Goal: Task Accomplishment & Management: Manage account settings

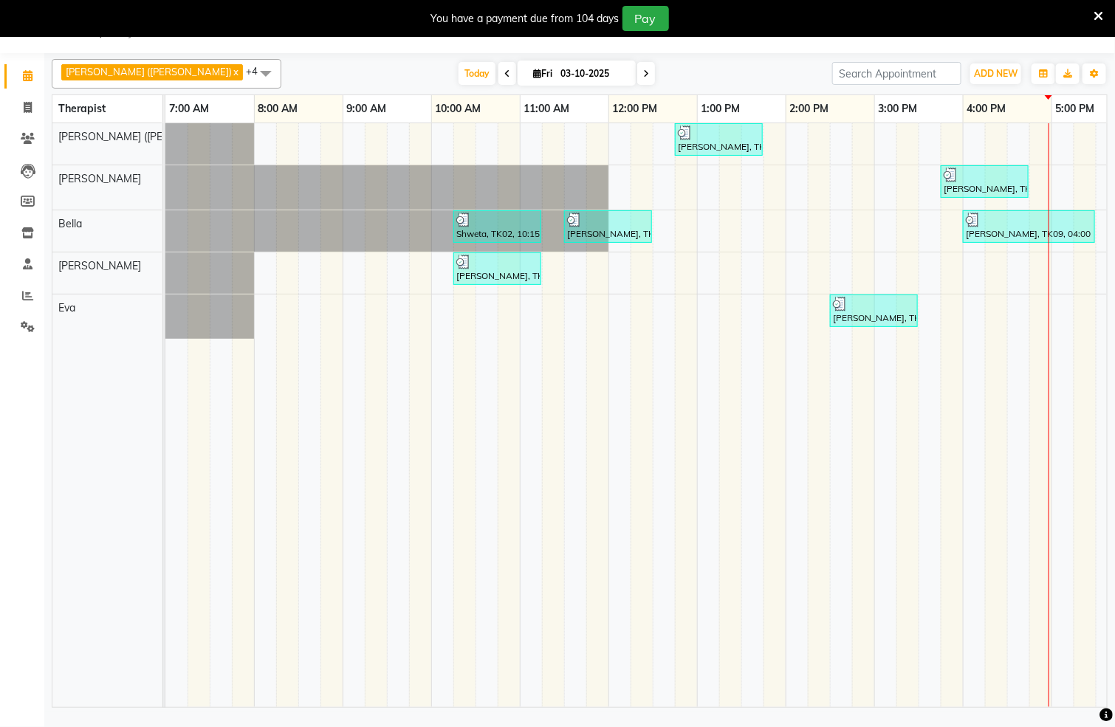
scroll to position [0, 495]
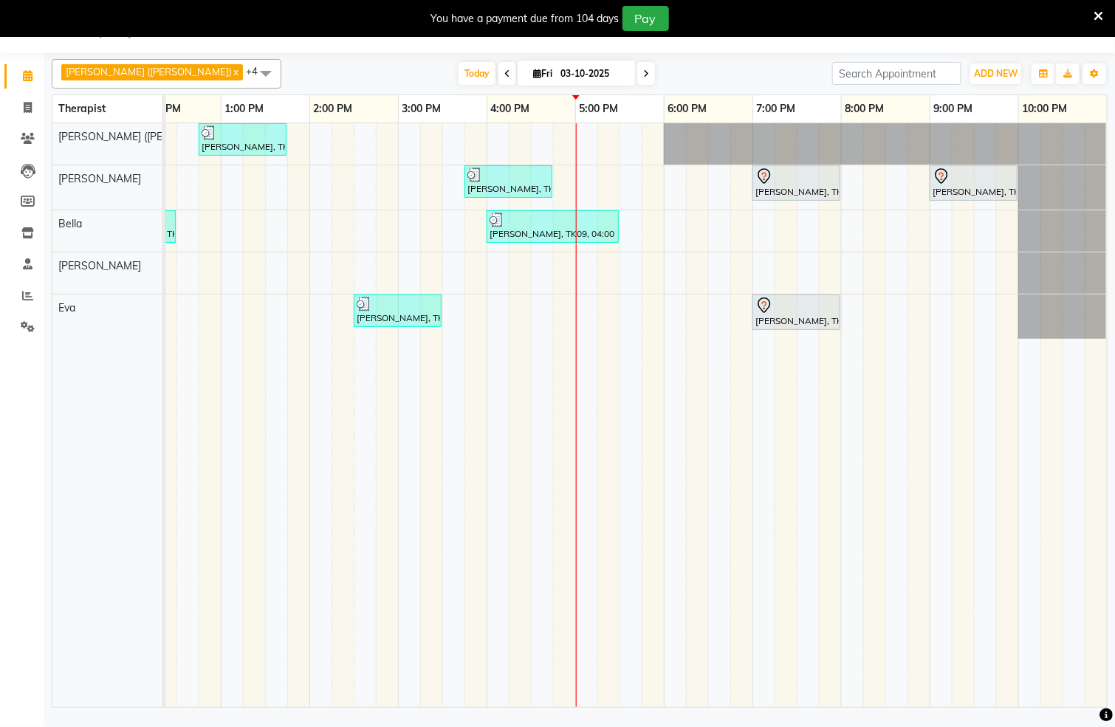
click at [627, 147] on div "[PERSON_NAME], TK04, 12:45 PM-01:45 PM, Swedish De-Stress - 60 Mins Leena, TK06…" at bounding box center [398, 415] width 1418 height 584
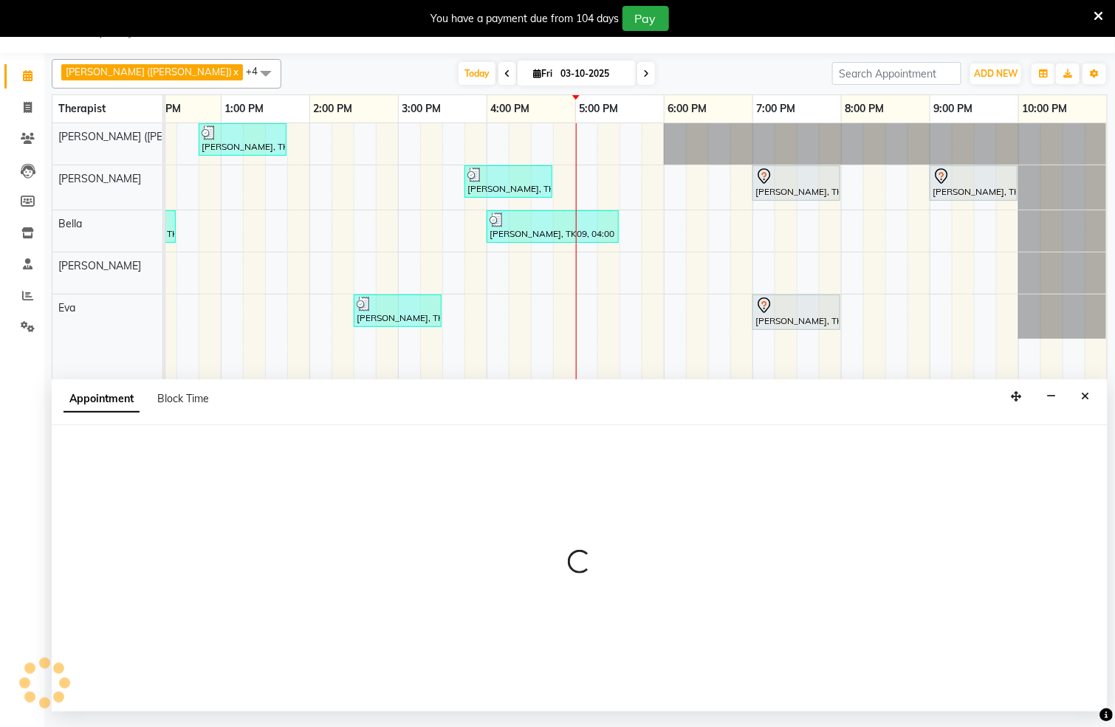
select select "55791"
select select "tentative"
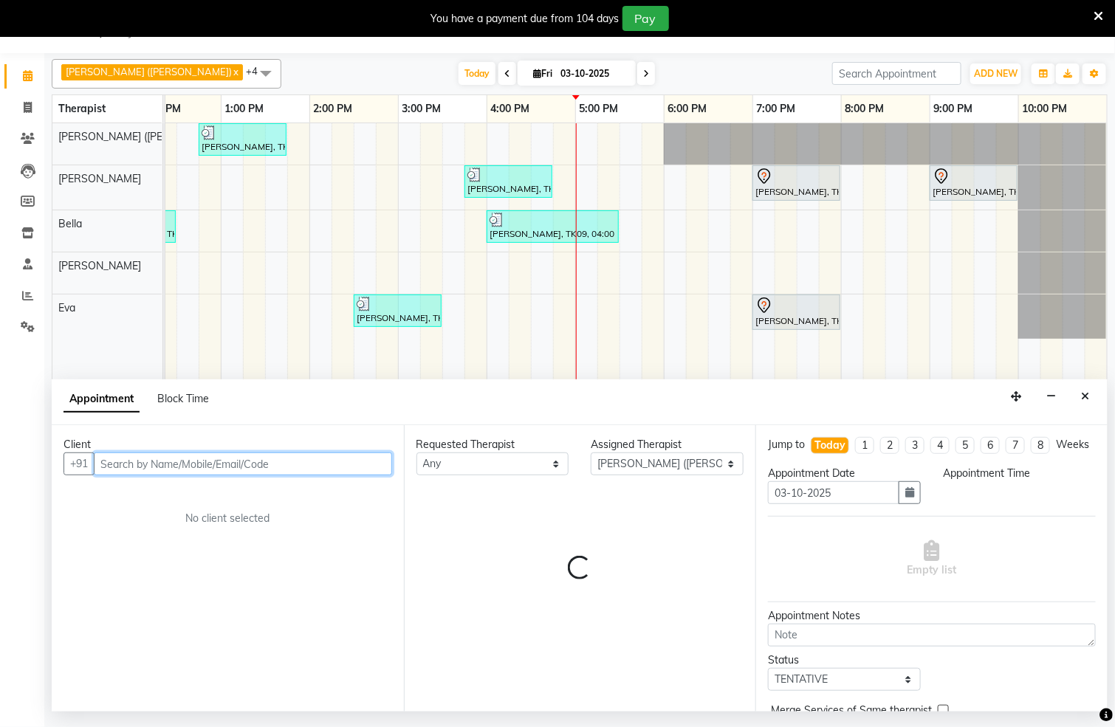
select select "1065"
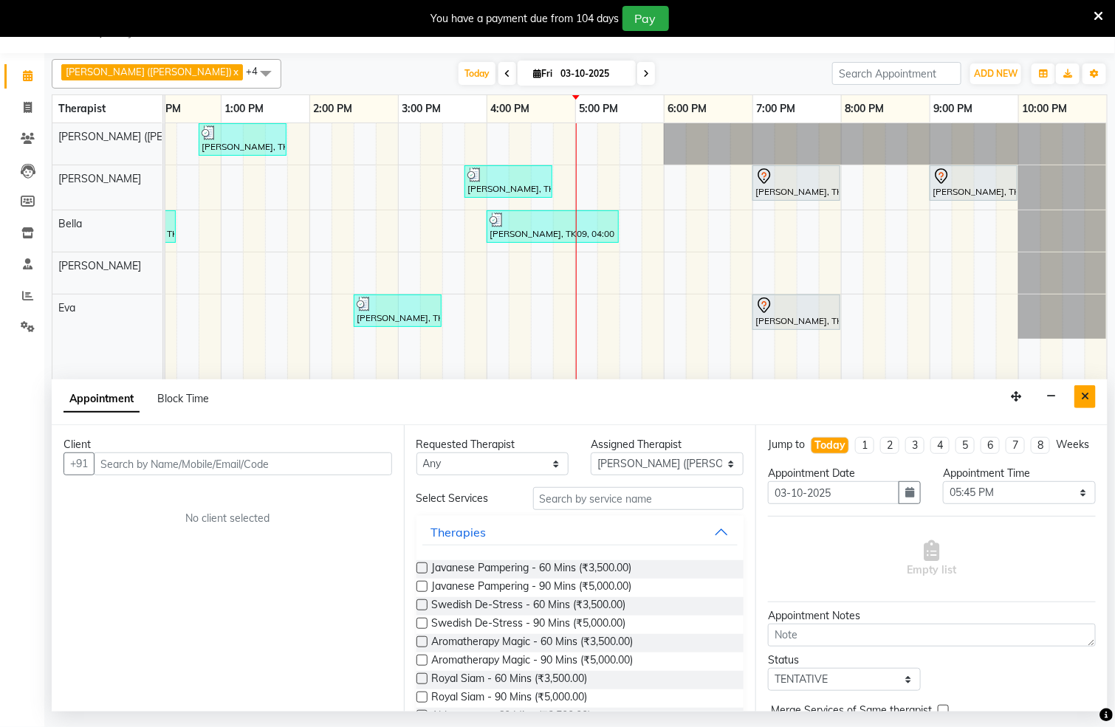
drag, startPoint x: 1085, startPoint y: 399, endPoint x: 939, endPoint y: 366, distance: 149.9
click at [1084, 399] on icon "Close" at bounding box center [1085, 396] width 8 height 10
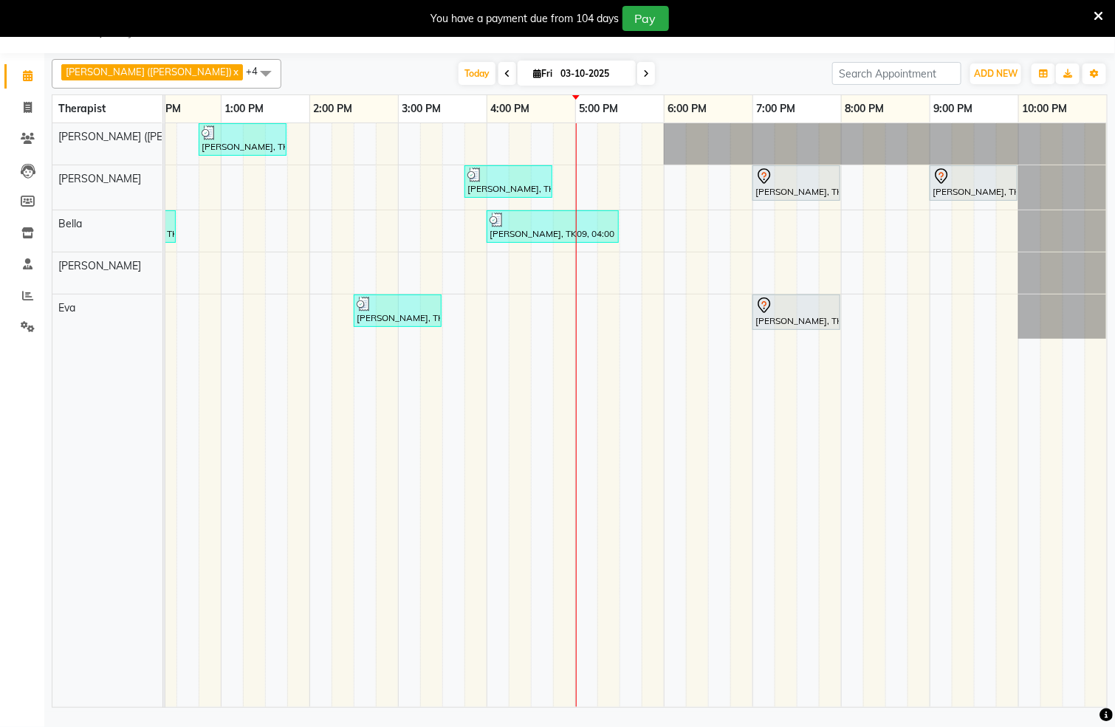
scroll to position [0, 457]
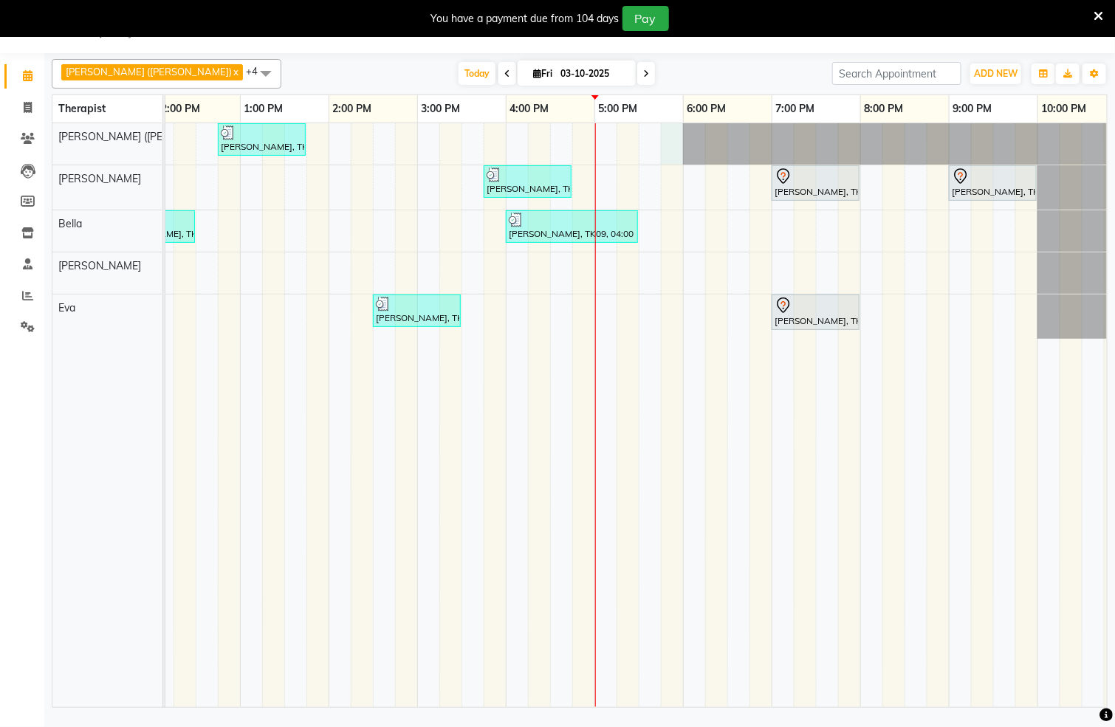
click at [669, 151] on div "[PERSON_NAME], TK04, 12:45 PM-01:45 PM, Swedish De-Stress - 60 Mins Leena, TK06…" at bounding box center [417, 415] width 1418 height 584
select select "55791"
select select "1065"
select select "tentative"
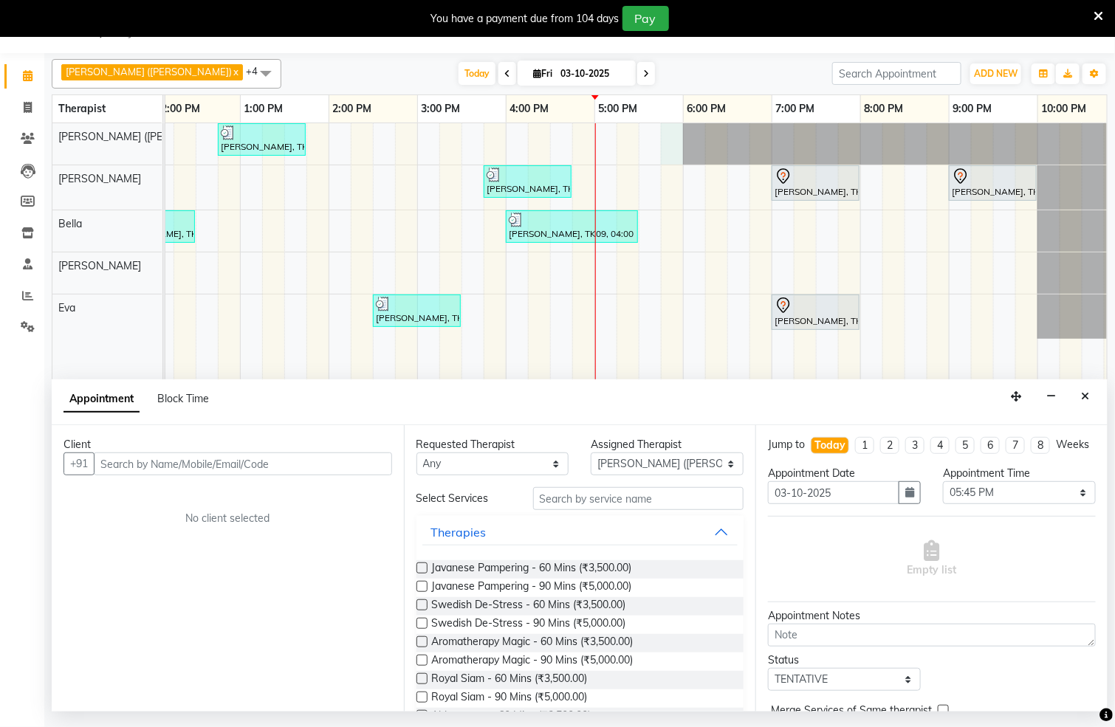
click at [261, 455] on input "text" at bounding box center [243, 464] width 298 height 23
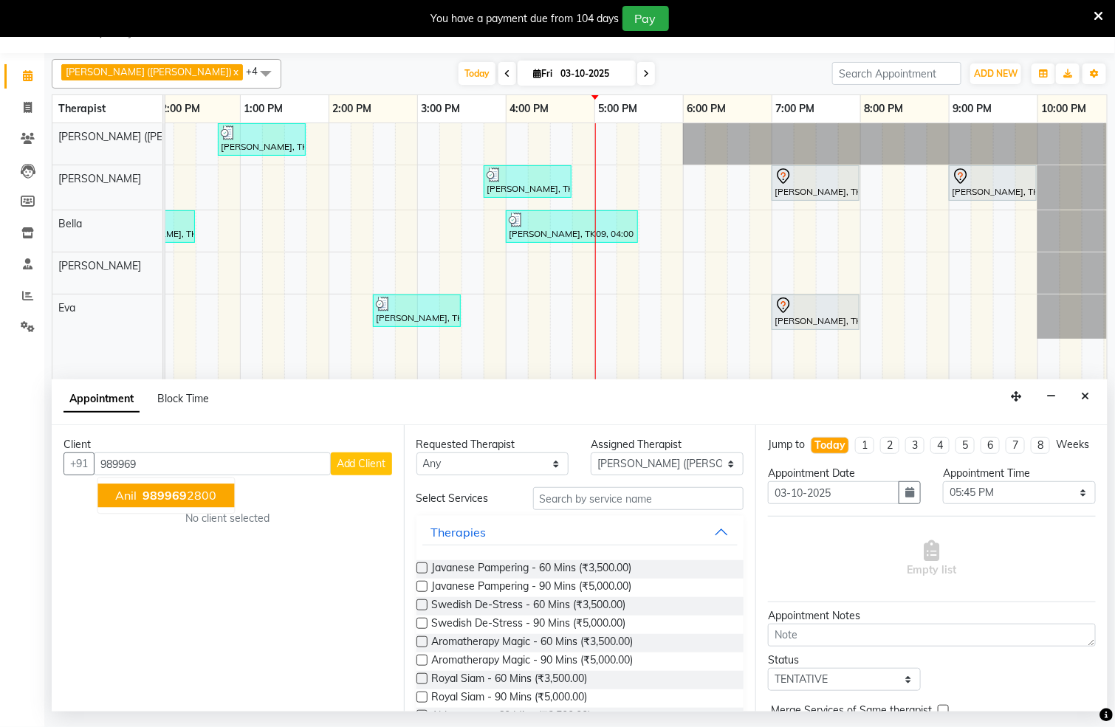
click at [175, 496] on span "989969" at bounding box center [165, 496] width 44 height 15
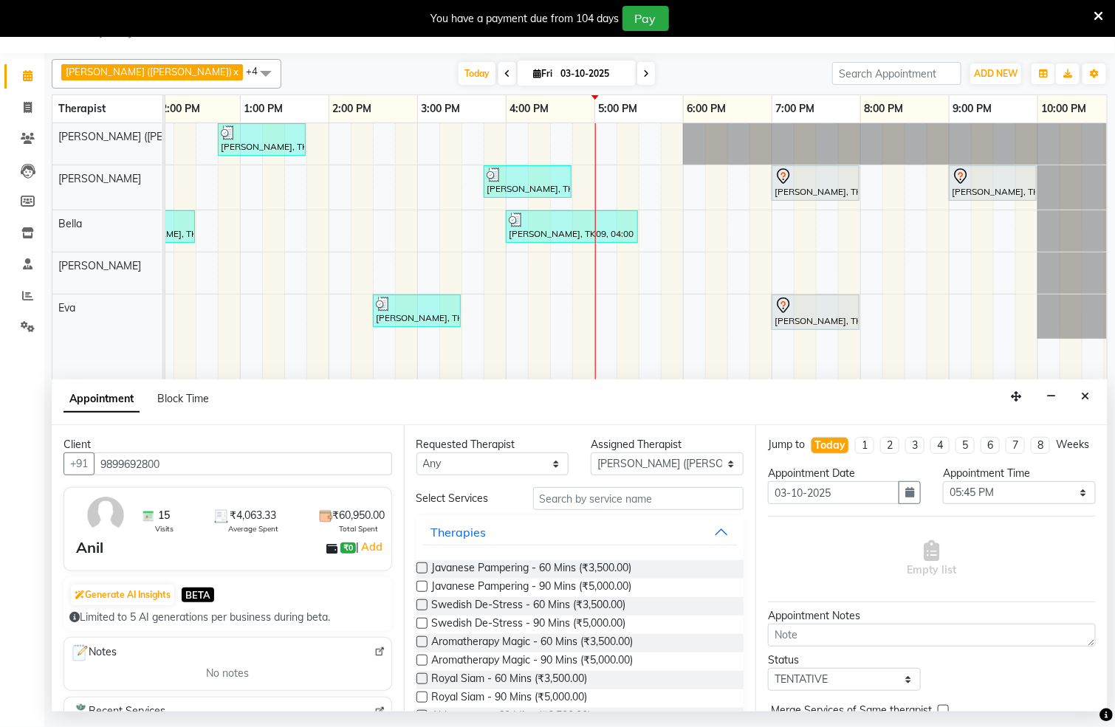
type input "9899692800"
click at [419, 606] on label at bounding box center [421, 605] width 11 height 11
click at [419, 606] on input "checkbox" at bounding box center [421, 607] width 10 height 10
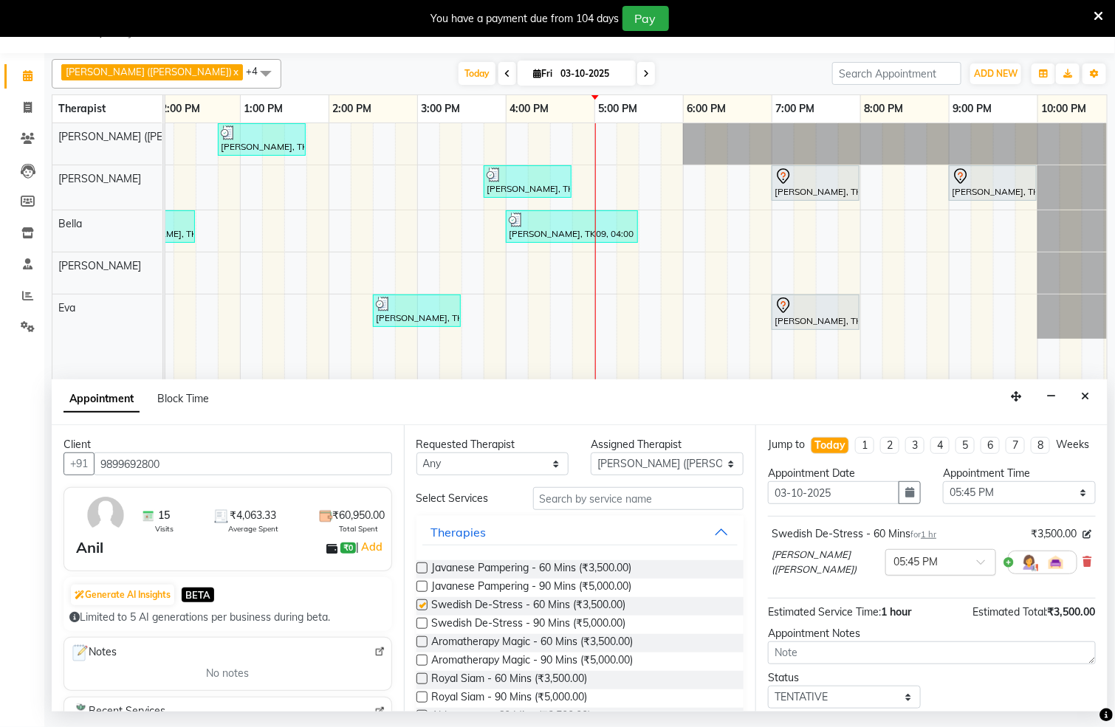
checkbox input "false"
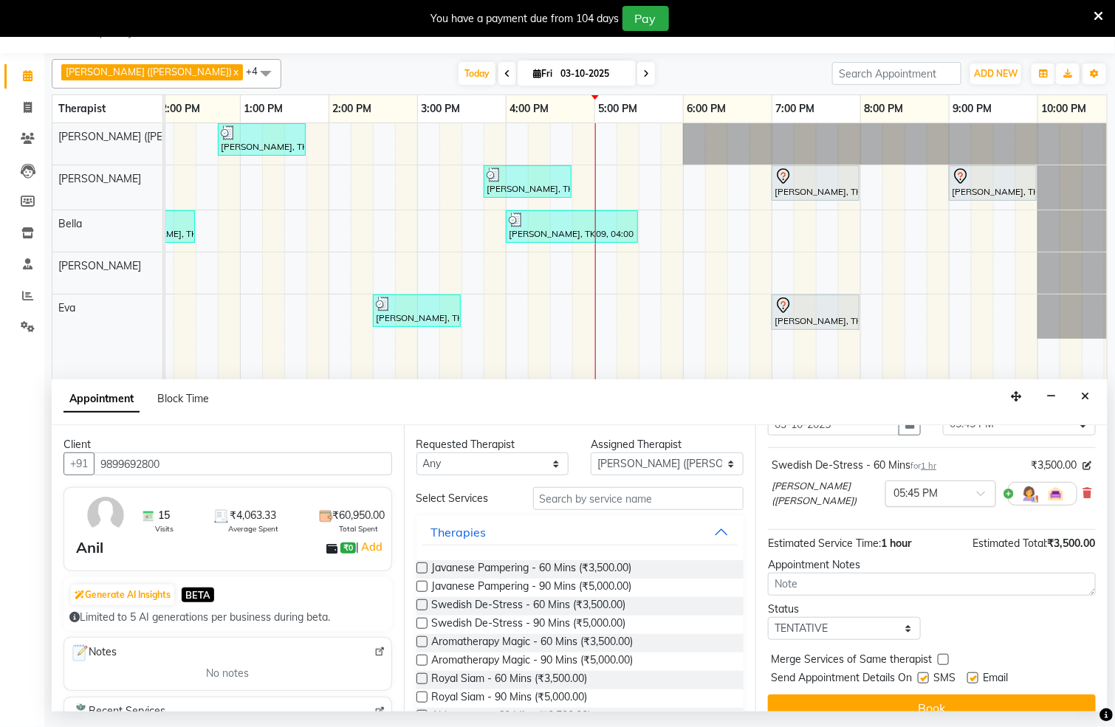
scroll to position [104, 0]
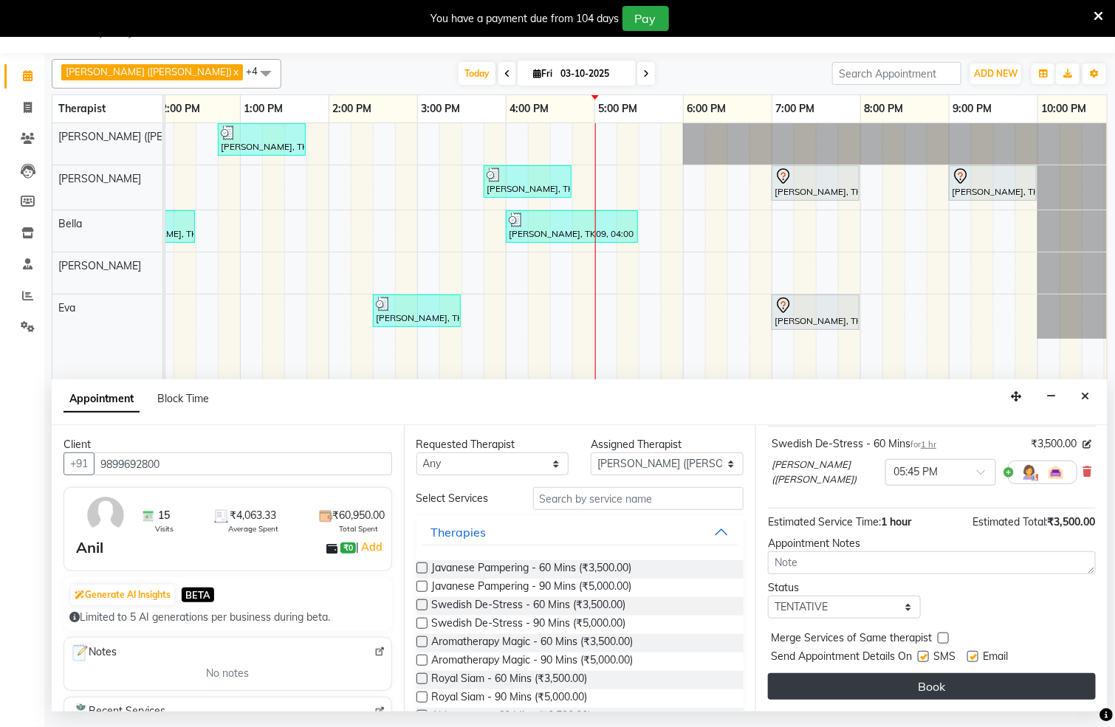
click at [918, 683] on button "Book" at bounding box center [932, 686] width 328 height 27
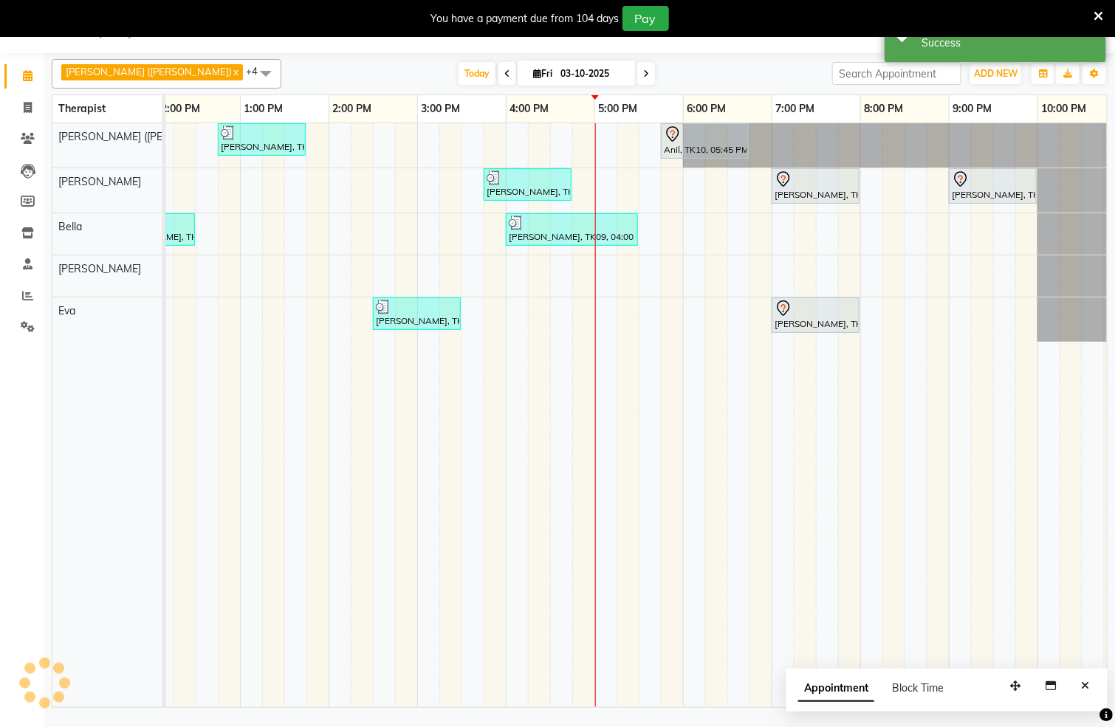
scroll to position [0, 0]
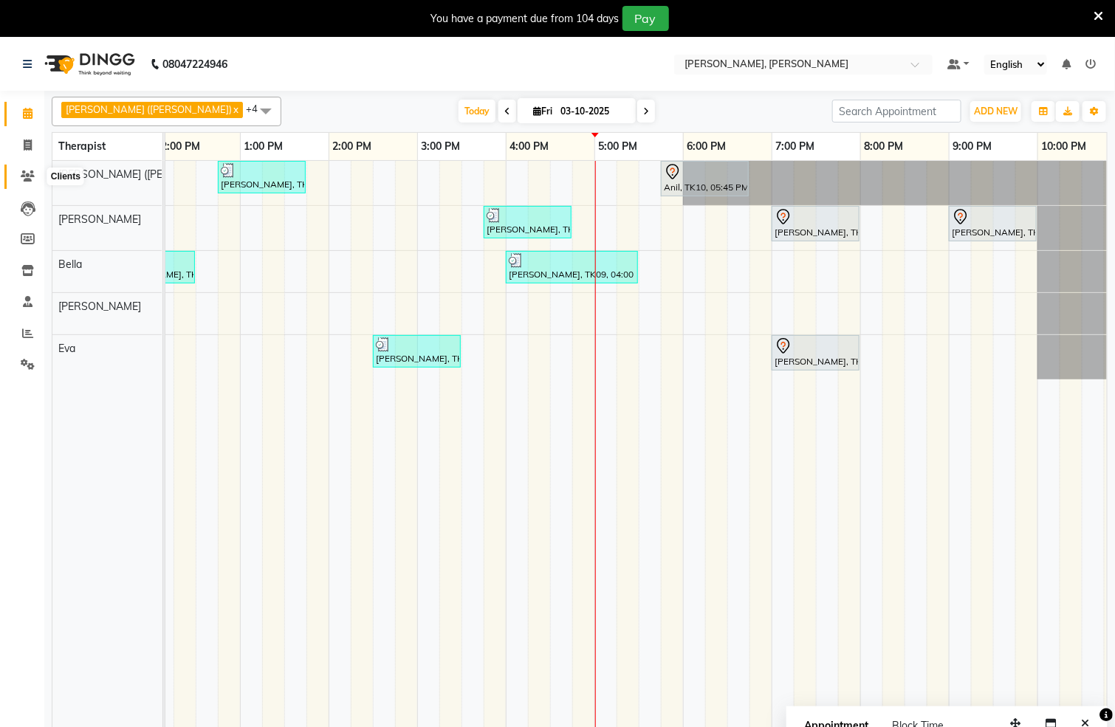
click at [23, 180] on icon at bounding box center [28, 176] width 14 height 11
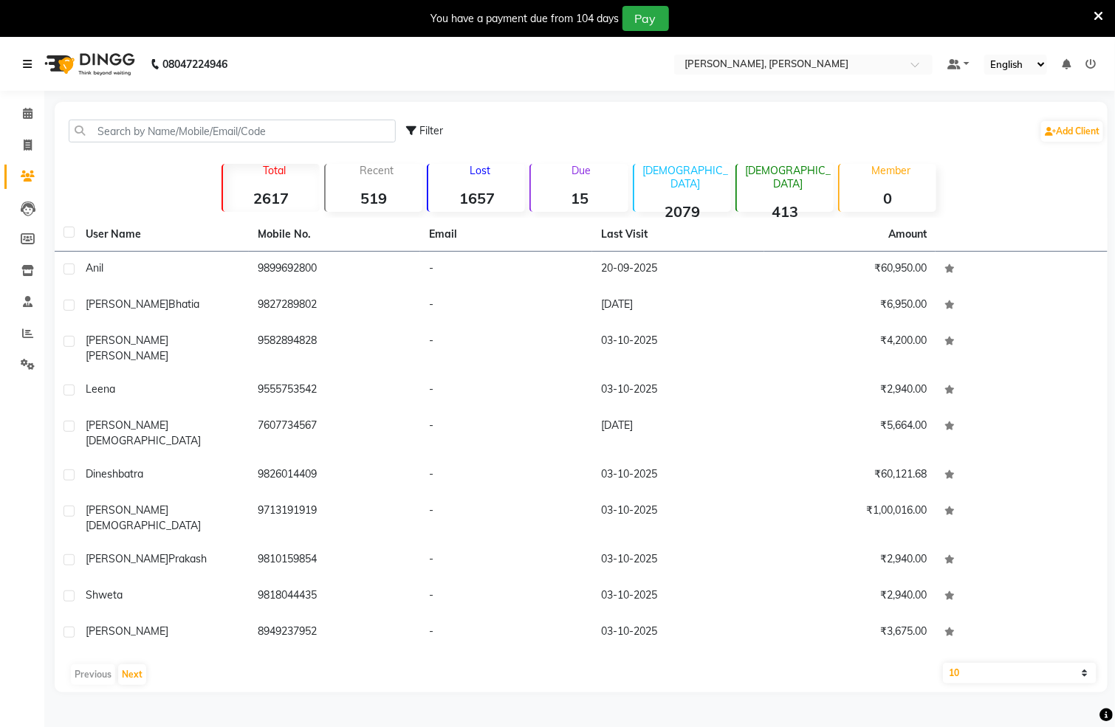
click at [23, 58] on link at bounding box center [30, 64] width 15 height 41
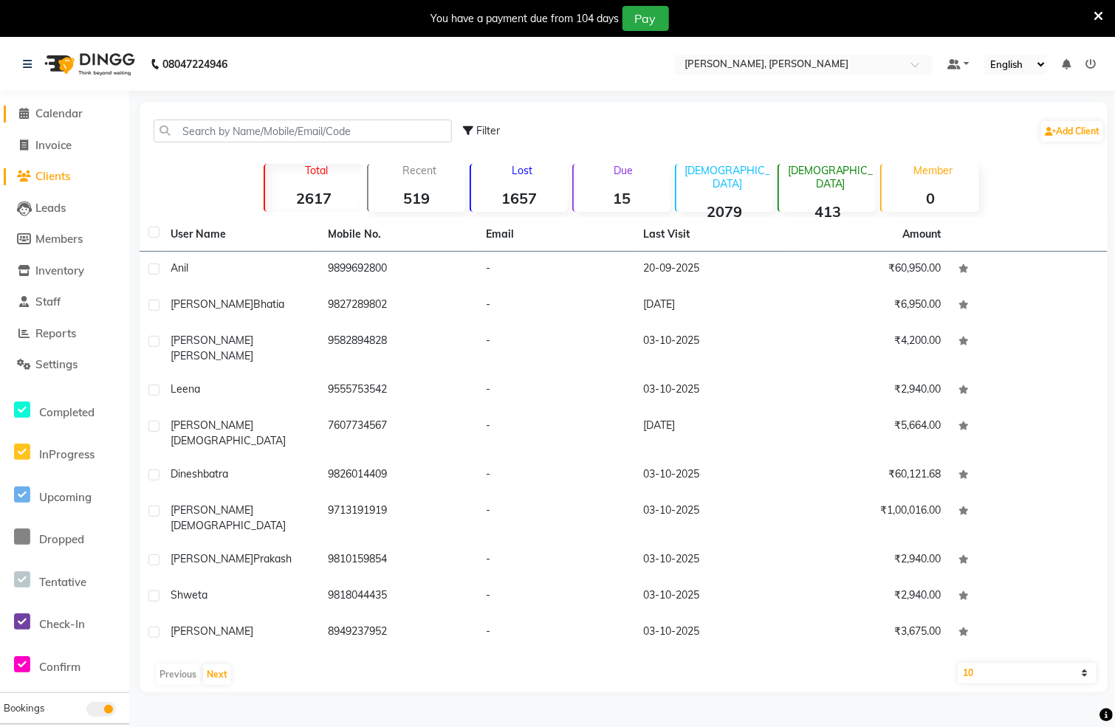
click at [25, 112] on icon at bounding box center [25, 113] width 10 height 11
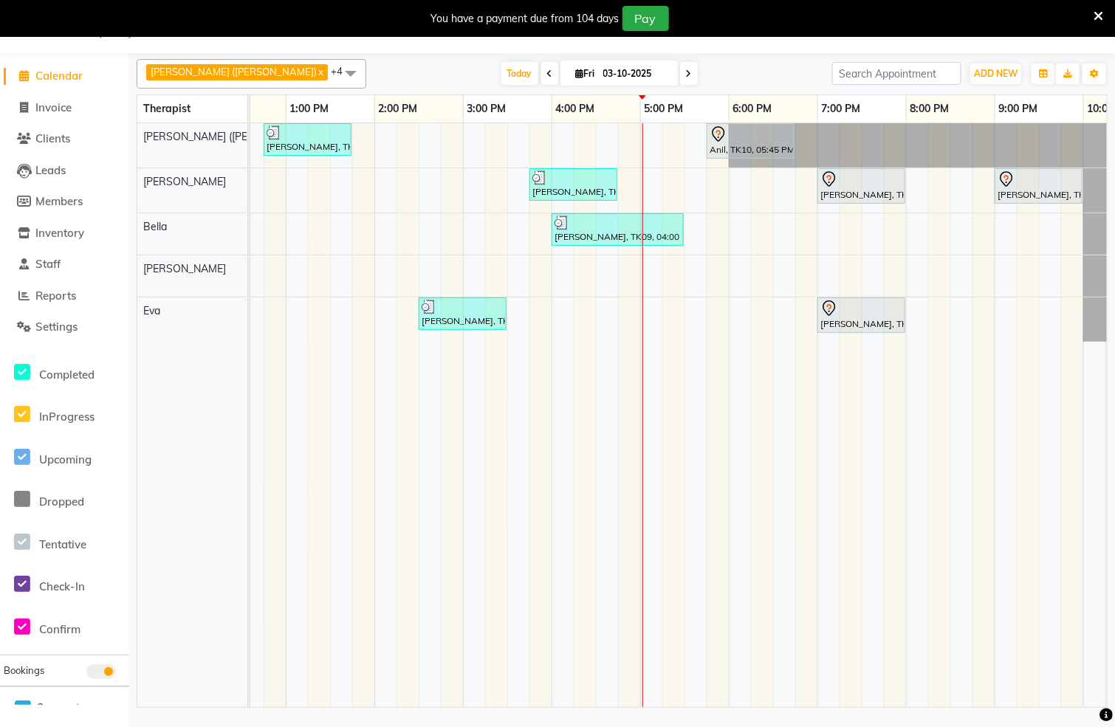
scroll to position [0, 561]
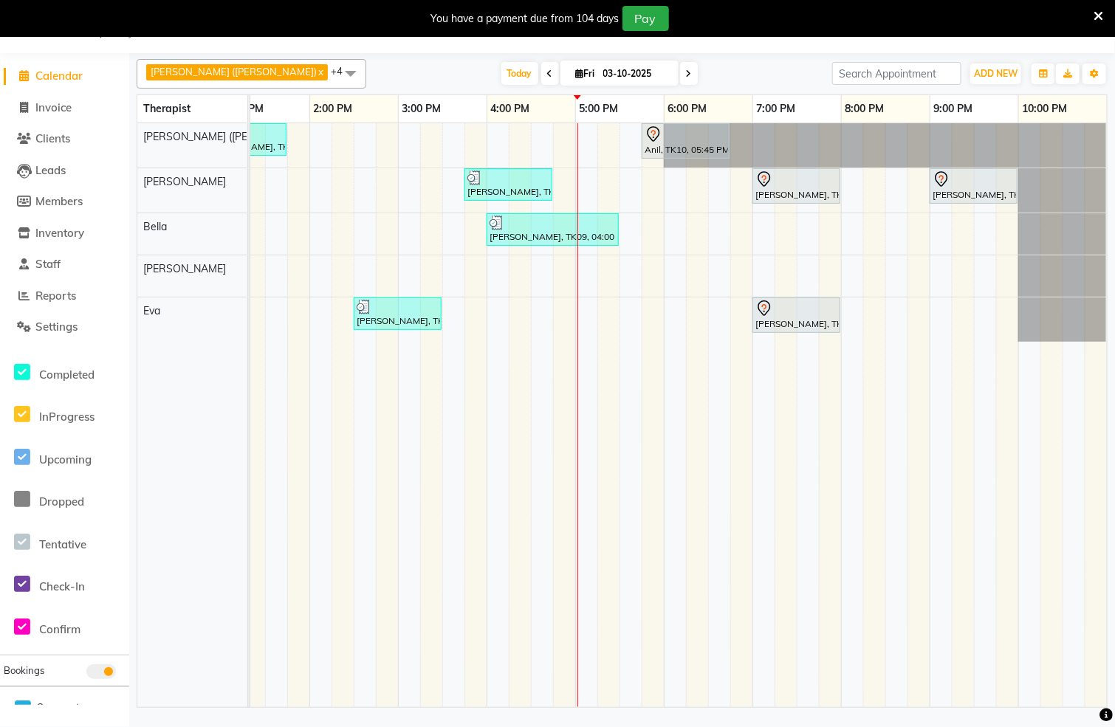
click at [587, 275] on div "[PERSON_NAME], TK04, 12:45 PM-01:45 PM, Swedish De-Stress - 60 Mins Anil, TK10,…" at bounding box center [398, 415] width 1418 height 584
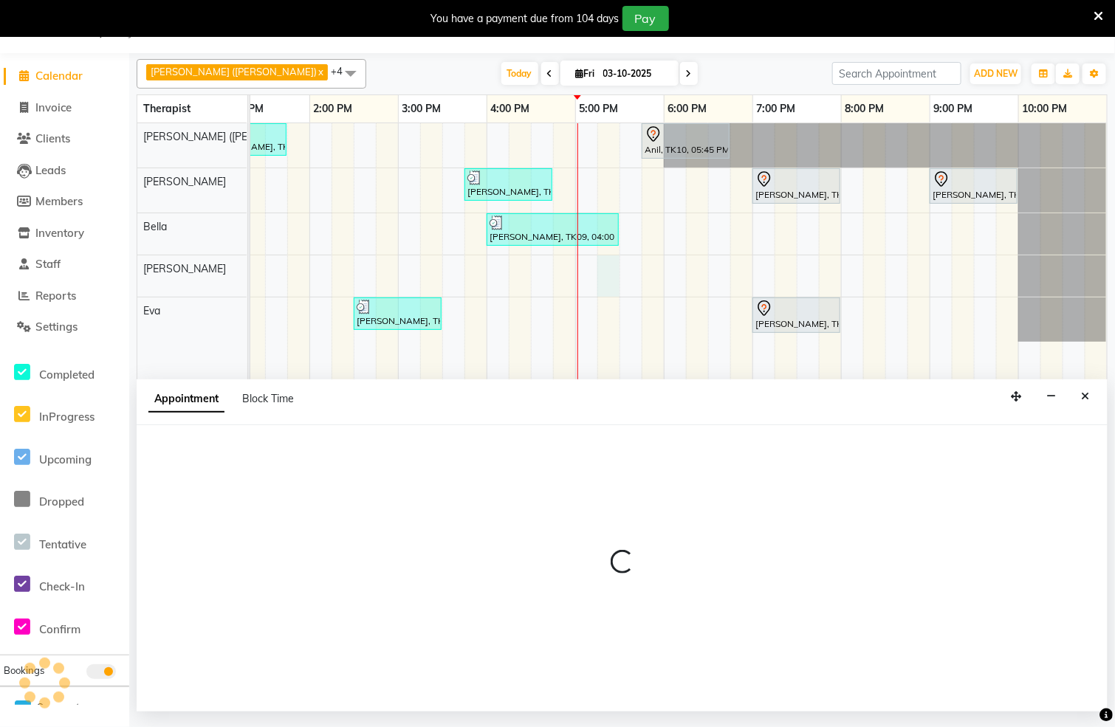
select select "83147"
select select "1035"
select select "tentative"
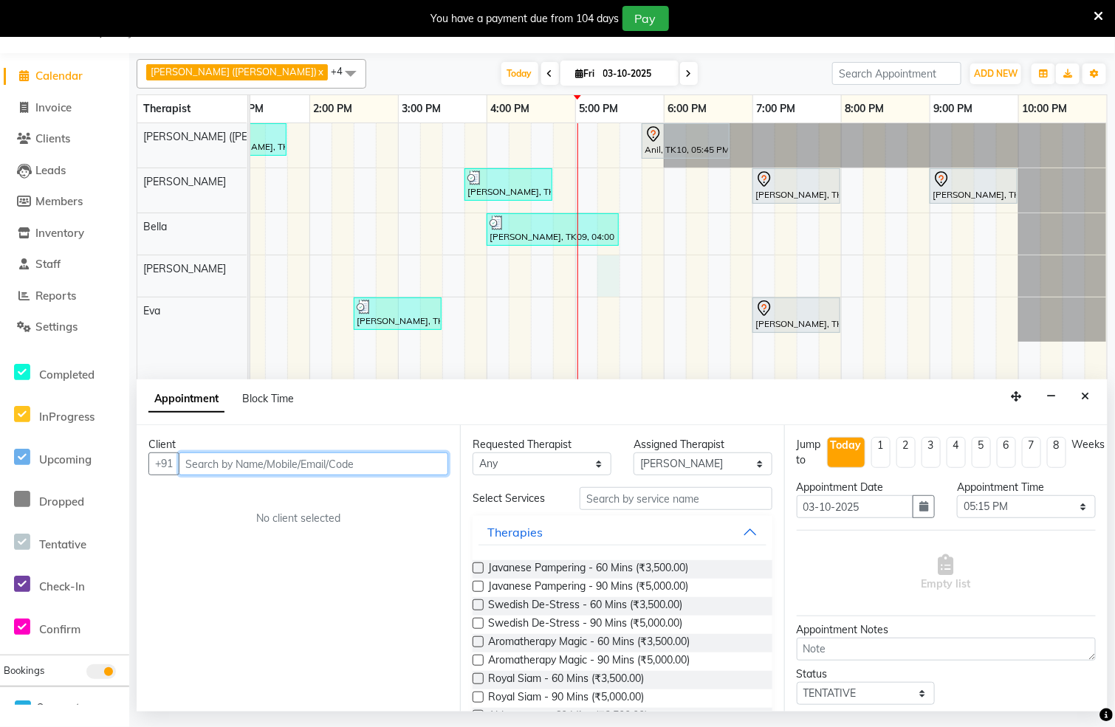
click at [303, 465] on input "text" at bounding box center [314, 464] width 270 height 23
type input "9636626940"
click at [408, 473] on button "Add Client" at bounding box center [417, 464] width 61 height 23
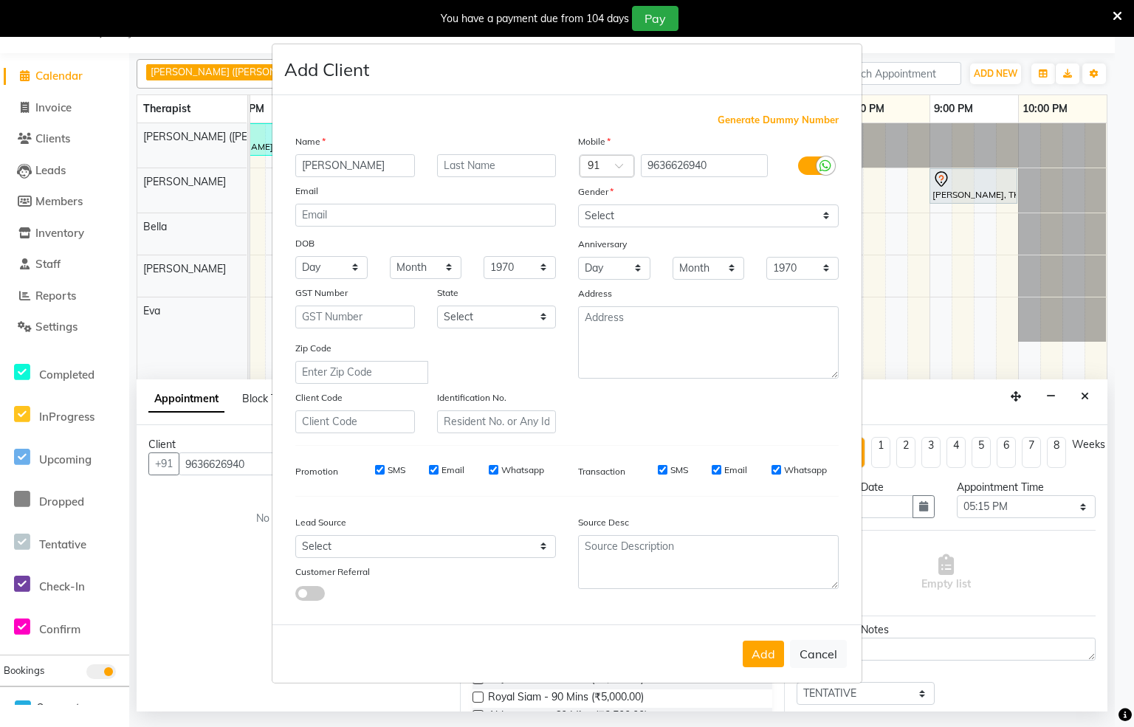
type input "[PERSON_NAME]"
click at [820, 210] on select "Select [DEMOGRAPHIC_DATA] [DEMOGRAPHIC_DATA] Other Prefer Not To Say" at bounding box center [708, 216] width 261 height 23
select select "[DEMOGRAPHIC_DATA]"
click at [578, 205] on select "Select [DEMOGRAPHIC_DATA] [DEMOGRAPHIC_DATA] Other Prefer Not To Say" at bounding box center [708, 216] width 261 height 23
click at [760, 651] on button "Add" at bounding box center [763, 654] width 41 height 27
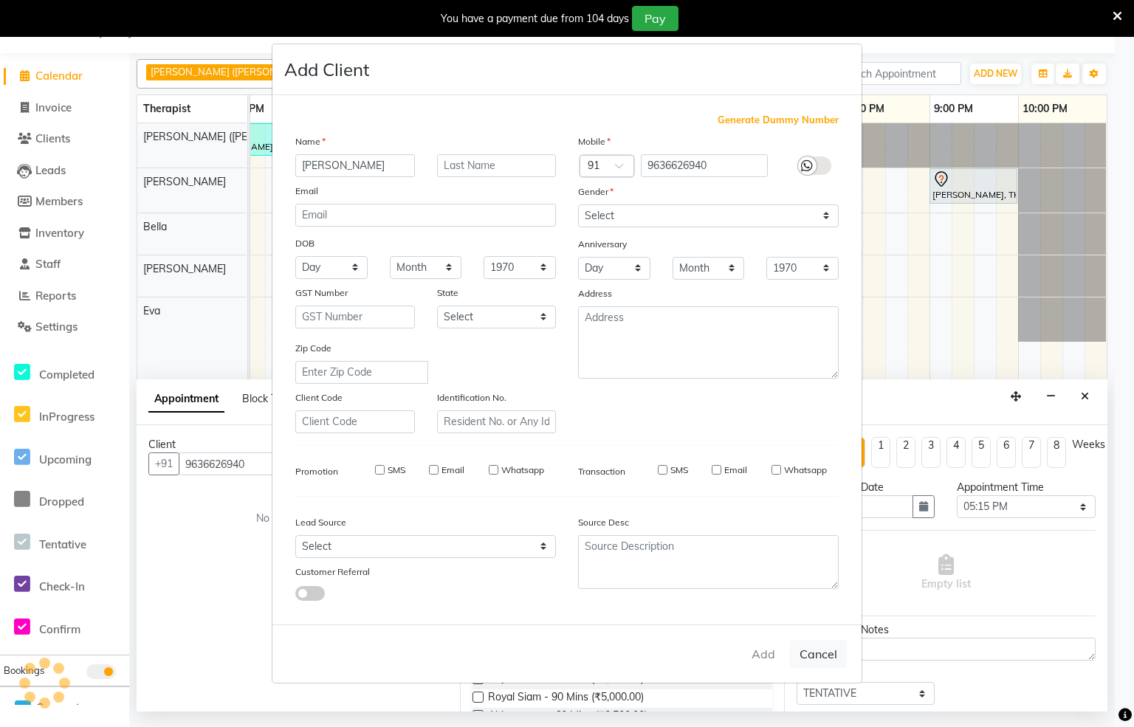
select select
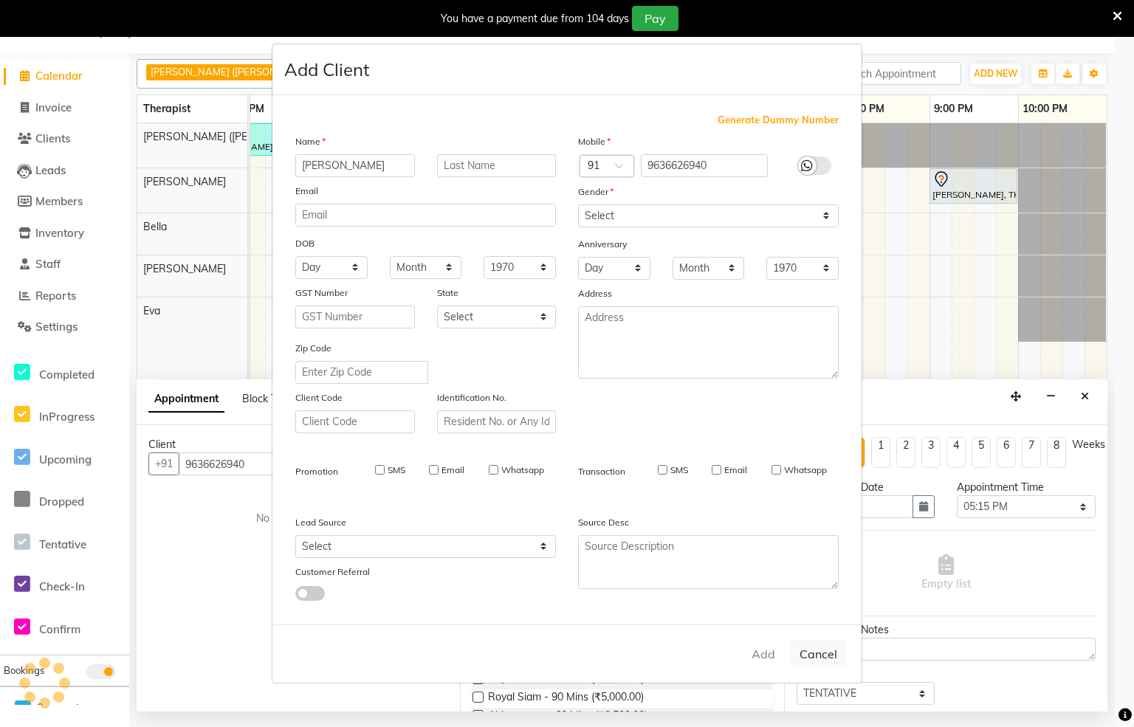
select select
checkbox input "false"
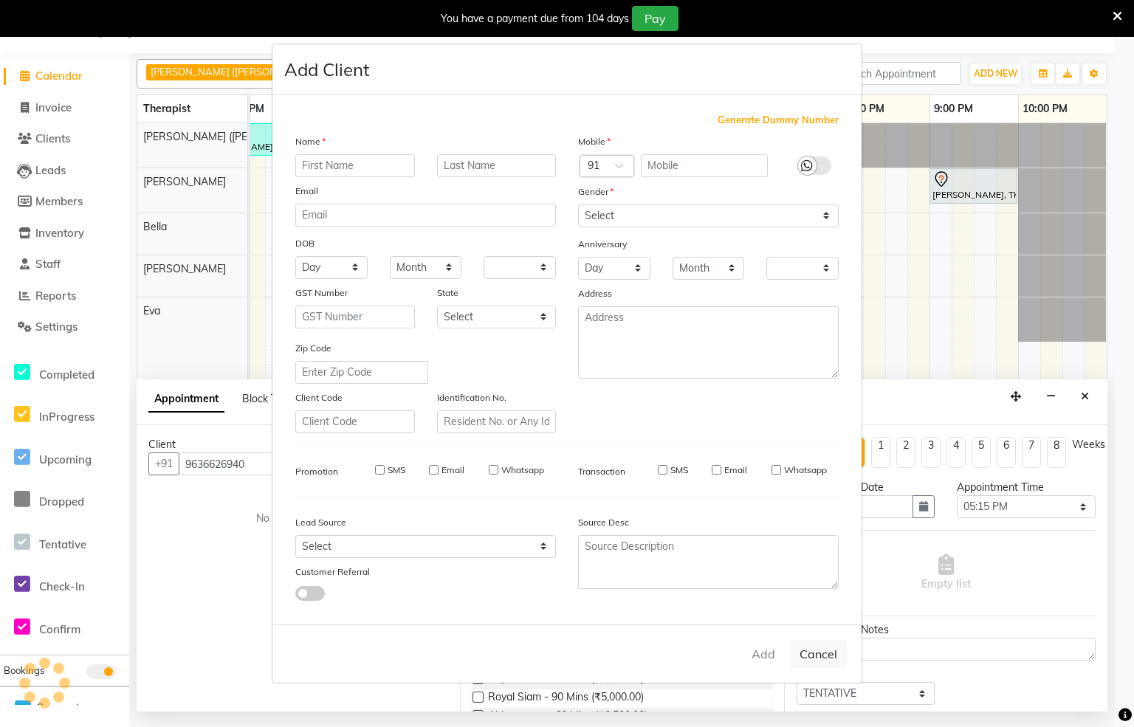
checkbox input "false"
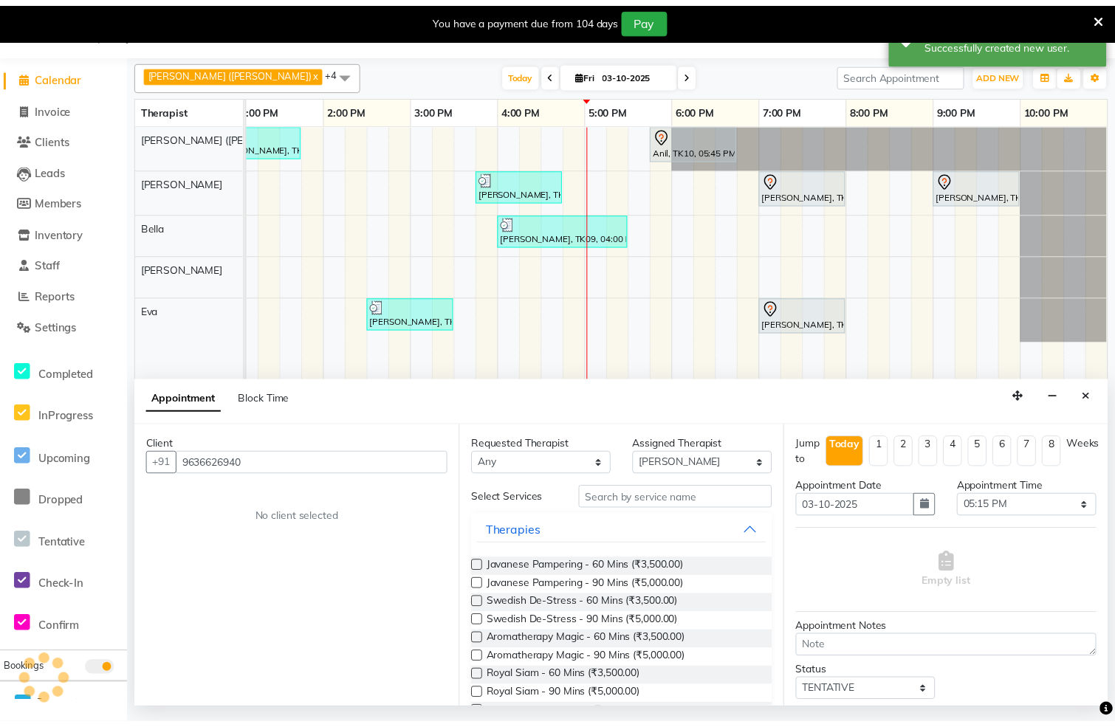
scroll to position [0, 543]
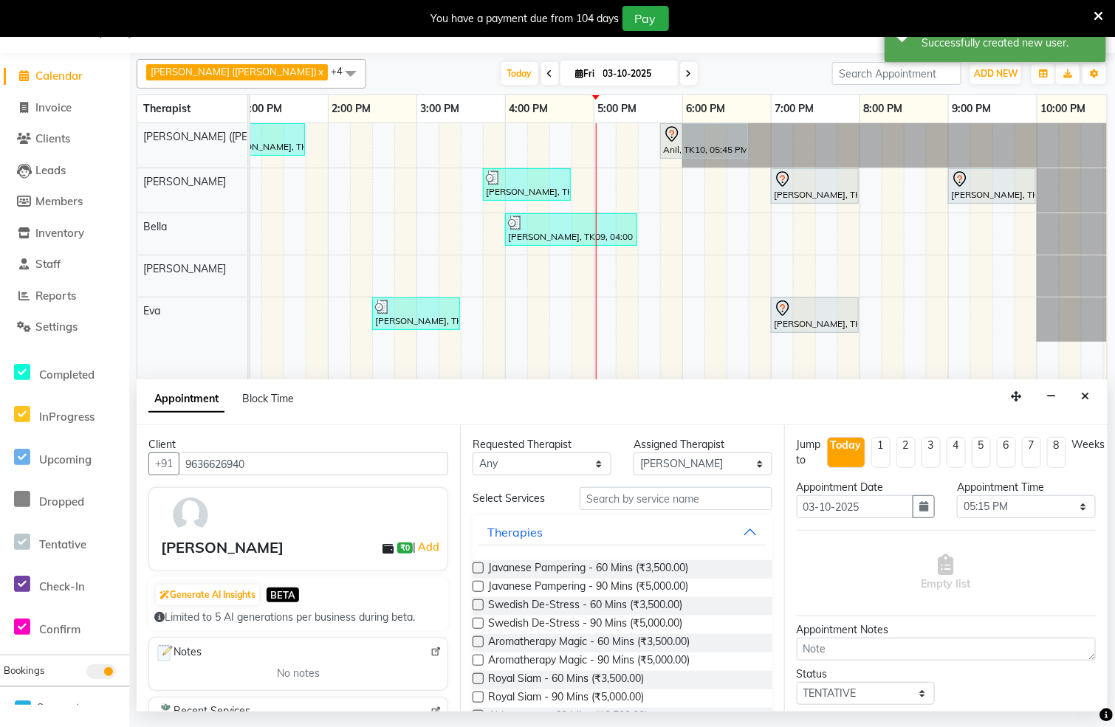
click at [474, 606] on label at bounding box center [478, 605] width 11 height 11
click at [474, 606] on input "checkbox" at bounding box center [478, 607] width 10 height 10
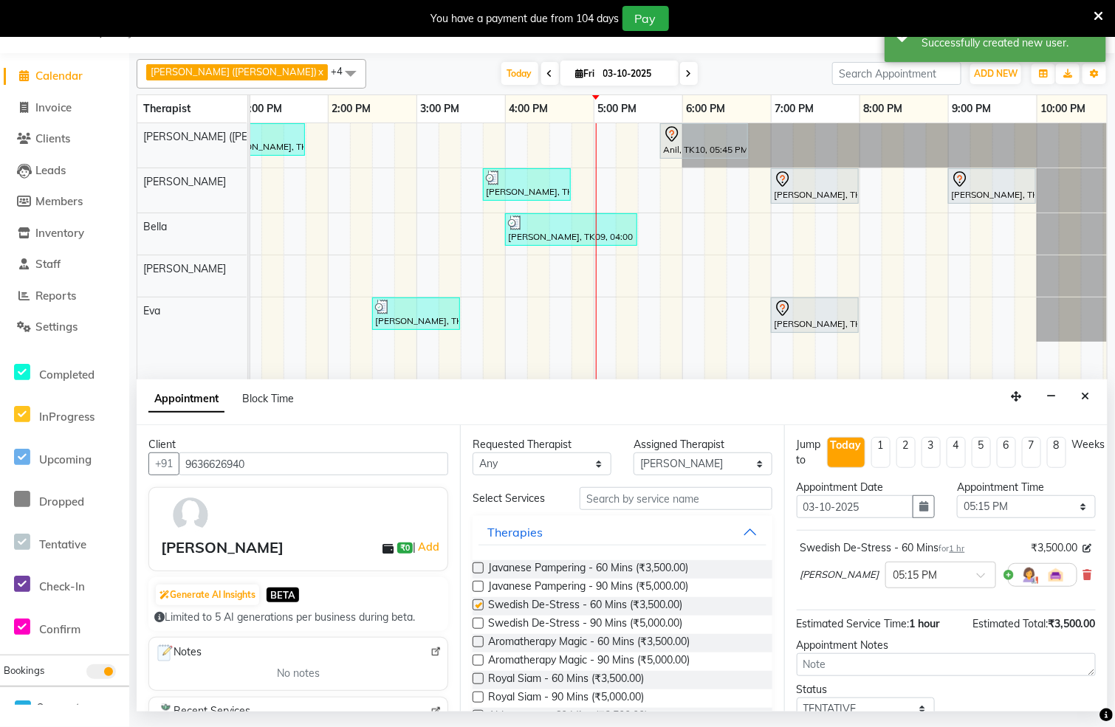
checkbox input "false"
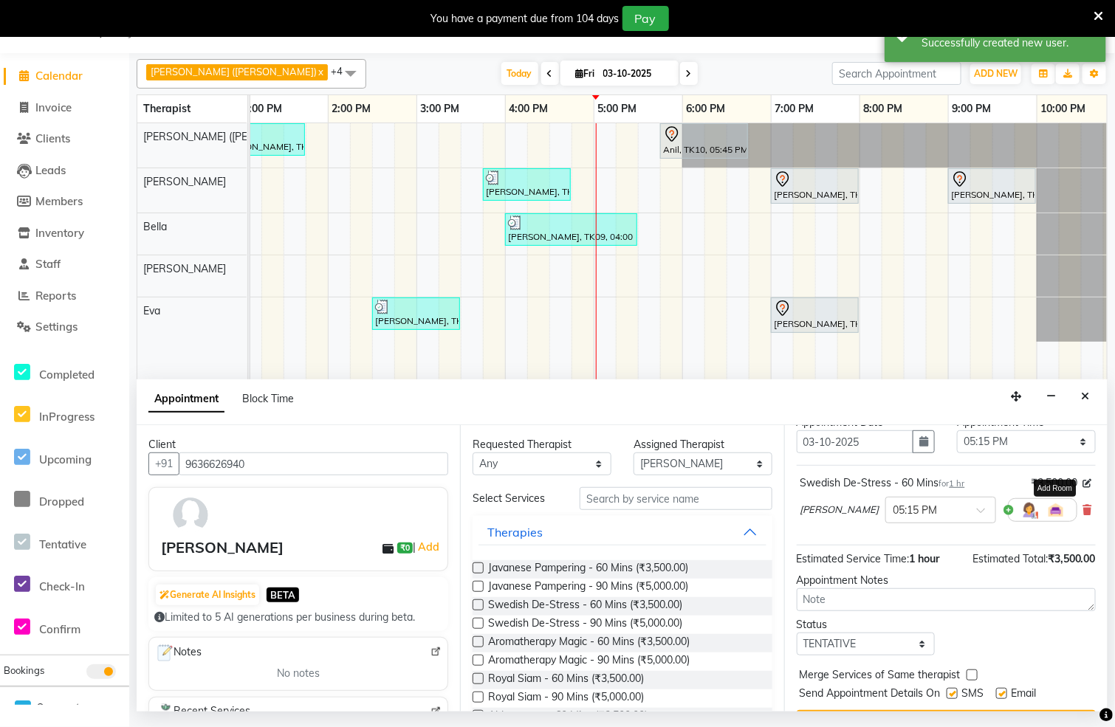
scroll to position [123, 0]
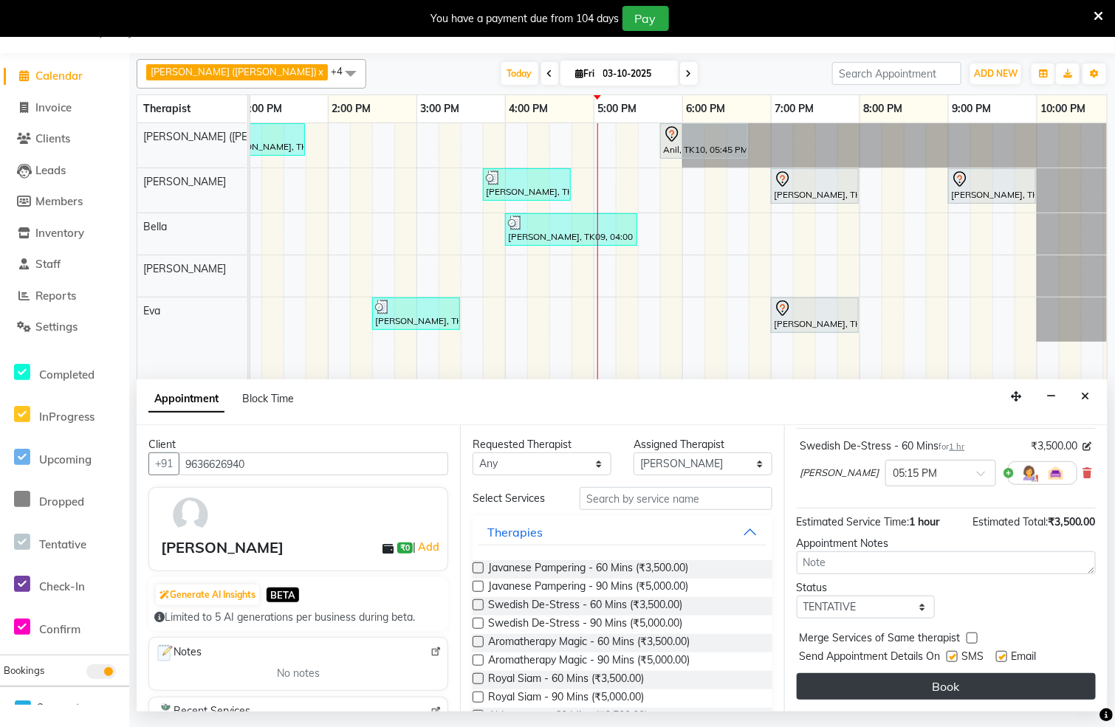
click at [960, 673] on button "Book" at bounding box center [946, 686] width 299 height 27
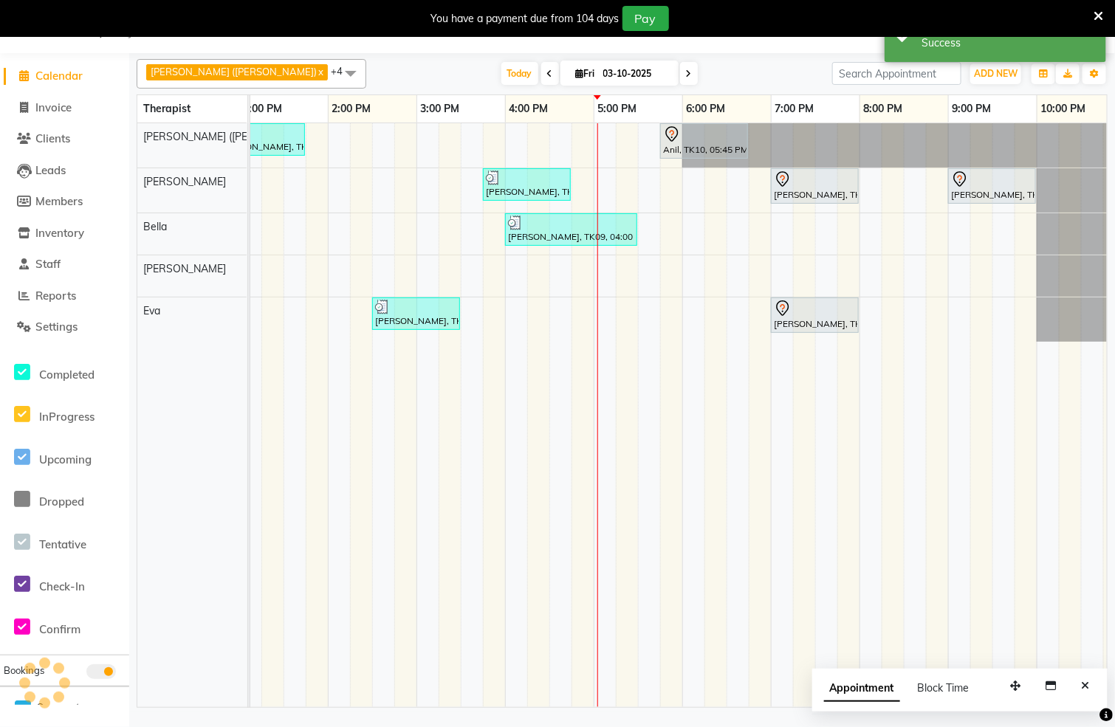
scroll to position [0, 0]
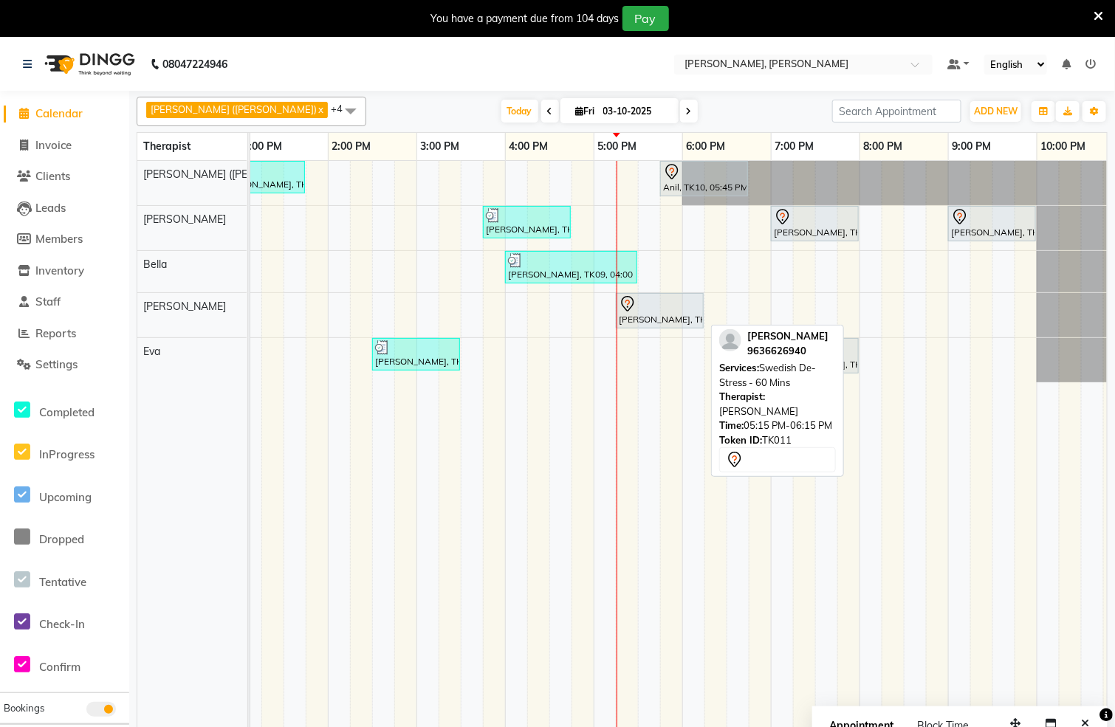
click at [651, 308] on div at bounding box center [660, 304] width 82 height 18
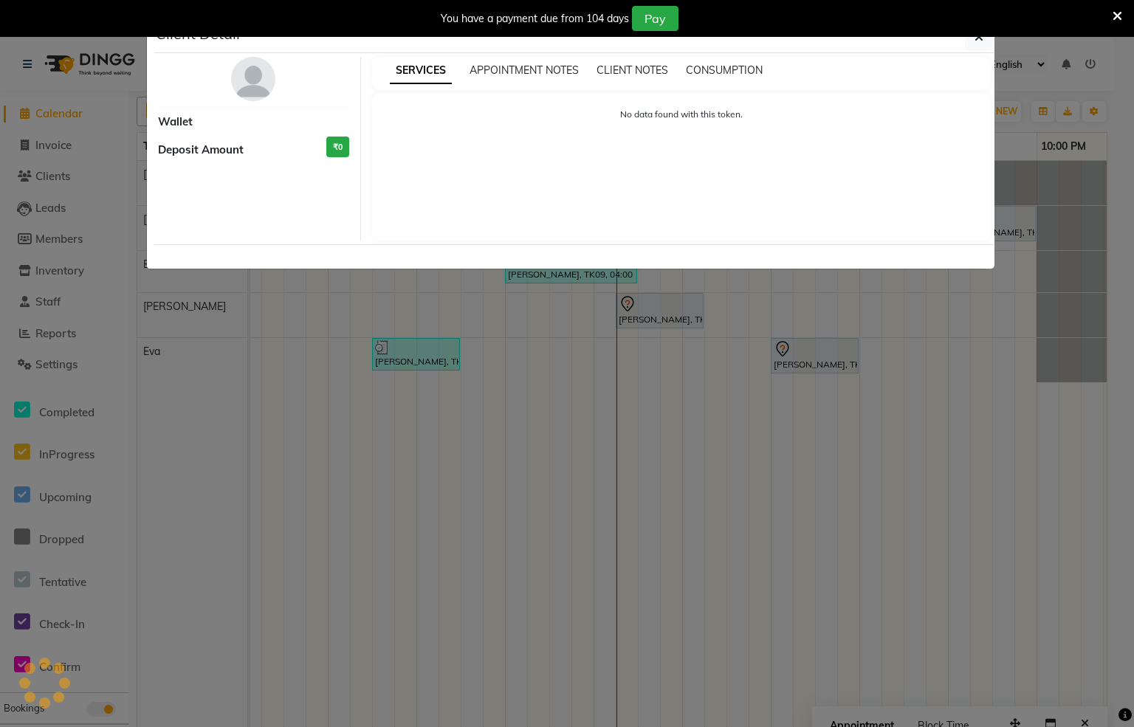
select select "7"
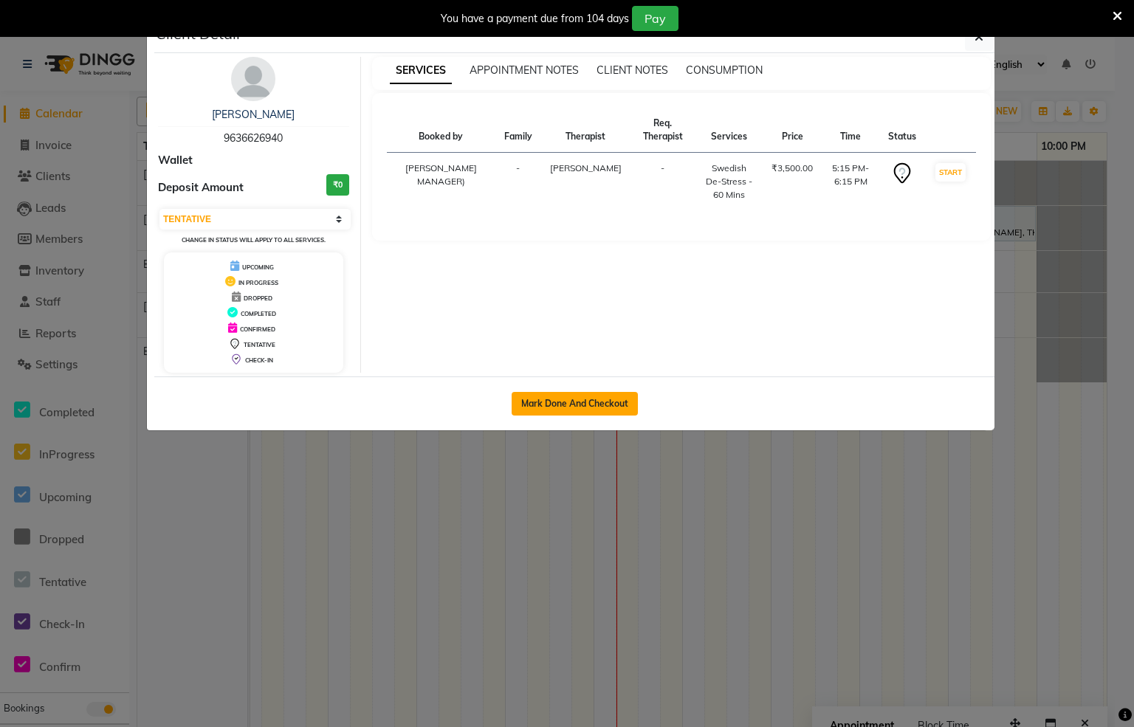
click at [598, 401] on button "Mark Done And Checkout" at bounding box center [575, 404] width 126 height 24
select select "service"
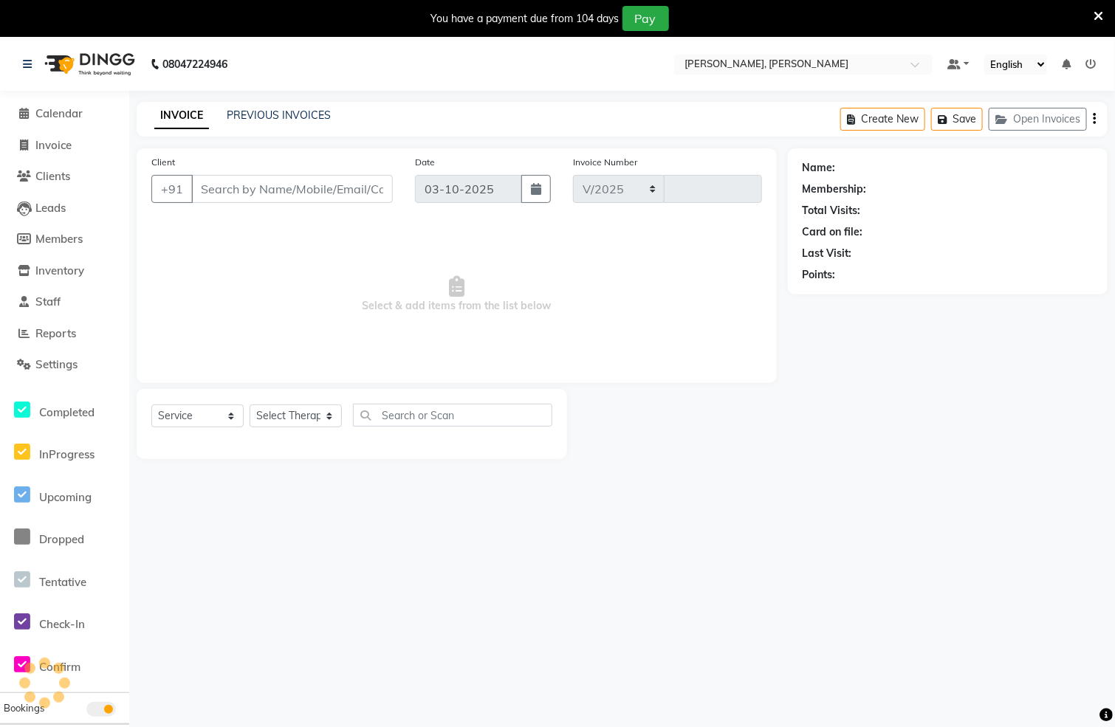
select select "6399"
type input "1573"
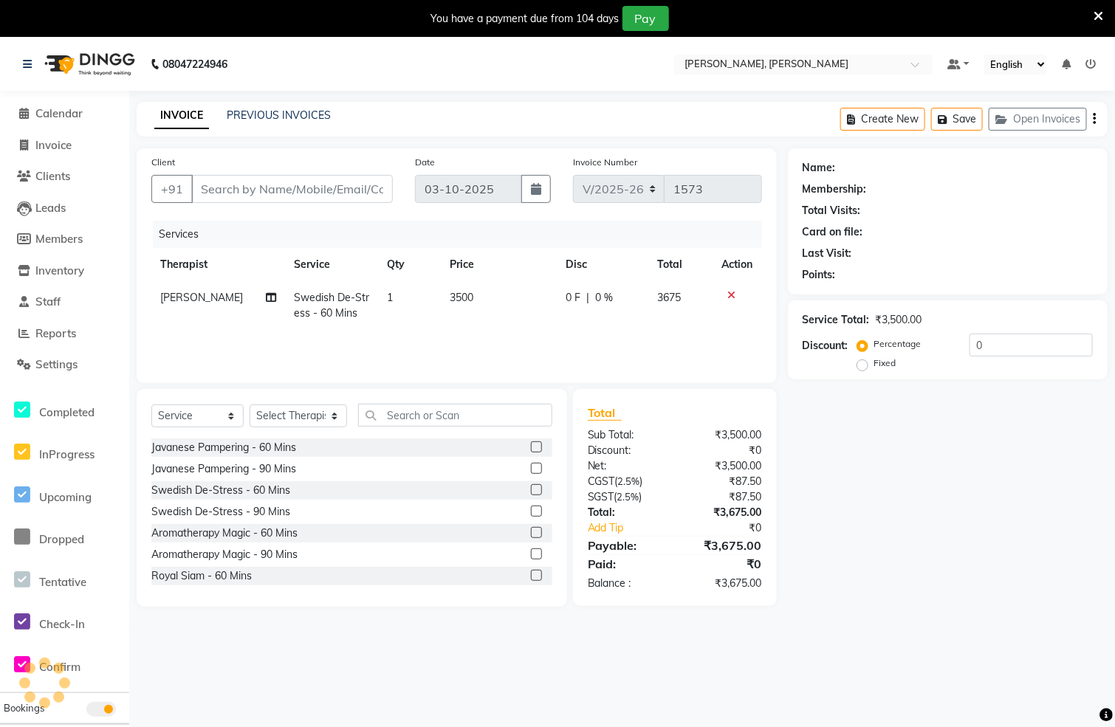
type input "9636626940"
select select "83147"
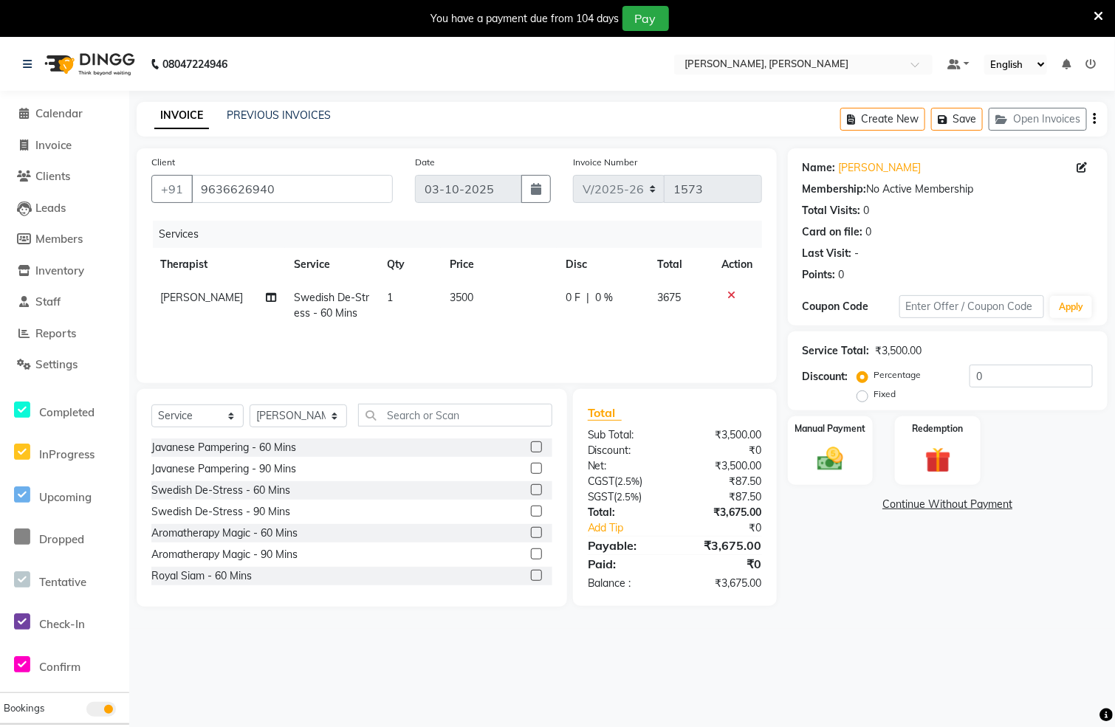
click at [874, 399] on label "Fixed" at bounding box center [885, 394] width 22 height 13
click at [866, 399] on input "Fixed" at bounding box center [865, 394] width 10 height 10
radio input "true"
click at [1039, 380] on input "0" at bounding box center [1031, 376] width 123 height 23
type input "915"
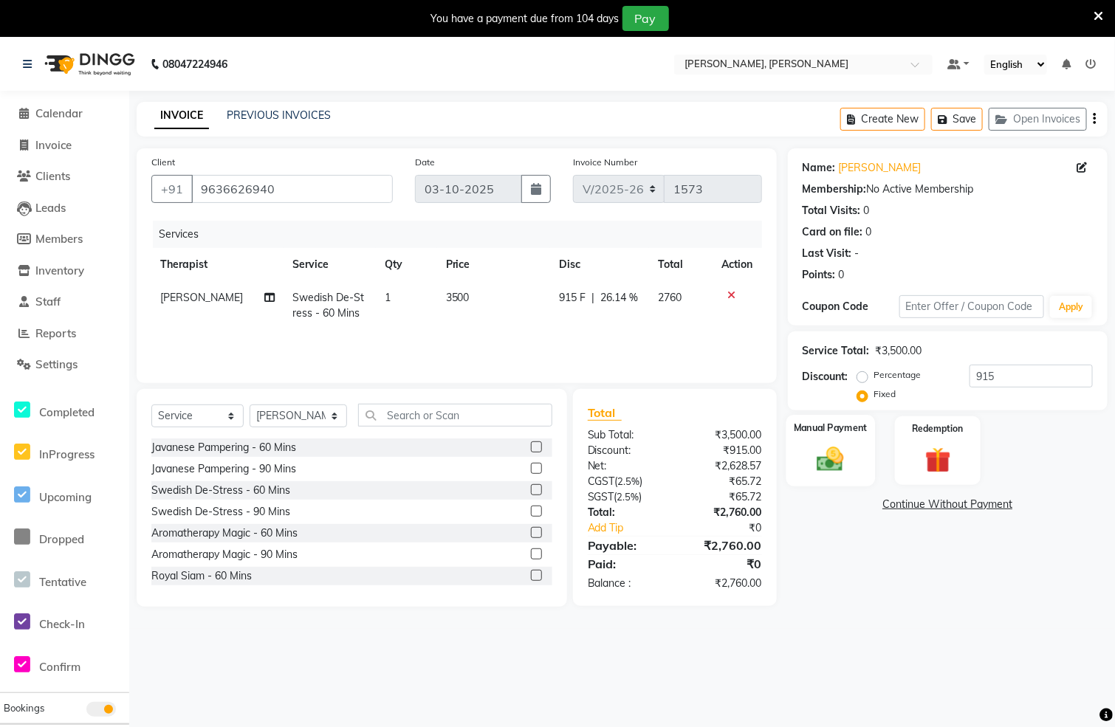
click at [862, 470] on div "Manual Payment" at bounding box center [830, 451] width 89 height 72
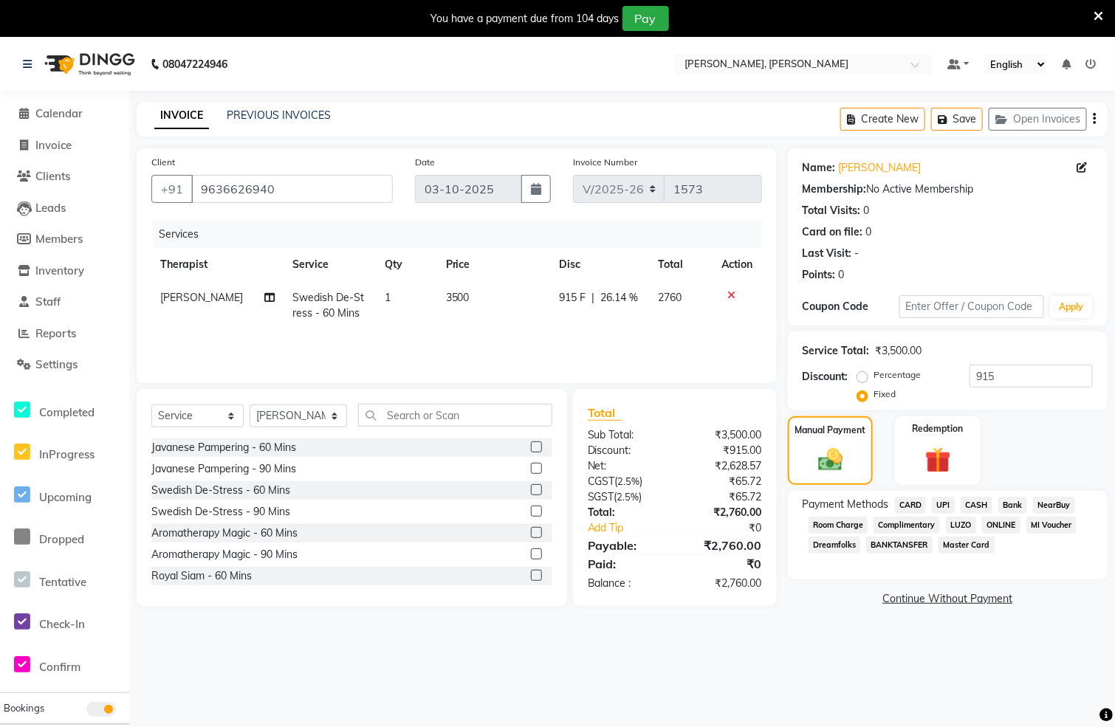
click at [977, 501] on span "CASH" at bounding box center [977, 505] width 32 height 17
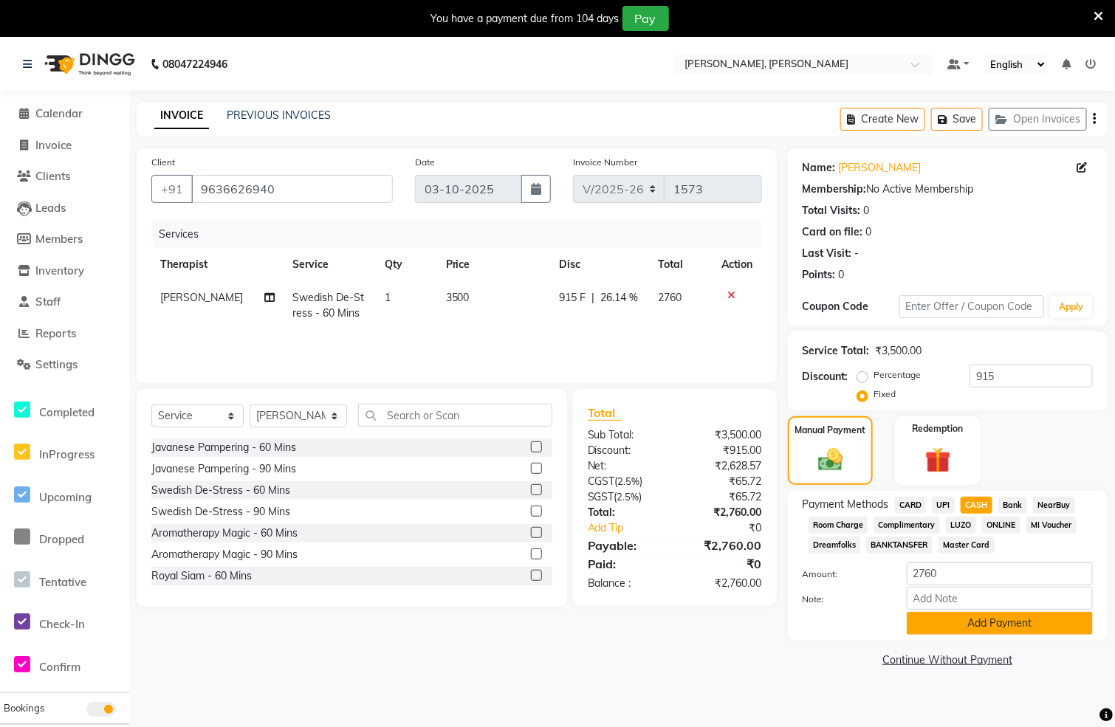
click at [960, 623] on button "Add Payment" at bounding box center [1000, 623] width 186 height 23
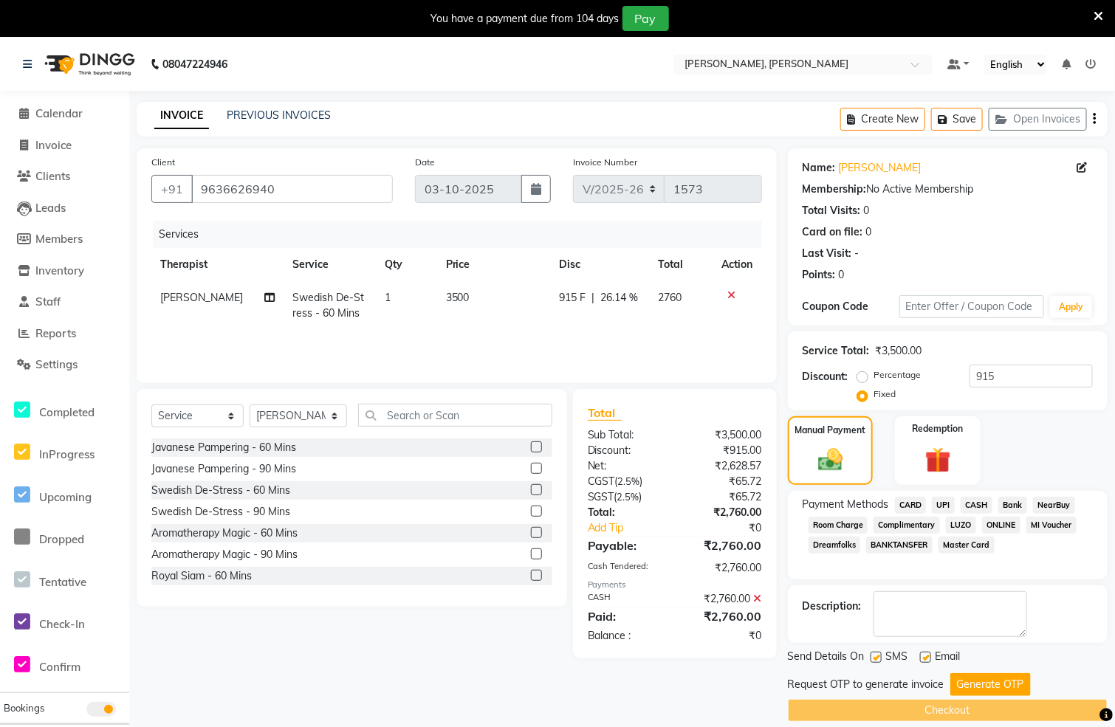
click at [971, 680] on button "Generate OTP" at bounding box center [990, 684] width 80 height 23
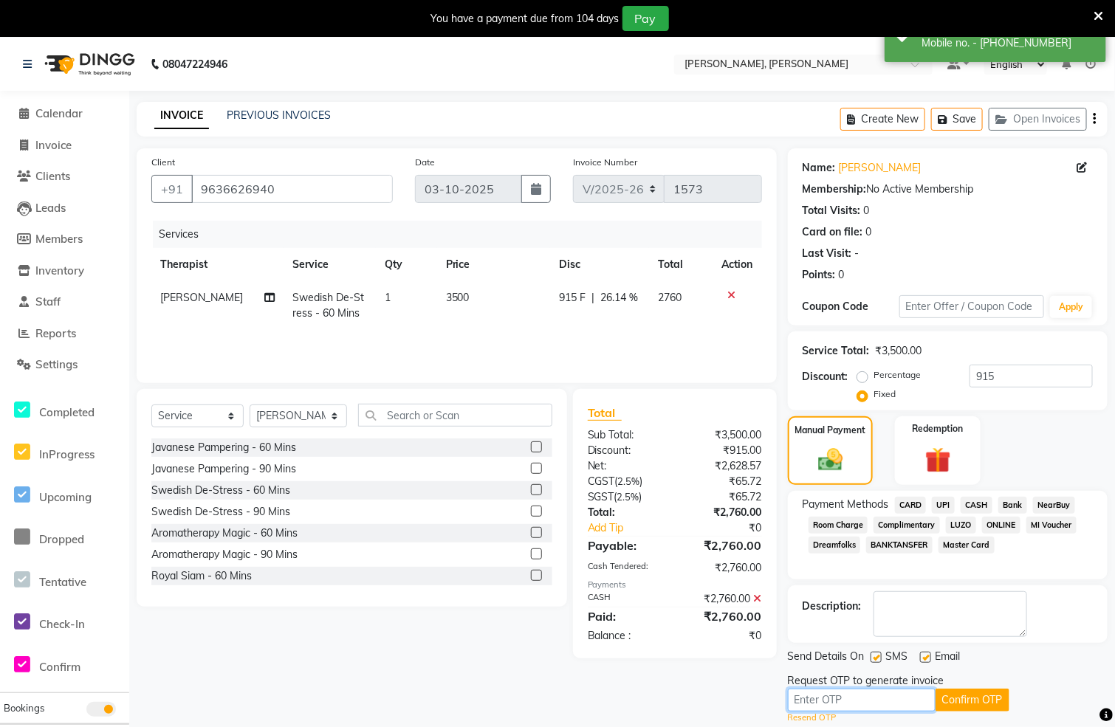
click at [894, 696] on input "text" at bounding box center [862, 700] width 148 height 23
type input "5293"
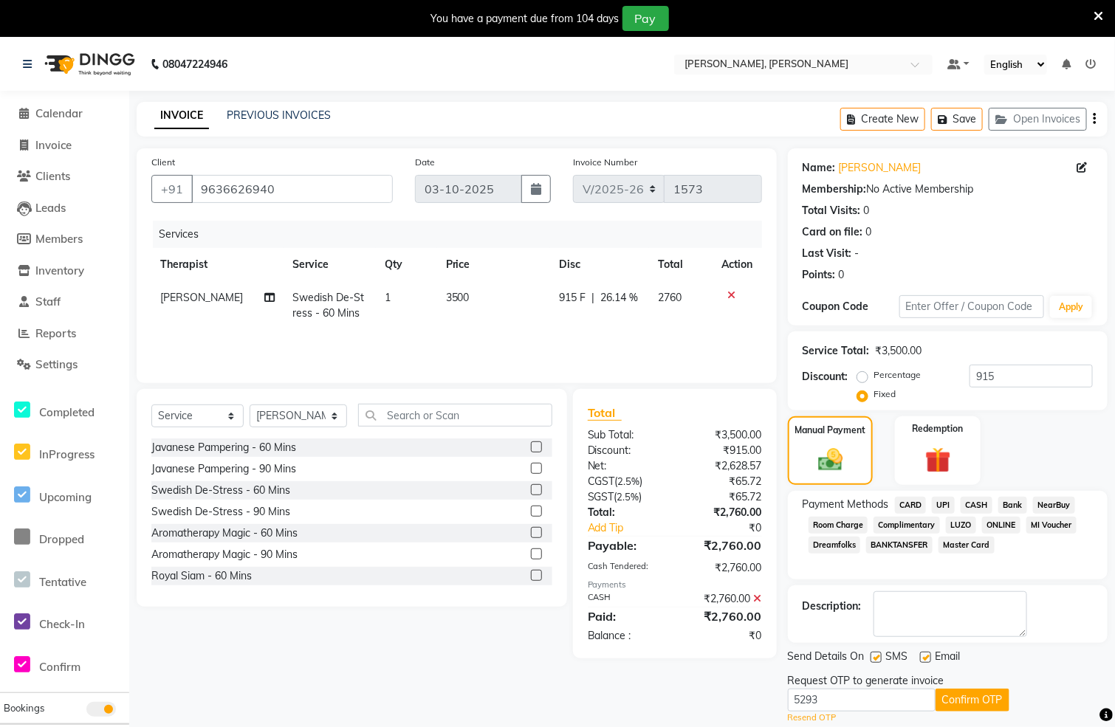
click at [335, 292] on span "Swedish De-Stress - 60 Mins" at bounding box center [328, 305] width 72 height 29
select select "83147"
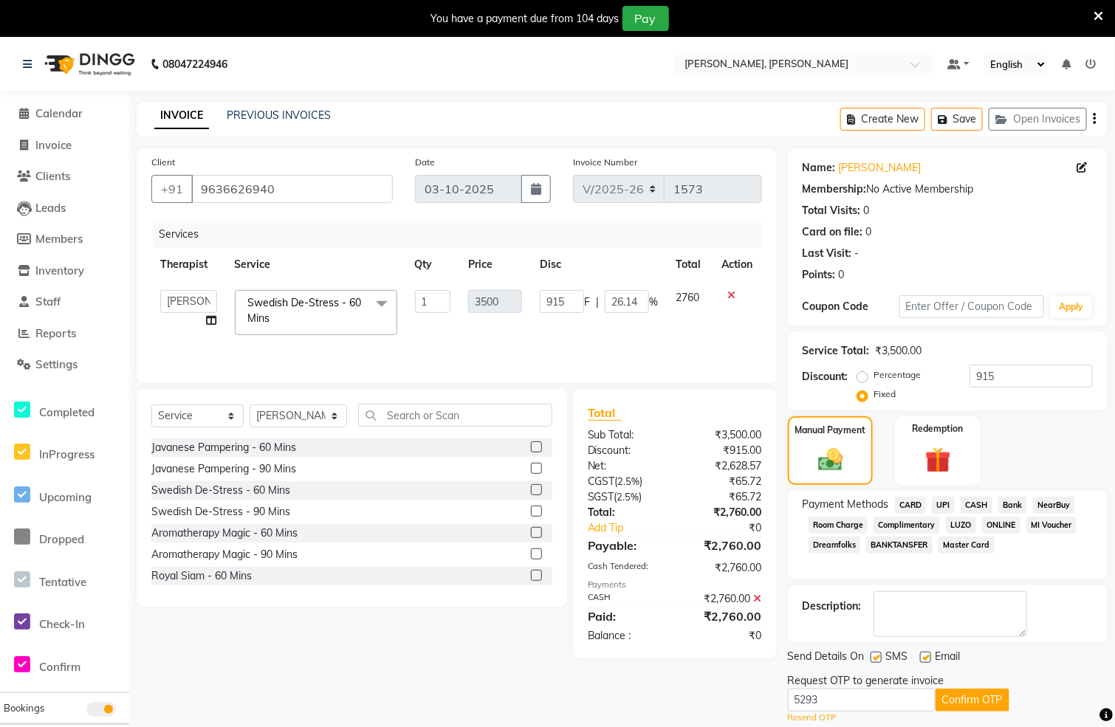
click at [364, 300] on span "Swedish De-Stress - 60 Mins x" at bounding box center [309, 311] width 130 height 32
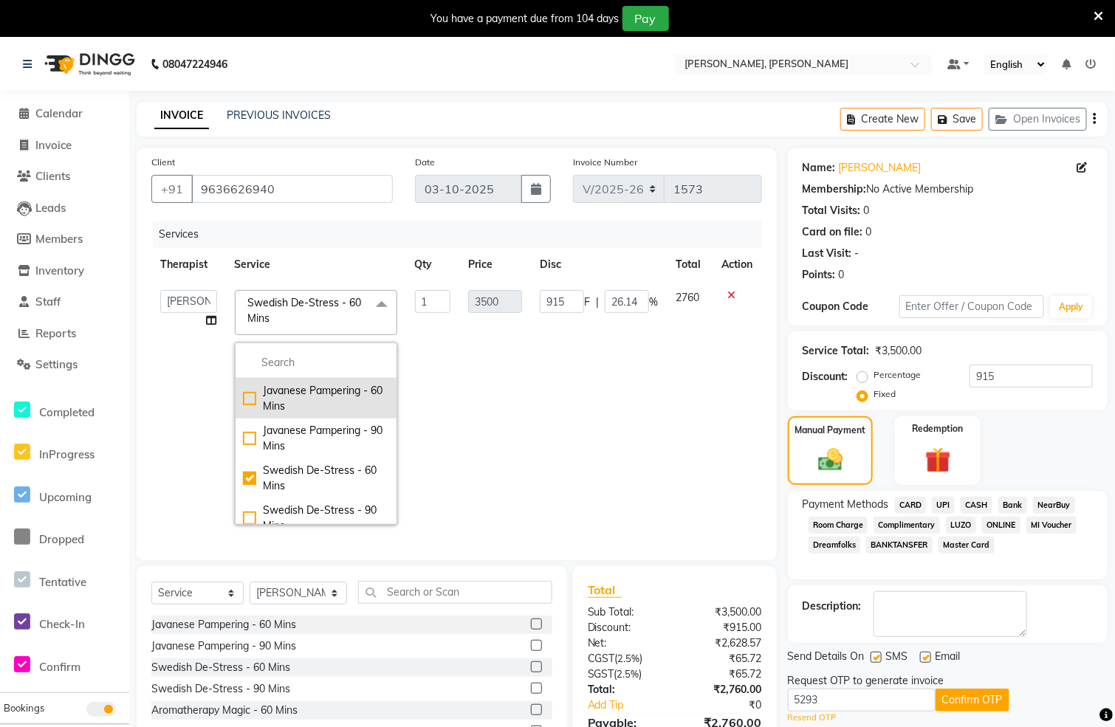
click at [243, 401] on div "Javanese Pampering - 60 Mins" at bounding box center [316, 398] width 146 height 31
checkbox input "true"
checkbox input "false"
click at [348, 242] on div "Services" at bounding box center [463, 234] width 620 height 27
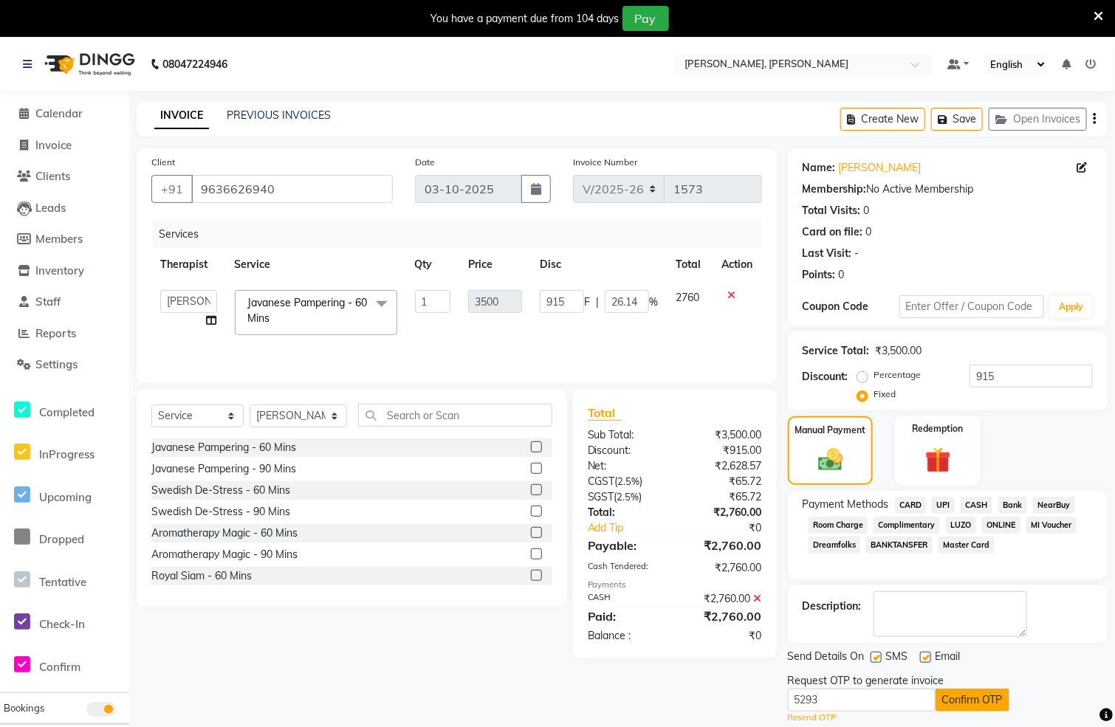
click at [957, 696] on button "Confirm OTP" at bounding box center [973, 700] width 74 height 23
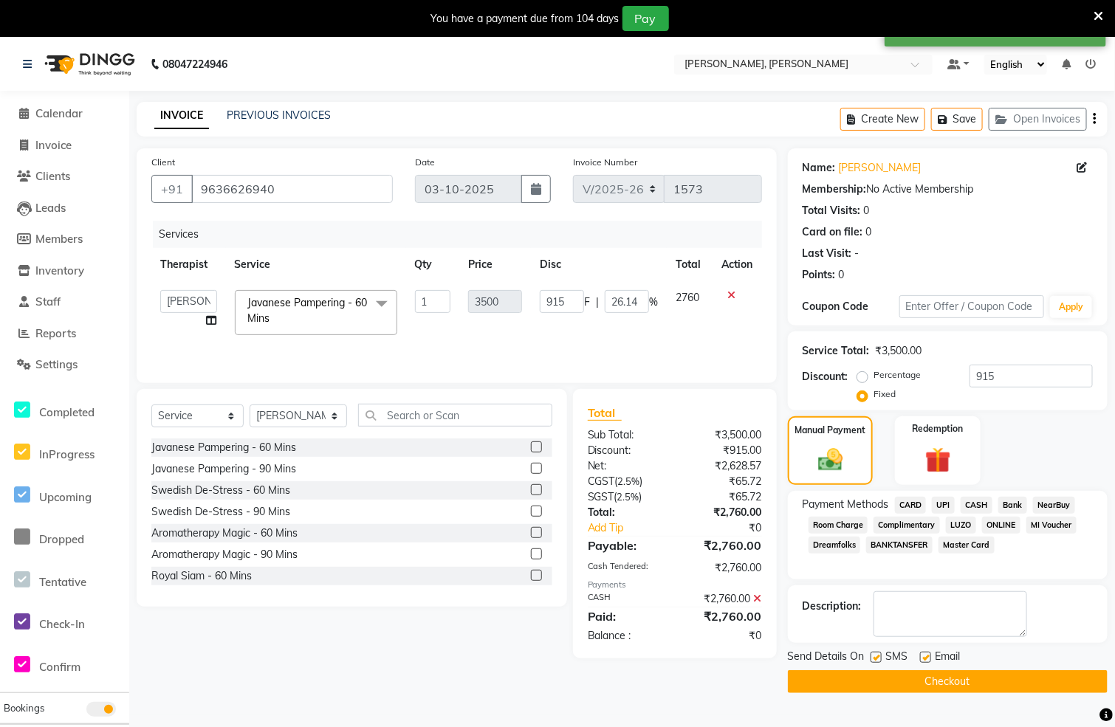
click at [968, 683] on button "Checkout" at bounding box center [948, 681] width 320 height 23
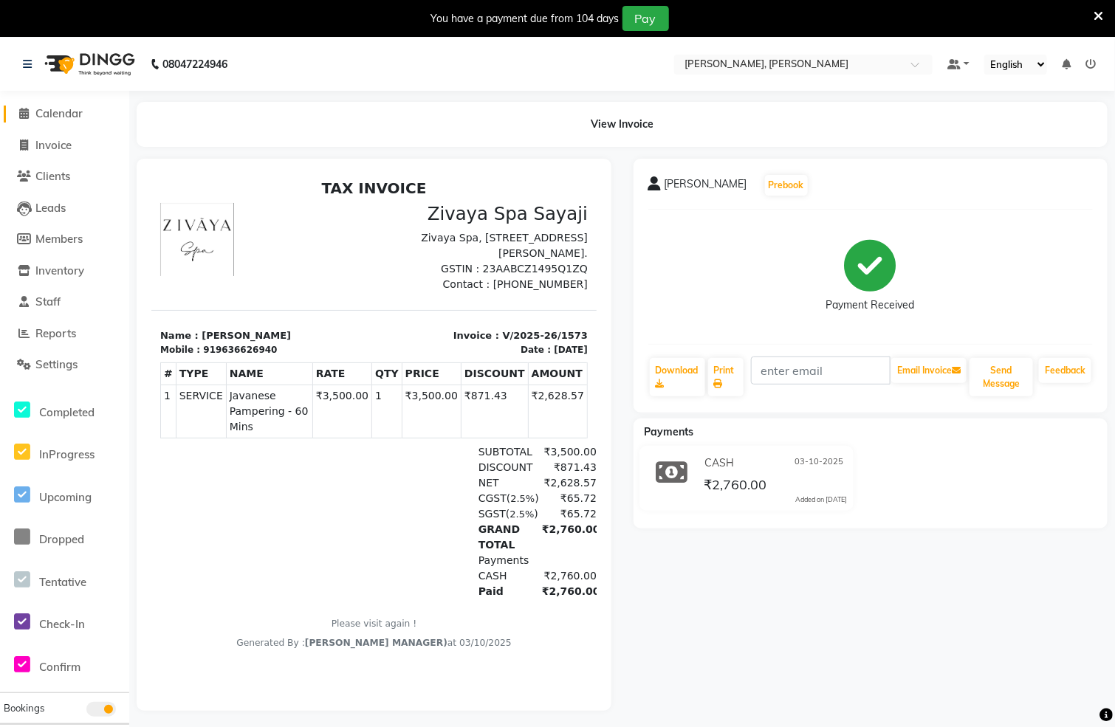
click at [24, 112] on icon at bounding box center [25, 113] width 10 height 11
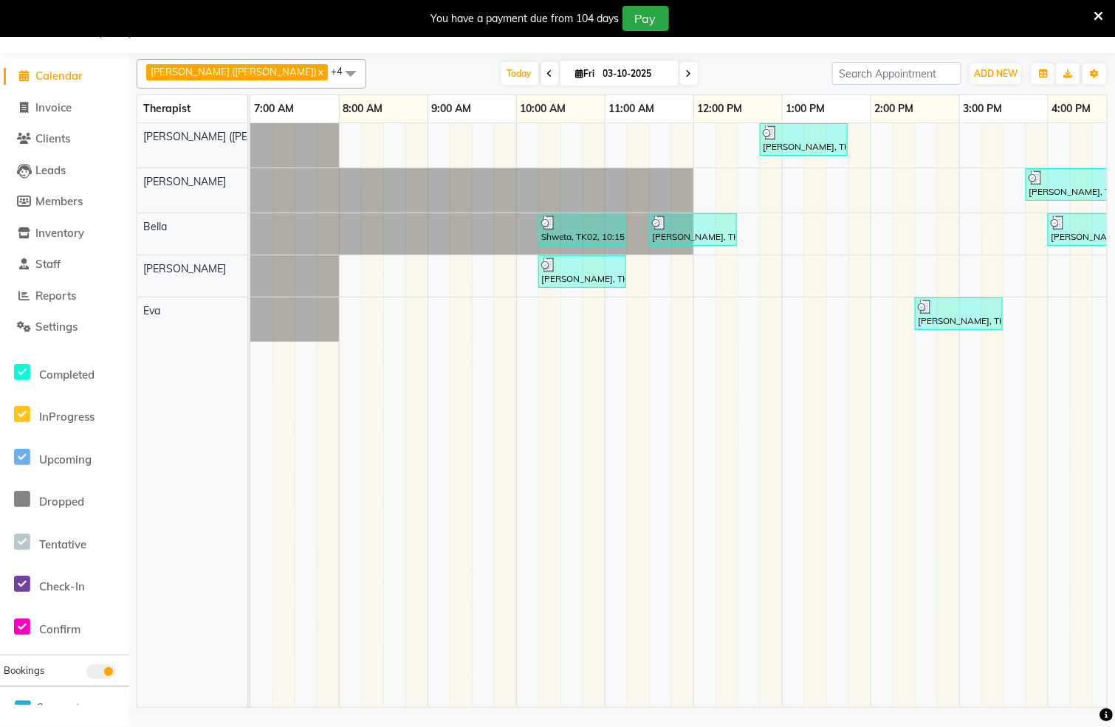
scroll to position [0, 561]
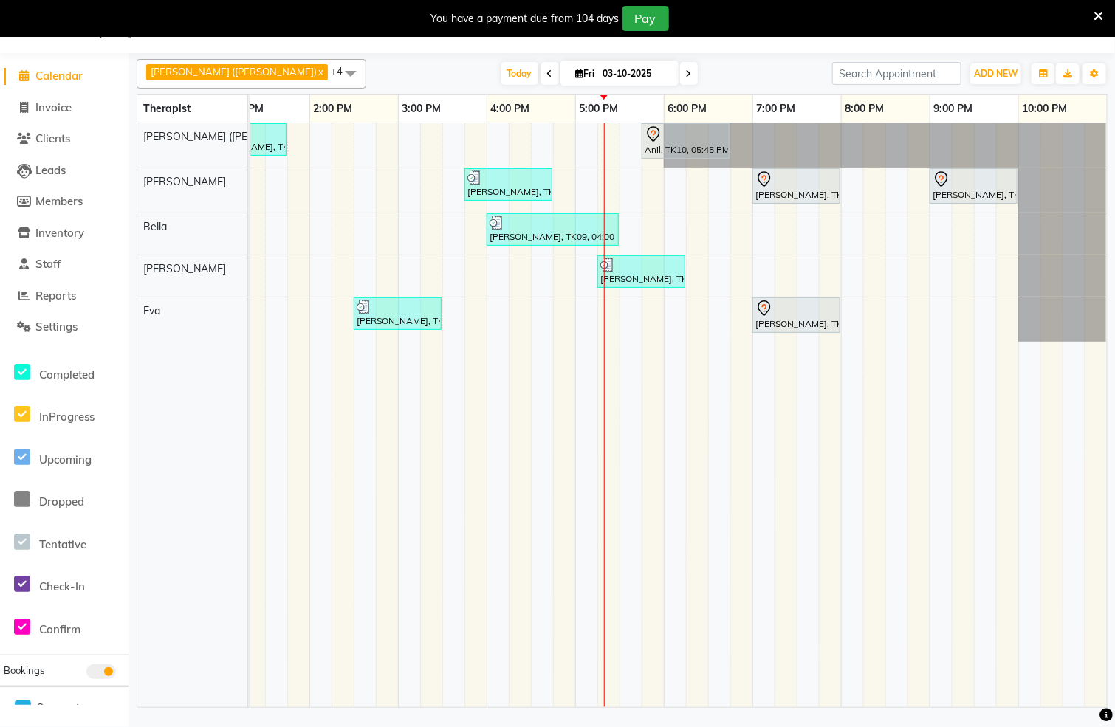
click at [686, 78] on icon at bounding box center [689, 73] width 6 height 9
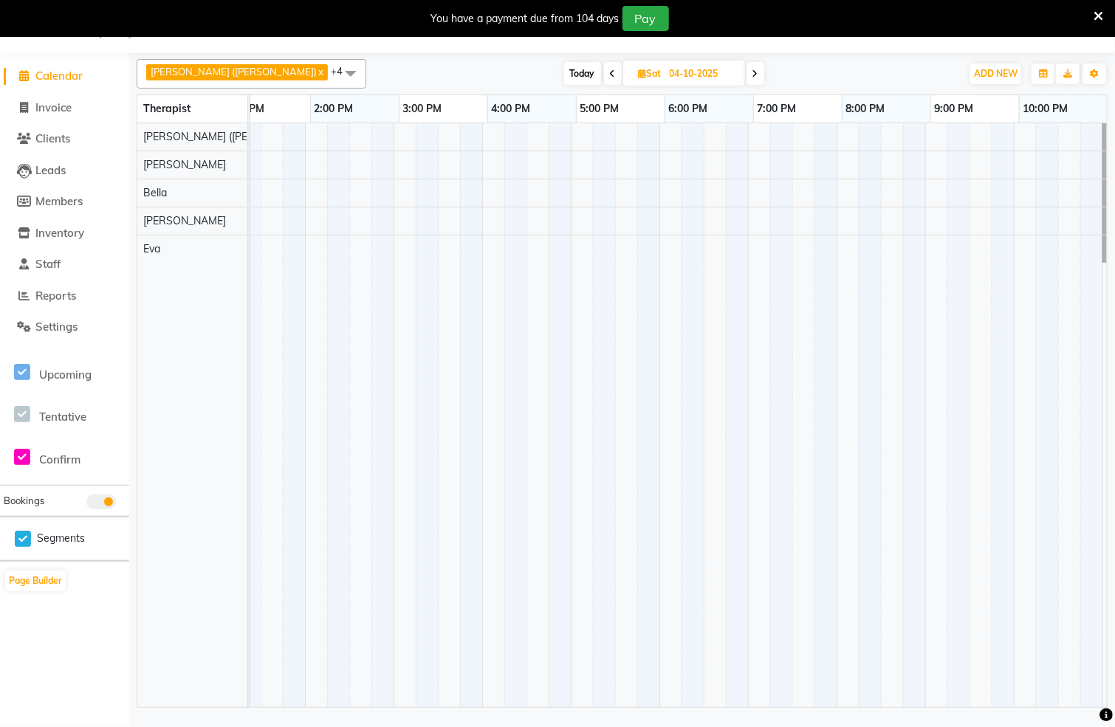
scroll to position [0, 580]
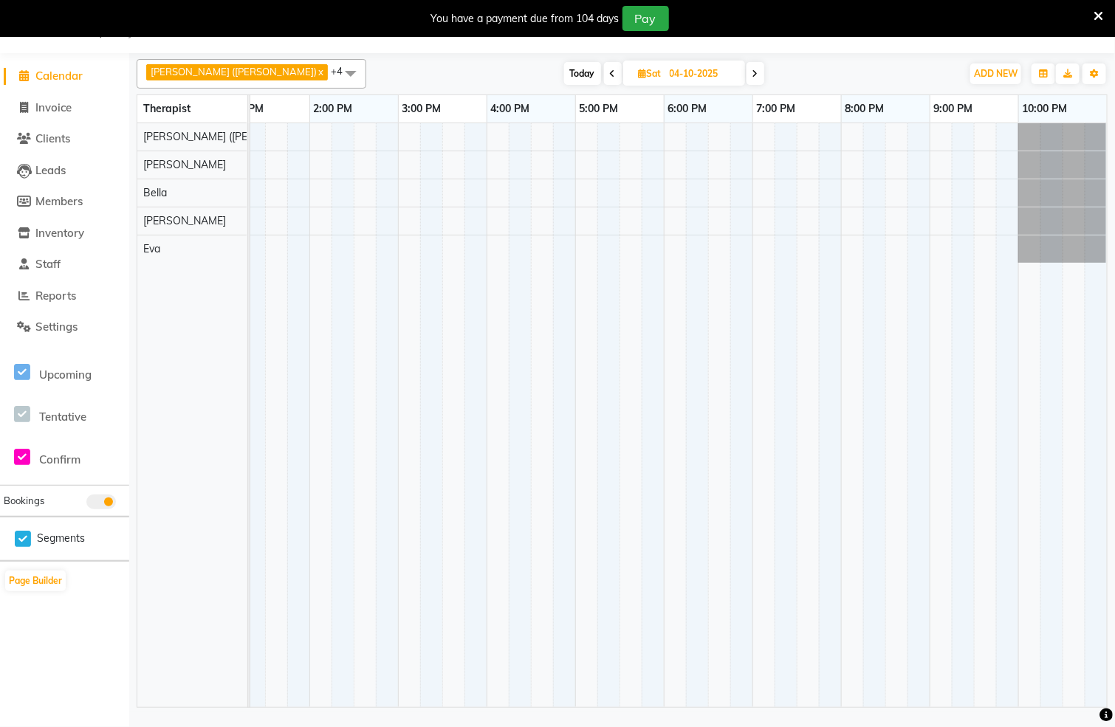
click at [564, 66] on span "Today" at bounding box center [582, 73] width 37 height 23
type input "03-10-2025"
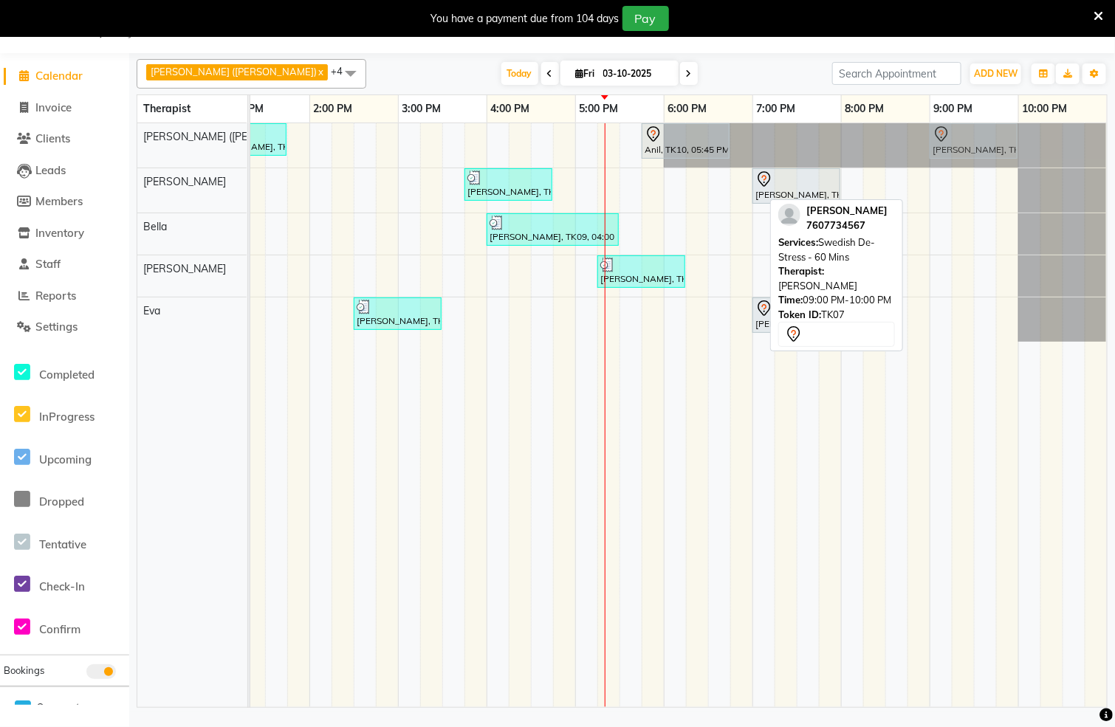
drag, startPoint x: 949, startPoint y: 196, endPoint x: 942, endPoint y: 153, distance: 43.5
click at [942, 153] on tbody "[PERSON_NAME], TK04, 12:45 PM-01:45 PM, Swedish De-Stress - 60 Mins Anil, TK10,…" at bounding box center [398, 232] width 1418 height 219
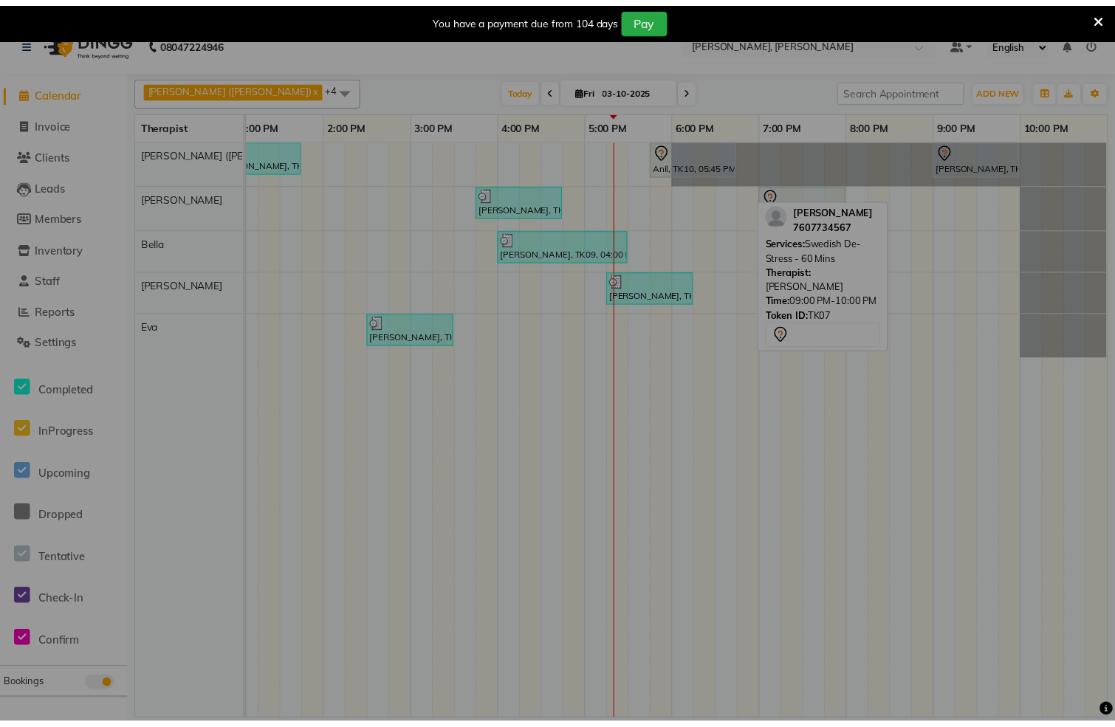
scroll to position [0, 543]
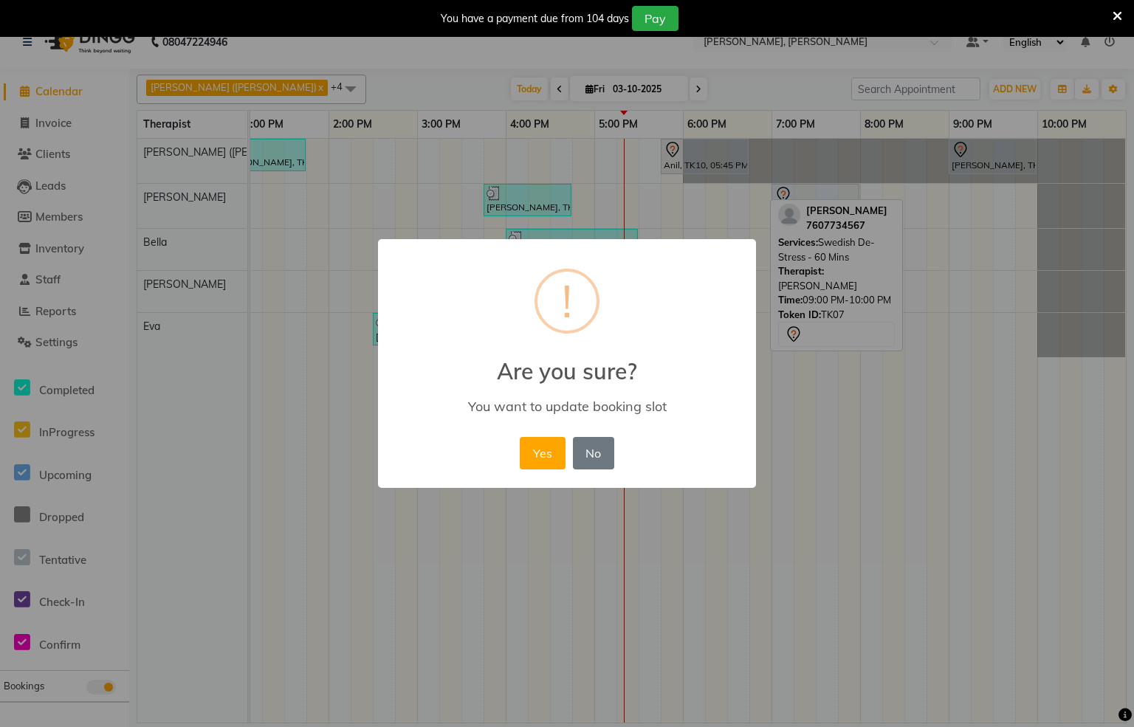
drag, startPoint x: 541, startPoint y: 464, endPoint x: 543, endPoint y: 456, distance: 7.7
click at [543, 462] on button "Yes" at bounding box center [542, 453] width 45 height 32
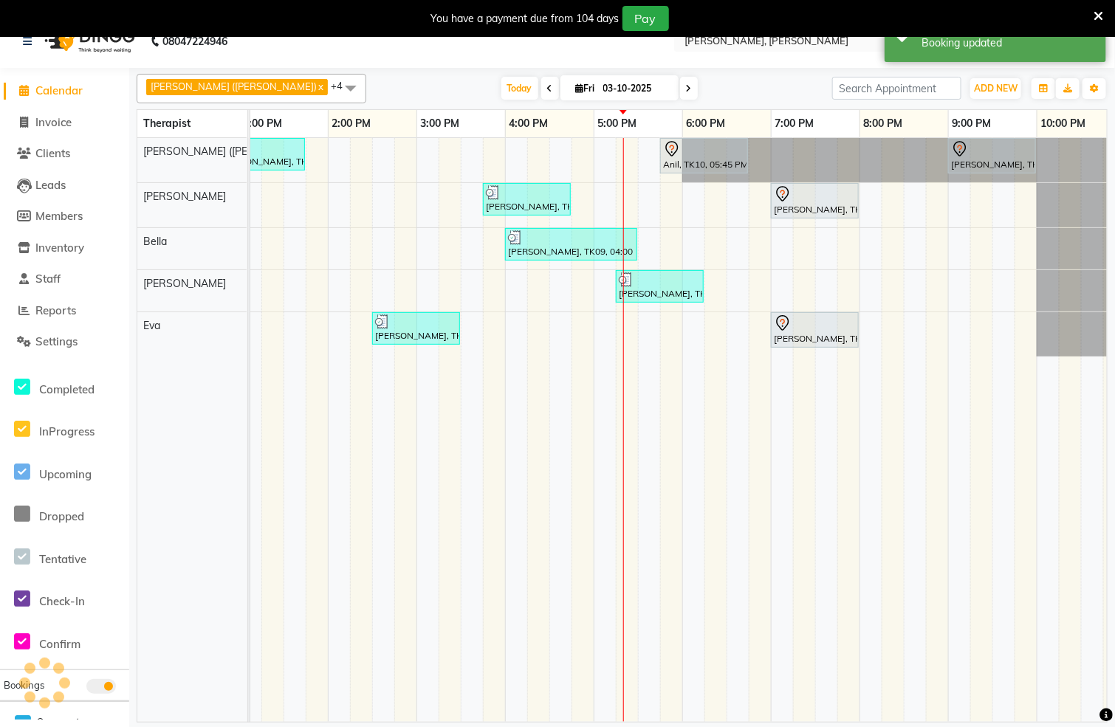
click at [915, 202] on div "[PERSON_NAME], TK04, 12:45 PM-01:45 PM, Swedish De-Stress - 60 Mins Anil, TK10,…" at bounding box center [417, 430] width 1418 height 584
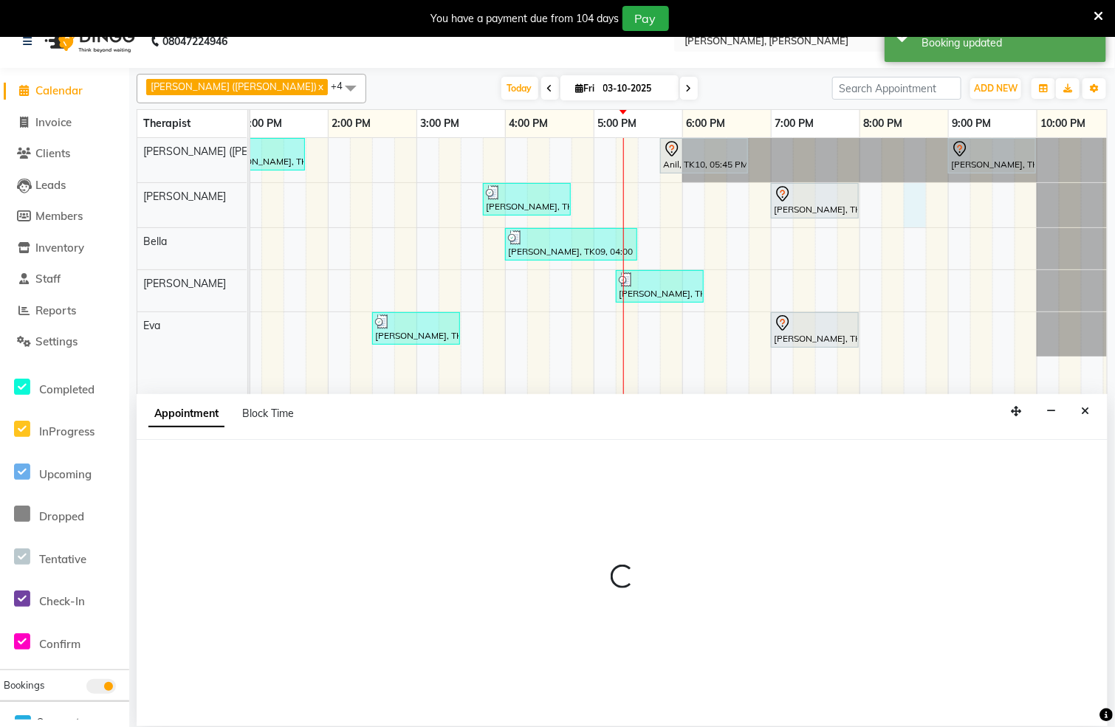
select select "62270"
select select "tentative"
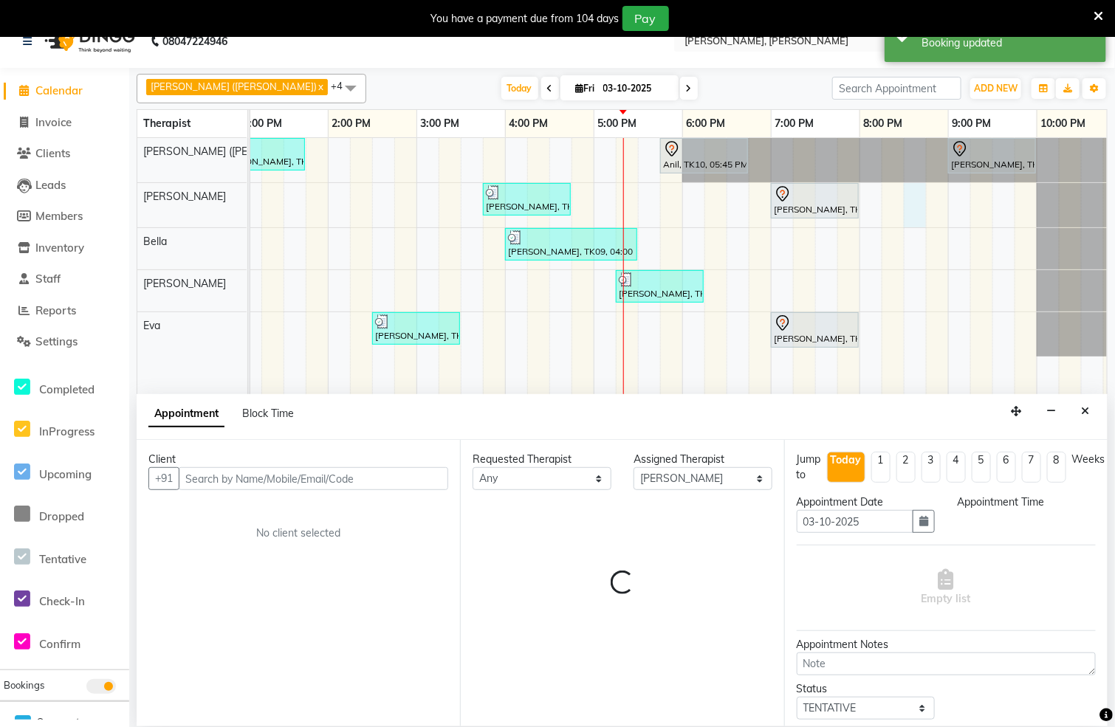
select select "1230"
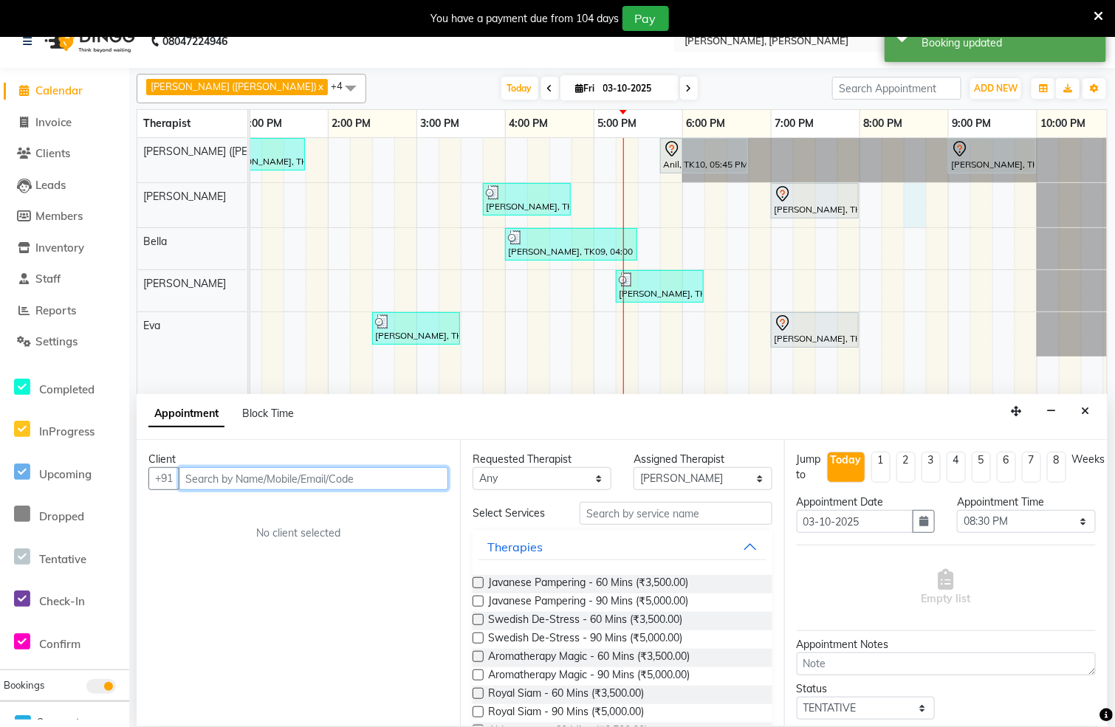
click at [399, 484] on input "text" at bounding box center [314, 478] width 270 height 23
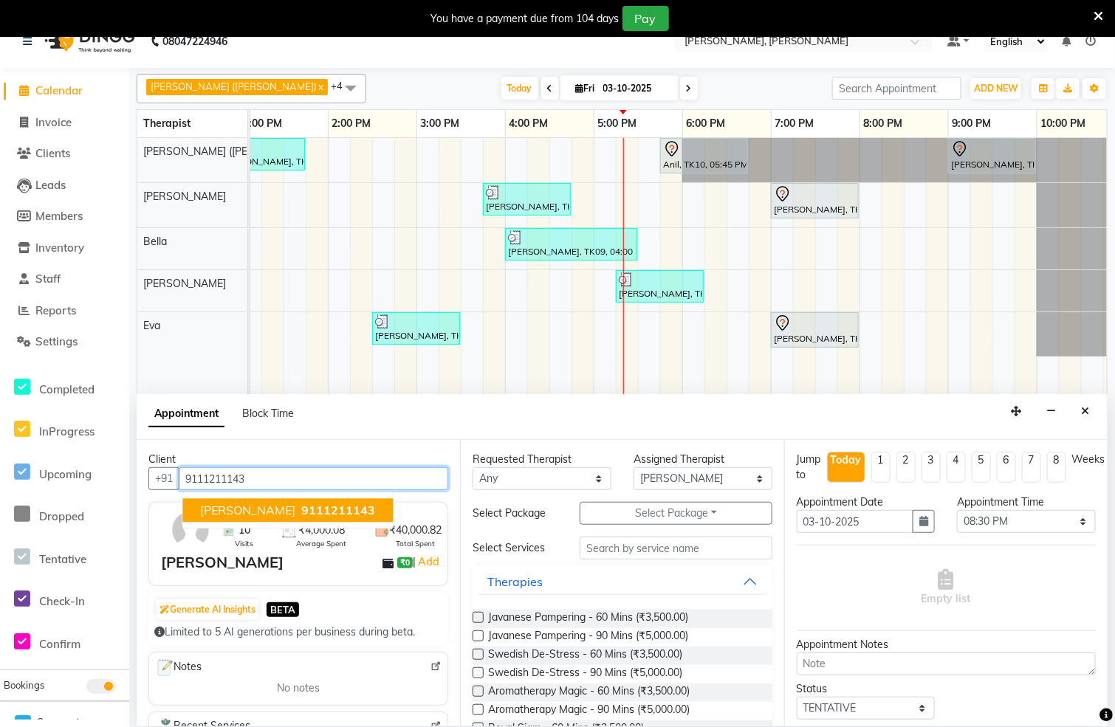
click at [303, 508] on span "9111211143" at bounding box center [339, 511] width 74 height 15
type input "9111211143"
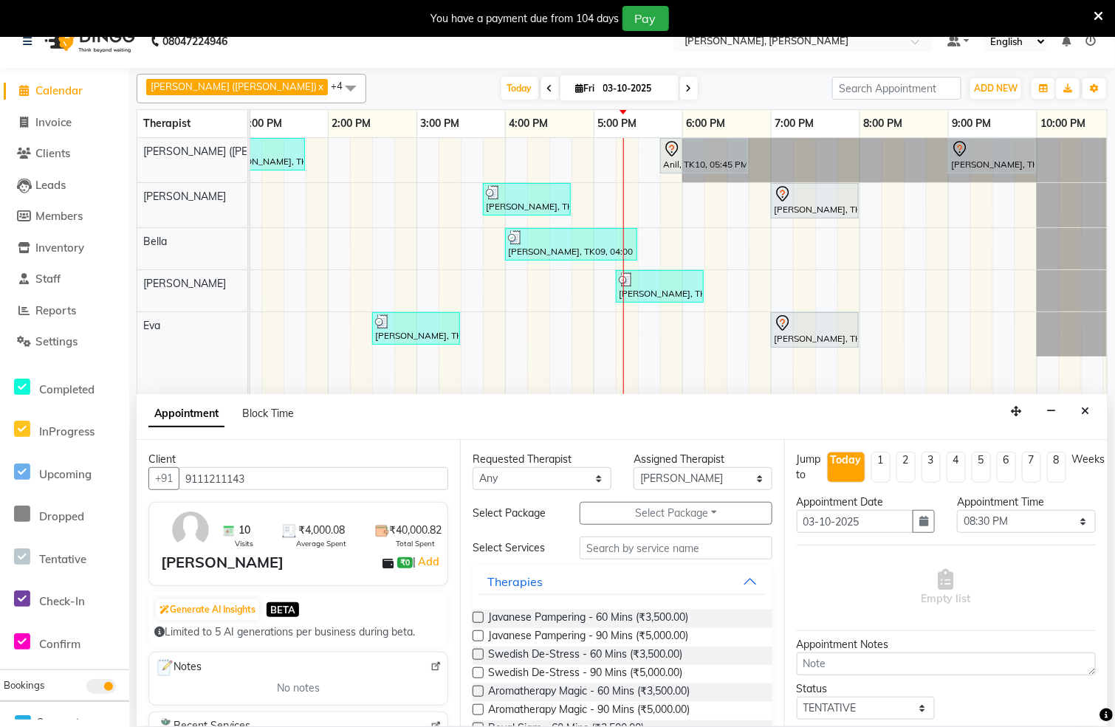
click at [479, 654] on label at bounding box center [478, 654] width 11 height 11
click at [479, 654] on input "checkbox" at bounding box center [478, 656] width 10 height 10
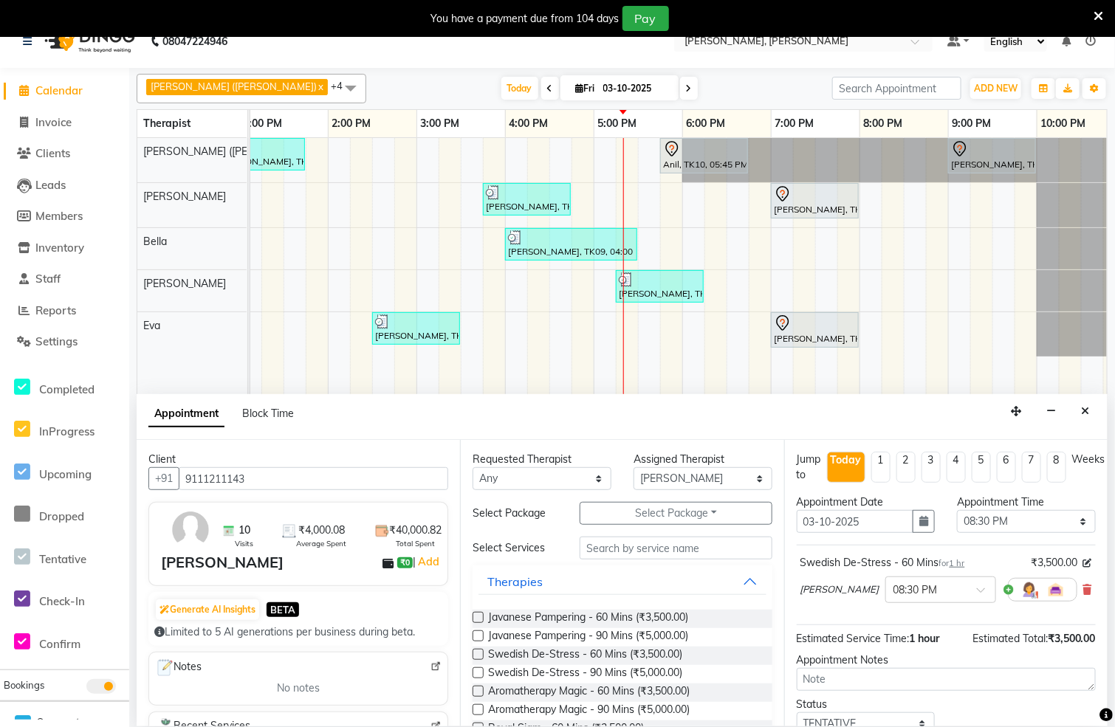
click at [479, 658] on label at bounding box center [478, 654] width 11 height 11
click at [479, 658] on input "checkbox" at bounding box center [478, 656] width 10 height 10
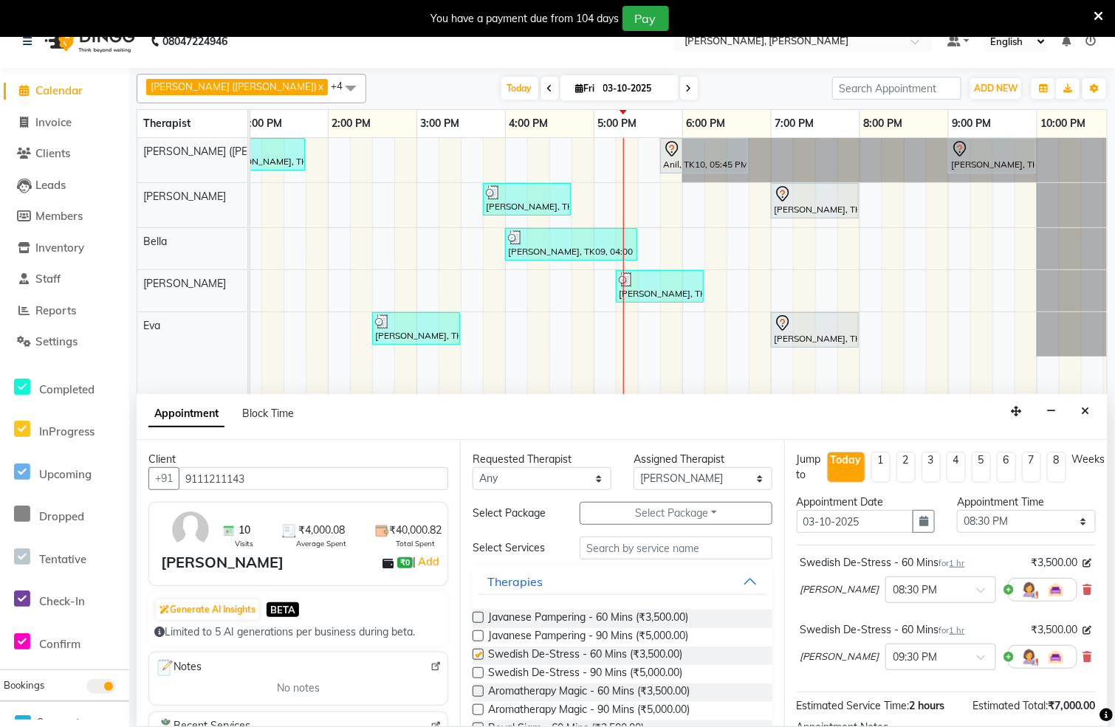
checkbox input "false"
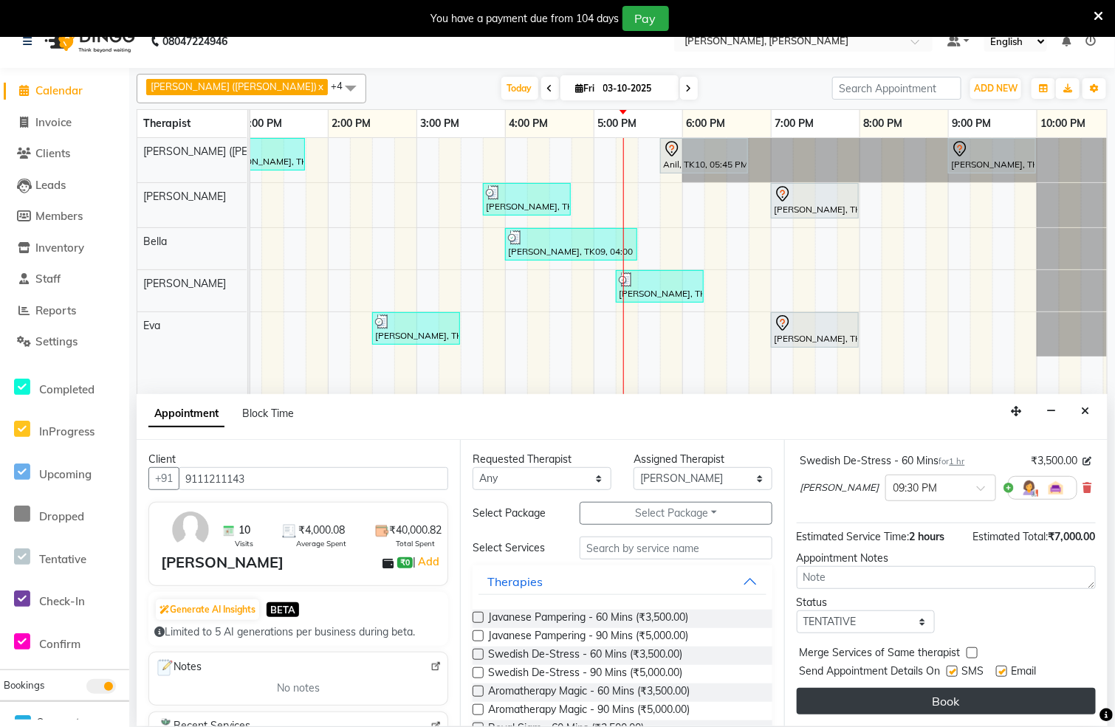
scroll to position [206, 0]
click at [935, 688] on button "Book" at bounding box center [946, 701] width 299 height 27
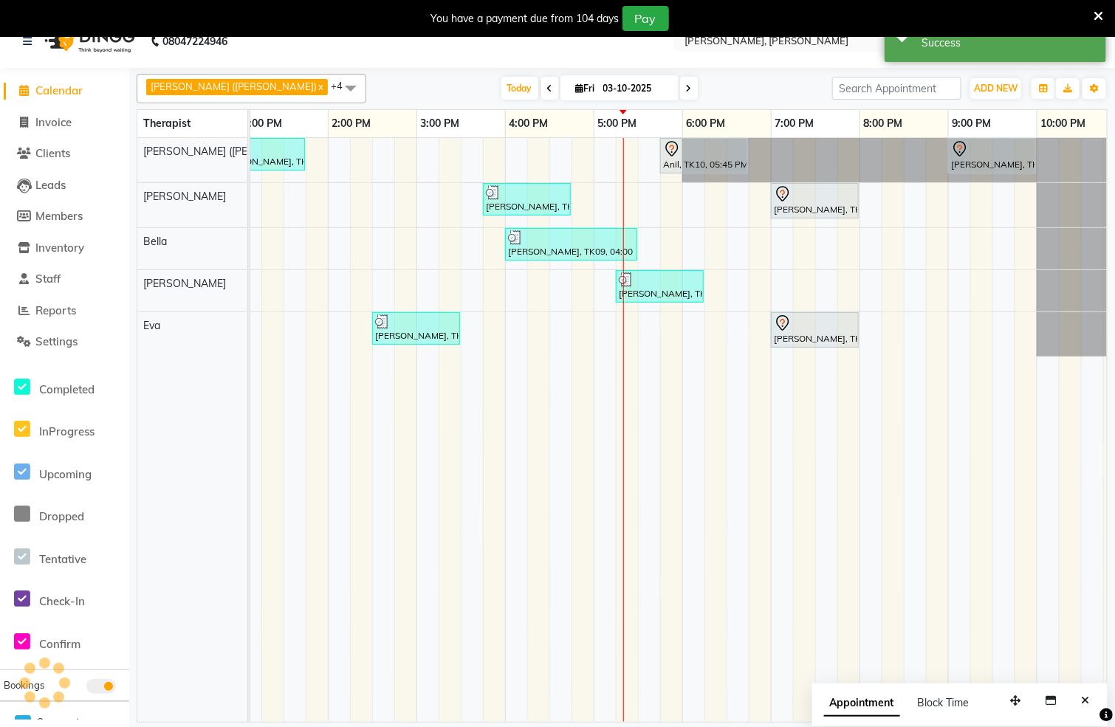
scroll to position [0, 0]
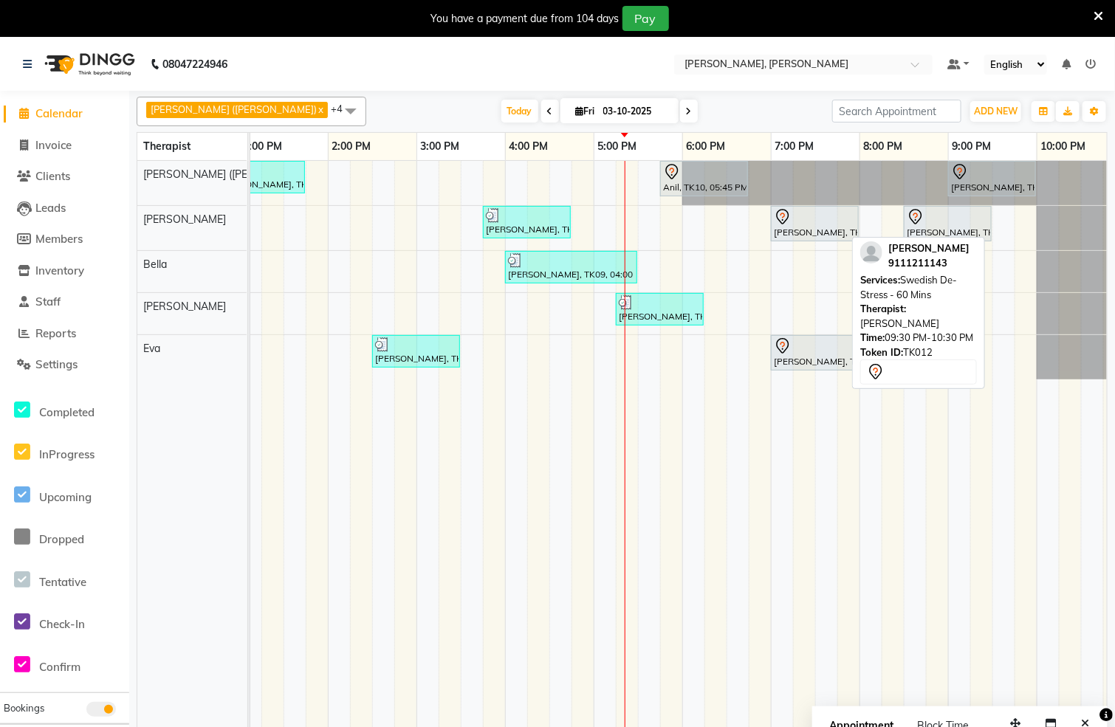
drag, startPoint x: 1030, startPoint y: 233, endPoint x: 925, endPoint y: 372, distance: 175.0
click at [925, 372] on div "[PERSON_NAME] ([PERSON_NAME]) x [PERSON_NAME] x [PERSON_NAME] x [PERSON_NAME] x…" at bounding box center [622, 418] width 971 height 655
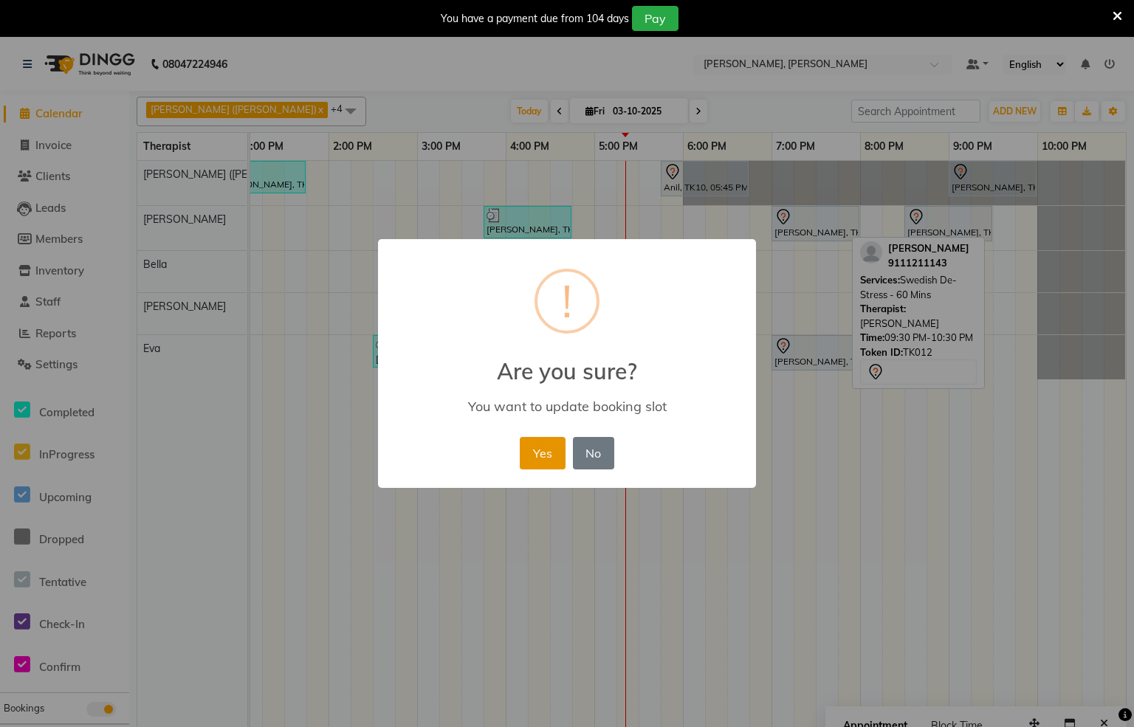
click at [538, 465] on button "Yes" at bounding box center [542, 453] width 45 height 32
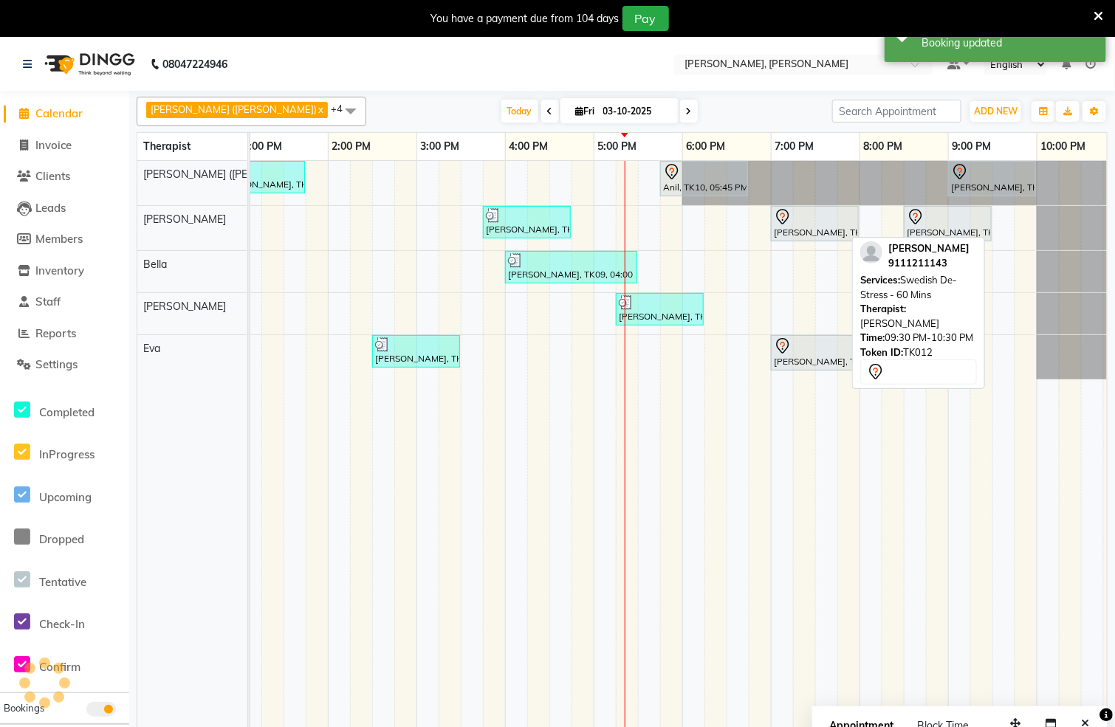
click at [928, 428] on td at bounding box center [937, 453] width 22 height 584
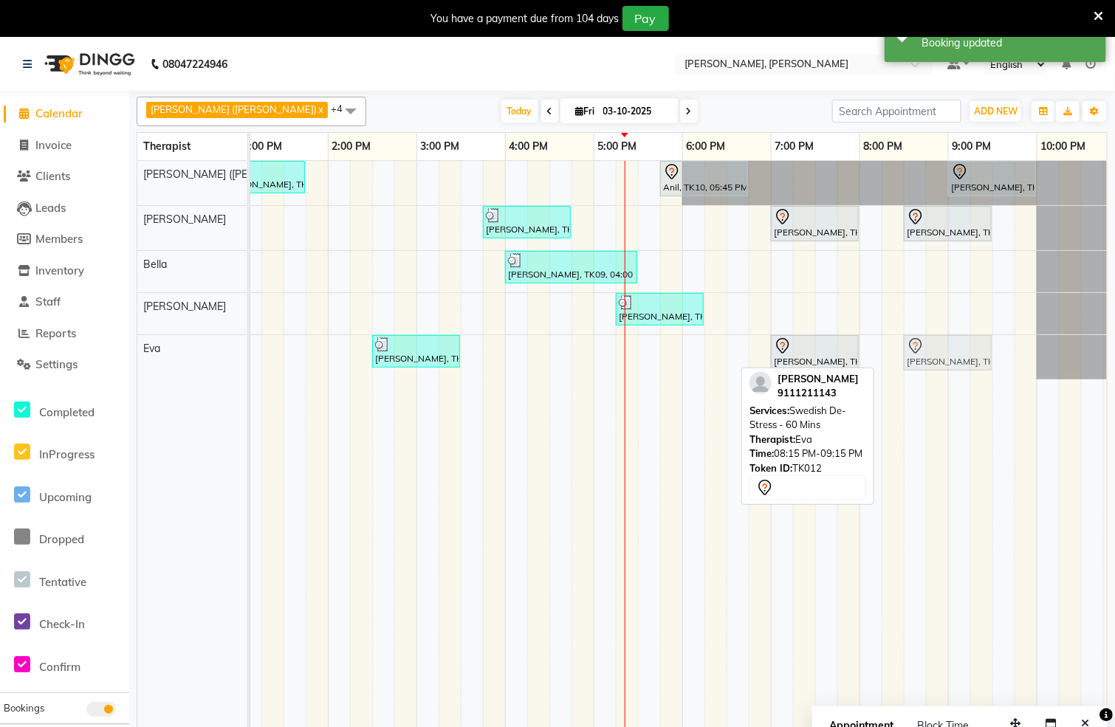
drag, startPoint x: 902, startPoint y: 360, endPoint x: 925, endPoint y: 357, distance: 23.1
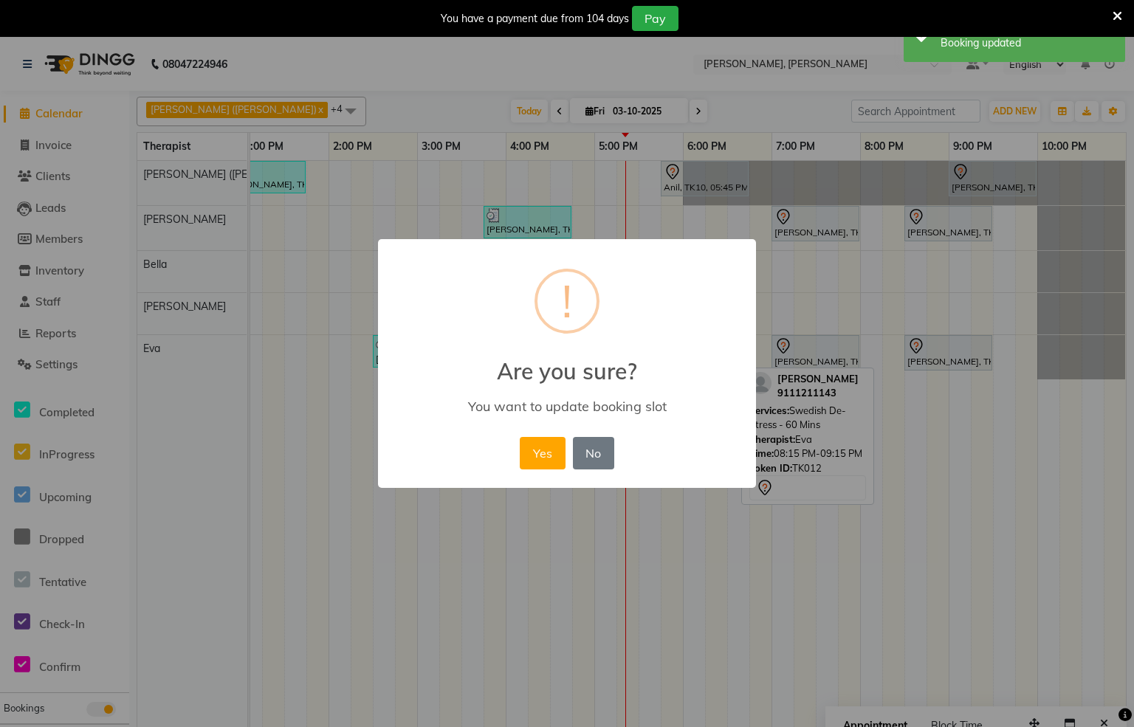
click at [547, 457] on button "Yes" at bounding box center [542, 453] width 45 height 32
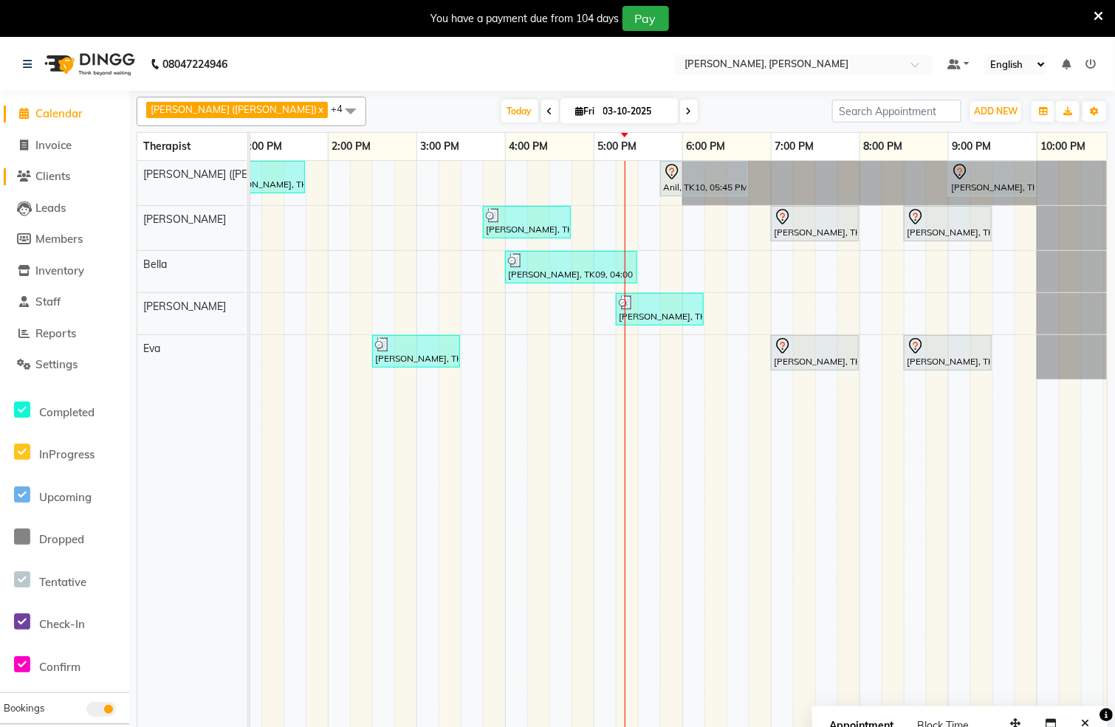
click at [22, 176] on icon at bounding box center [25, 176] width 14 height 11
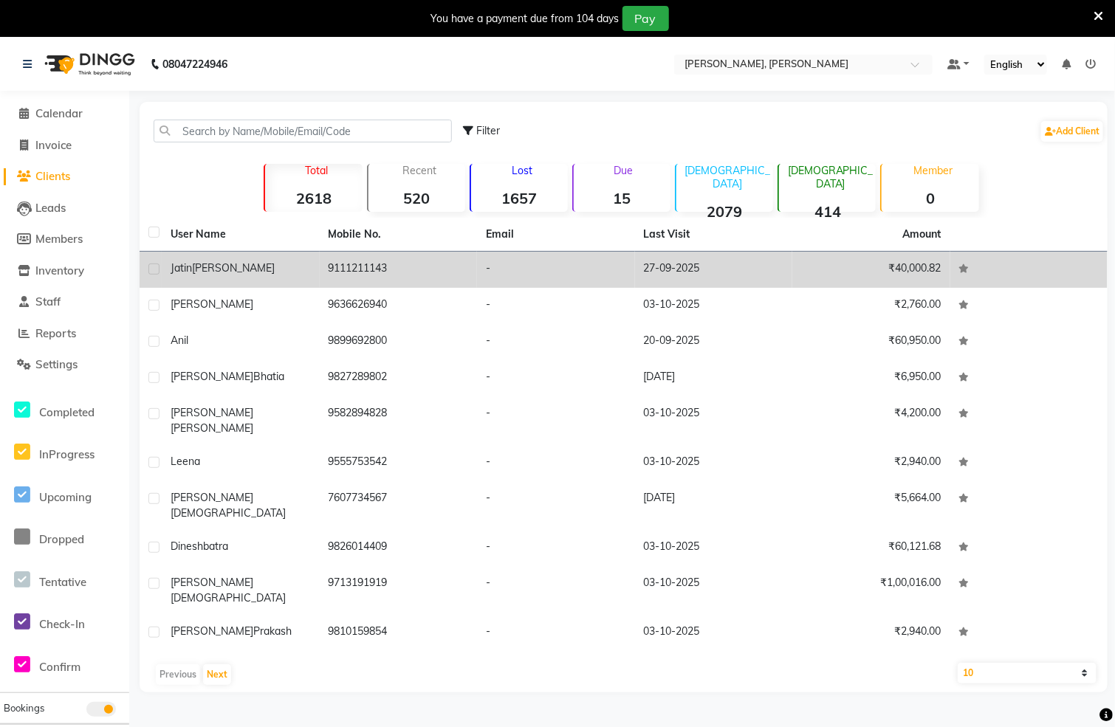
click at [359, 272] on td "9111211143" at bounding box center [399, 270] width 158 height 36
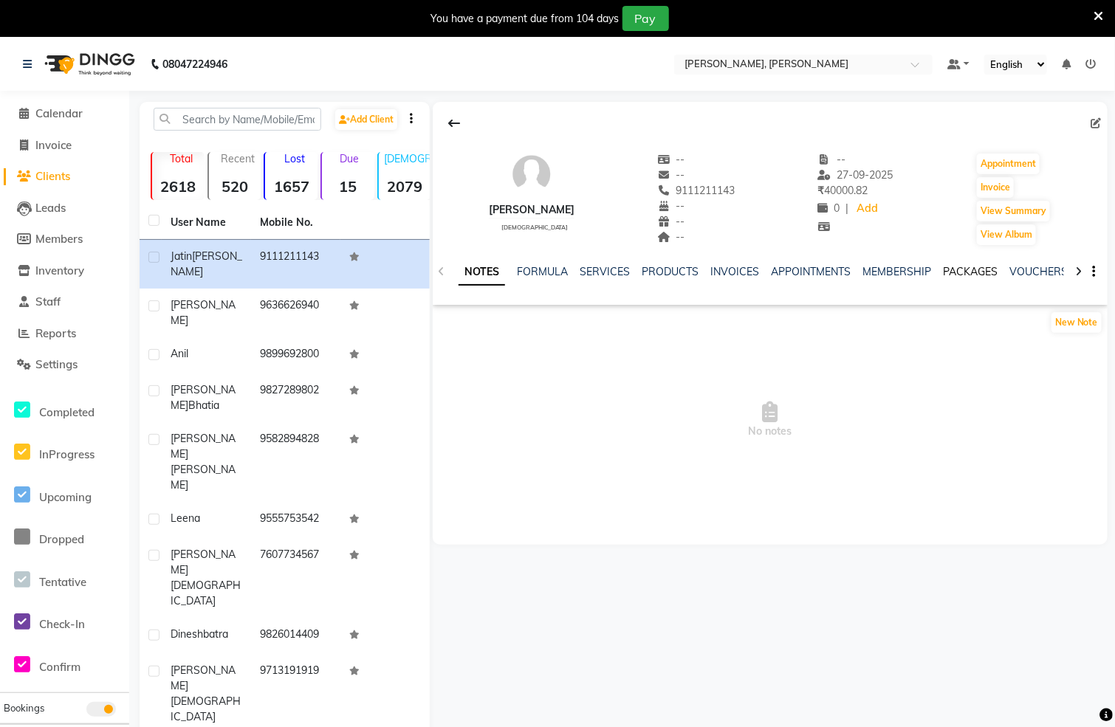
click at [957, 270] on link "PACKAGES" at bounding box center [970, 271] width 55 height 13
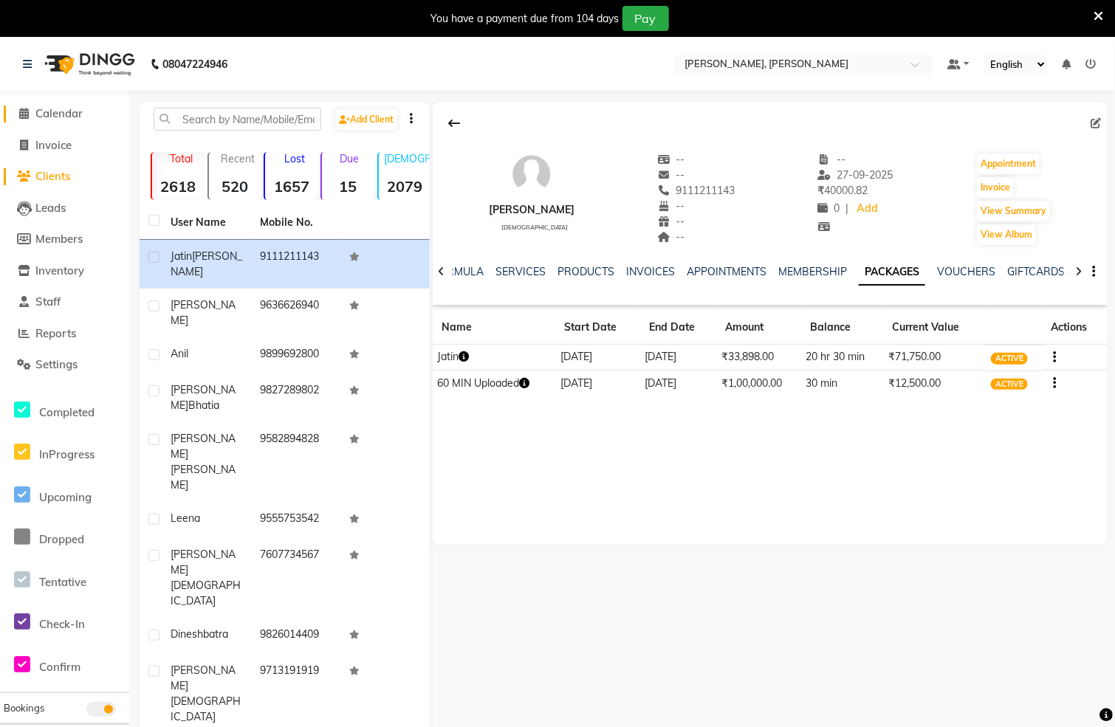
click at [25, 114] on icon at bounding box center [25, 113] width 10 height 11
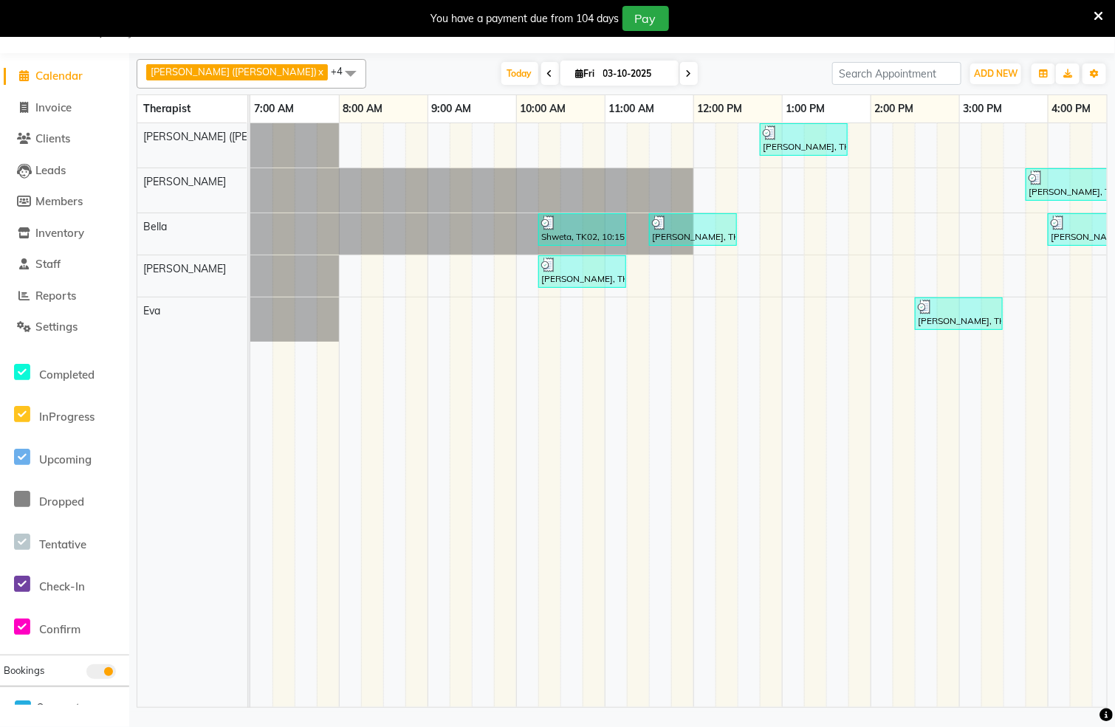
scroll to position [0, 561]
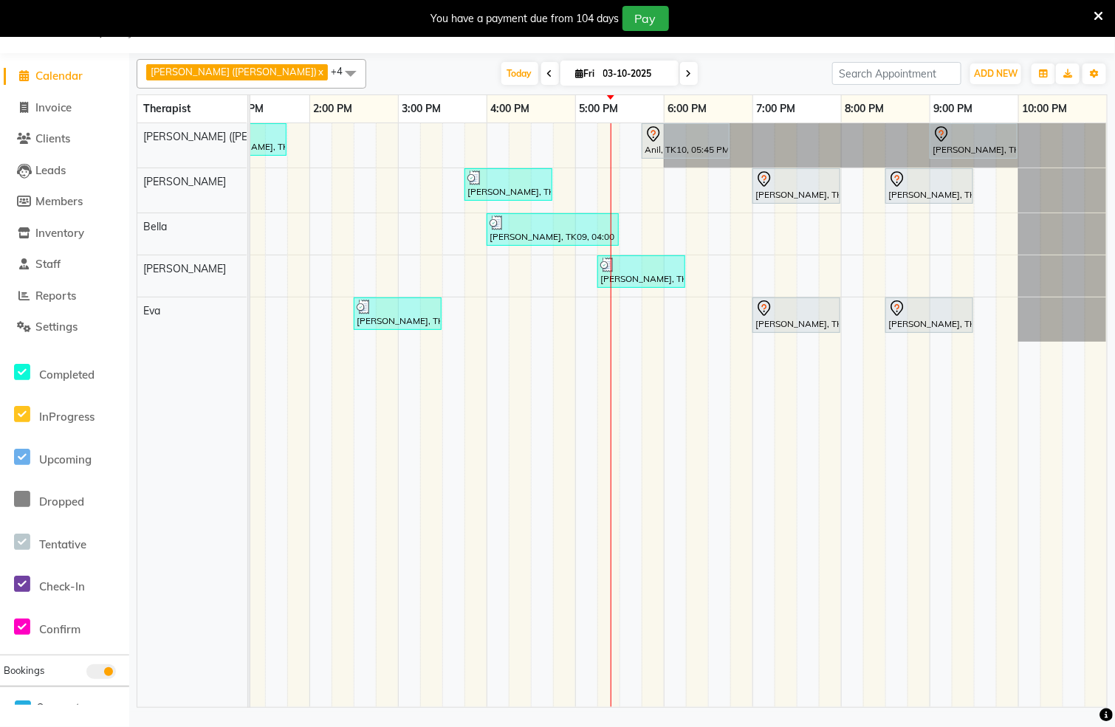
click at [628, 320] on div "[PERSON_NAME], TK04, 12:45 PM-01:45 PM, Swedish De-Stress - 60 Mins Anil, TK10,…" at bounding box center [398, 415] width 1418 height 584
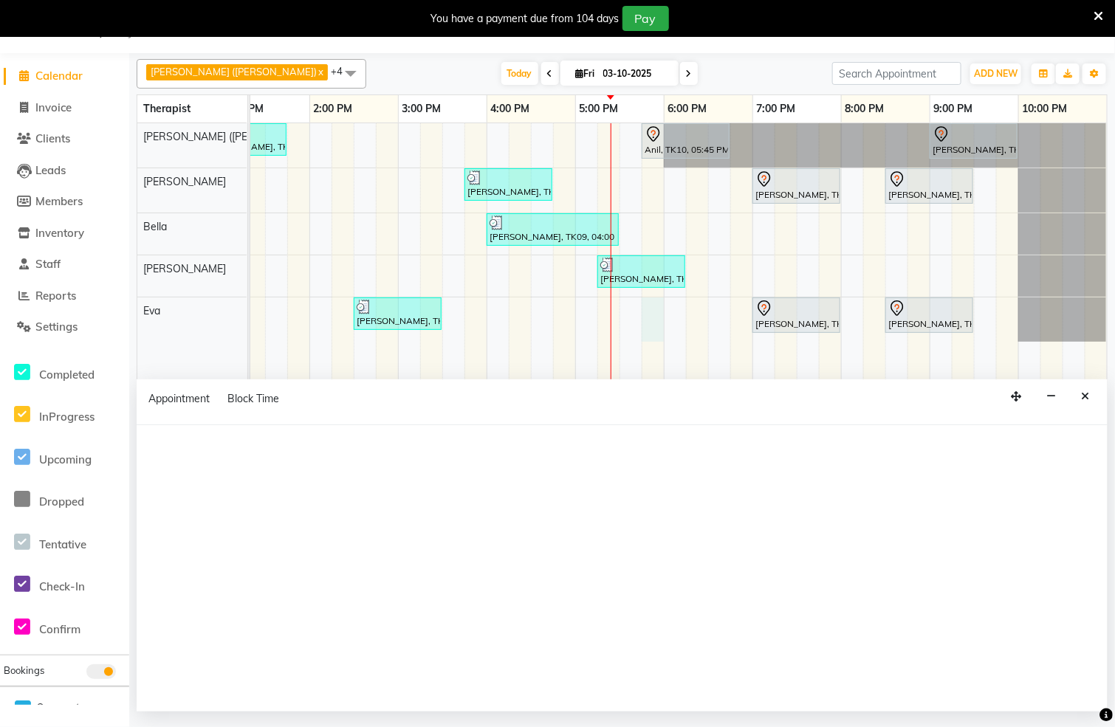
select select "83231"
select select "tentative"
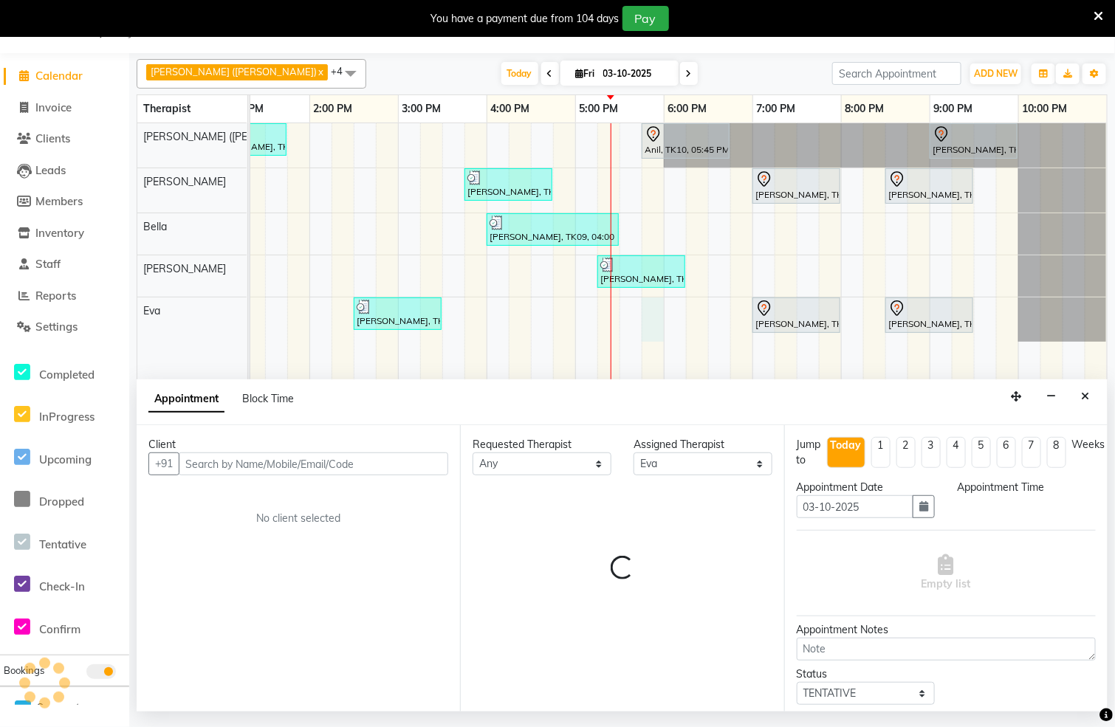
select select "1065"
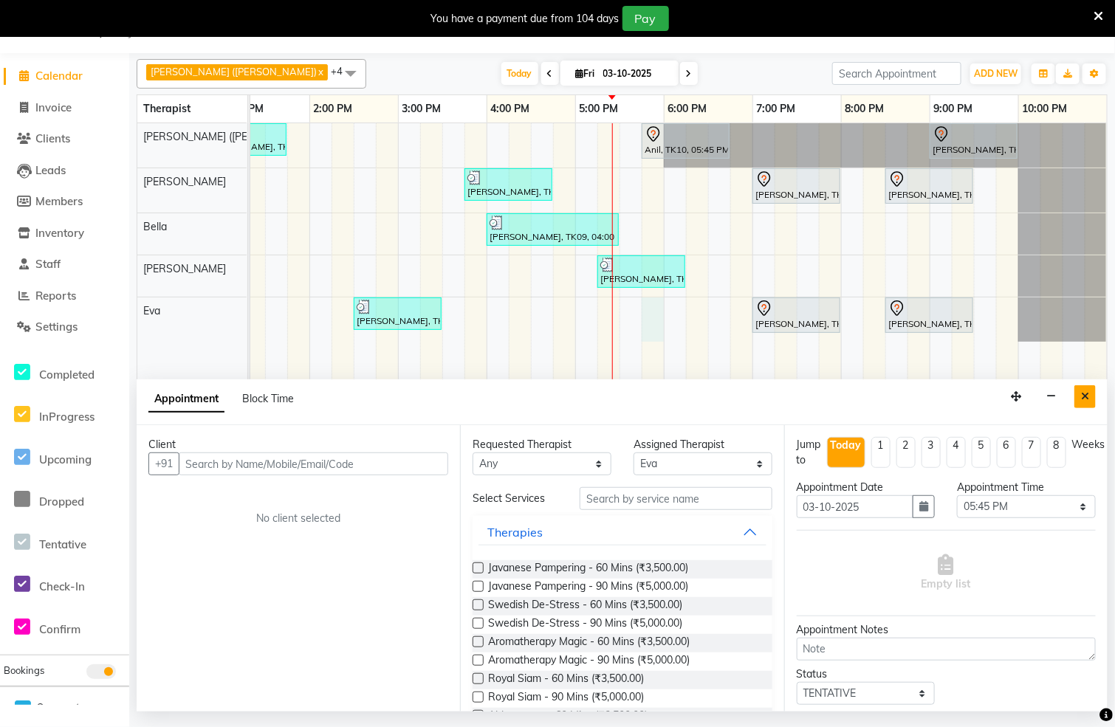
click at [1086, 397] on icon "Close" at bounding box center [1085, 396] width 8 height 10
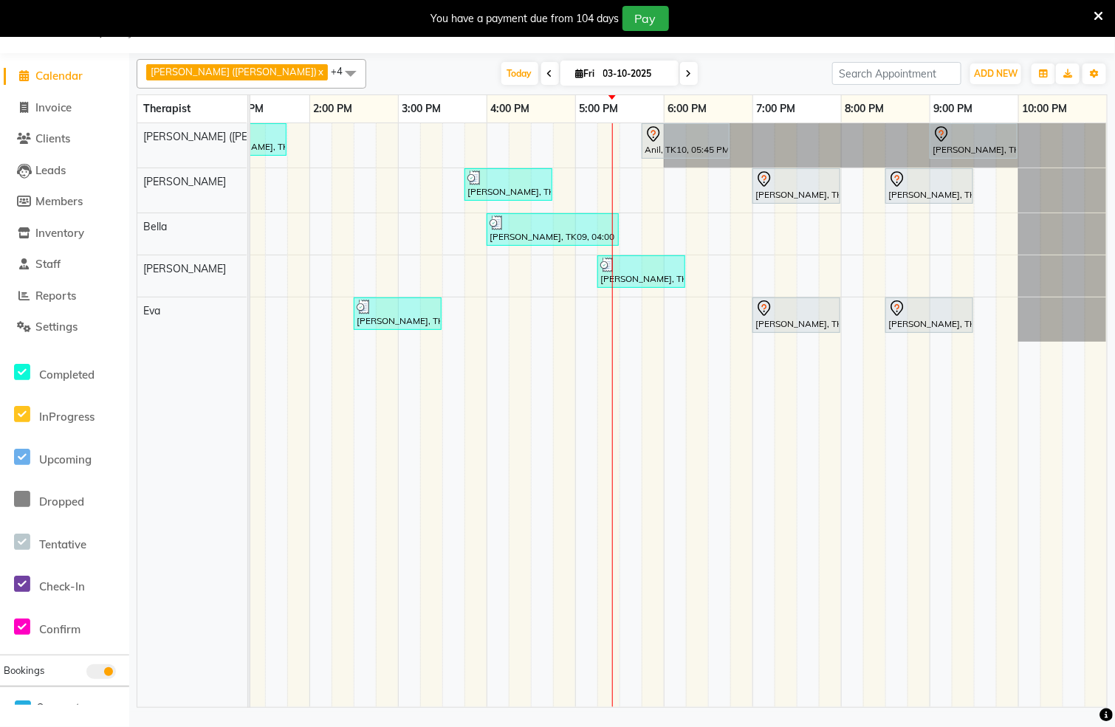
scroll to position [0, 543]
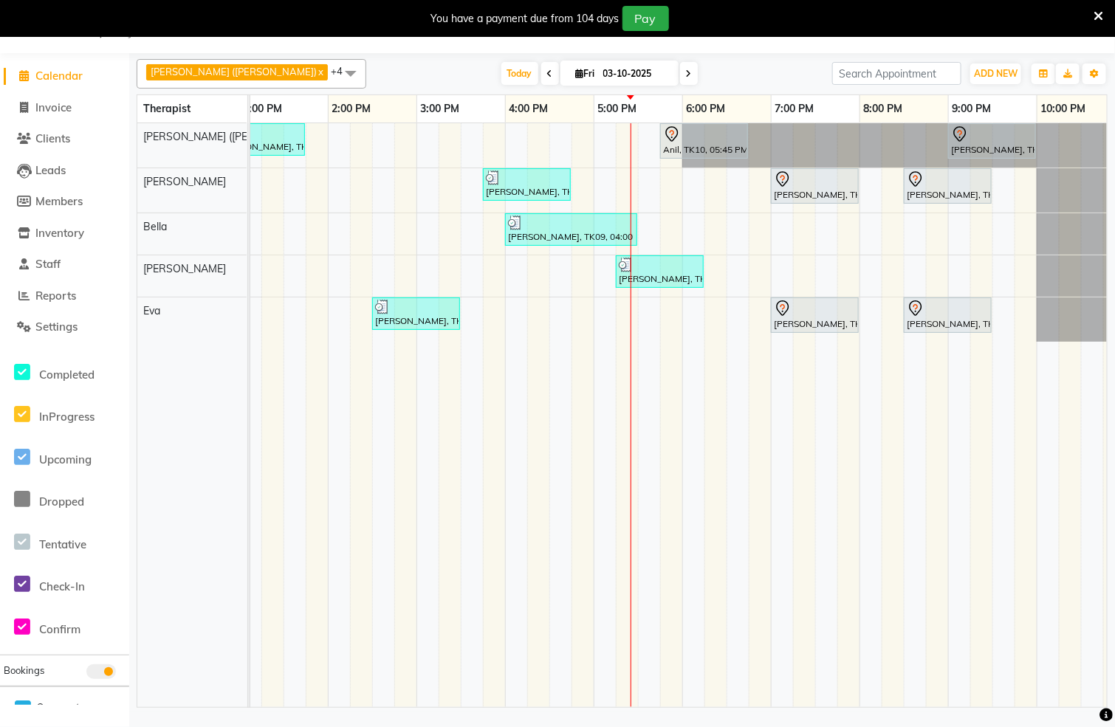
click at [672, 202] on div "[PERSON_NAME], TK04, 12:45 PM-01:45 PM, Swedish De-Stress - 60 Mins Anil, TK10,…" at bounding box center [417, 415] width 1418 height 584
select select "62270"
select select "tentative"
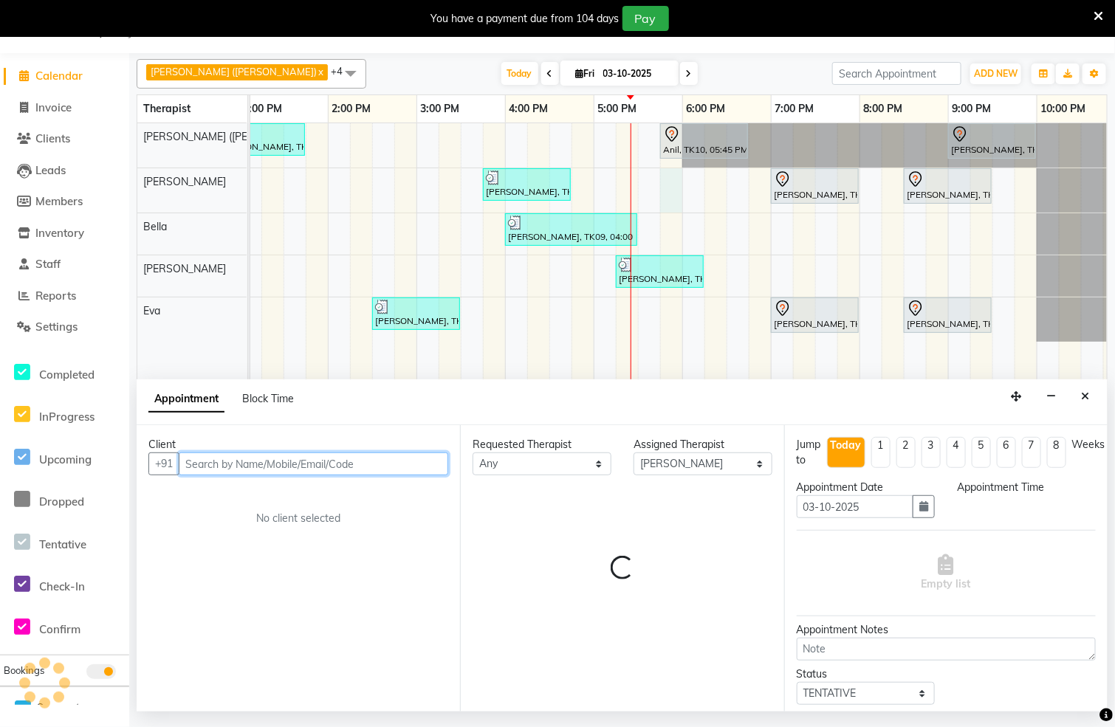
select select "1065"
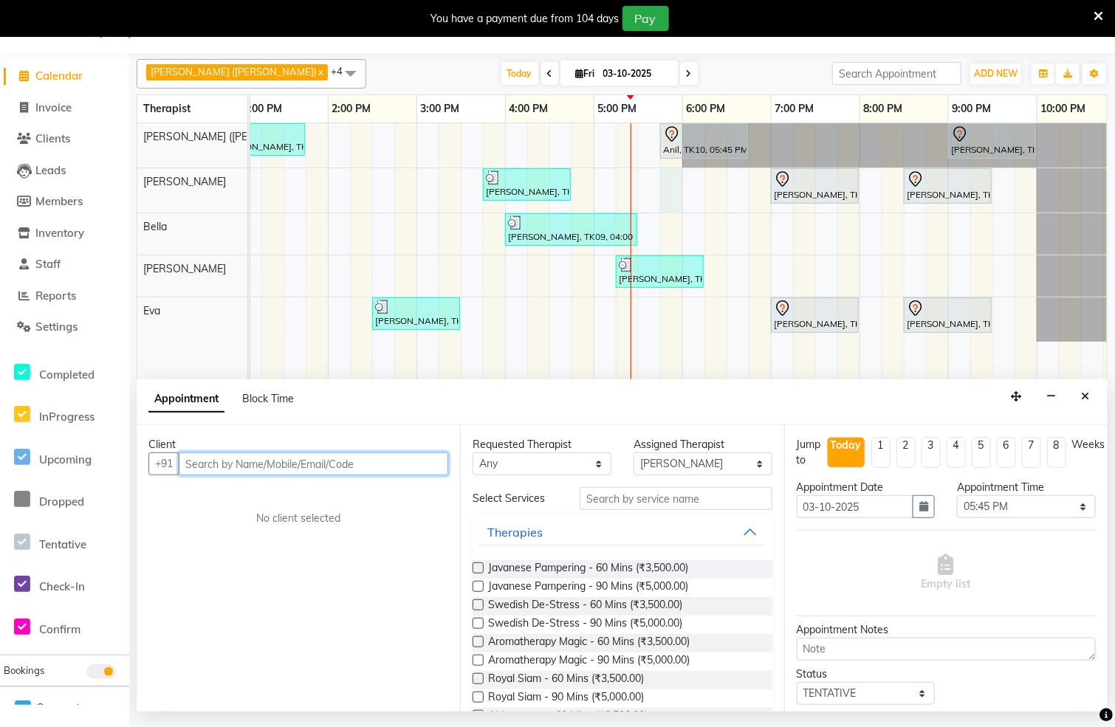
click at [304, 466] on input "text" at bounding box center [314, 464] width 270 height 23
type input "9644068983"
click at [419, 464] on span "Add Client" at bounding box center [417, 463] width 49 height 13
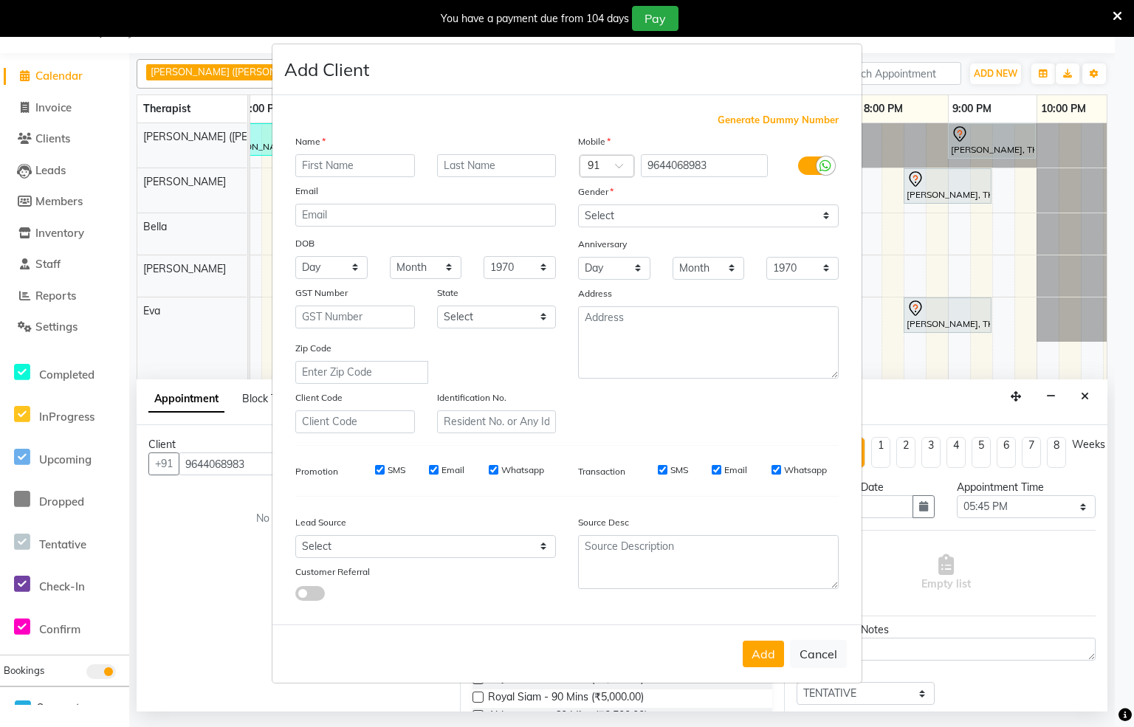
type input "t"
type input "Tanishk"
click at [824, 216] on select "Select [DEMOGRAPHIC_DATA] [DEMOGRAPHIC_DATA] Other Prefer Not To Say" at bounding box center [708, 216] width 261 height 23
select select "[DEMOGRAPHIC_DATA]"
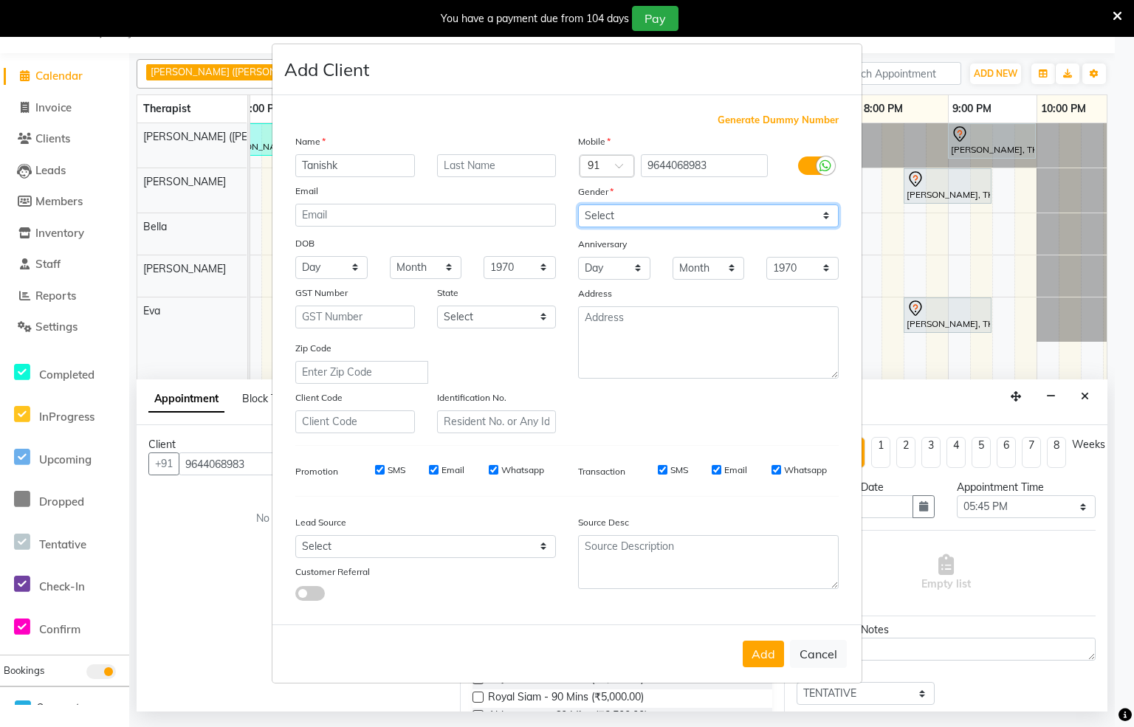
click at [578, 205] on select "Select [DEMOGRAPHIC_DATA] [DEMOGRAPHIC_DATA] Other Prefer Not To Say" at bounding box center [708, 216] width 261 height 23
click at [760, 647] on button "Add" at bounding box center [763, 654] width 41 height 27
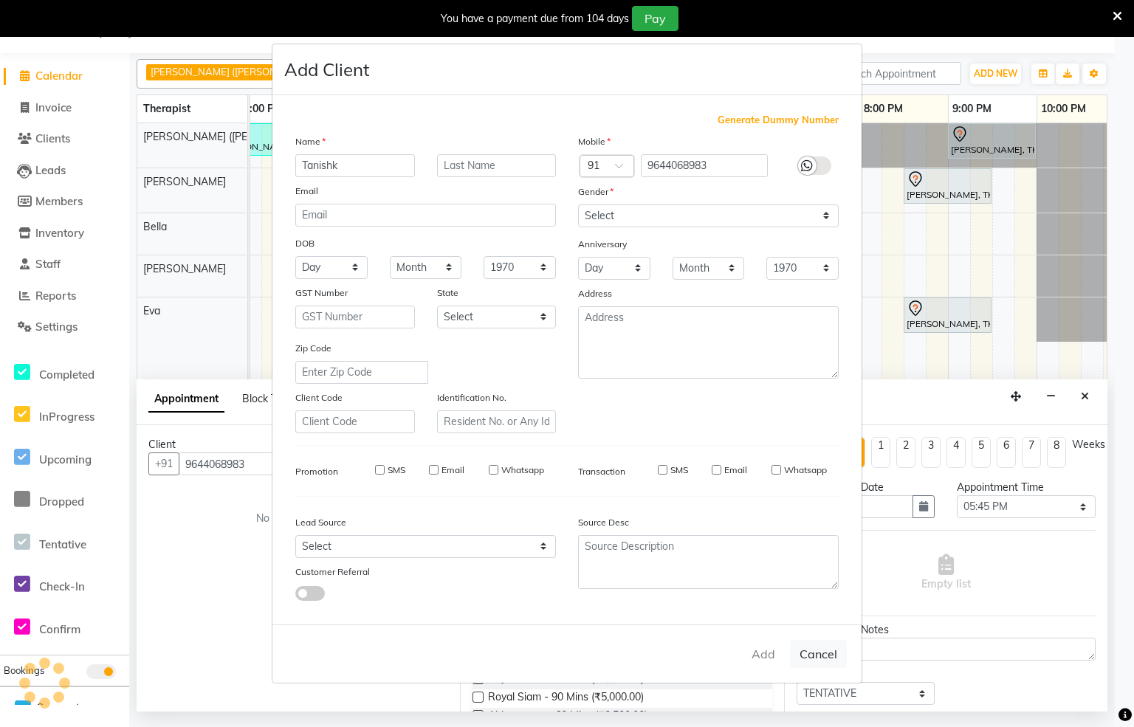
select select
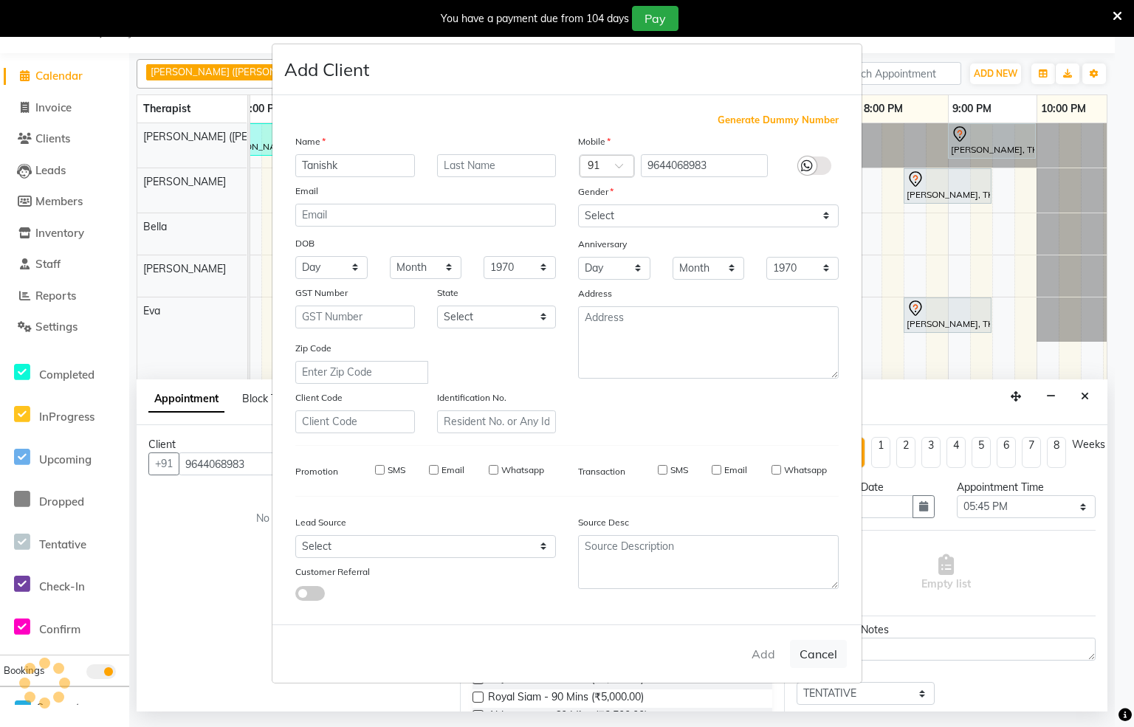
select select
checkbox input "false"
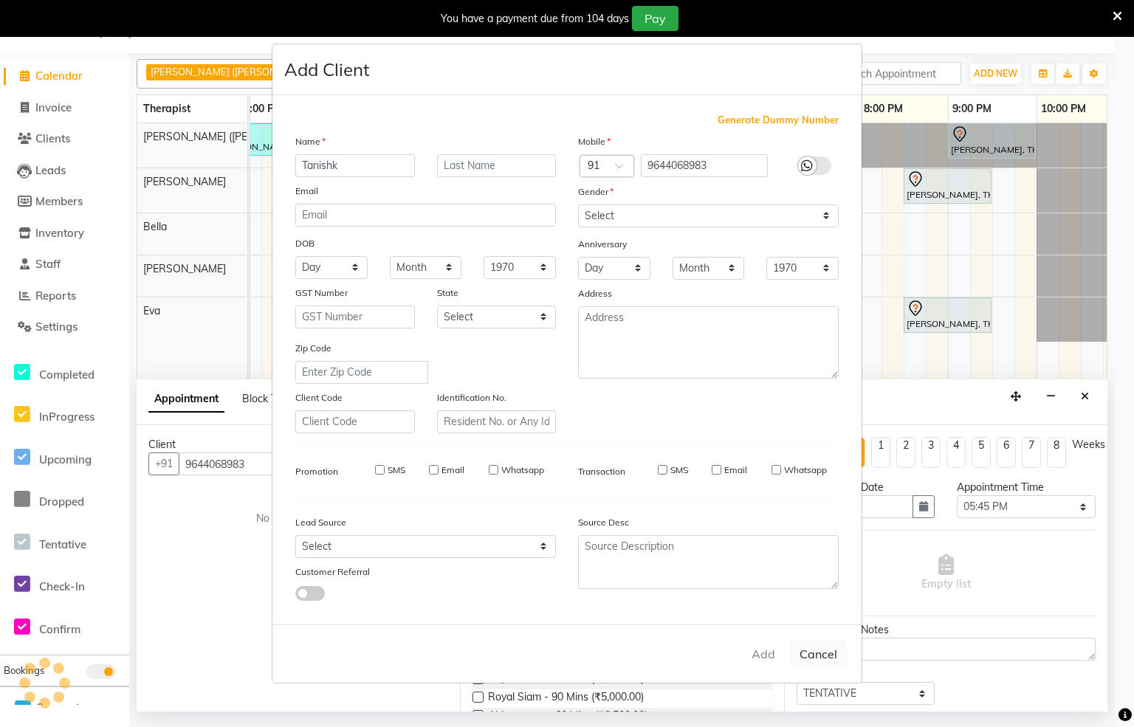
checkbox input "false"
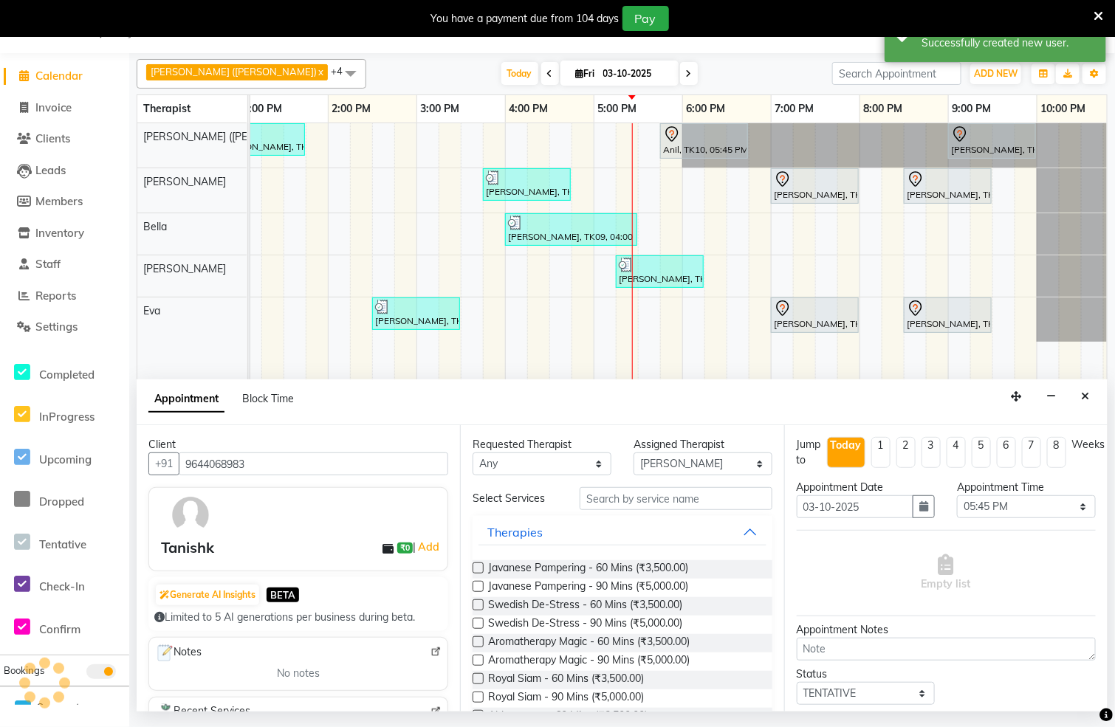
click at [475, 605] on label at bounding box center [478, 605] width 11 height 11
click at [475, 605] on input "checkbox" at bounding box center [478, 607] width 10 height 10
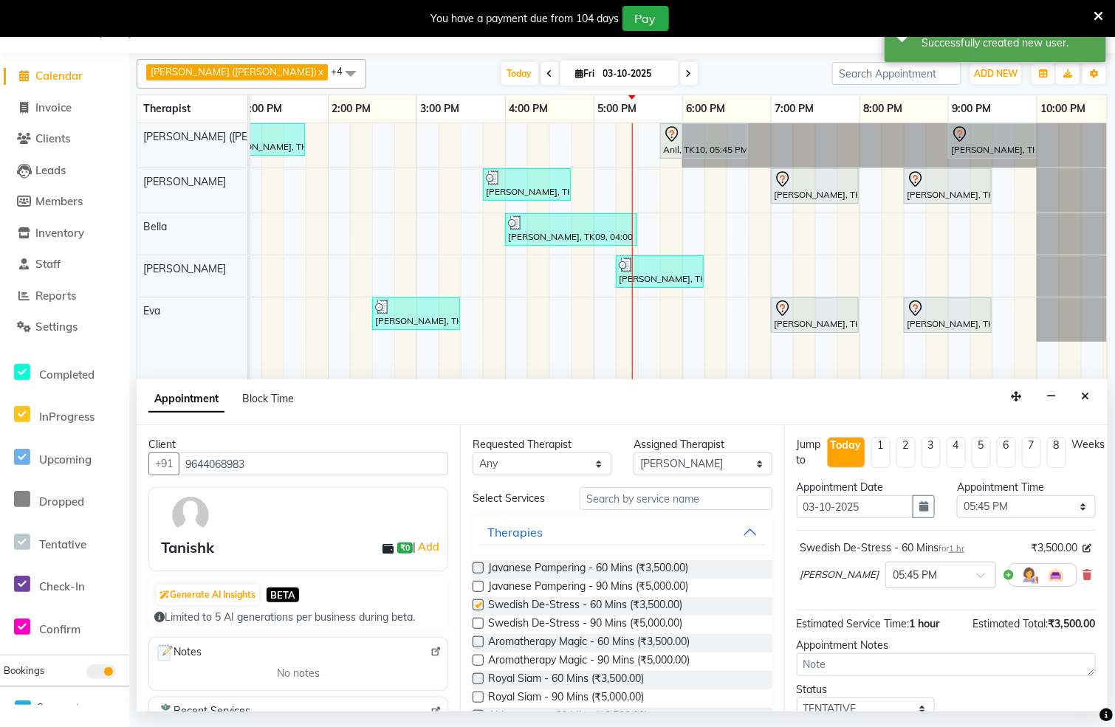
checkbox input "false"
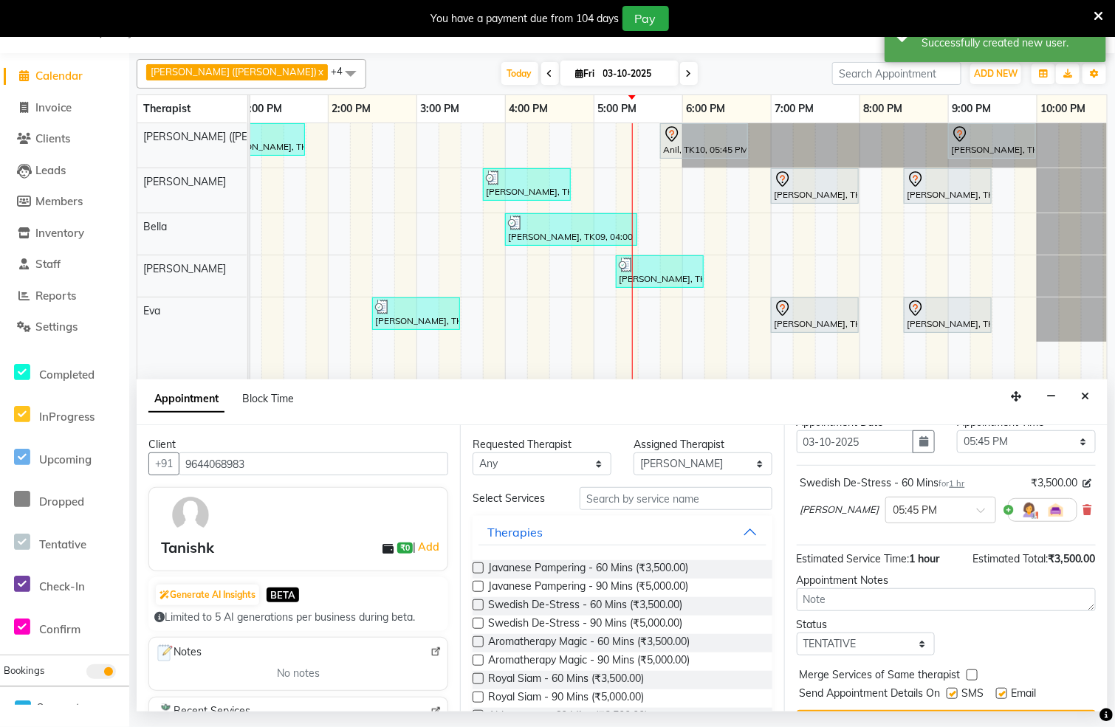
scroll to position [123, 0]
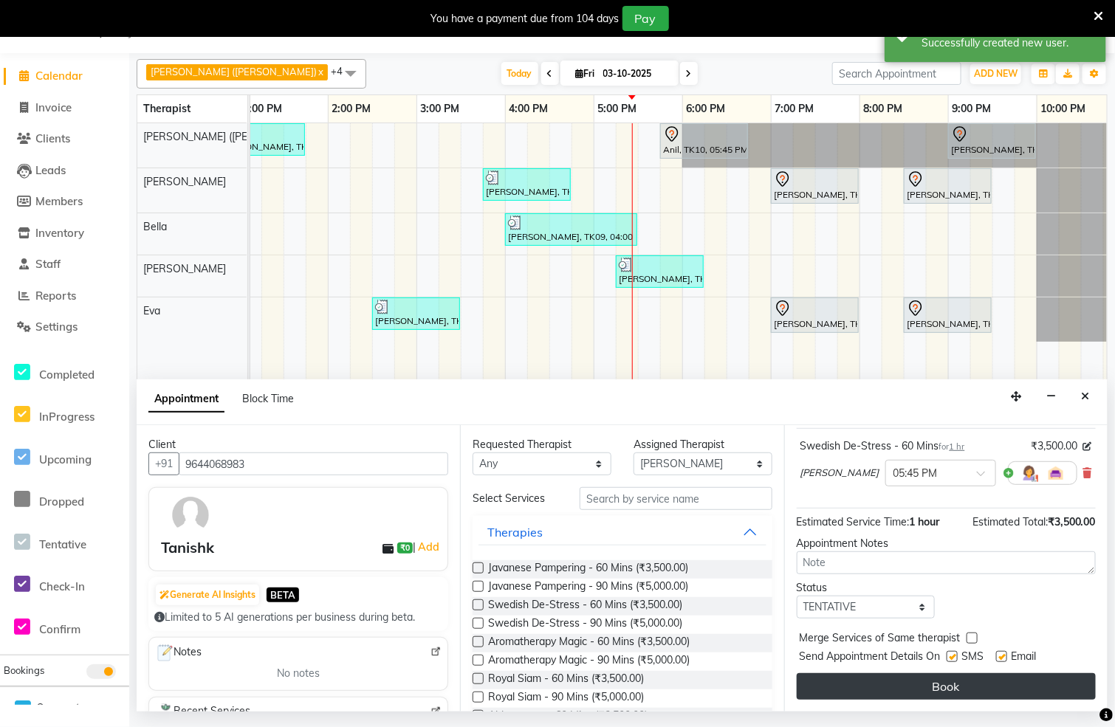
click at [917, 673] on button "Book" at bounding box center [946, 686] width 299 height 27
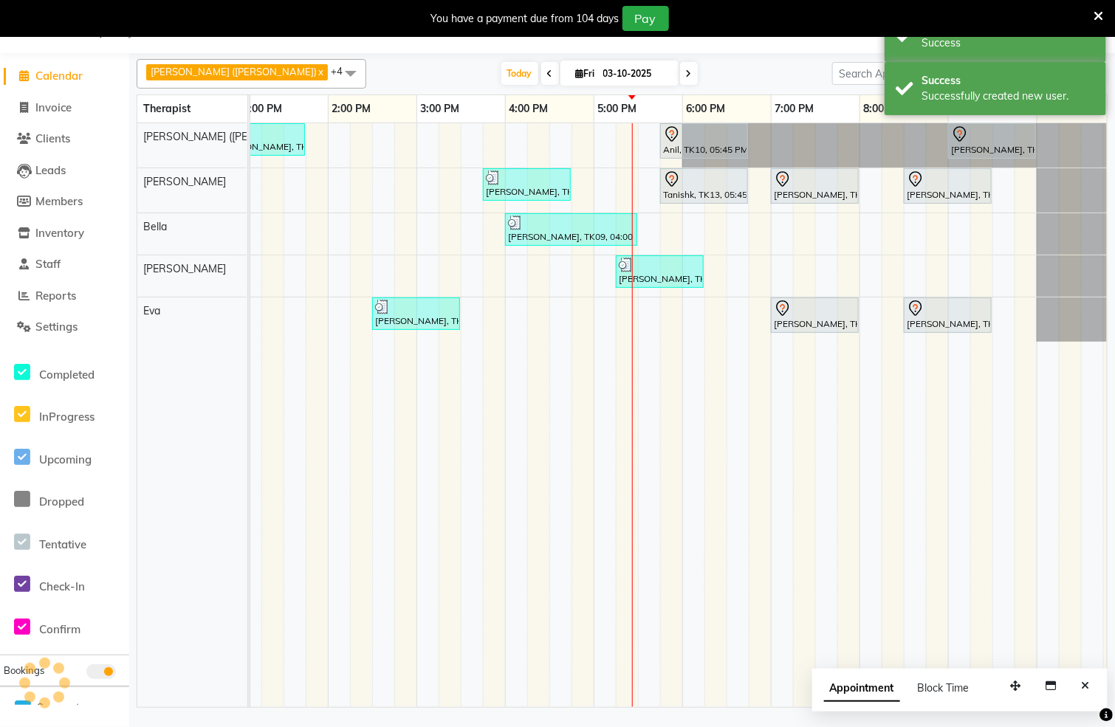
scroll to position [0, 0]
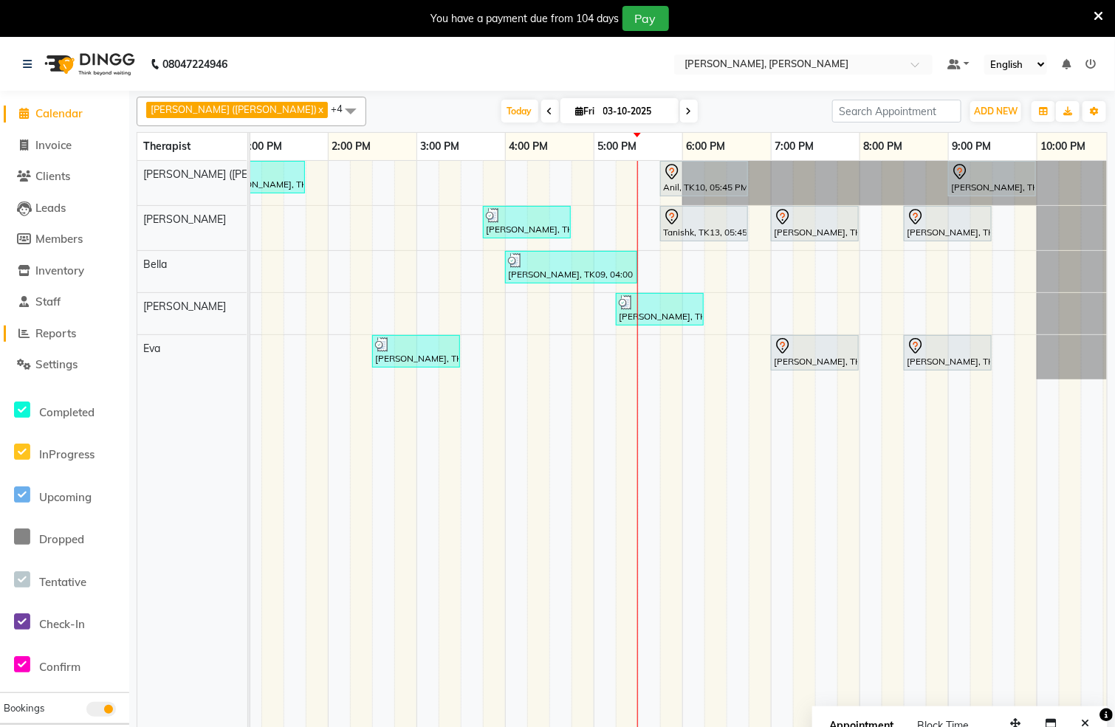
click at [22, 329] on icon at bounding box center [24, 333] width 11 height 11
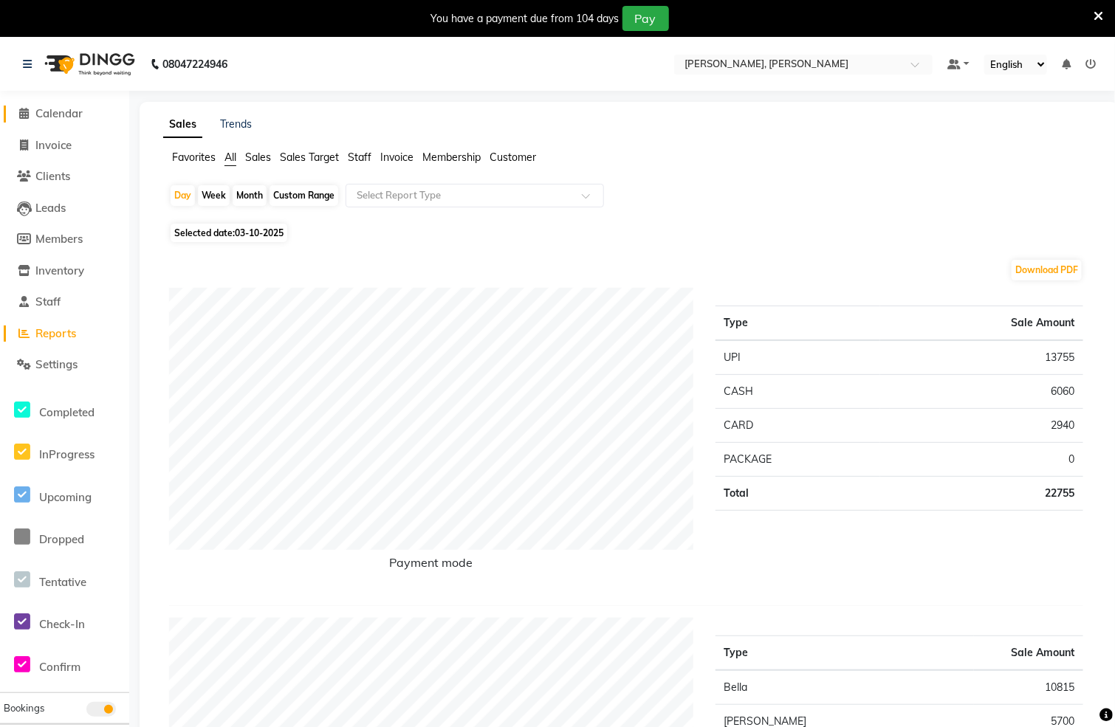
click at [27, 109] on icon at bounding box center [25, 113] width 10 height 11
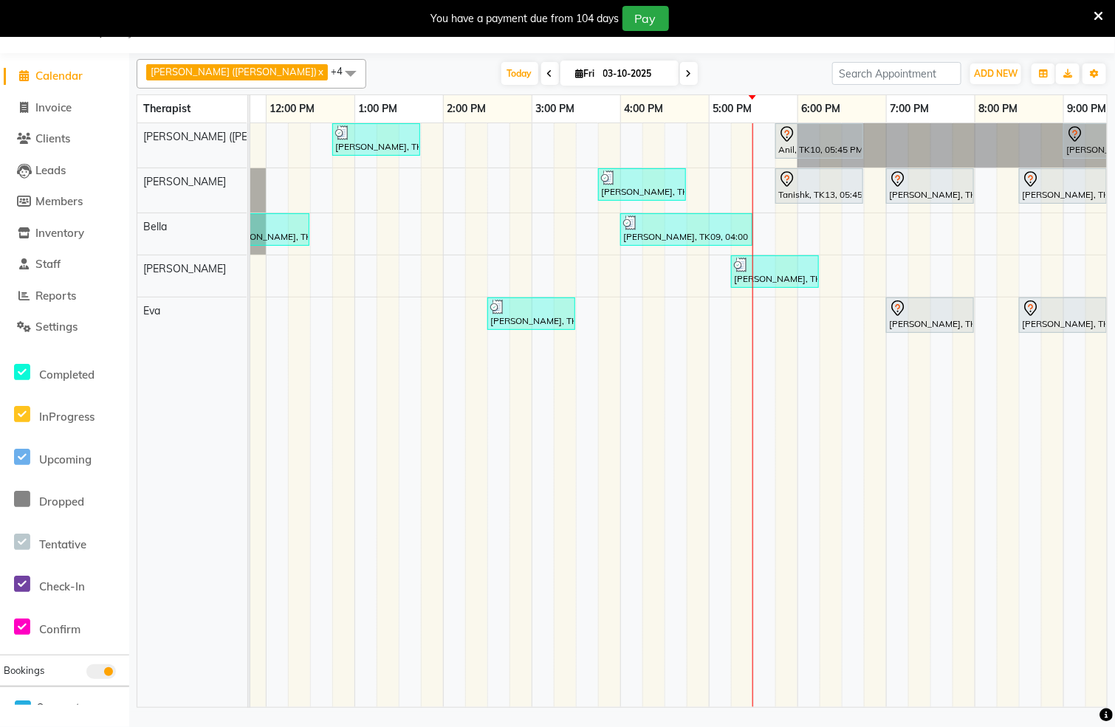
scroll to position [0, 561]
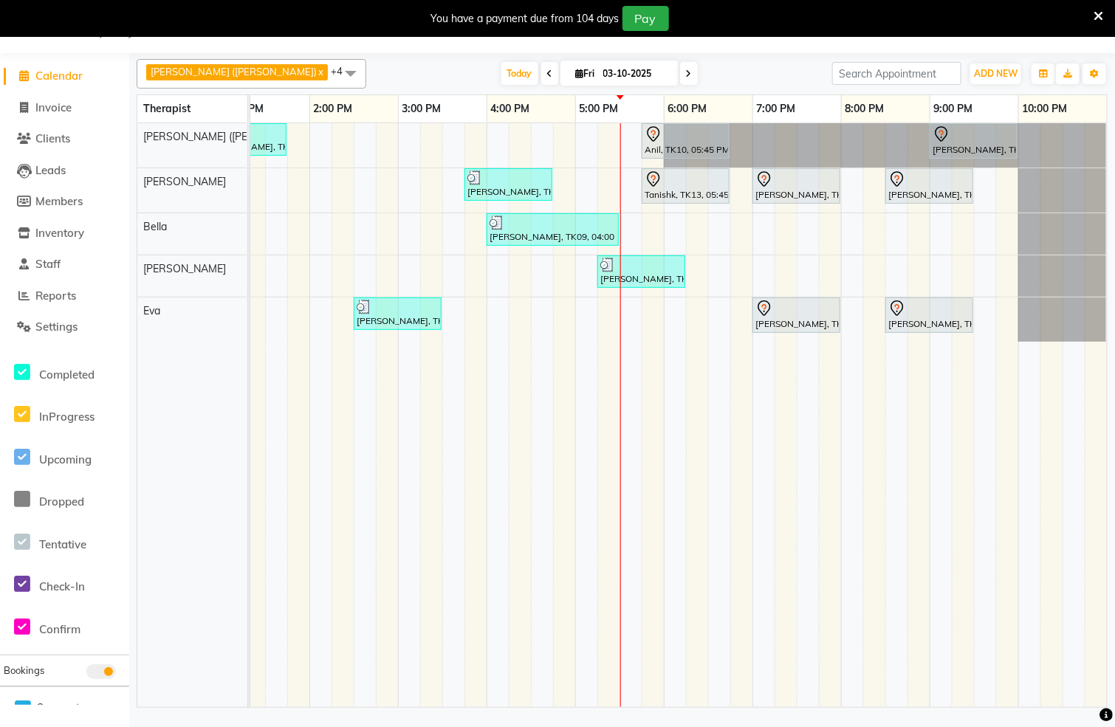
click at [686, 71] on icon at bounding box center [689, 73] width 6 height 9
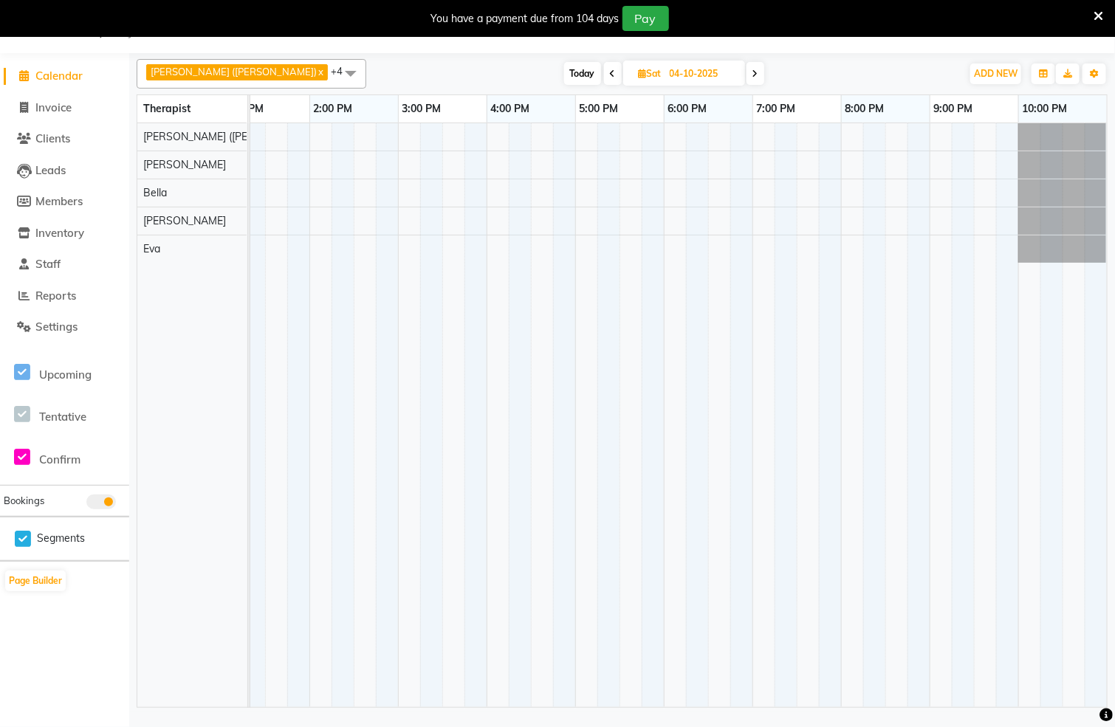
click at [752, 75] on icon at bounding box center [755, 73] width 6 height 9
type input "05-10-2025"
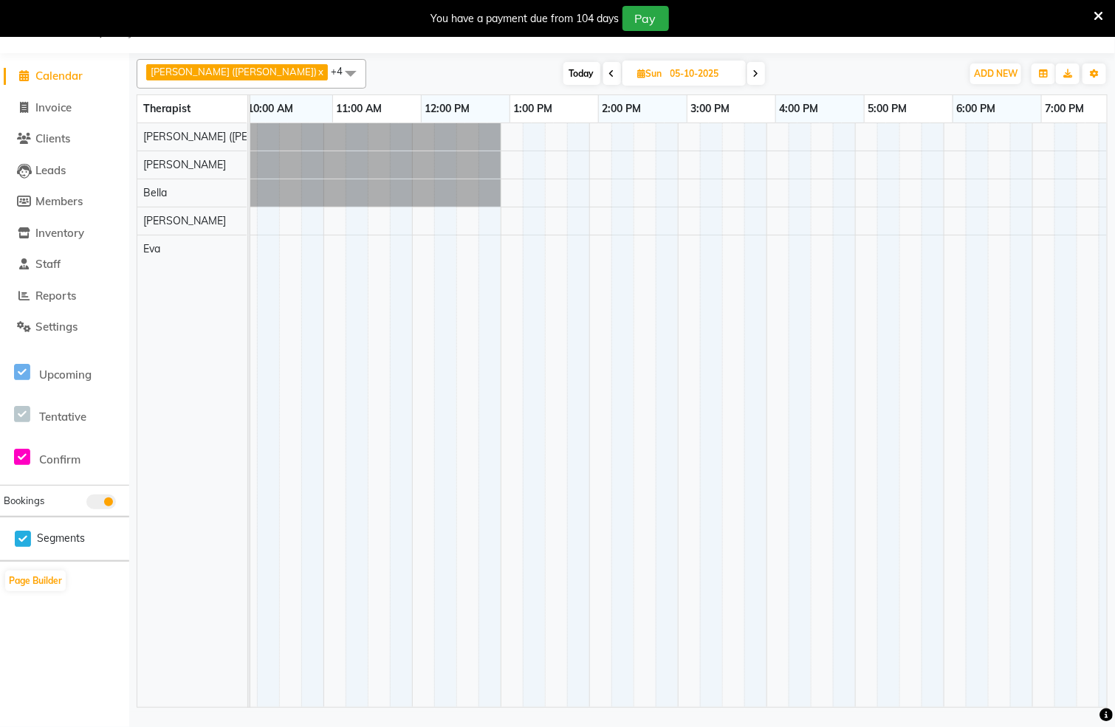
scroll to position [0, 193]
click at [599, 166] on div at bounding box center [767, 415] width 1418 height 584
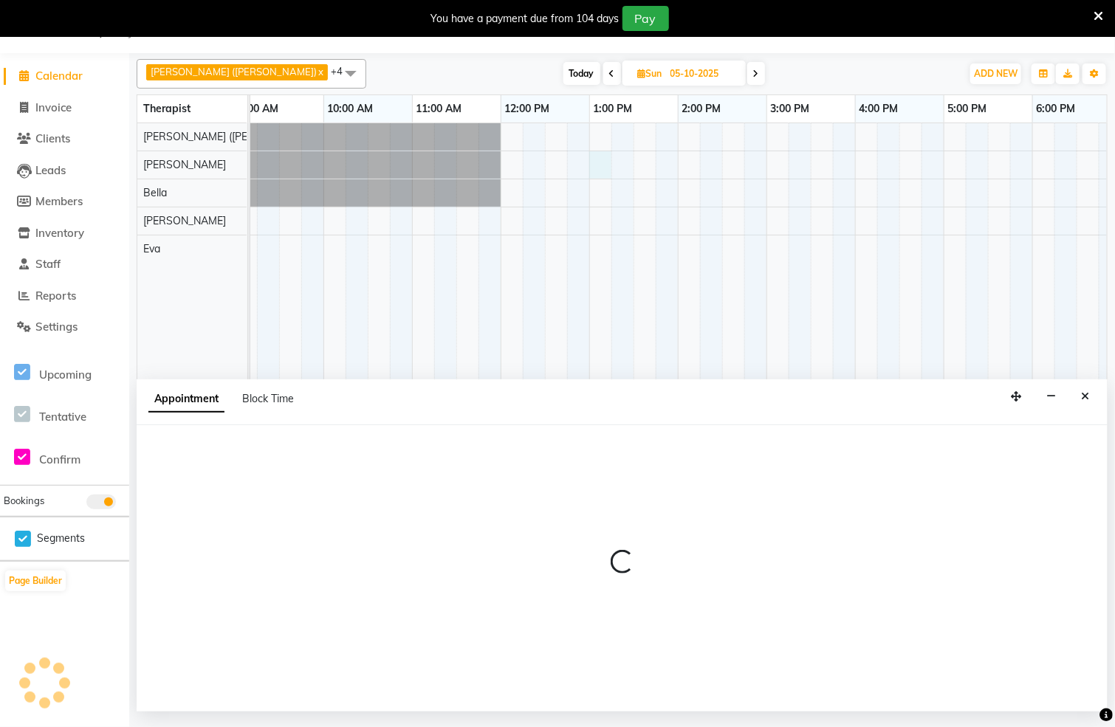
select select "62270"
select select "tentative"
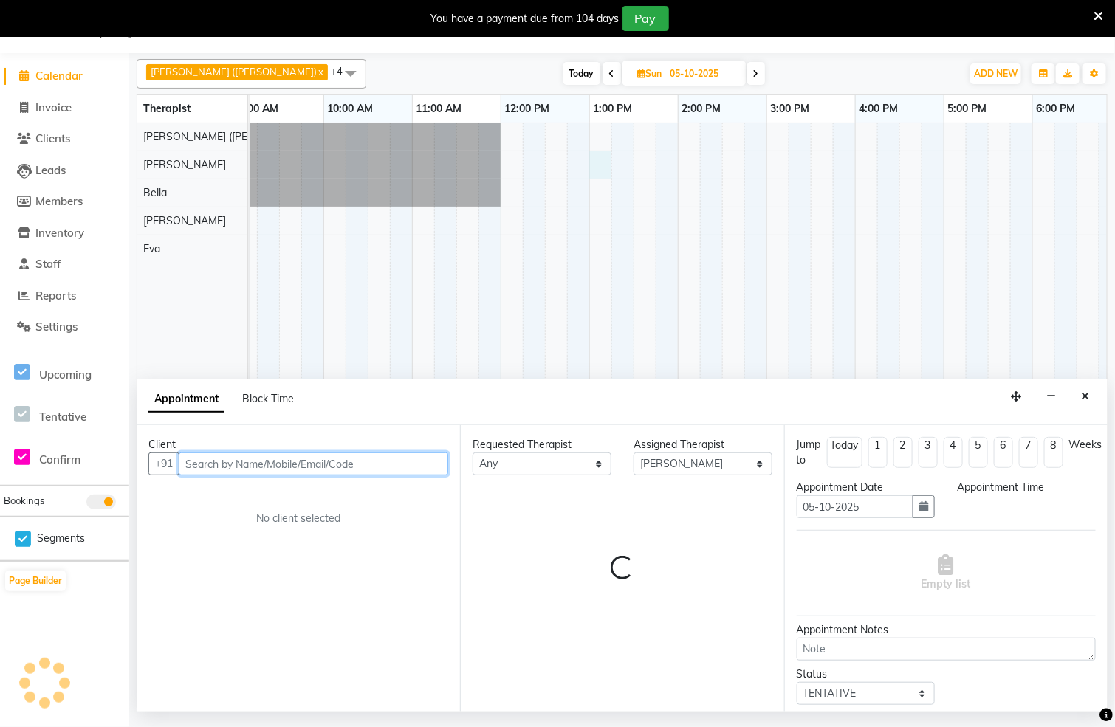
select select "780"
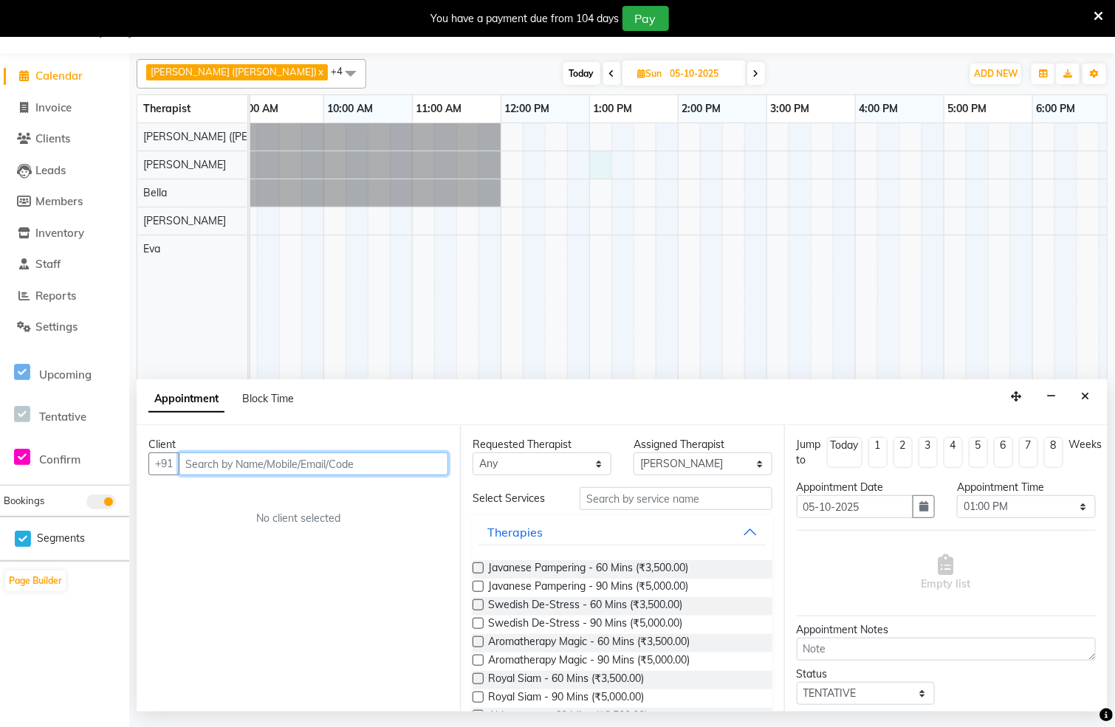
click at [360, 462] on input "text" at bounding box center [314, 464] width 270 height 23
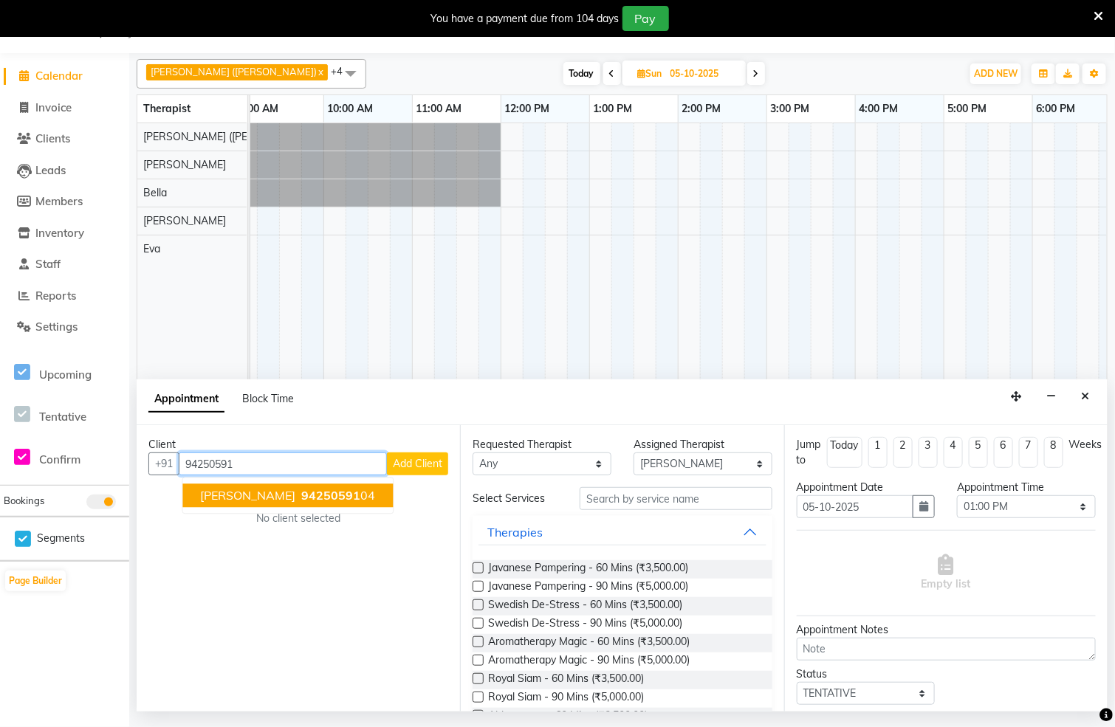
click at [302, 499] on span "94250591" at bounding box center [331, 496] width 59 height 15
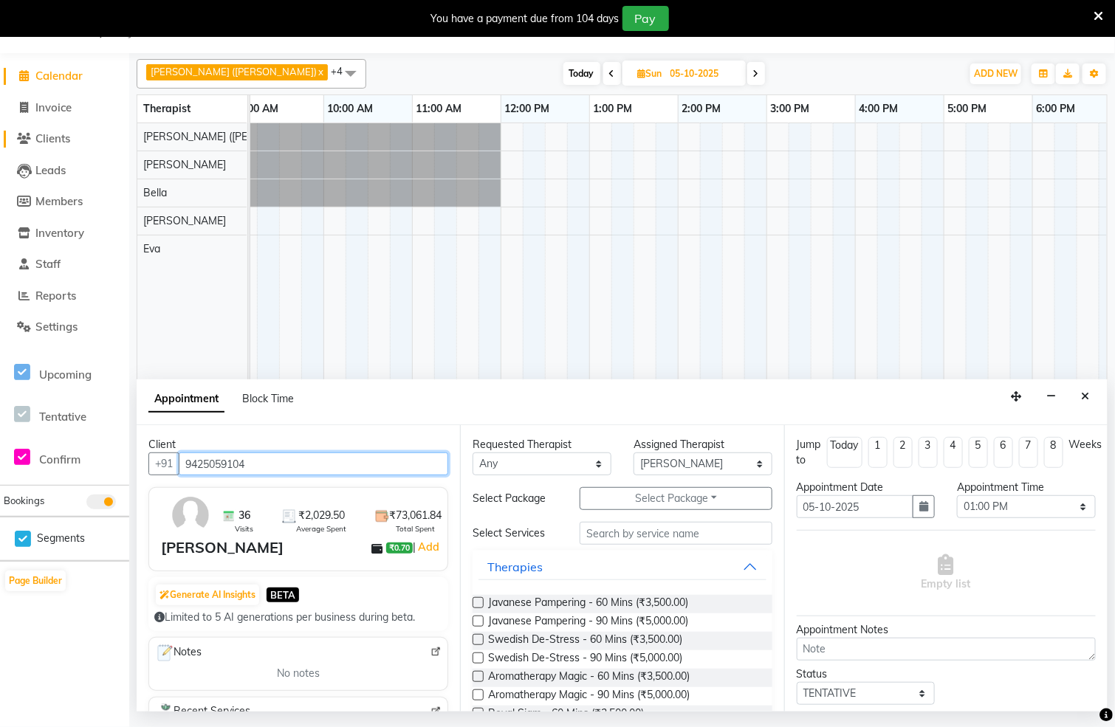
type input "9425059104"
click at [25, 133] on icon at bounding box center [25, 138] width 14 height 11
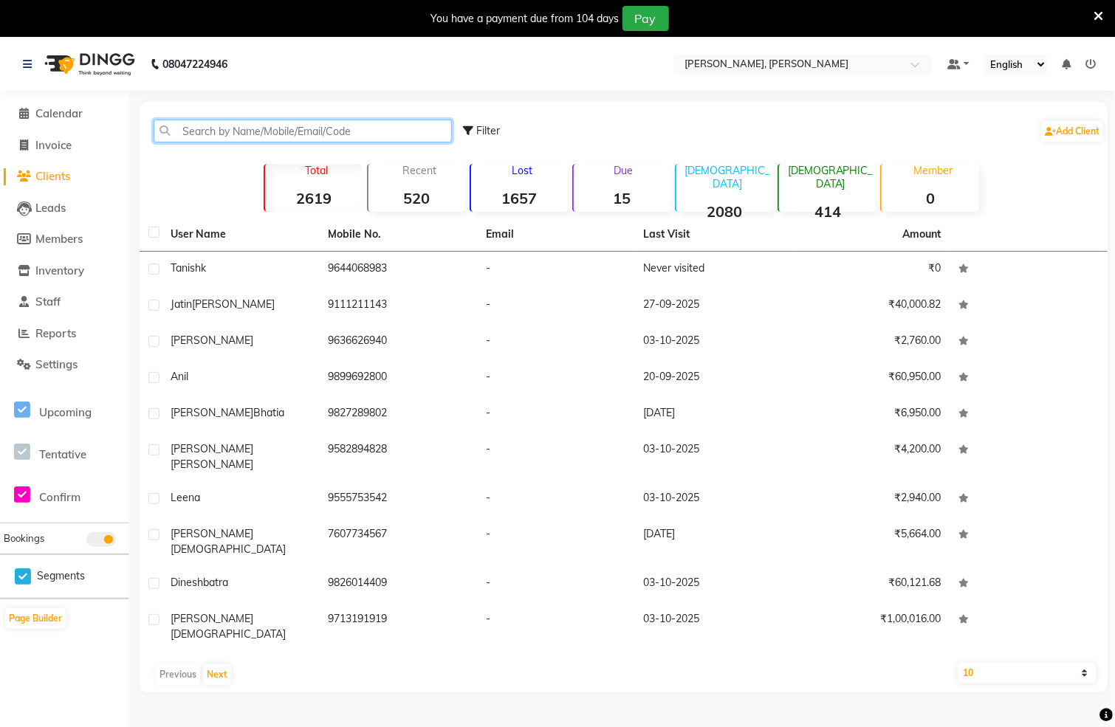
click at [386, 137] on input "text" at bounding box center [303, 131] width 298 height 23
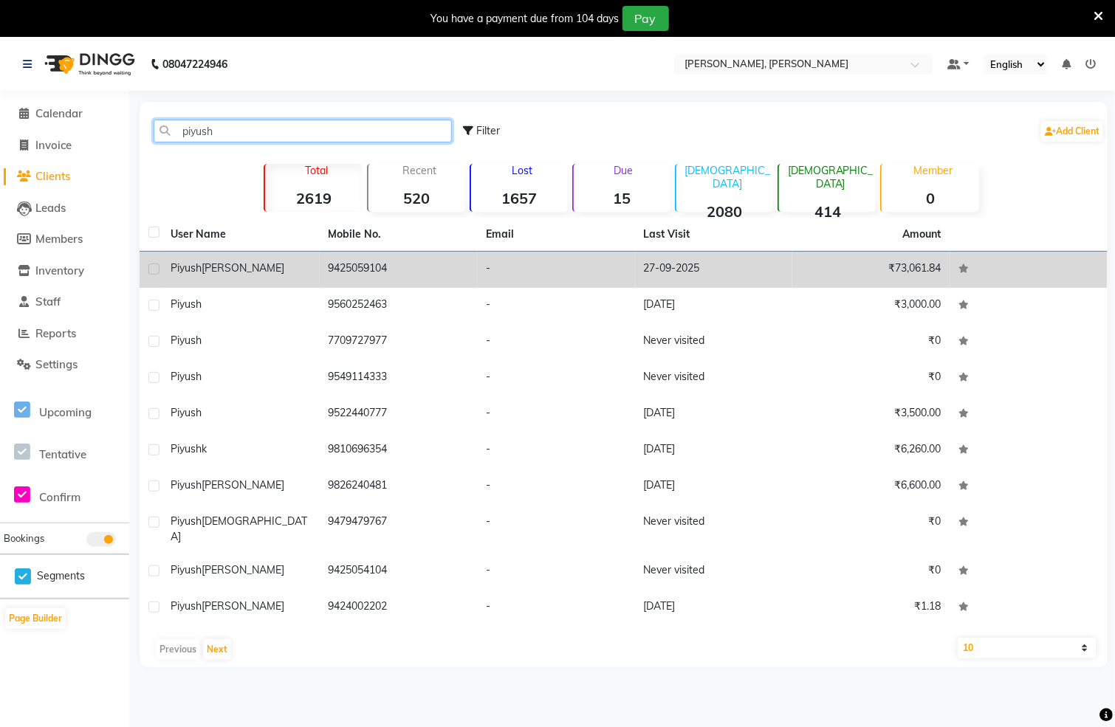
type input "piyush"
click at [353, 272] on td "9425059104" at bounding box center [399, 270] width 158 height 36
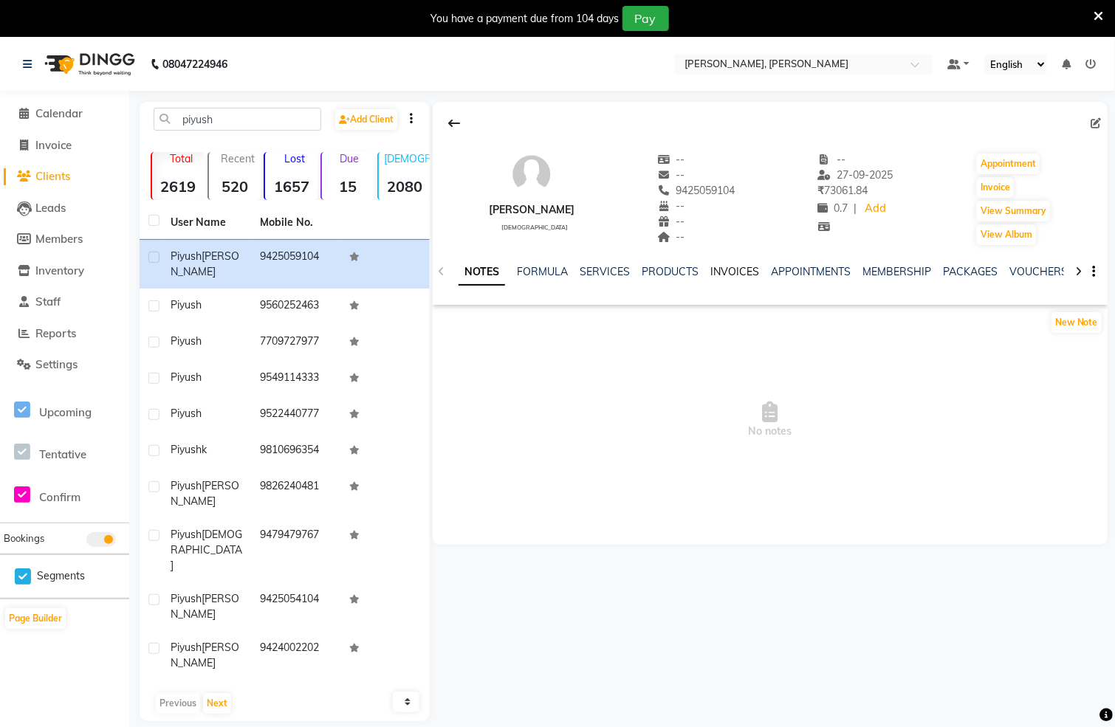
click at [718, 268] on link "INVOICES" at bounding box center [734, 271] width 49 height 13
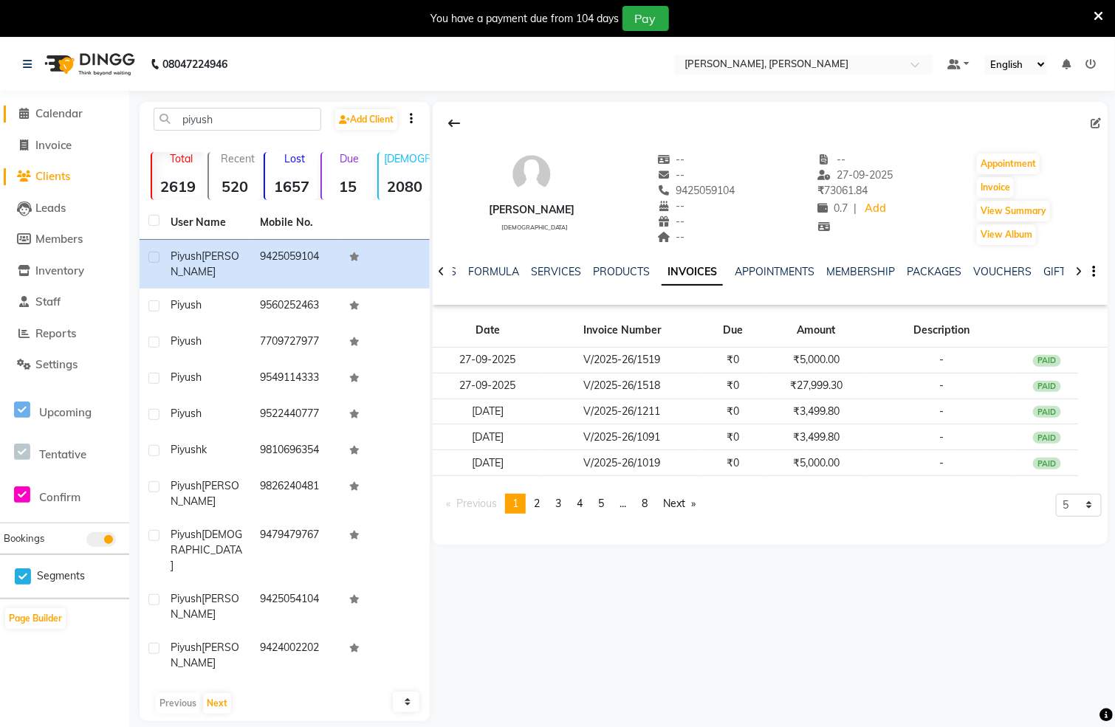
click at [24, 109] on icon at bounding box center [25, 113] width 10 height 11
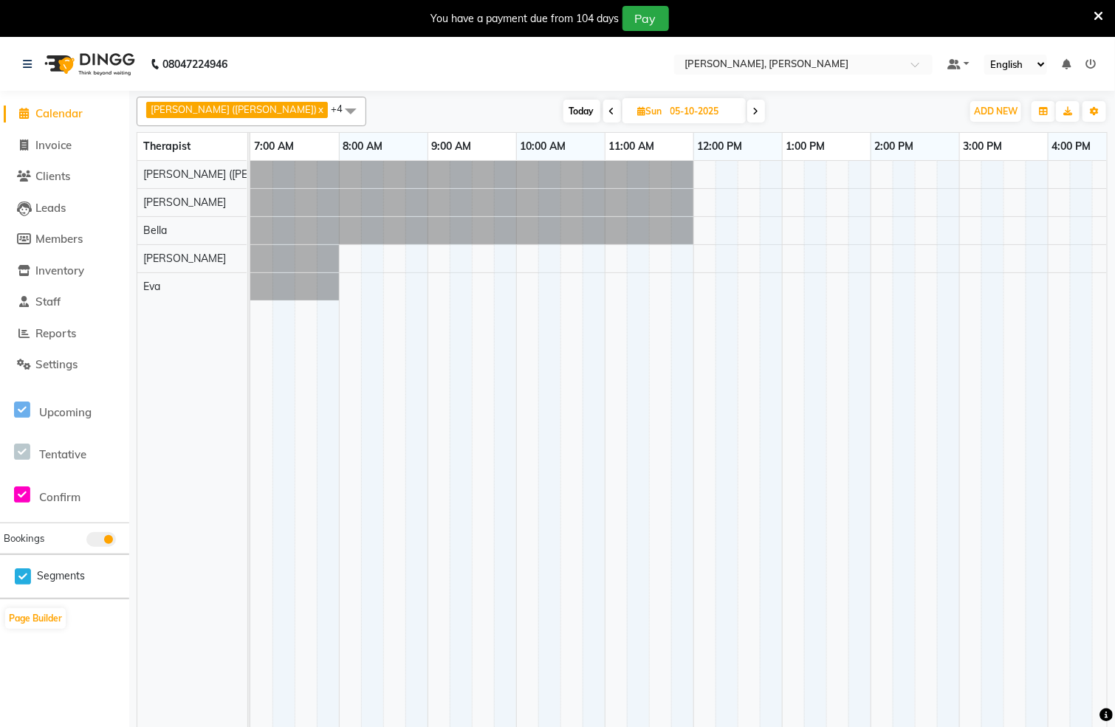
click at [798, 179] on div at bounding box center [959, 453] width 1418 height 584
select select "55791"
select select "tentative"
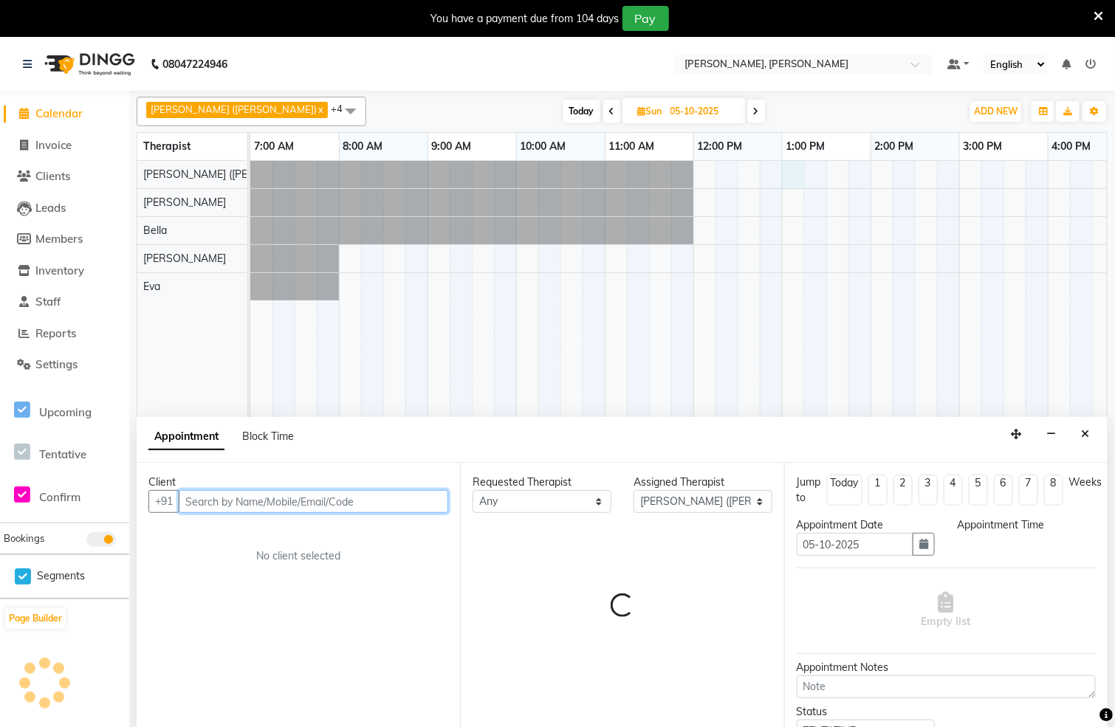
select select "780"
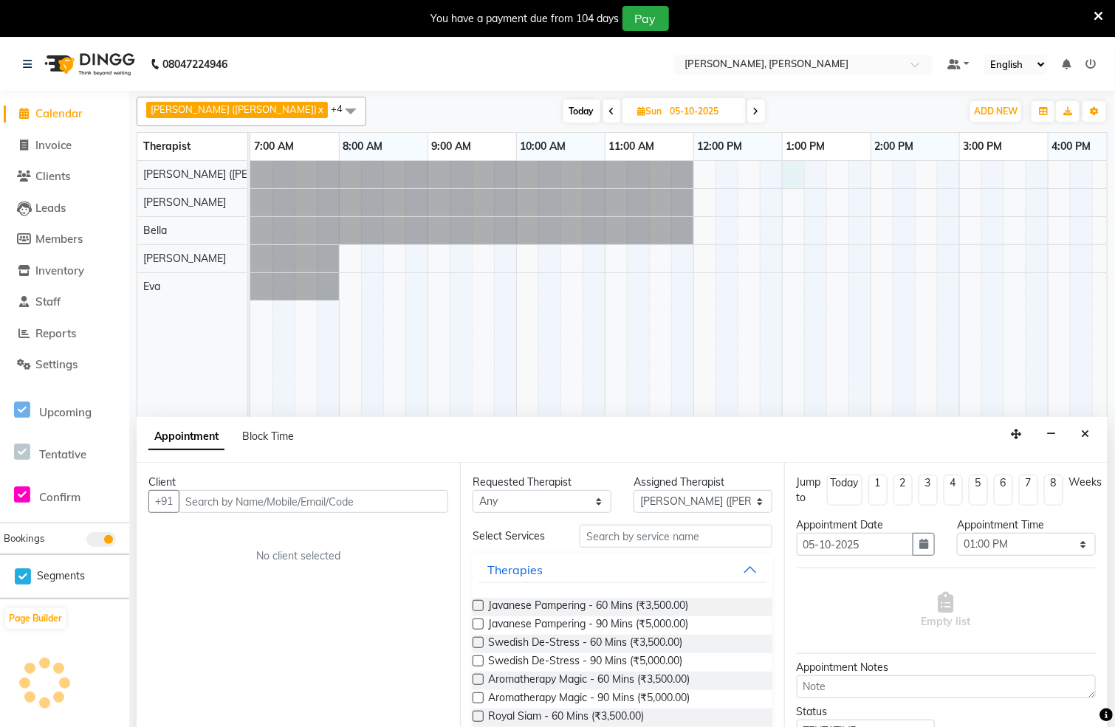
scroll to position [38, 0]
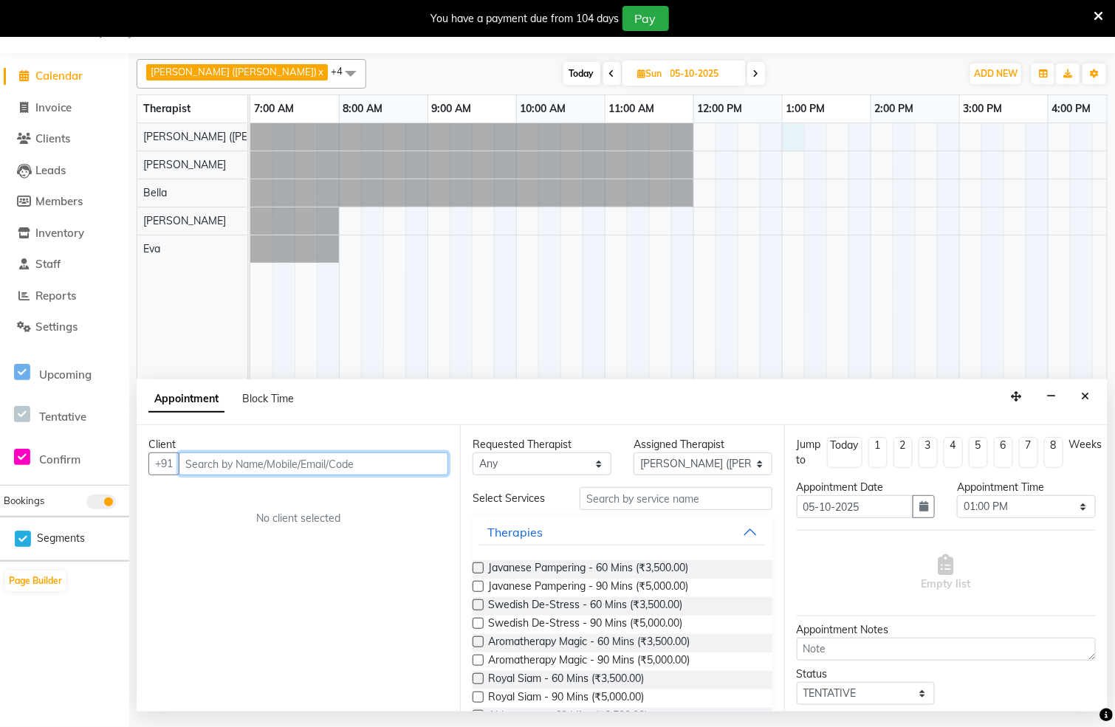
click at [313, 468] on input "text" at bounding box center [314, 464] width 270 height 23
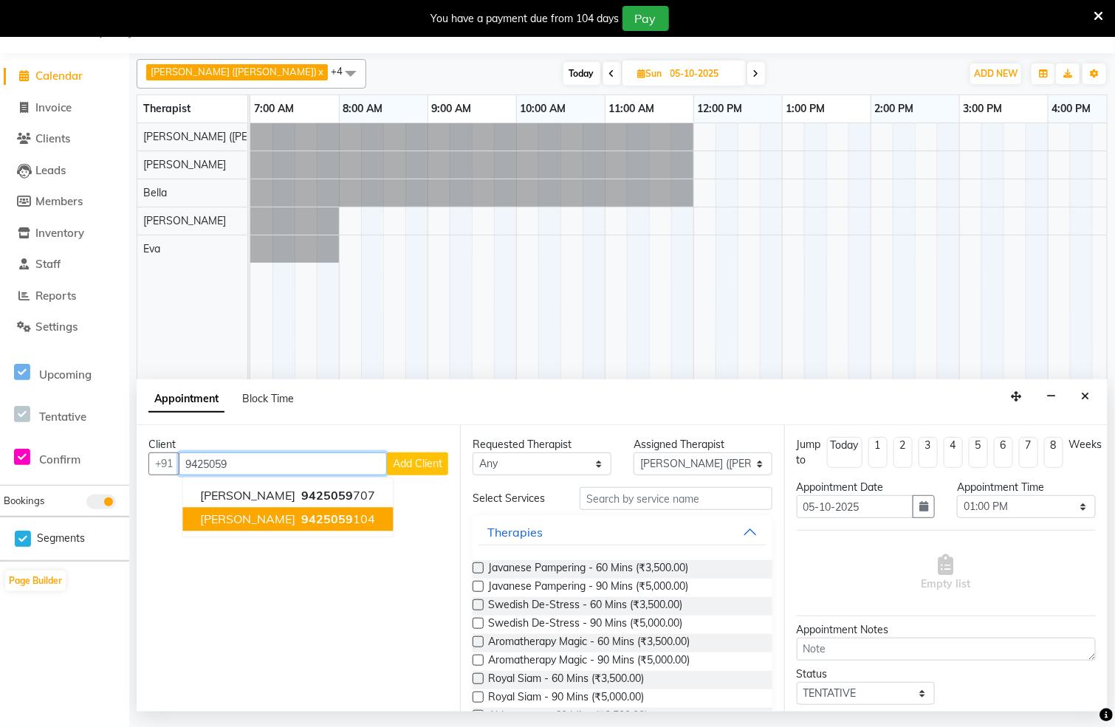
click at [275, 526] on span "[PERSON_NAME]" at bounding box center [248, 519] width 95 height 15
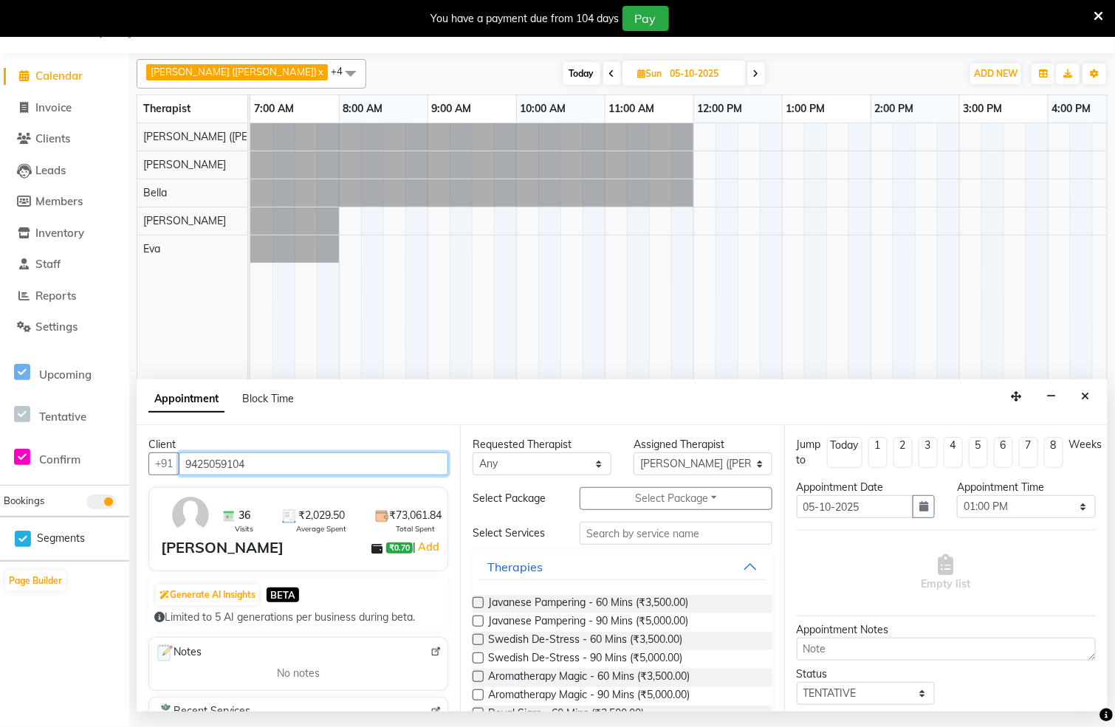
type input "9425059104"
click at [479, 662] on label at bounding box center [478, 658] width 11 height 11
click at [479, 662] on input "checkbox" at bounding box center [478, 660] width 10 height 10
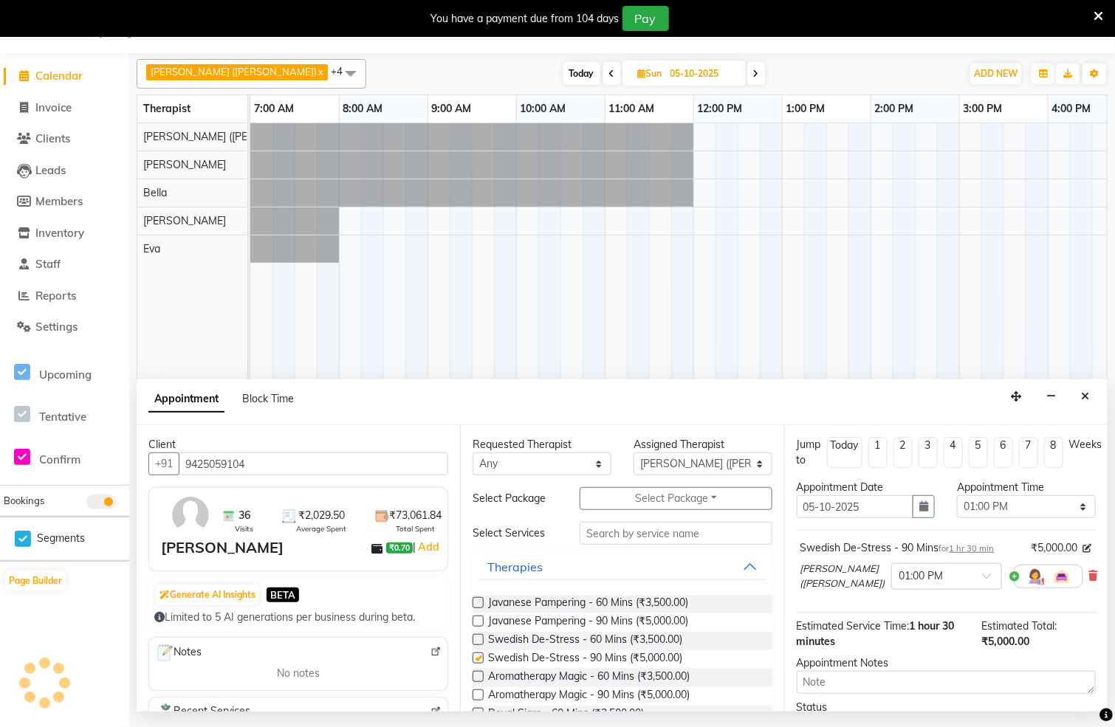
checkbox input "false"
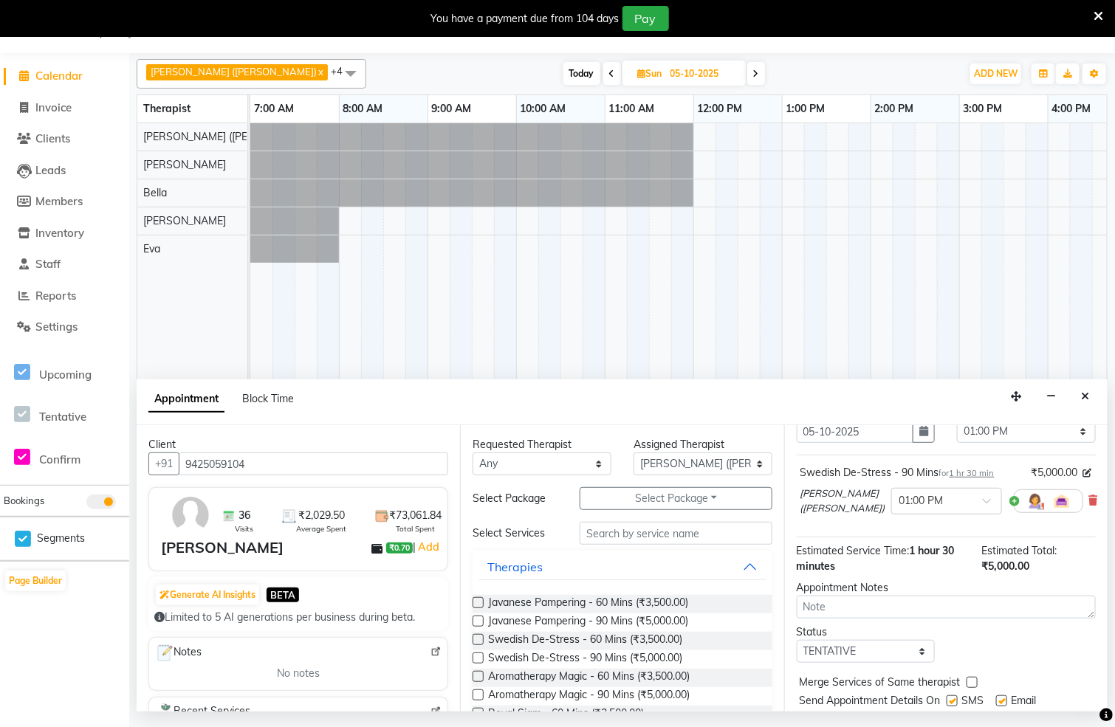
scroll to position [138, 0]
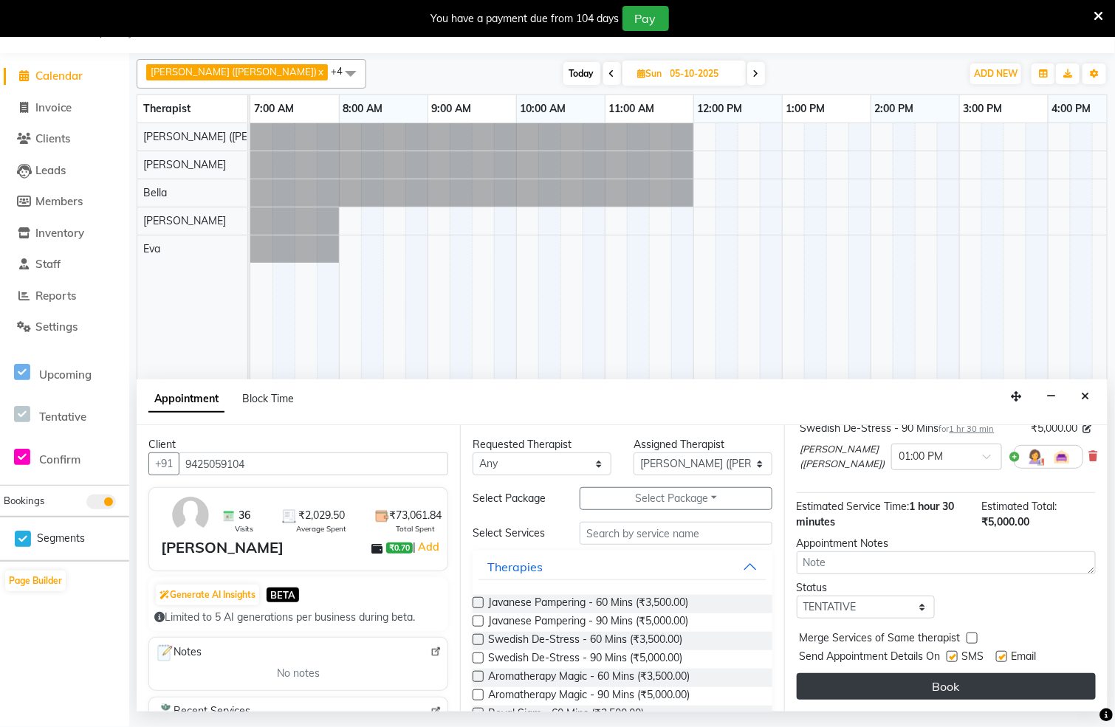
click at [948, 673] on button "Book" at bounding box center [946, 686] width 299 height 27
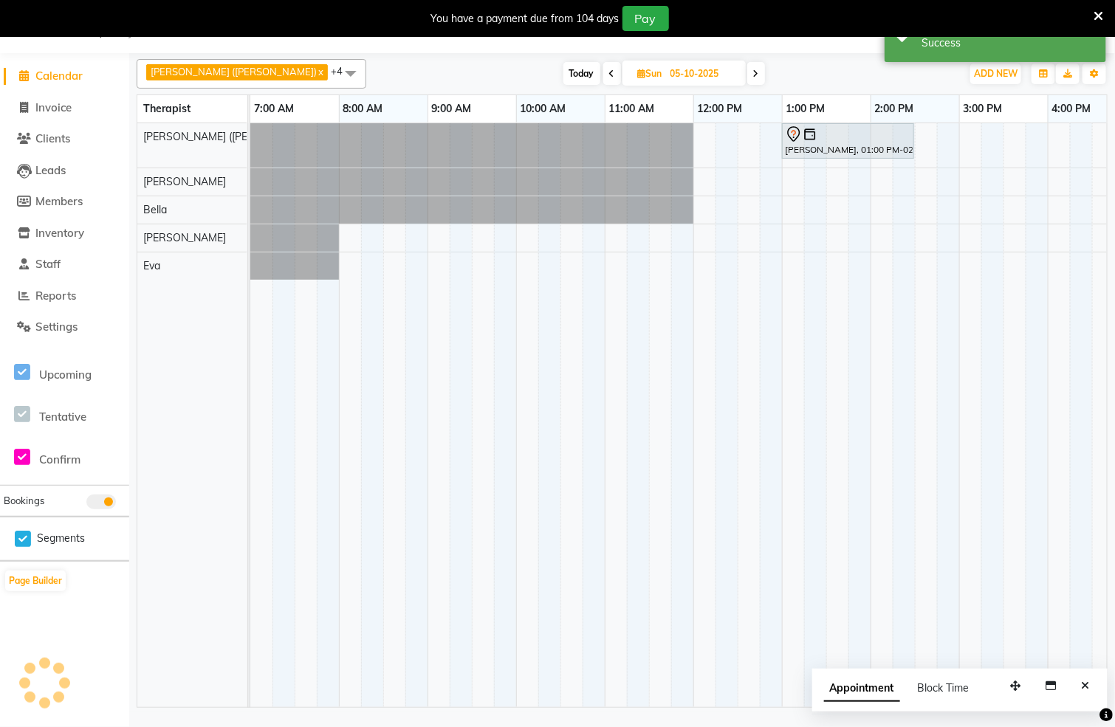
scroll to position [0, 0]
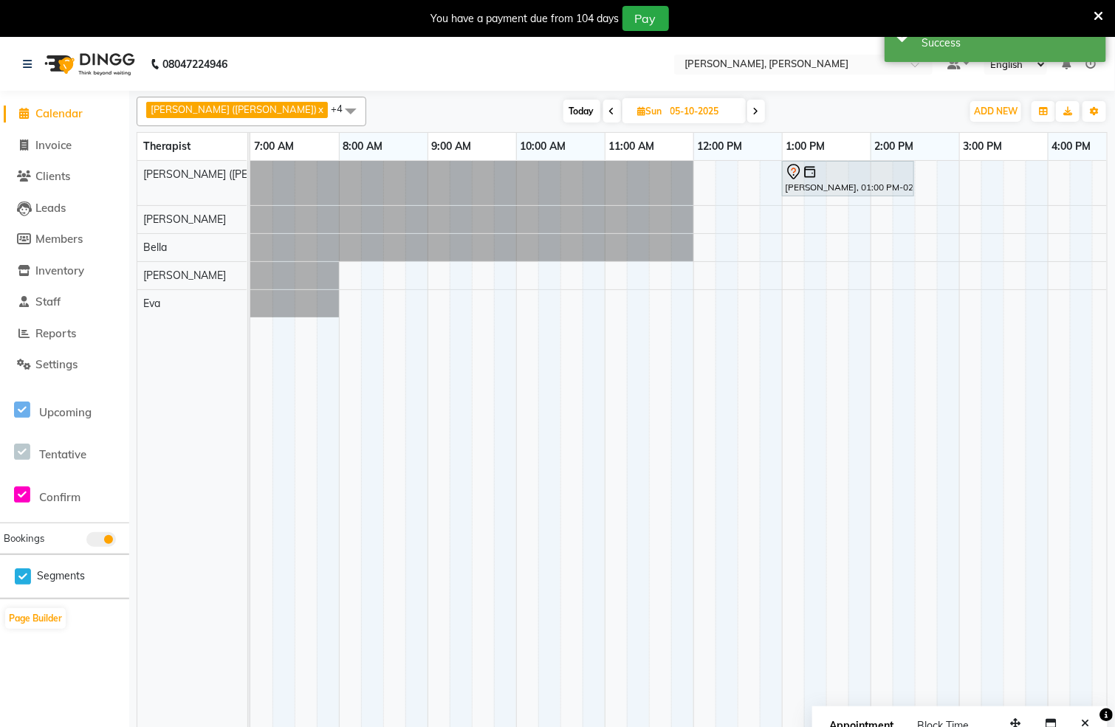
click at [563, 107] on span "Today" at bounding box center [581, 111] width 37 height 23
type input "03-10-2025"
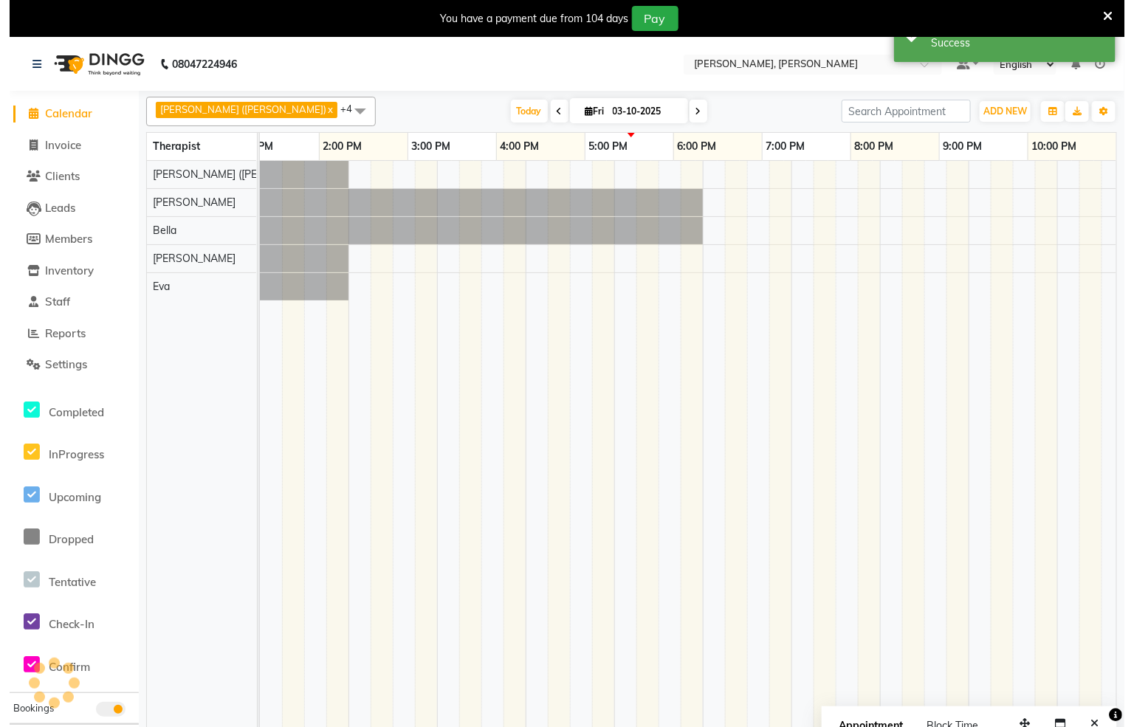
scroll to position [0, 561]
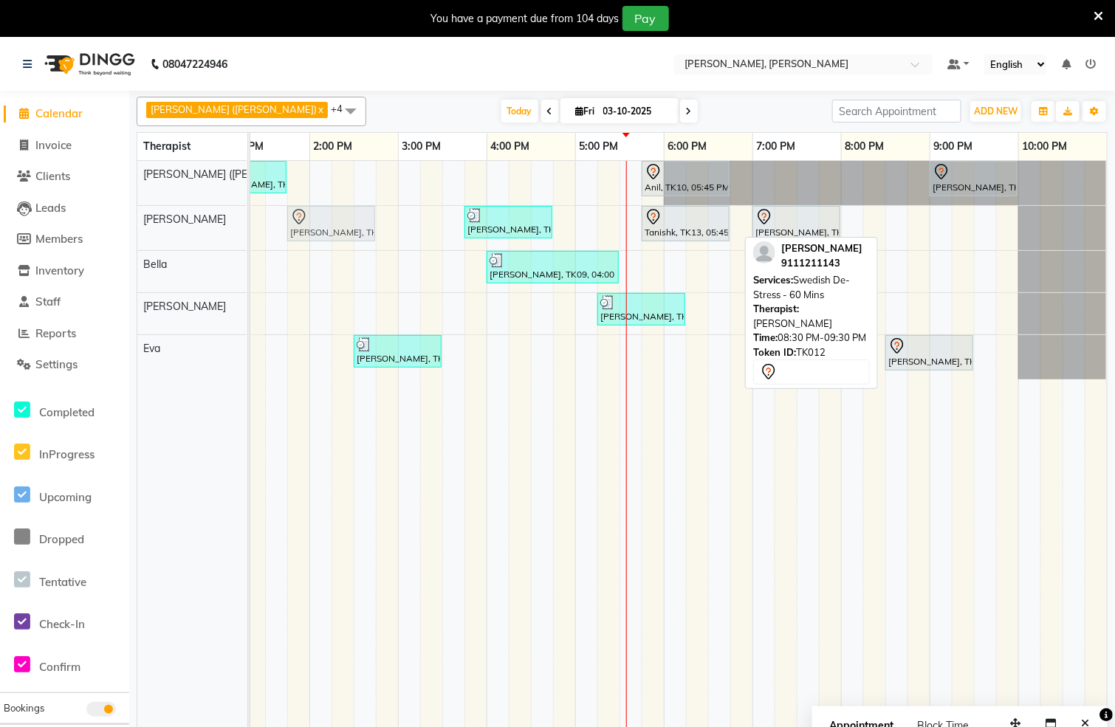
drag, startPoint x: 913, startPoint y: 228, endPoint x: 311, endPoint y: 227, distance: 602.6
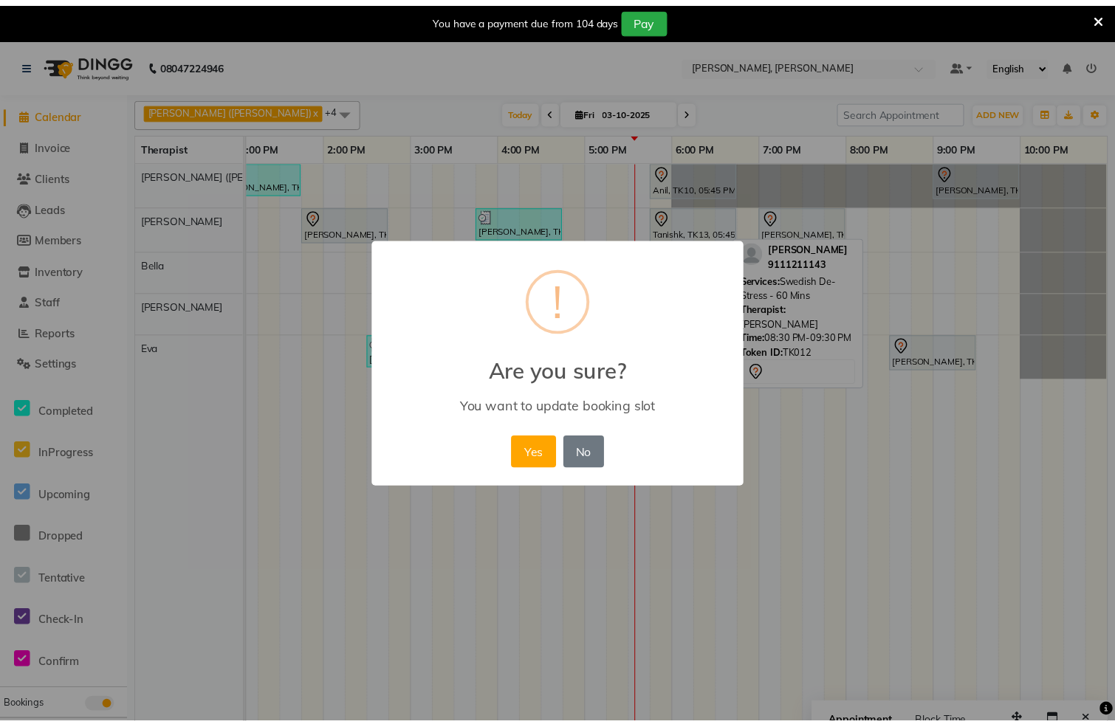
scroll to position [0, 543]
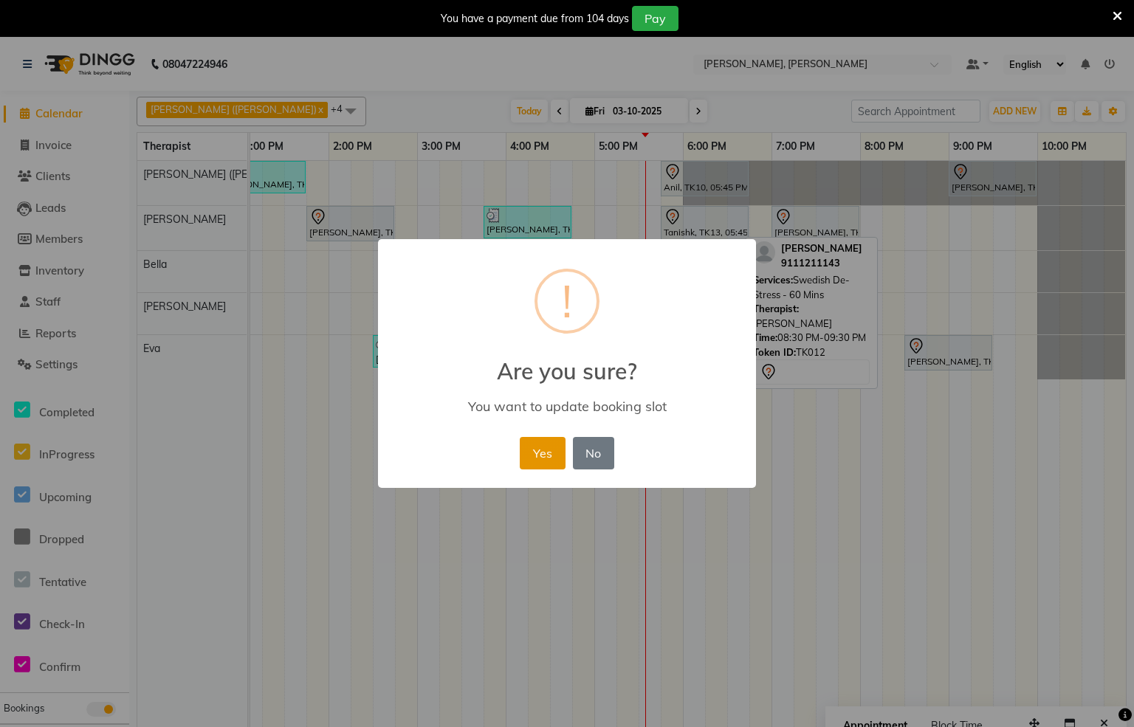
click at [530, 459] on button "Yes" at bounding box center [542, 453] width 45 height 32
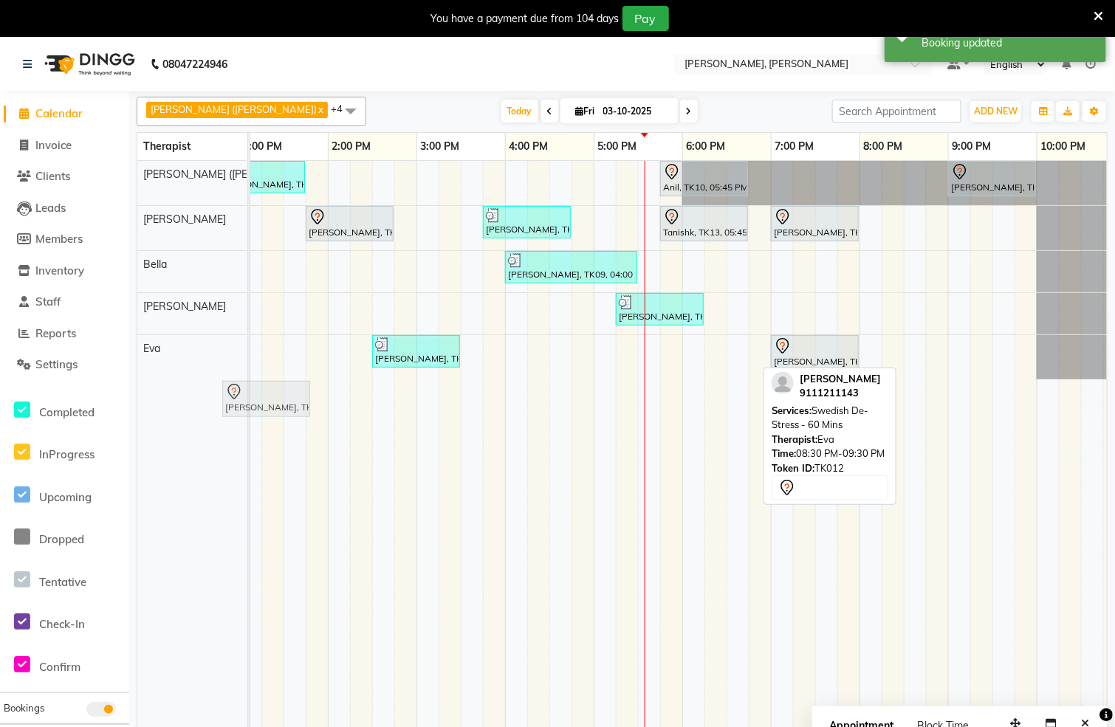
scroll to position [0, 532]
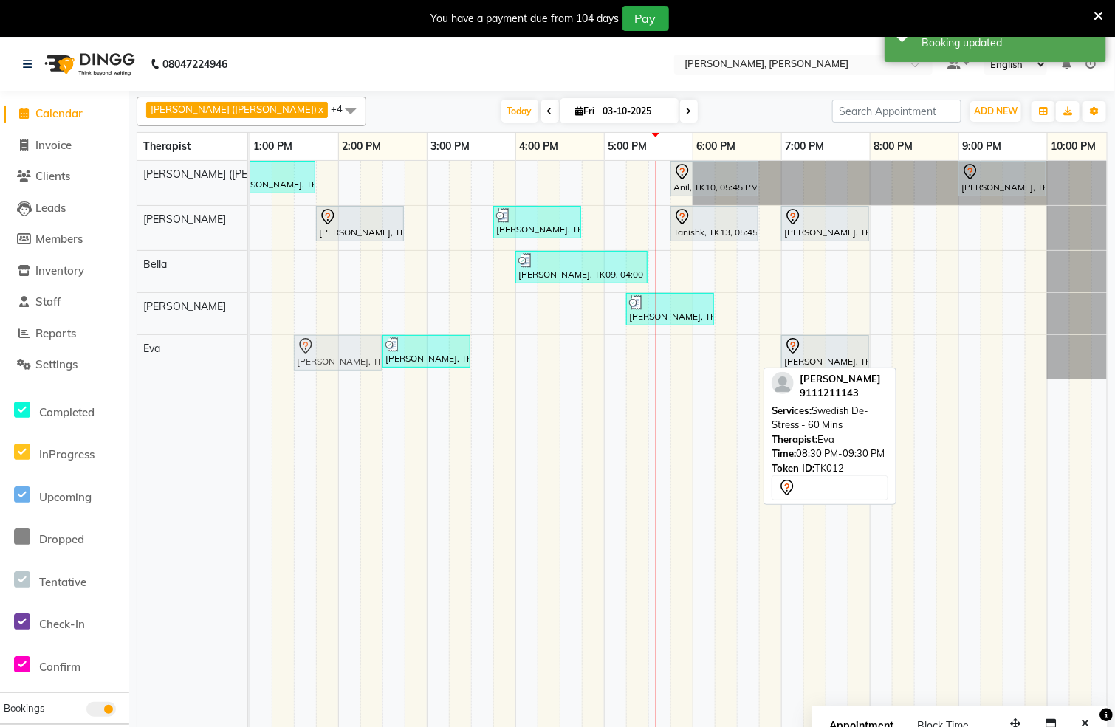
drag, startPoint x: 329, startPoint y: 421, endPoint x: 321, endPoint y: 366, distance: 55.9
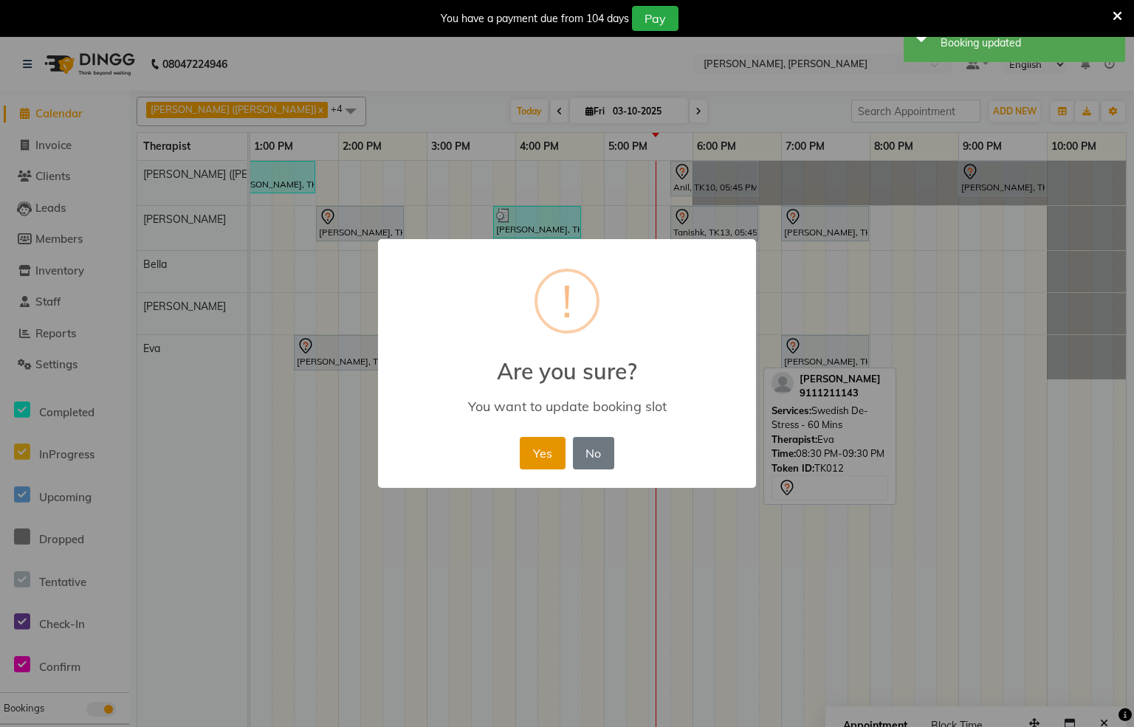
click at [539, 453] on button "Yes" at bounding box center [542, 453] width 45 height 32
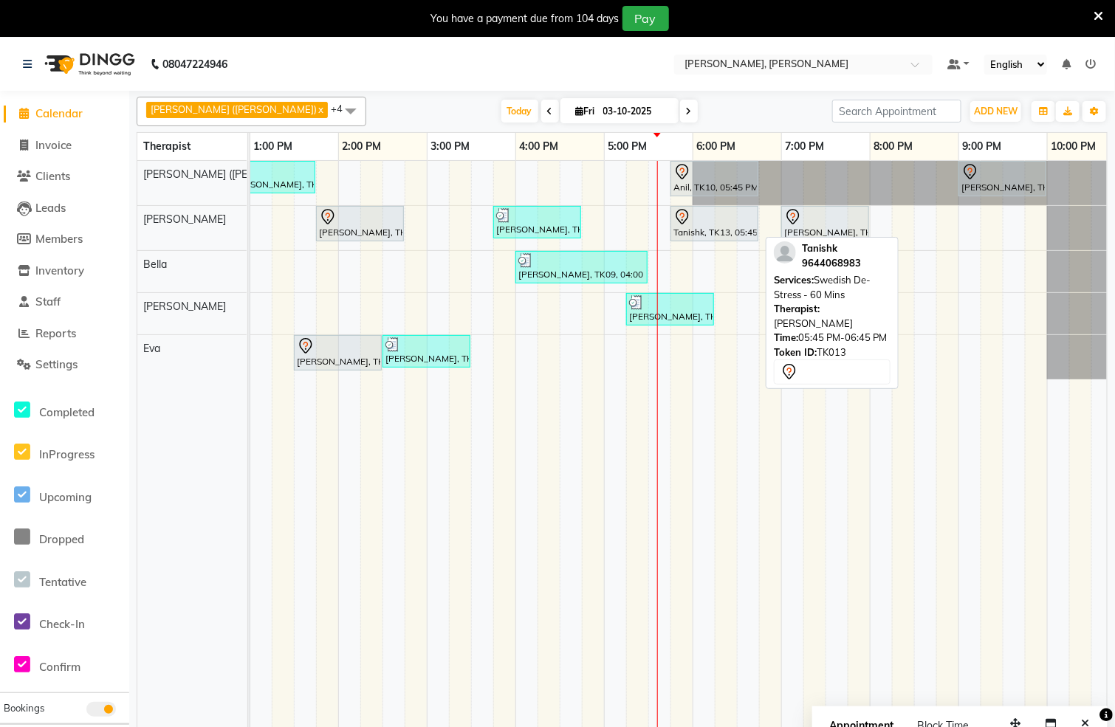
click at [704, 235] on div "Tanishk, TK13, 05:45 PM-06:45 PM, Swedish De-Stress - 60 Mins" at bounding box center [714, 223] width 85 height 31
click at [707, 235] on div "Tanishk, TK13, 05:45 PM-06:45 PM, Swedish De-Stress - 60 Mins" at bounding box center [714, 223] width 85 height 31
select select "7"
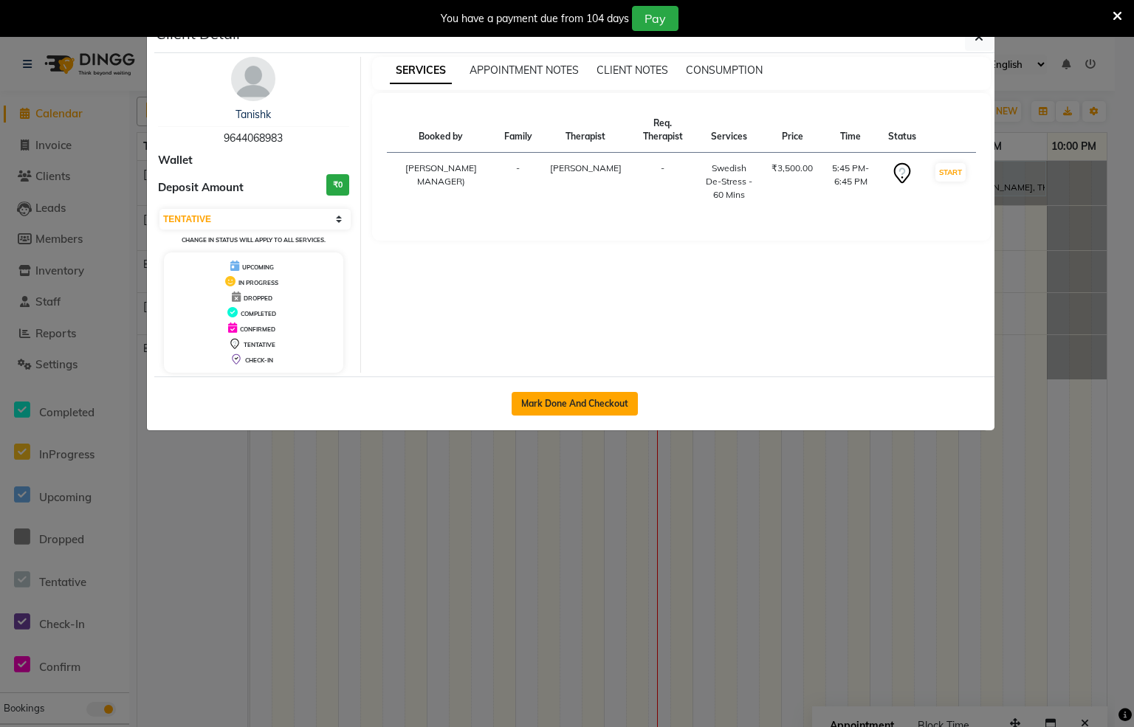
click at [603, 408] on button "Mark Done And Checkout" at bounding box center [575, 404] width 126 height 24
select select "service"
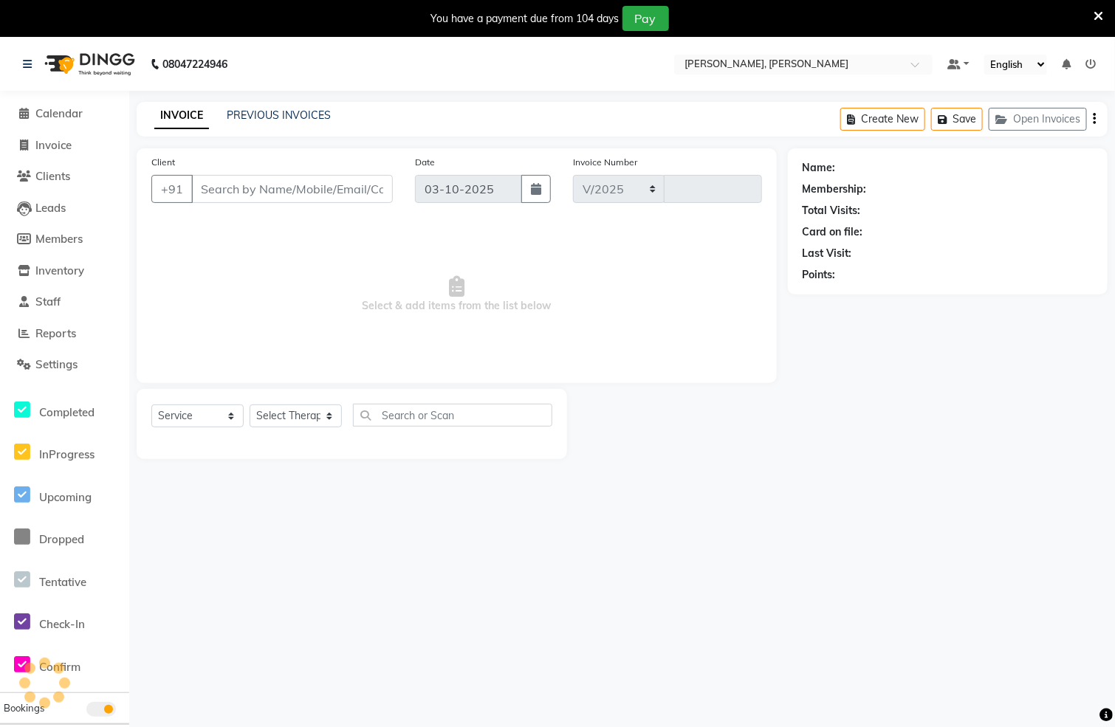
select select "6399"
type input "1574"
type input "9644068983"
select select "62270"
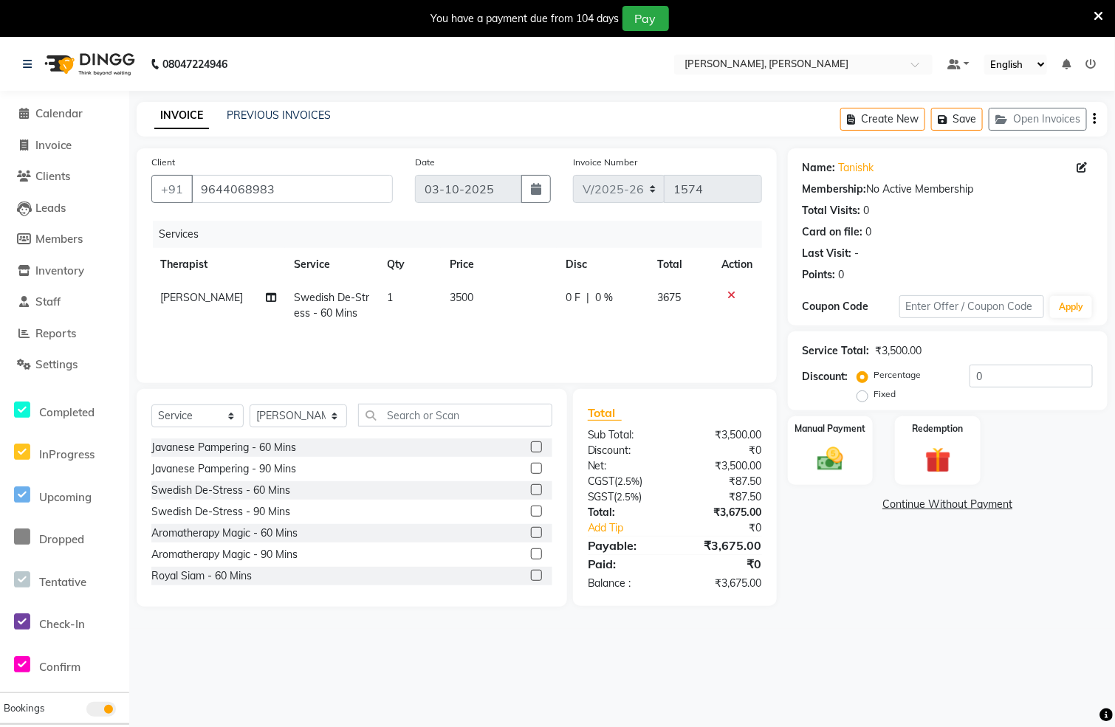
click at [326, 302] on span "Swedish De-Stress - 60 Mins" at bounding box center [331, 305] width 75 height 29
select select "62270"
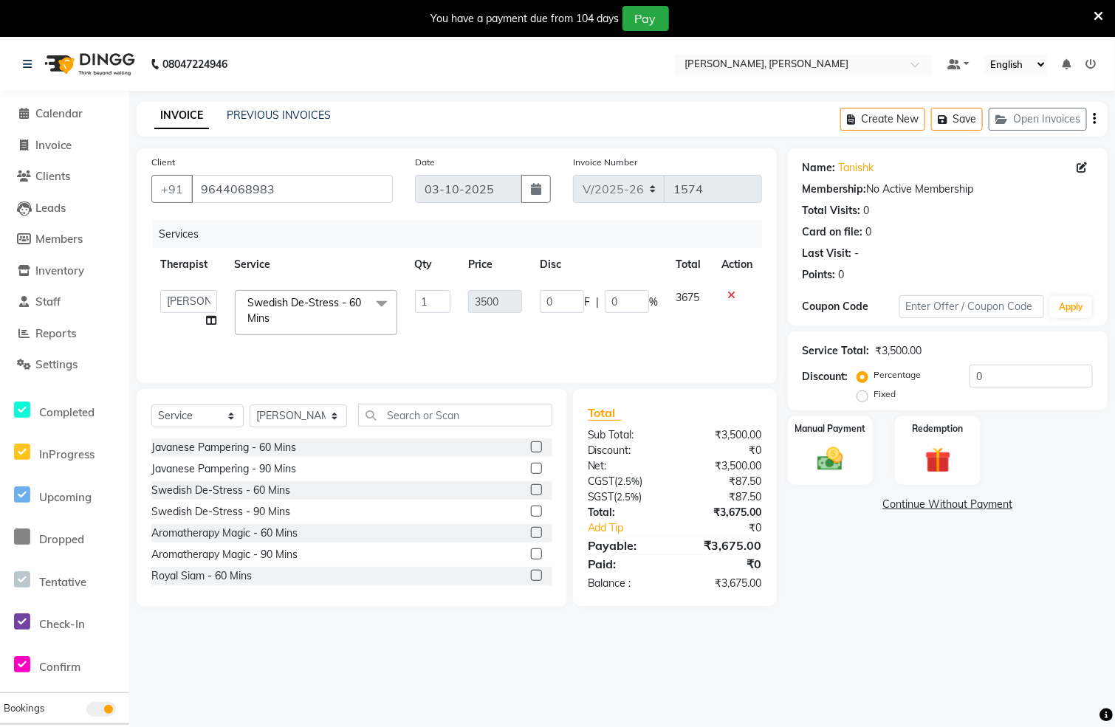
click at [326, 302] on span "Swedish De-Stress - 60 Mins" at bounding box center [305, 310] width 114 height 29
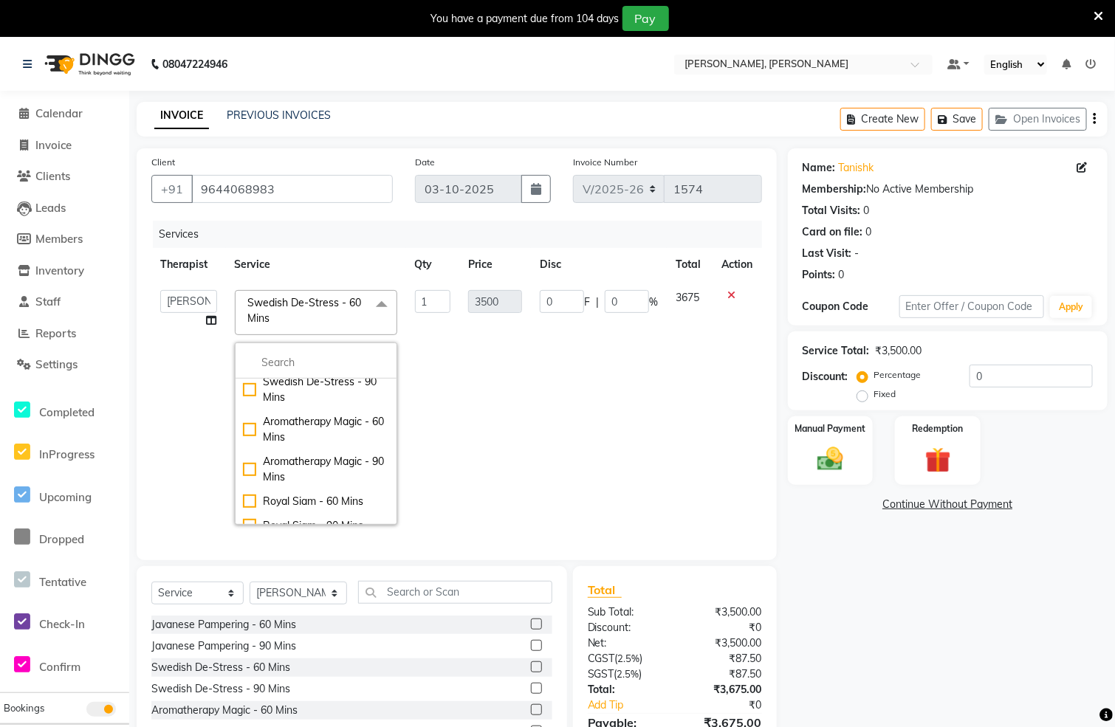
scroll to position [255, 0]
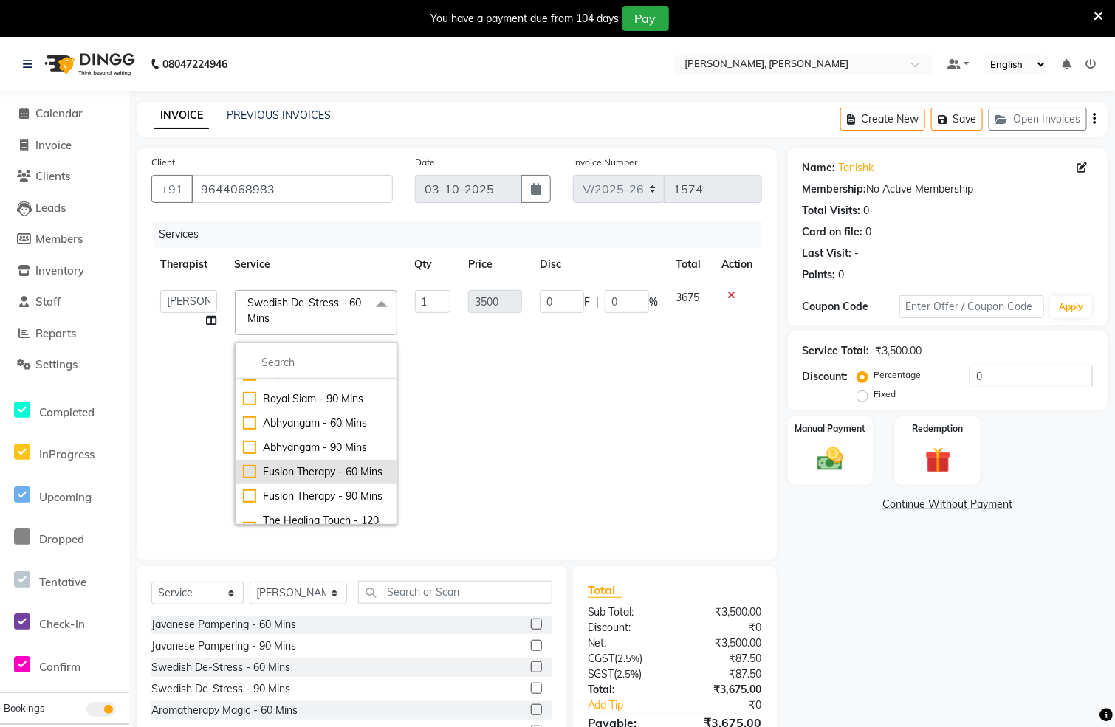
click at [243, 480] on div "Fusion Therapy - 60 Mins" at bounding box center [316, 472] width 146 height 16
checkbox input "false"
checkbox input "true"
click at [667, 360] on td "3675" at bounding box center [690, 407] width 47 height 253
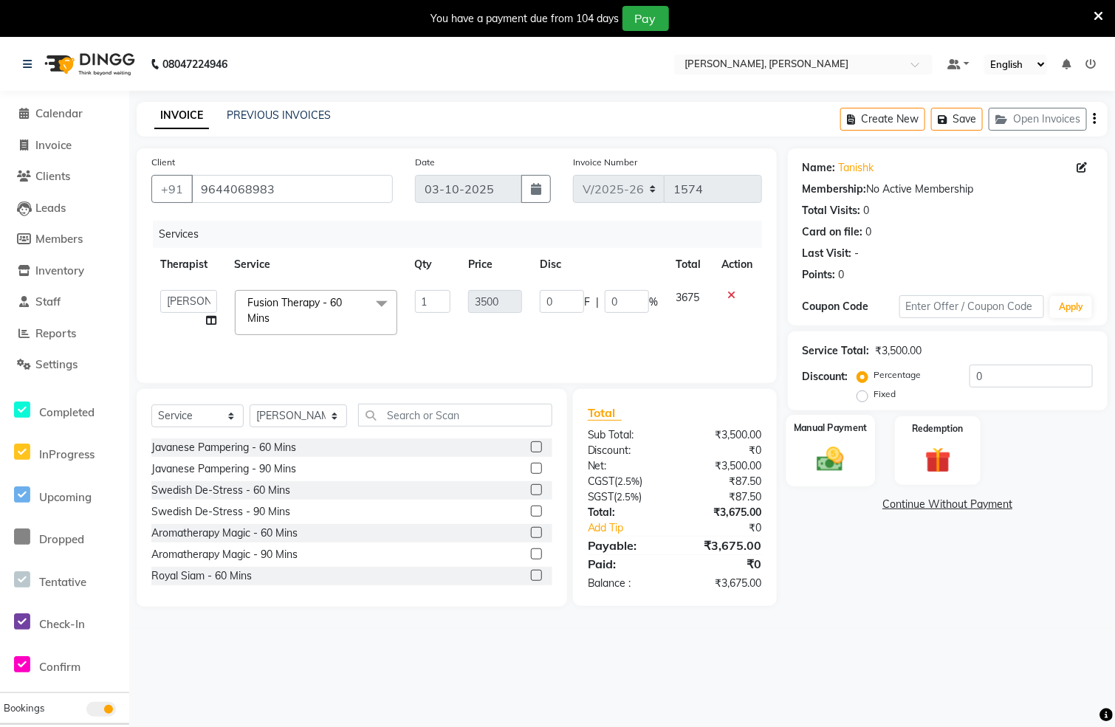
click at [853, 461] on div "Manual Payment" at bounding box center [830, 451] width 89 height 72
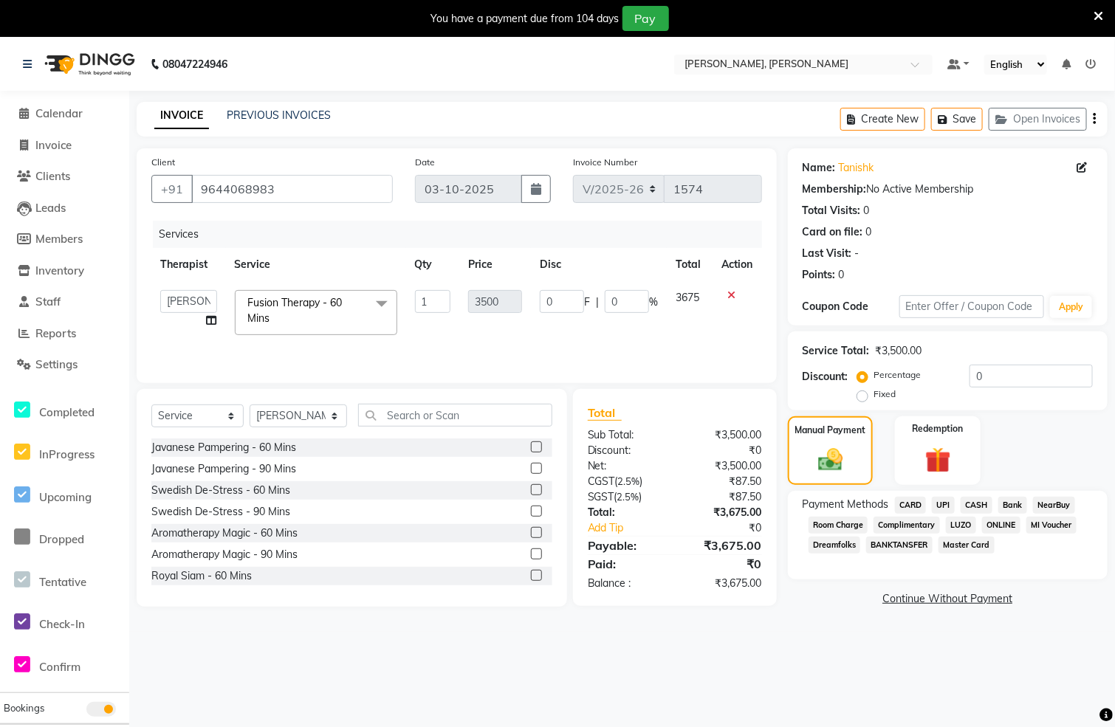
click at [971, 504] on span "CASH" at bounding box center [977, 505] width 32 height 17
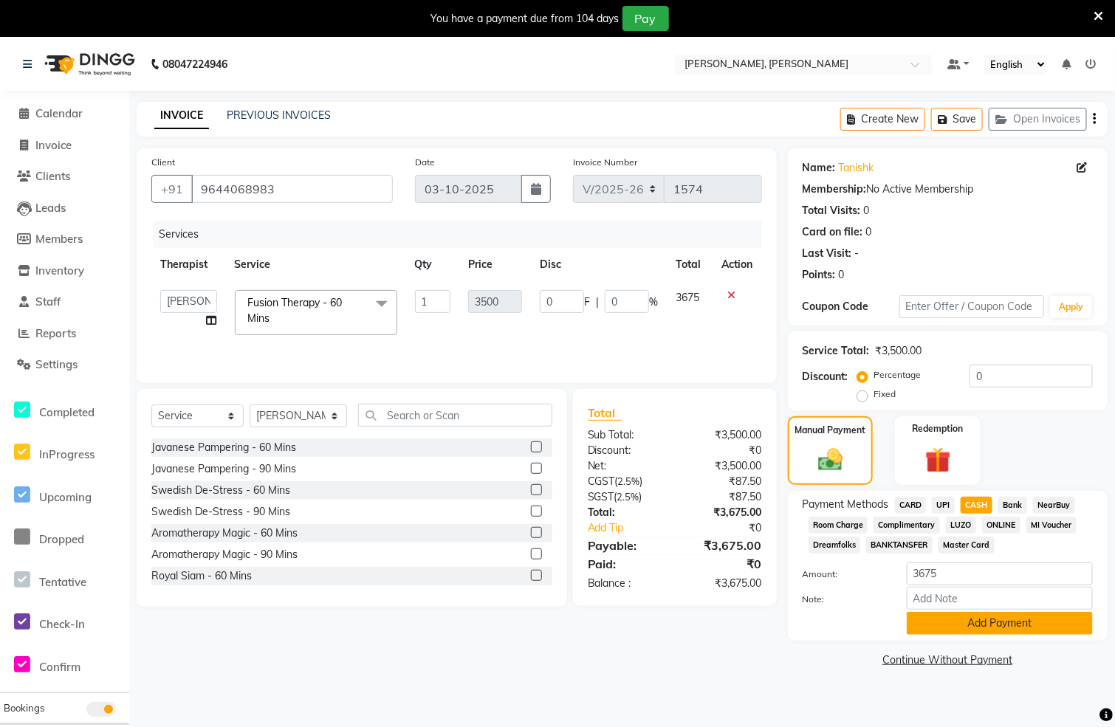
click at [971, 621] on button "Add Payment" at bounding box center [1000, 623] width 186 height 23
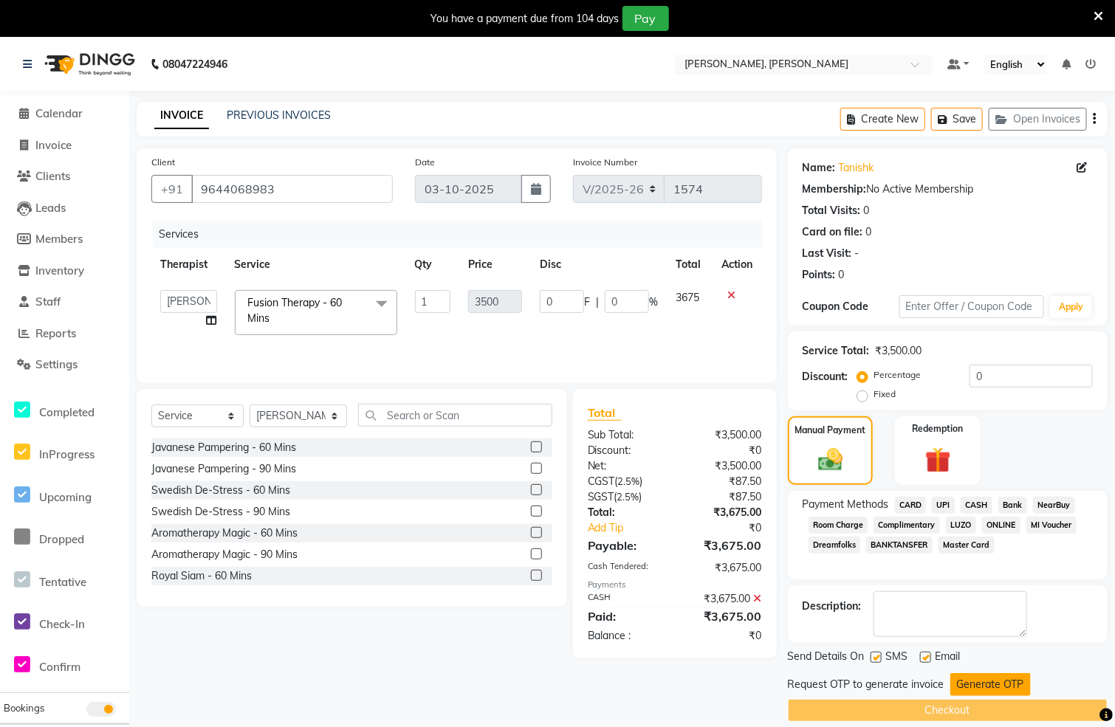
click at [964, 687] on button "Generate OTP" at bounding box center [990, 684] width 80 height 23
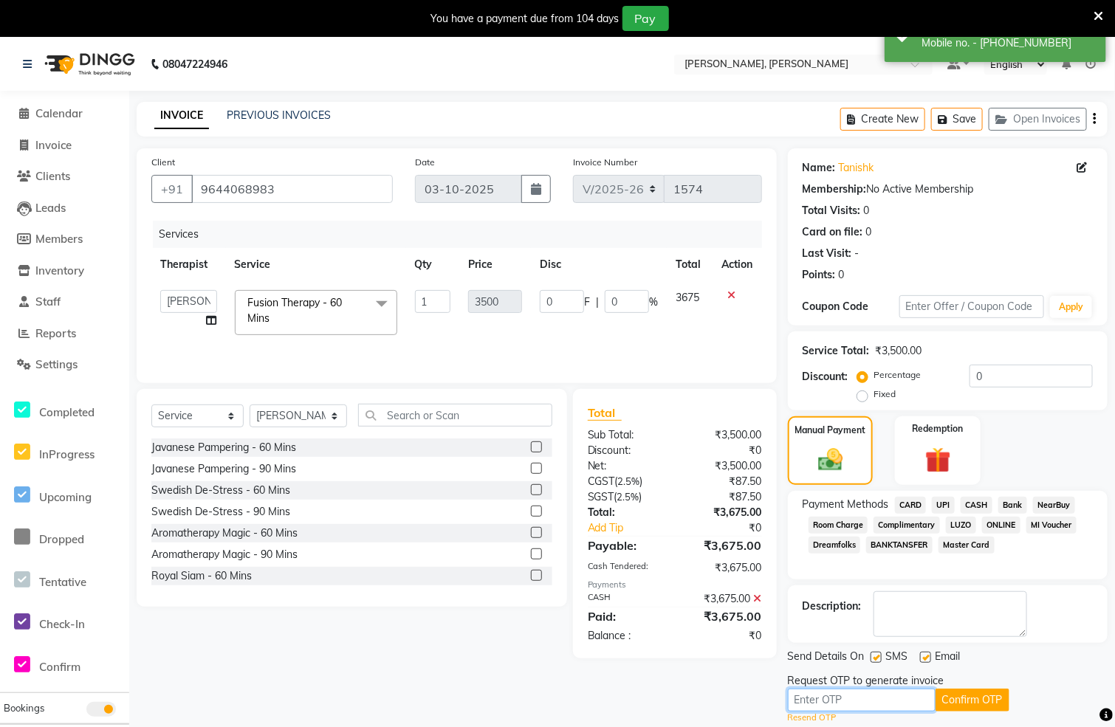
click at [814, 707] on input "text" at bounding box center [862, 700] width 148 height 23
click at [815, 707] on input "text" at bounding box center [862, 700] width 148 height 23
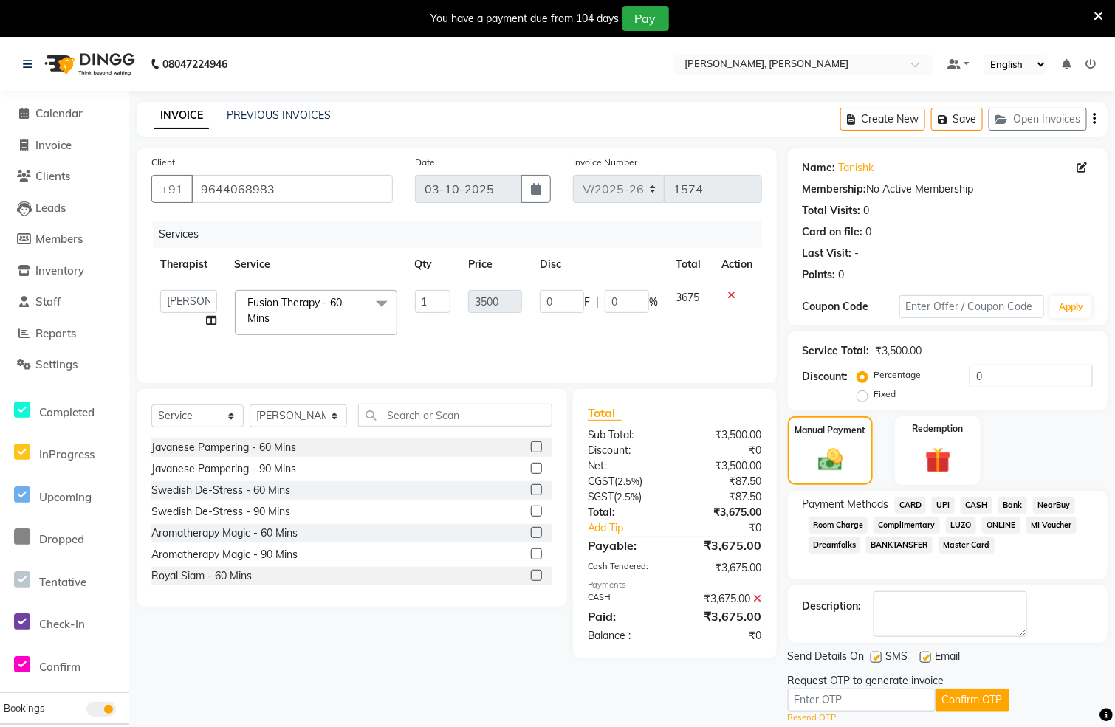
click at [731, 120] on div "INVOICE PREVIOUS INVOICES Create New Save Open Invoices" at bounding box center [622, 119] width 971 height 35
click at [22, 175] on icon at bounding box center [25, 176] width 14 height 11
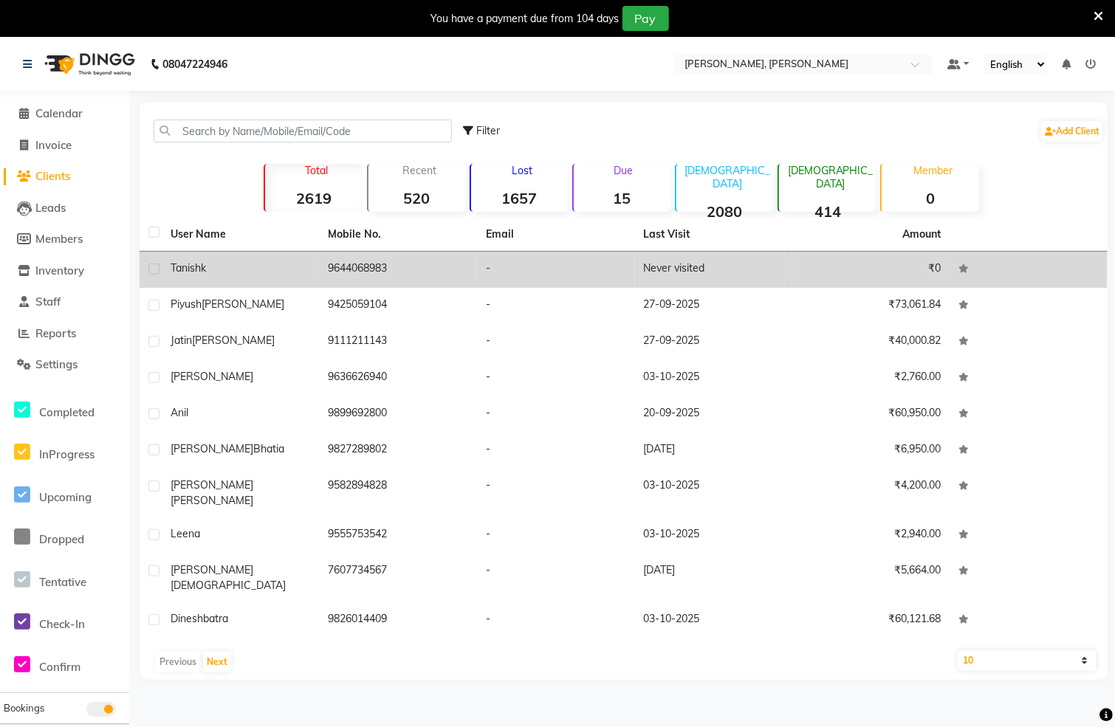
click at [340, 271] on td "9644068983" at bounding box center [399, 270] width 158 height 36
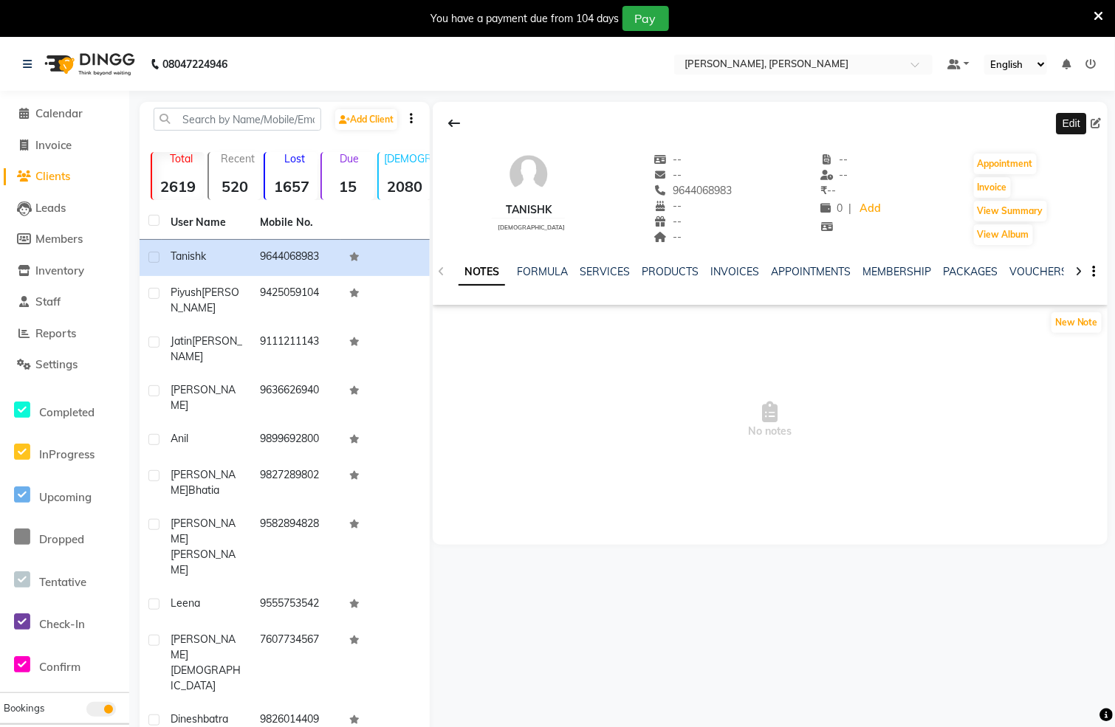
click at [1095, 120] on icon at bounding box center [1096, 123] width 10 height 10
select select "[DEMOGRAPHIC_DATA]"
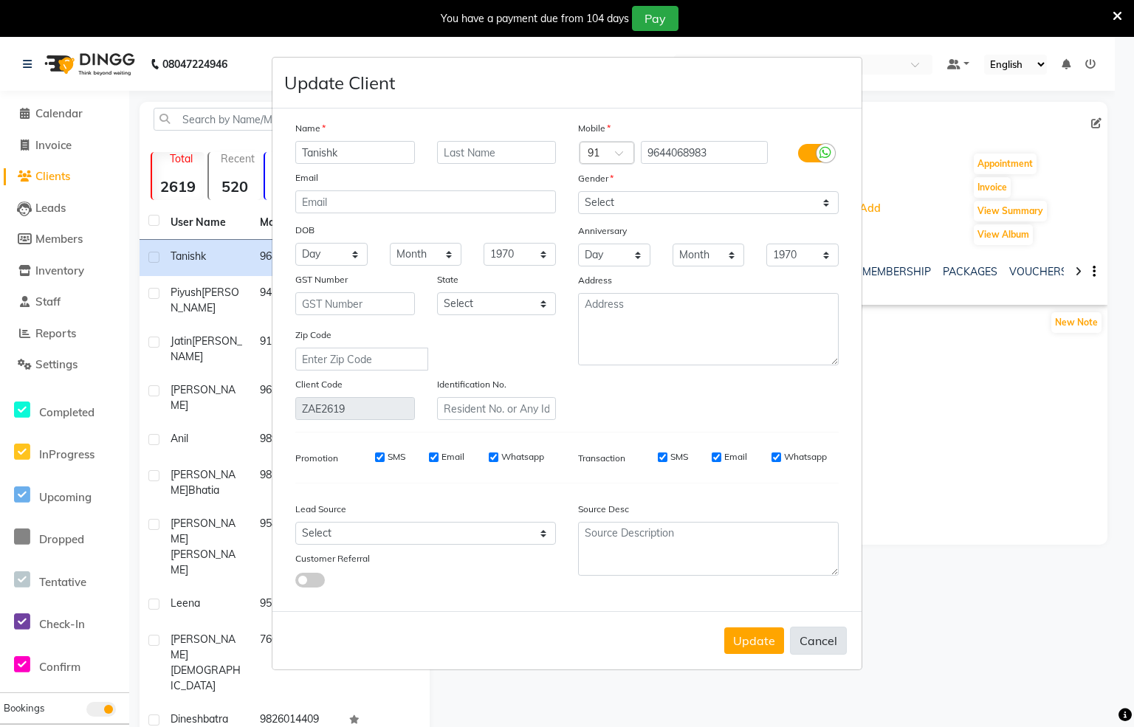
click at [806, 639] on button "Cancel" at bounding box center [818, 641] width 57 height 28
select select
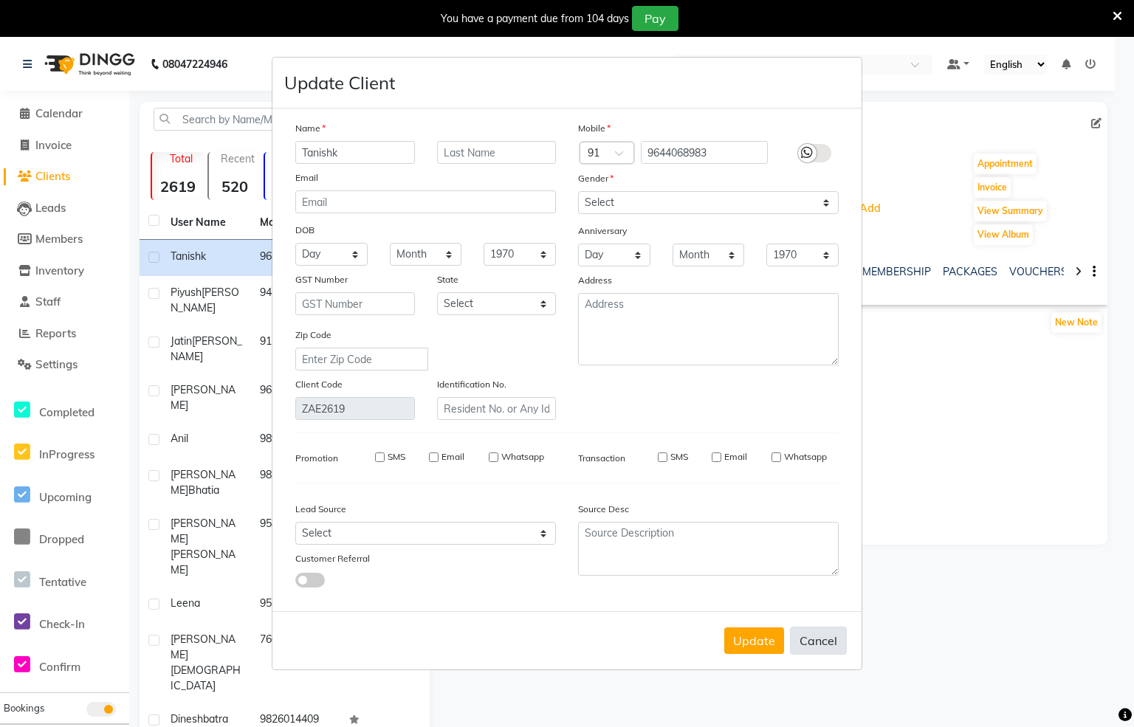
select select
checkbox input "false"
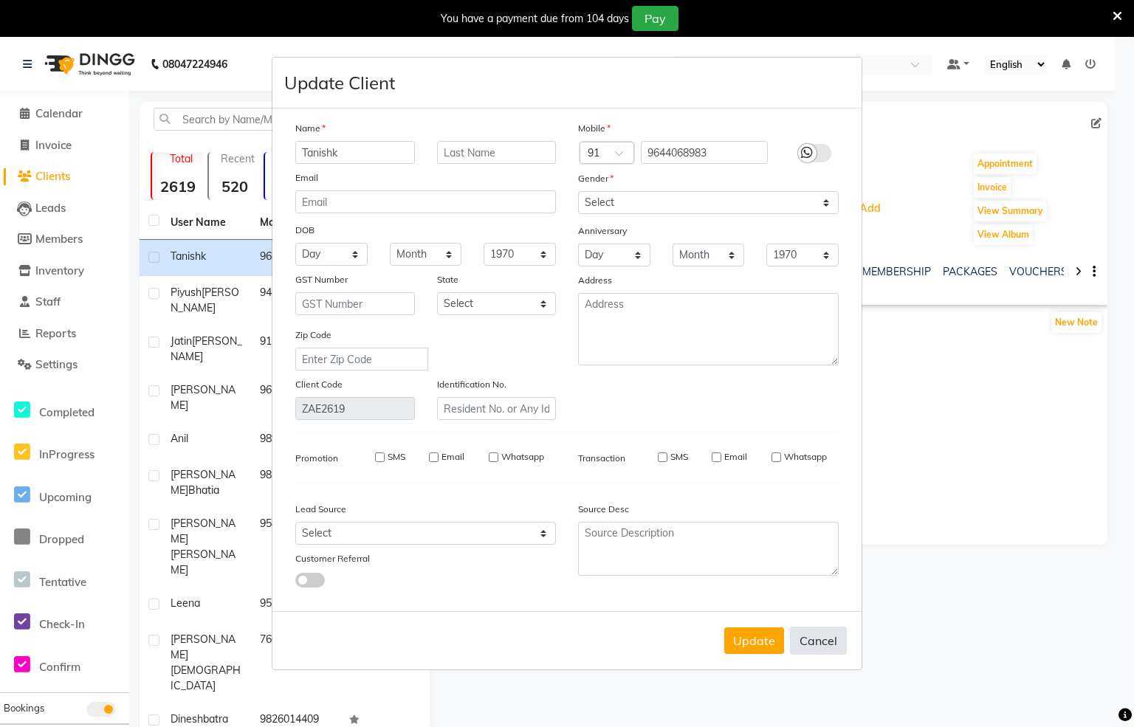
checkbox input "false"
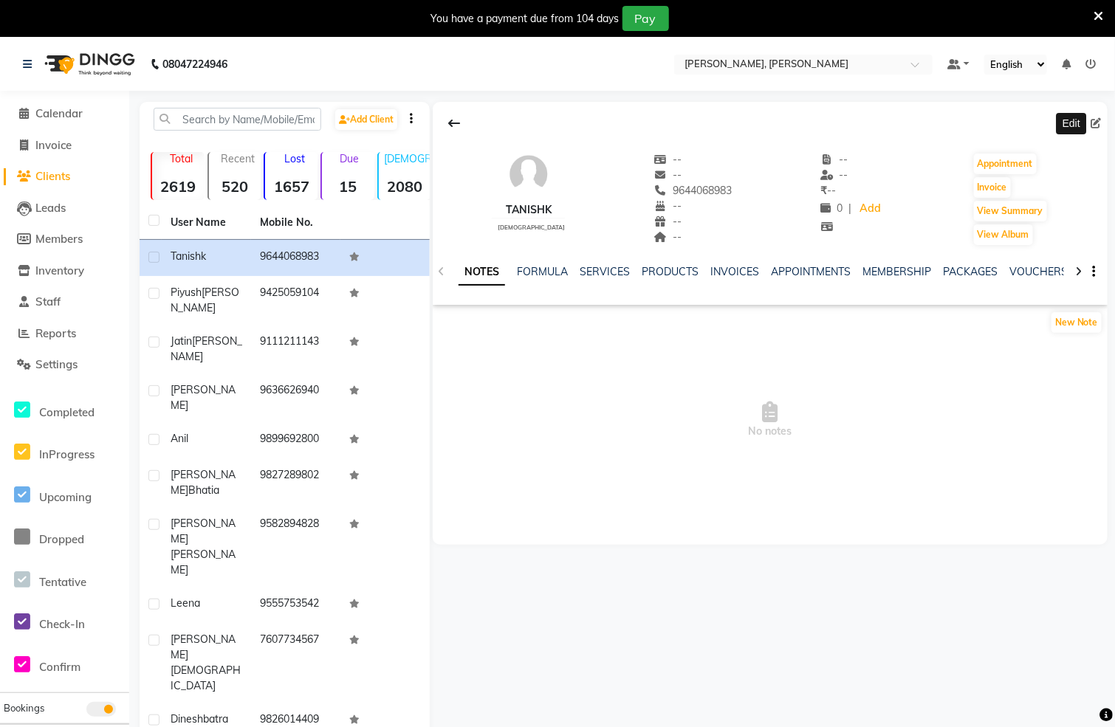
click at [1097, 120] on icon at bounding box center [1096, 123] width 10 height 10
select select "[DEMOGRAPHIC_DATA]"
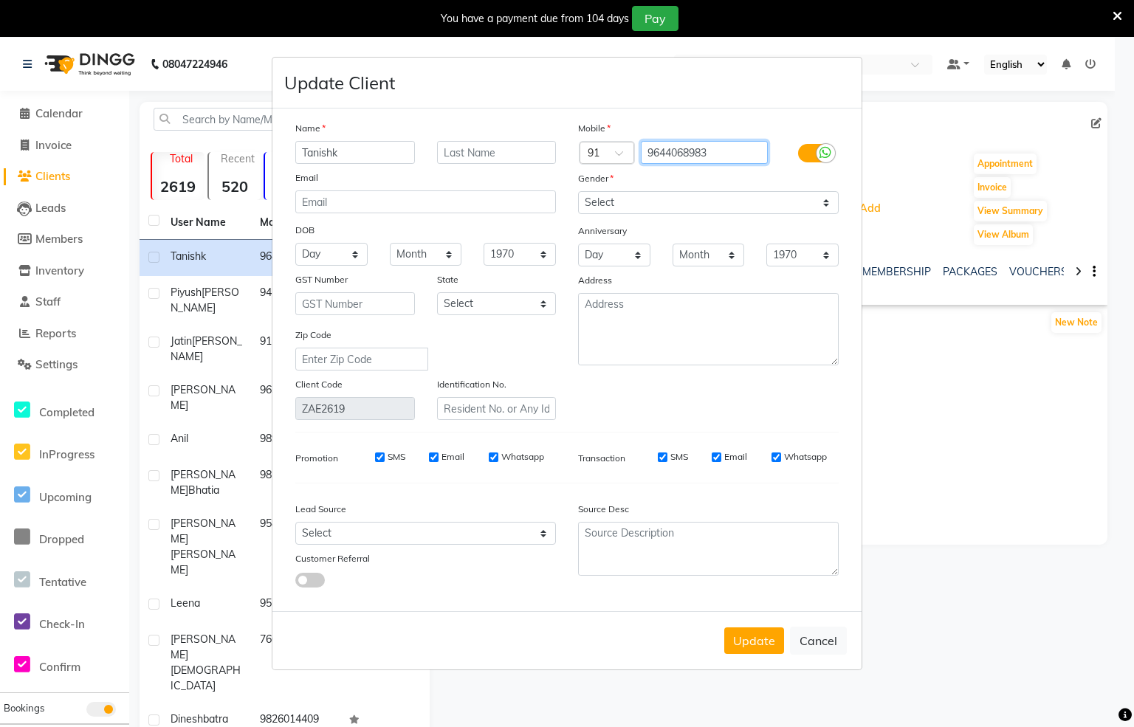
click at [705, 157] on input "9644068983" at bounding box center [705, 152] width 128 height 23
type input "9644068993"
click at [762, 640] on button "Update" at bounding box center [754, 641] width 60 height 27
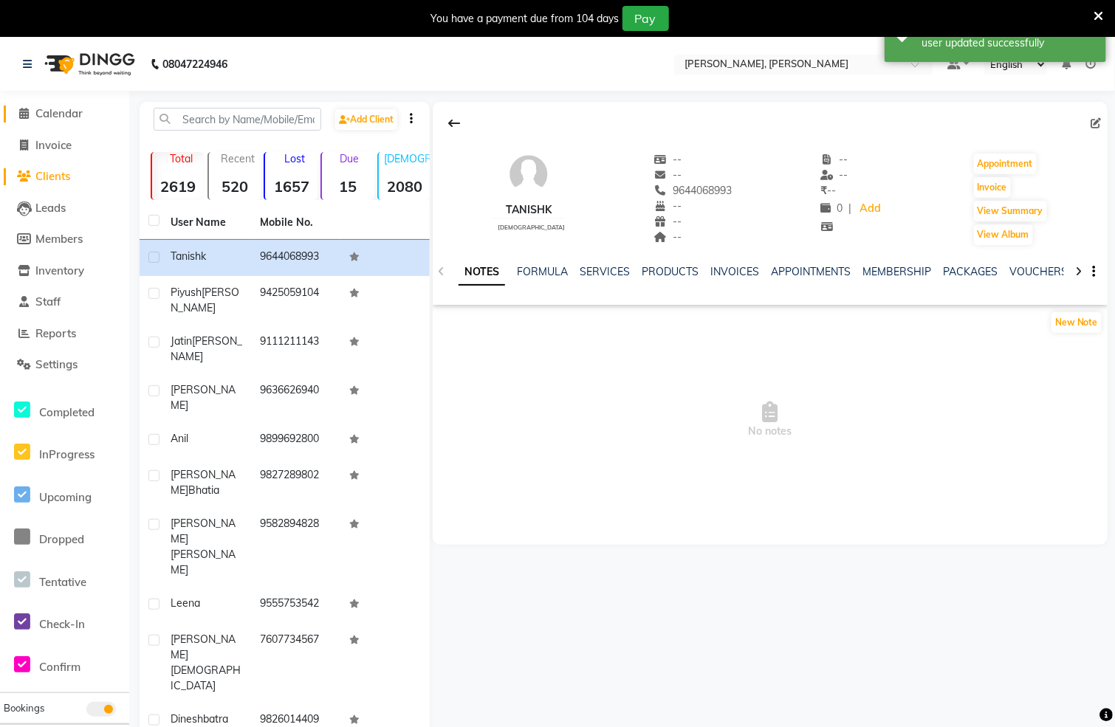
click at [25, 106] on span at bounding box center [24, 114] width 22 height 17
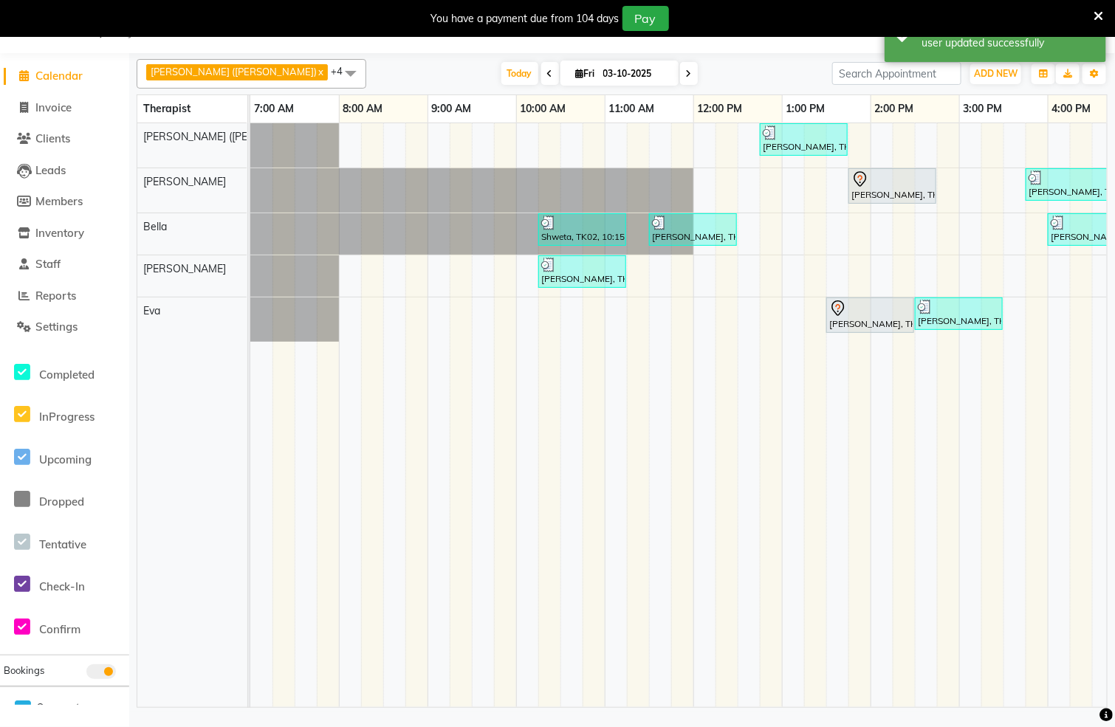
scroll to position [0, 561]
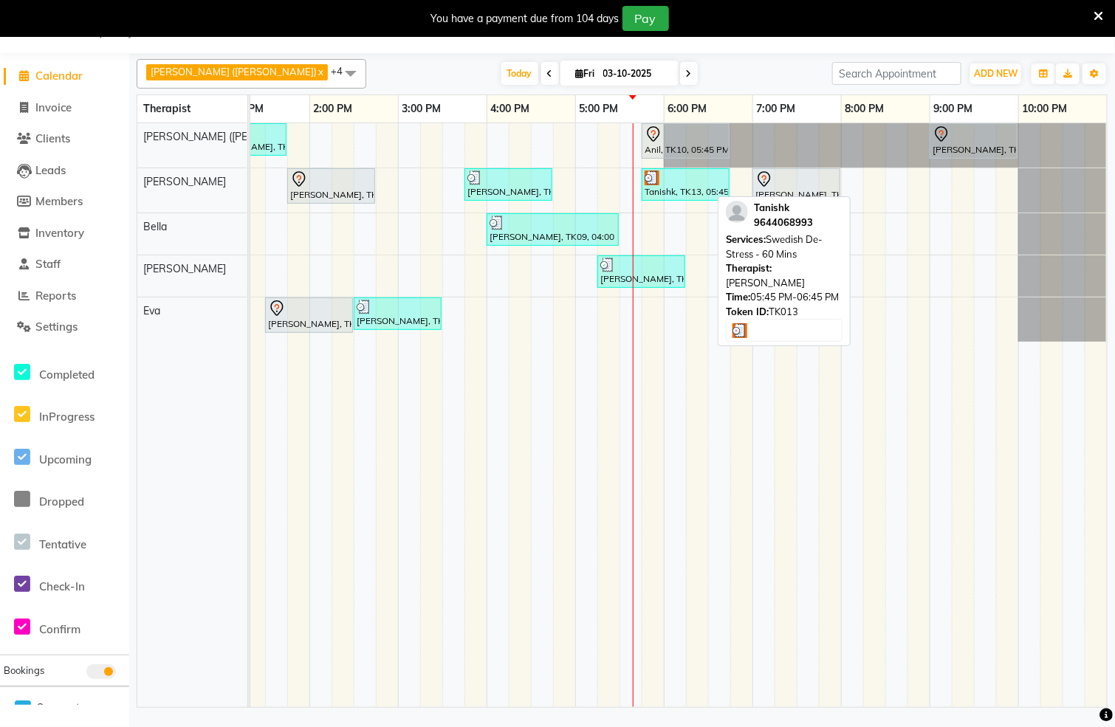
click at [676, 185] on div at bounding box center [686, 178] width 82 height 15
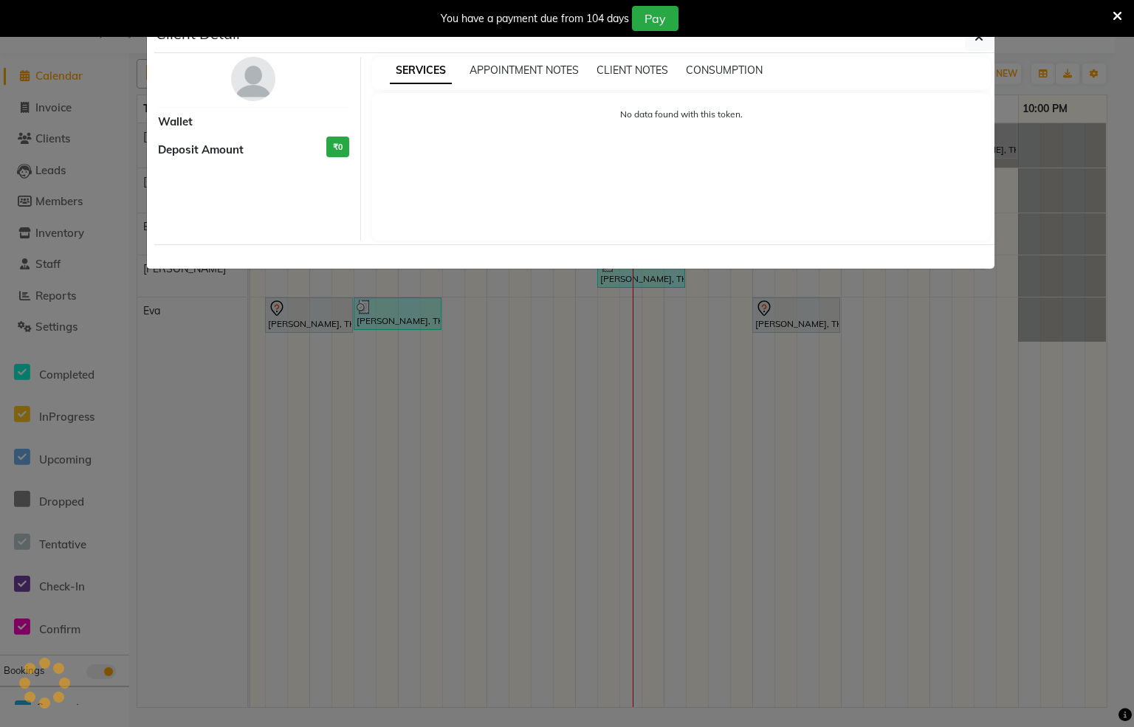
select select "3"
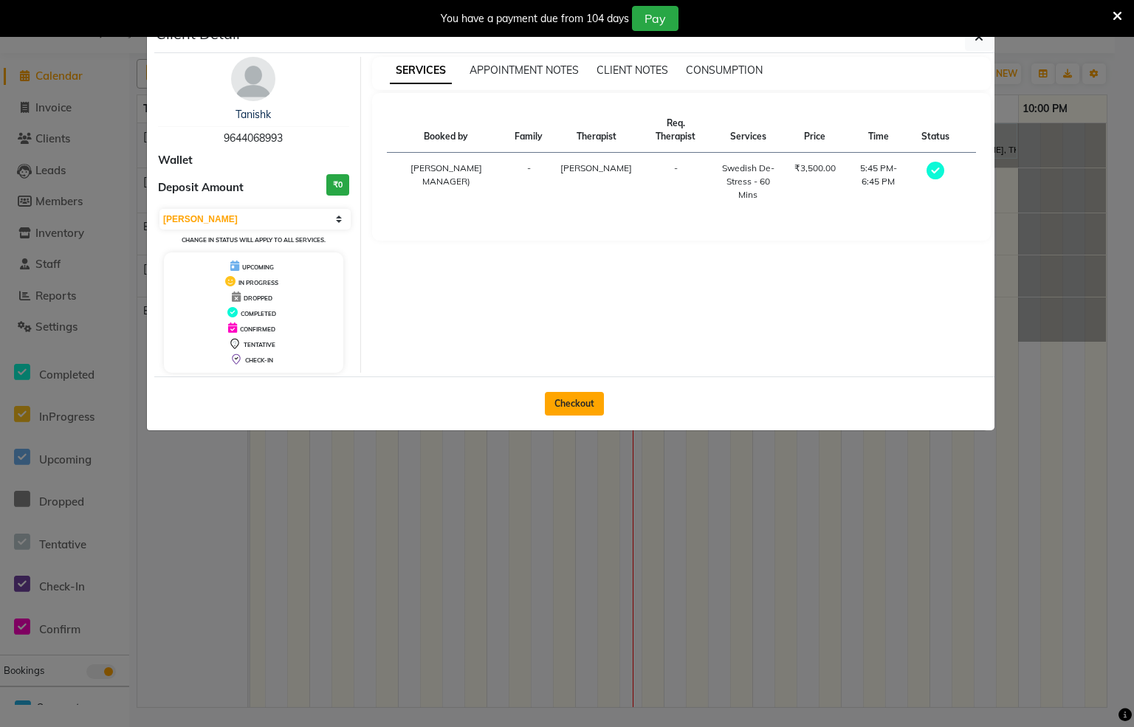
click at [578, 401] on button "Checkout" at bounding box center [574, 404] width 59 height 24
select select "service"
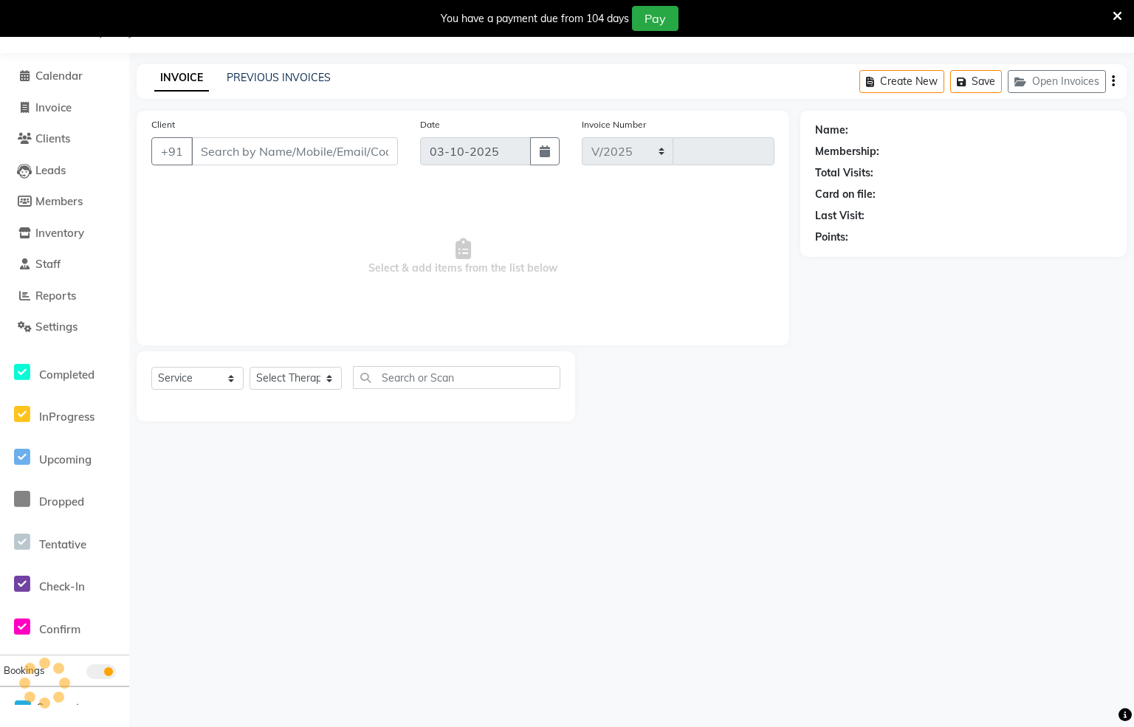
select select "6399"
type input "1574"
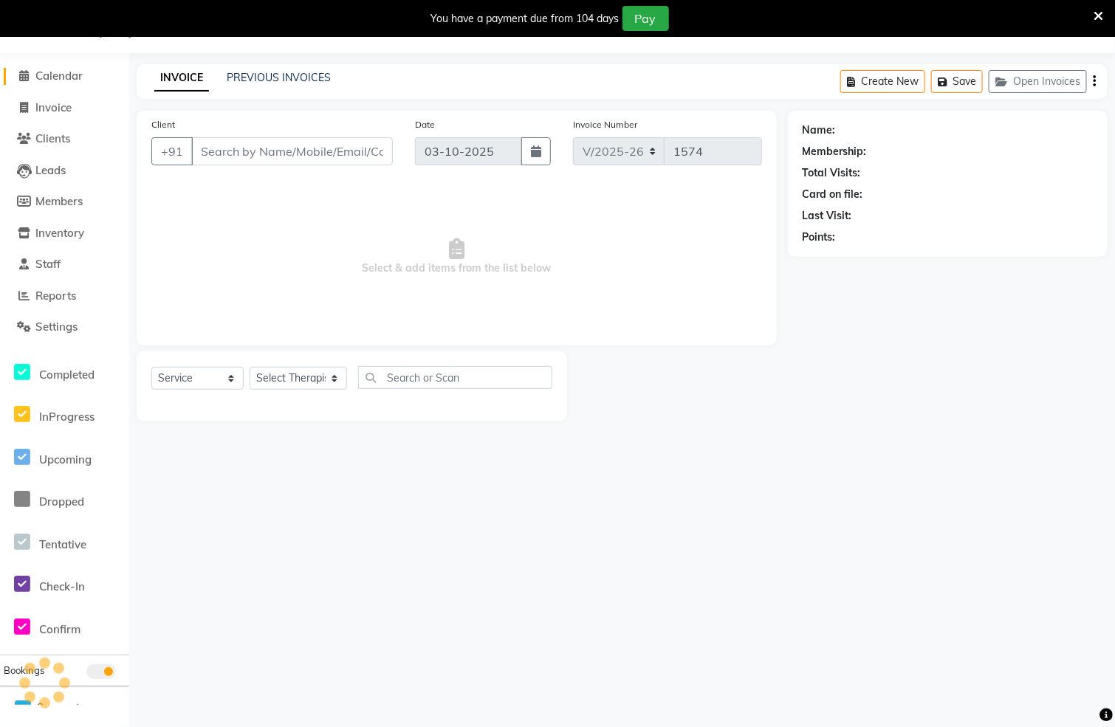
type input "9644068993"
select select "62270"
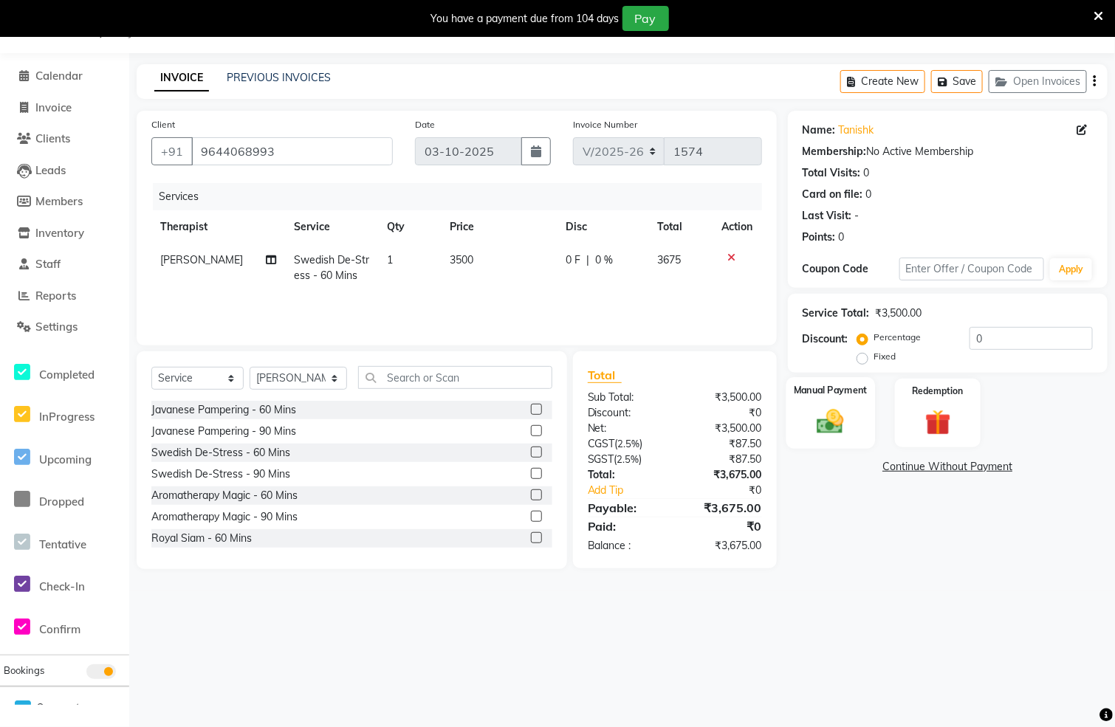
click at [856, 408] on div "Manual Payment" at bounding box center [830, 413] width 89 height 72
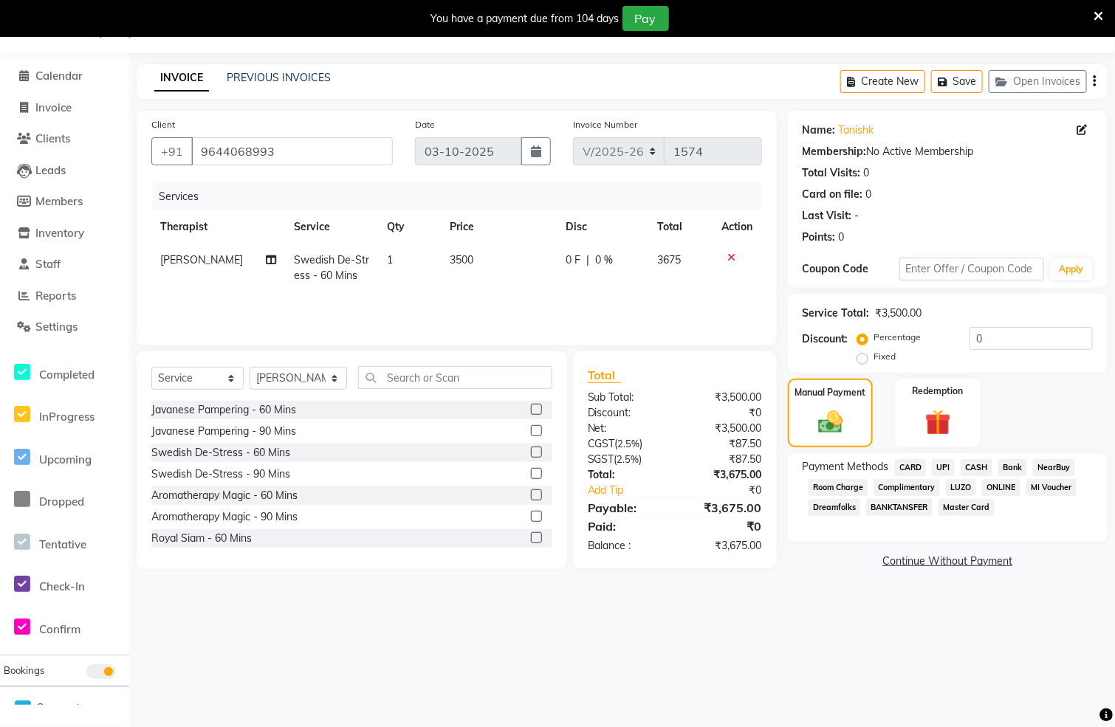
click at [970, 465] on span "CASH" at bounding box center [977, 467] width 32 height 17
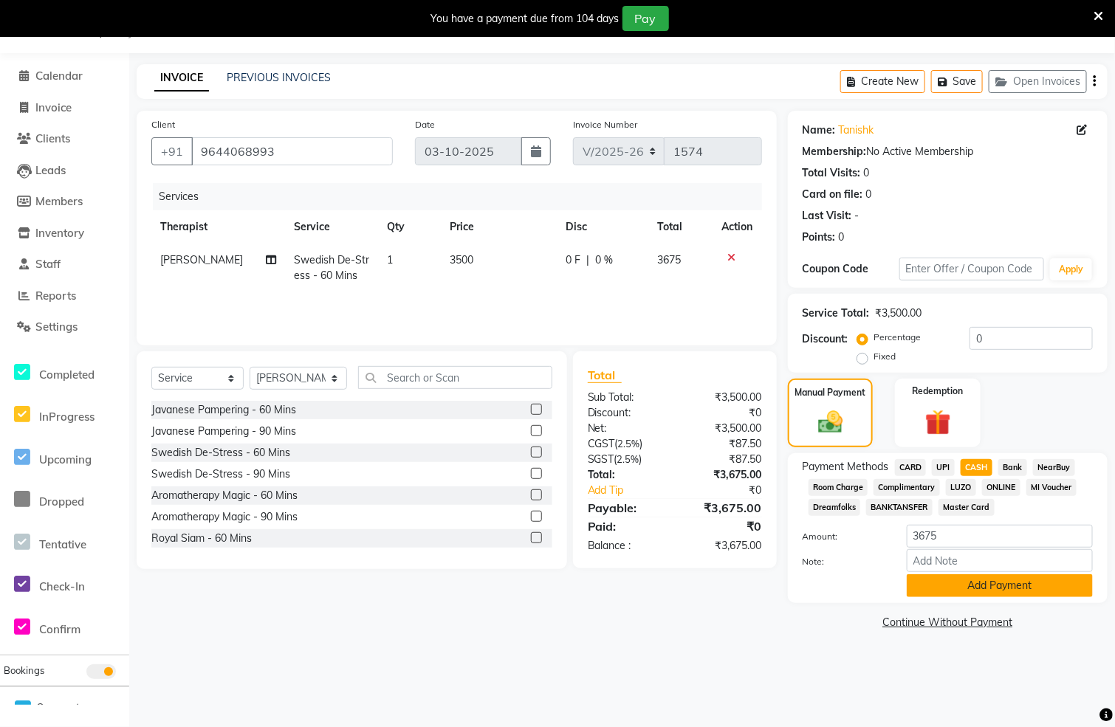
click at [942, 585] on button "Add Payment" at bounding box center [1000, 586] width 186 height 23
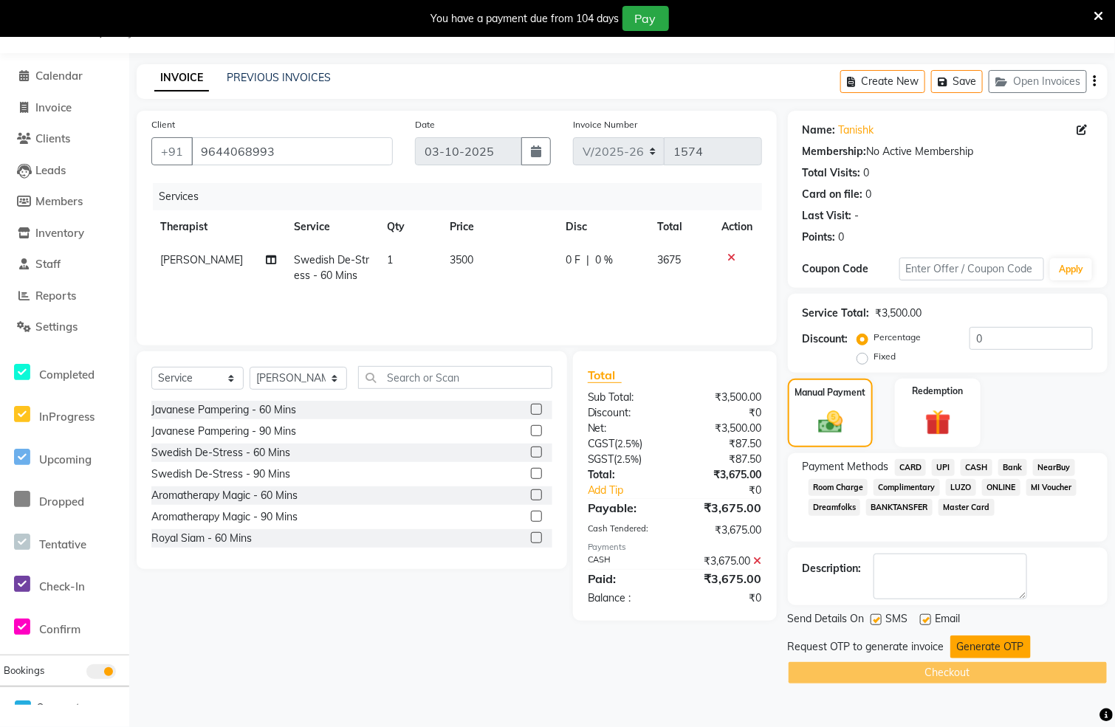
click at [993, 649] on button "Generate OTP" at bounding box center [990, 647] width 80 height 23
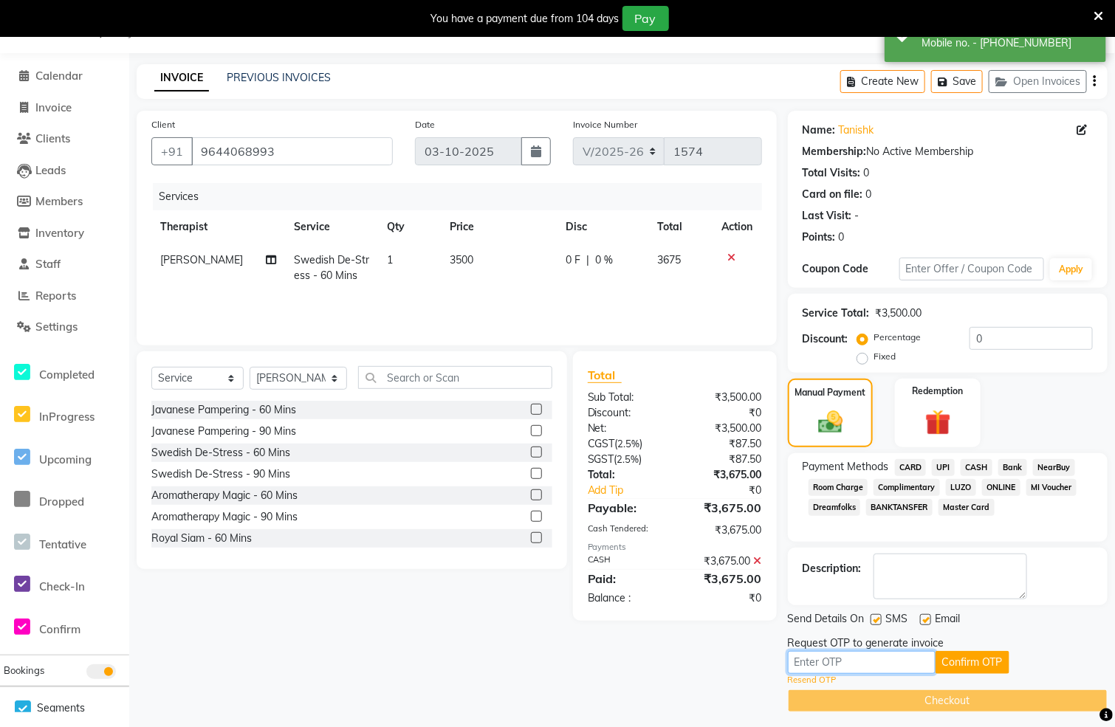
click at [871, 672] on input "text" at bounding box center [862, 662] width 148 height 23
click at [885, 672] on input "text" at bounding box center [862, 662] width 148 height 23
type input "9379"
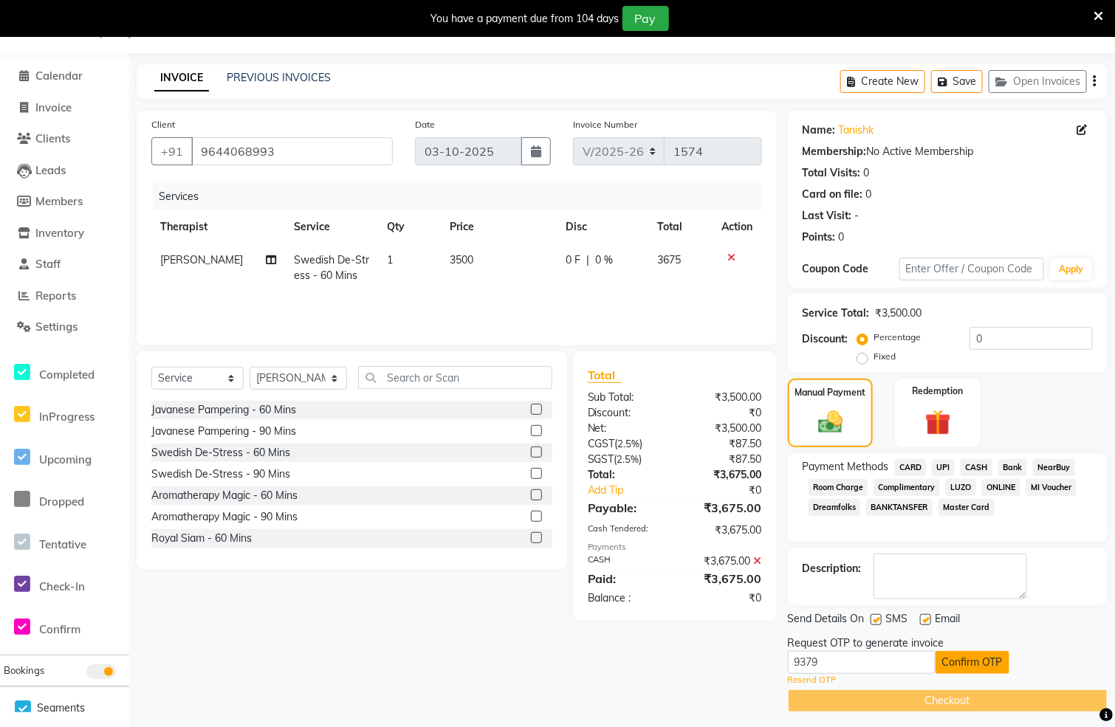
click at [980, 660] on button "Confirm OTP" at bounding box center [973, 662] width 74 height 23
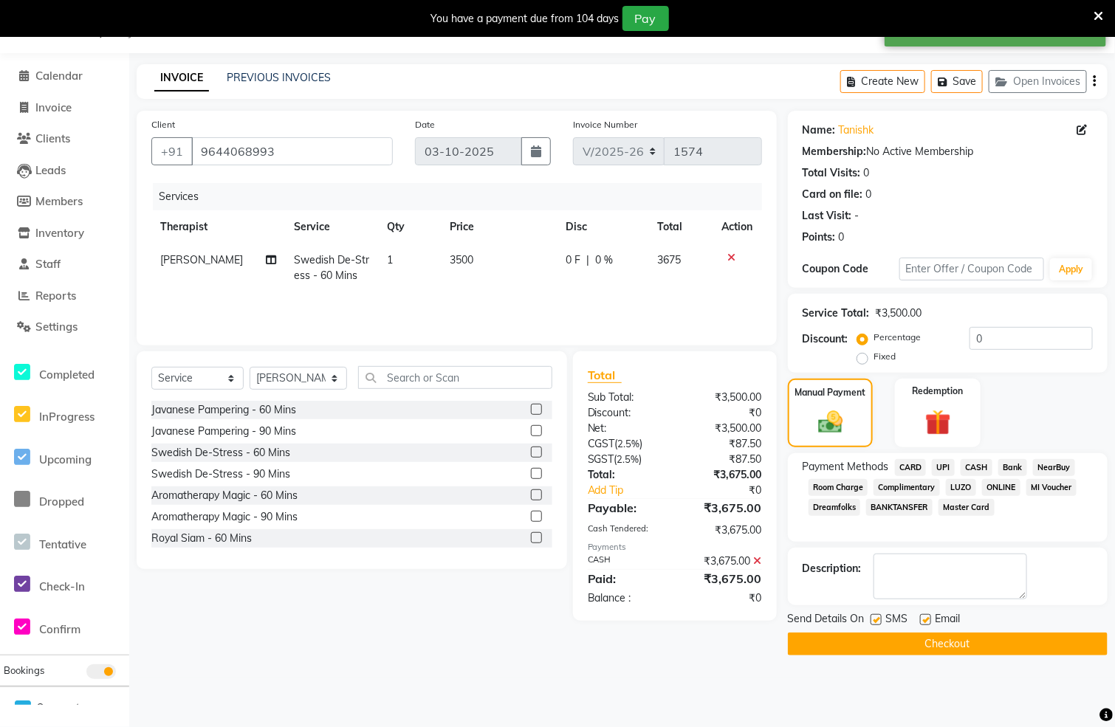
click at [967, 647] on button "Checkout" at bounding box center [948, 644] width 320 height 23
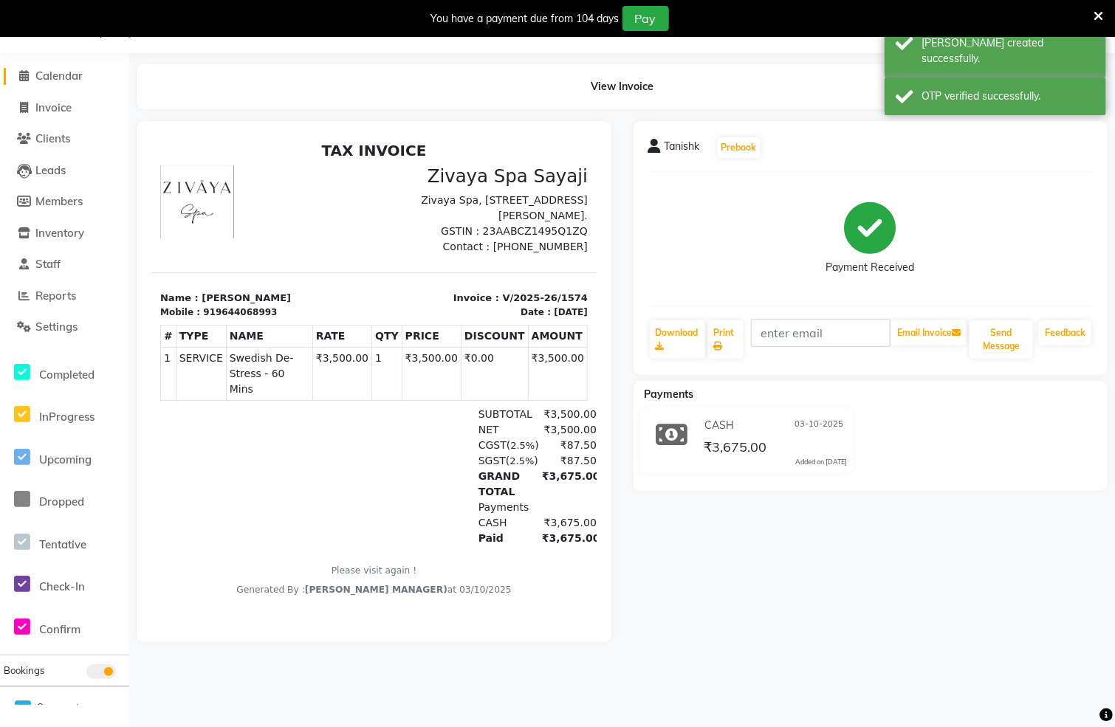
click at [21, 69] on span at bounding box center [24, 76] width 22 height 17
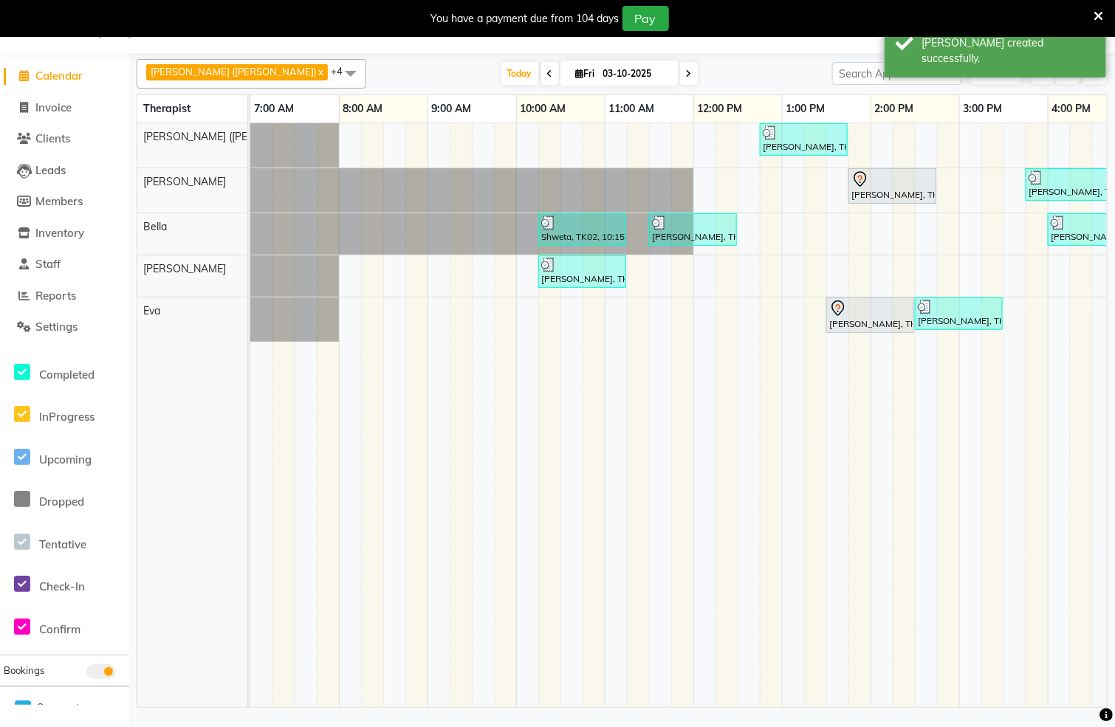
scroll to position [0, 561]
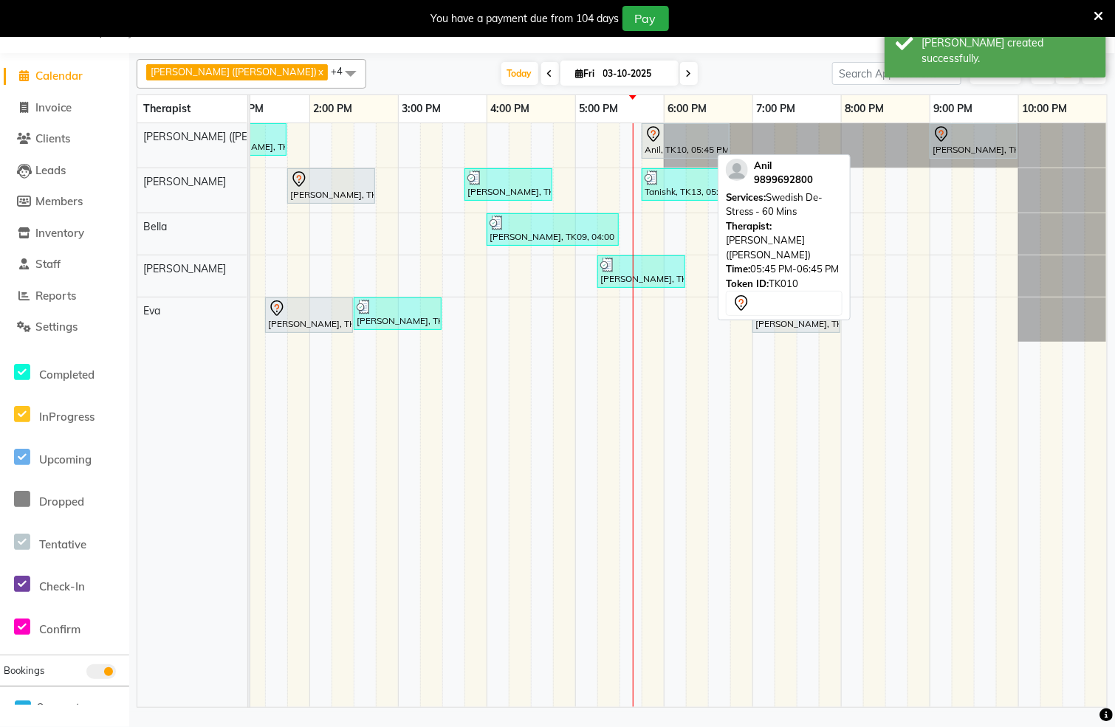
click at [673, 151] on div "Anil, TK10, 05:45 PM-06:45 PM, Swedish De-Stress - 60 Mins" at bounding box center [685, 141] width 85 height 31
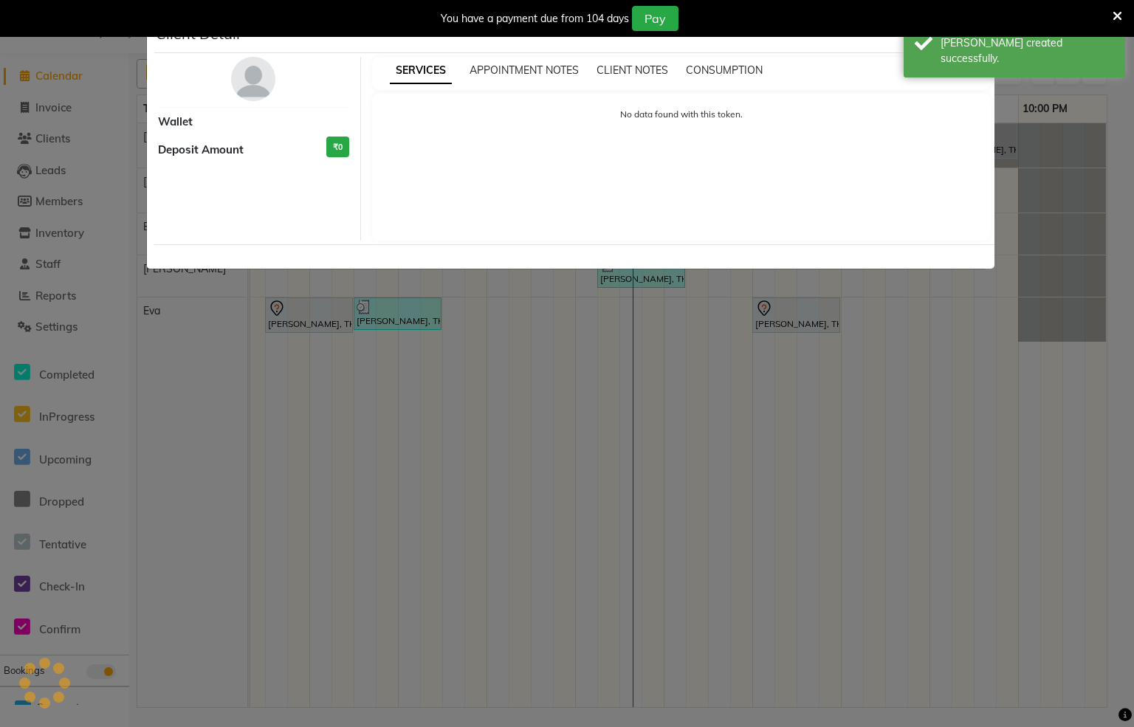
select select "7"
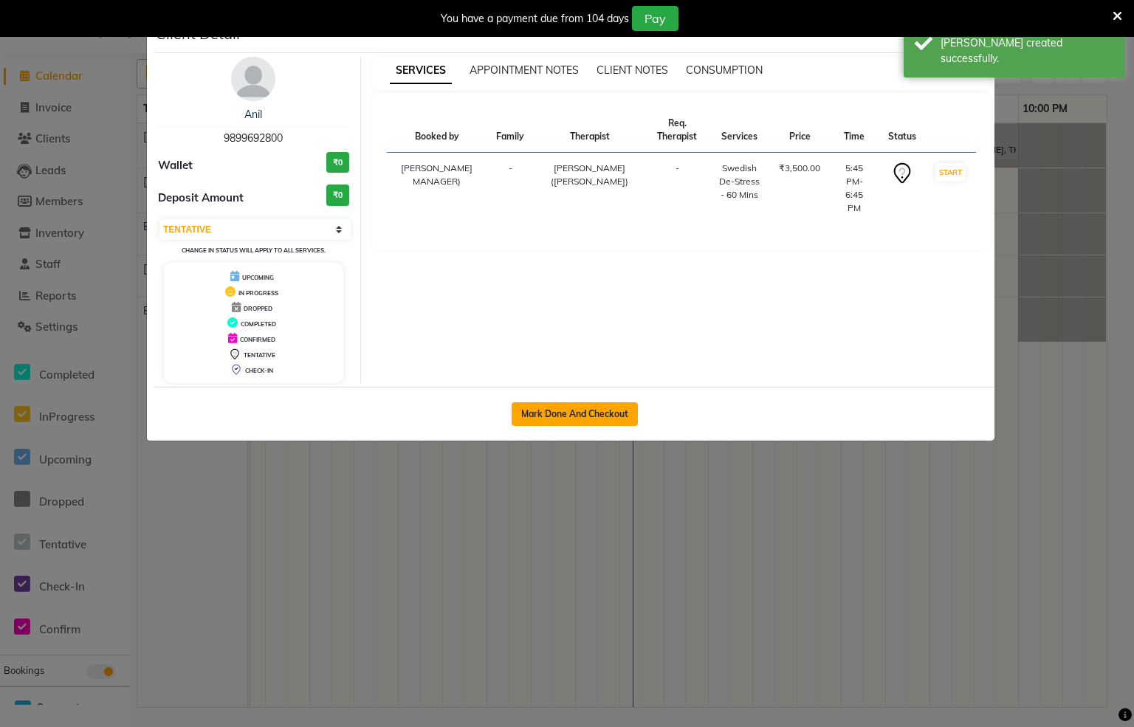
click at [598, 412] on button "Mark Done And Checkout" at bounding box center [575, 414] width 126 height 24
select select "service"
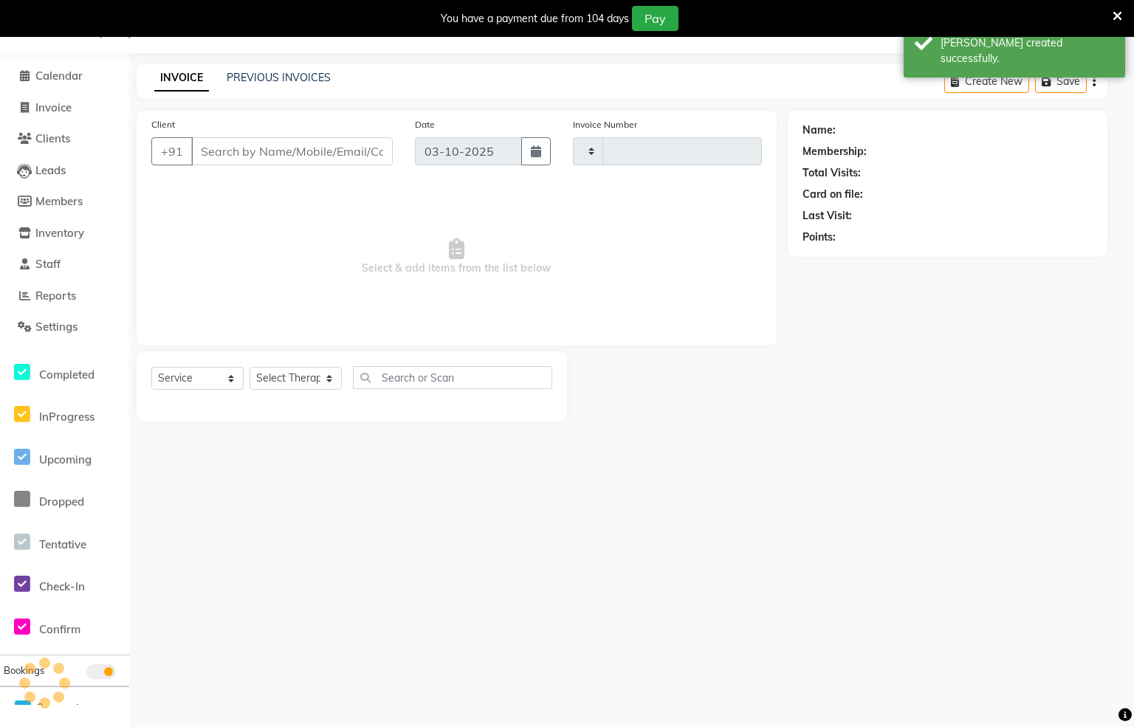
type input "1575"
select select "6399"
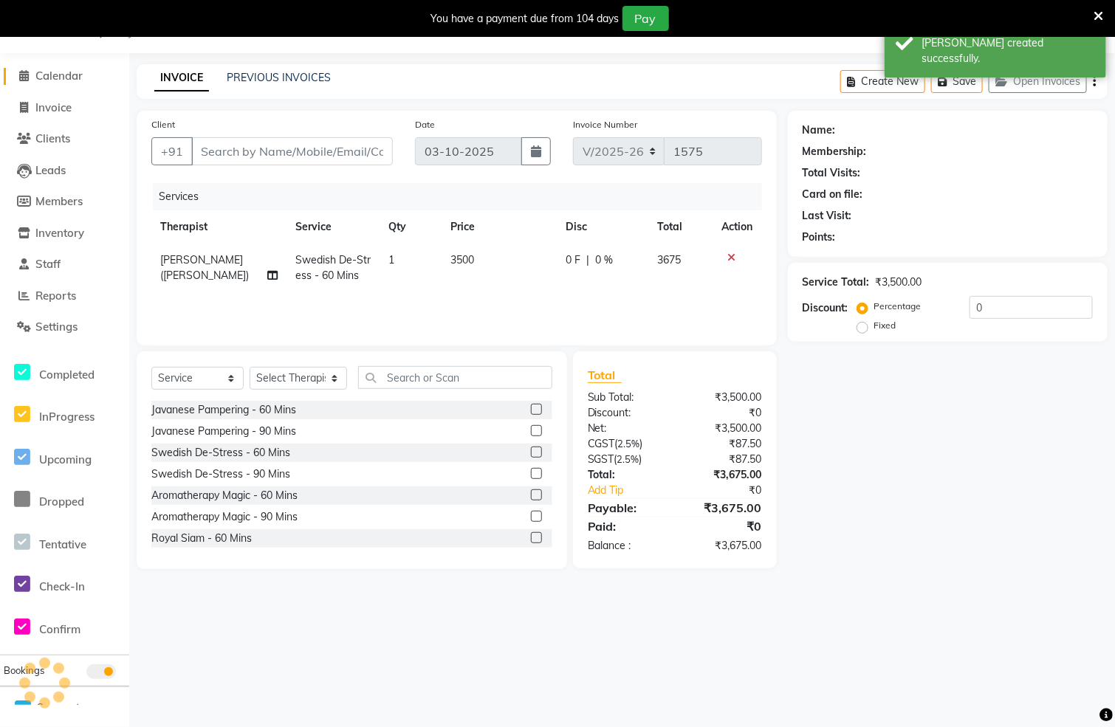
type input "9899692800"
select select "55791"
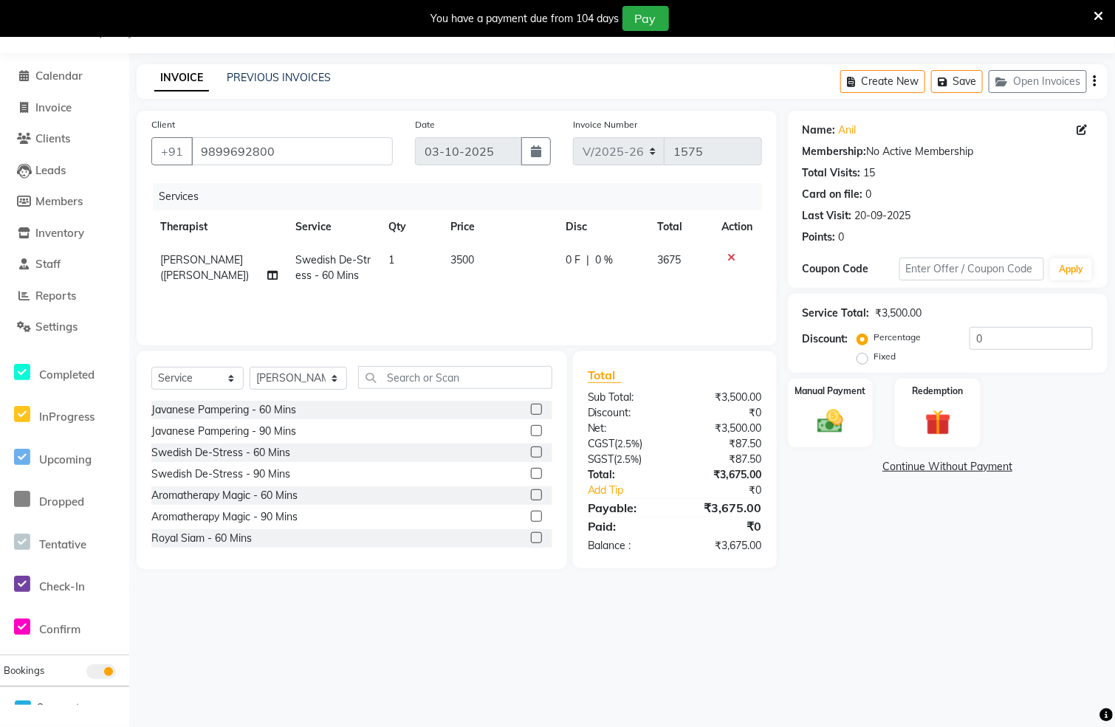
click at [874, 354] on label "Fixed" at bounding box center [885, 356] width 22 height 13
click at [862, 354] on input "Fixed" at bounding box center [865, 356] width 10 height 10
radio input "true"
click at [1023, 335] on input "0" at bounding box center [1031, 338] width 123 height 23
type input "45"
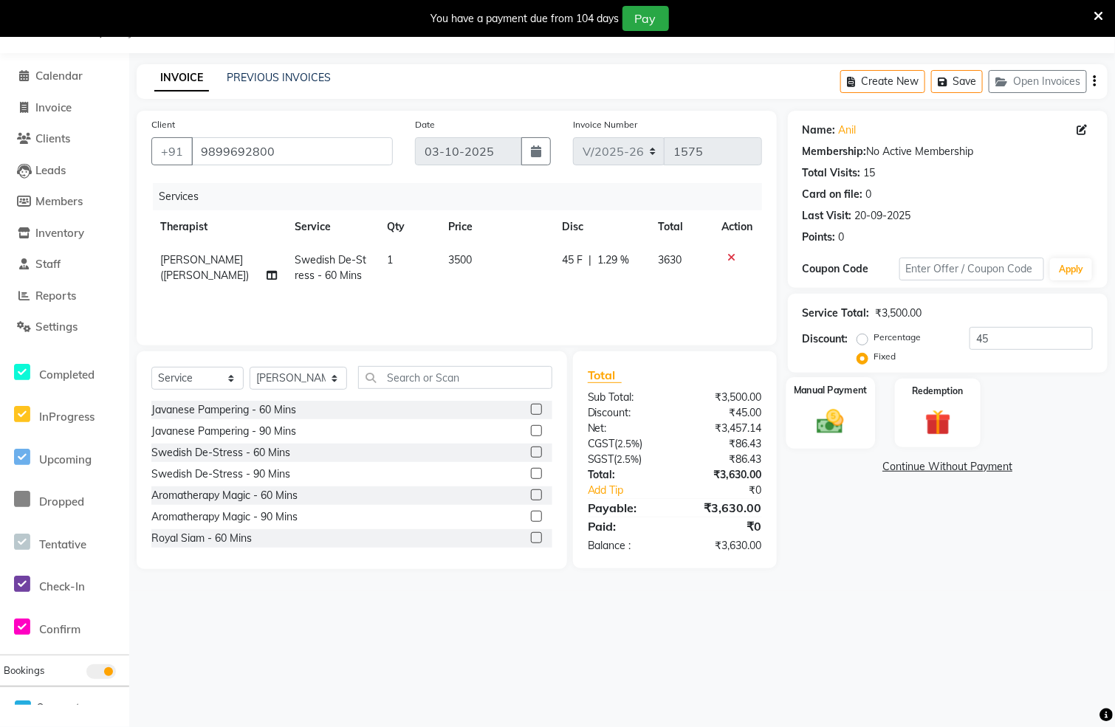
click at [862, 428] on div "Manual Payment" at bounding box center [830, 413] width 89 height 72
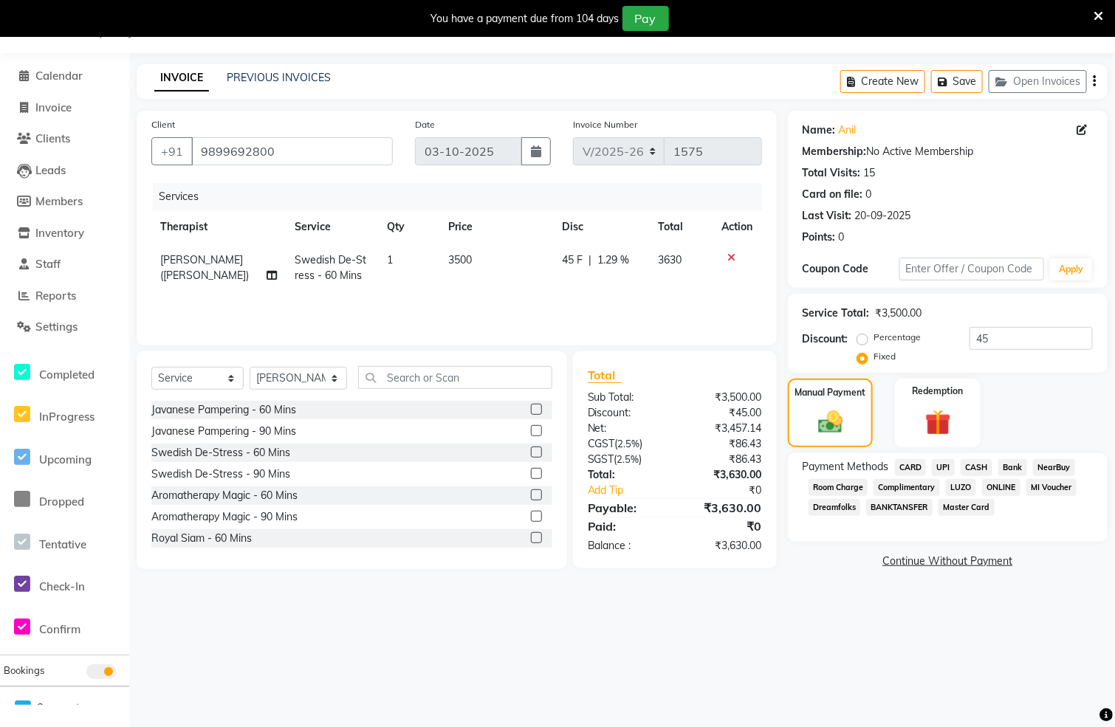
click at [973, 466] on span "CASH" at bounding box center [977, 467] width 32 height 17
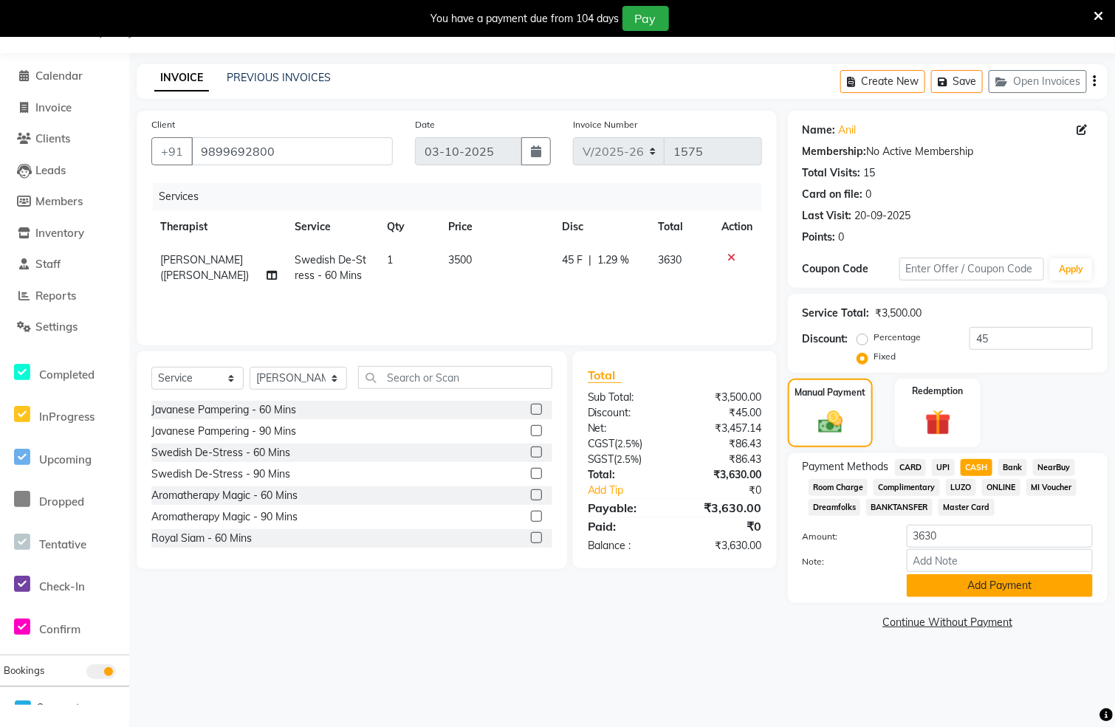
click at [951, 590] on button "Add Payment" at bounding box center [1000, 586] width 186 height 23
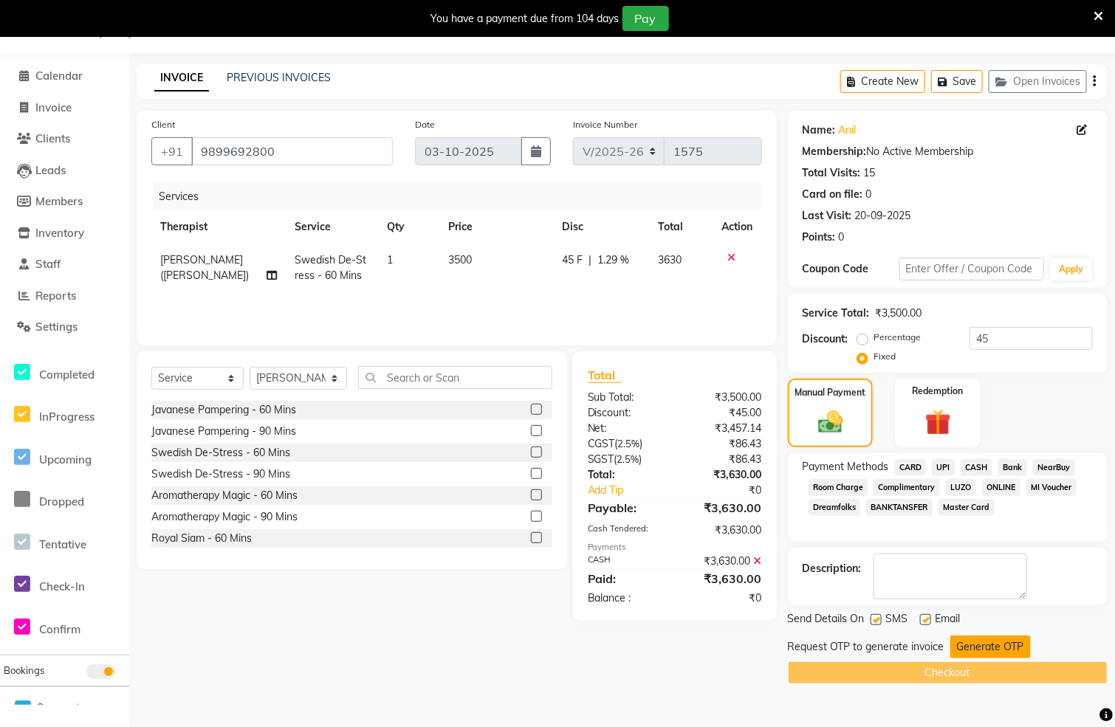
click at [975, 650] on button "Generate OTP" at bounding box center [990, 647] width 80 height 23
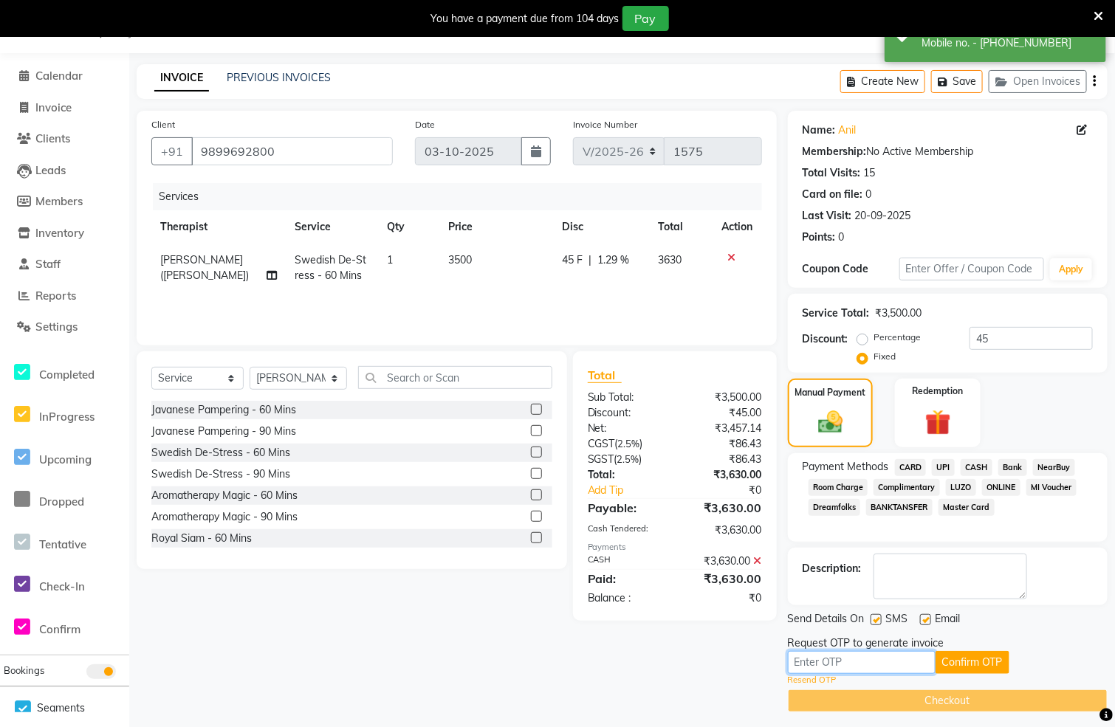
click at [874, 665] on input "text" at bounding box center [862, 662] width 148 height 23
type input "4616"
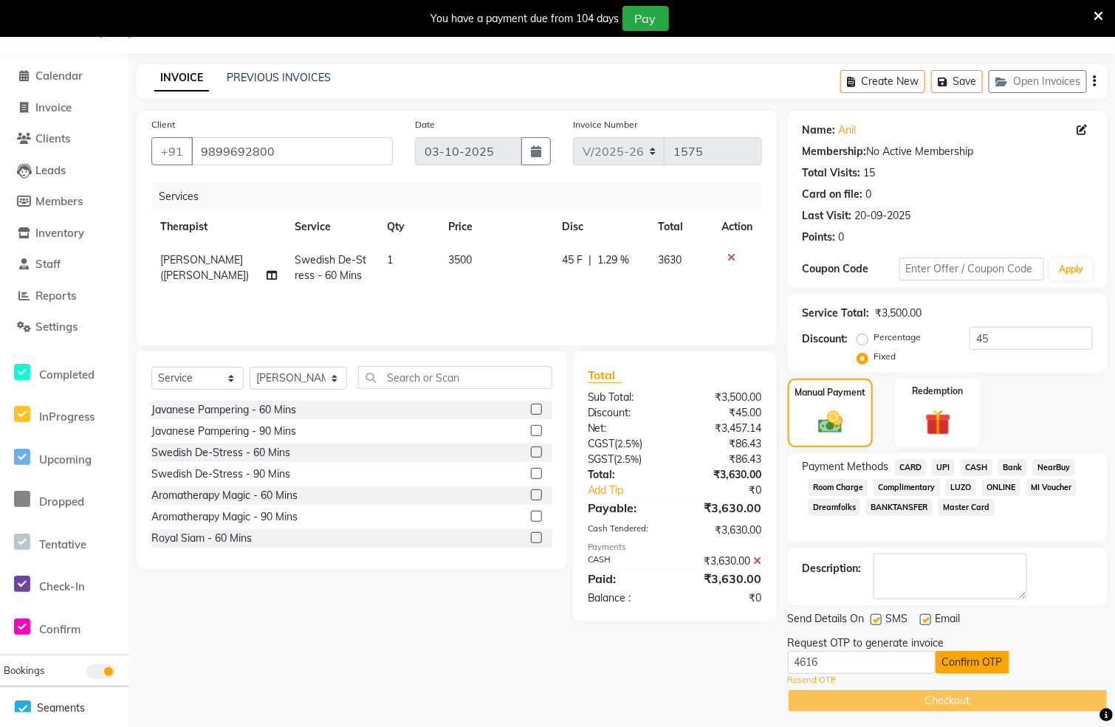
click at [957, 669] on button "Confirm OTP" at bounding box center [973, 662] width 74 height 23
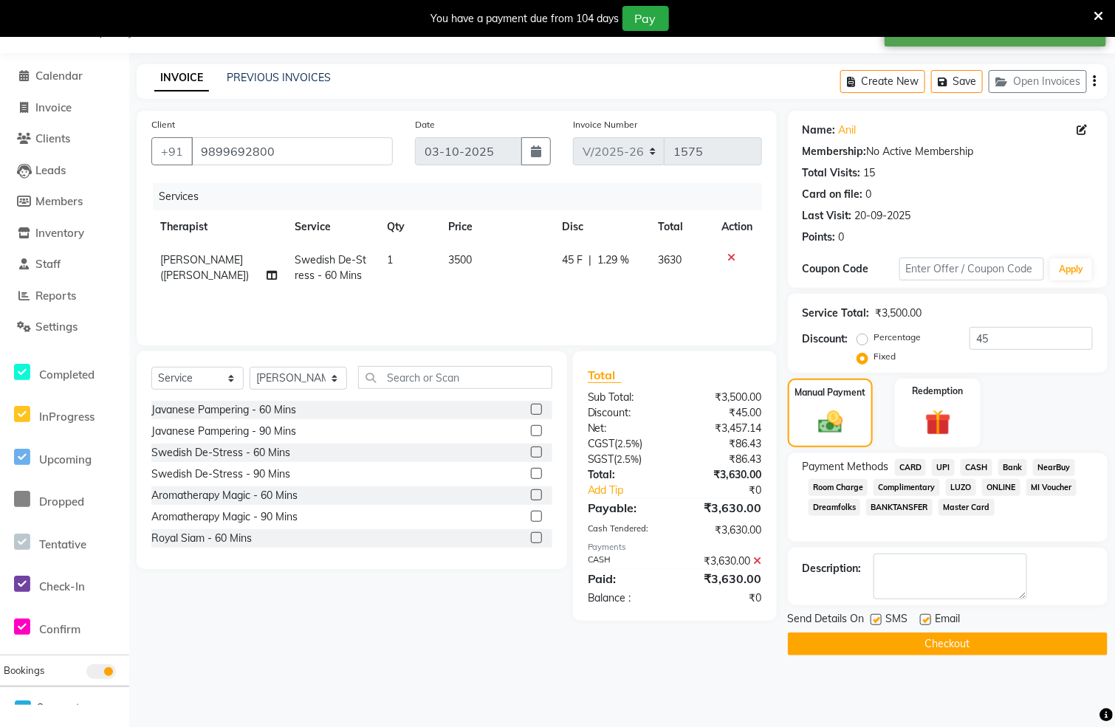
click at [975, 647] on button "Checkout" at bounding box center [948, 644] width 320 height 23
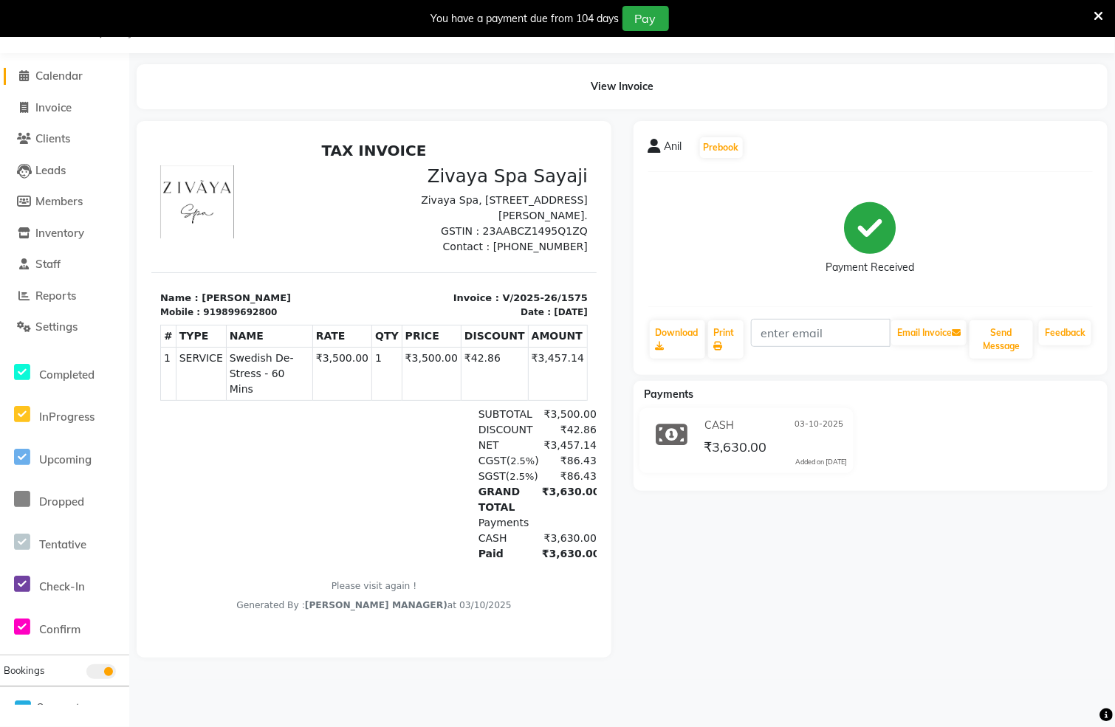
click at [20, 72] on icon at bounding box center [25, 75] width 10 height 11
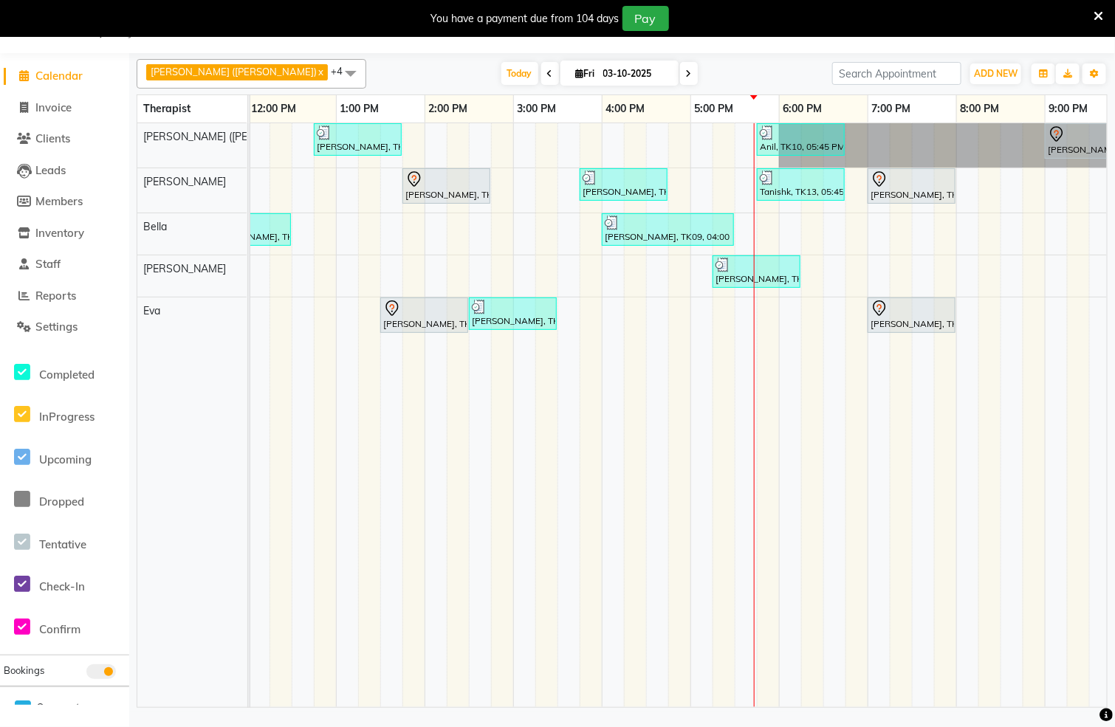
scroll to position [0, 580]
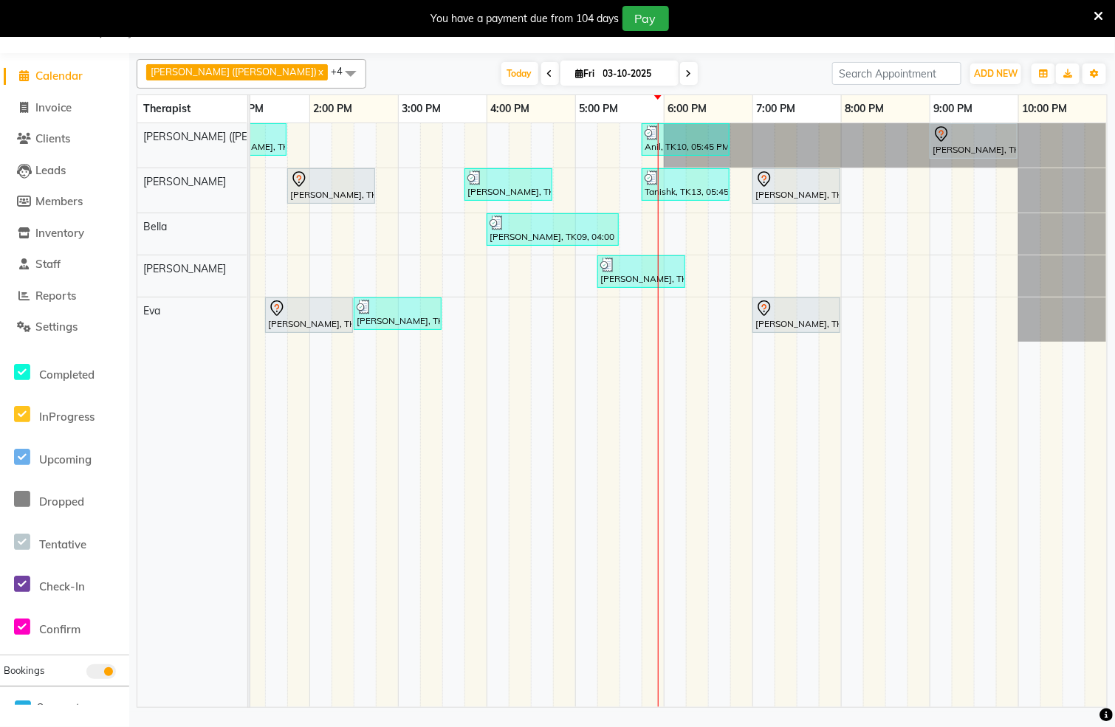
click at [680, 74] on span at bounding box center [689, 73] width 18 height 23
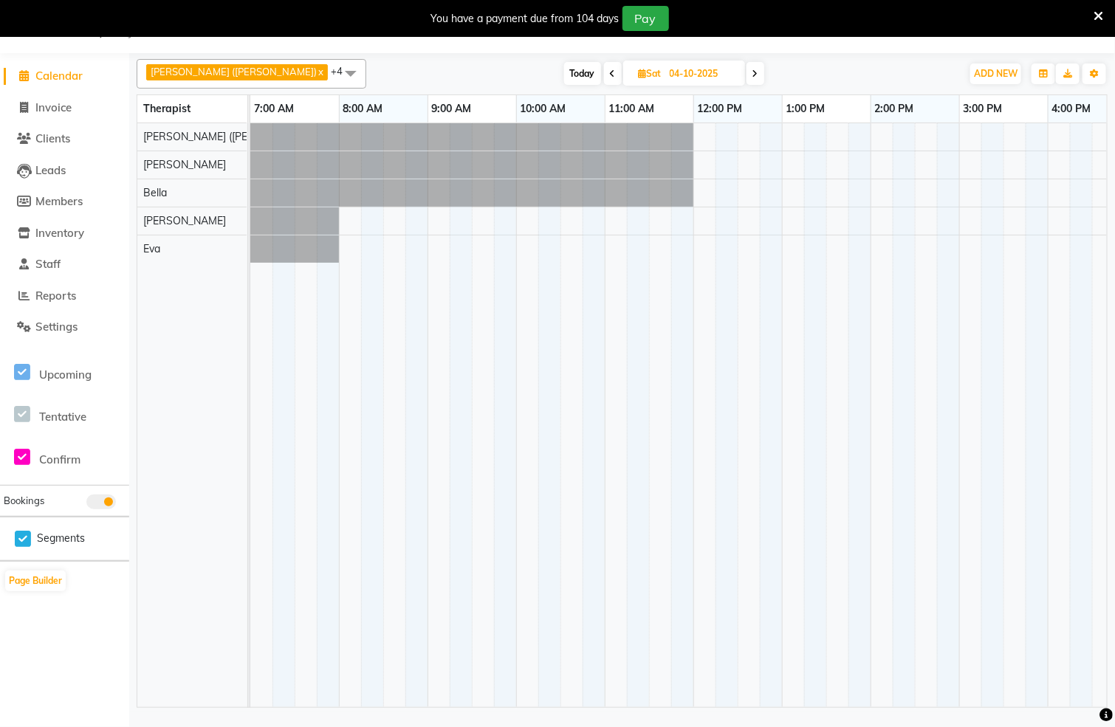
scroll to position [0, 561]
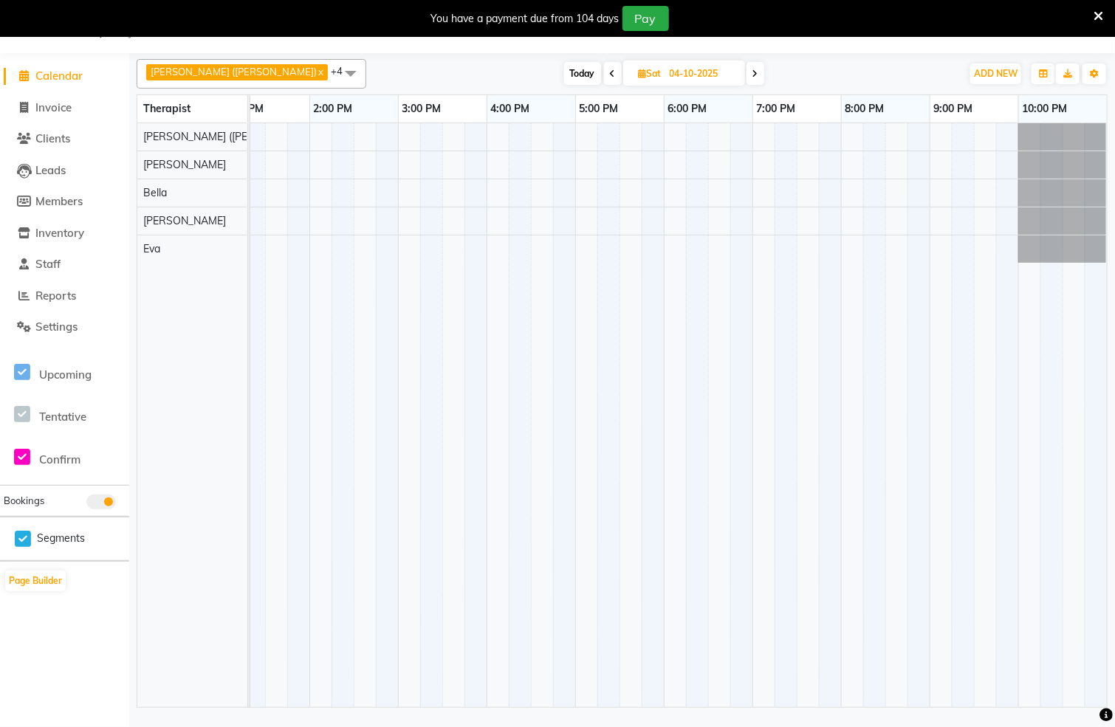
click at [564, 67] on span "Today" at bounding box center [582, 73] width 37 height 23
type input "03-10-2025"
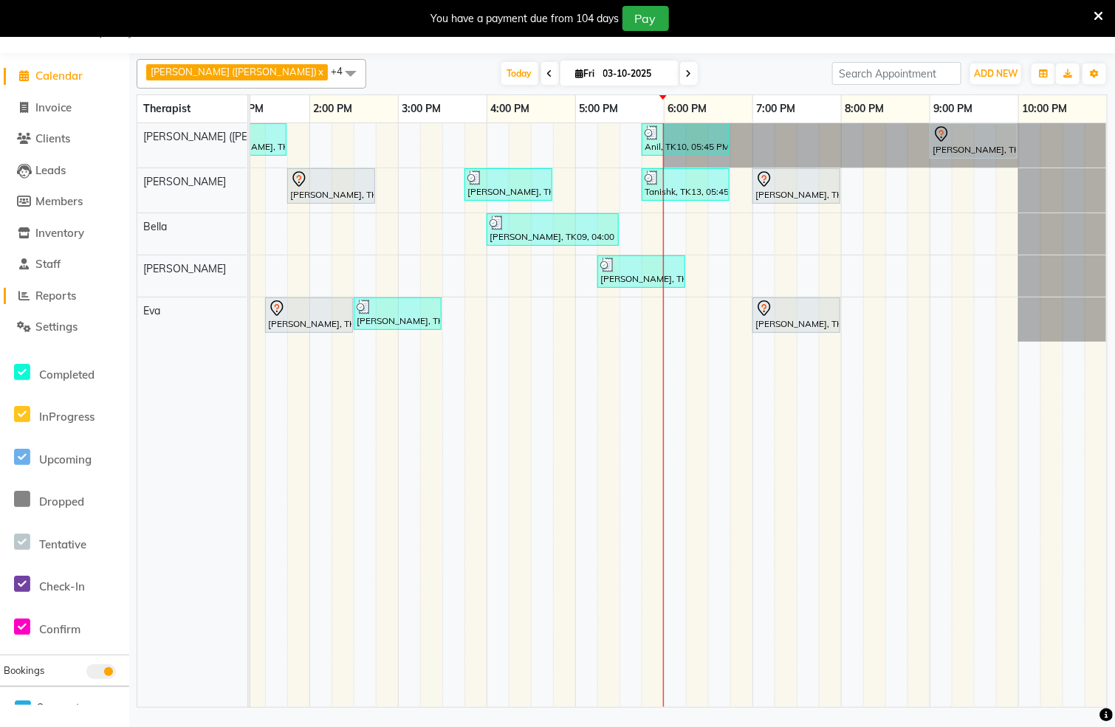
click at [22, 293] on icon at bounding box center [24, 295] width 11 height 11
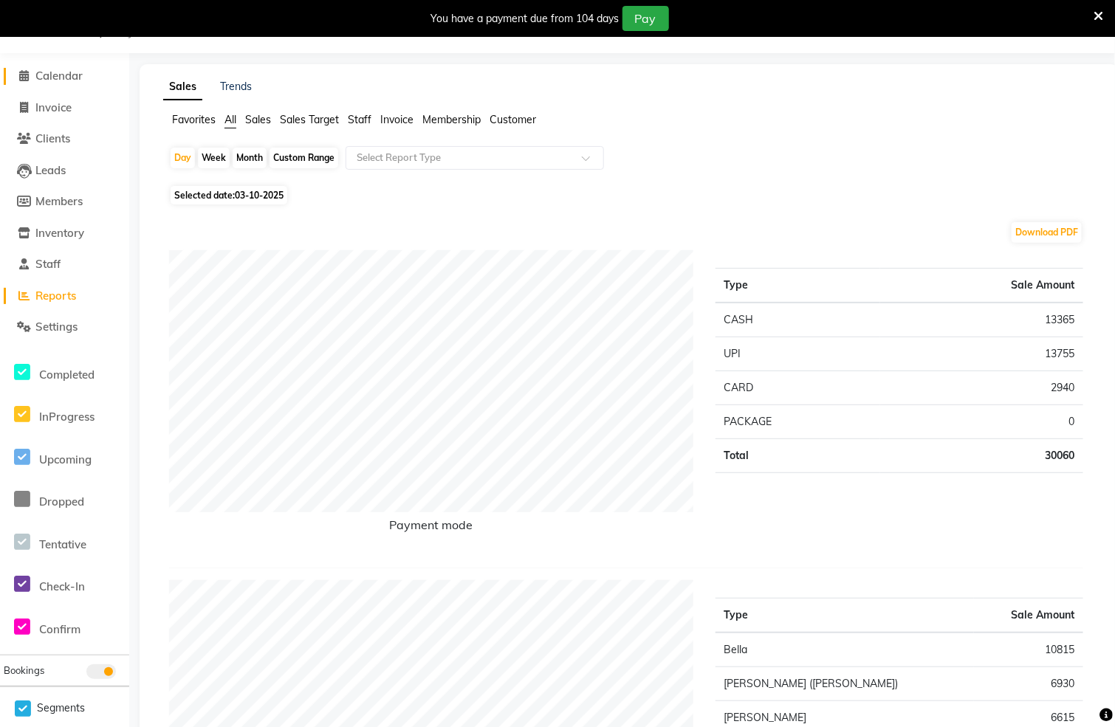
click at [18, 72] on span at bounding box center [24, 76] width 22 height 17
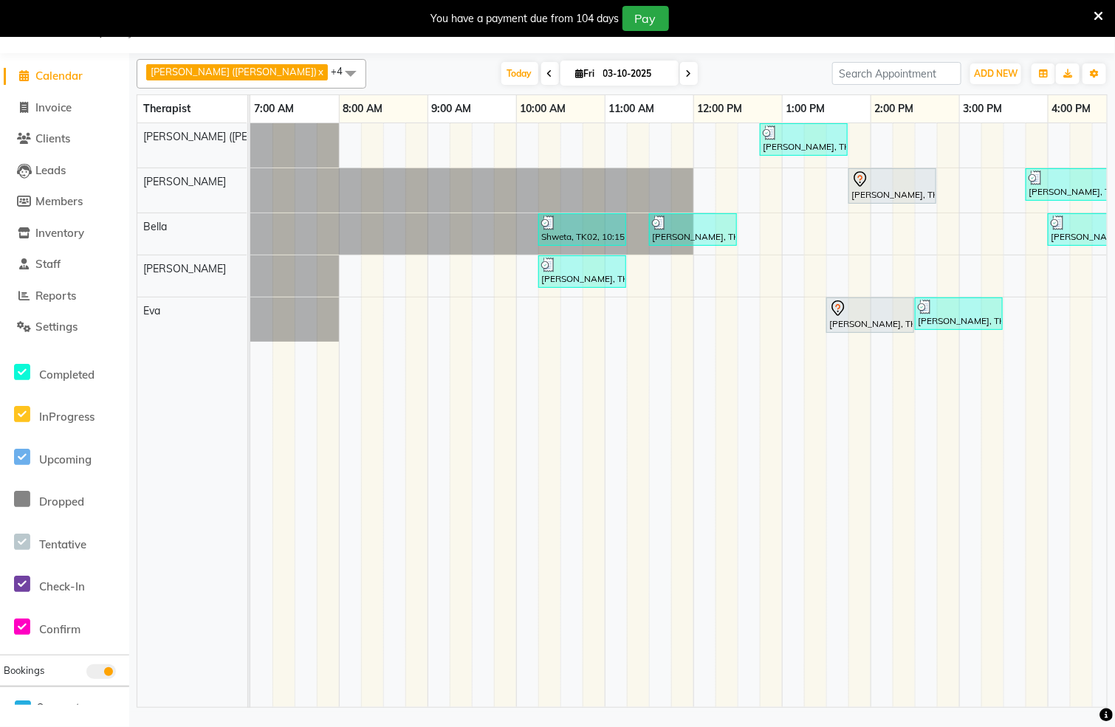
scroll to position [0, 561]
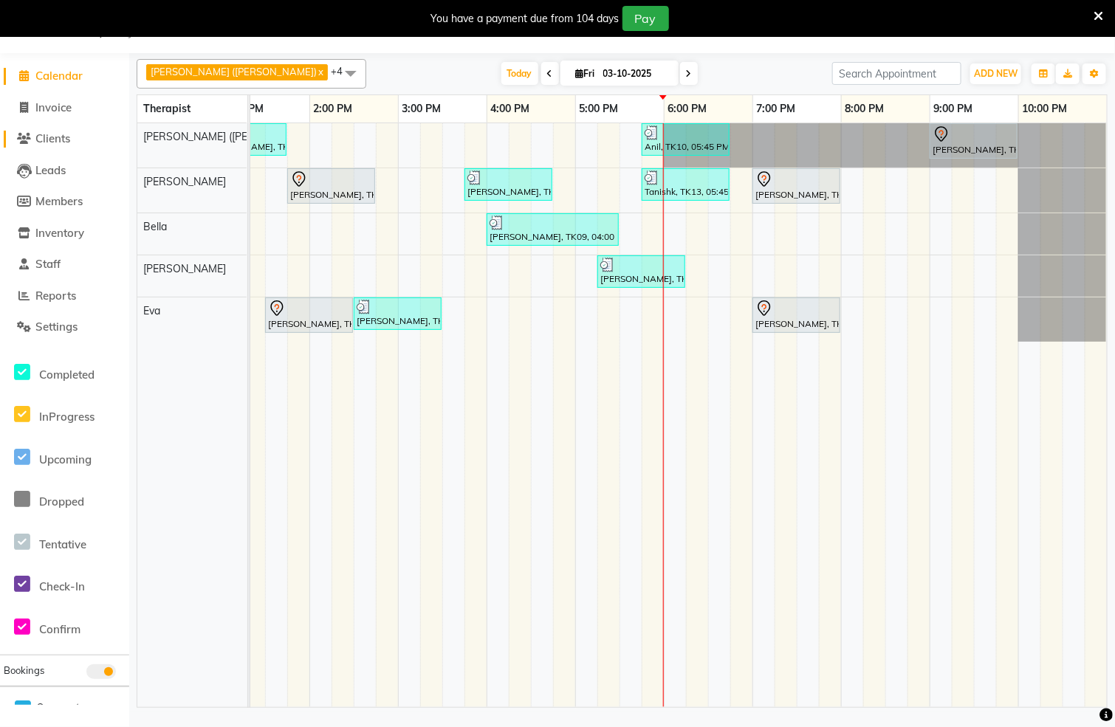
click at [9, 140] on link "Clients" at bounding box center [65, 139] width 122 height 17
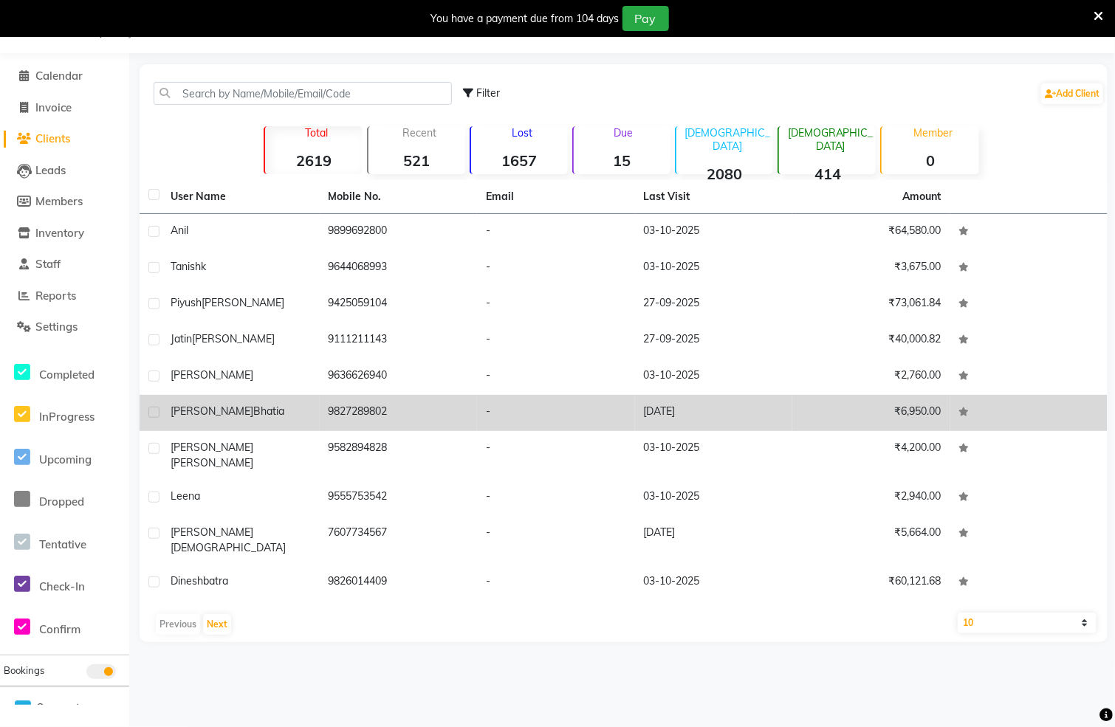
click at [354, 408] on td "9827289802" at bounding box center [399, 413] width 158 height 36
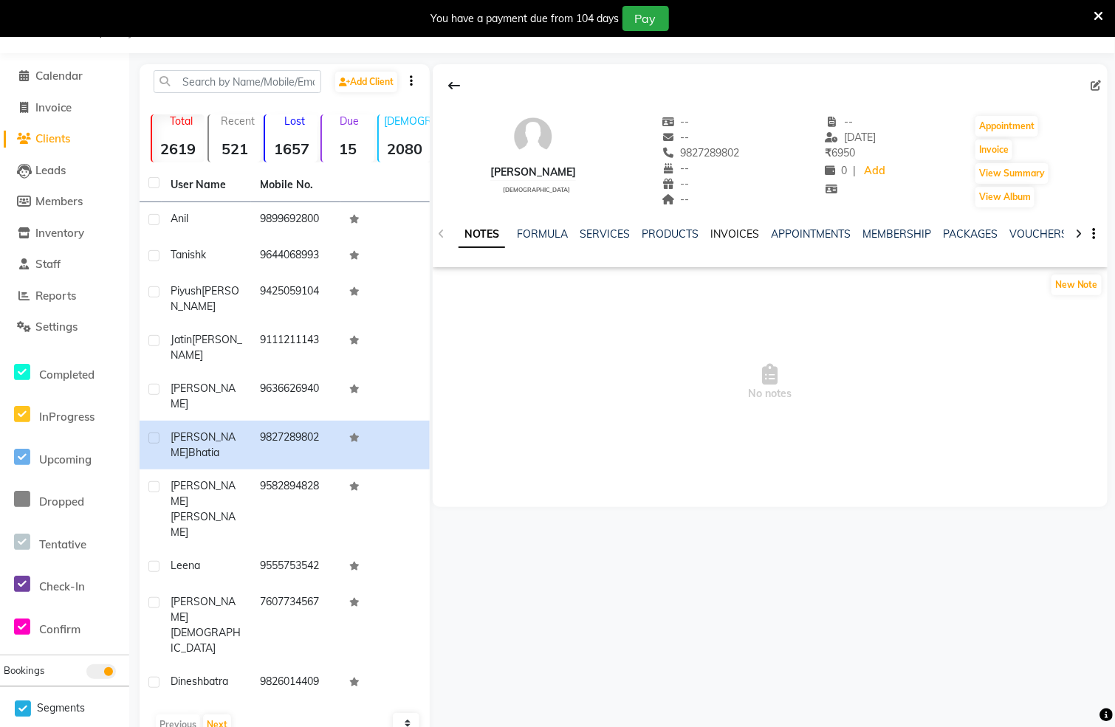
click at [738, 231] on link "INVOICES" at bounding box center [734, 233] width 49 height 13
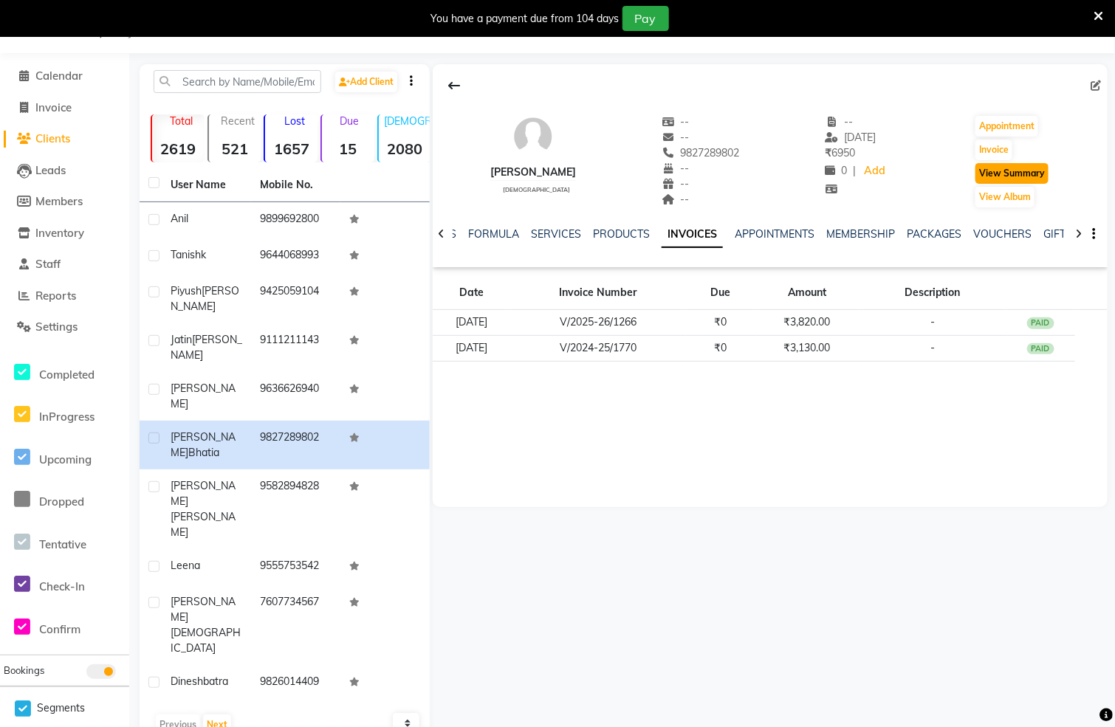
click at [1026, 169] on button "View Summary" at bounding box center [1011, 173] width 73 height 21
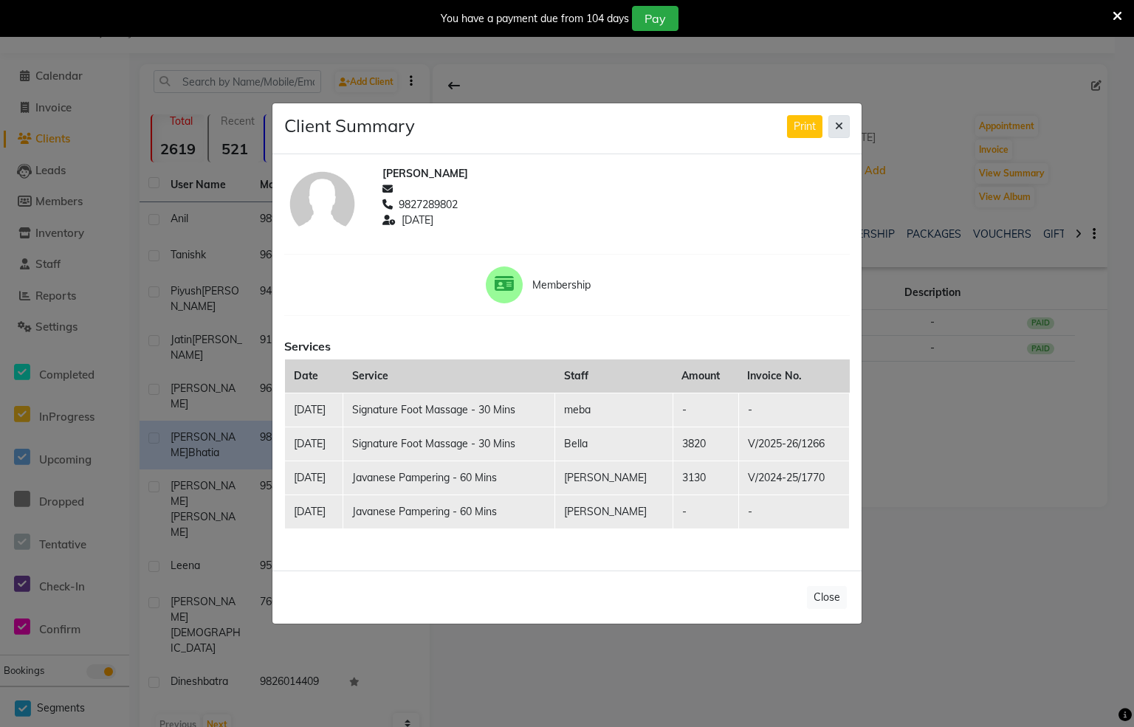
click at [840, 121] on icon at bounding box center [839, 126] width 8 height 10
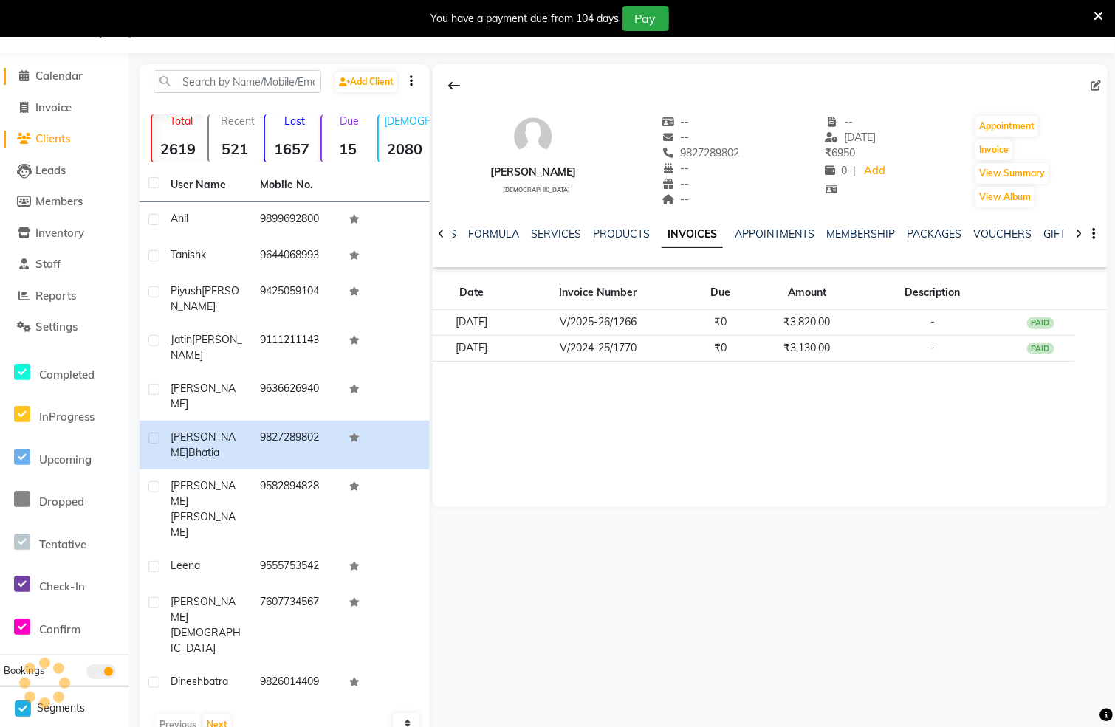
click at [23, 70] on icon at bounding box center [25, 75] width 10 height 11
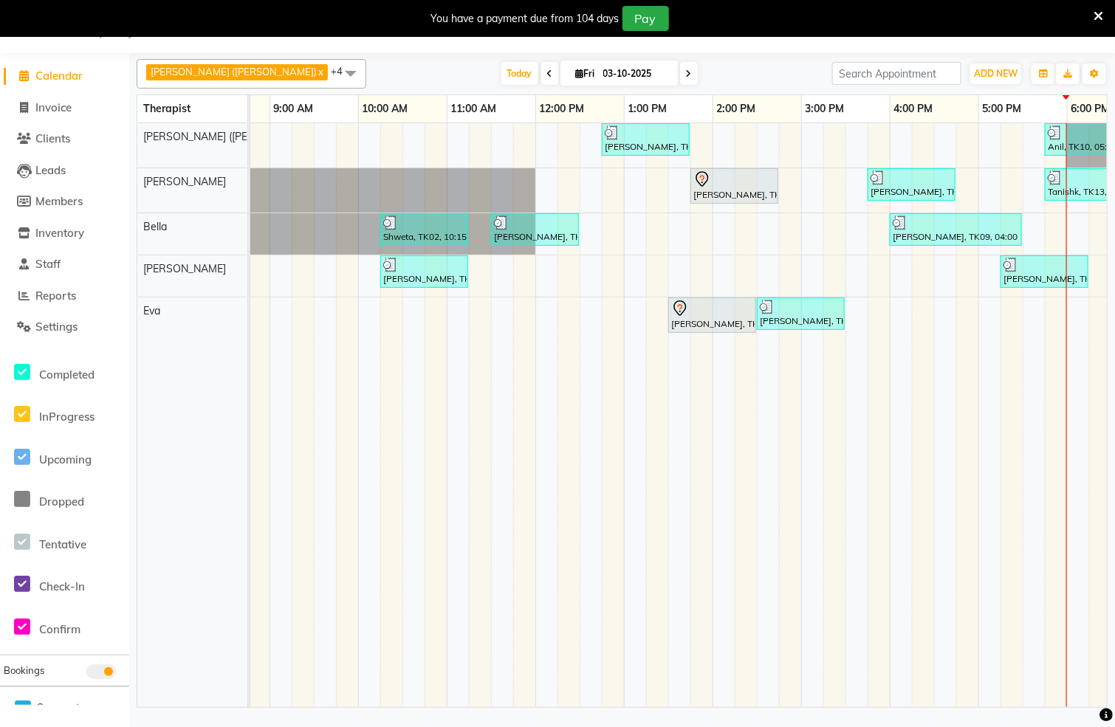
scroll to position [0, 580]
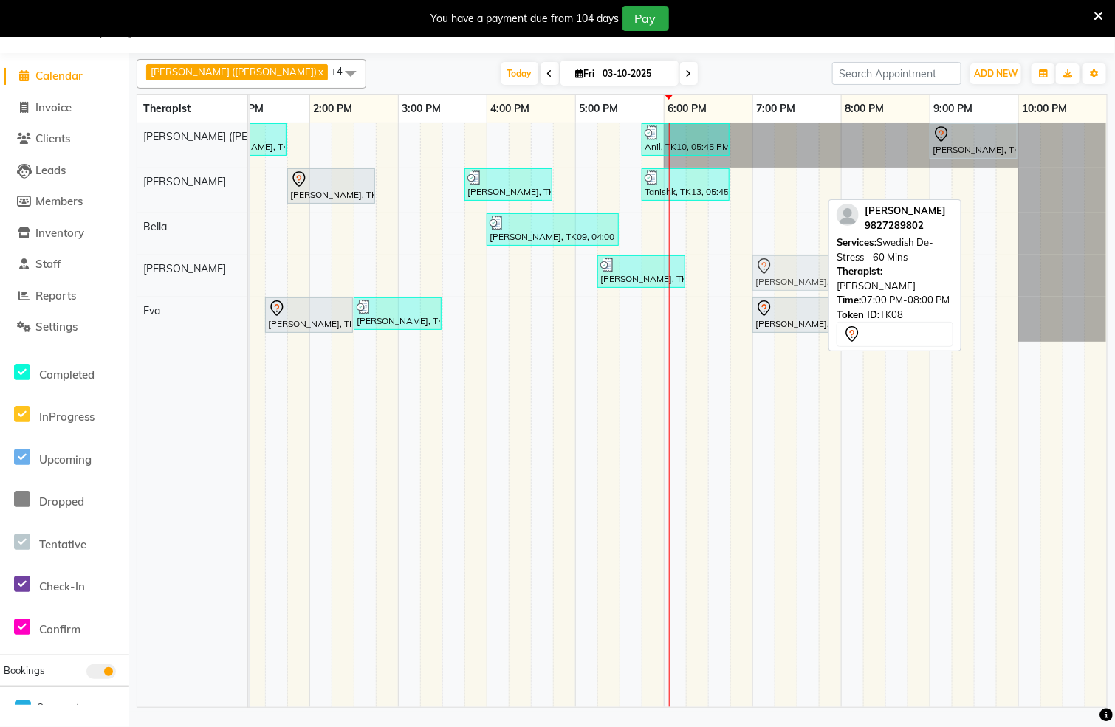
drag, startPoint x: 774, startPoint y: 182, endPoint x: 776, endPoint y: 264, distance: 82.0
click at [776, 264] on tbody "[PERSON_NAME], TK04, 12:45 PM-01:45 PM, Swedish De-Stress - 60 Mins Anil, TK10,…" at bounding box center [398, 232] width 1418 height 219
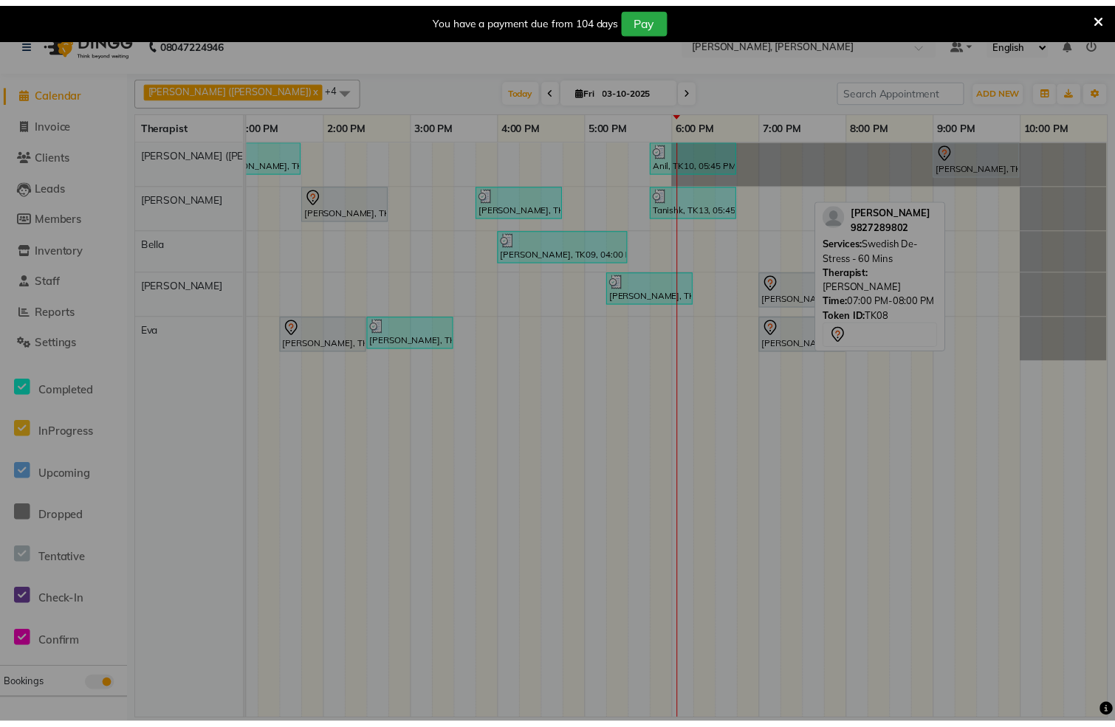
scroll to position [0, 543]
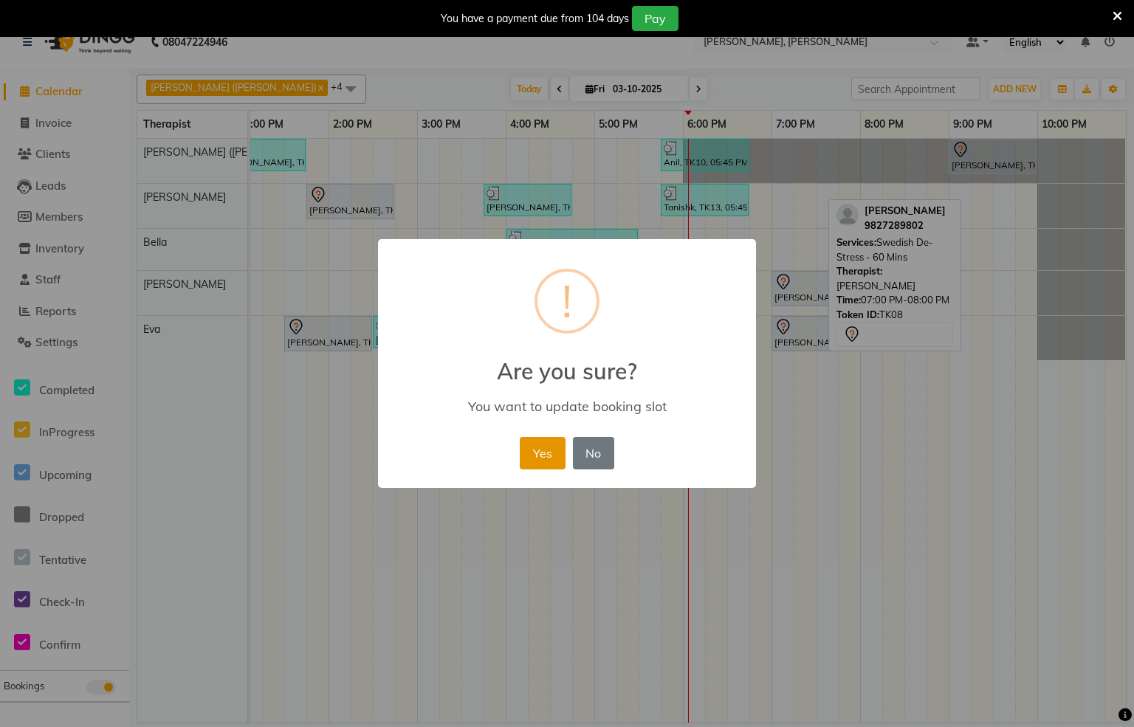
click at [543, 455] on button "Yes" at bounding box center [542, 453] width 45 height 32
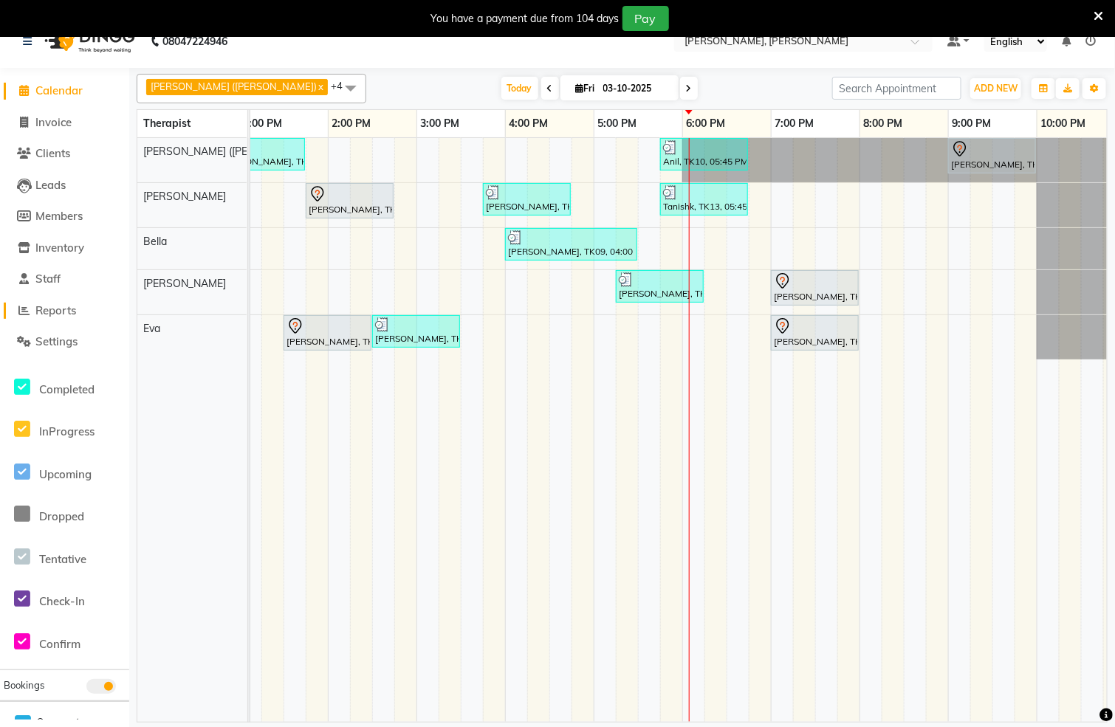
click at [23, 309] on icon at bounding box center [24, 310] width 11 height 11
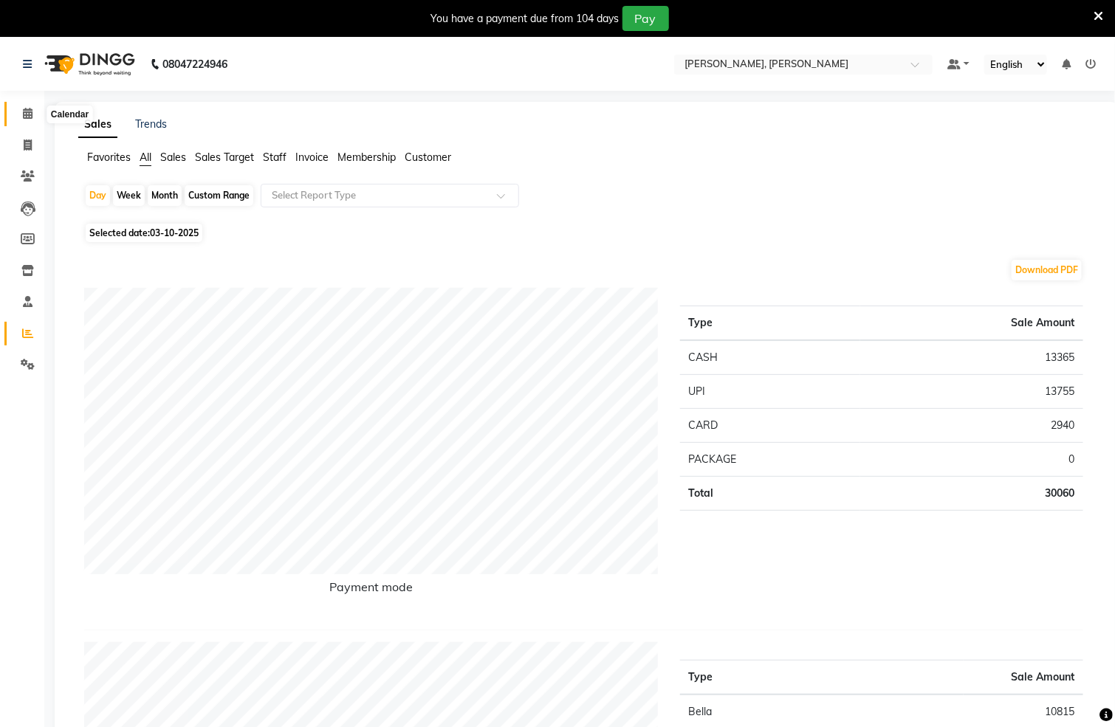
click at [25, 106] on span at bounding box center [28, 114] width 26 height 17
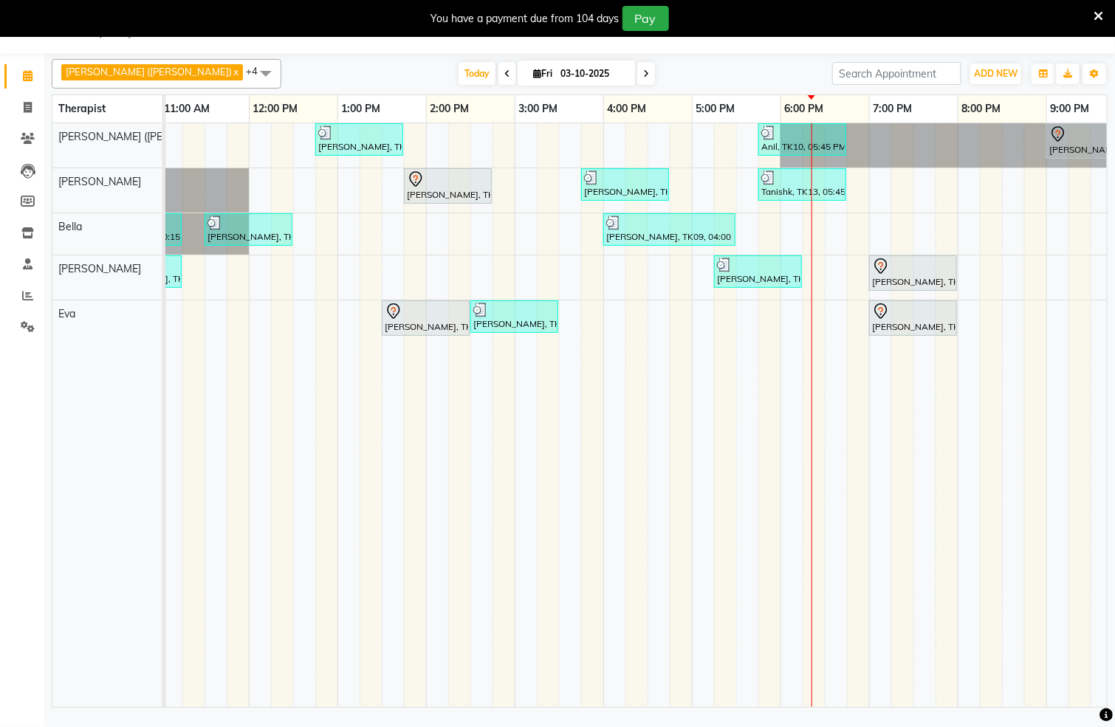
scroll to position [0, 476]
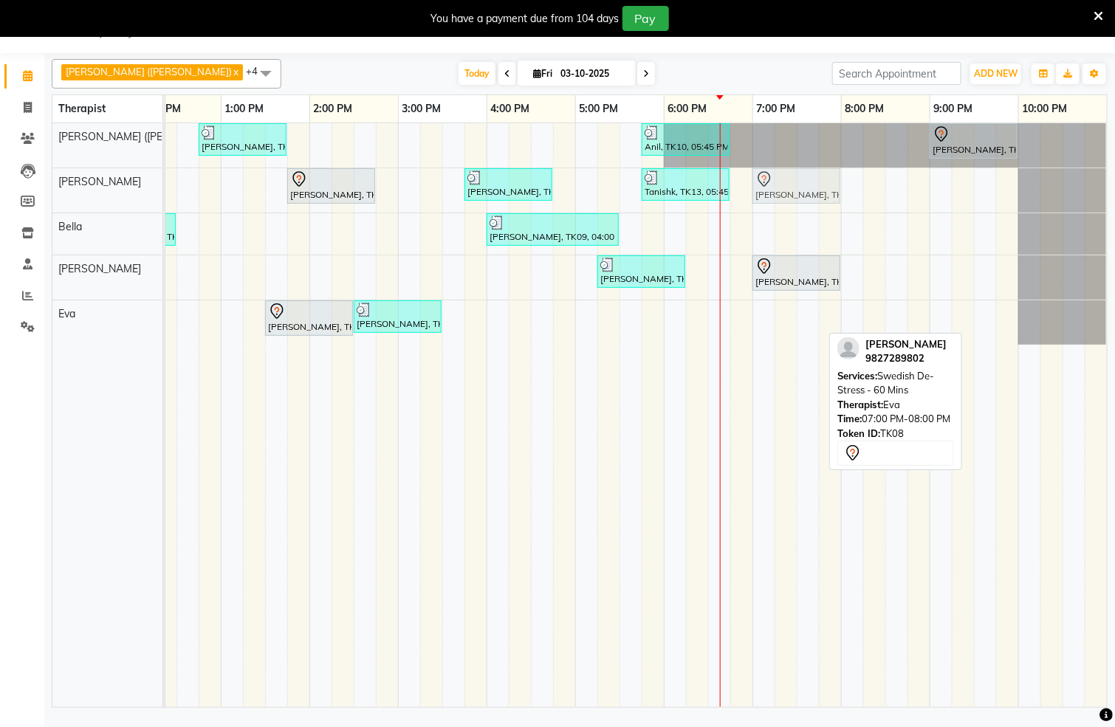
drag, startPoint x: 767, startPoint y: 328, endPoint x: 766, endPoint y: 208, distance: 119.6
click at [764, 206] on tbody "[PERSON_NAME], TK04, 12:45 PM-01:45 PM, Swedish De-Stress - 60 Mins Anil, TK10,…" at bounding box center [398, 234] width 1418 height 222
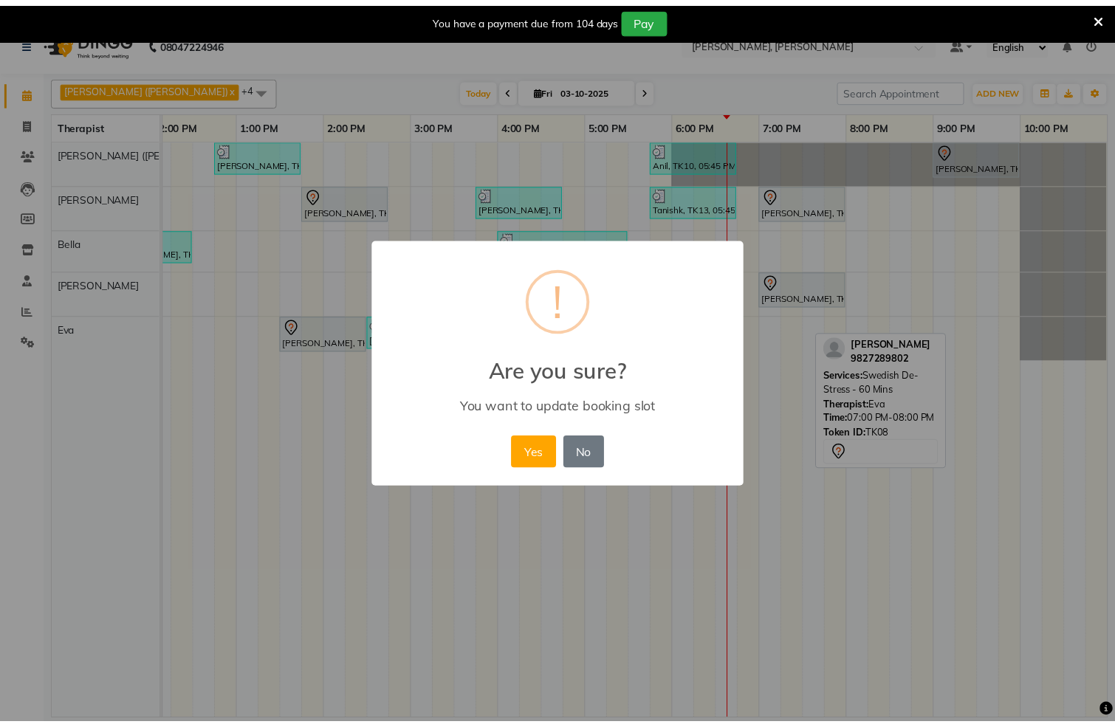
scroll to position [0, 457]
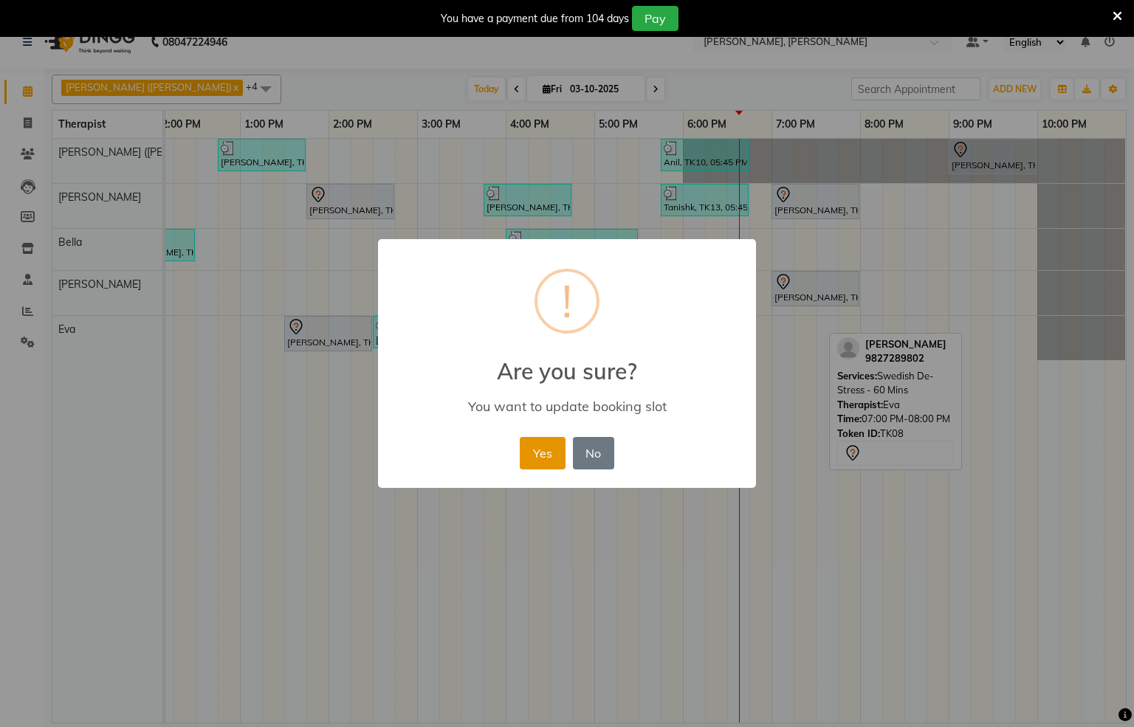
click at [539, 437] on button "Yes" at bounding box center [542, 453] width 45 height 32
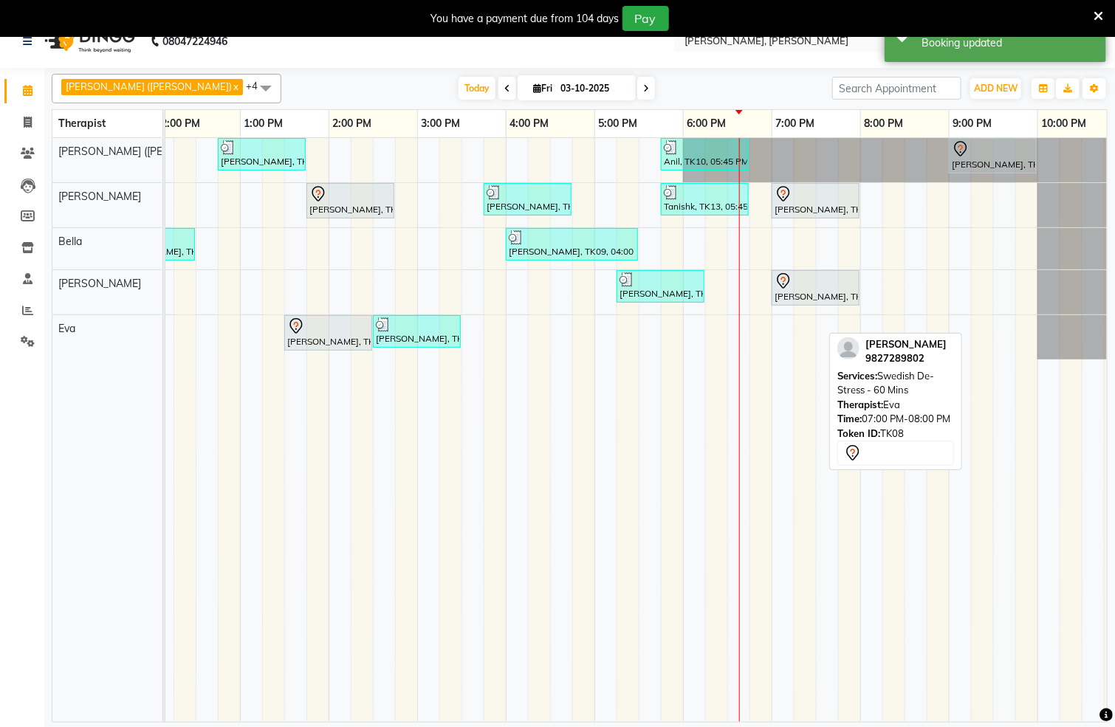
click at [758, 337] on div "[PERSON_NAME], TK04, 12:45 PM-01:45 PM, Swedish De-Stress - 60 Mins Anil, TK10,…" at bounding box center [417, 430] width 1418 height 584
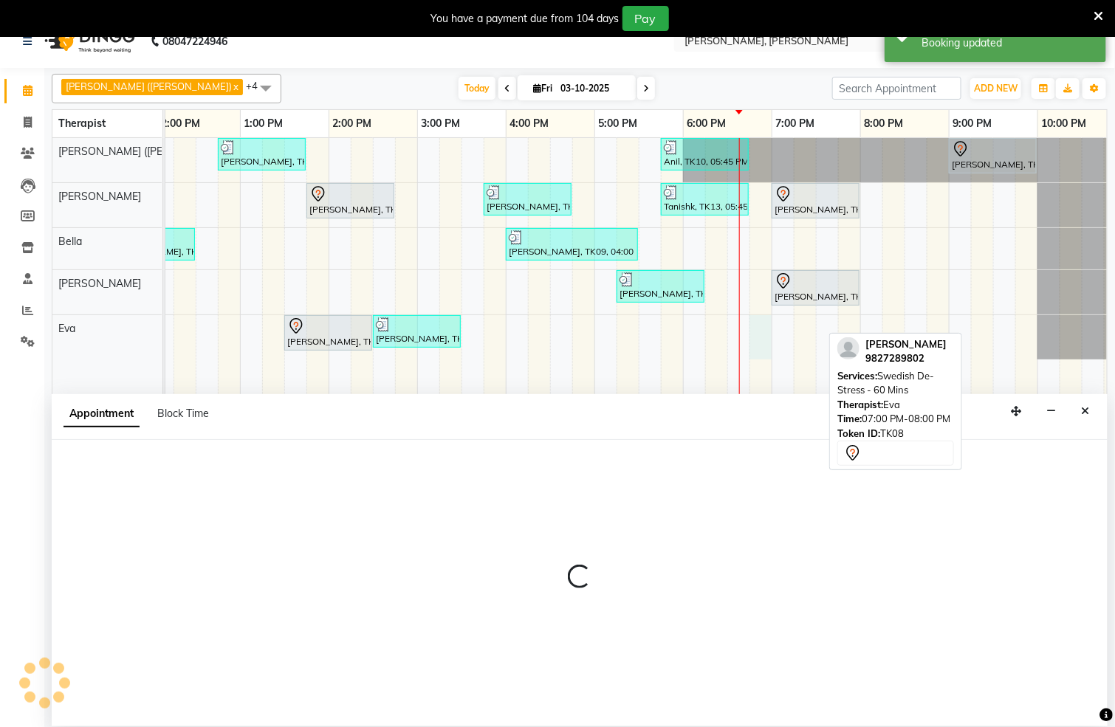
select select "83231"
select select "tentative"
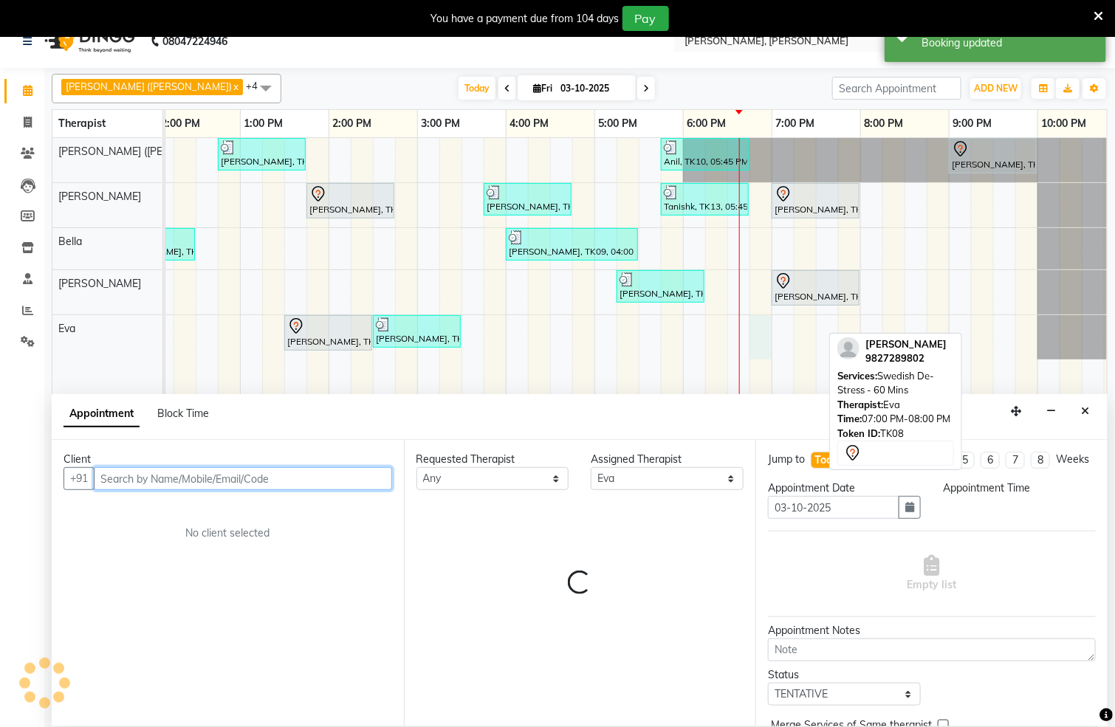
select select "1125"
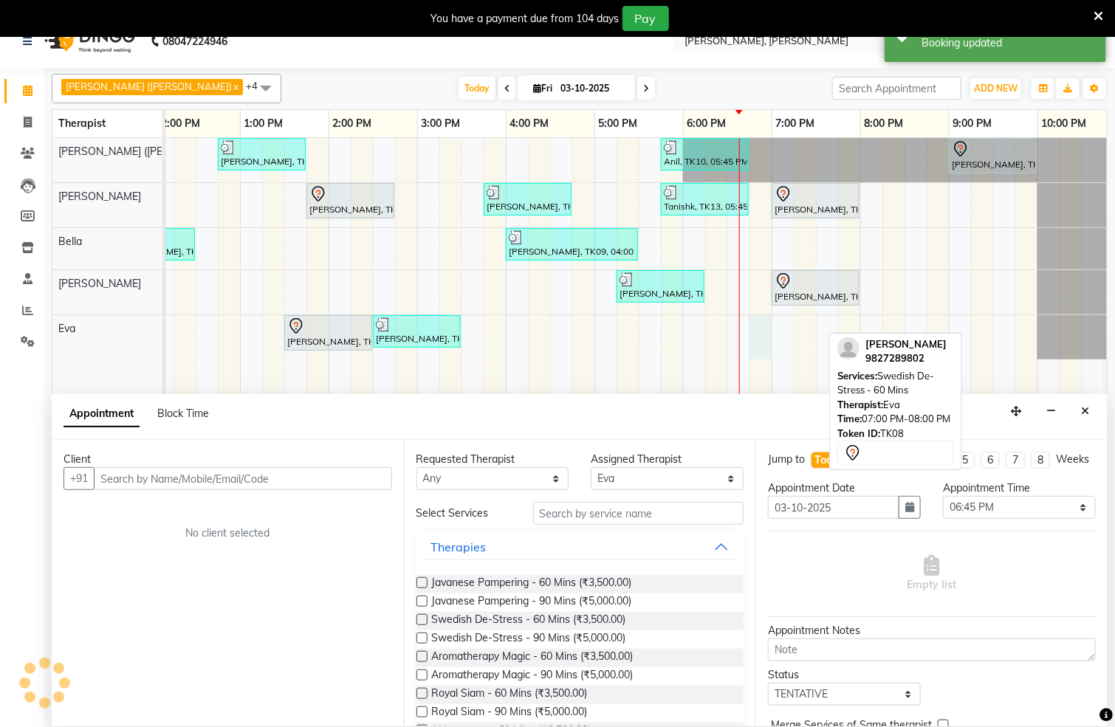
scroll to position [38, 0]
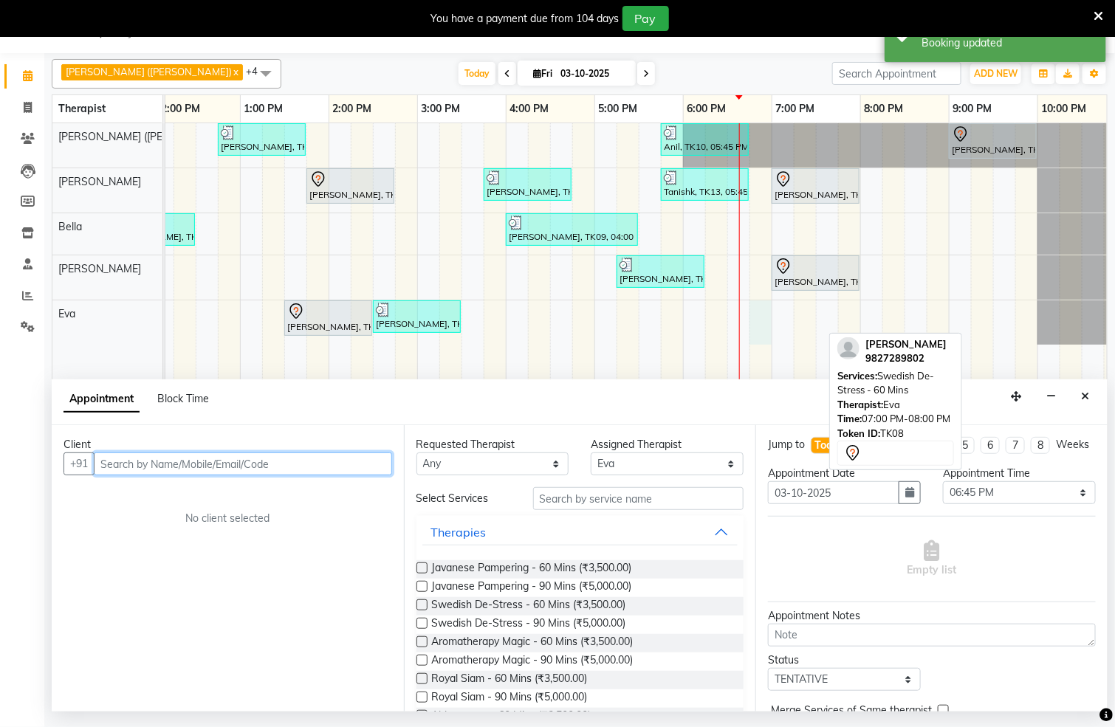
click at [308, 459] on input "text" at bounding box center [243, 464] width 298 height 23
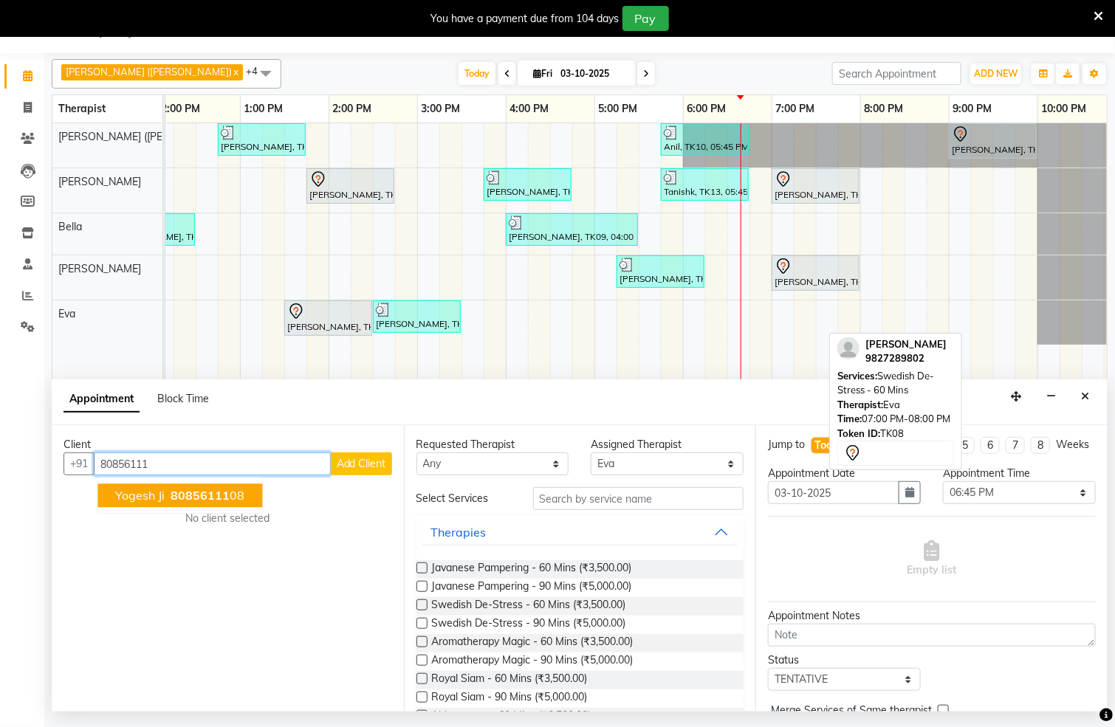
click at [191, 501] on span "80856111" at bounding box center [200, 496] width 59 height 15
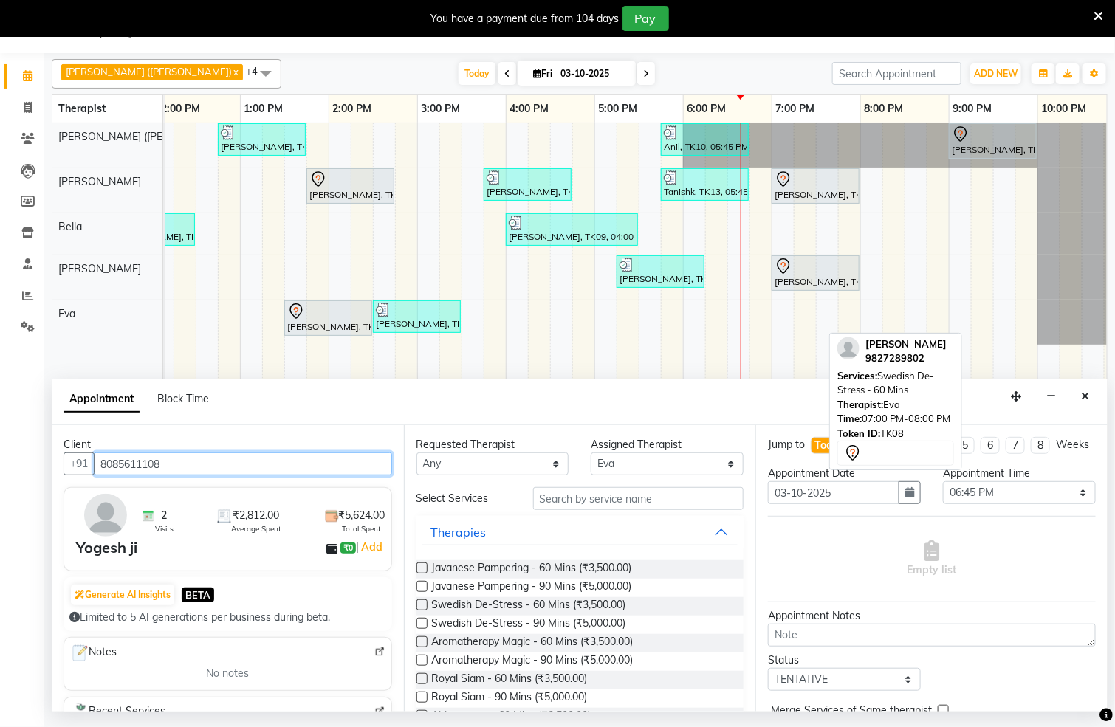
scroll to position [250, 0]
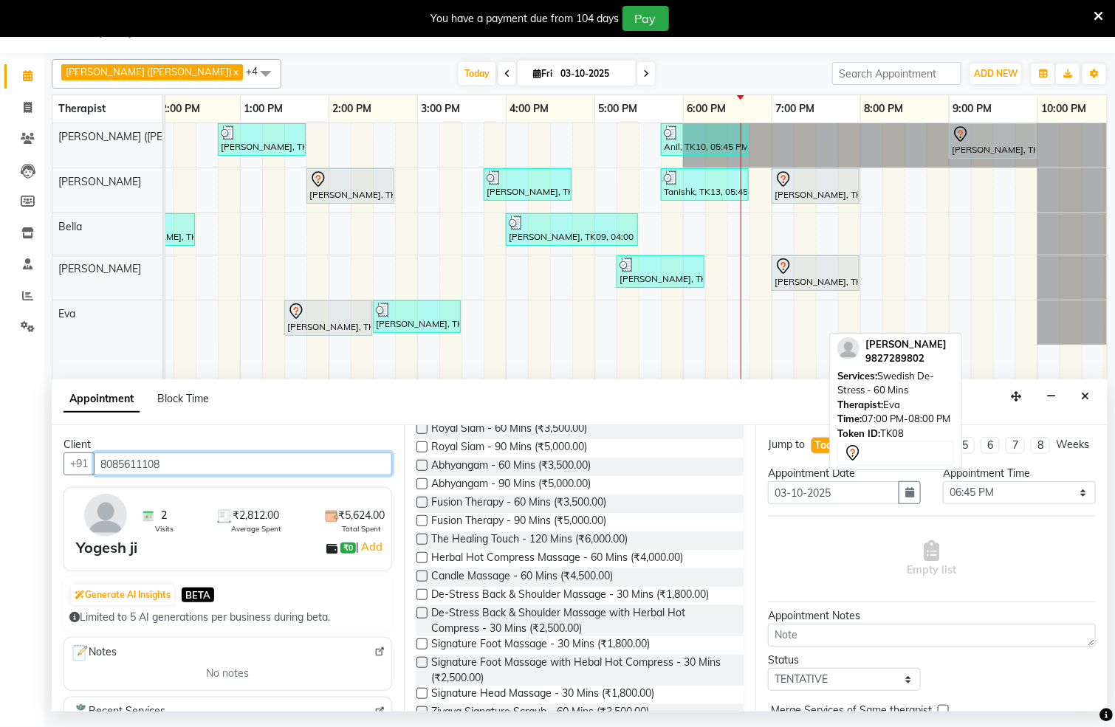
type input "8085611108"
click at [423, 594] on label at bounding box center [421, 594] width 11 height 11
click at [423, 594] on input "checkbox" at bounding box center [421, 596] width 10 height 10
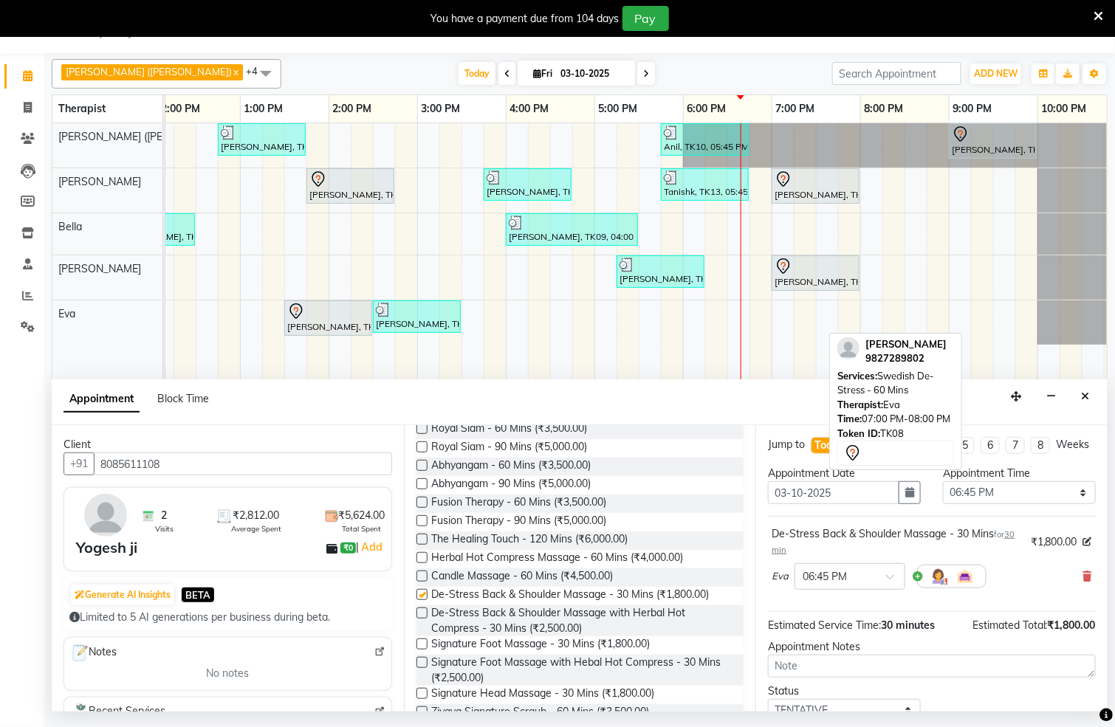
checkbox input "false"
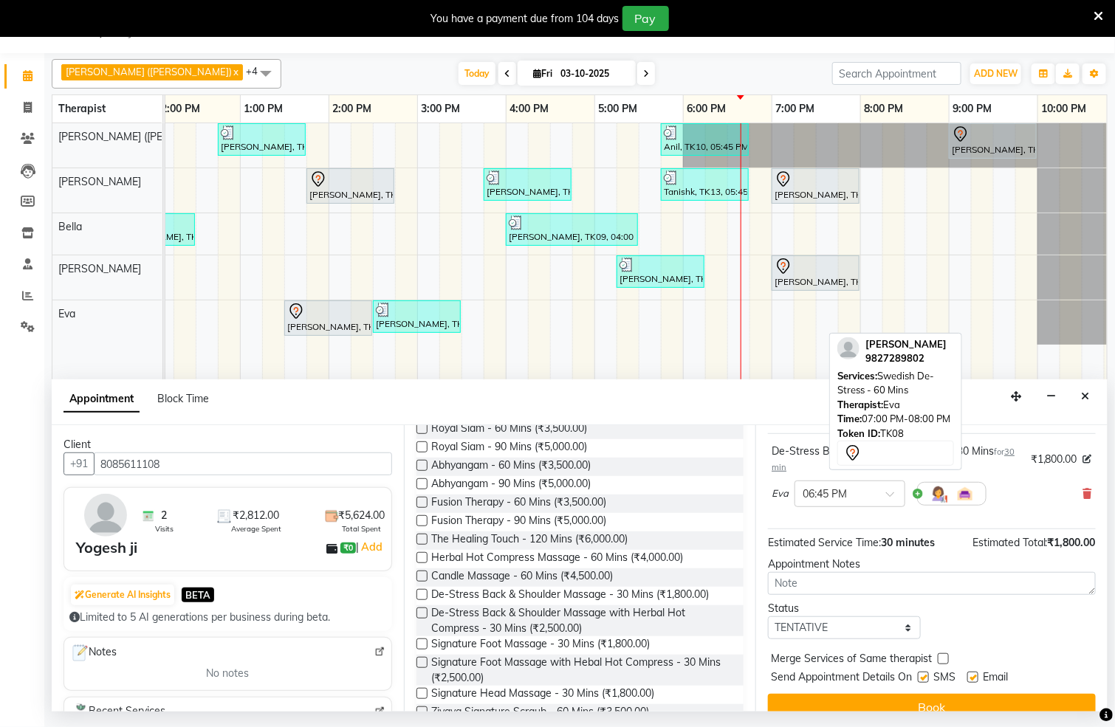
scroll to position [120, 0]
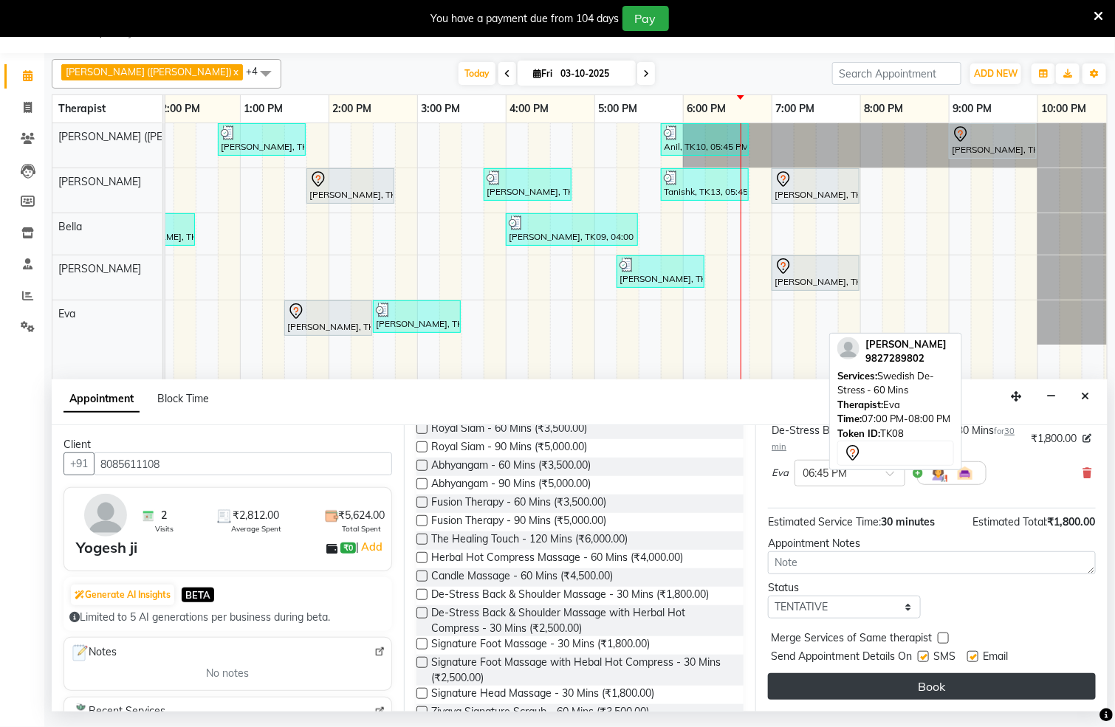
click at [968, 690] on button "Book" at bounding box center [932, 686] width 328 height 27
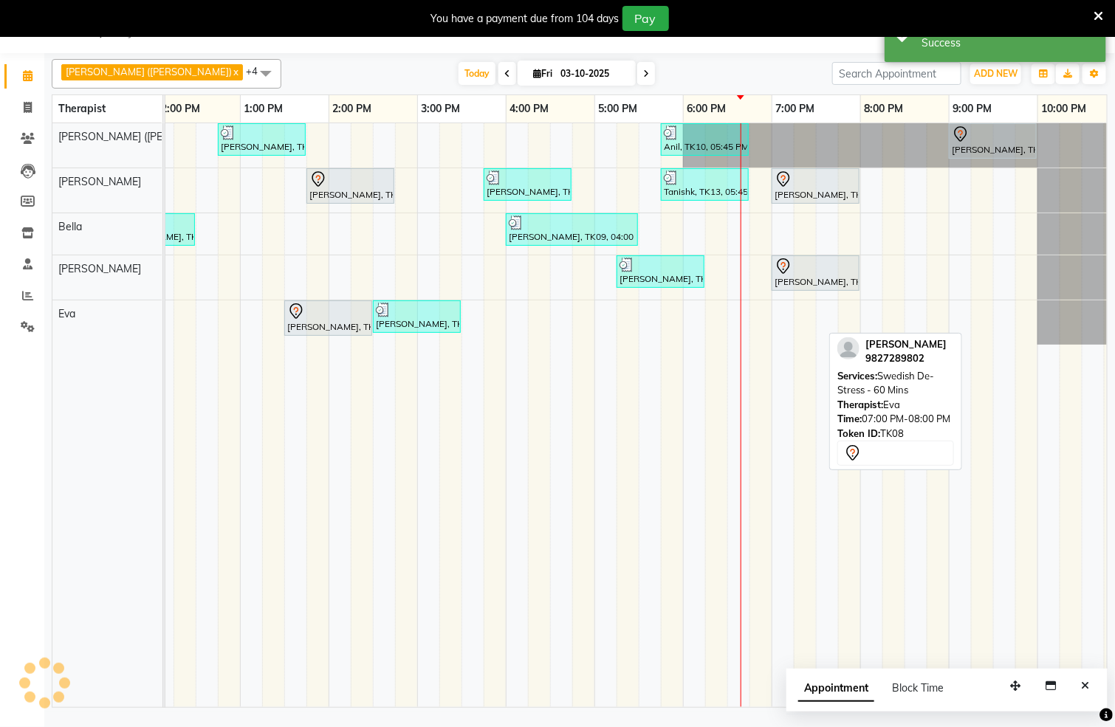
scroll to position [0, 0]
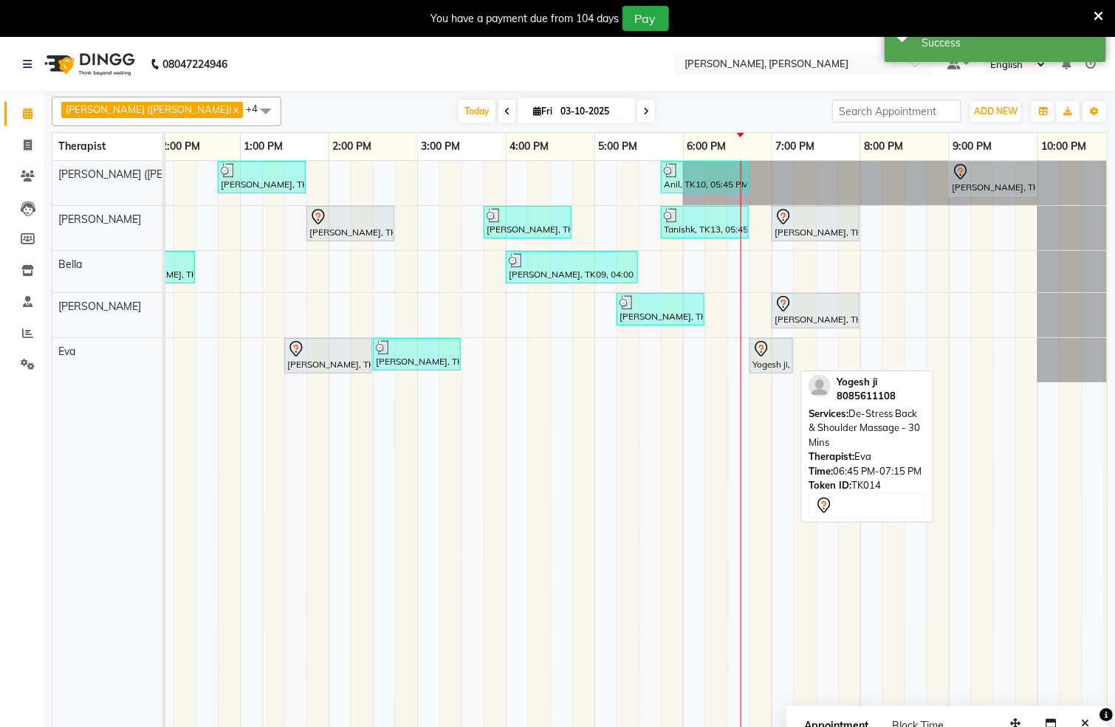
click at [772, 366] on div "Yogesh ji, TK14, 06:45 PM-07:15 PM, De-Stress Back & Shoulder Massage - 30 Mins" at bounding box center [771, 355] width 41 height 31
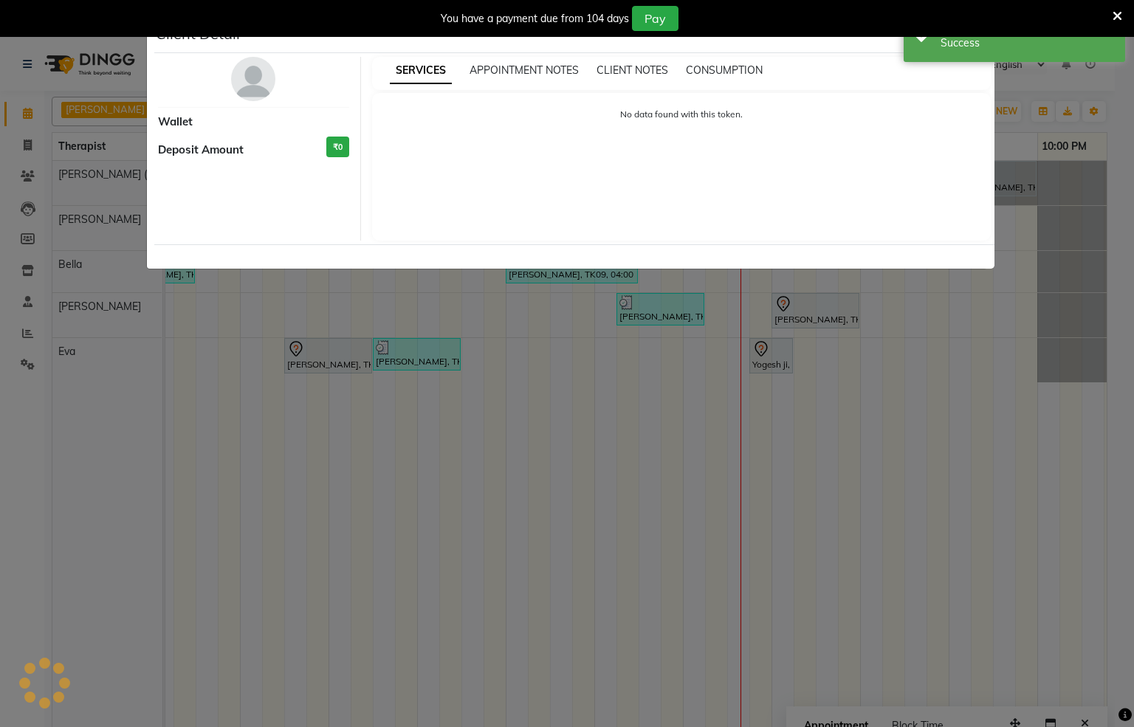
select select "7"
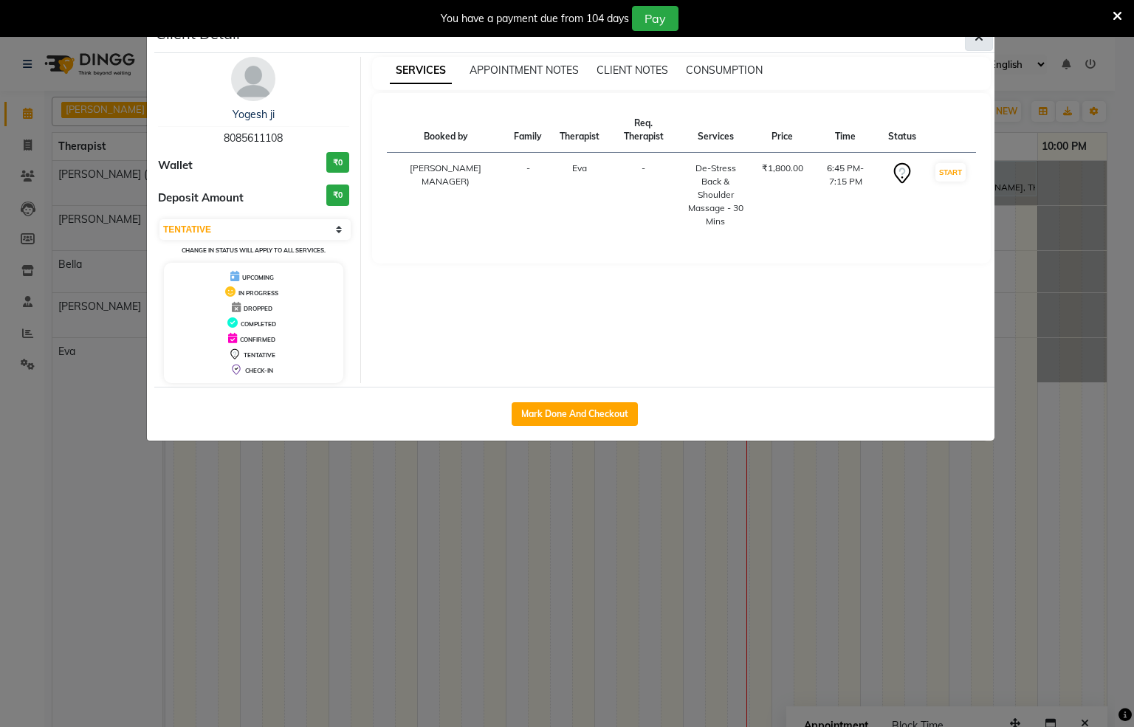
click at [975, 43] on icon "button" at bounding box center [979, 37] width 9 height 12
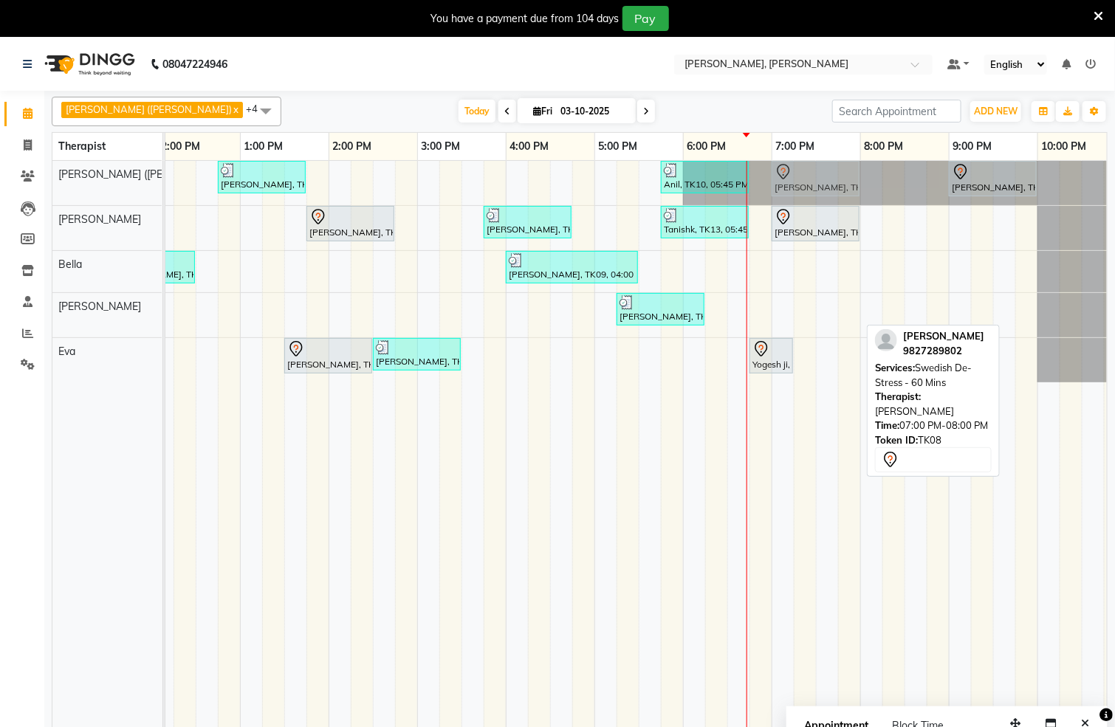
drag, startPoint x: 798, startPoint y: 319, endPoint x: 793, endPoint y: 193, distance: 125.6
click at [793, 193] on tbody "madhur jain, TK04, 12:45 PM-01:45 PM, Swedish De-Stress - 60 Mins Anil, TK10, 0…" at bounding box center [417, 272] width 1418 height 222
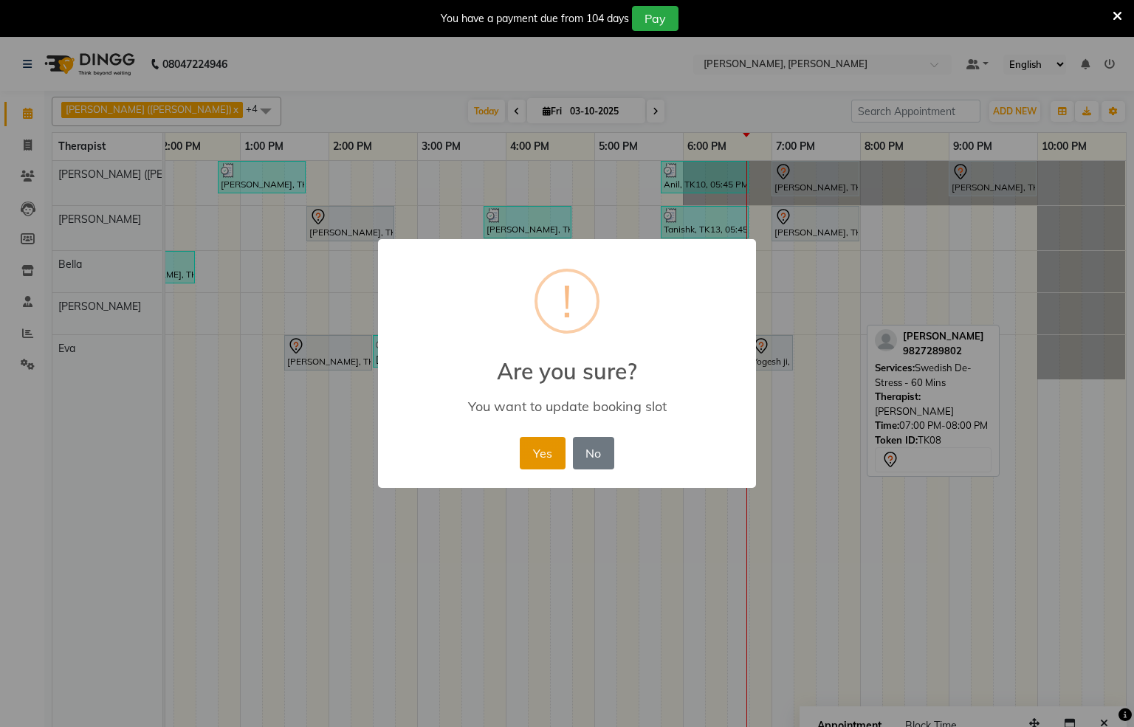
click at [543, 450] on button "Yes" at bounding box center [542, 453] width 45 height 32
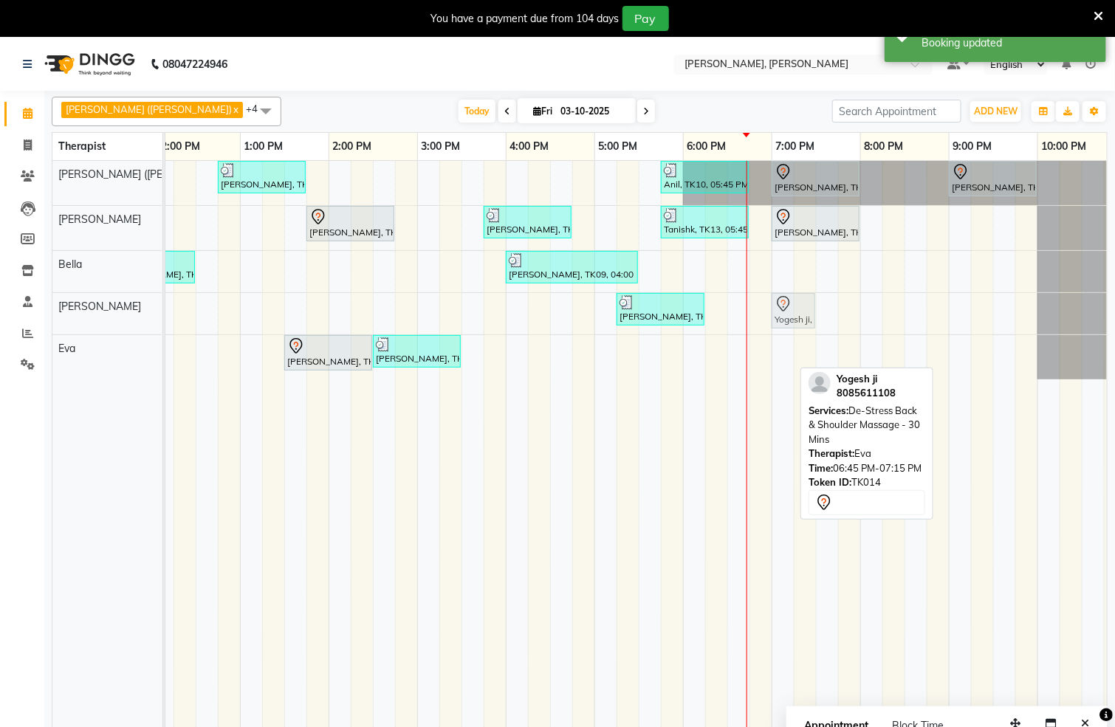
drag, startPoint x: 763, startPoint y: 357, endPoint x: 782, endPoint y: 324, distance: 37.7
click at [782, 324] on tbody "madhur jain, TK04, 12:45 PM-01:45 PM, Swedish De-Stress - 60 Mins Anil, TK10, 0…" at bounding box center [417, 270] width 1418 height 219
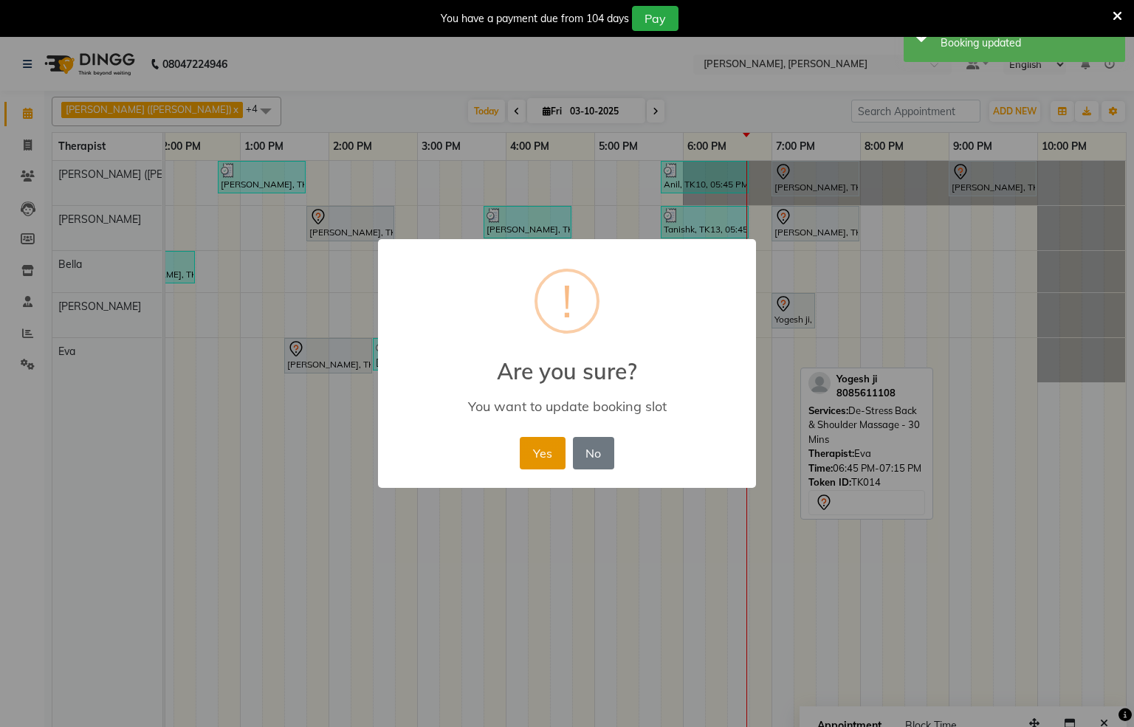
click at [547, 446] on button "Yes" at bounding box center [542, 453] width 45 height 32
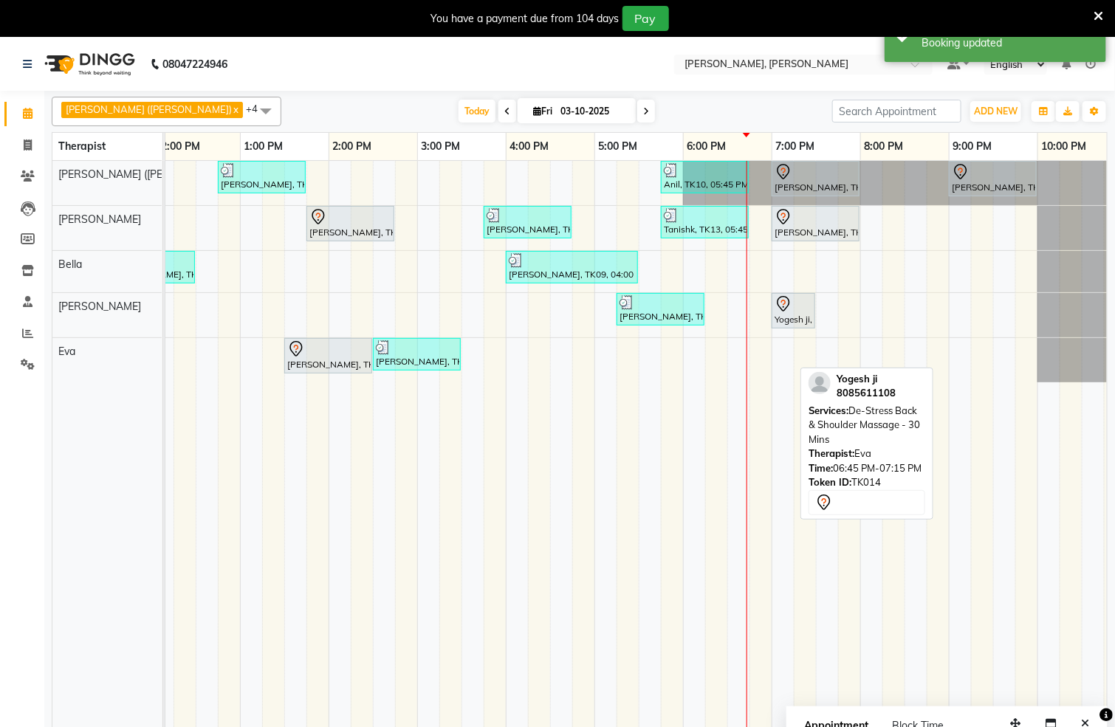
click at [760, 357] on div "madhur jain, TK04, 12:45 PM-01:45 PM, Swedish De-Stress - 60 Mins Anil, TK10, 0…" at bounding box center [417, 453] width 1418 height 584
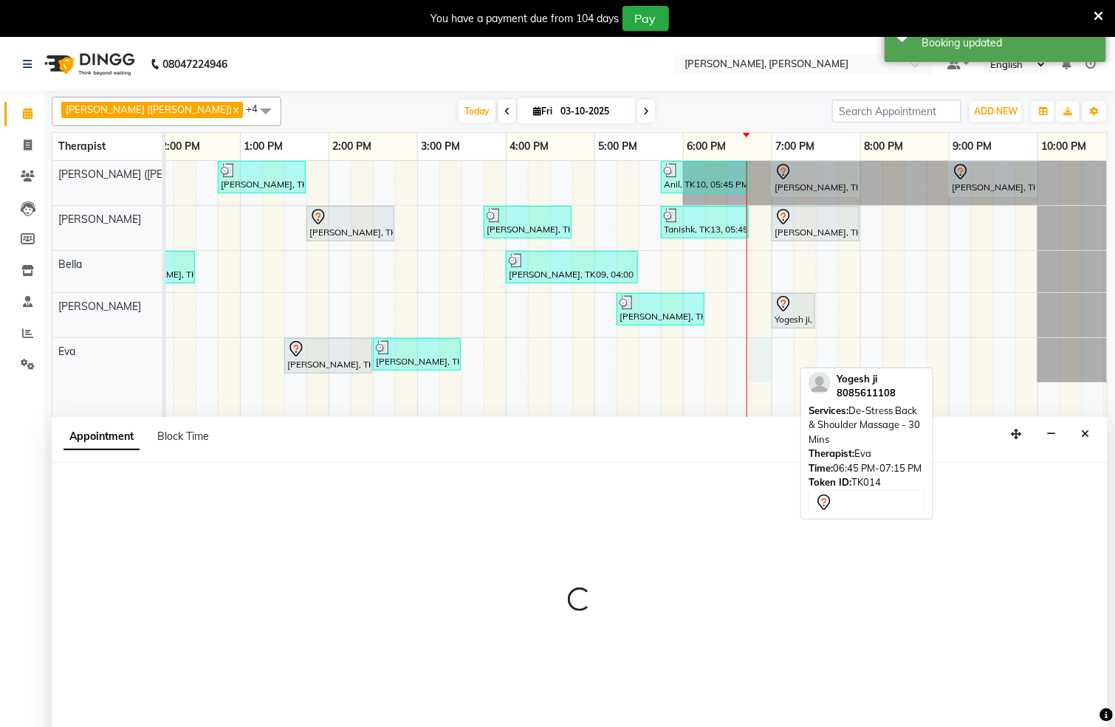
select select "83231"
select select "tentative"
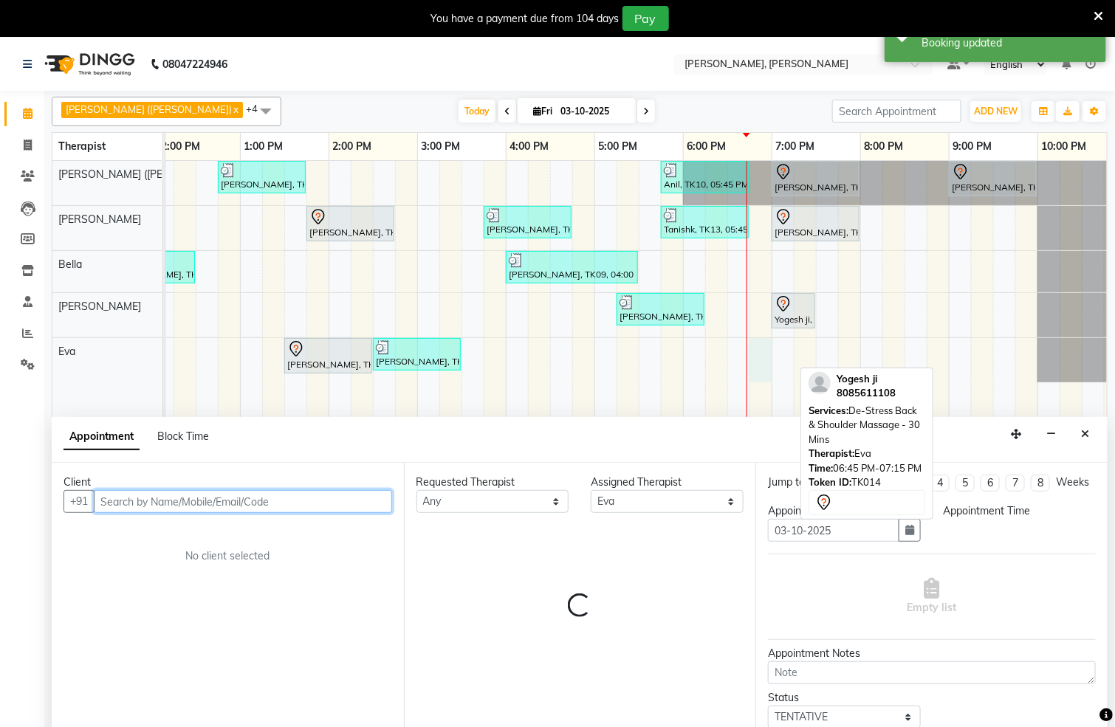
select select "1125"
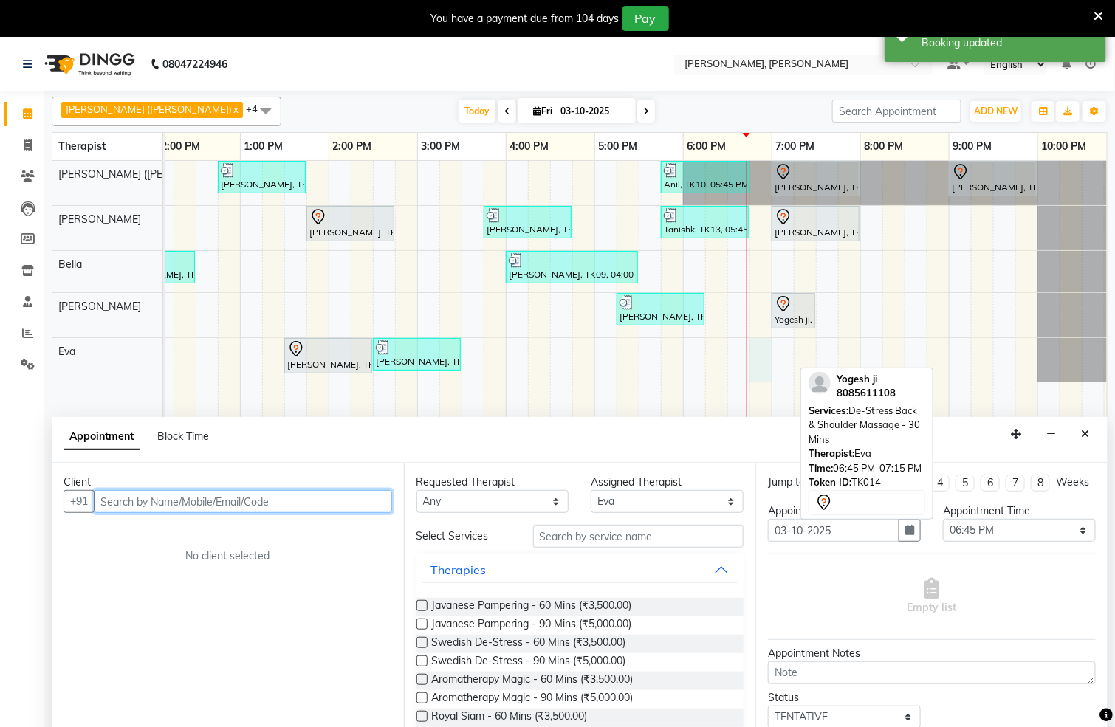
click at [193, 501] on input "text" at bounding box center [243, 501] width 298 height 23
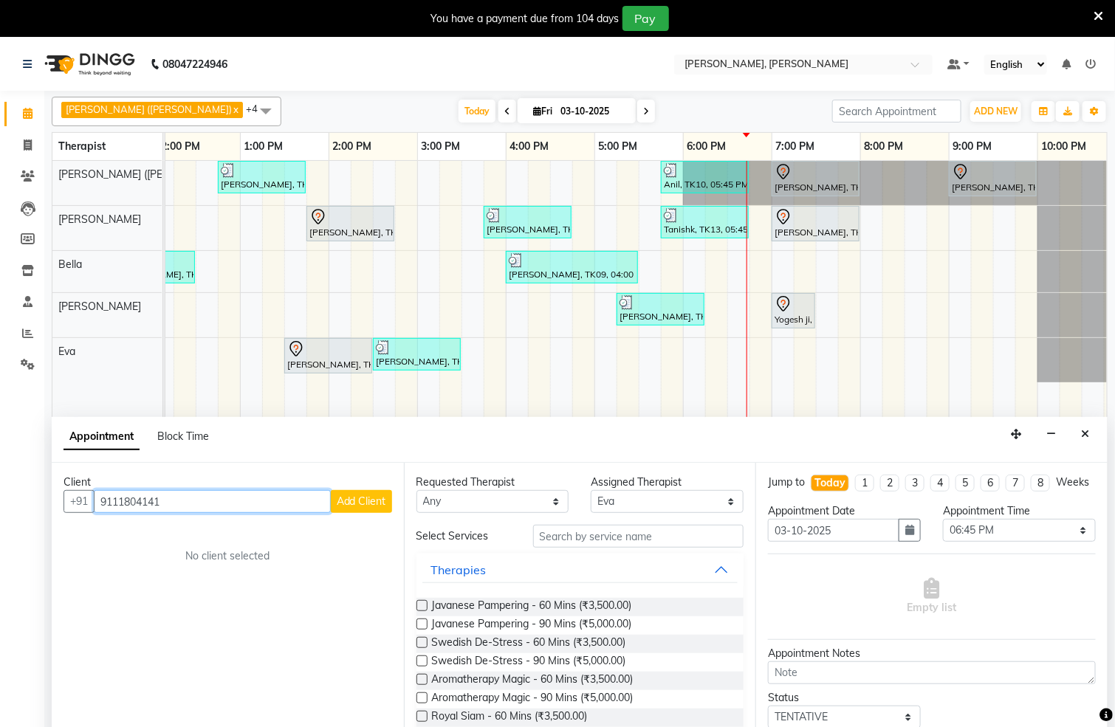
type input "9111804141"
click at [354, 497] on span "Add Client" at bounding box center [361, 501] width 49 height 13
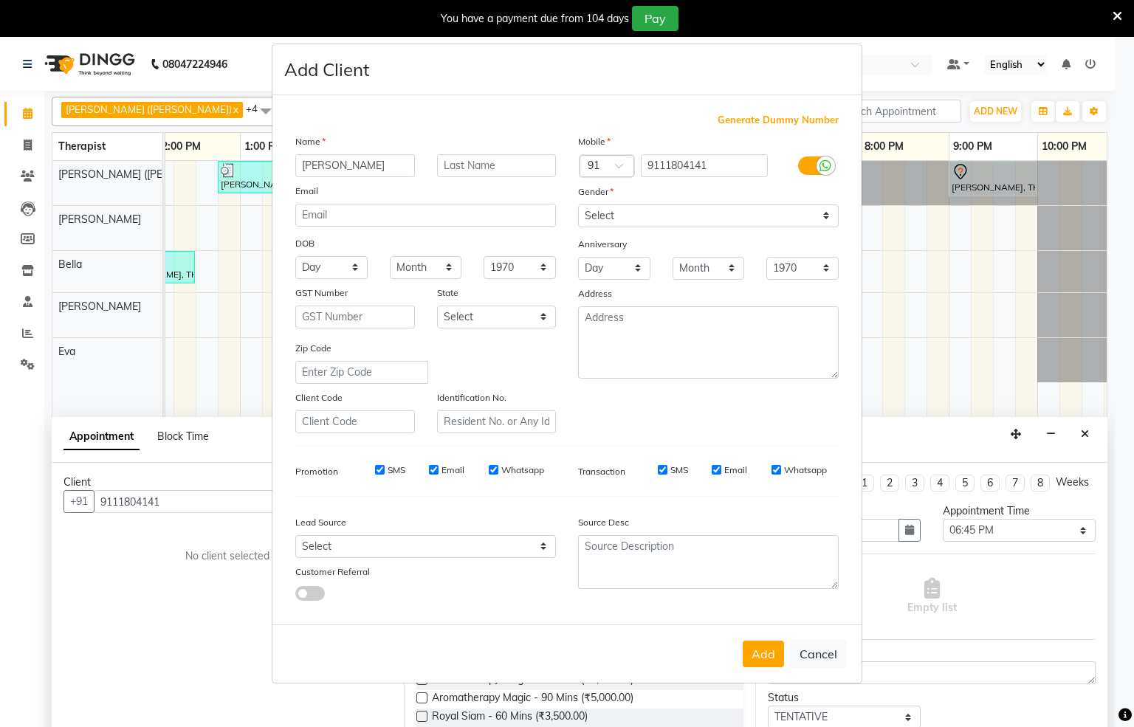
type input "Utkarsh"
click at [827, 219] on select "Select [DEMOGRAPHIC_DATA] [DEMOGRAPHIC_DATA] Other Prefer Not To Say" at bounding box center [708, 216] width 261 height 23
select select "[DEMOGRAPHIC_DATA]"
click at [578, 205] on select "Select [DEMOGRAPHIC_DATA] [DEMOGRAPHIC_DATA] Other Prefer Not To Say" at bounding box center [708, 216] width 261 height 23
click at [763, 651] on button "Add" at bounding box center [763, 654] width 41 height 27
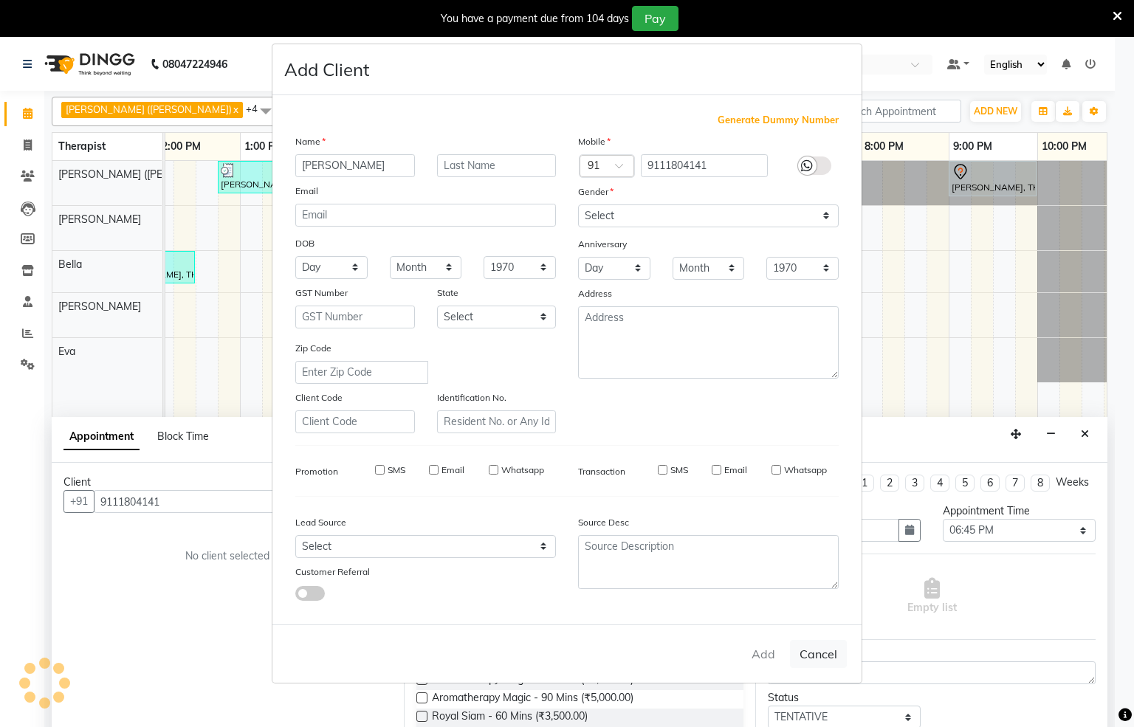
select select
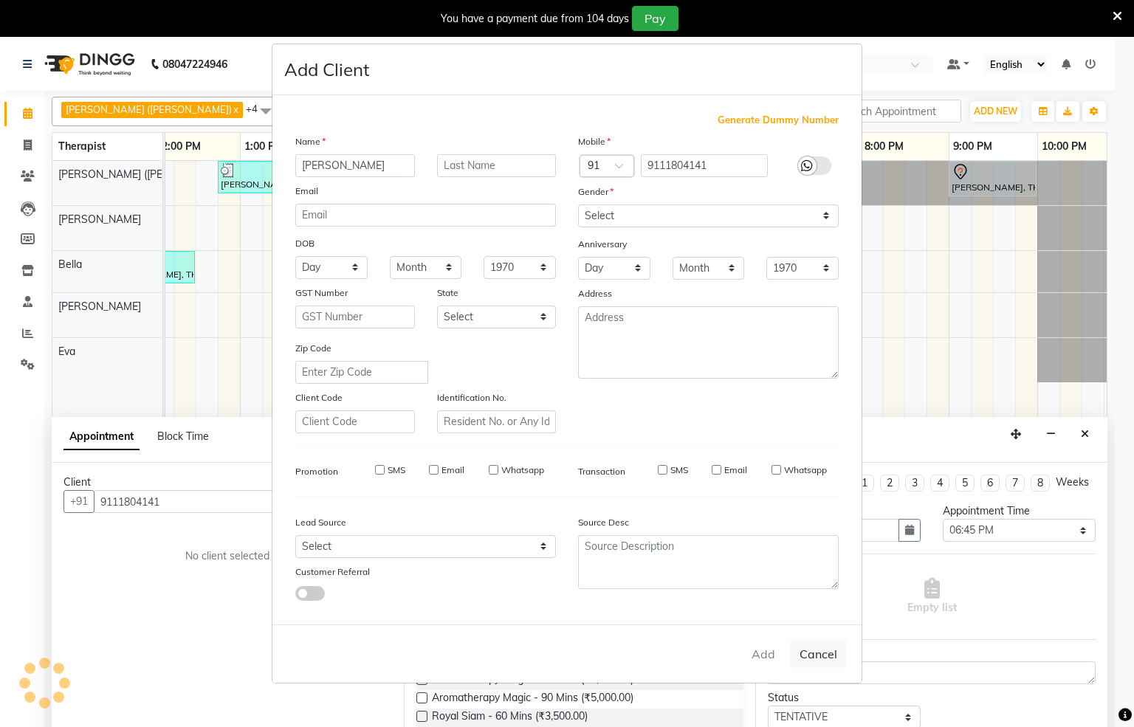
select select
checkbox input "false"
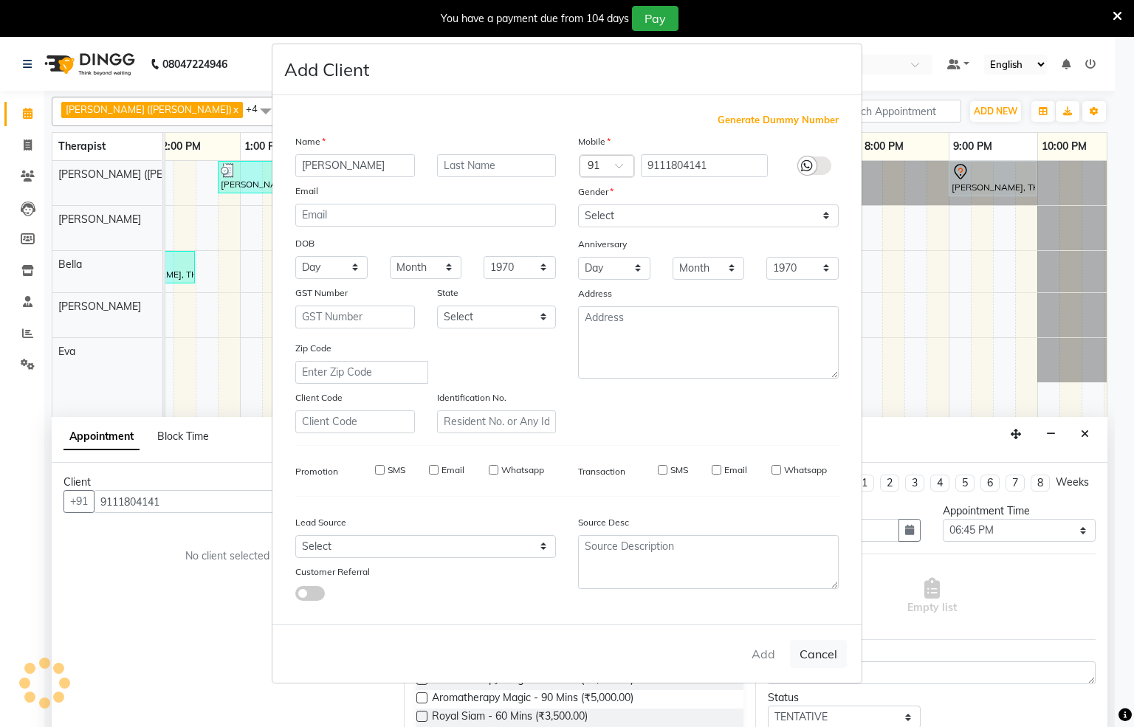
checkbox input "false"
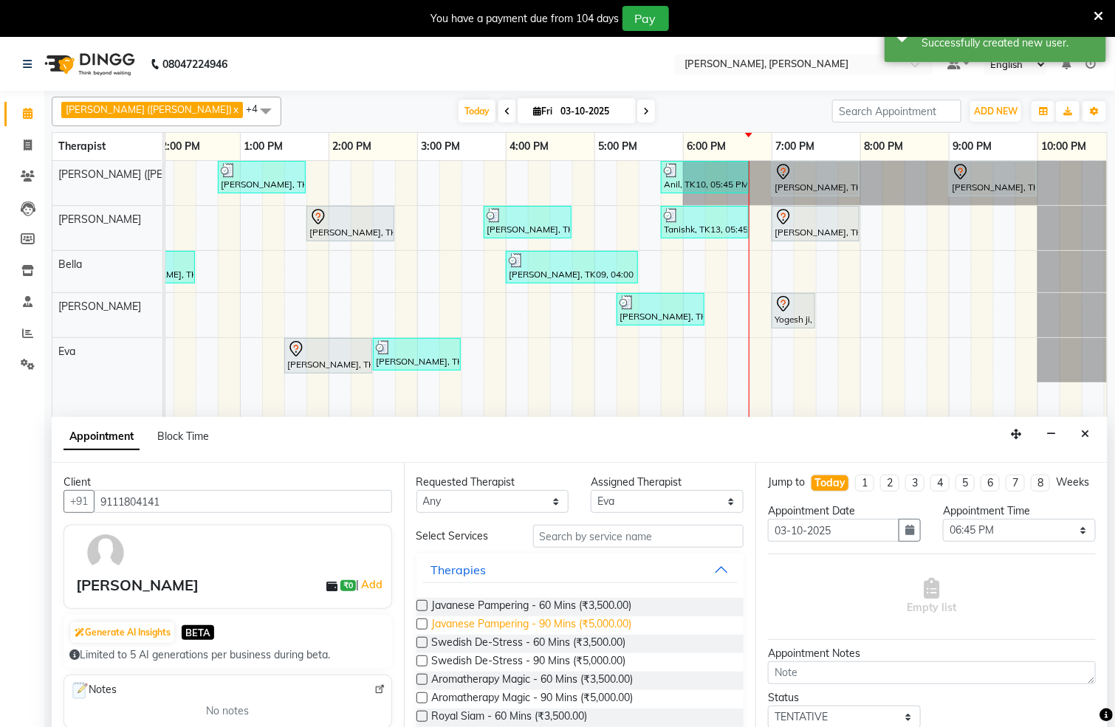
scroll to position [332, 0]
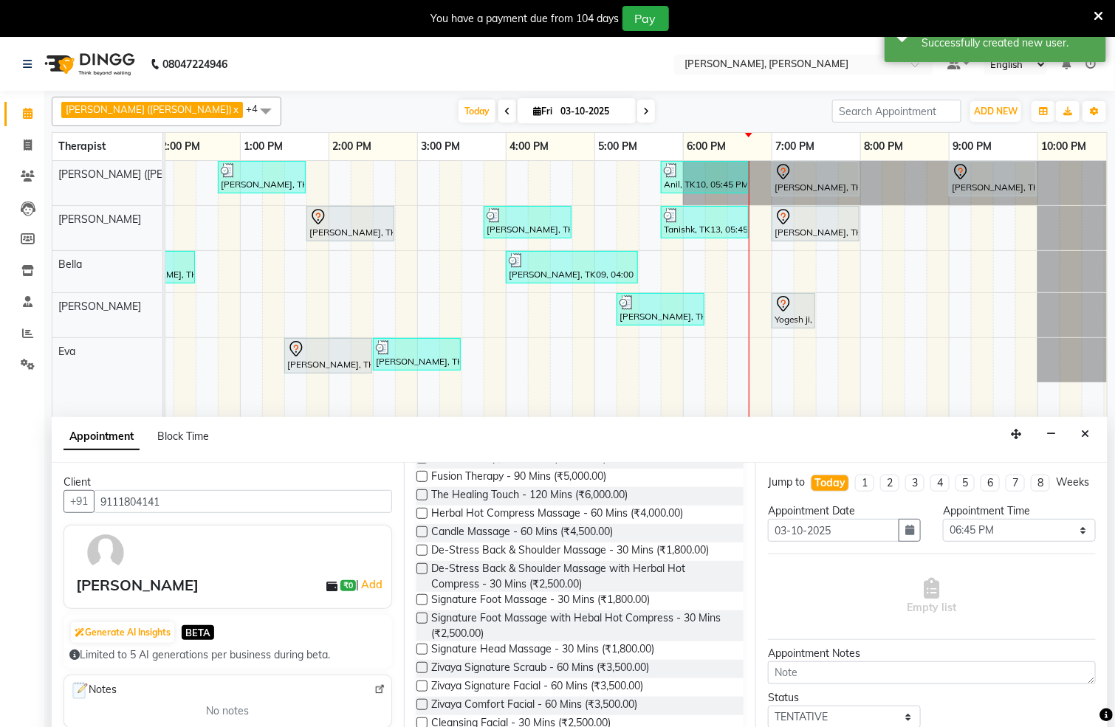
click at [416, 554] on label at bounding box center [421, 550] width 11 height 11
click at [416, 554] on input "checkbox" at bounding box center [421, 552] width 10 height 10
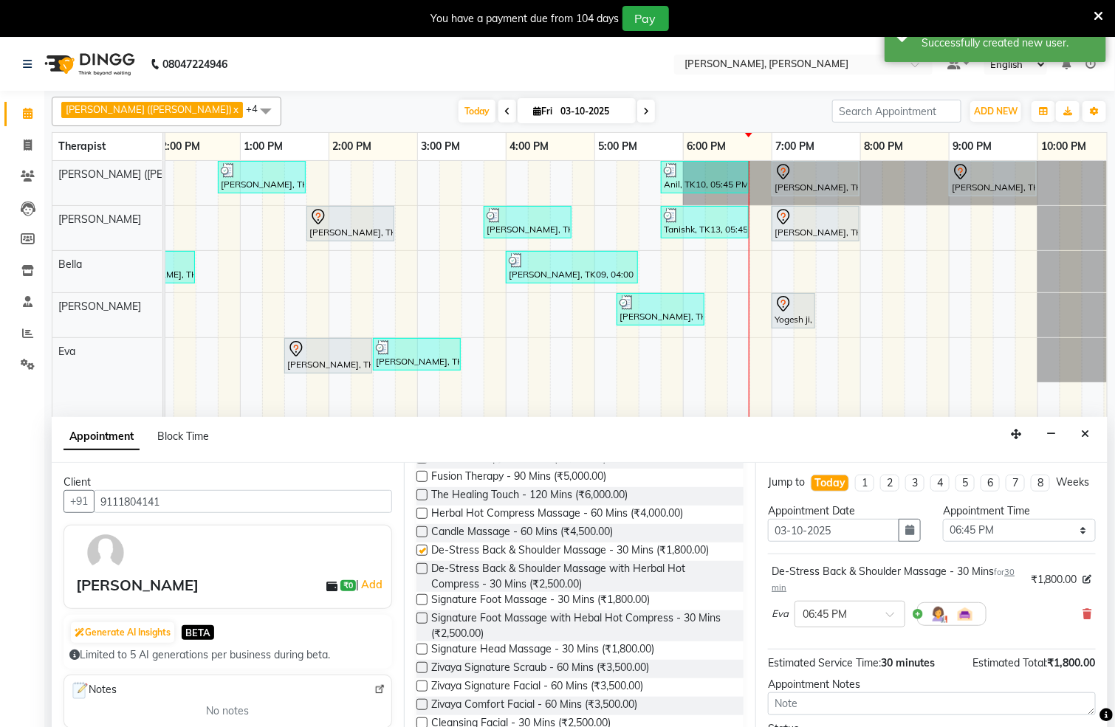
checkbox input "false"
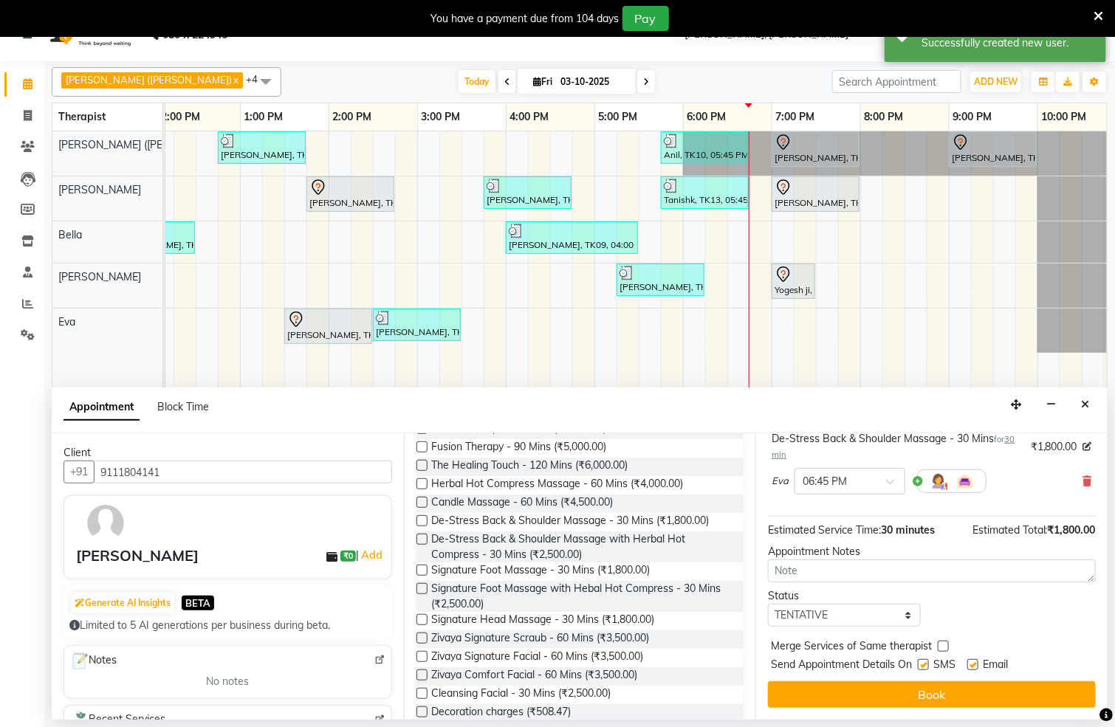
scroll to position [38, 0]
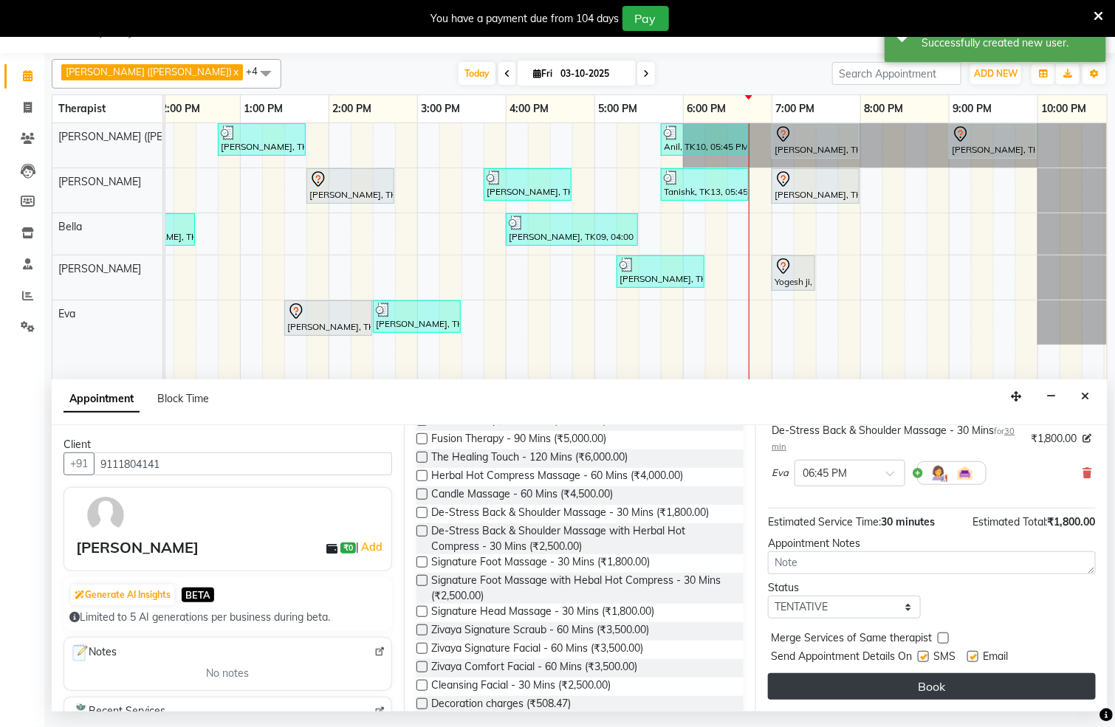
click at [831, 685] on button "Book" at bounding box center [932, 686] width 328 height 27
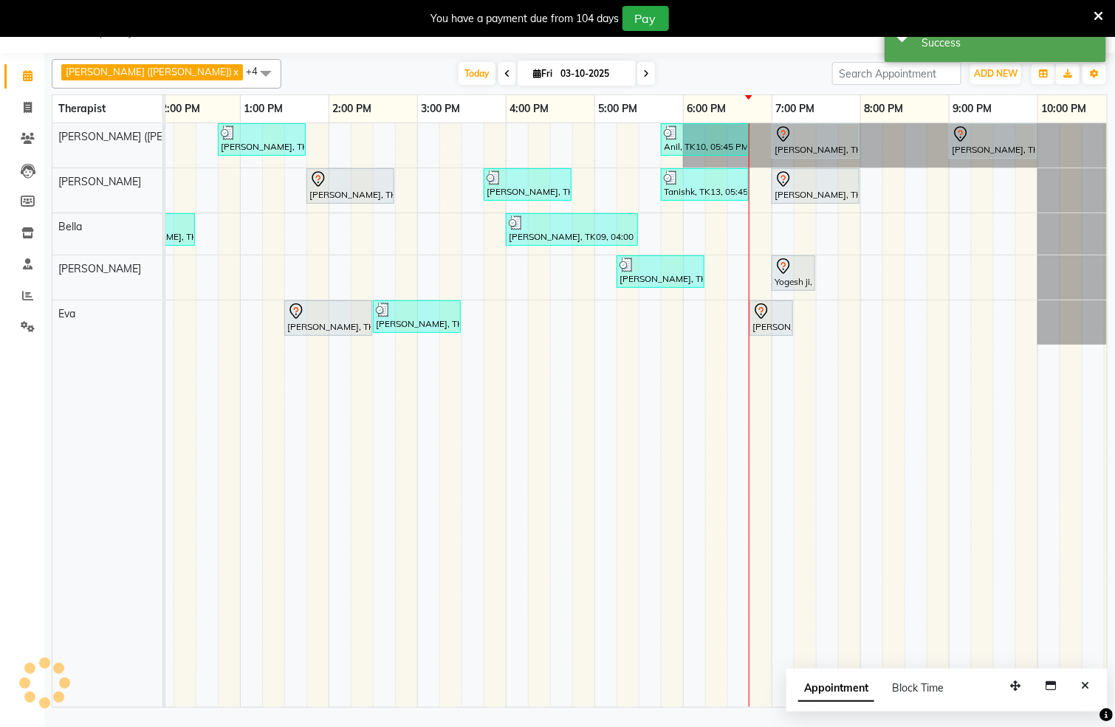
scroll to position [0, 0]
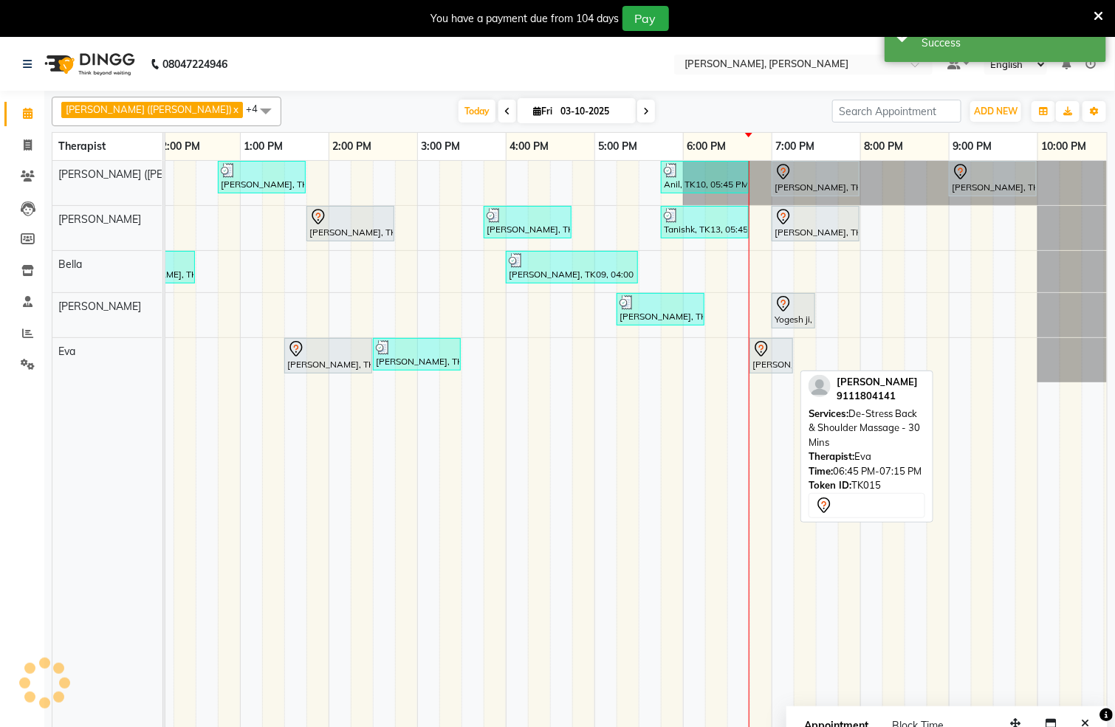
click at [771, 366] on div "Utkarsh, TK15, 06:45 PM-07:15 PM, De-Stress Back & Shoulder Massage - 30 Mins" at bounding box center [771, 355] width 41 height 31
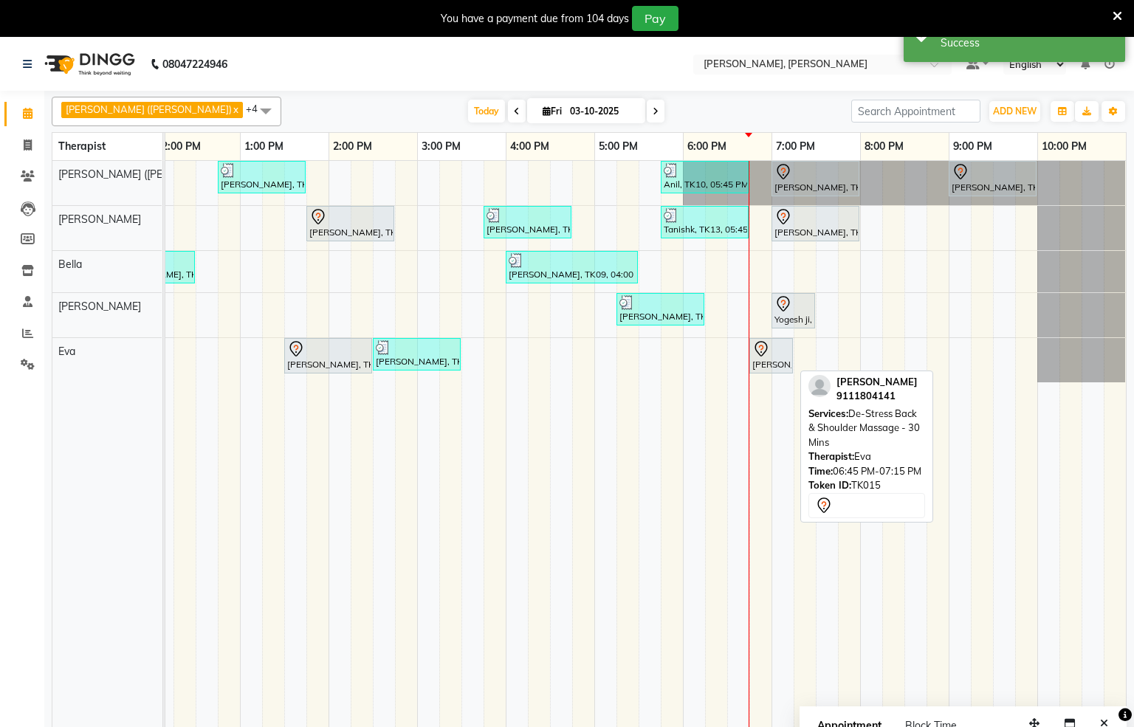
select select "7"
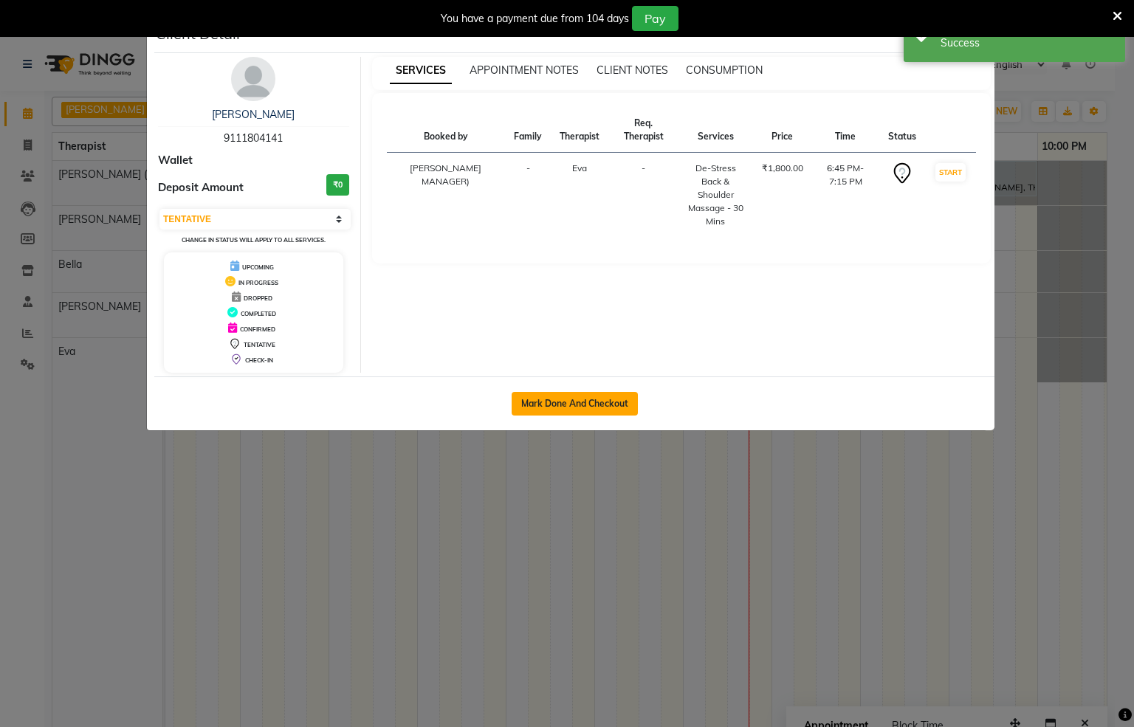
click at [556, 404] on button "Mark Done And Checkout" at bounding box center [575, 404] width 126 height 24
select select "service"
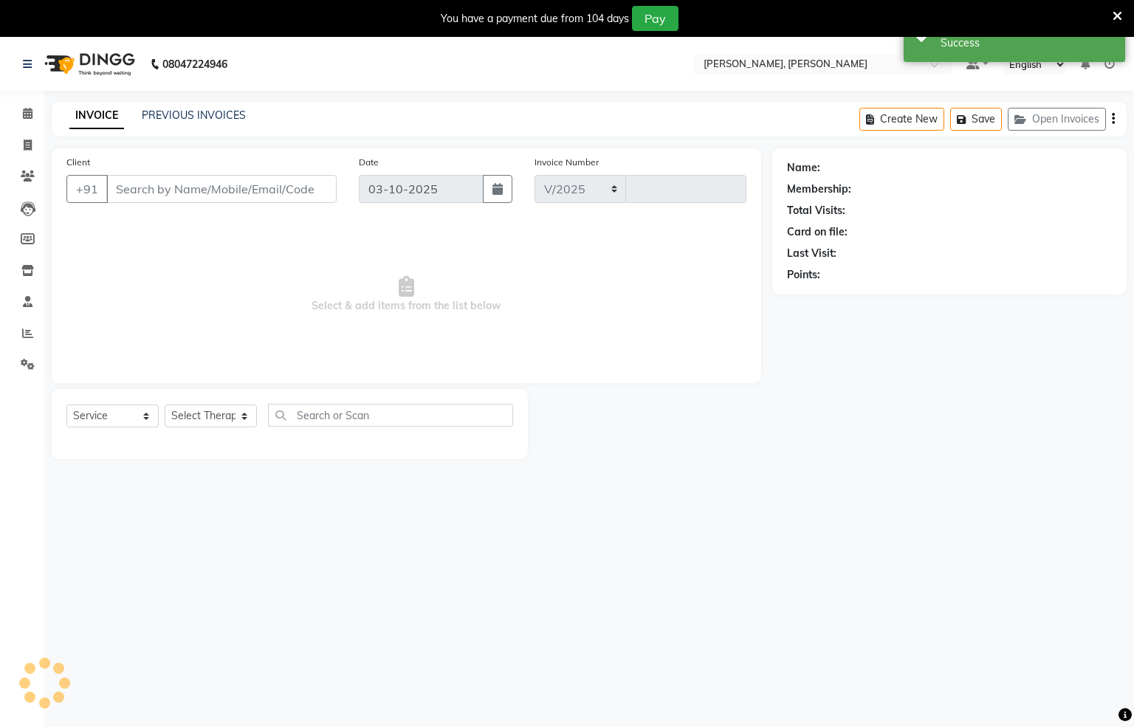
select select "6399"
type input "1576"
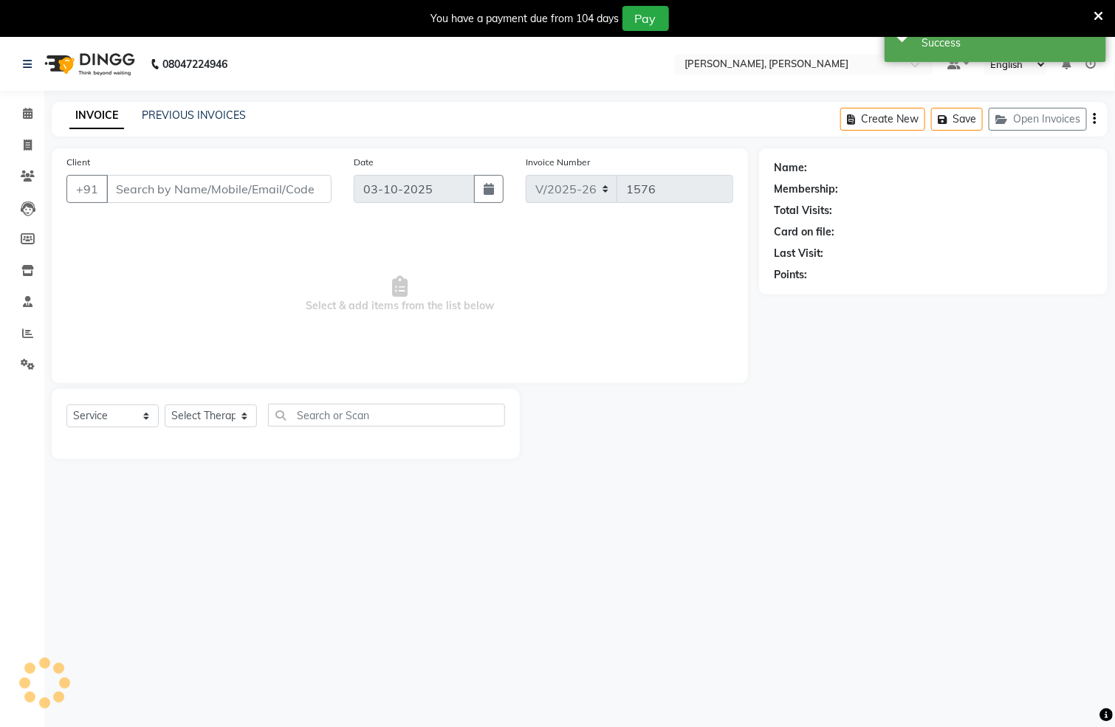
type input "9111804141"
select select "83231"
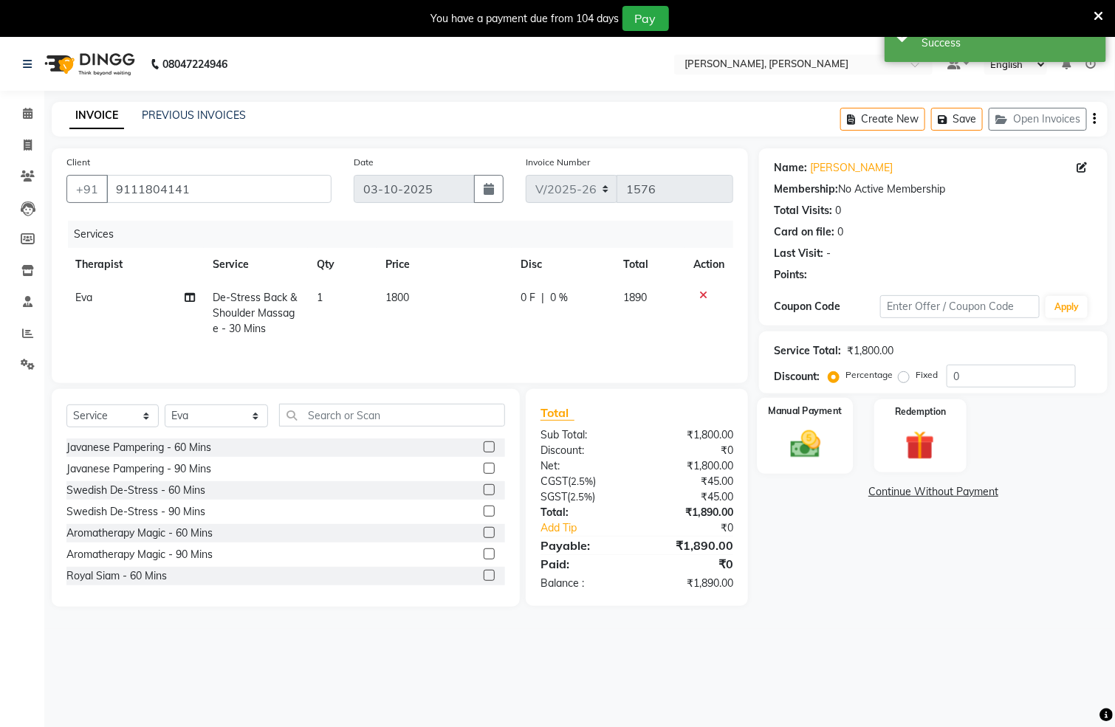
click at [823, 450] on img at bounding box center [805, 445] width 49 height 35
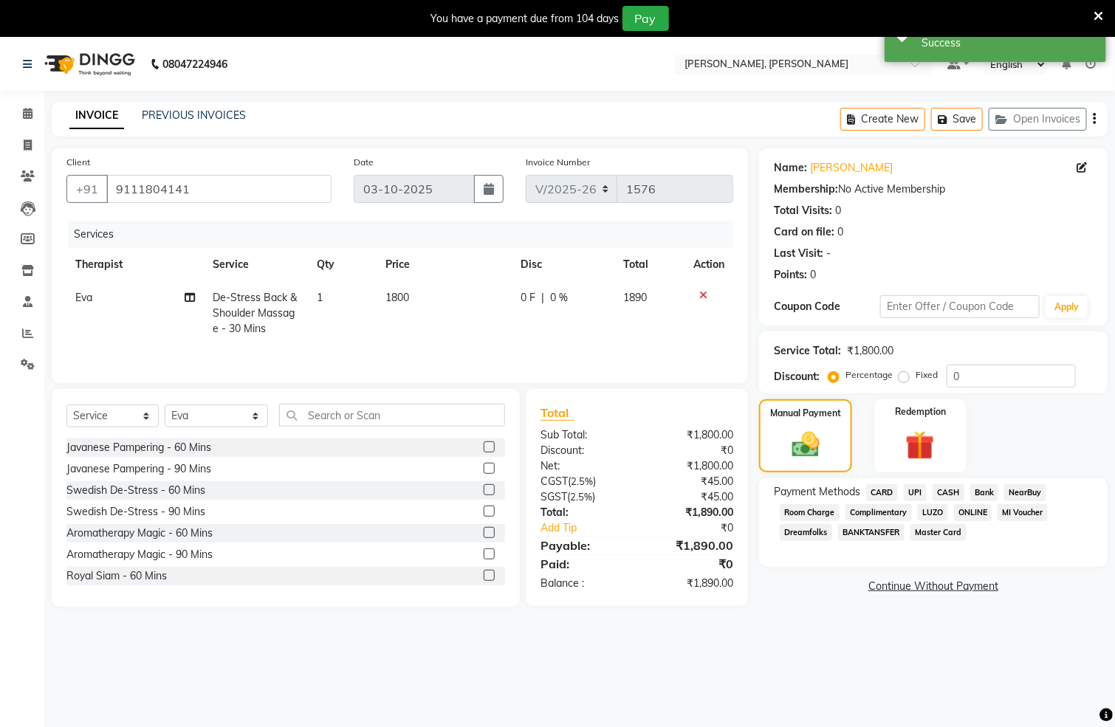
click at [877, 492] on span "CARD" at bounding box center [882, 492] width 32 height 17
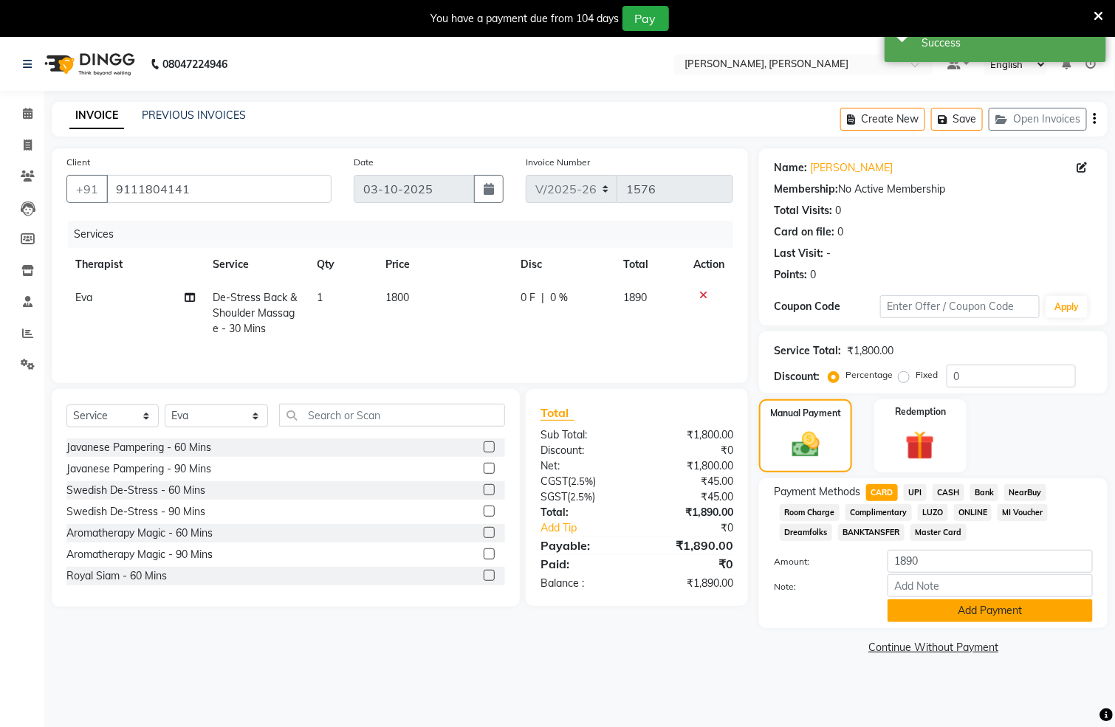
click at [980, 608] on button "Add Payment" at bounding box center [990, 611] width 205 height 23
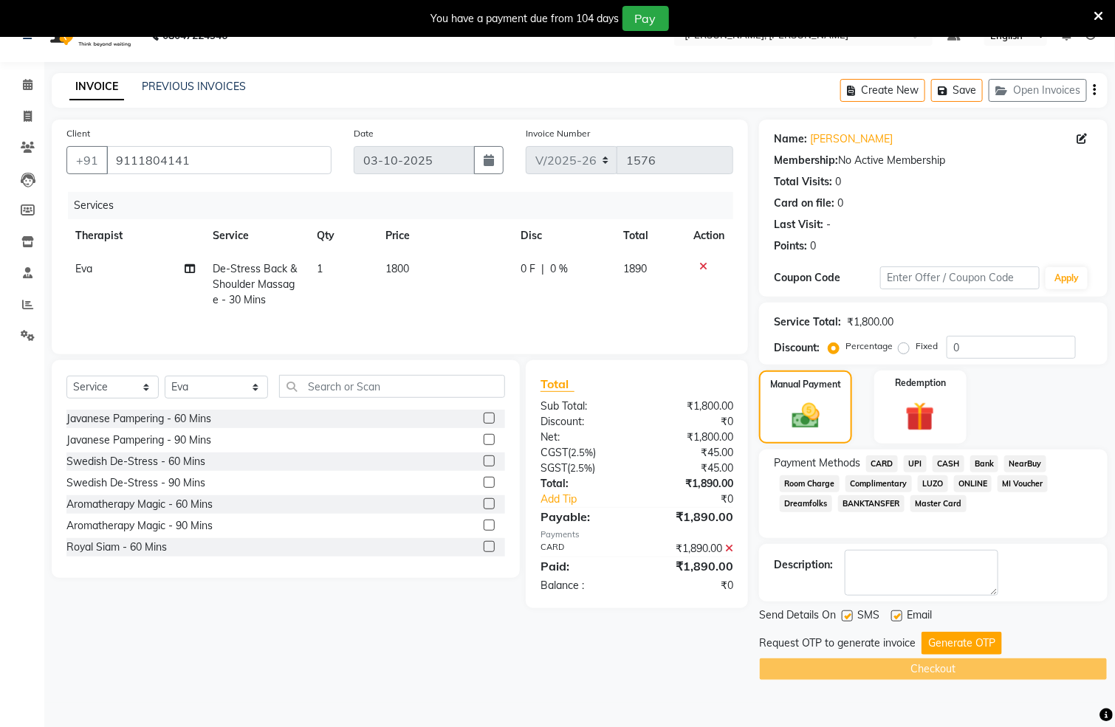
scroll to position [38, 0]
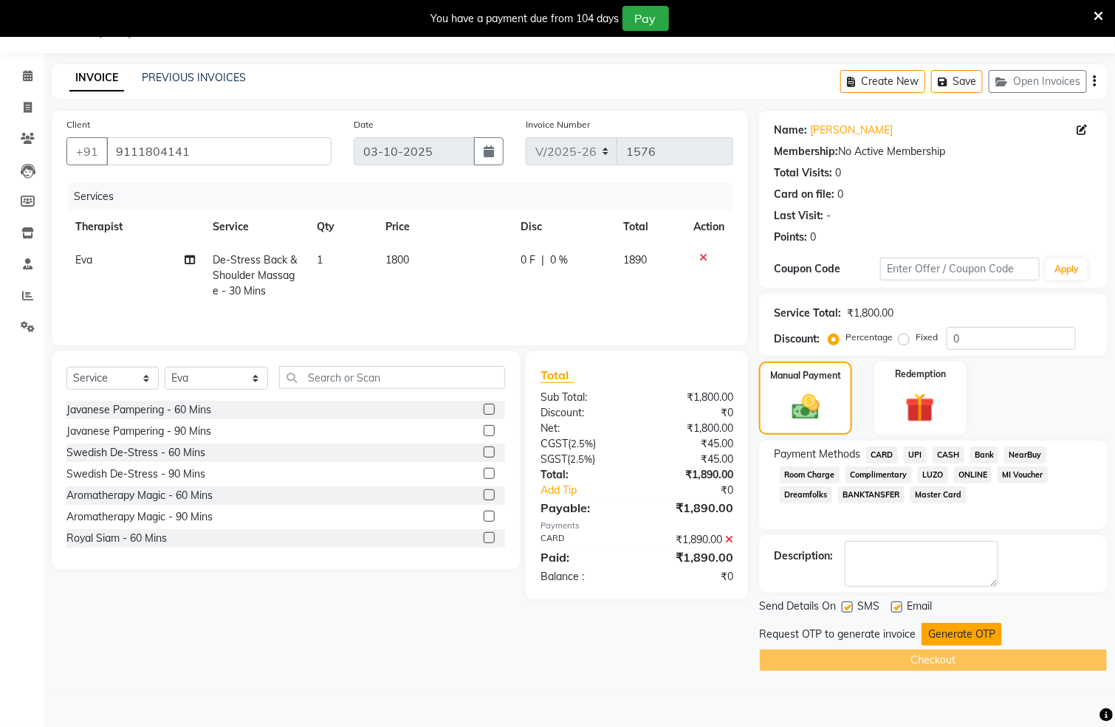
click at [953, 641] on button "Generate OTP" at bounding box center [962, 634] width 80 height 23
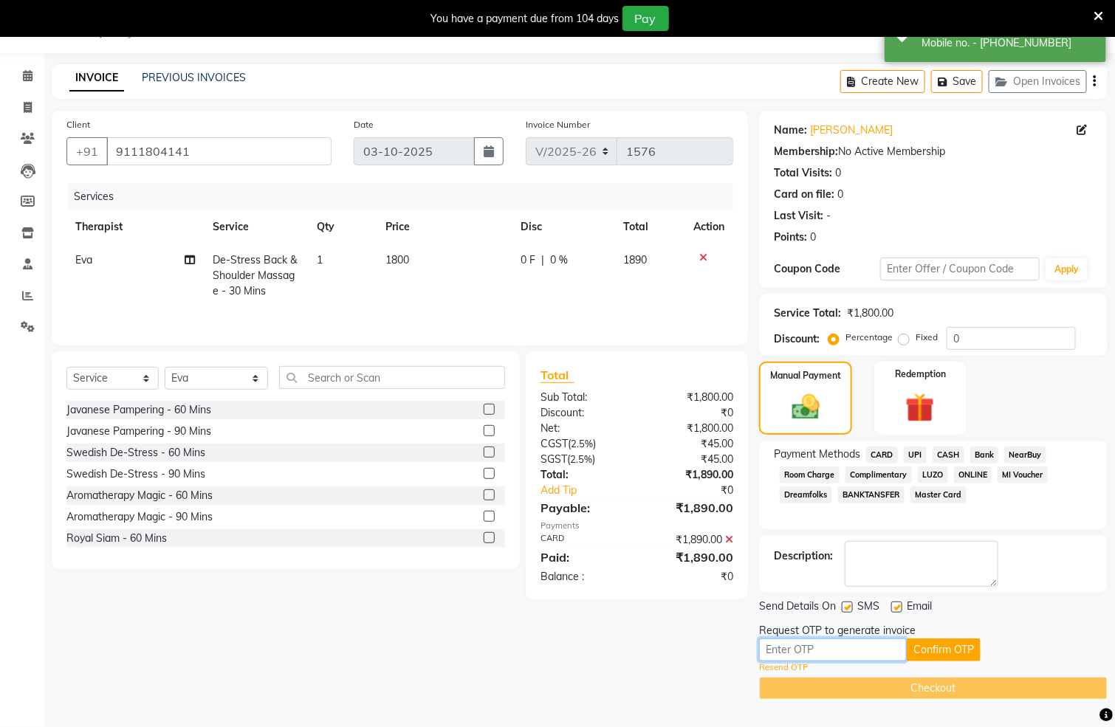
click at [854, 658] on input "text" at bounding box center [833, 650] width 148 height 23
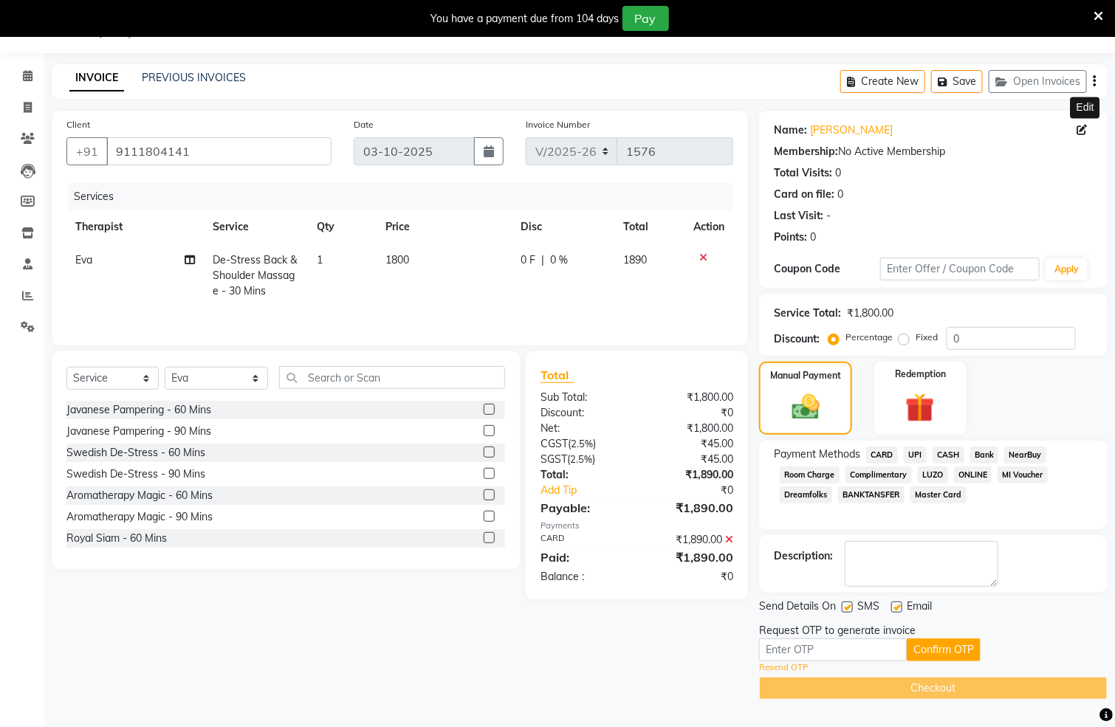
click at [1079, 126] on icon at bounding box center [1082, 130] width 10 height 10
select select "[DEMOGRAPHIC_DATA]"
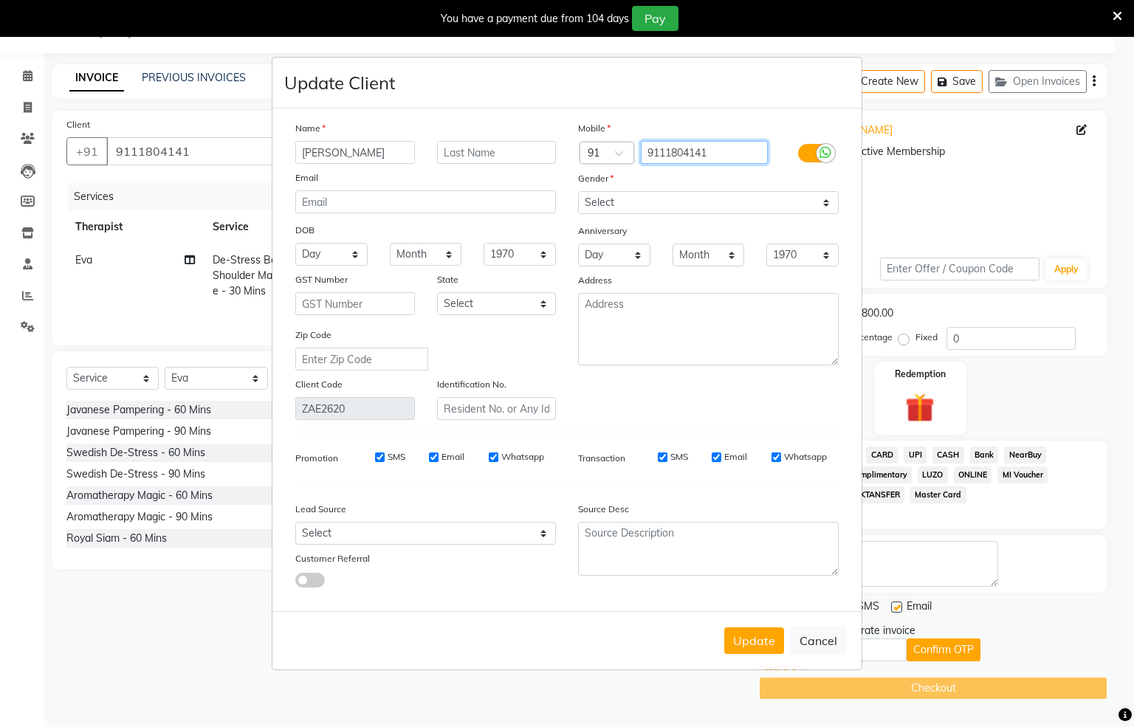
click at [742, 153] on input "9111804141" at bounding box center [705, 152] width 128 height 23
type input "9"
type input "9203105314"
click at [745, 645] on button "Update" at bounding box center [754, 641] width 60 height 27
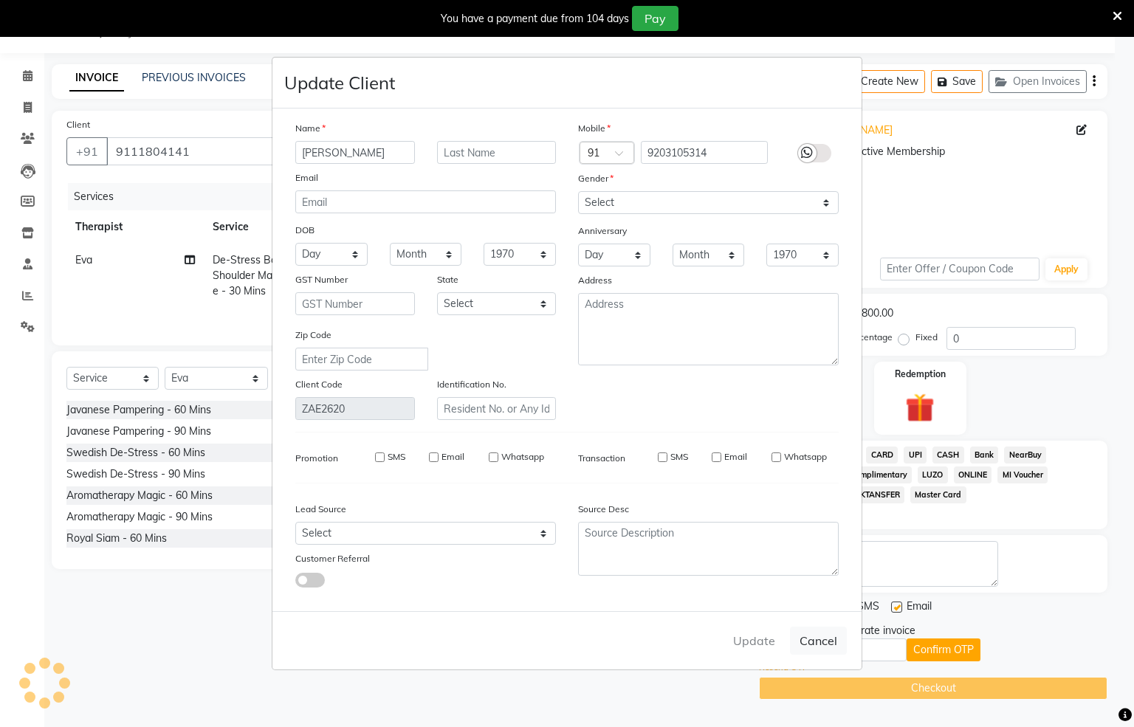
type input "9203105314"
select select
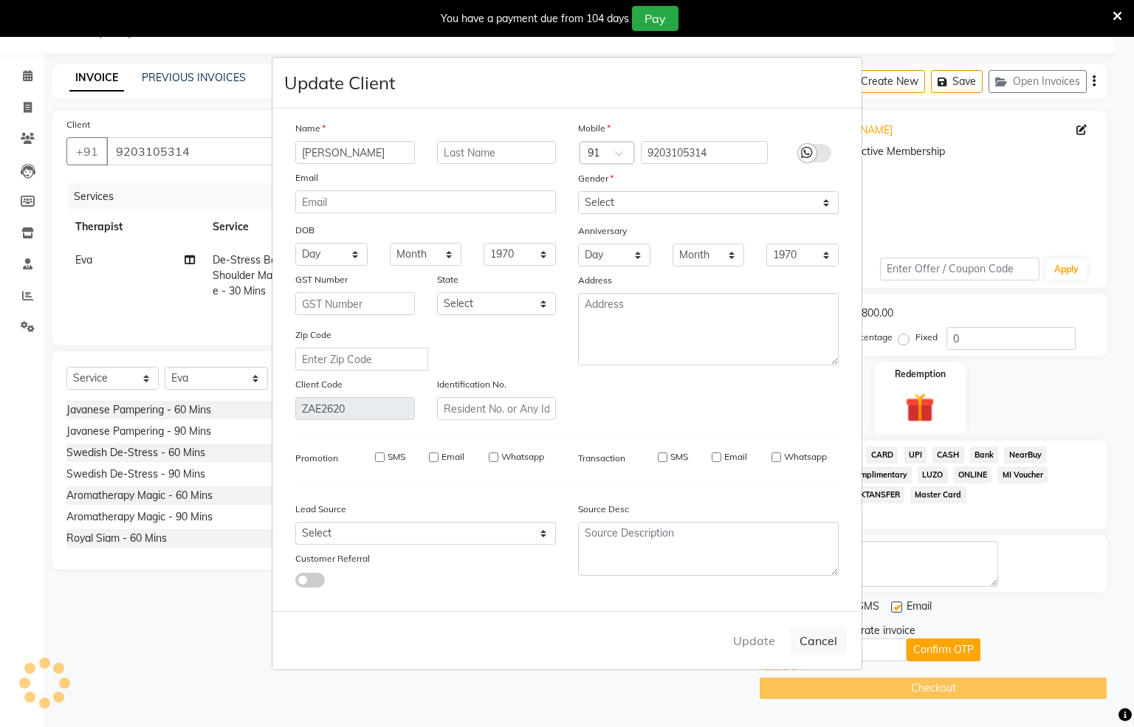
select select
checkbox input "false"
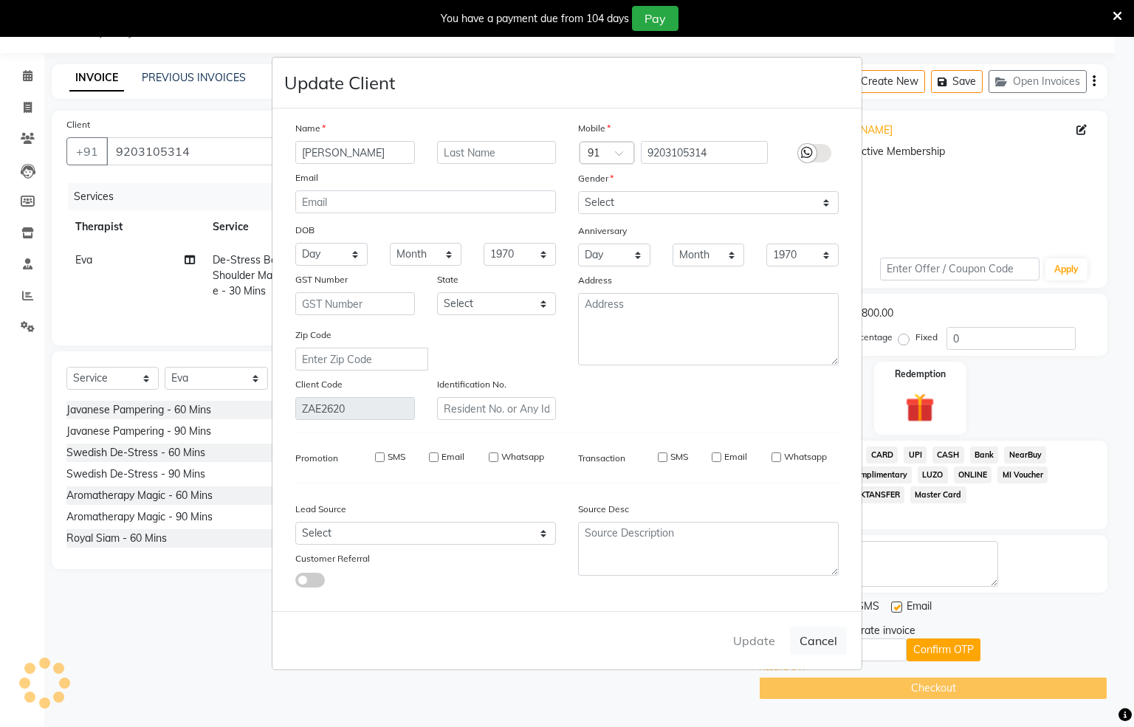
checkbox input "false"
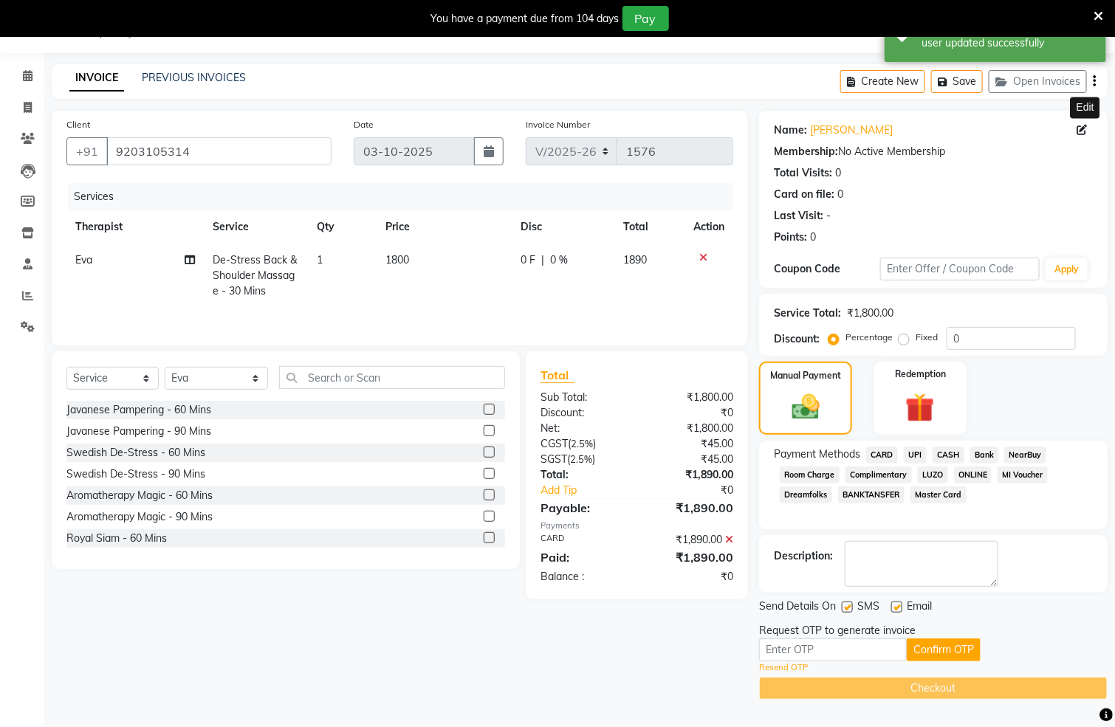
click at [773, 669] on link "Resend OTP" at bounding box center [783, 668] width 49 height 13
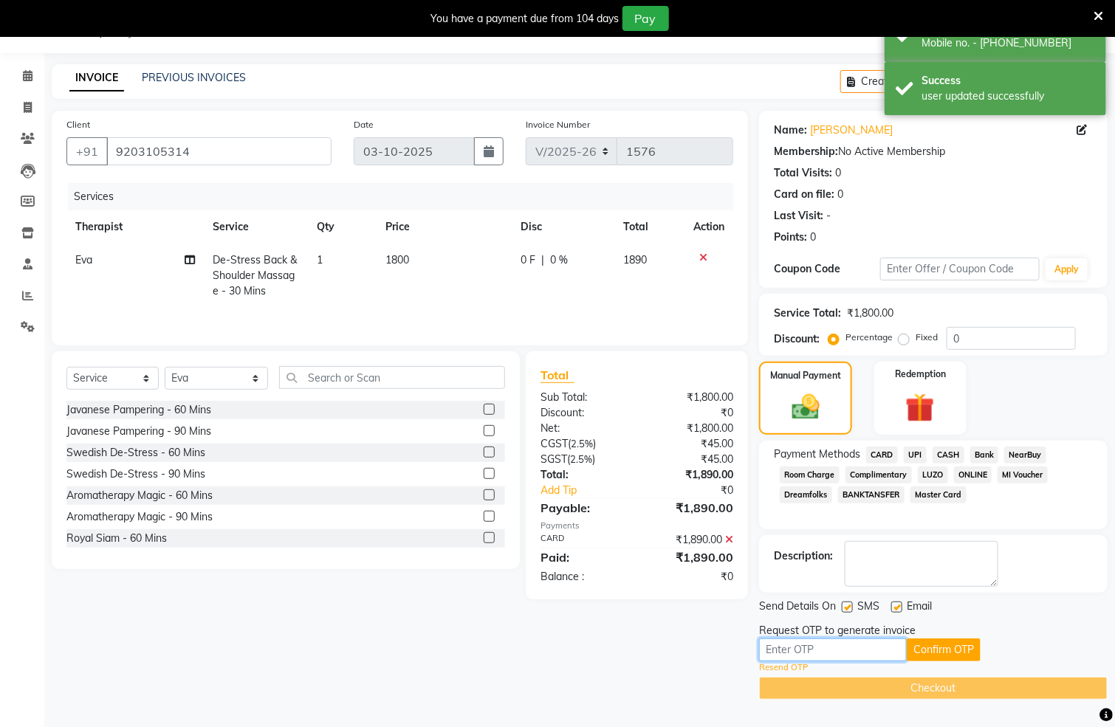
click at [809, 645] on input "text" at bounding box center [833, 650] width 148 height 23
click at [803, 656] on input "text" at bounding box center [833, 650] width 148 height 23
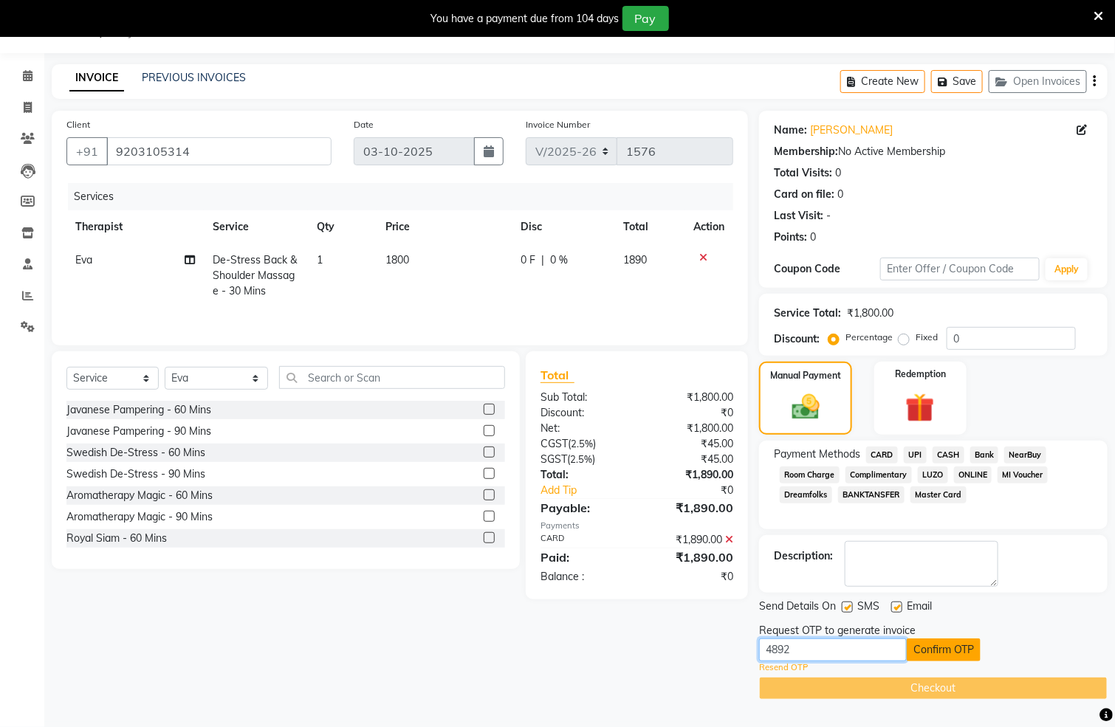
type input "4892"
click at [931, 656] on button "Confirm OTP" at bounding box center [944, 650] width 74 height 23
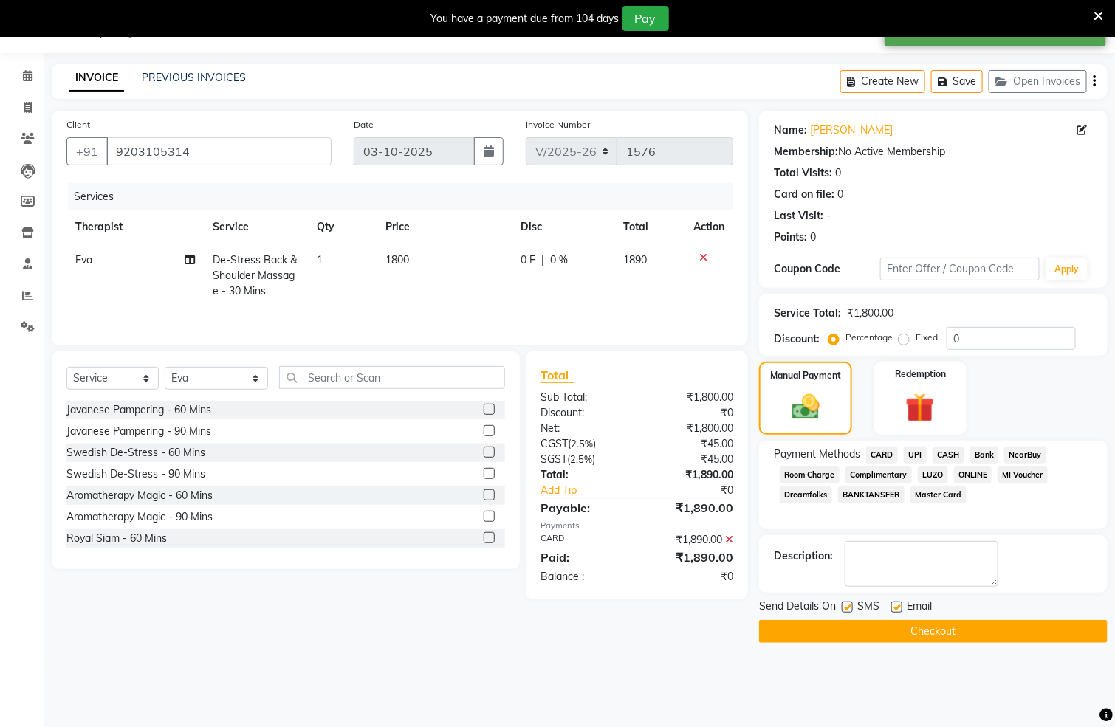
click at [966, 628] on button "Checkout" at bounding box center [933, 631] width 349 height 23
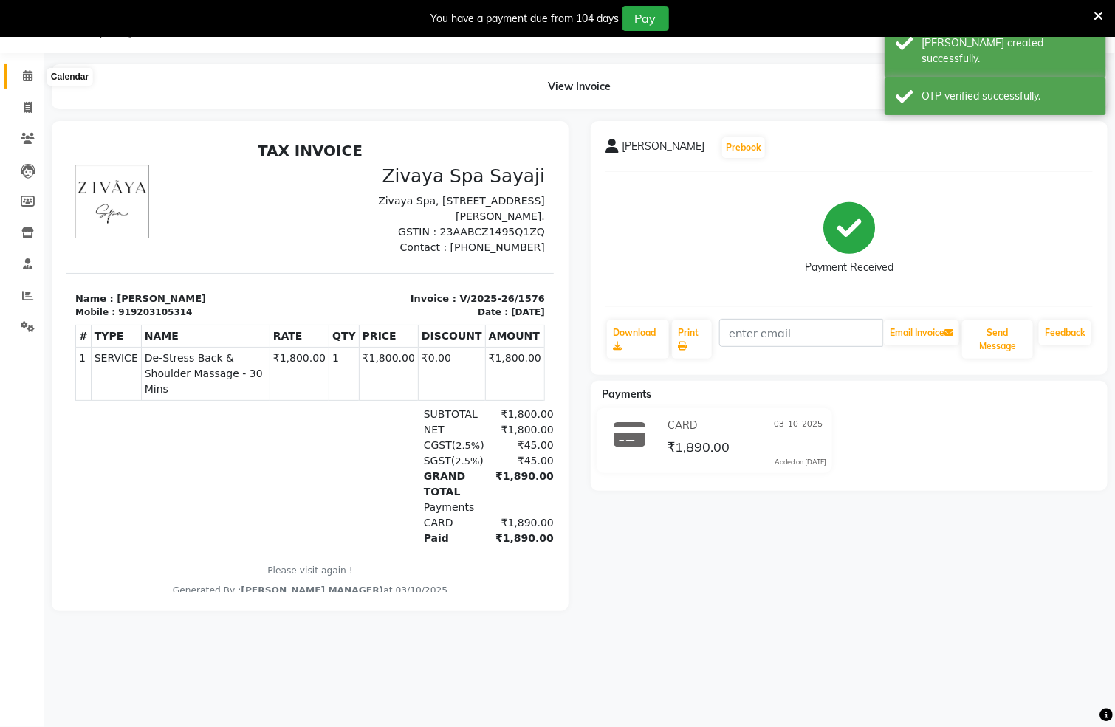
click at [23, 78] on icon at bounding box center [28, 75] width 10 height 11
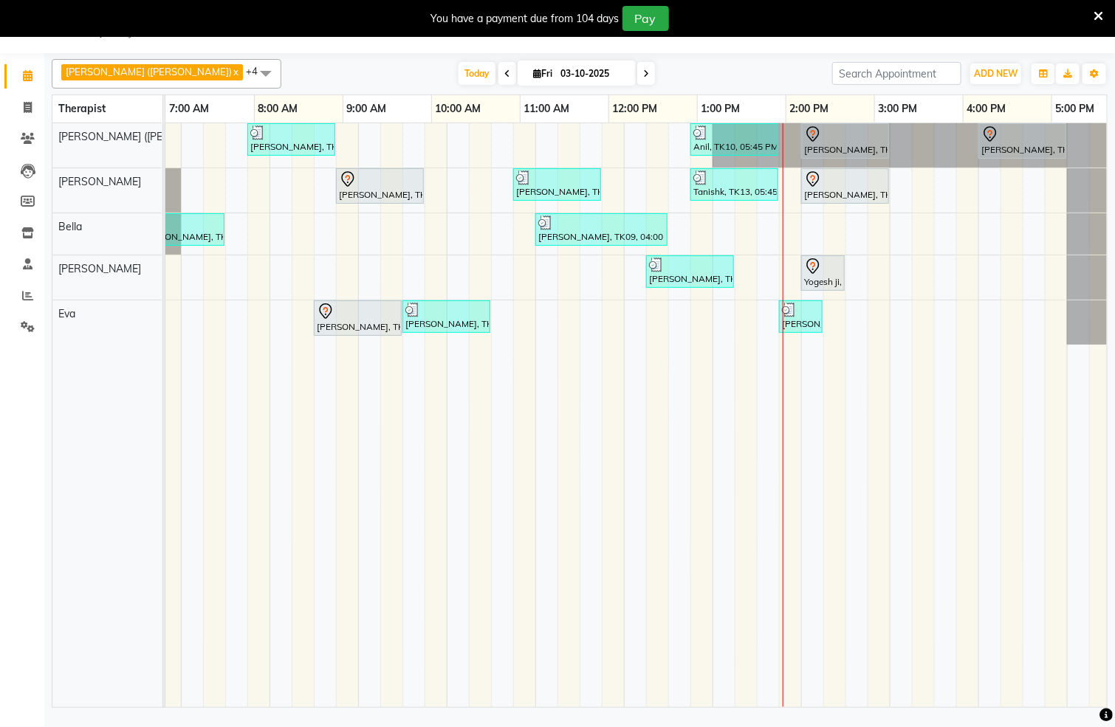
scroll to position [0, 432]
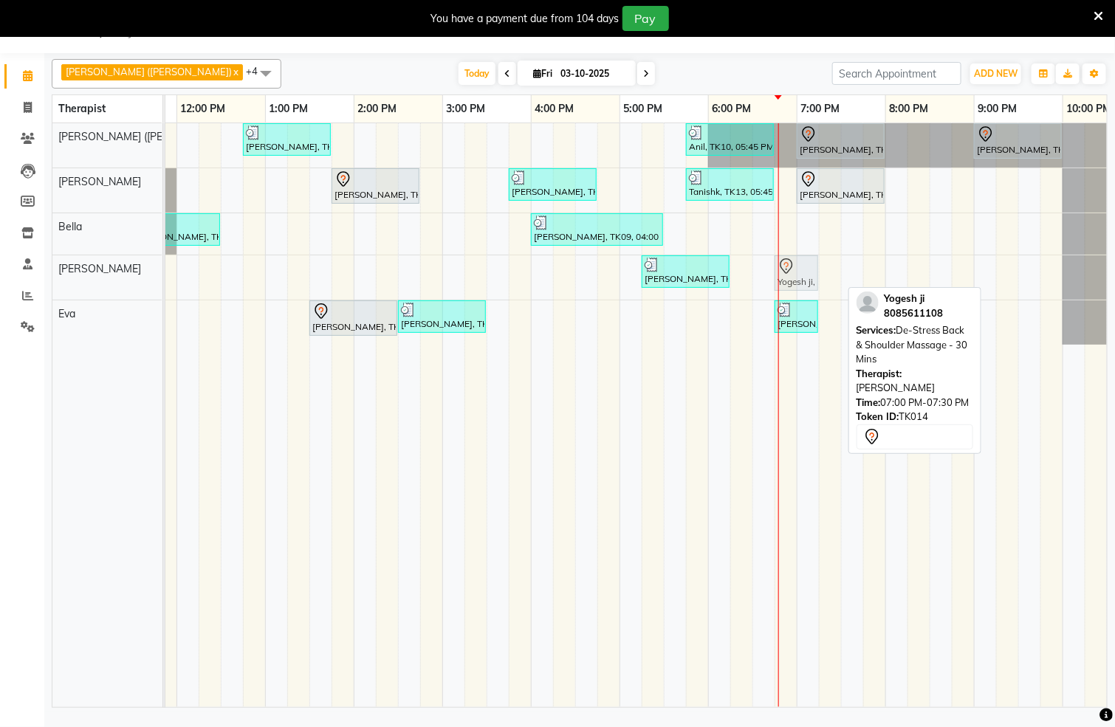
drag, startPoint x: 811, startPoint y: 272, endPoint x: 786, endPoint y: 271, distance: 24.4
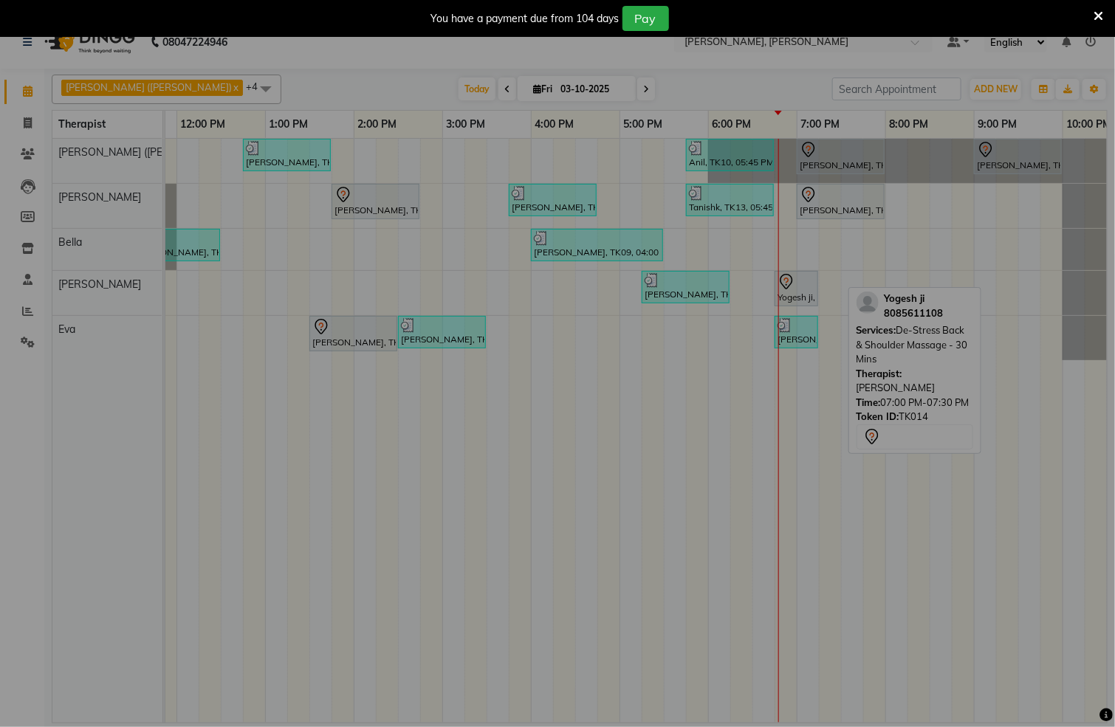
scroll to position [23, 0]
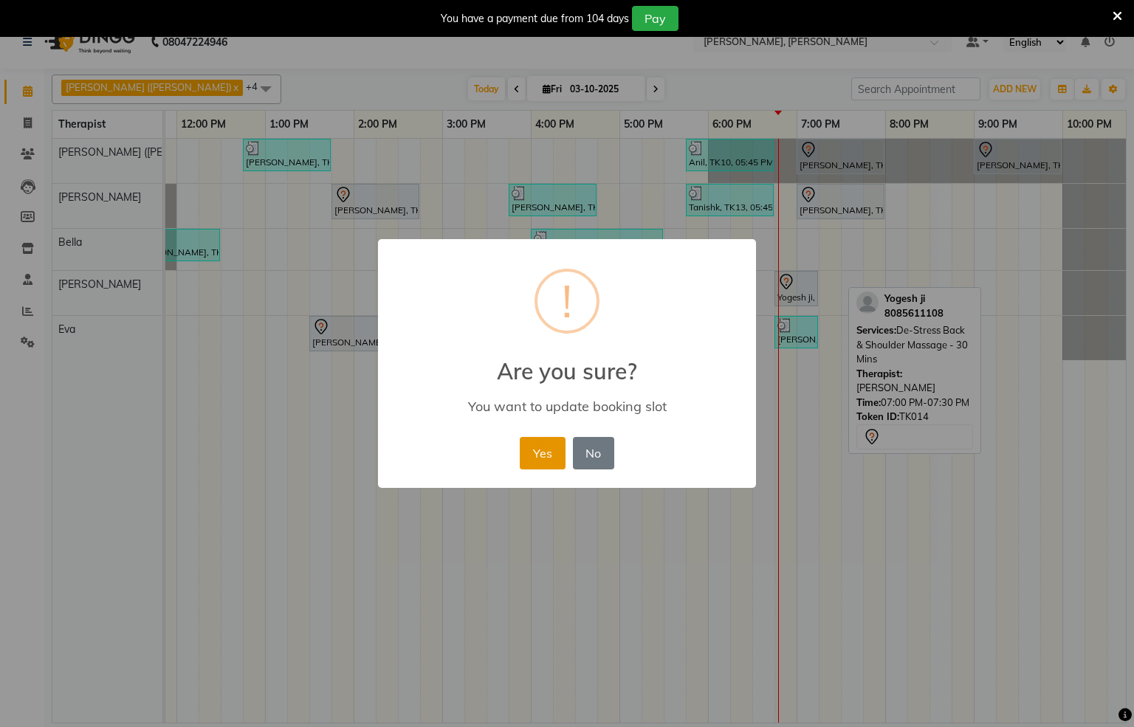
click at [548, 447] on button "Yes" at bounding box center [542, 453] width 45 height 32
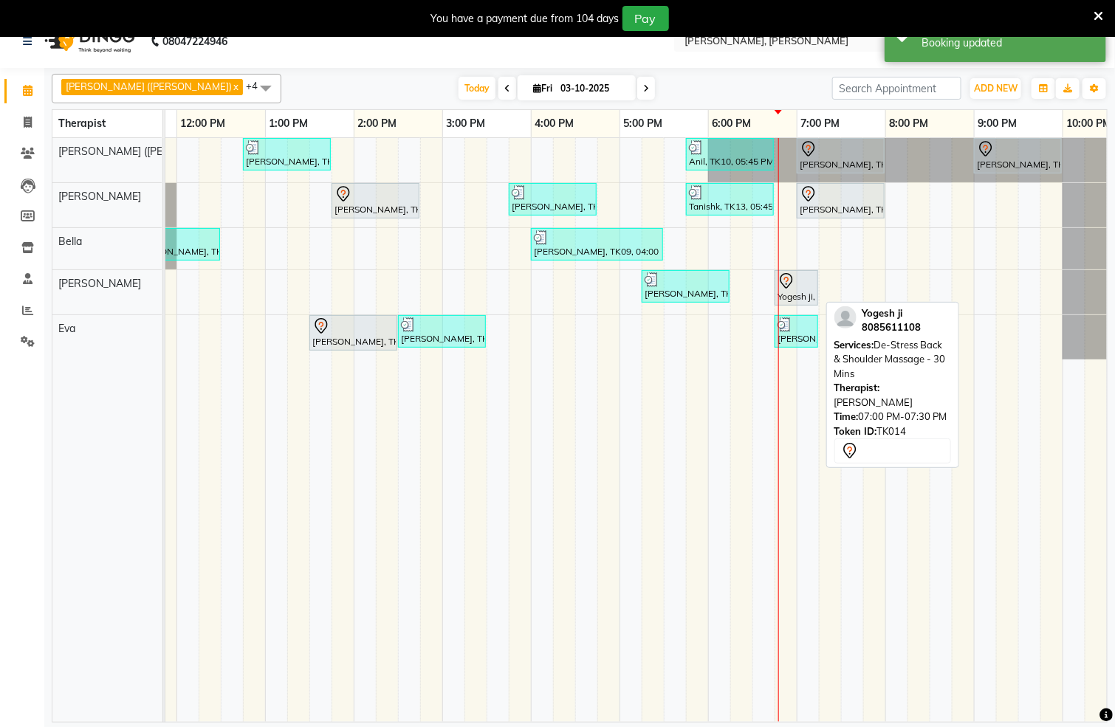
click at [798, 290] on div at bounding box center [797, 281] width 38 height 18
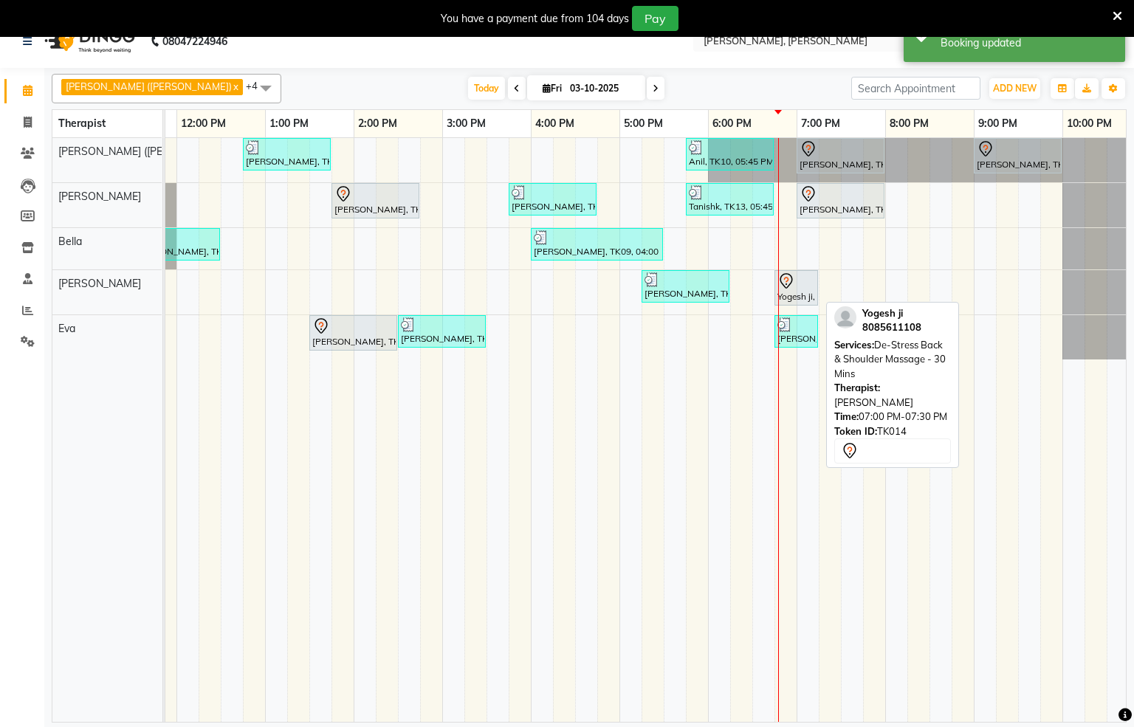
select select "7"
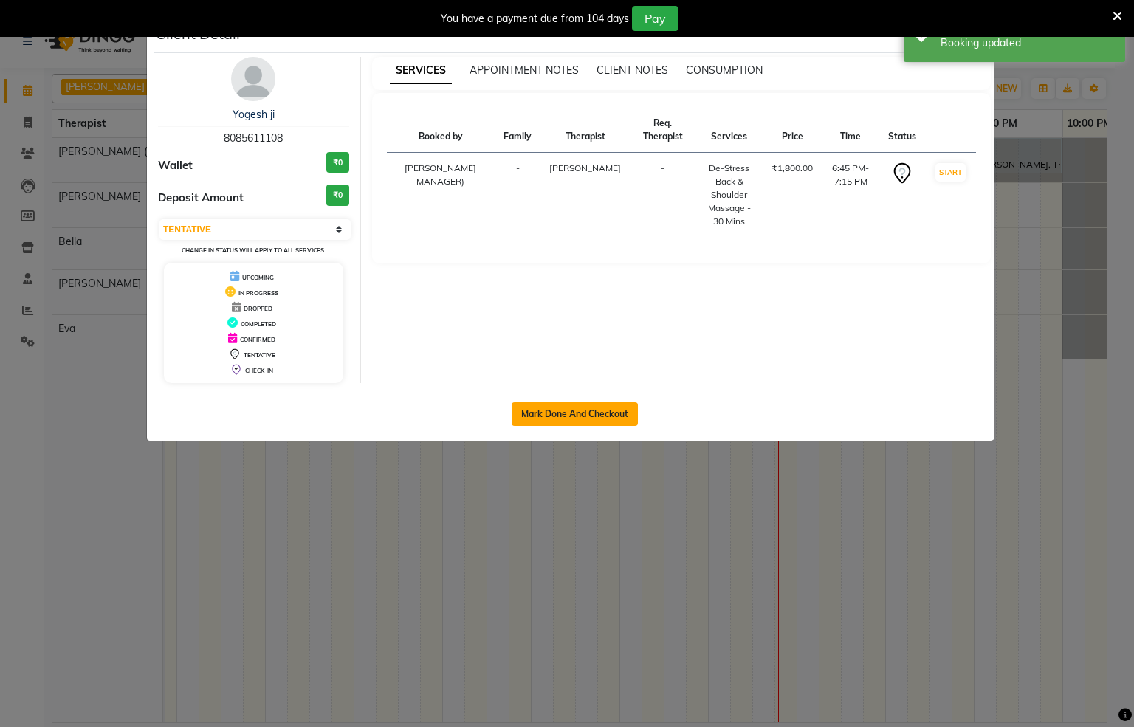
click at [574, 417] on button "Mark Done And Checkout" at bounding box center [575, 414] width 126 height 24
select select "service"
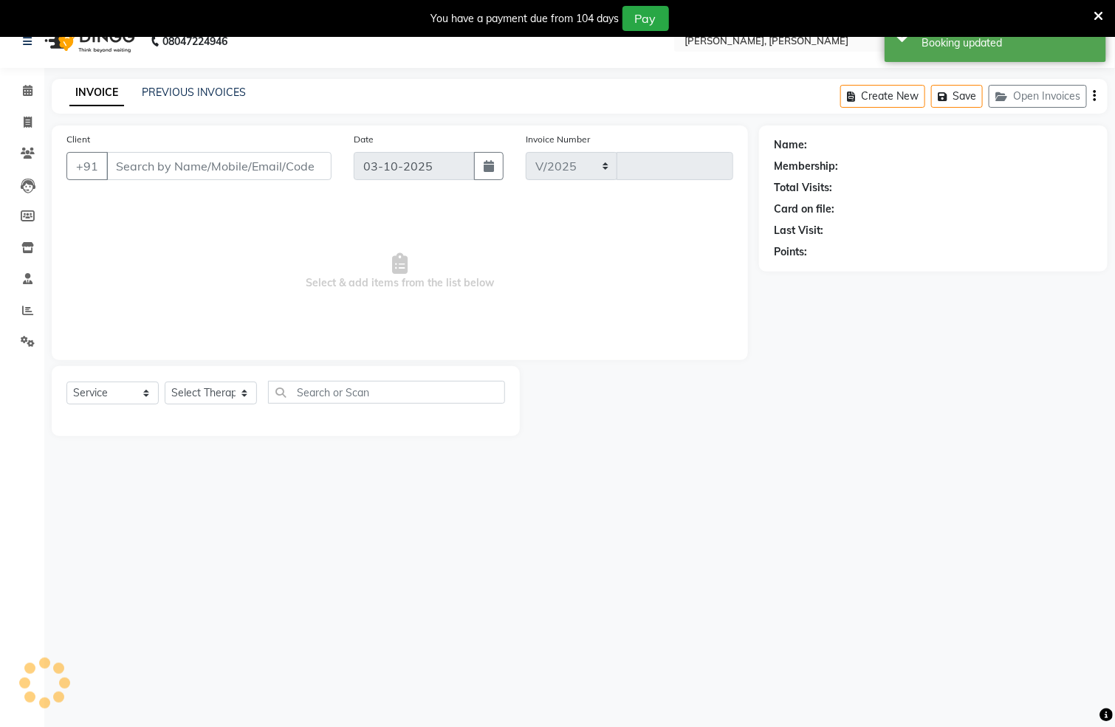
select select "6399"
type input "1577"
type input "8085611108"
select select "83147"
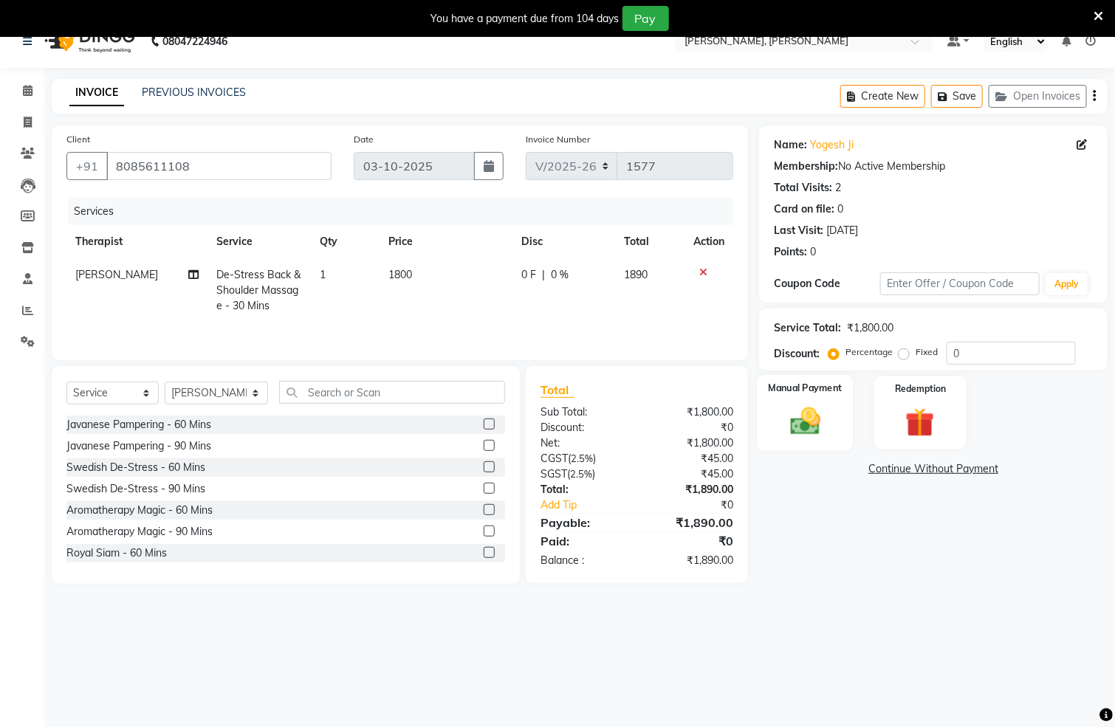
click at [831, 410] on div "Manual Payment" at bounding box center [806, 413] width 96 height 76
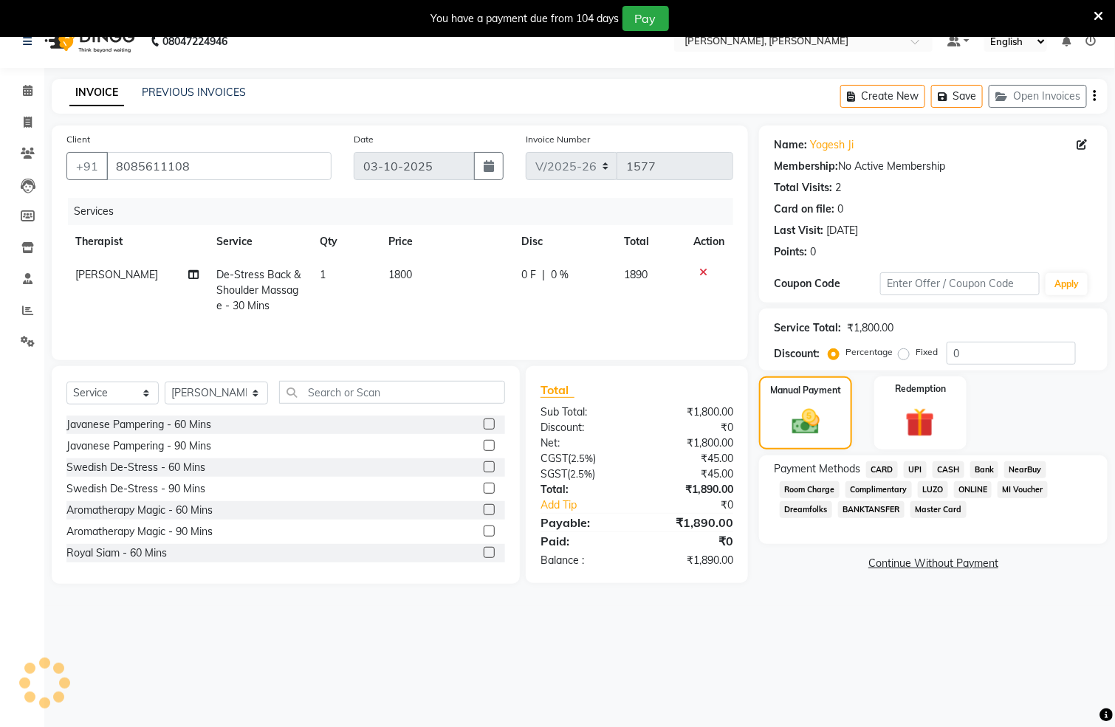
click at [913, 468] on span "UPI" at bounding box center [915, 470] width 23 height 17
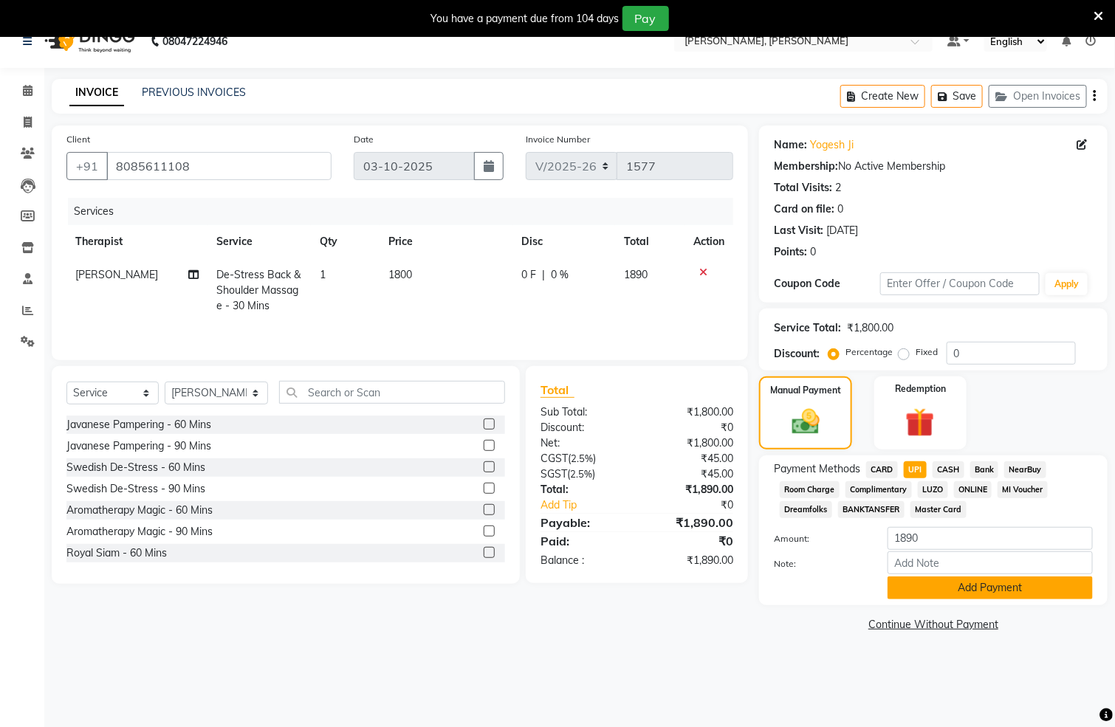
click at [938, 583] on button "Add Payment" at bounding box center [990, 588] width 205 height 23
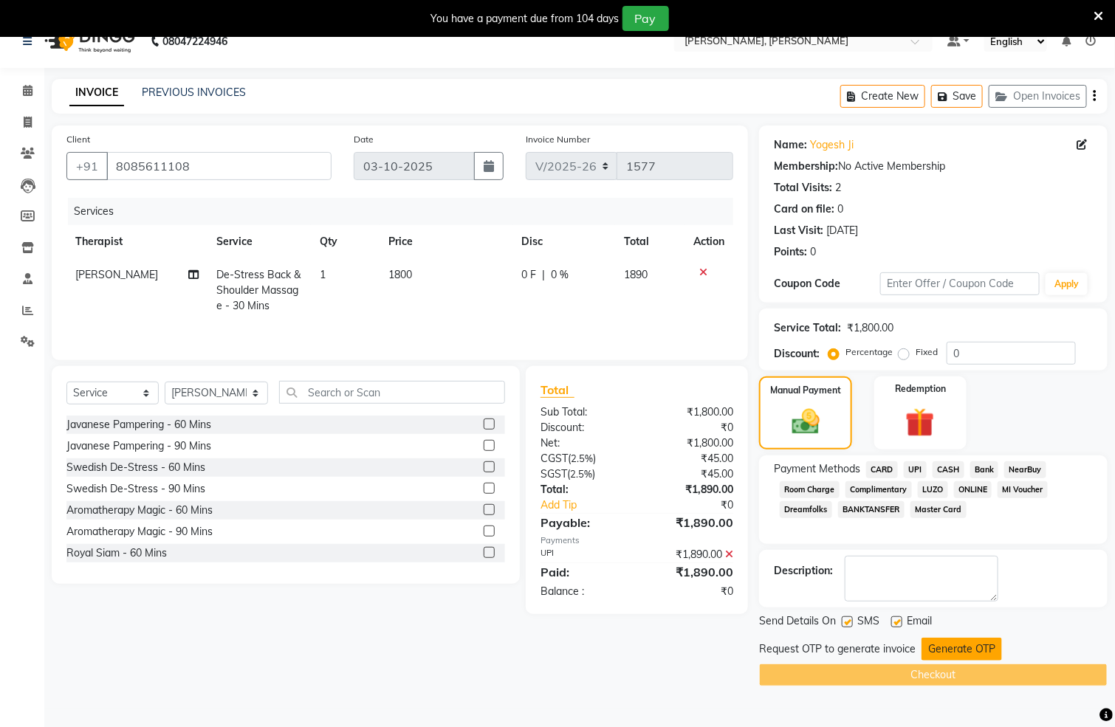
click at [971, 651] on button "Generate OTP" at bounding box center [962, 649] width 80 height 23
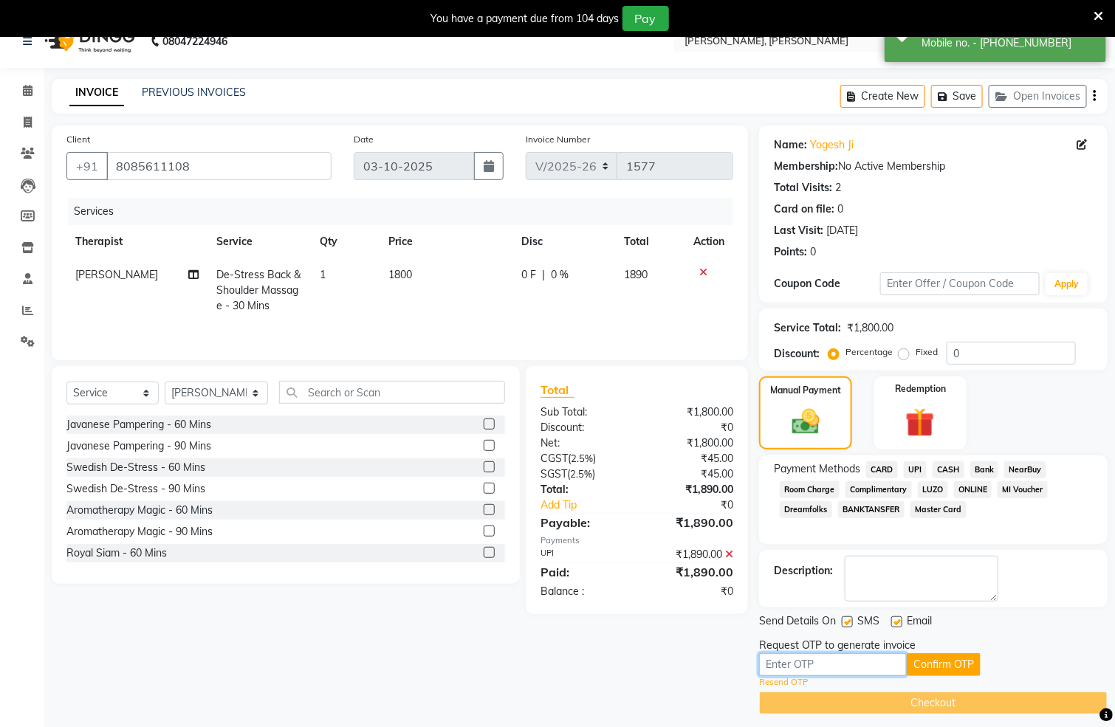
click at [785, 668] on input "text" at bounding box center [833, 665] width 148 height 23
type input "5011"
click at [953, 656] on button "Confirm OTP" at bounding box center [944, 665] width 74 height 23
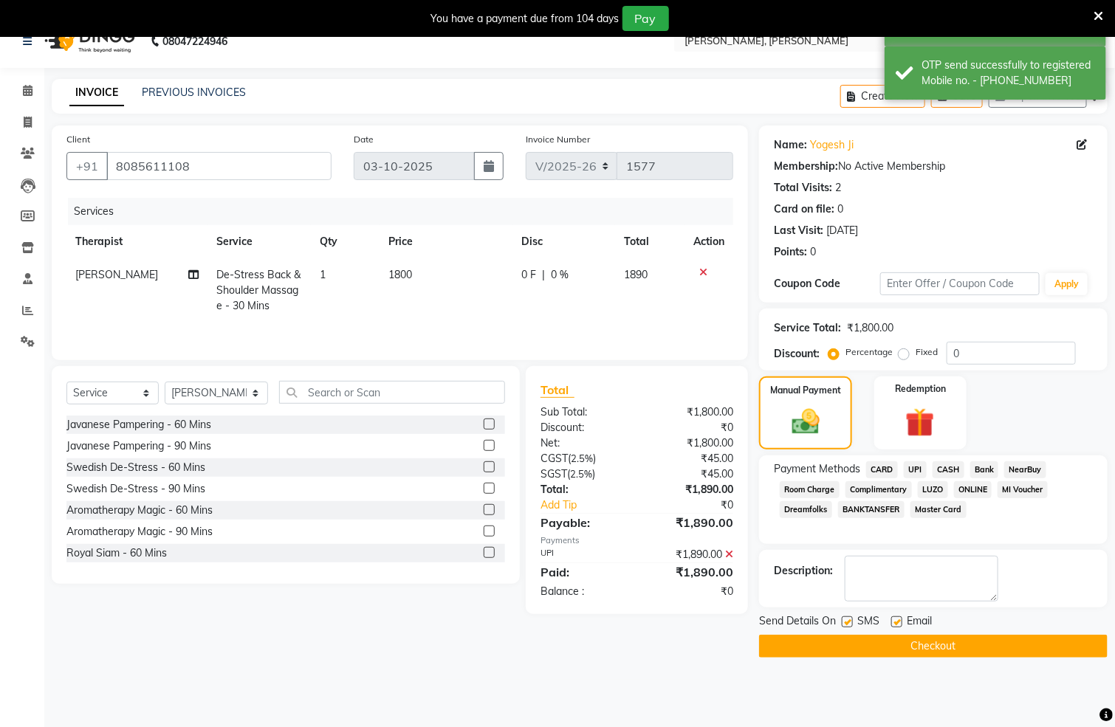
click at [990, 645] on button "Checkout" at bounding box center [933, 646] width 349 height 23
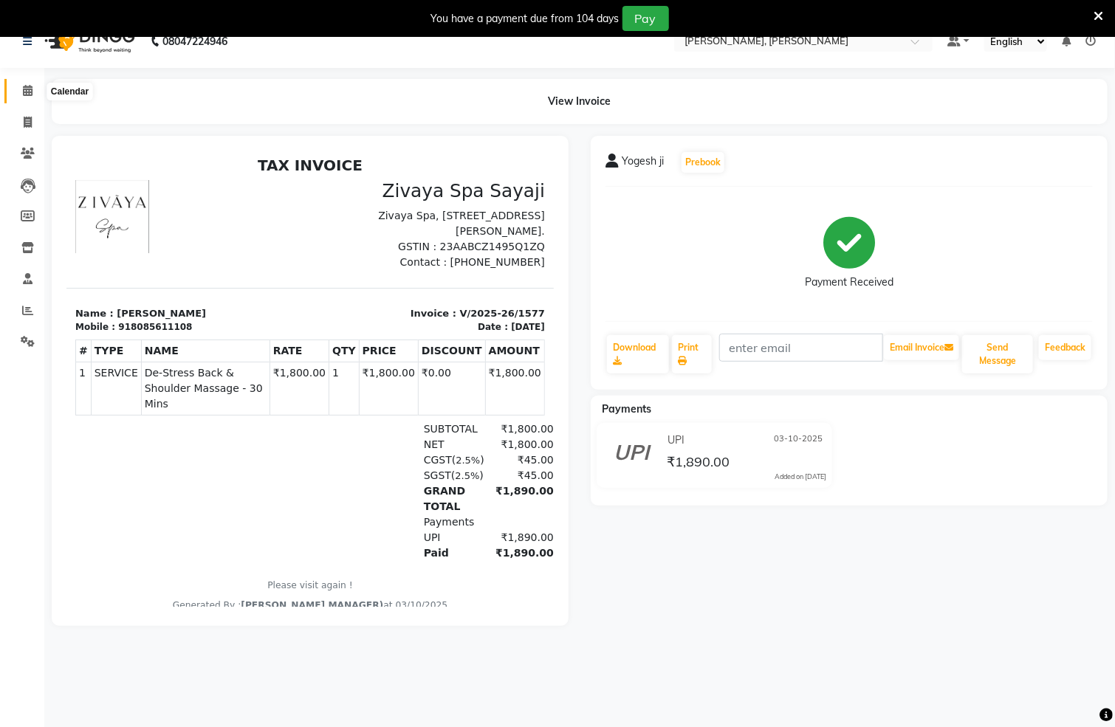
click at [23, 91] on icon at bounding box center [28, 90] width 10 height 11
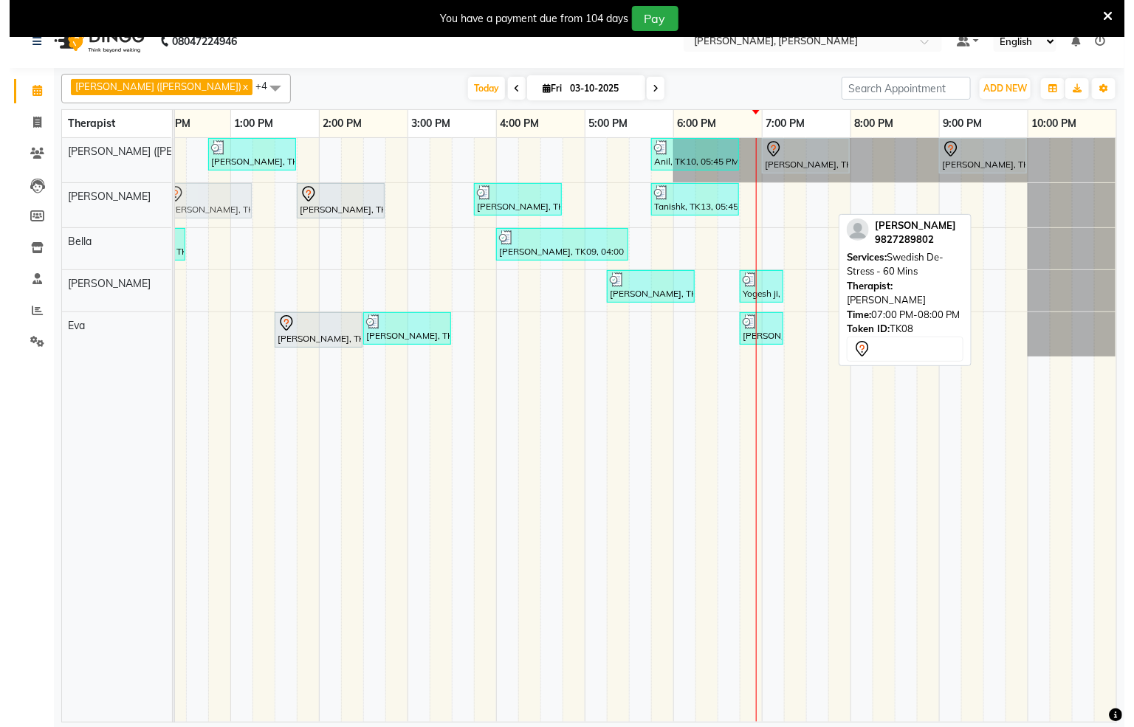
scroll to position [0, 468]
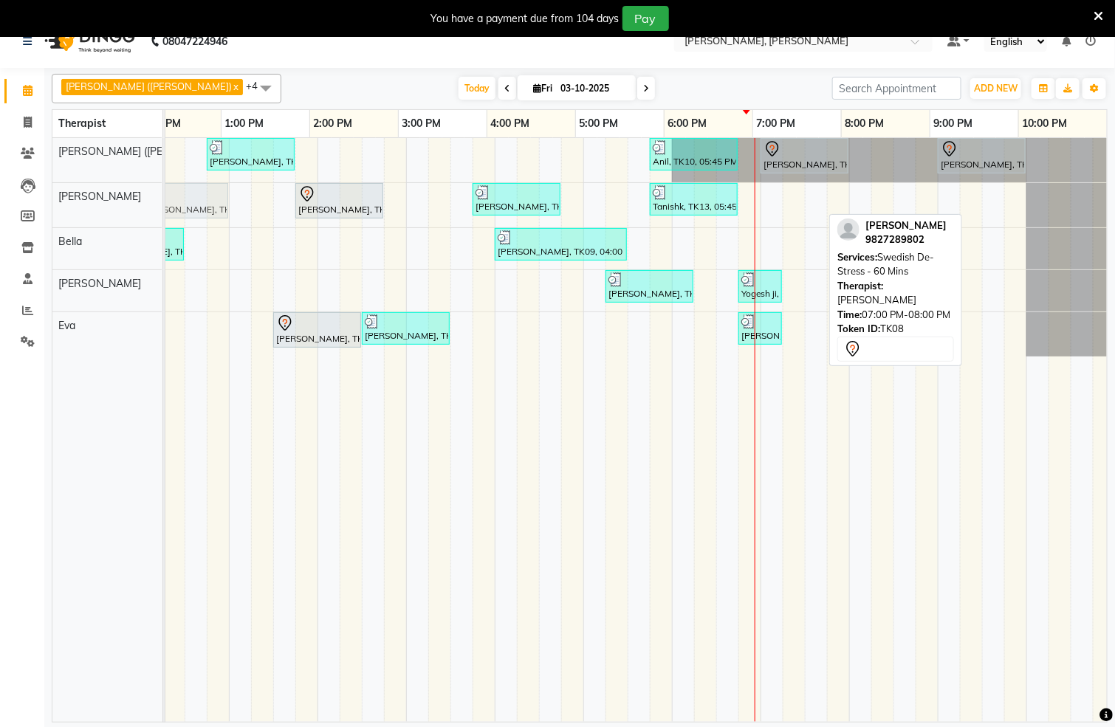
drag, startPoint x: 772, startPoint y: 204, endPoint x: 191, endPoint y: 196, distance: 580.5
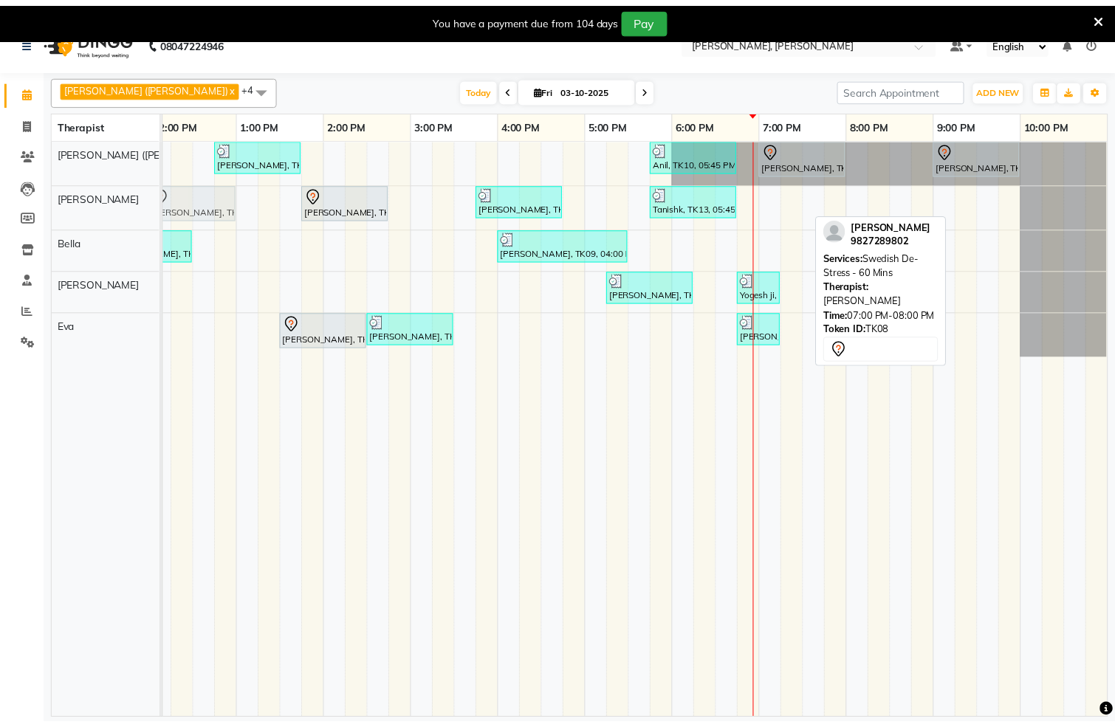
scroll to position [0, 450]
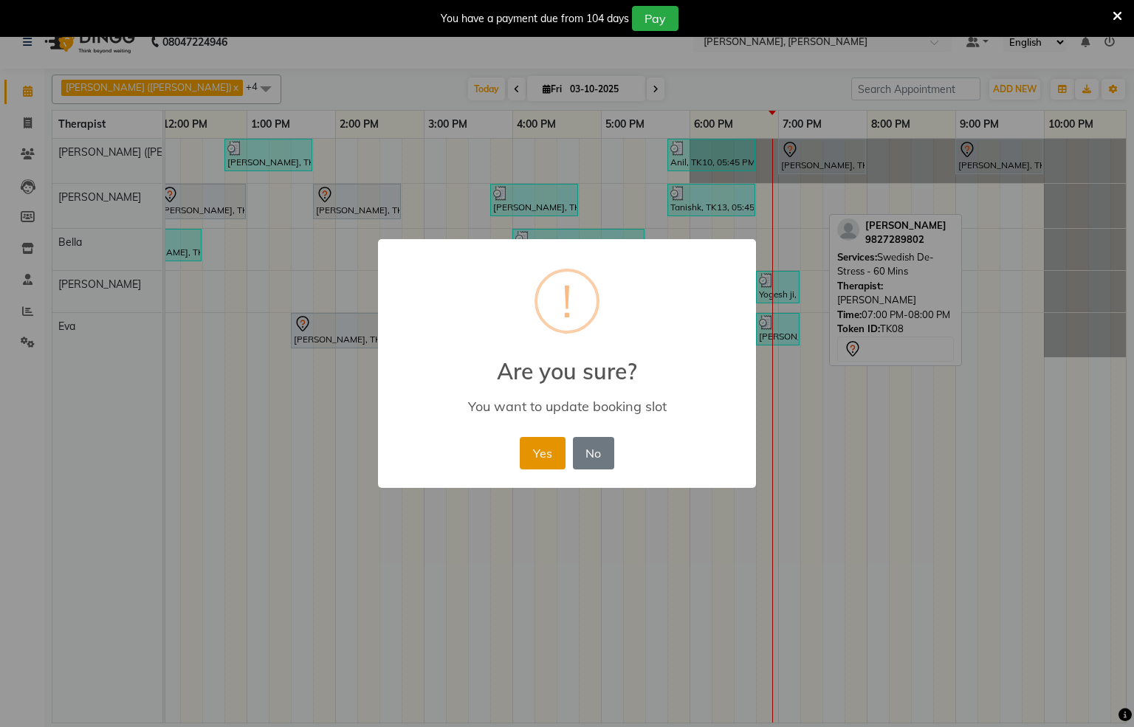
click at [526, 450] on button "Yes" at bounding box center [542, 453] width 45 height 32
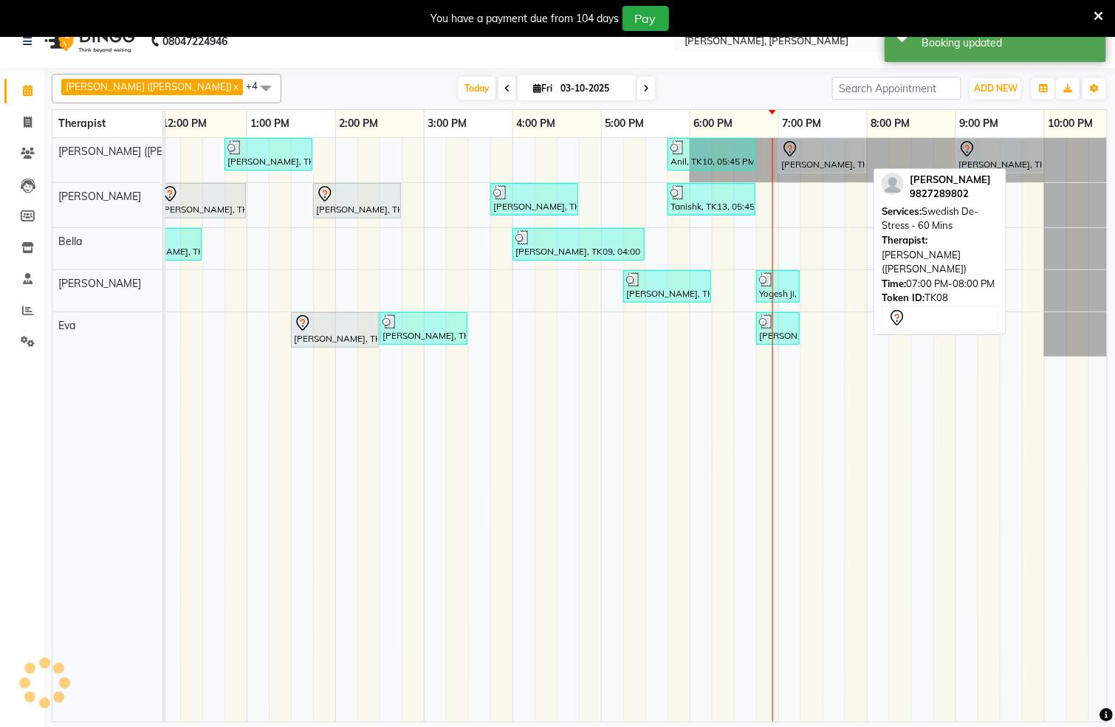
click at [820, 154] on div at bounding box center [822, 149] width 82 height 18
select select "7"
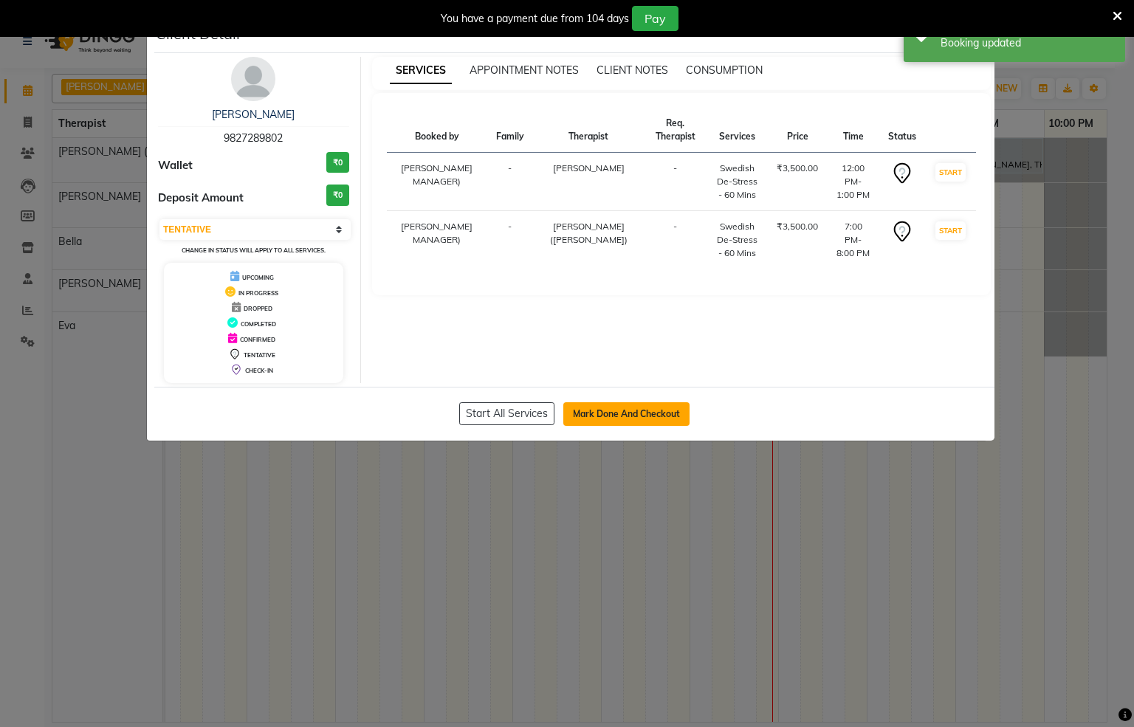
click at [616, 419] on button "Mark Done And Checkout" at bounding box center [626, 414] width 126 height 24
select select "service"
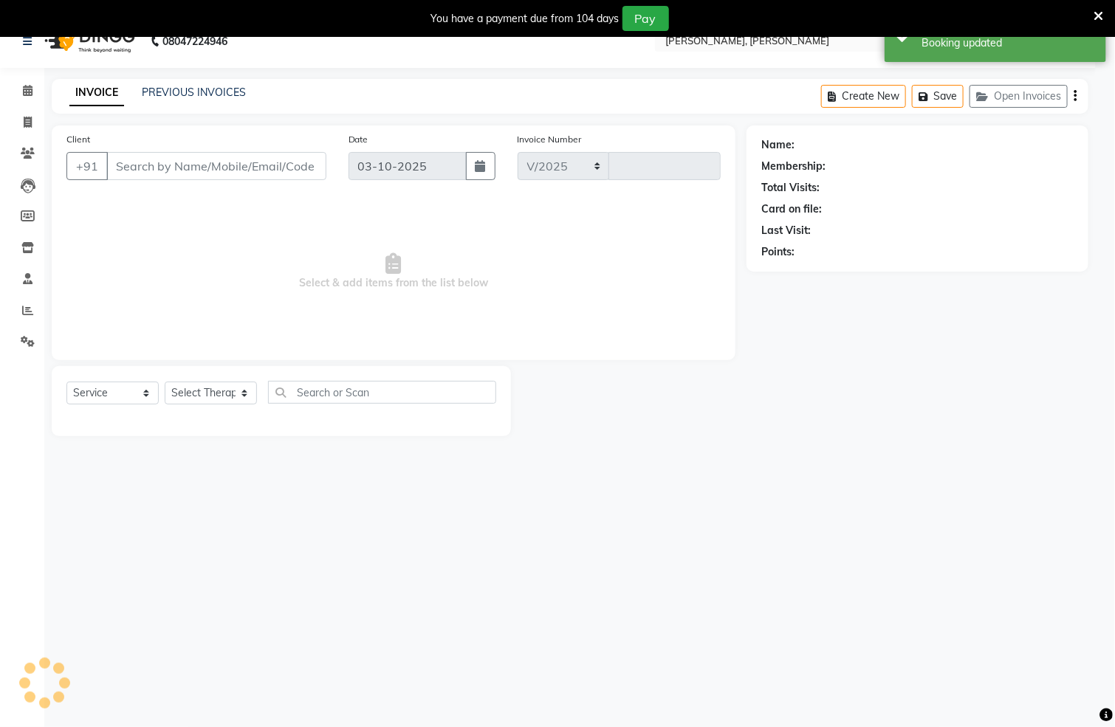
select select "6399"
type input "1578"
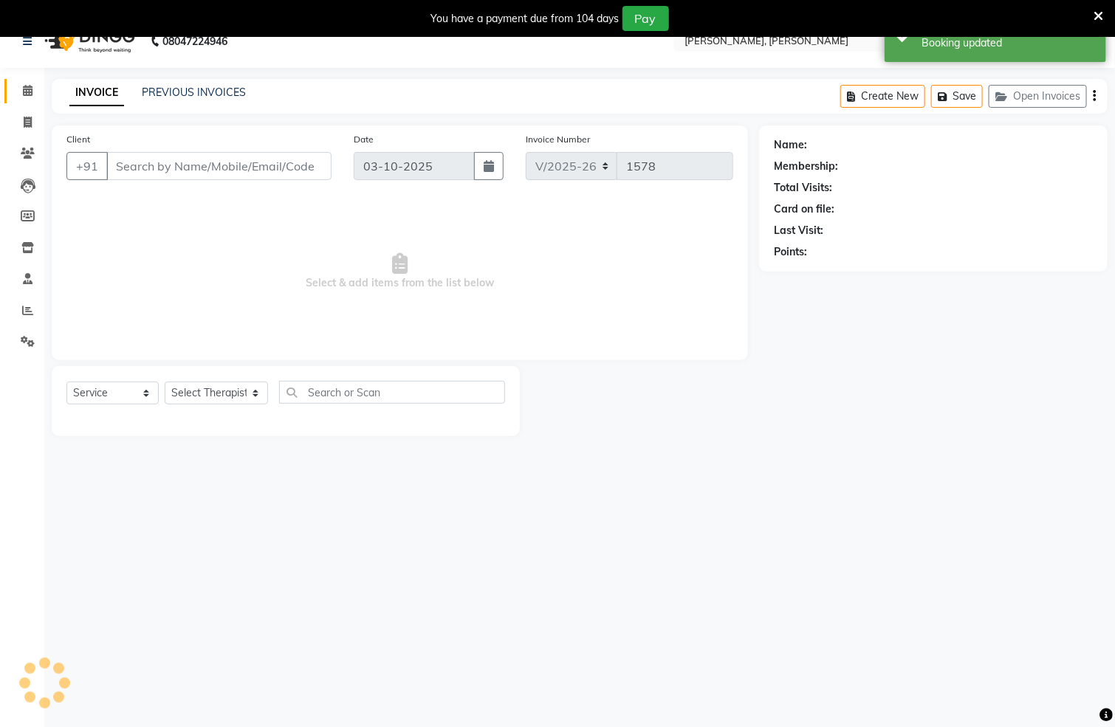
type input "9827289802"
select select "55791"
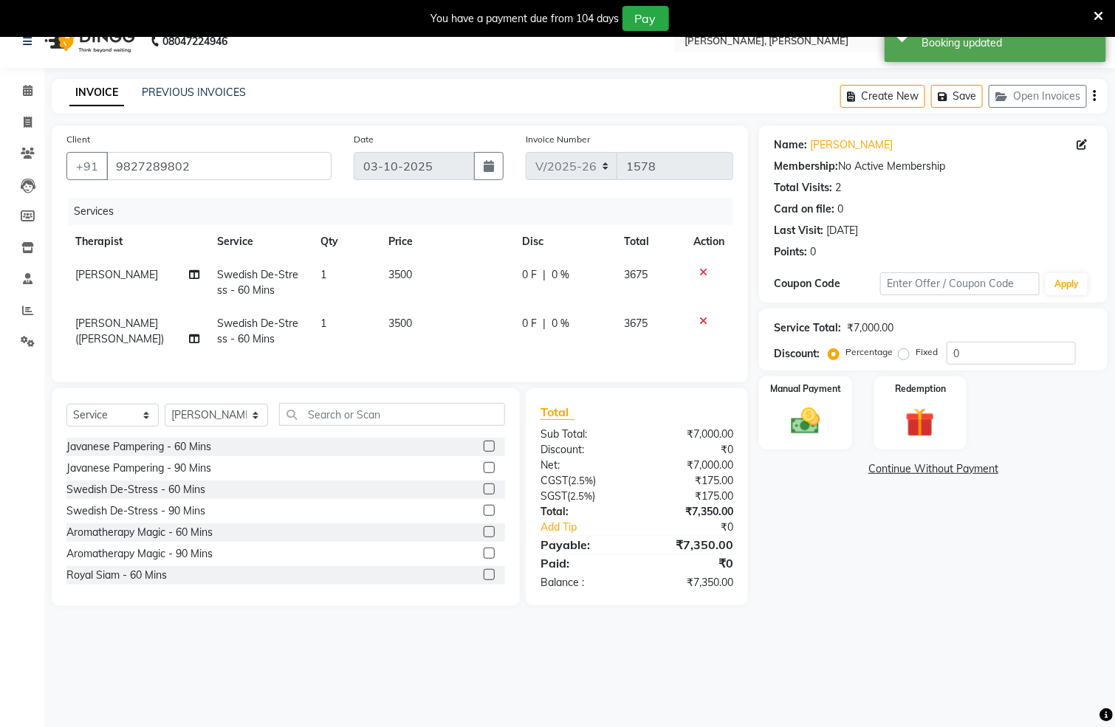
click at [700, 268] on icon at bounding box center [703, 272] width 8 height 10
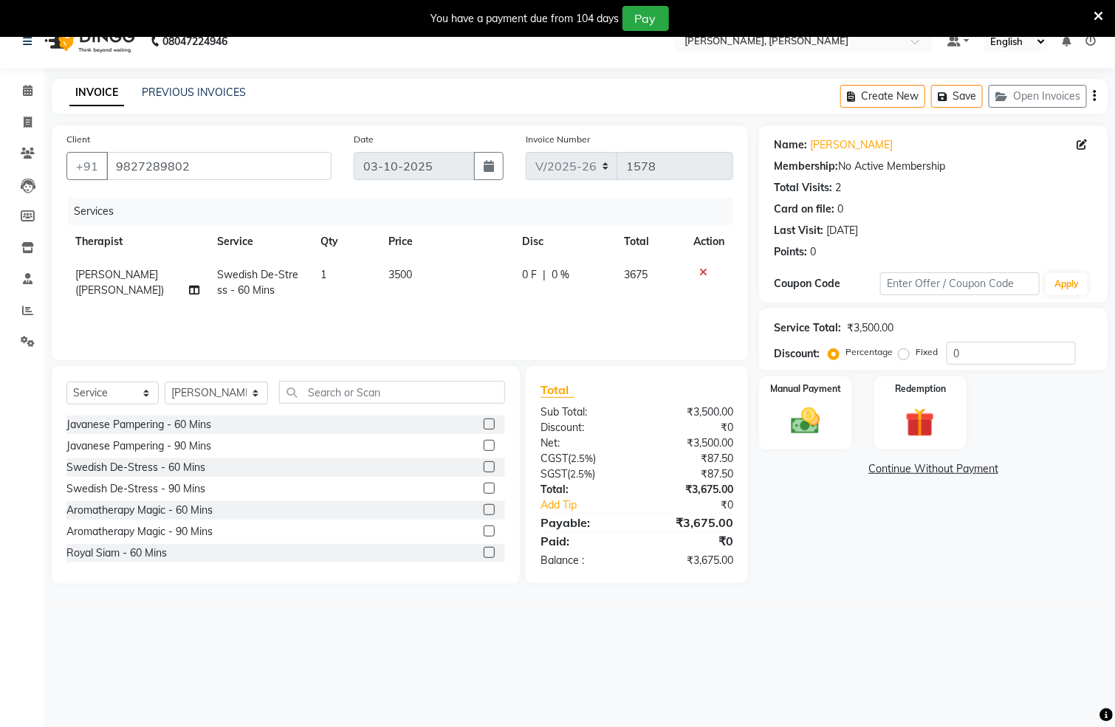
click at [238, 280] on span "Swedish De-Stress - 60 Mins" at bounding box center [257, 282] width 81 height 29
select select "55791"
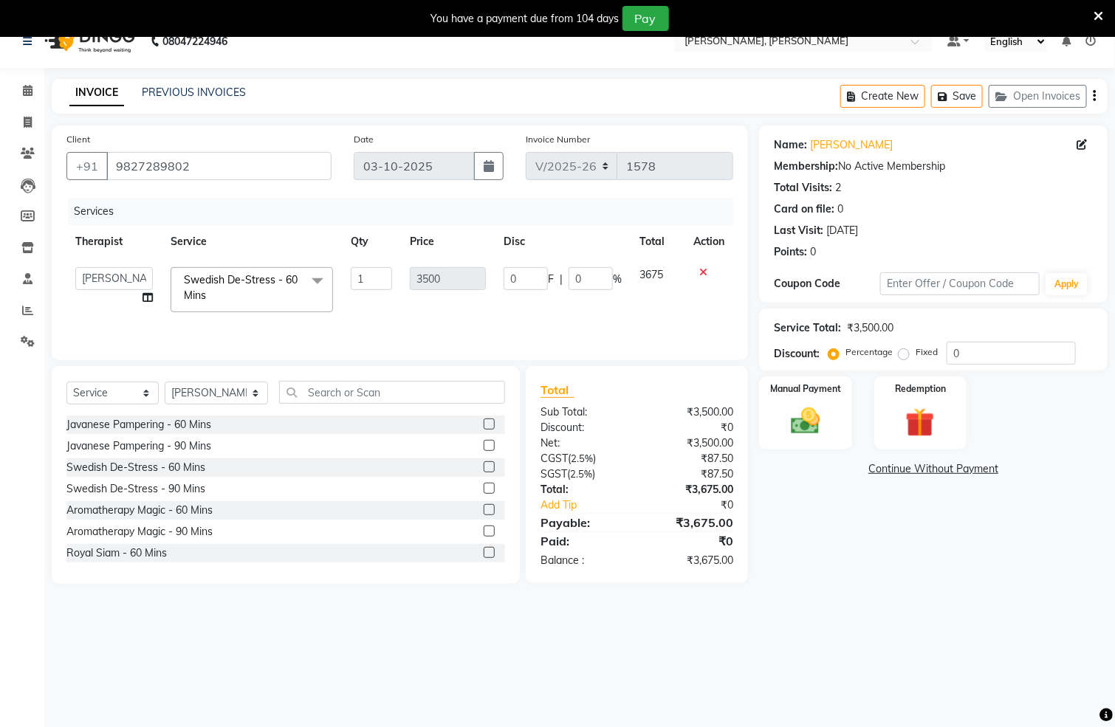
click at [240, 284] on span "Swedish De-Stress - 60 Mins" at bounding box center [241, 287] width 114 height 29
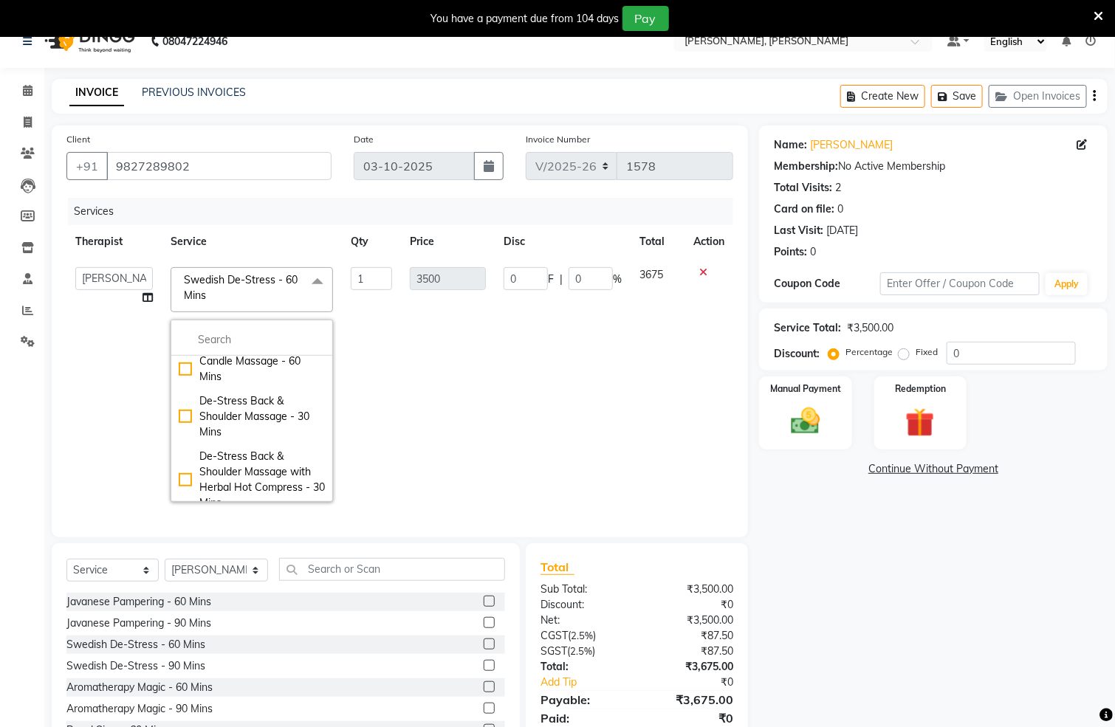
scroll to position [512, 0]
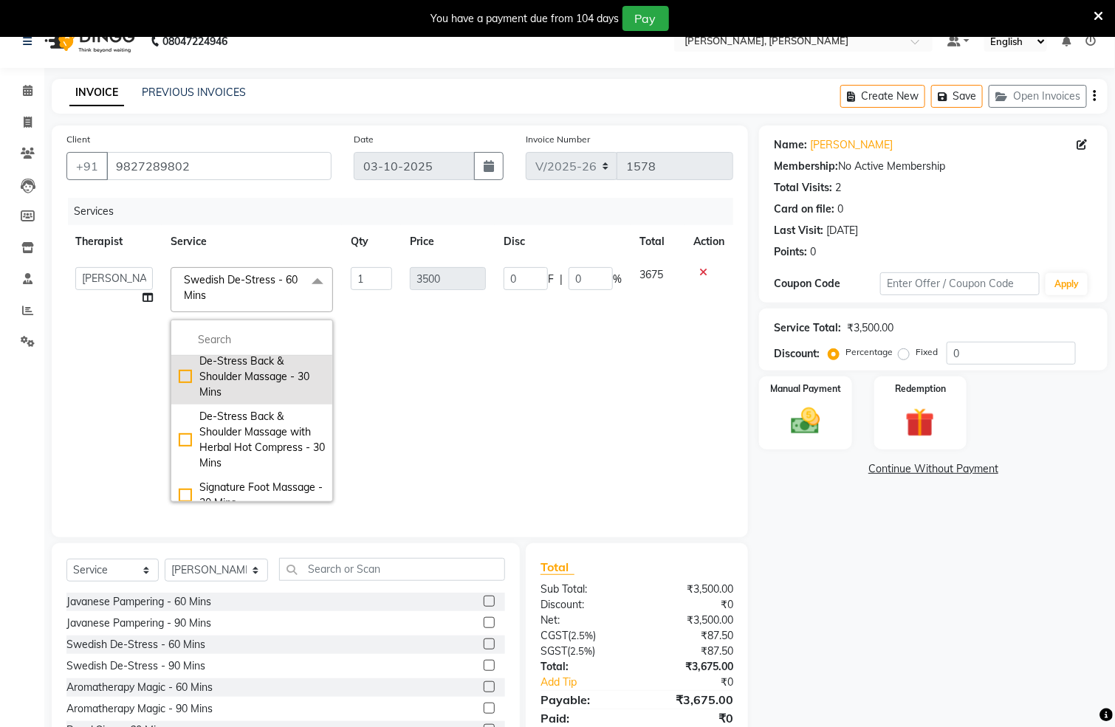
click at [179, 400] on div "De-Stress Back & Shoulder Massage - 30 Mins" at bounding box center [252, 377] width 146 height 47
checkbox input "false"
checkbox input "true"
type input "1800"
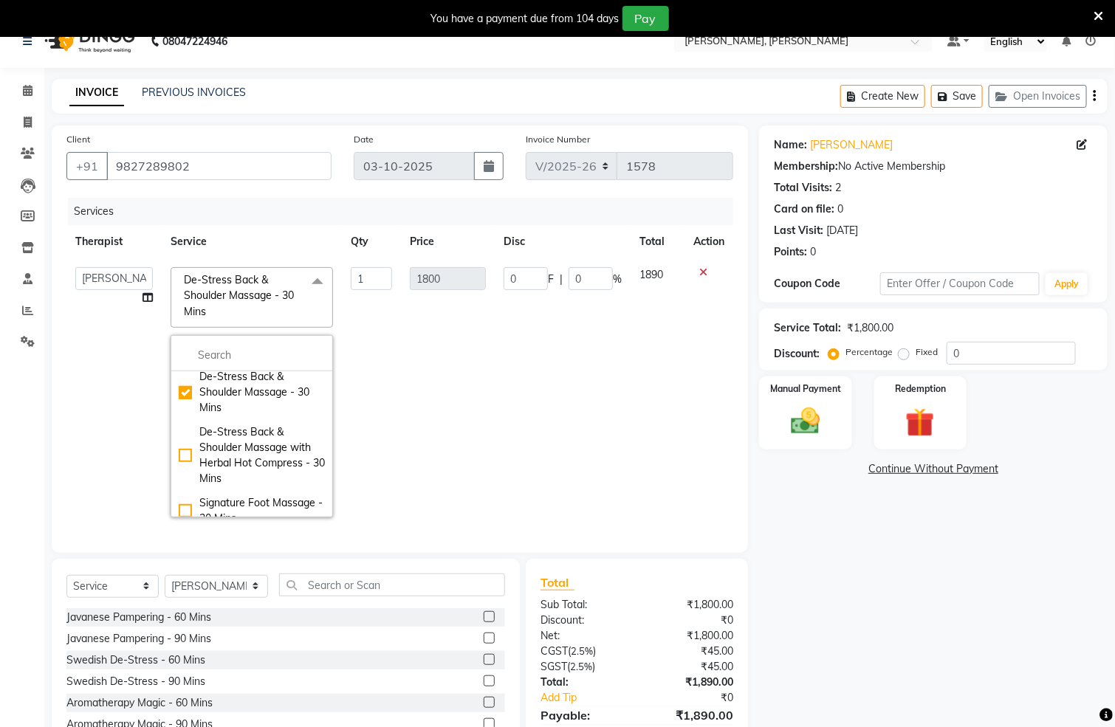
click at [386, 390] on td "1" at bounding box center [371, 392] width 59 height 268
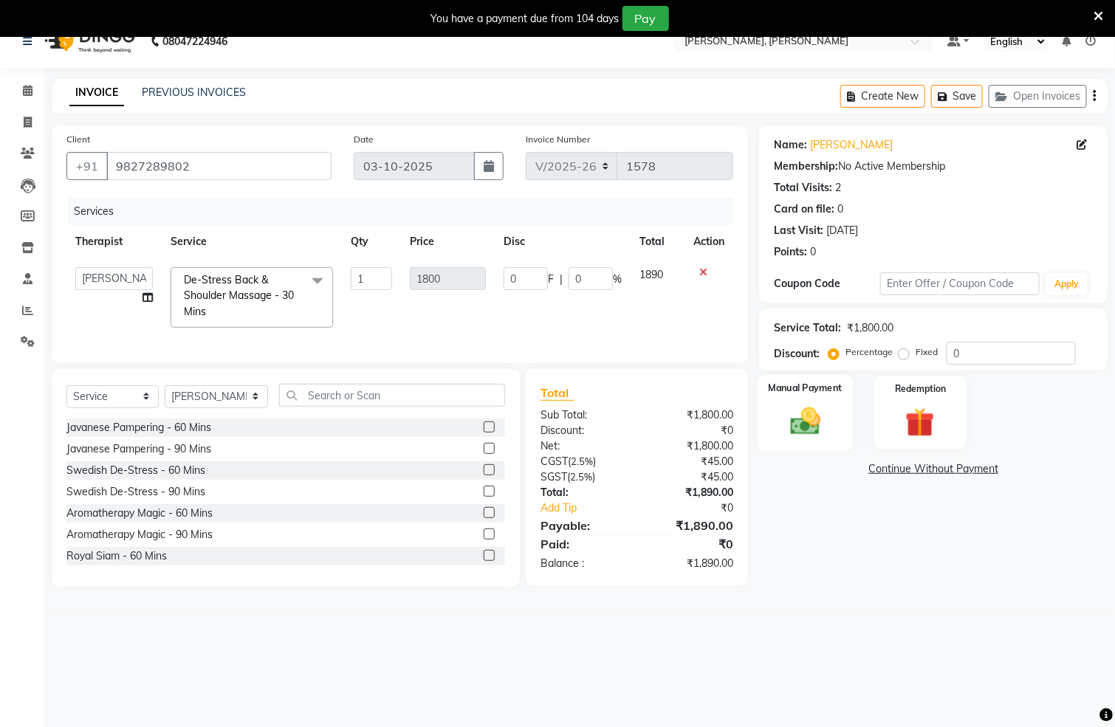
click at [831, 439] on div "Manual Payment" at bounding box center [806, 413] width 96 height 76
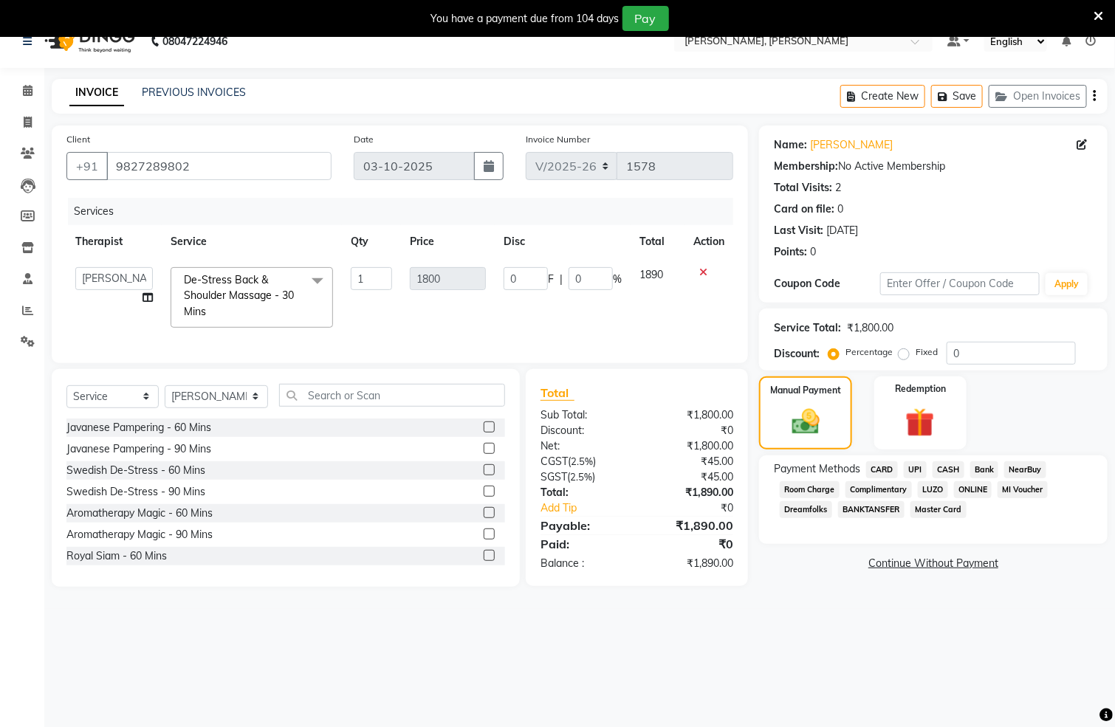
click at [882, 470] on span "CARD" at bounding box center [882, 470] width 32 height 17
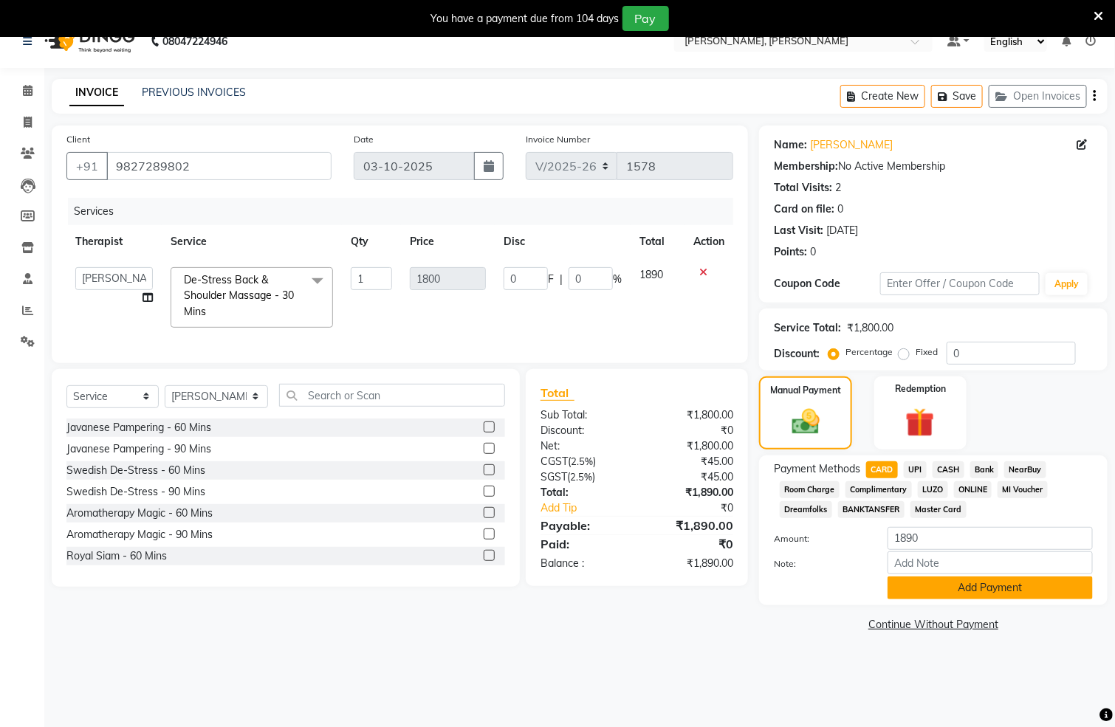
click at [953, 585] on button "Add Payment" at bounding box center [990, 588] width 205 height 23
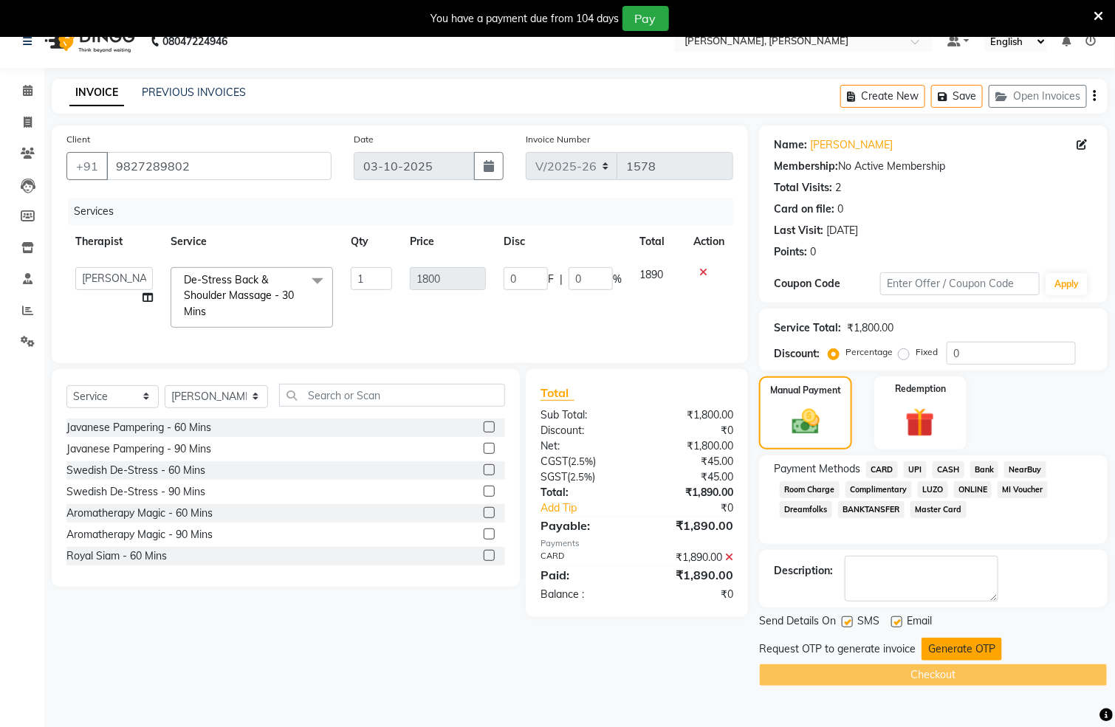
click at [956, 649] on button "Generate OTP" at bounding box center [962, 649] width 80 height 23
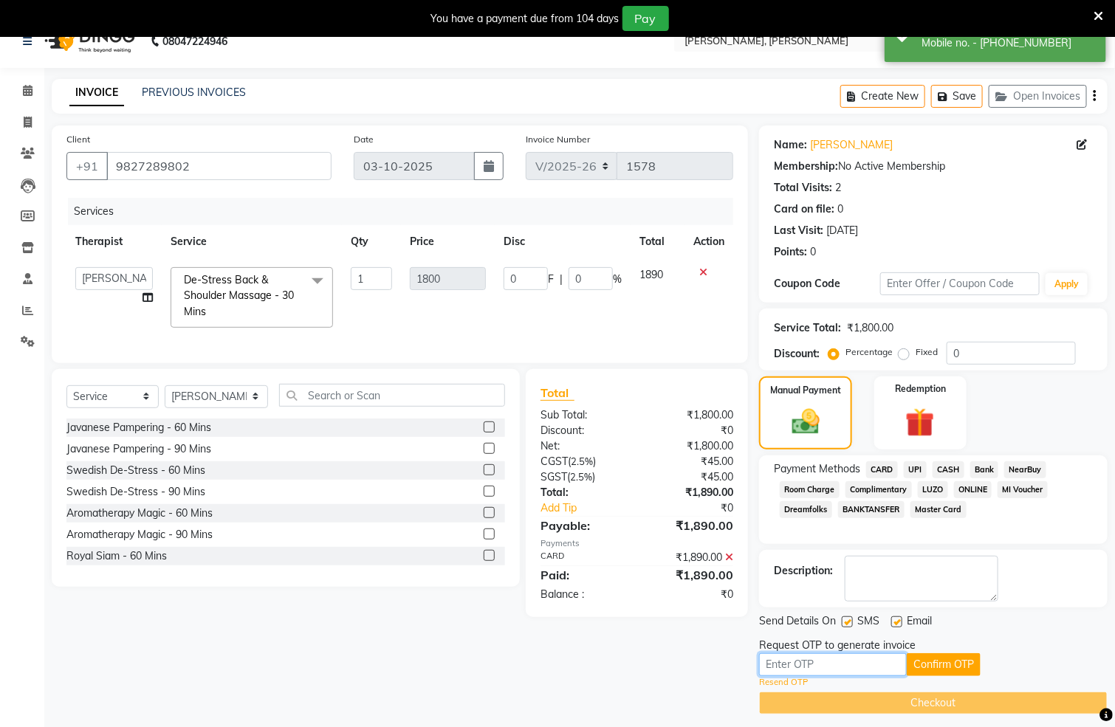
click at [862, 660] on input "text" at bounding box center [833, 665] width 148 height 23
type input "9017"
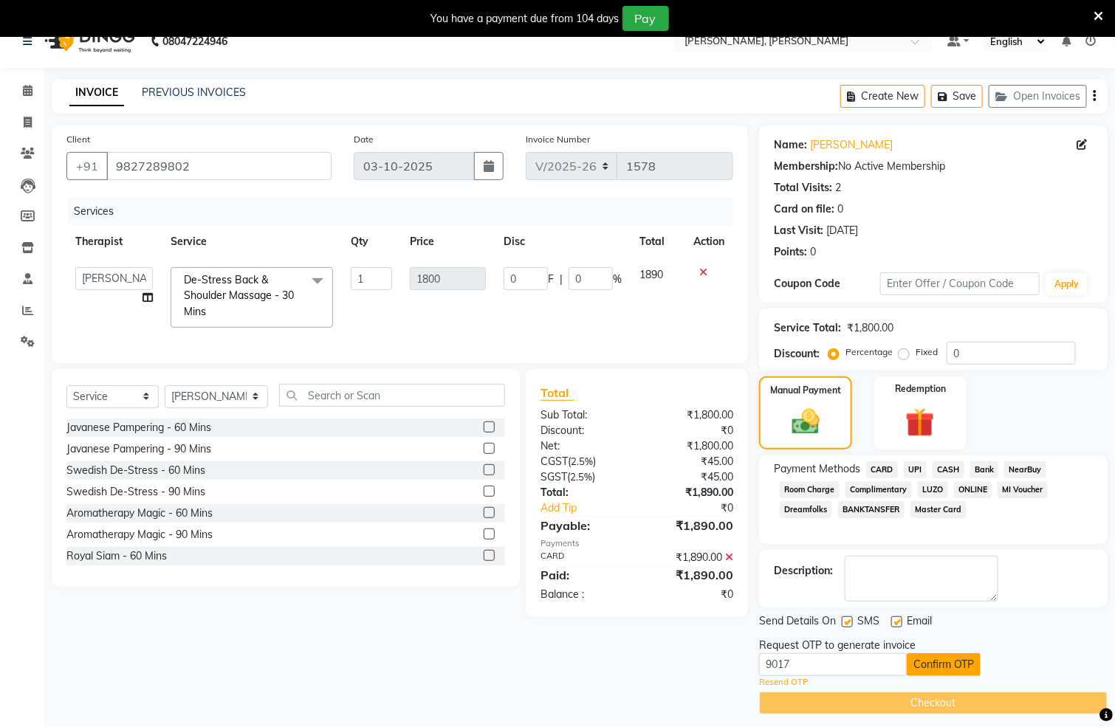
click at [940, 667] on button "Confirm OTP" at bounding box center [944, 665] width 74 height 23
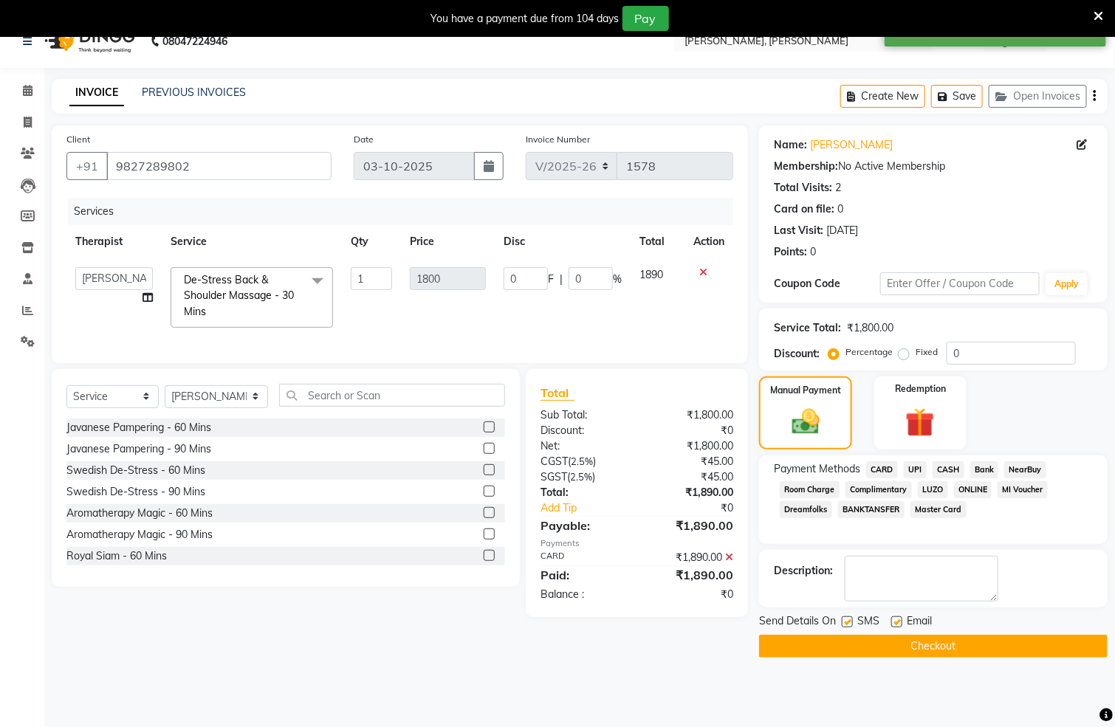
click at [956, 650] on button "Checkout" at bounding box center [933, 646] width 349 height 23
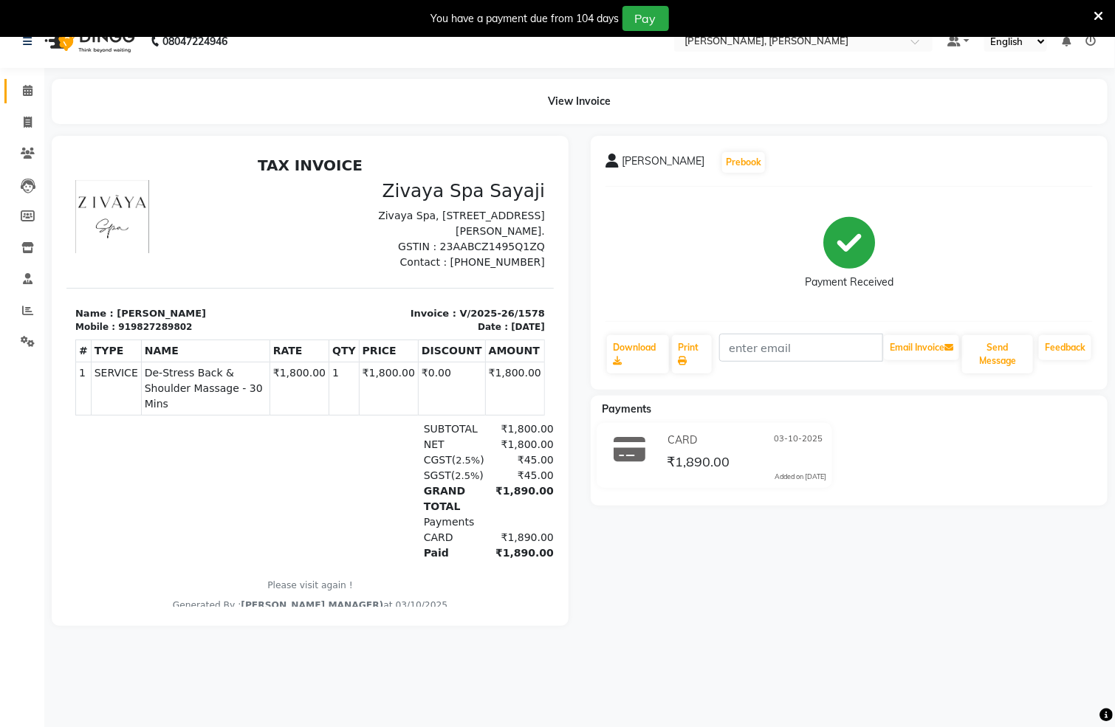
click at [21, 80] on link "Calendar" at bounding box center [21, 91] width 35 height 24
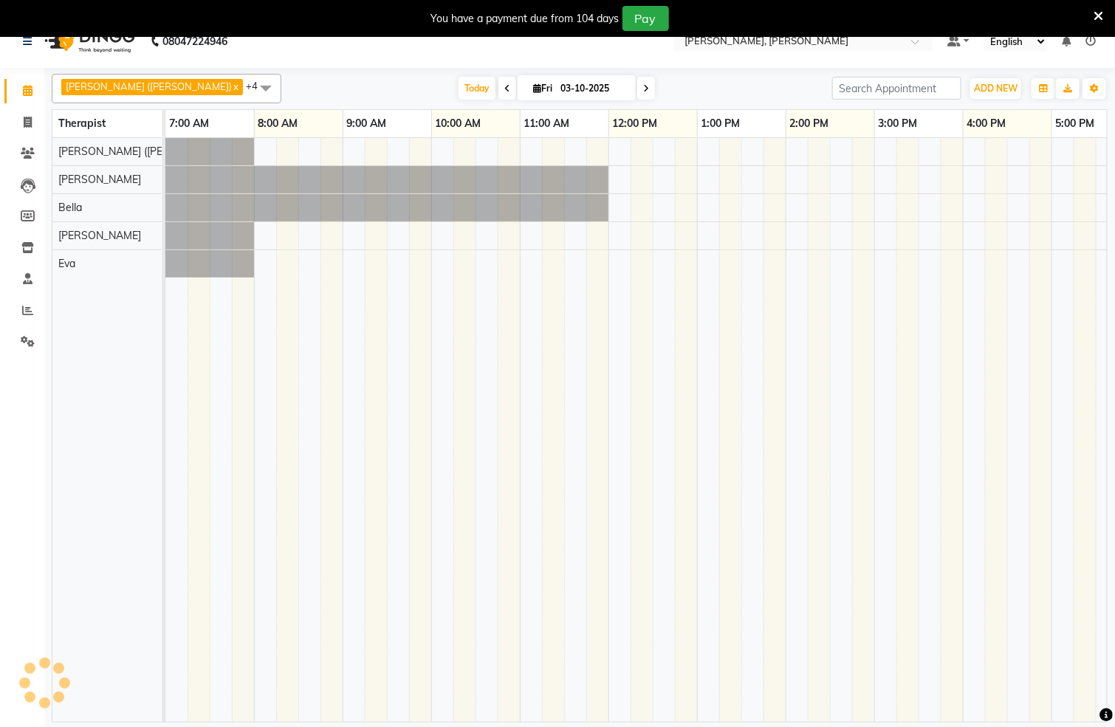
scroll to position [0, 476]
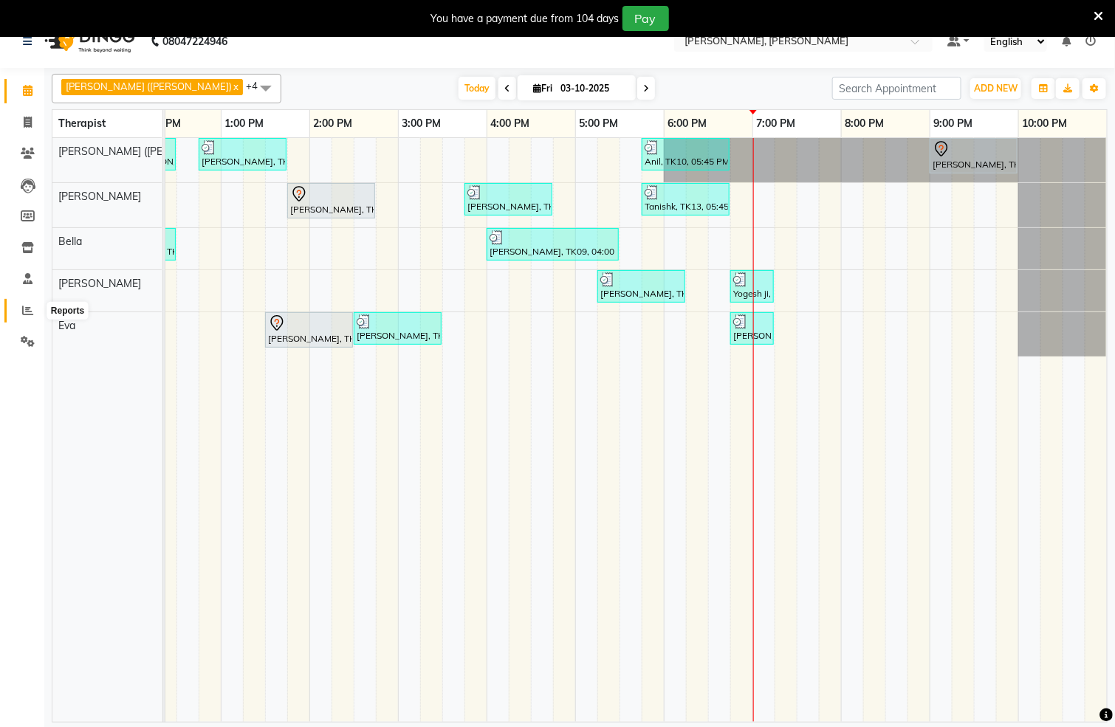
click at [29, 311] on icon at bounding box center [27, 310] width 11 height 11
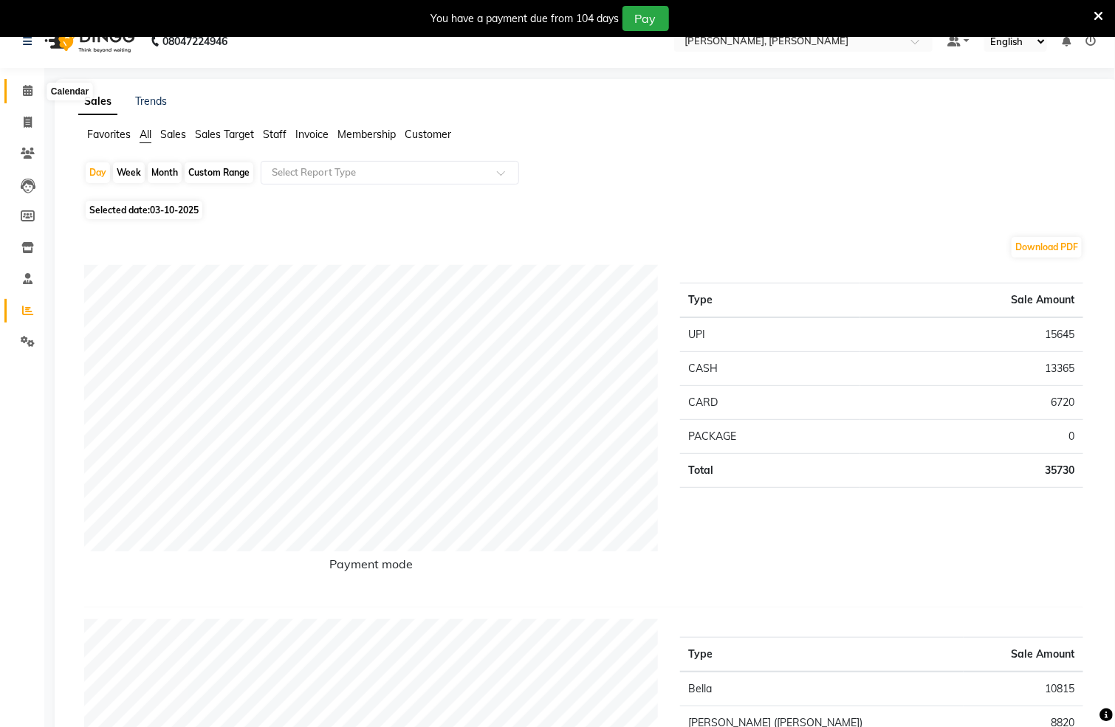
click at [27, 92] on icon at bounding box center [28, 90] width 10 height 11
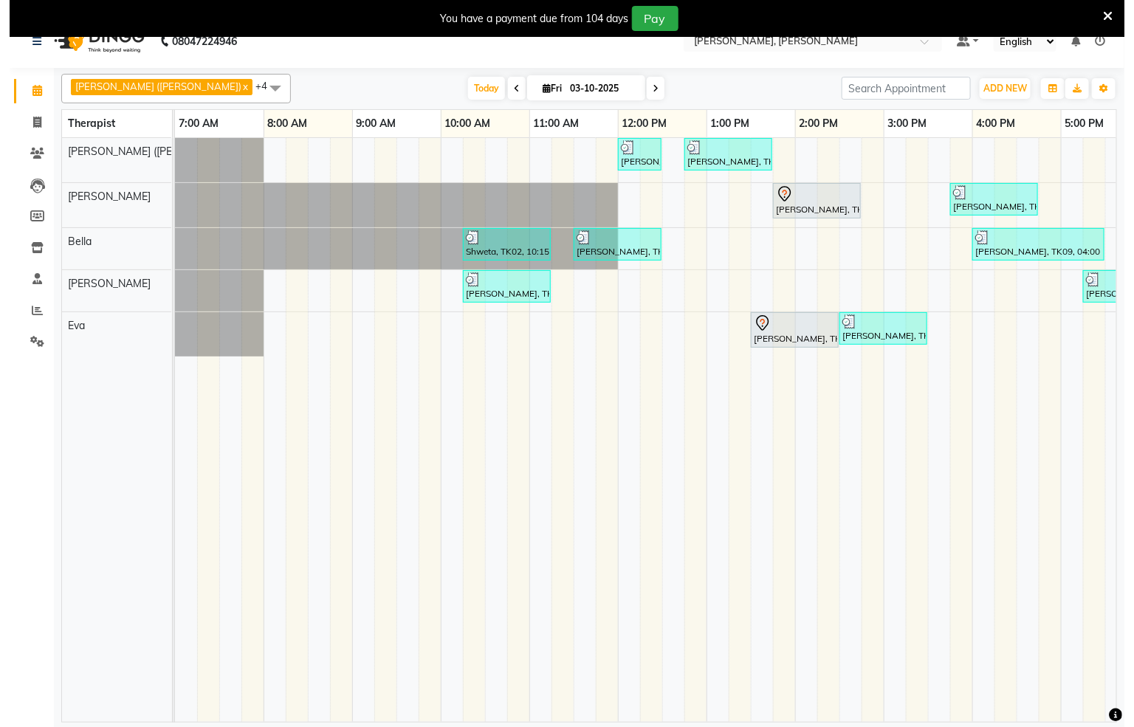
scroll to position [0, 476]
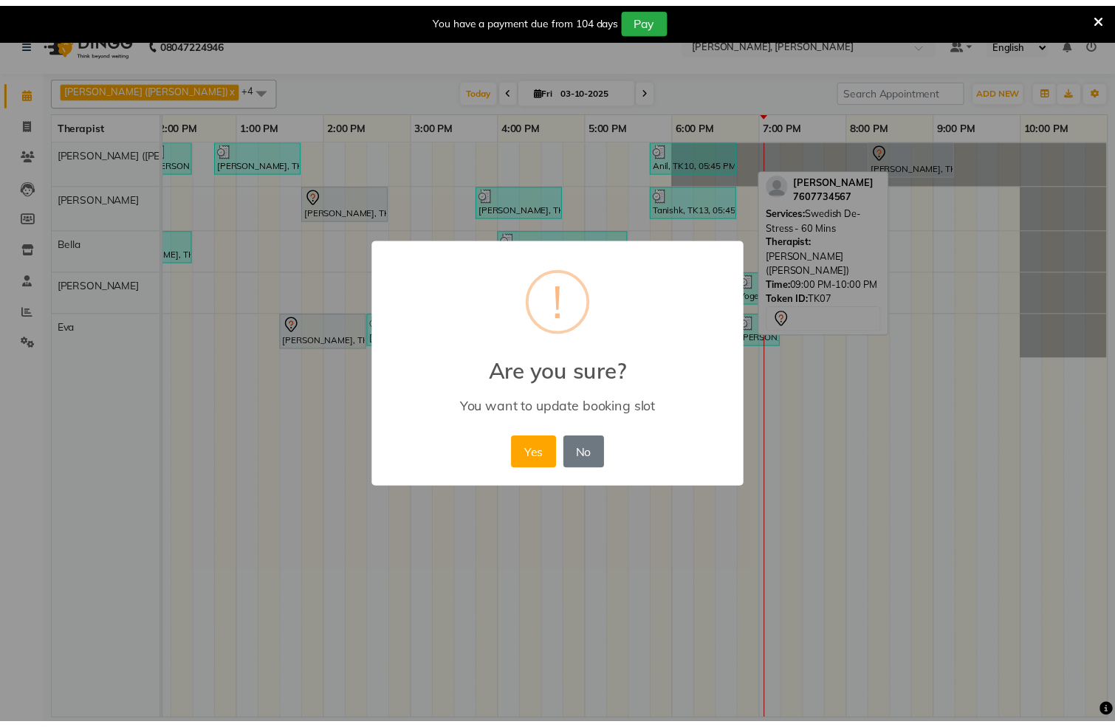
scroll to position [0, 457]
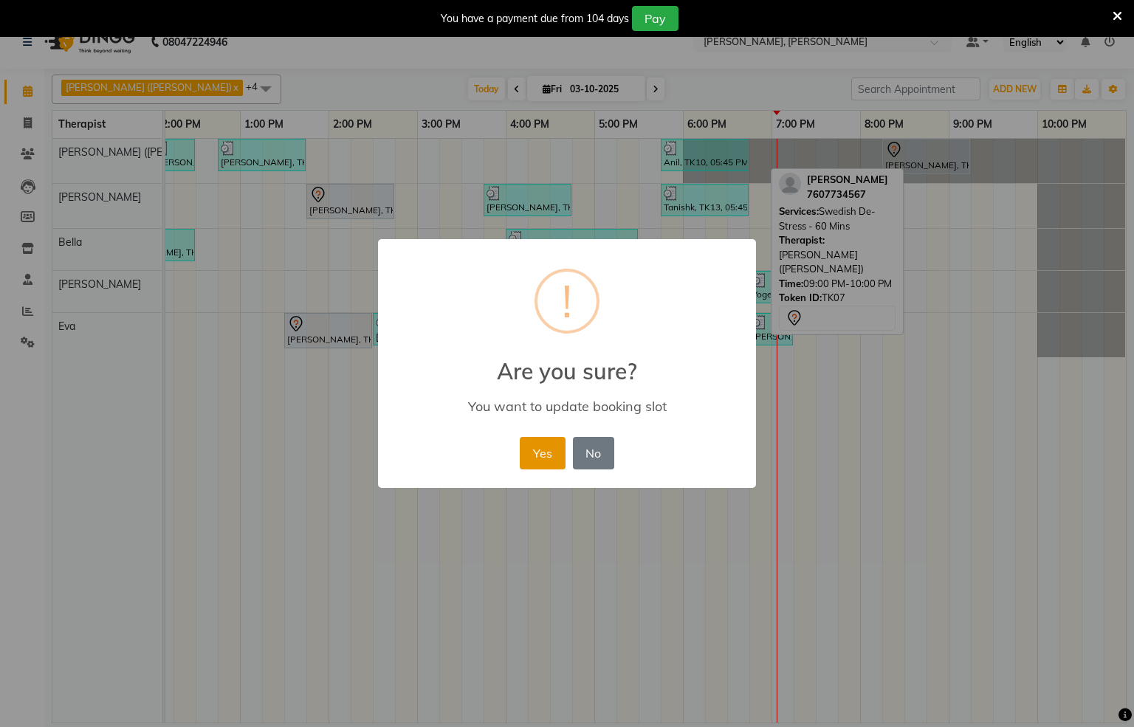
click at [541, 457] on button "Yes" at bounding box center [542, 453] width 45 height 32
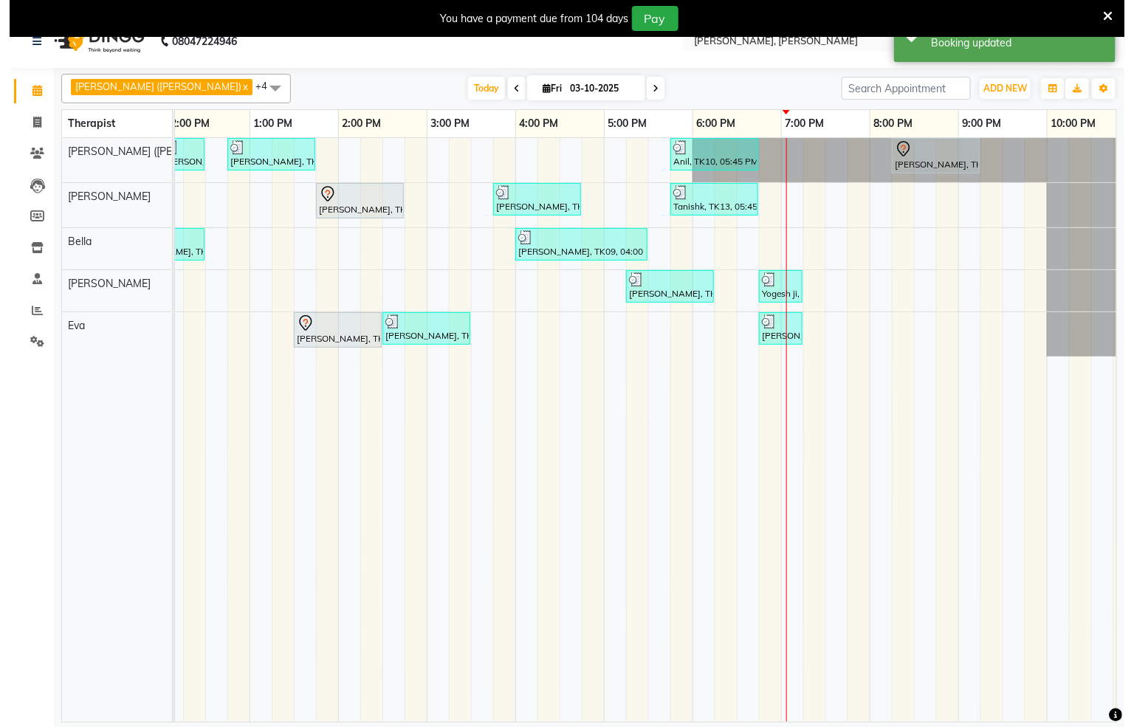
scroll to position [0, 476]
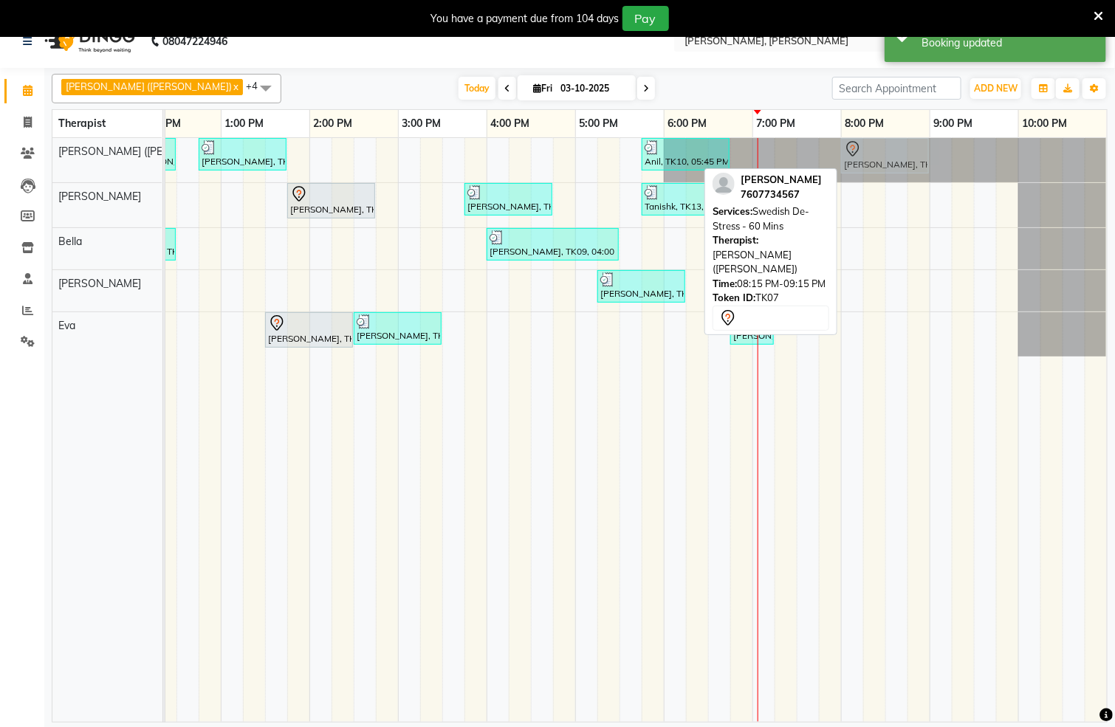
drag, startPoint x: 893, startPoint y: 160, endPoint x: 871, endPoint y: 164, distance: 22.5
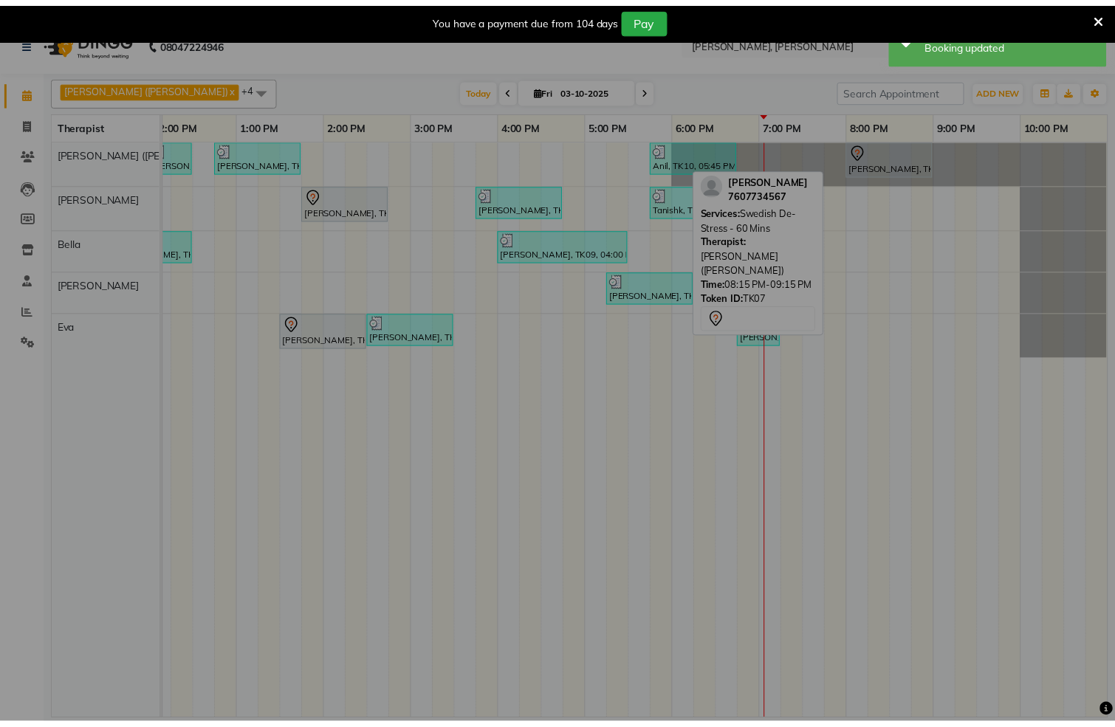
scroll to position [0, 457]
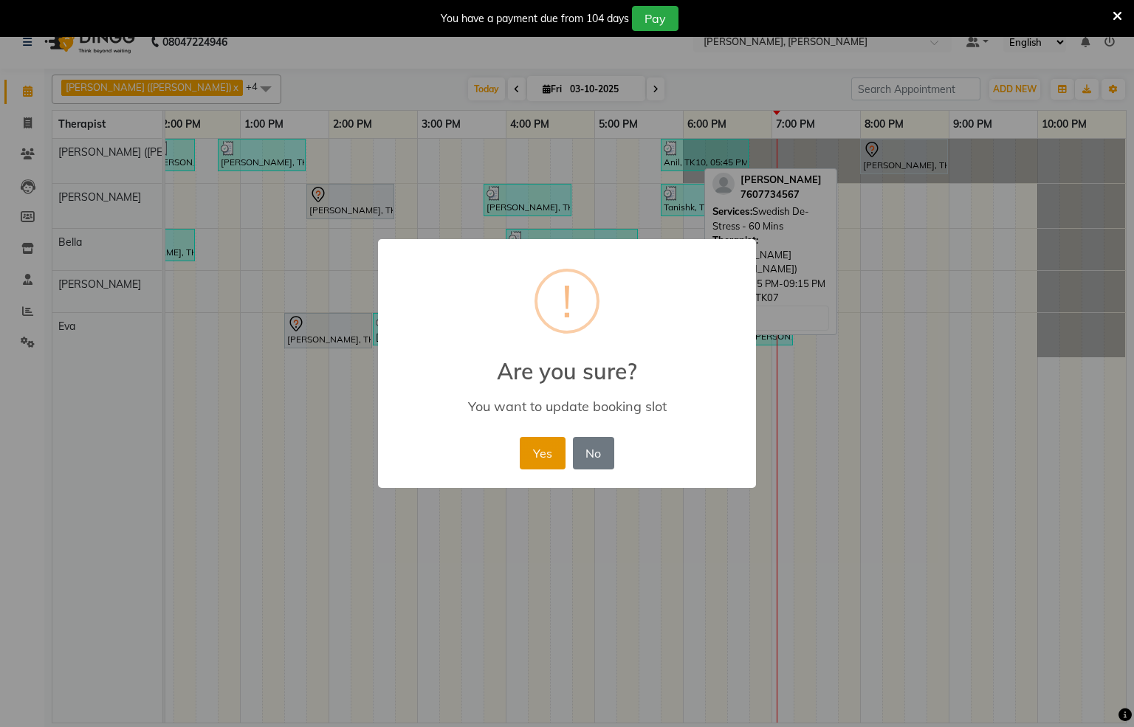
click at [552, 452] on button "Yes" at bounding box center [542, 453] width 45 height 32
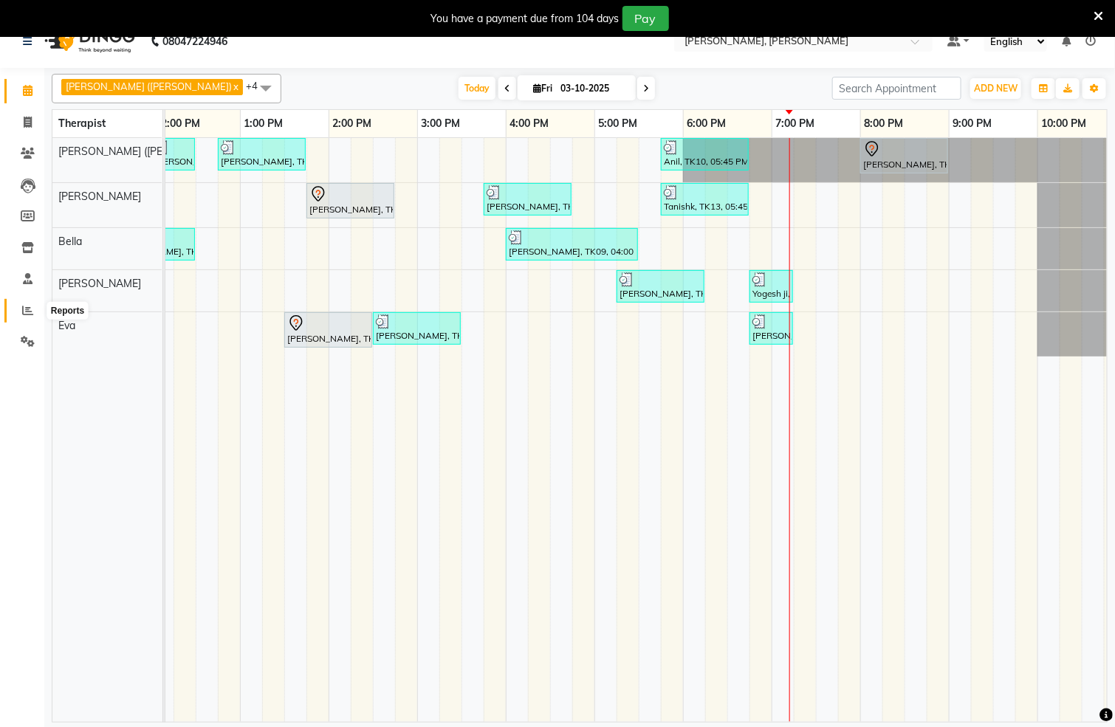
click at [16, 306] on span at bounding box center [28, 311] width 26 height 17
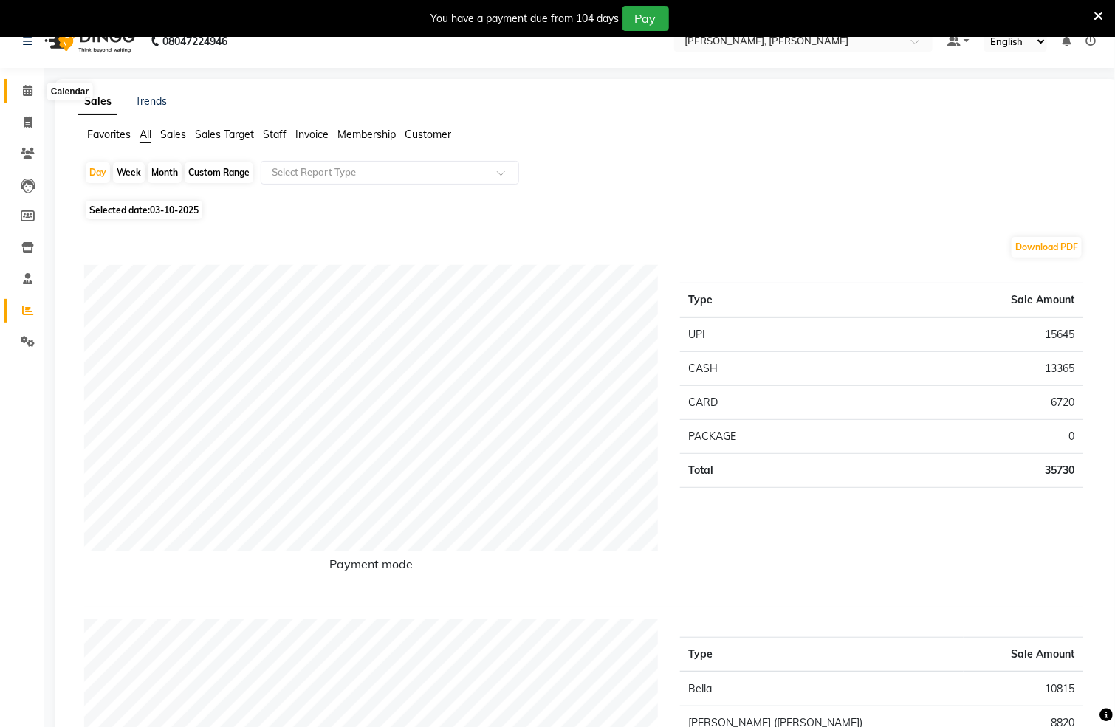
click at [27, 83] on span at bounding box center [28, 91] width 26 height 17
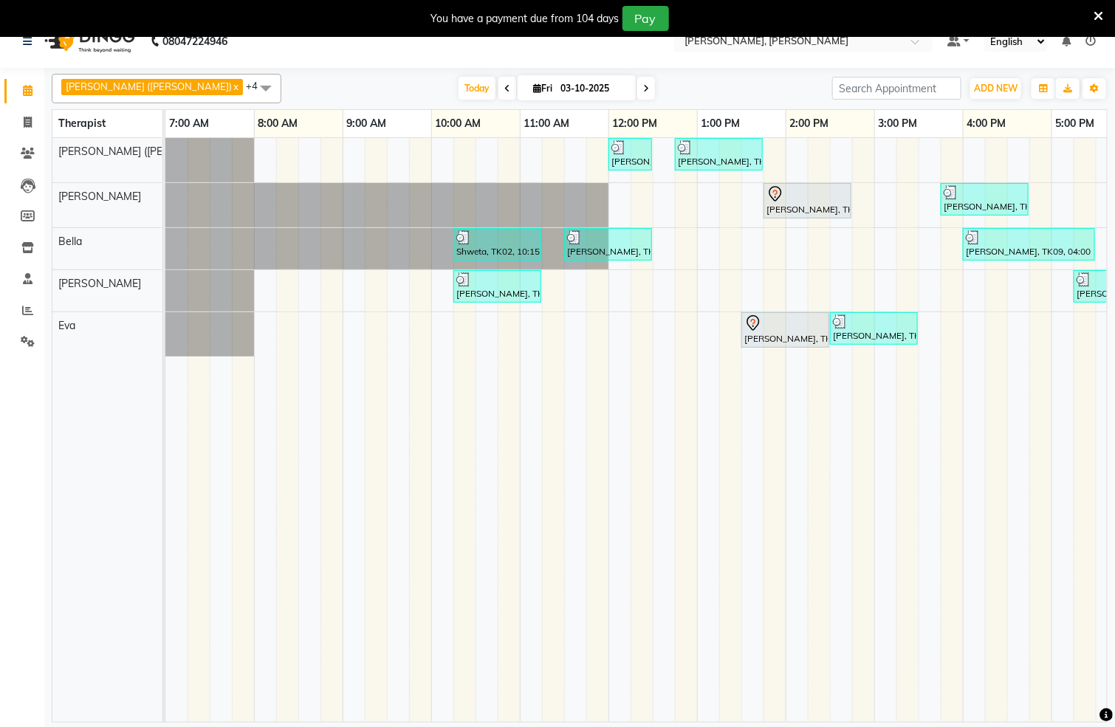
scroll to position [0, 476]
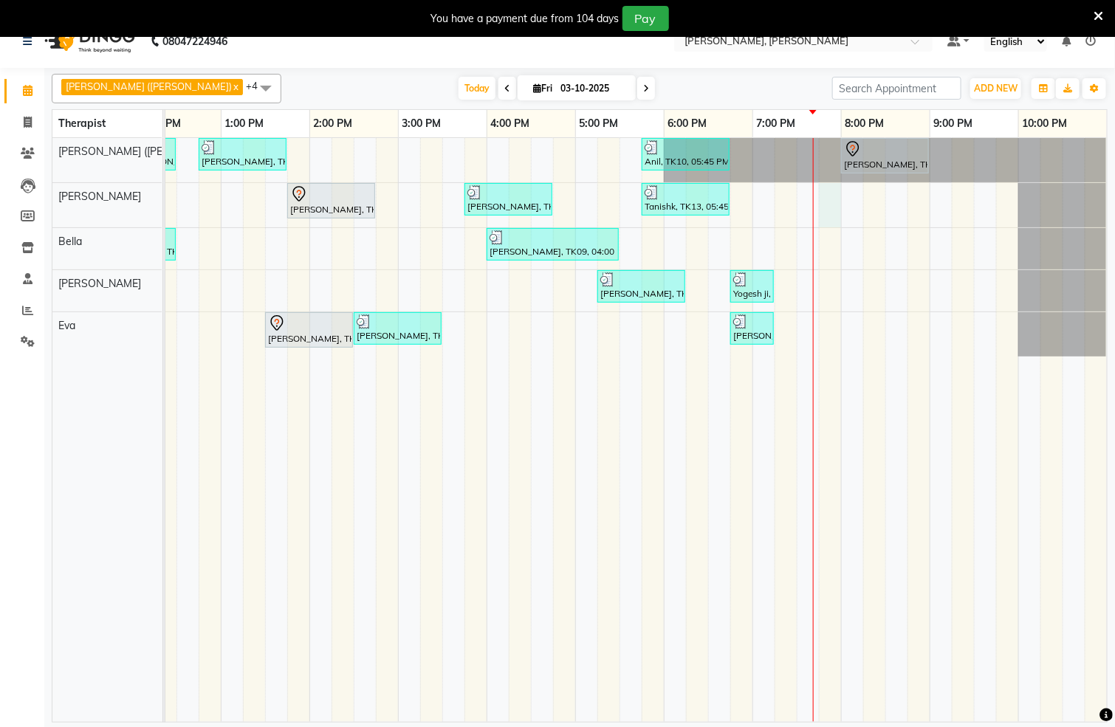
click at [809, 211] on div "swapna bhatia, TK08, 12:00 PM-12:30 PM, De-Stress Back & Shoulder Massage - 30 …" at bounding box center [398, 430] width 1418 height 584
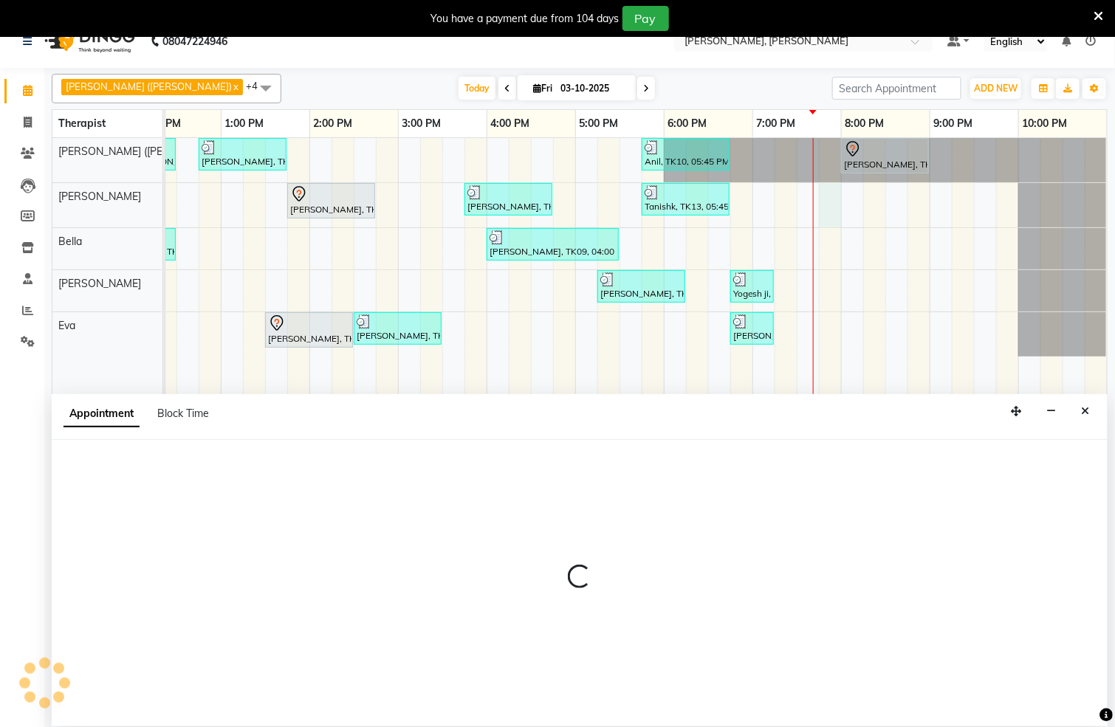
scroll to position [32, 0]
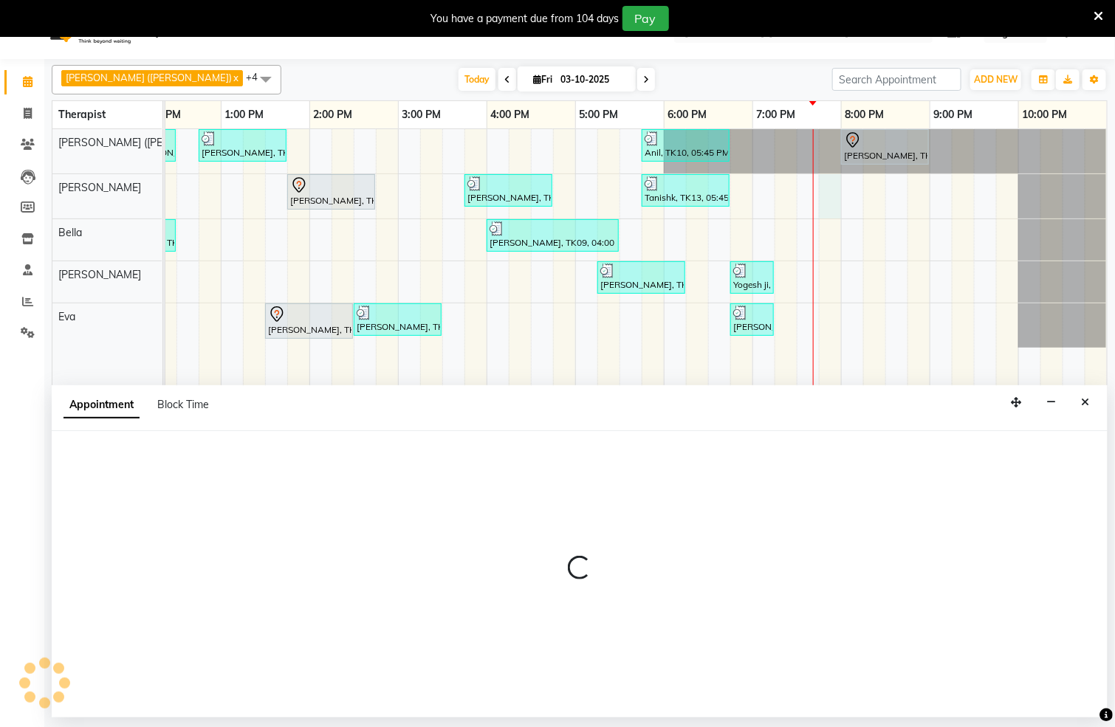
select select "62270"
select select "1185"
select select "tentative"
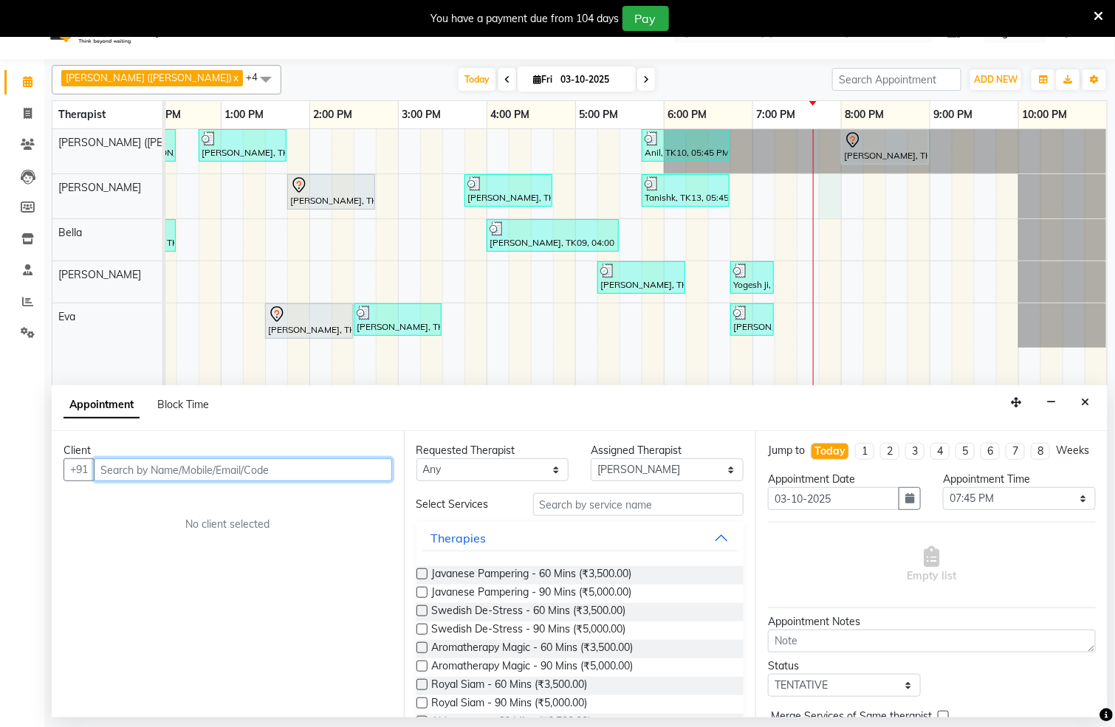
click at [269, 470] on input "text" at bounding box center [243, 470] width 298 height 23
type input "9414102365"
click at [373, 470] on span "Add Client" at bounding box center [361, 469] width 49 height 13
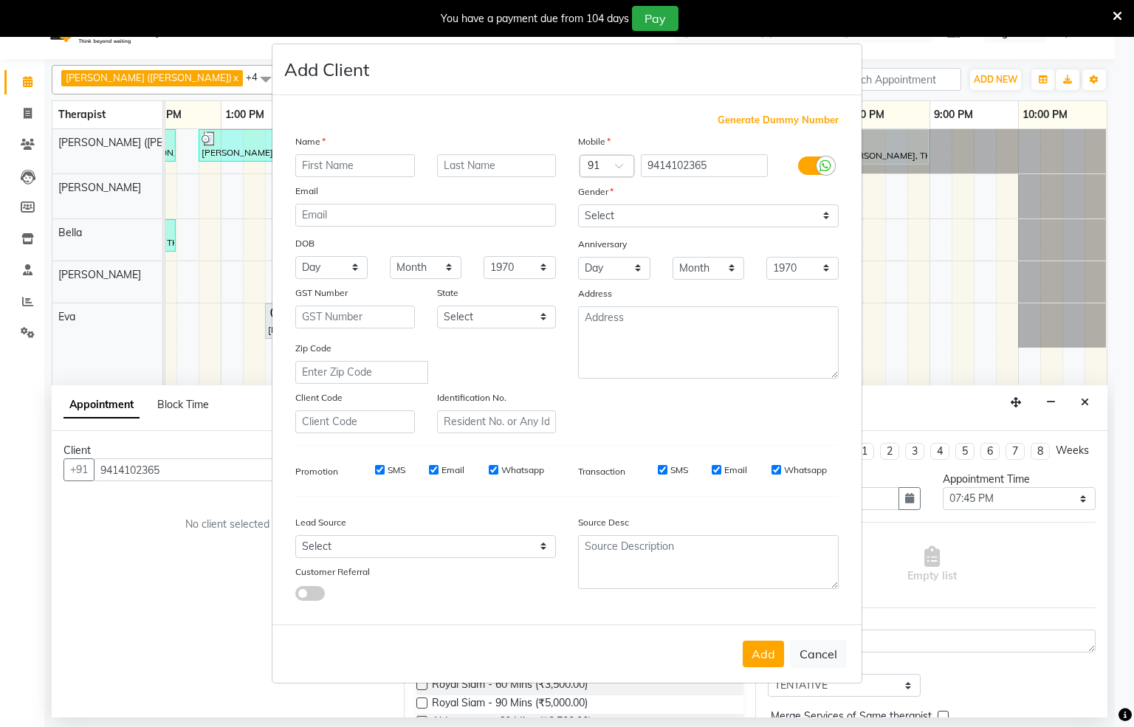
click at [381, 169] on input "text" at bounding box center [355, 165] width 120 height 23
type input "R K Garg"
click at [822, 211] on select "Select [DEMOGRAPHIC_DATA] [DEMOGRAPHIC_DATA] Other Prefer Not To Say" at bounding box center [708, 216] width 261 height 23
select select "[DEMOGRAPHIC_DATA]"
click at [578, 205] on select "Select [DEMOGRAPHIC_DATA] [DEMOGRAPHIC_DATA] Other Prefer Not To Say" at bounding box center [708, 216] width 261 height 23
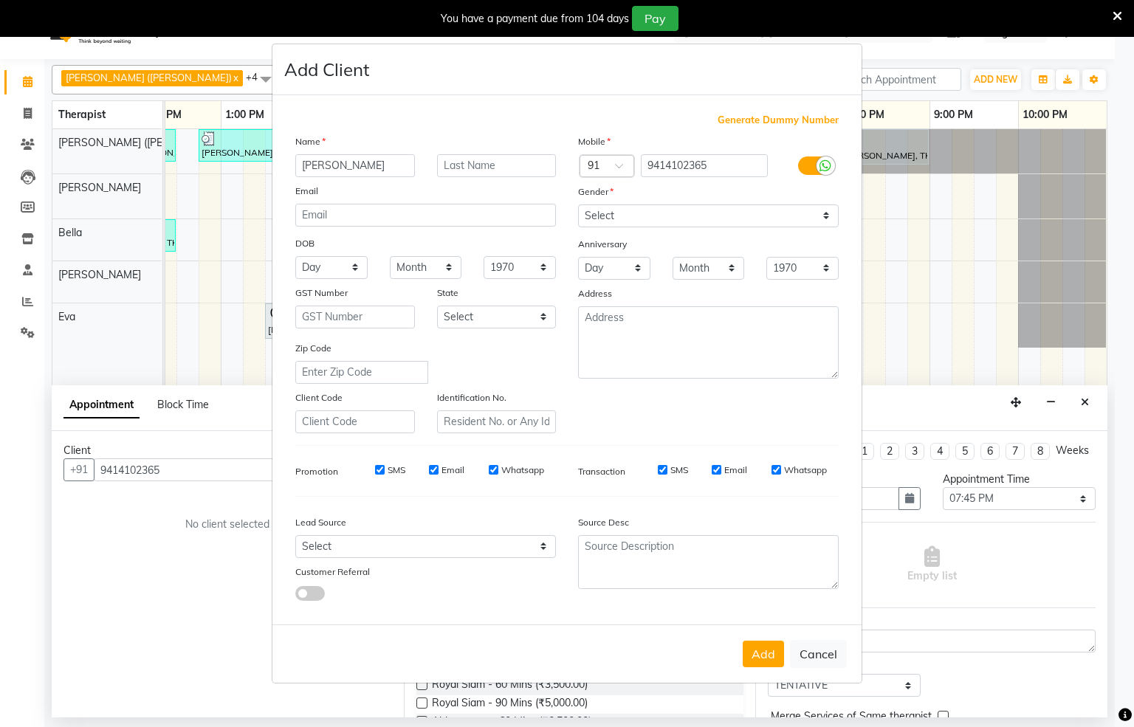
click at [769, 645] on button "Add" at bounding box center [763, 654] width 41 height 27
select select
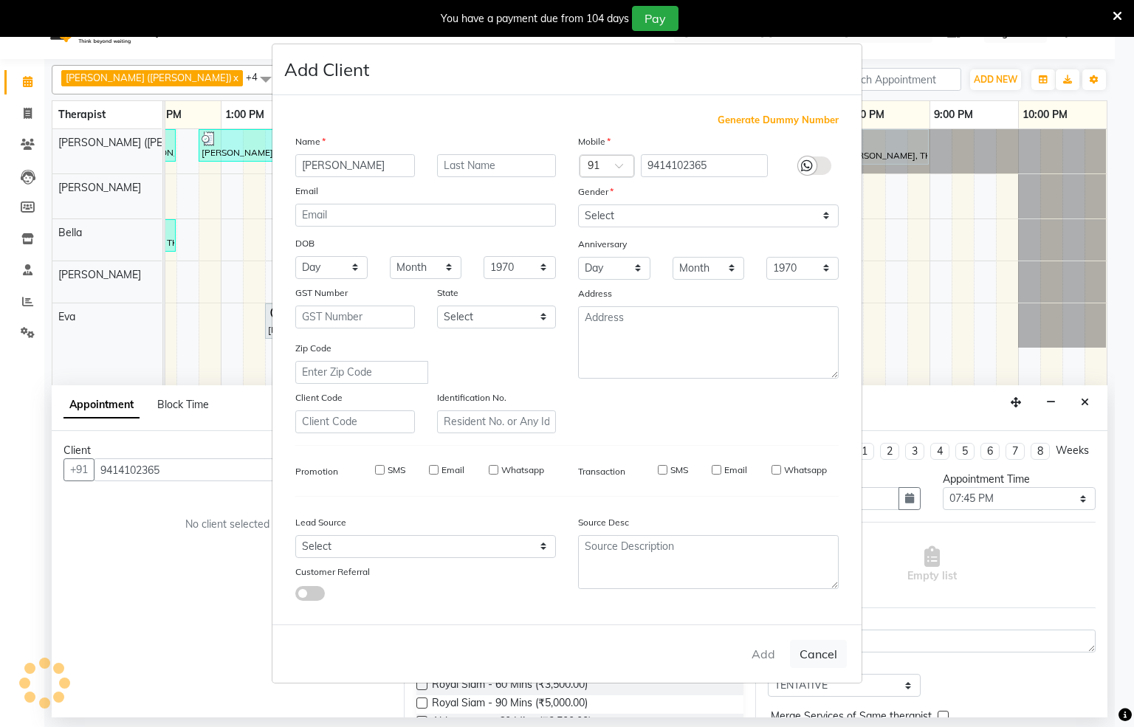
select select
checkbox input "false"
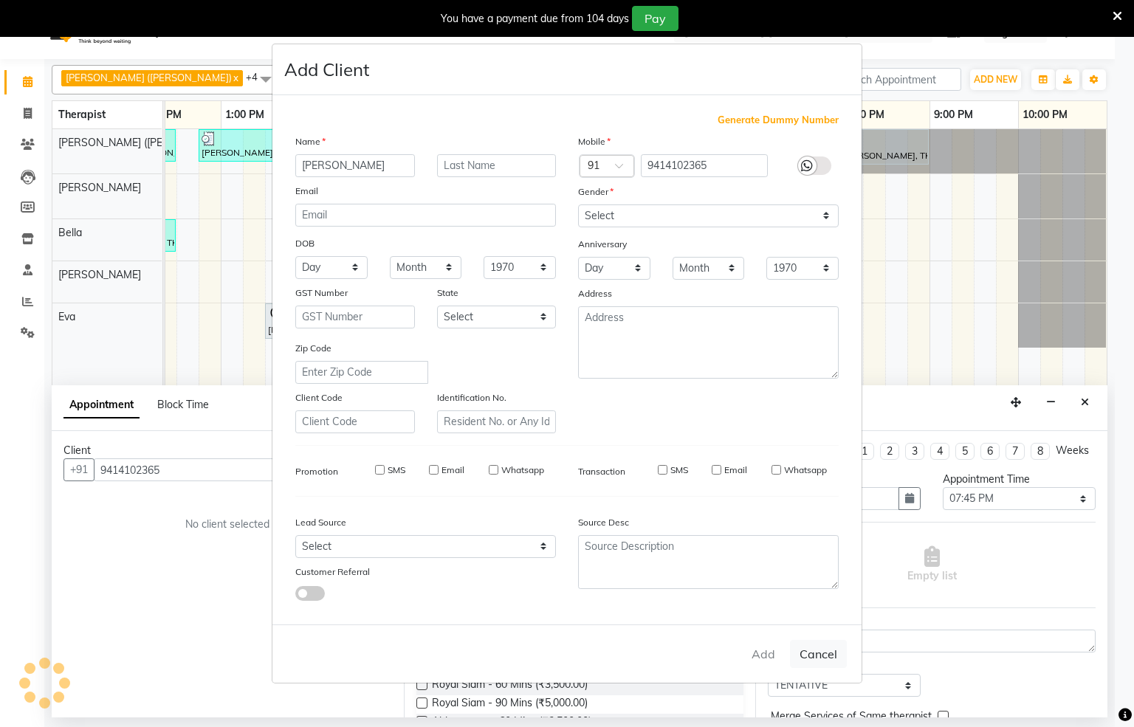
checkbox input "false"
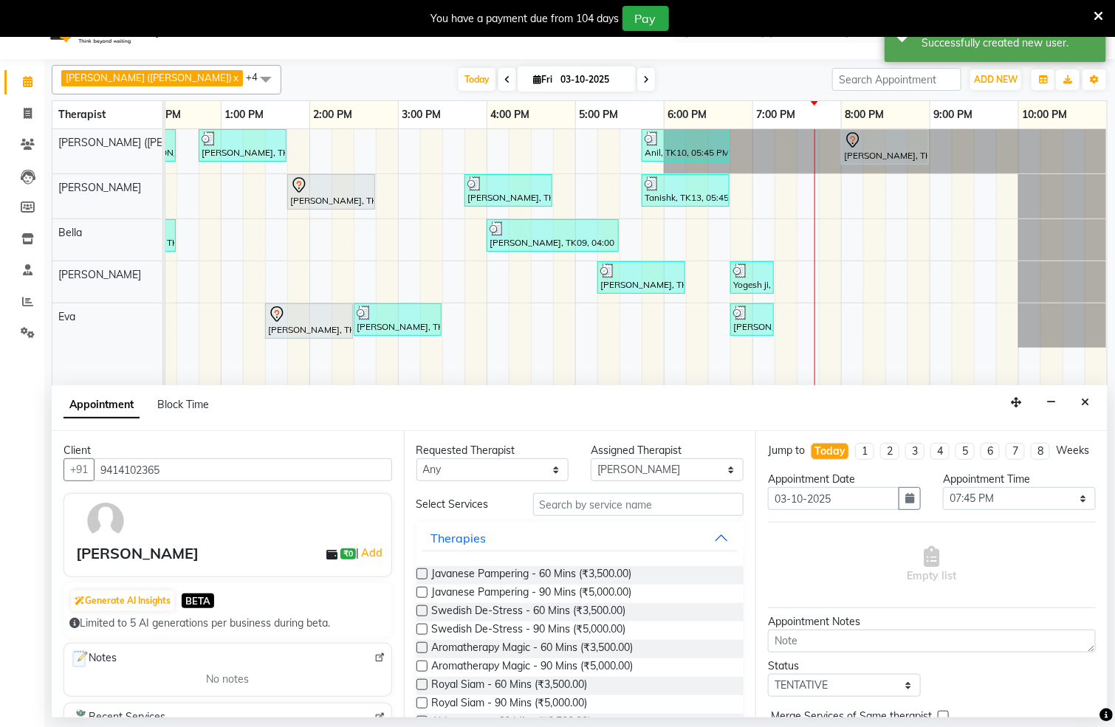
scroll to position [0, 457]
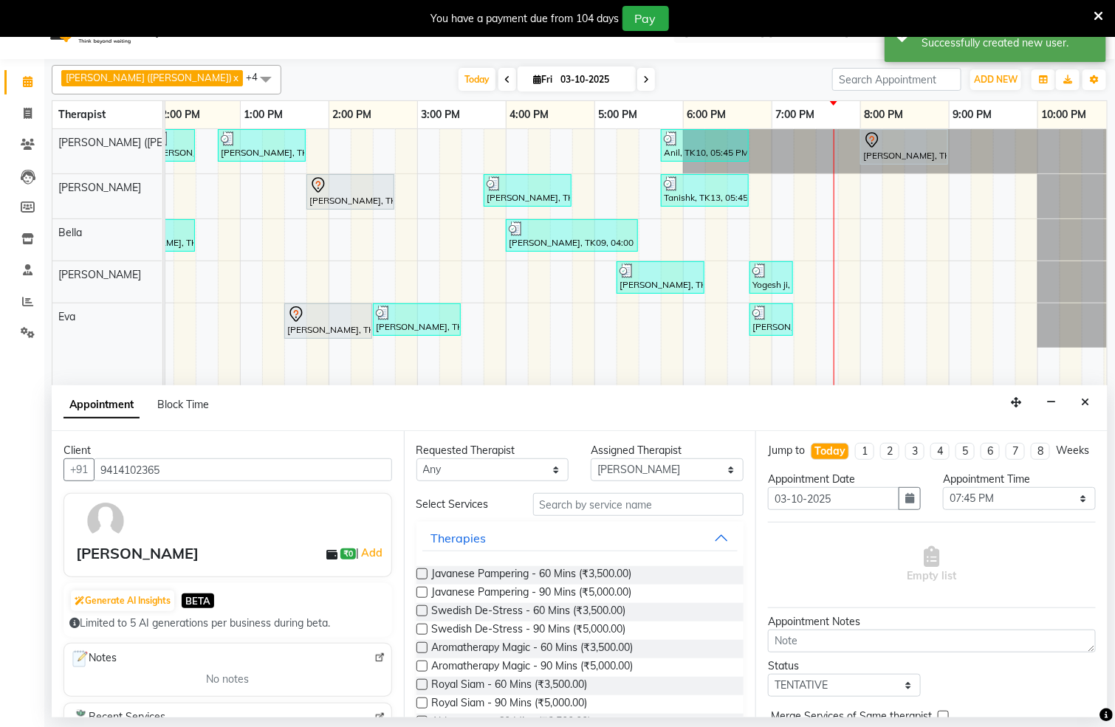
click at [416, 611] on label at bounding box center [421, 611] width 11 height 11
click at [416, 611] on input "checkbox" at bounding box center [421, 613] width 10 height 10
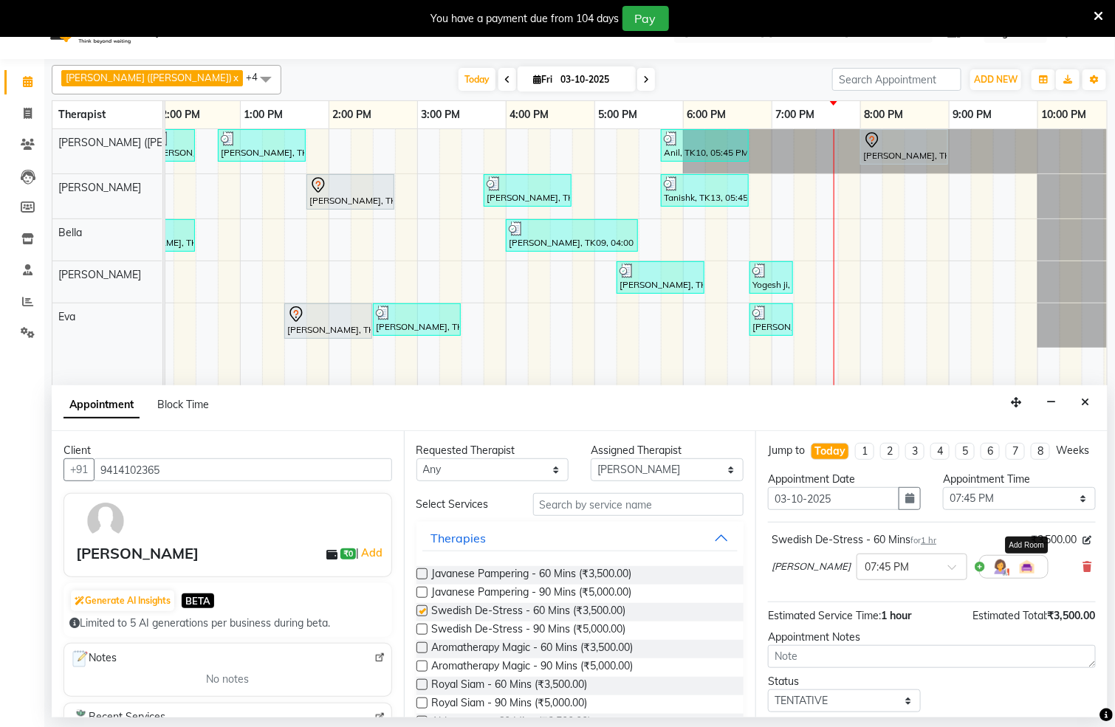
checkbox input "false"
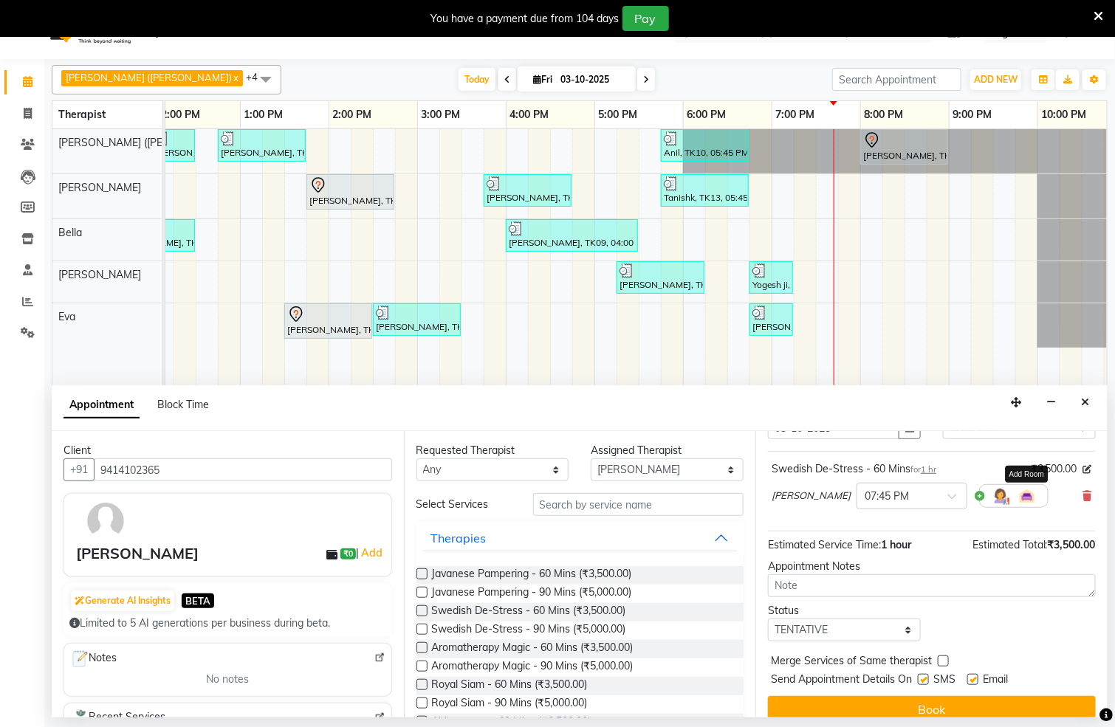
scroll to position [104, 0]
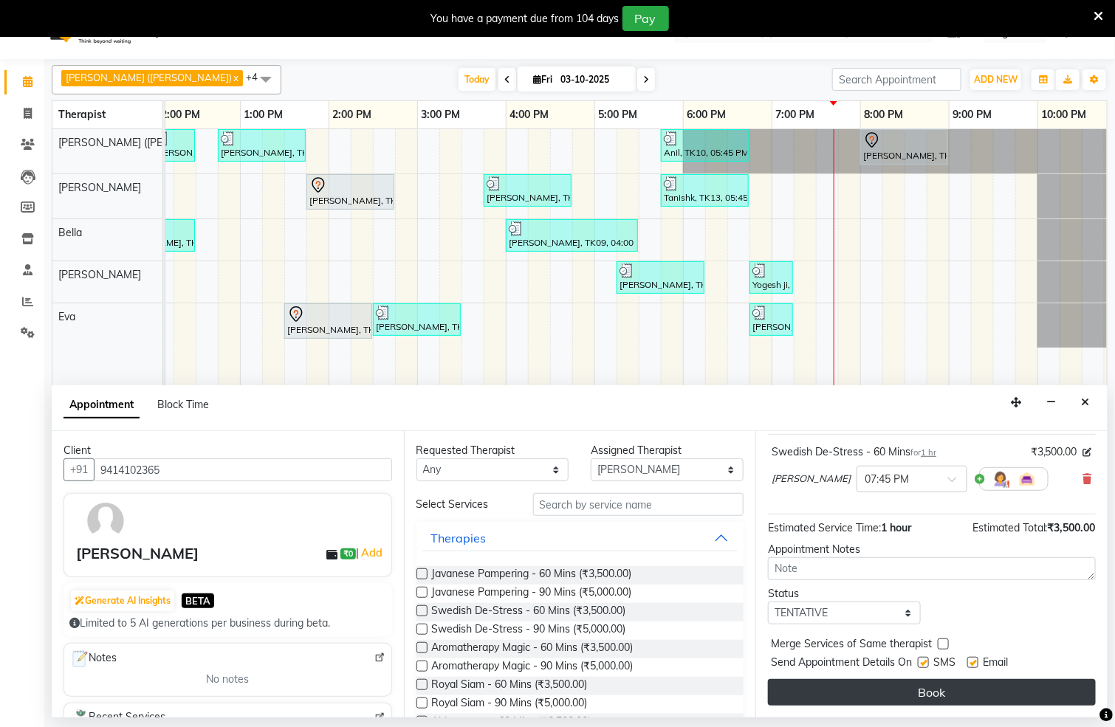
click at [967, 693] on button "Book" at bounding box center [932, 692] width 328 height 27
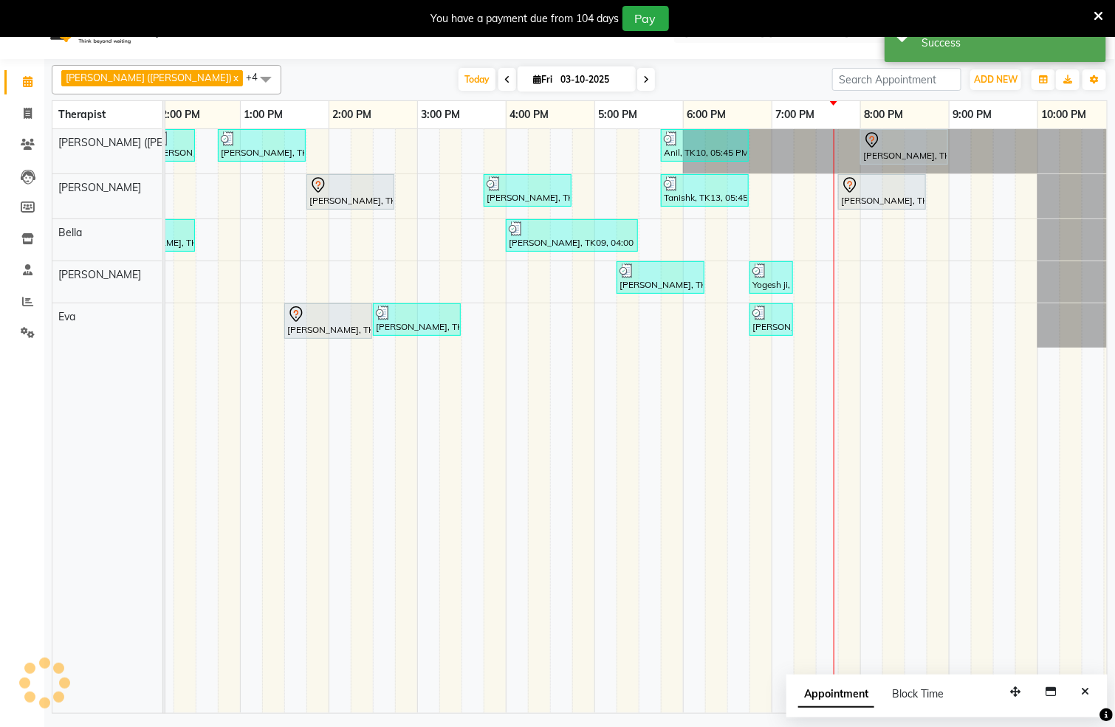
scroll to position [0, 0]
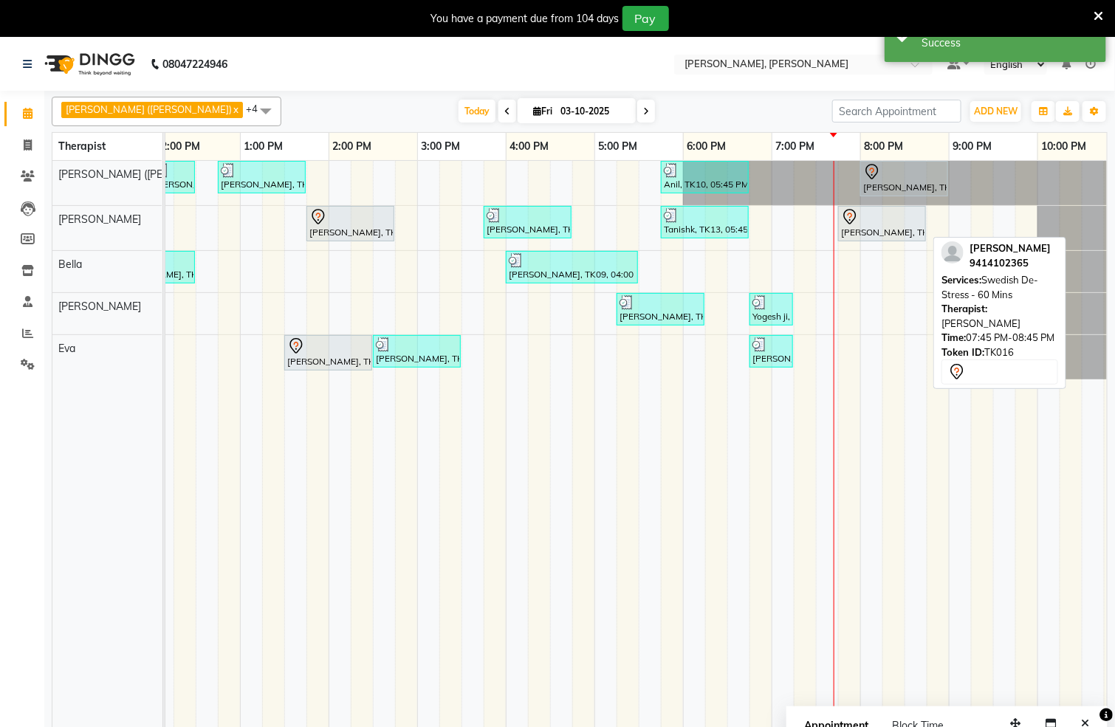
click at [868, 235] on div "R K Garg, TK16, 07:45 PM-08:45 PM, Swedish De-Stress - 60 Mins" at bounding box center [882, 223] width 85 height 31
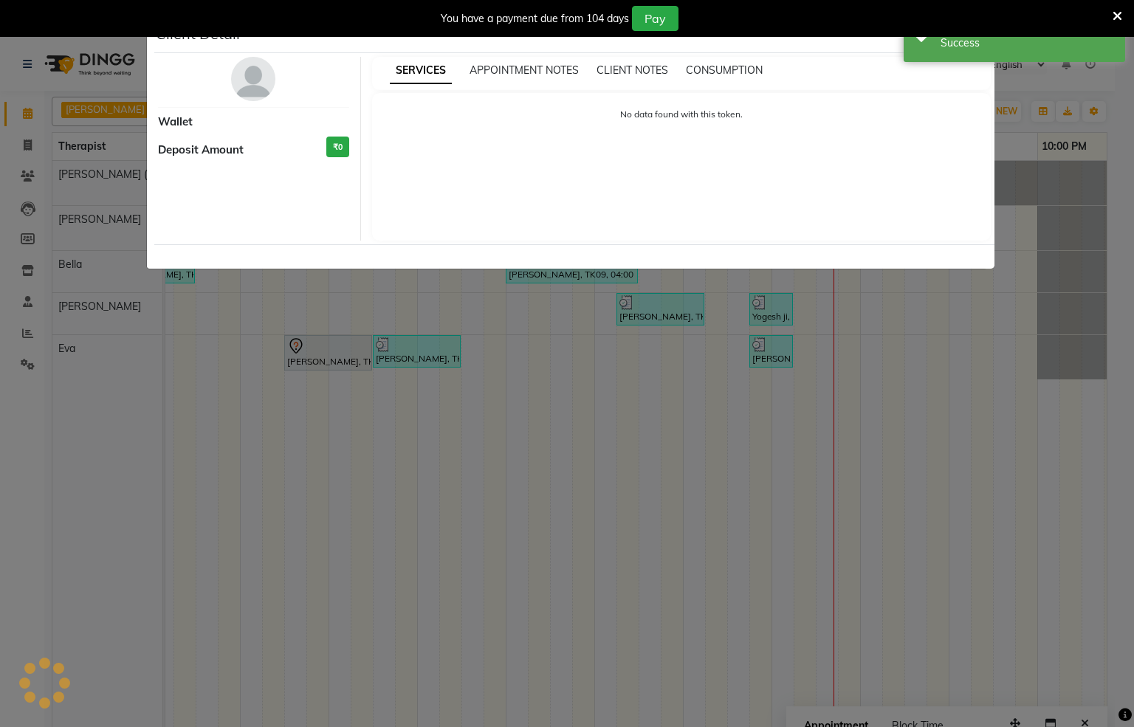
select select "7"
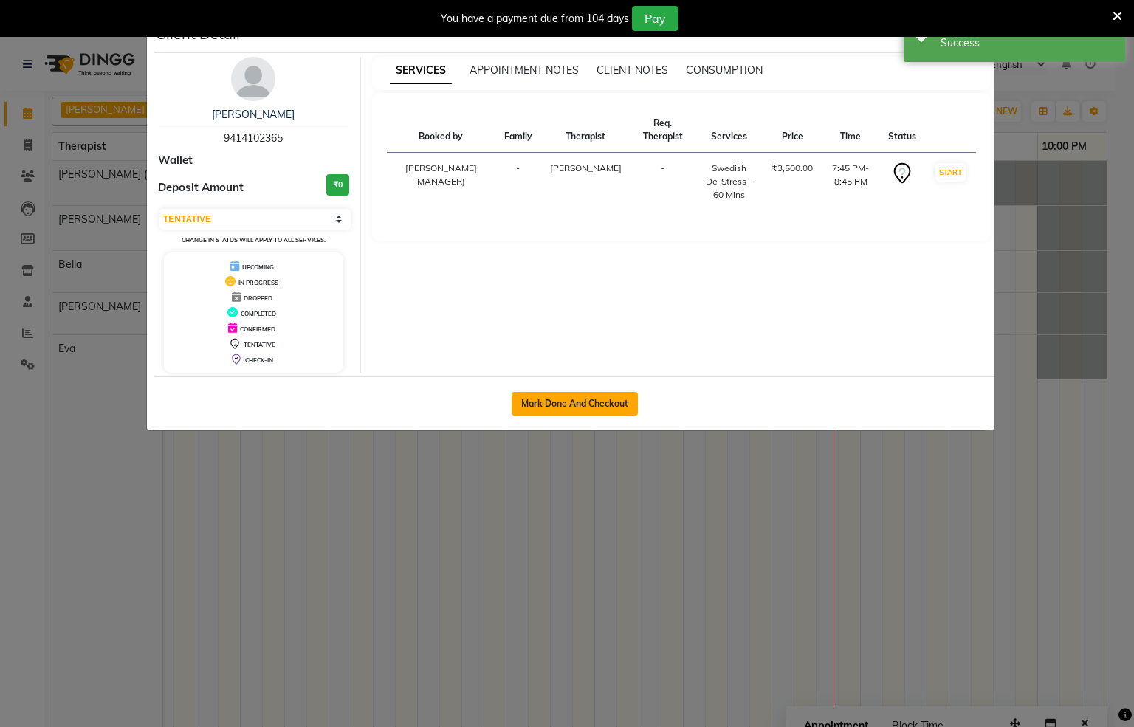
click at [618, 408] on button "Mark Done And Checkout" at bounding box center [575, 404] width 126 height 24
select select "service"
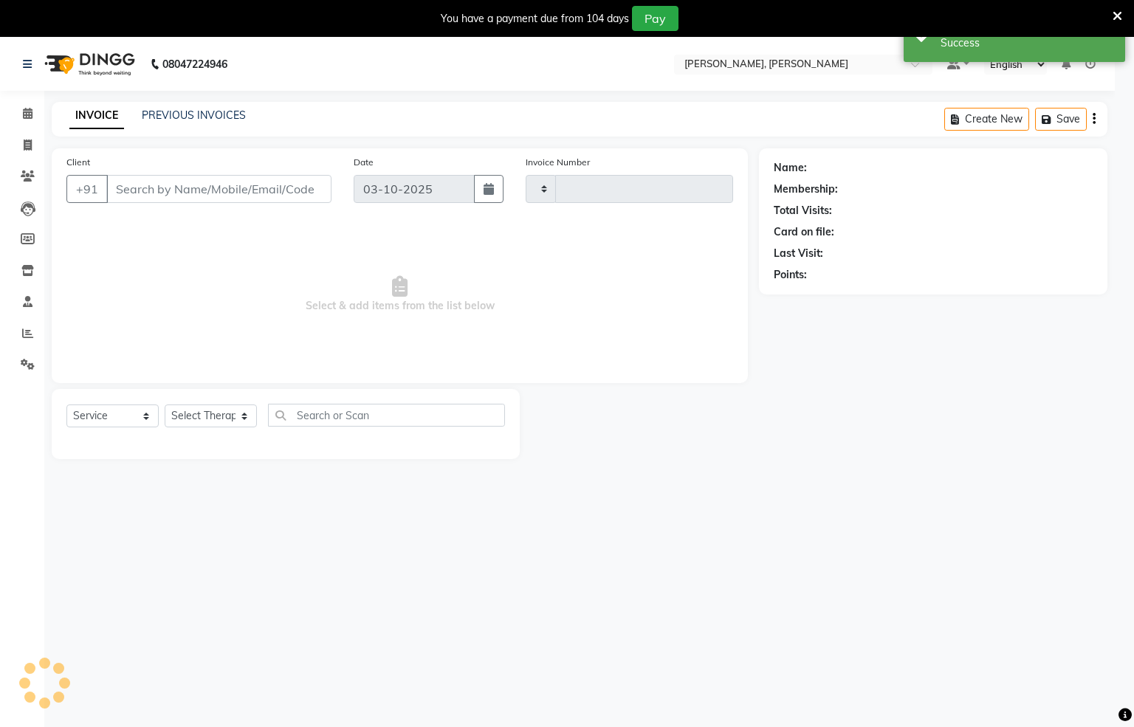
type input "1579"
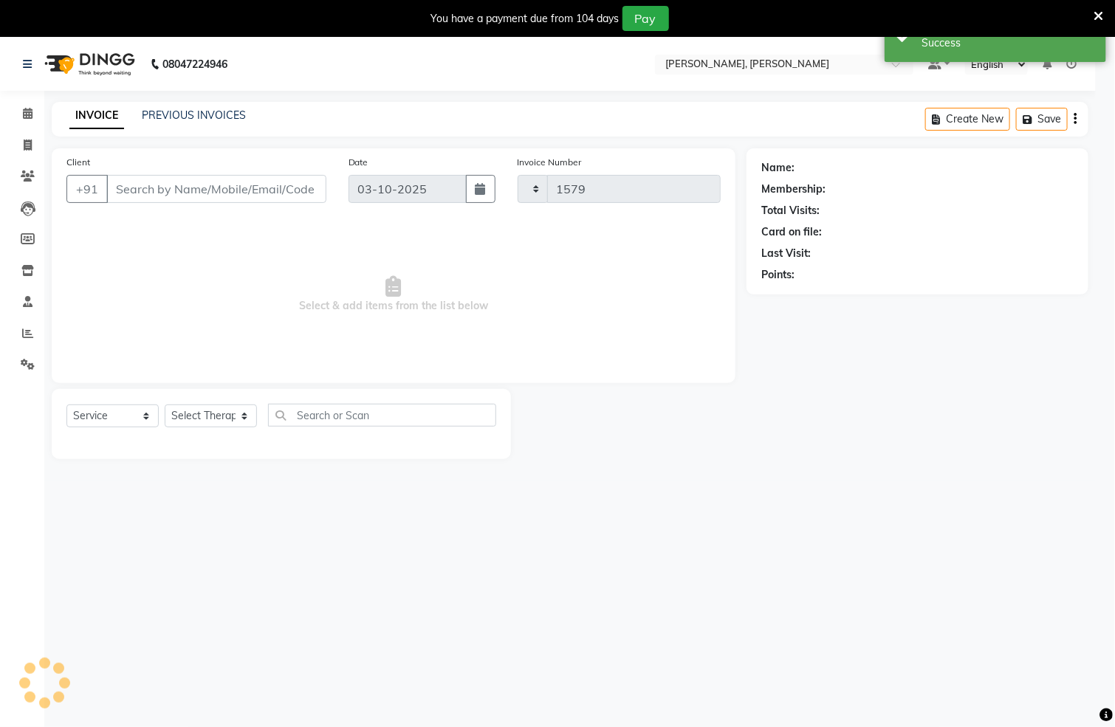
select select "6399"
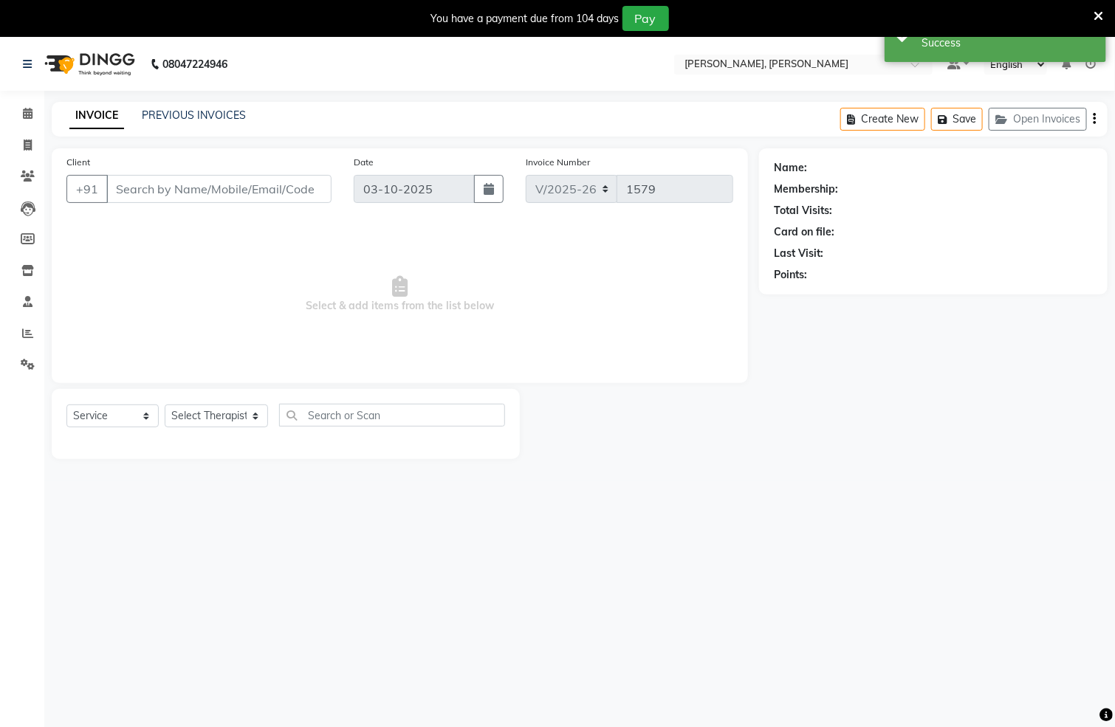
type input "9414102365"
select select "62270"
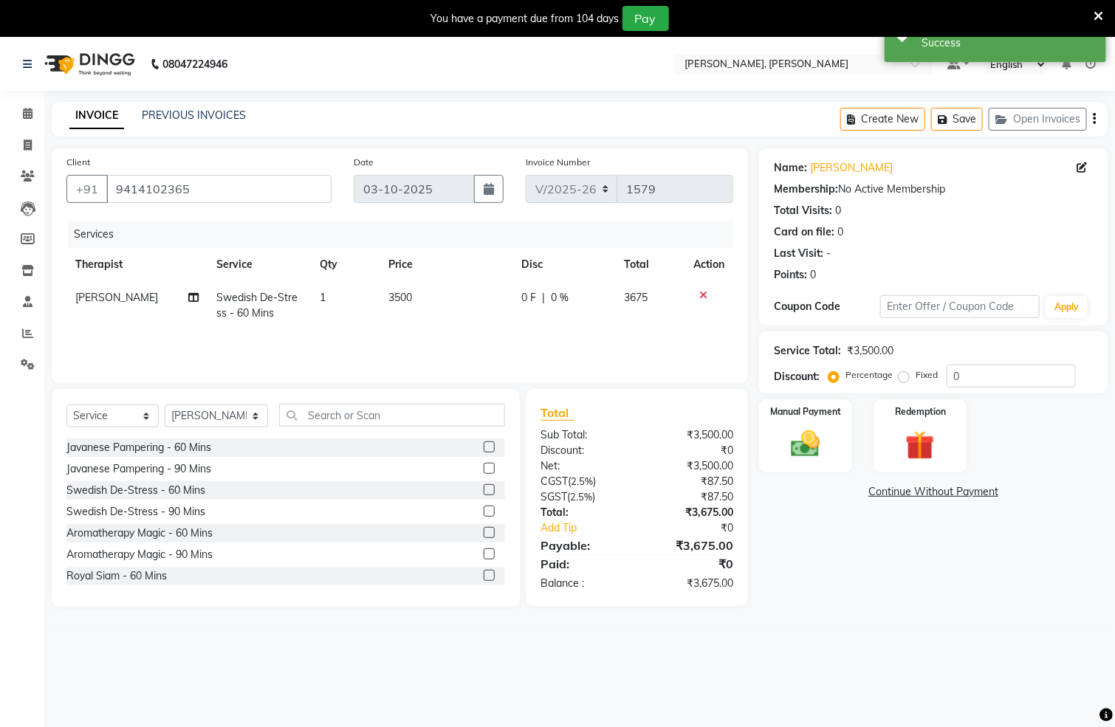
click at [916, 379] on label "Fixed" at bounding box center [927, 374] width 22 height 13
click at [902, 379] on input "Fixed" at bounding box center [907, 375] width 10 height 10
radio input "true"
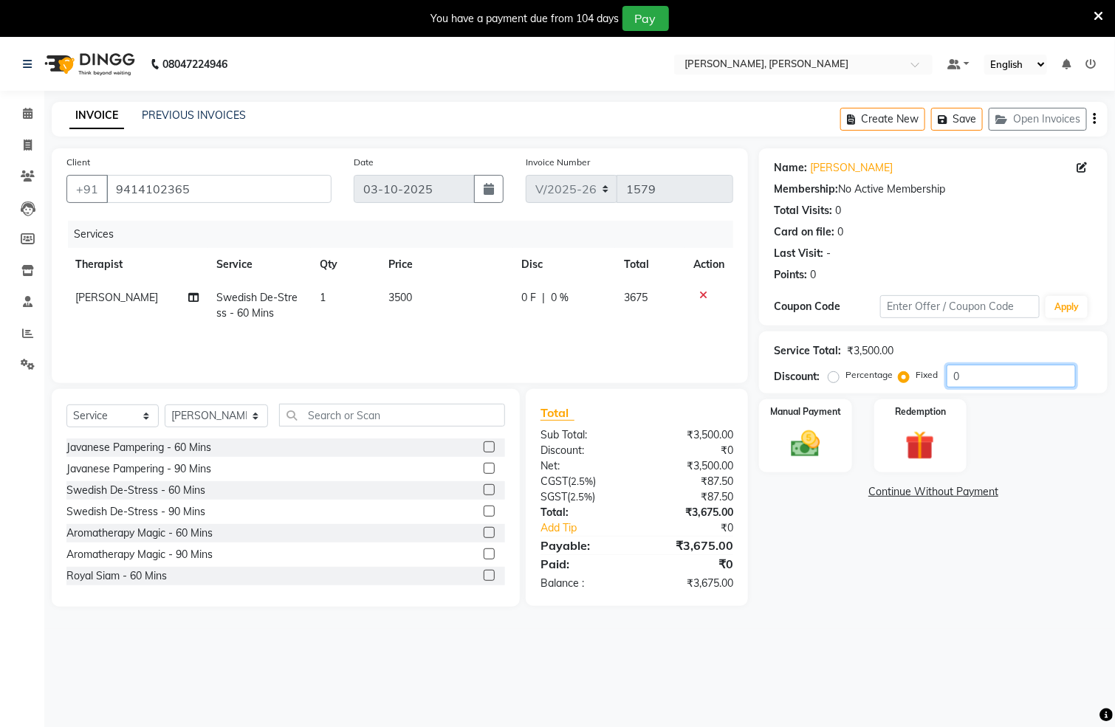
click at [1035, 381] on input "0" at bounding box center [1011, 376] width 129 height 23
type input "375"
click at [838, 433] on div "Manual Payment" at bounding box center [806, 436] width 96 height 76
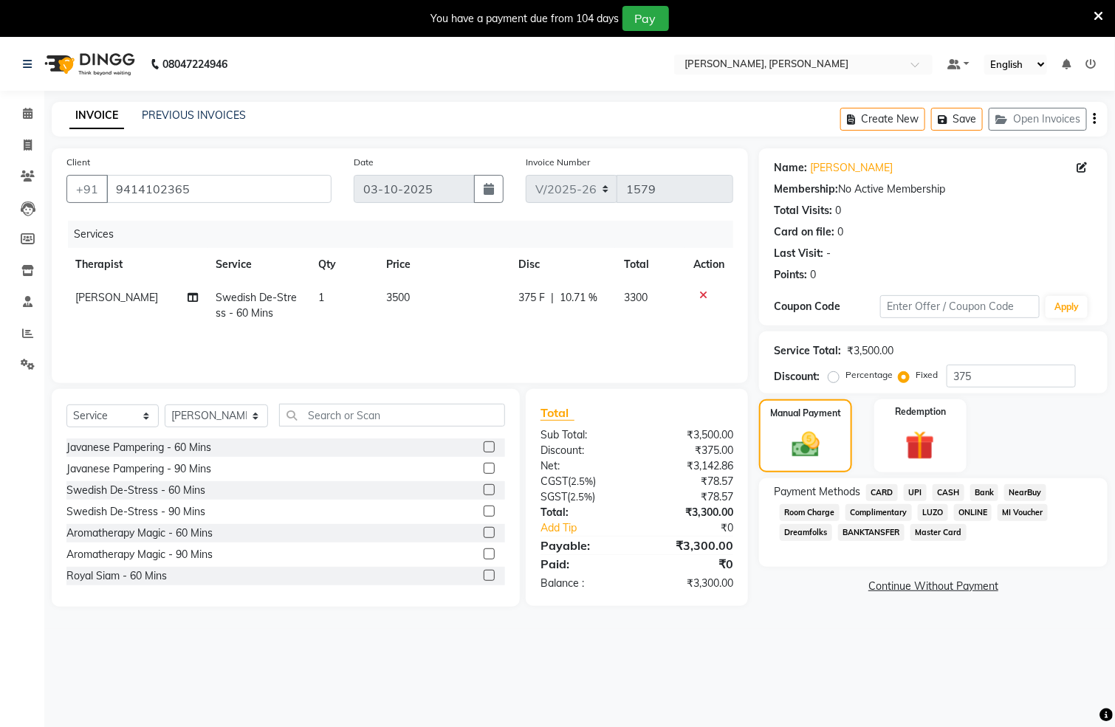
click at [944, 485] on span "CASH" at bounding box center [949, 492] width 32 height 17
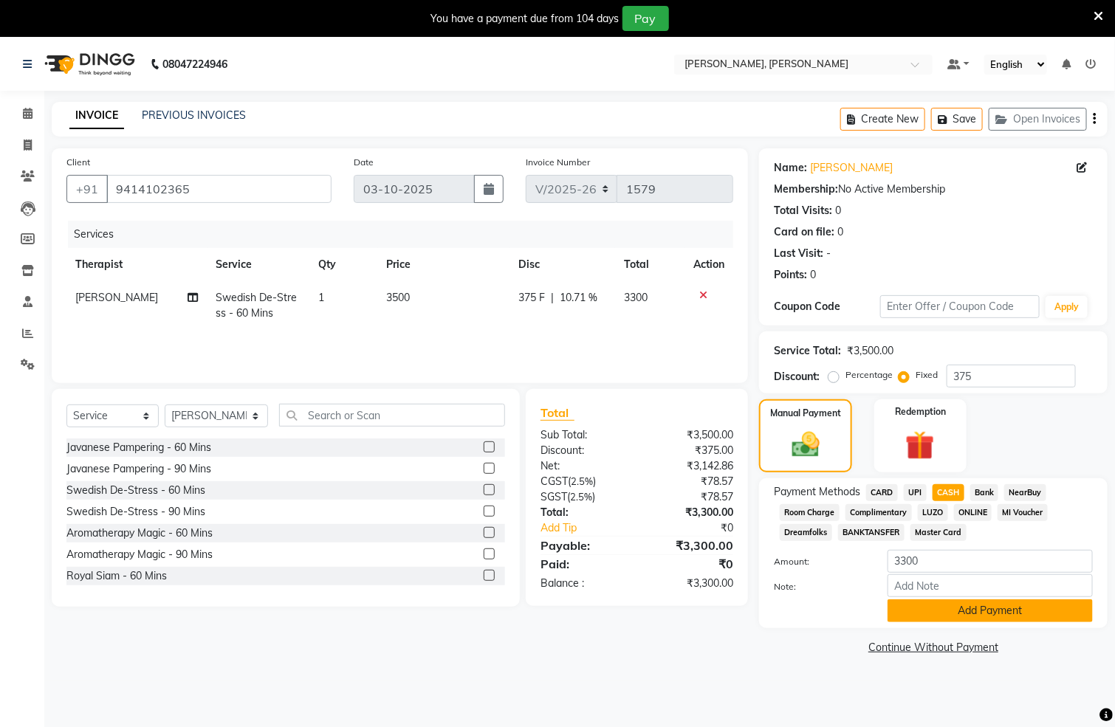
click at [949, 605] on button "Add Payment" at bounding box center [990, 611] width 205 height 23
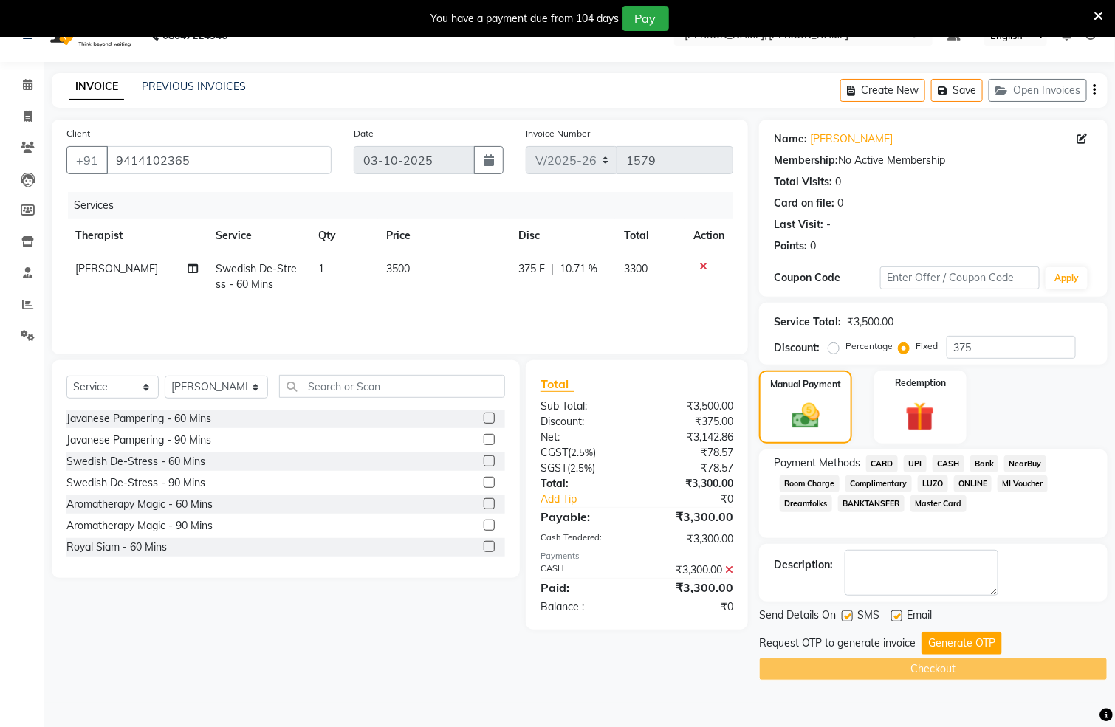
scroll to position [38, 0]
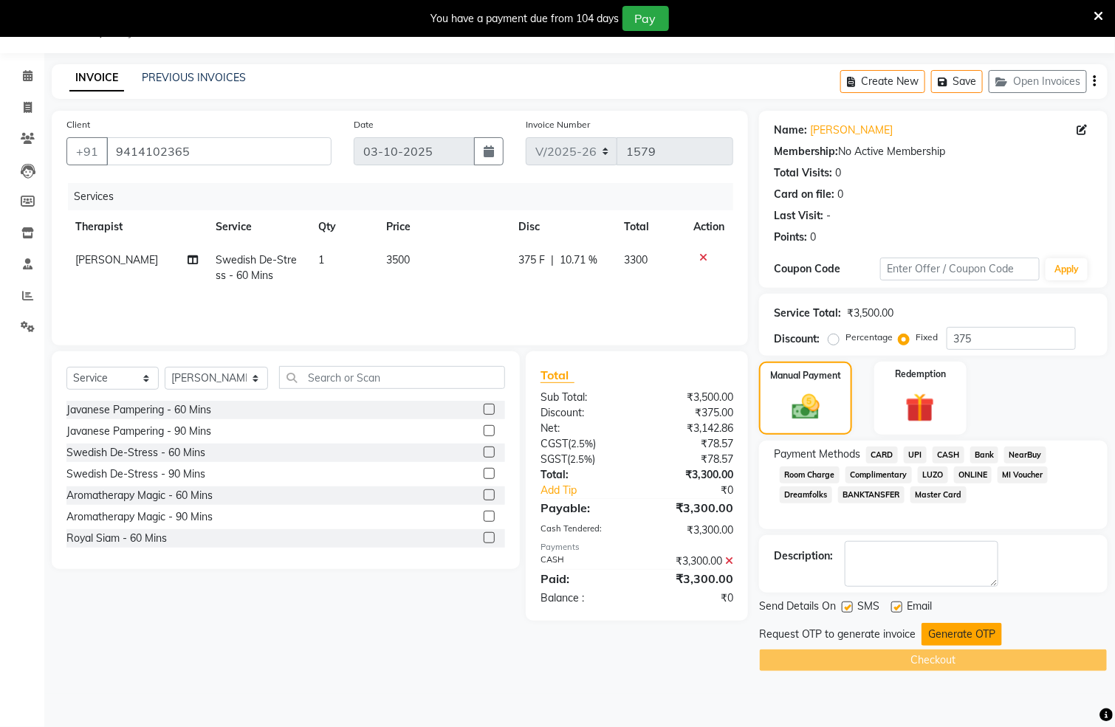
click at [955, 631] on button "Generate OTP" at bounding box center [962, 634] width 80 height 23
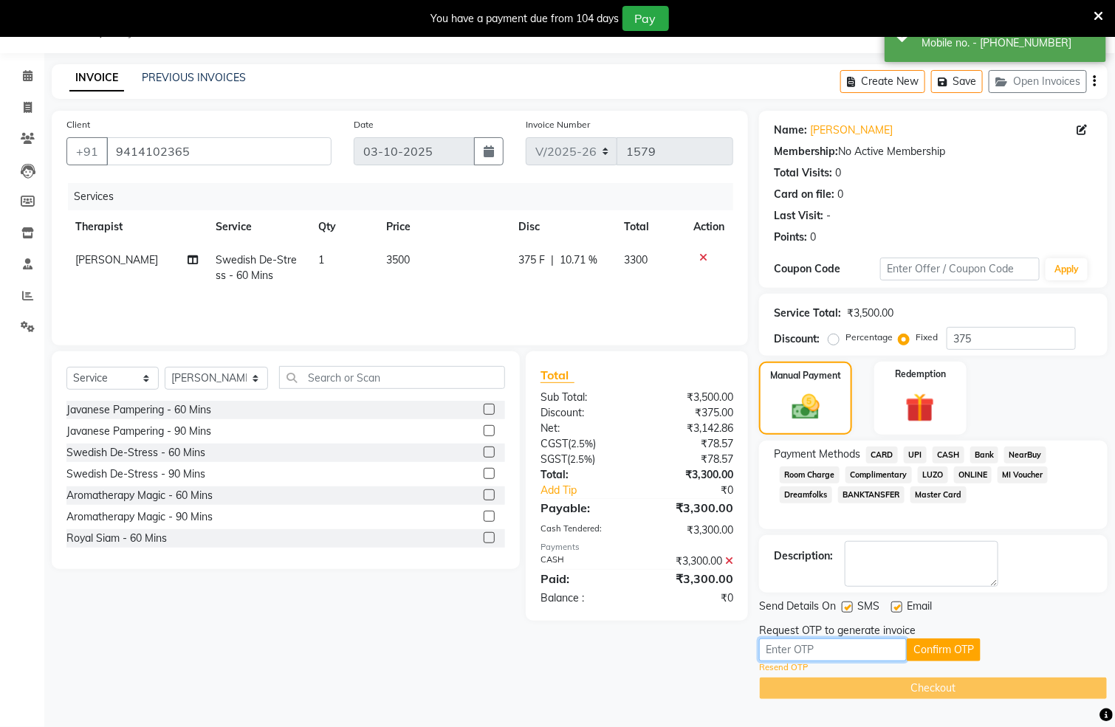
click at [787, 651] on input "text" at bounding box center [833, 650] width 148 height 23
click at [851, 654] on input "text" at bounding box center [833, 650] width 148 height 23
click at [855, 654] on input "text" at bounding box center [833, 650] width 148 height 23
type input "2840"
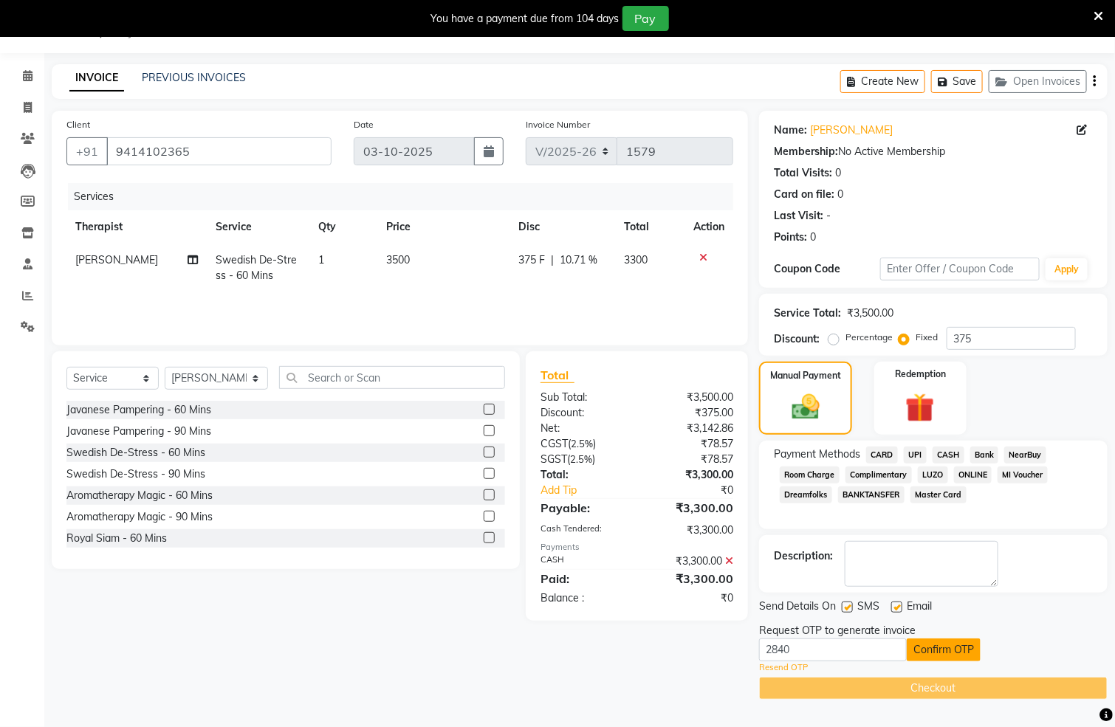
click at [937, 649] on button "Confirm OTP" at bounding box center [944, 650] width 74 height 23
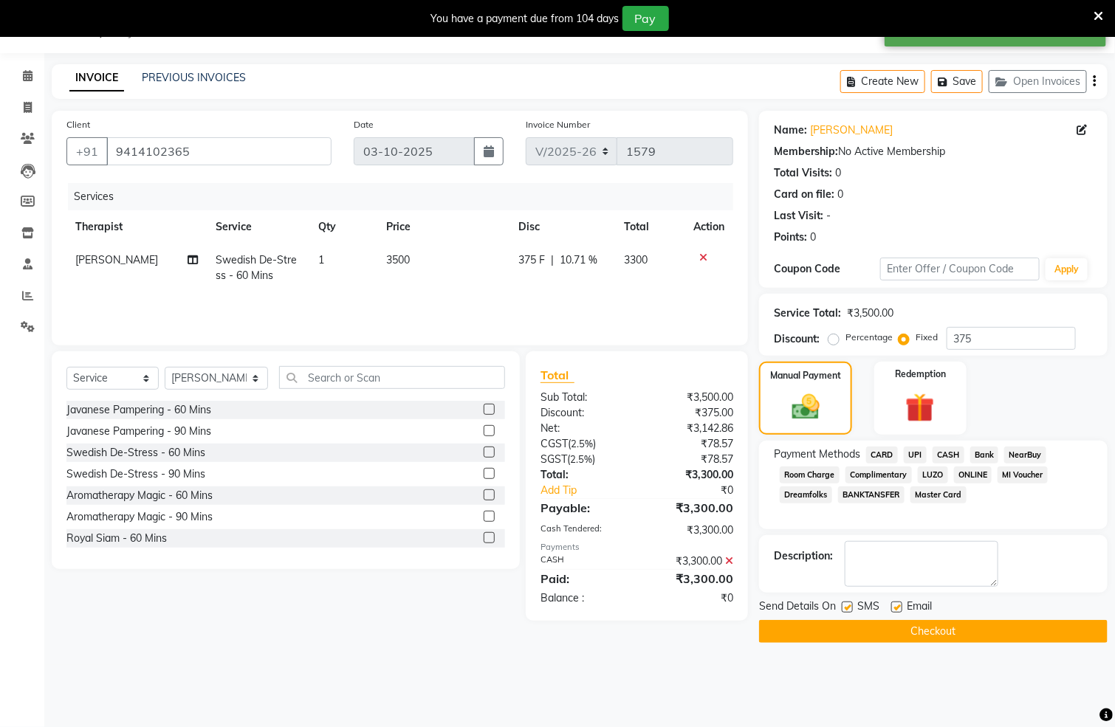
click at [987, 634] on button "Checkout" at bounding box center [933, 631] width 349 height 23
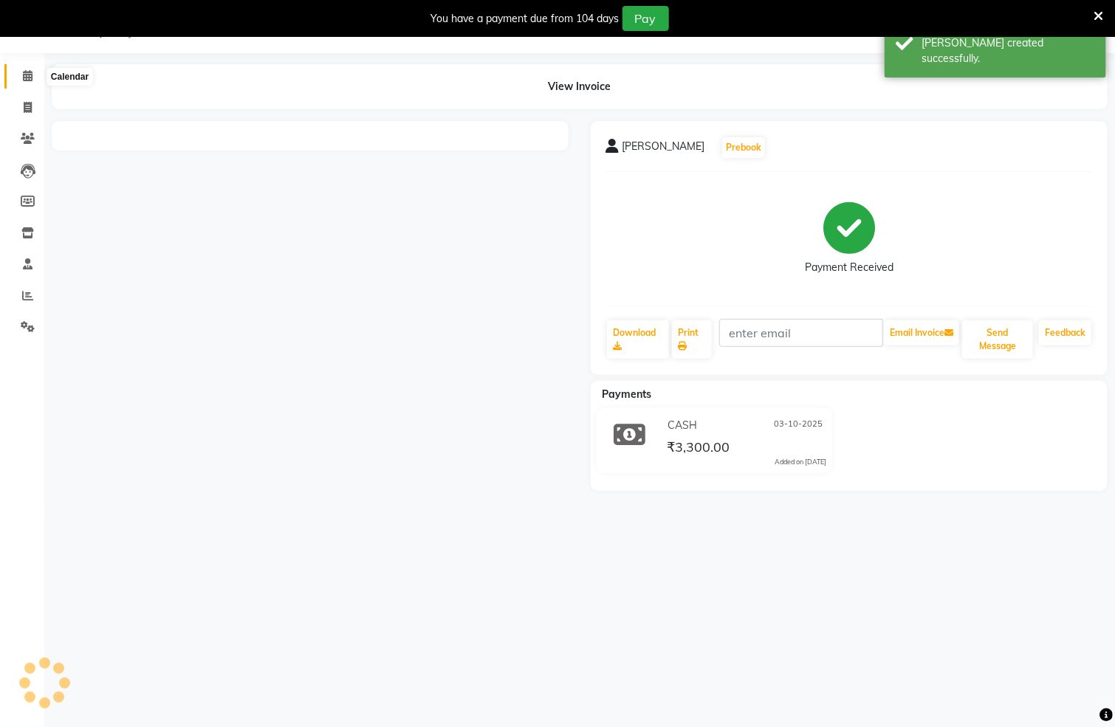
click at [24, 75] on icon at bounding box center [28, 75] width 10 height 11
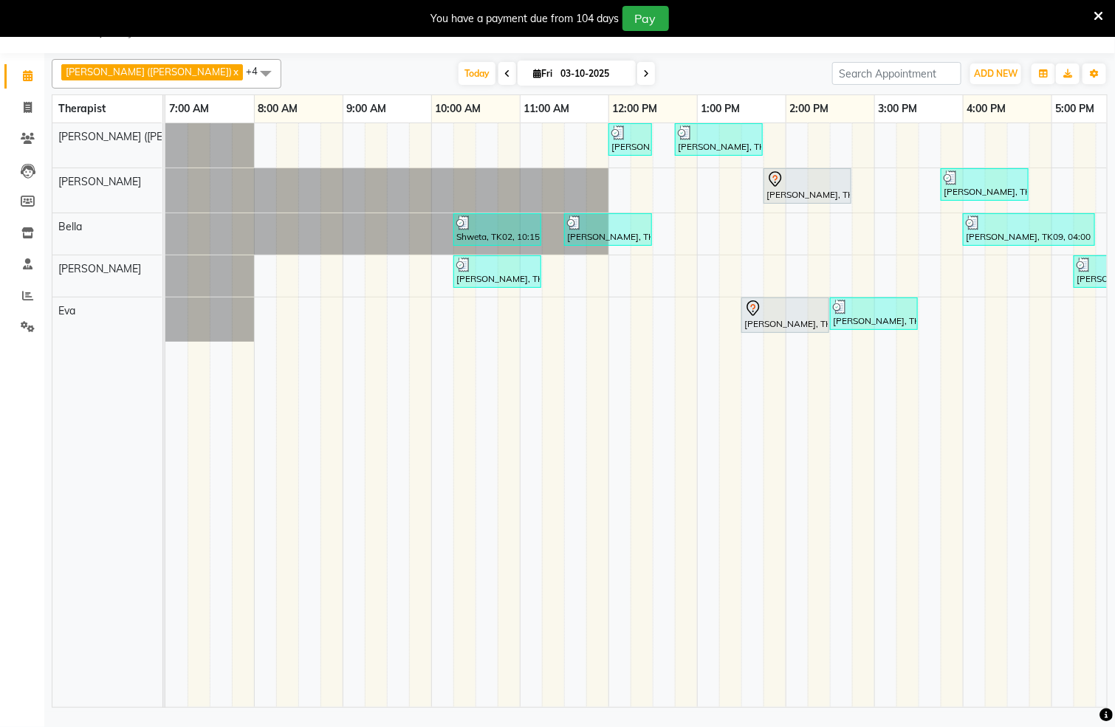
scroll to position [0, 476]
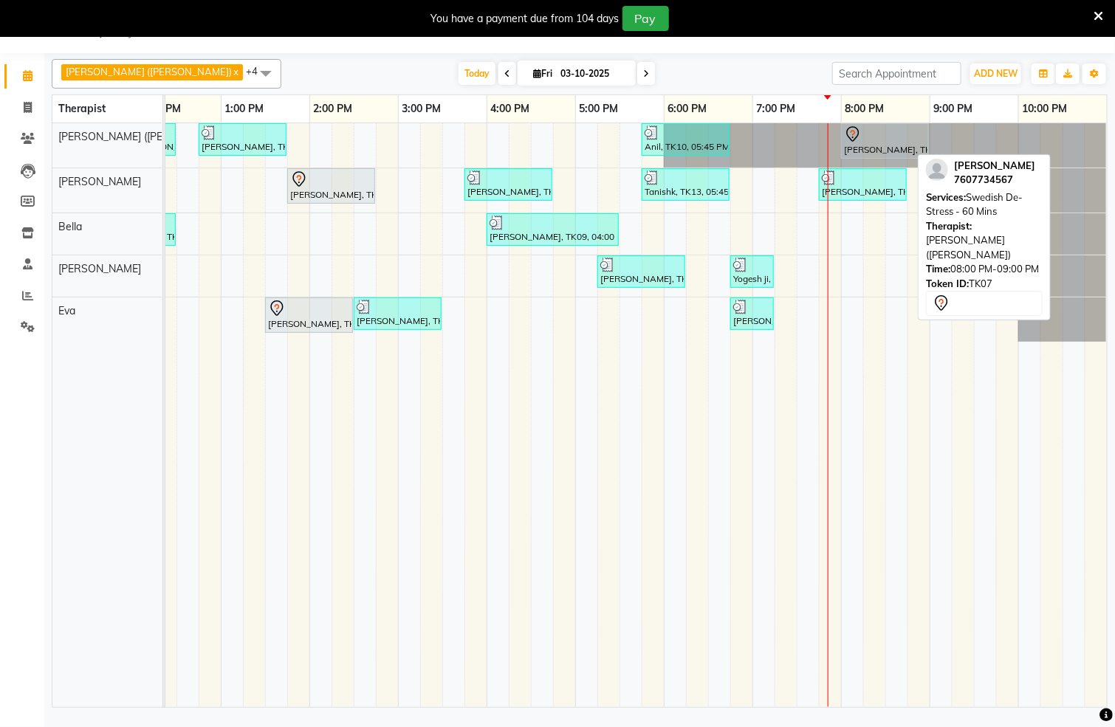
click at [882, 146] on div "divyam jain, TK07, 08:00 PM-09:00 PM, Swedish De-Stress - 60 Mins" at bounding box center [885, 141] width 85 height 31
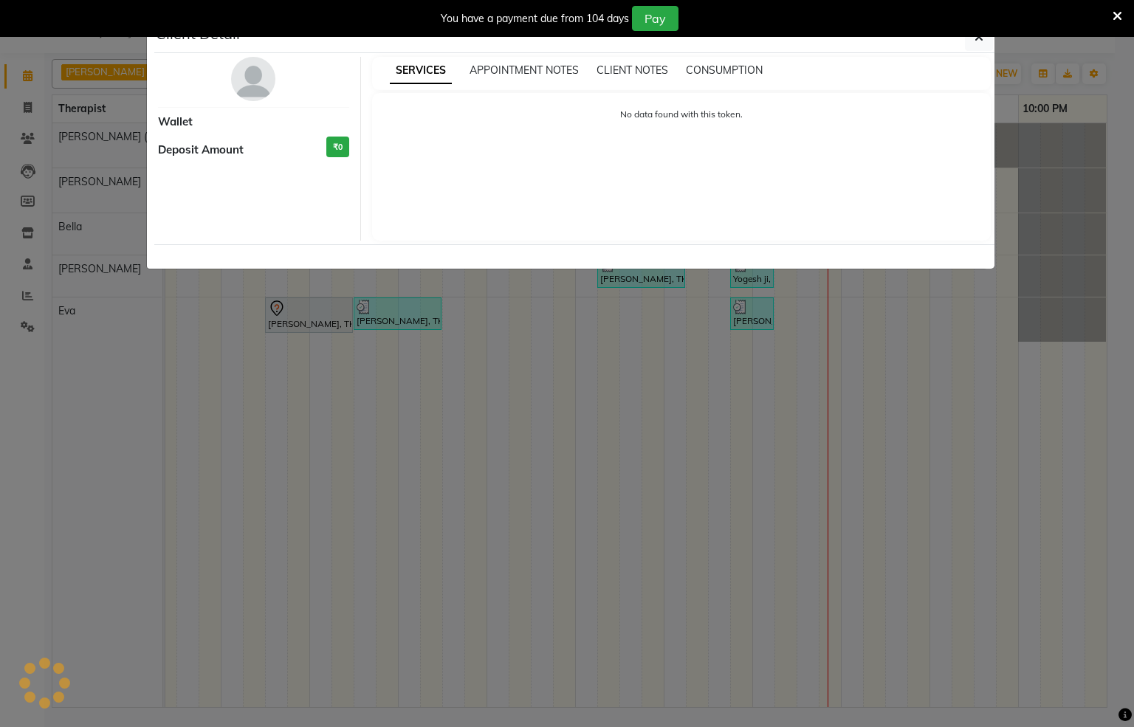
select select "7"
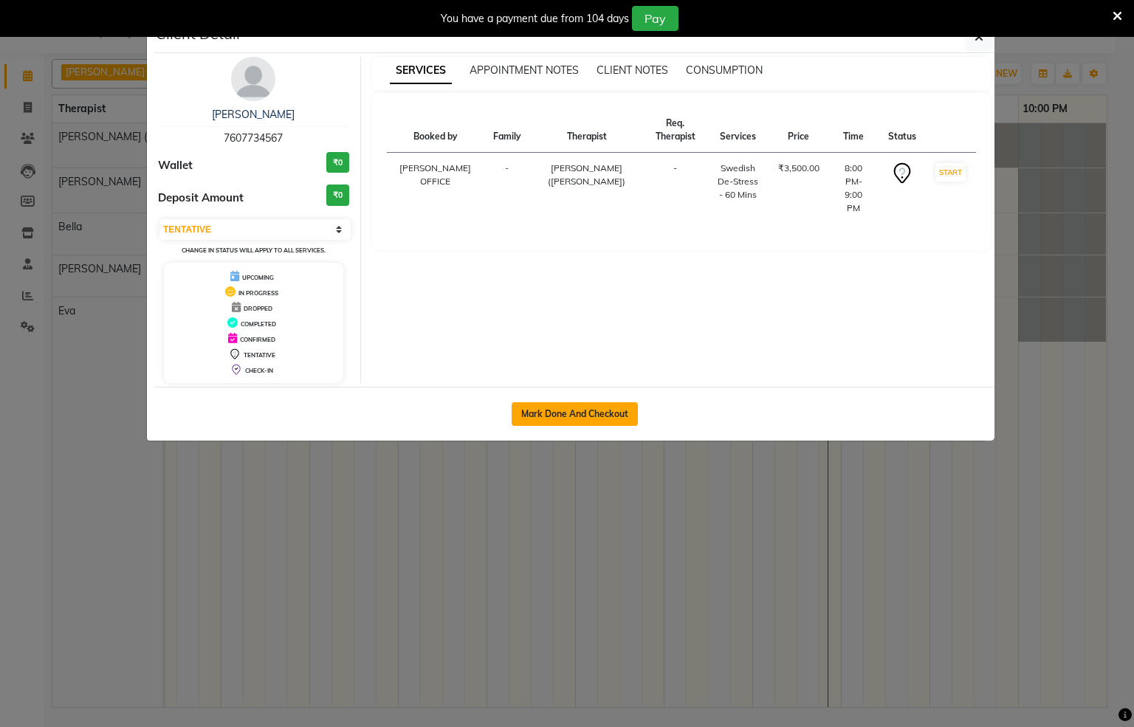
click at [603, 419] on button "Mark Done And Checkout" at bounding box center [575, 414] width 126 height 24
select select "service"
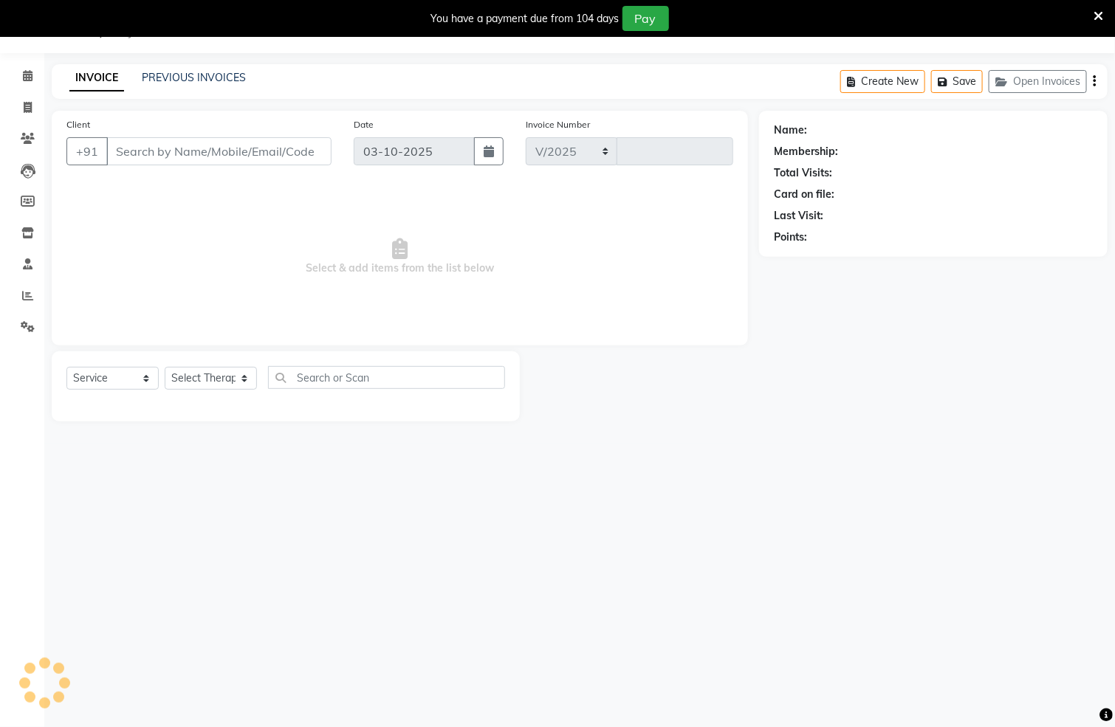
select select "6399"
type input "1580"
type input "7607734567"
select select "55791"
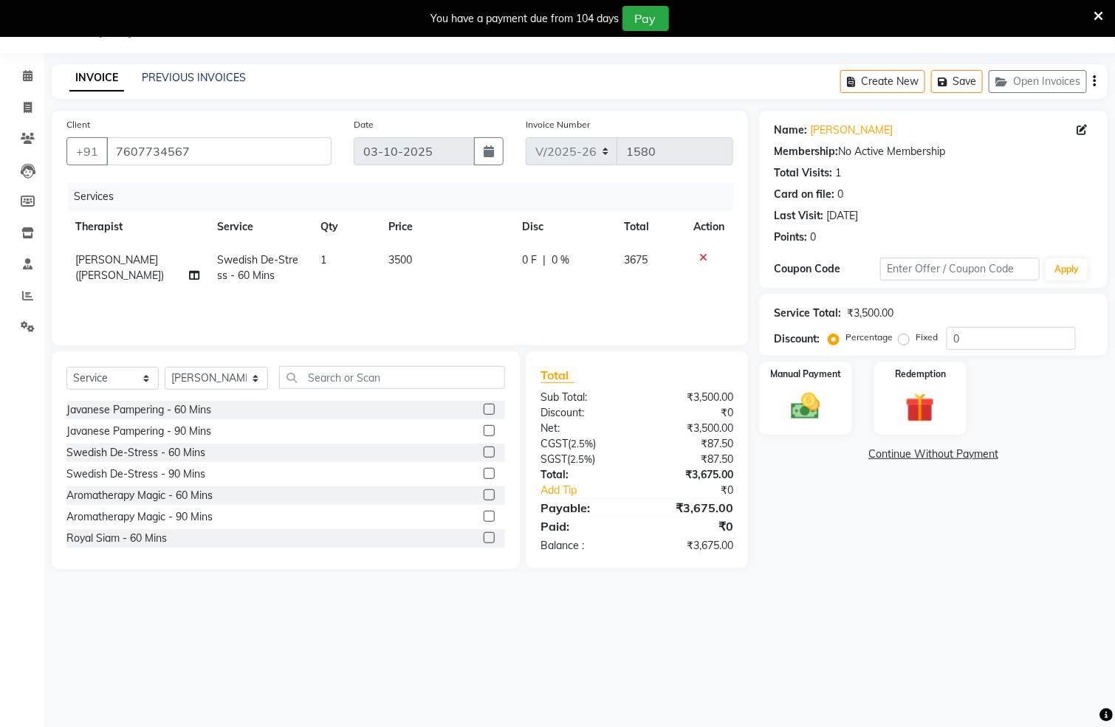
click at [916, 342] on label "Fixed" at bounding box center [927, 337] width 22 height 13
click at [908, 342] on input "Fixed" at bounding box center [907, 337] width 10 height 10
radio input "true"
click at [1004, 331] on input "0" at bounding box center [1011, 338] width 129 height 23
type input "1"
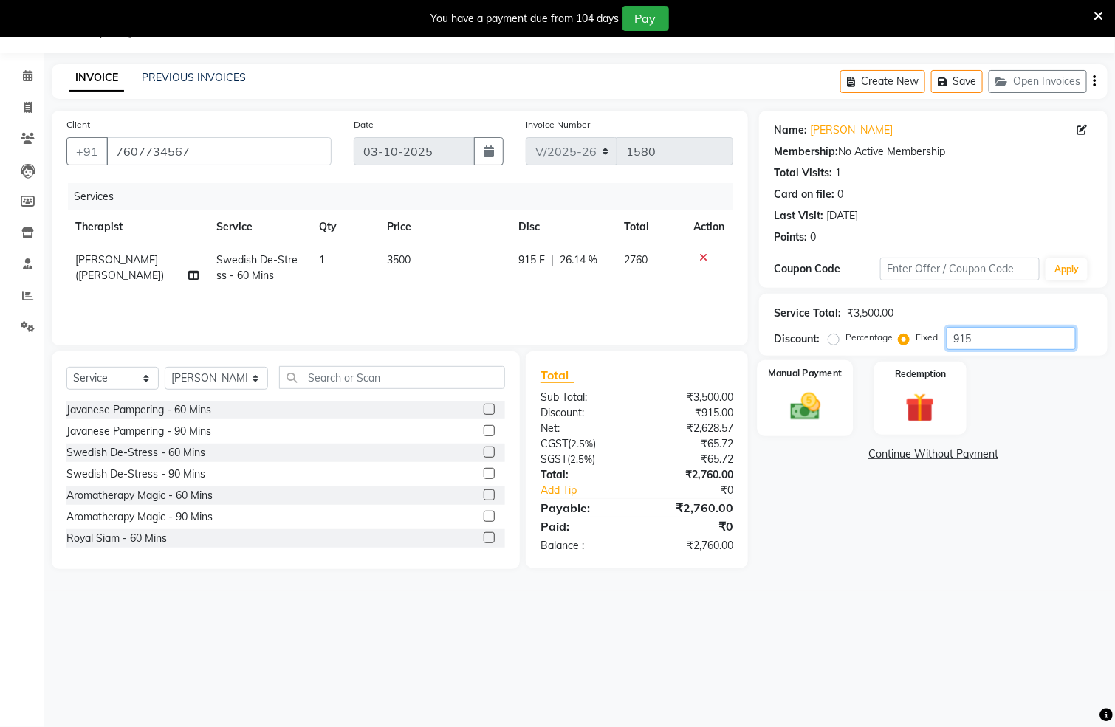
type input "915"
click at [838, 401] on div "Manual Payment" at bounding box center [806, 398] width 96 height 76
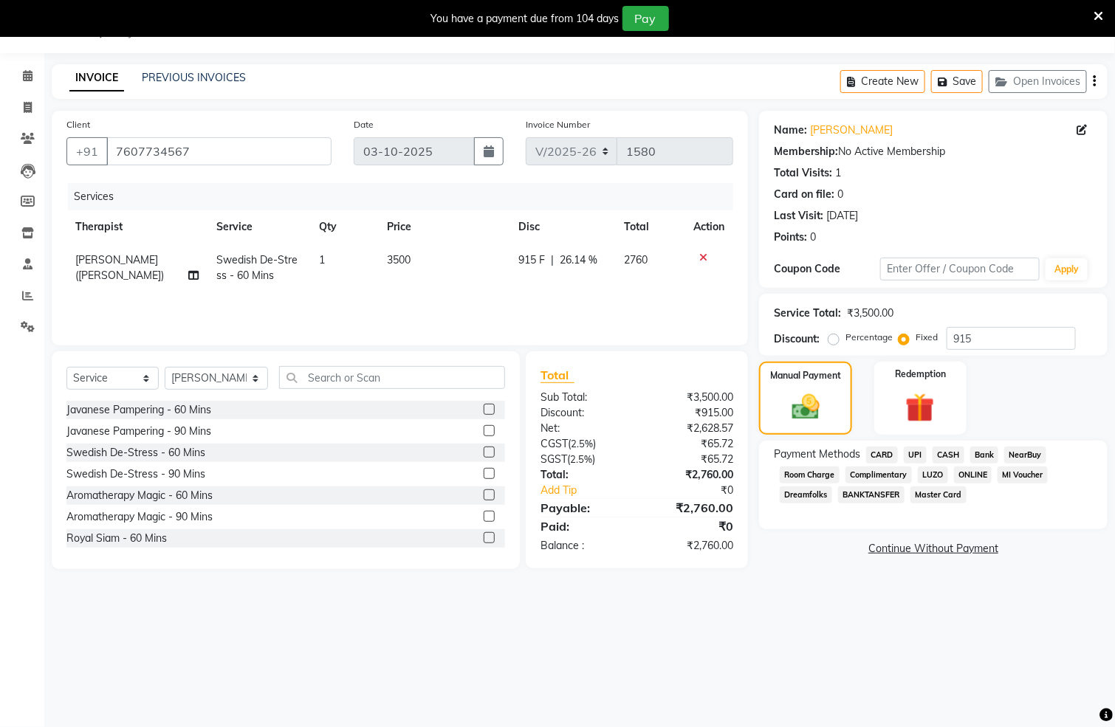
click at [942, 450] on span "CASH" at bounding box center [949, 455] width 32 height 17
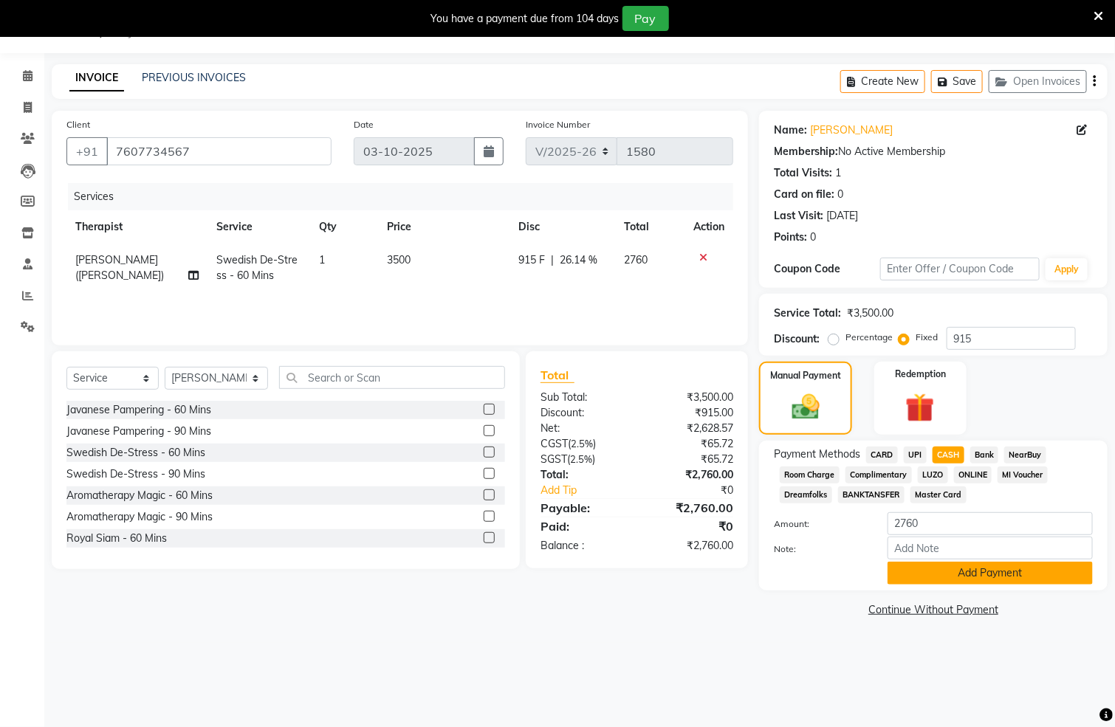
click at [955, 565] on button "Add Payment" at bounding box center [990, 573] width 205 height 23
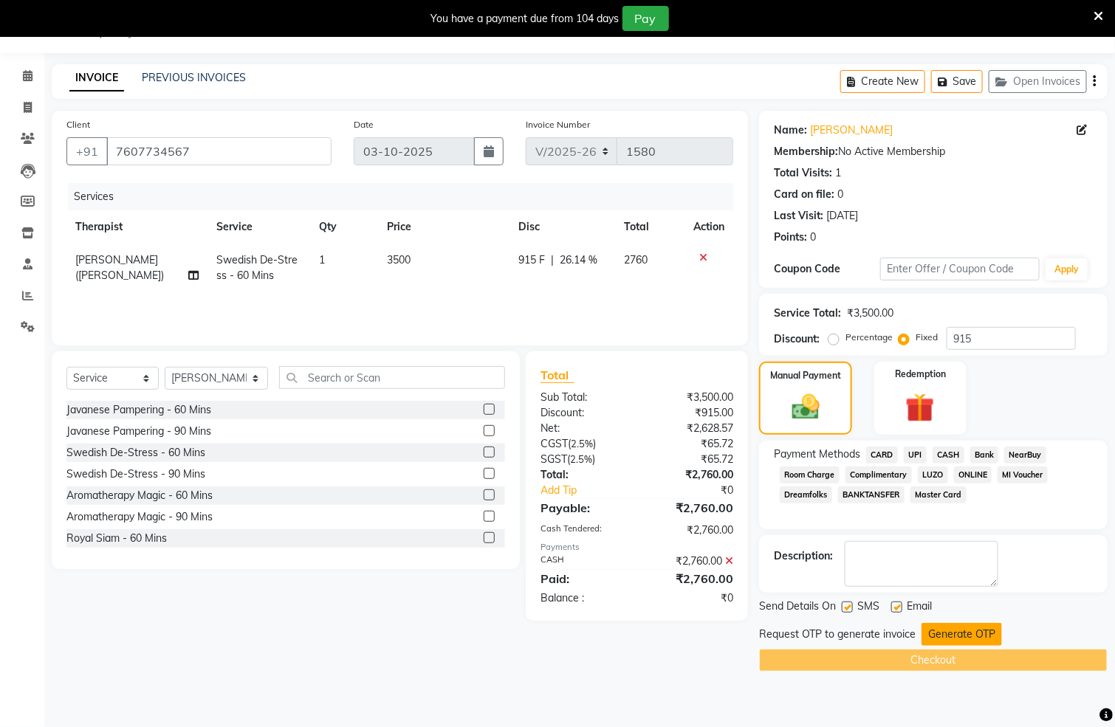
click at [964, 638] on button "Generate OTP" at bounding box center [962, 634] width 80 height 23
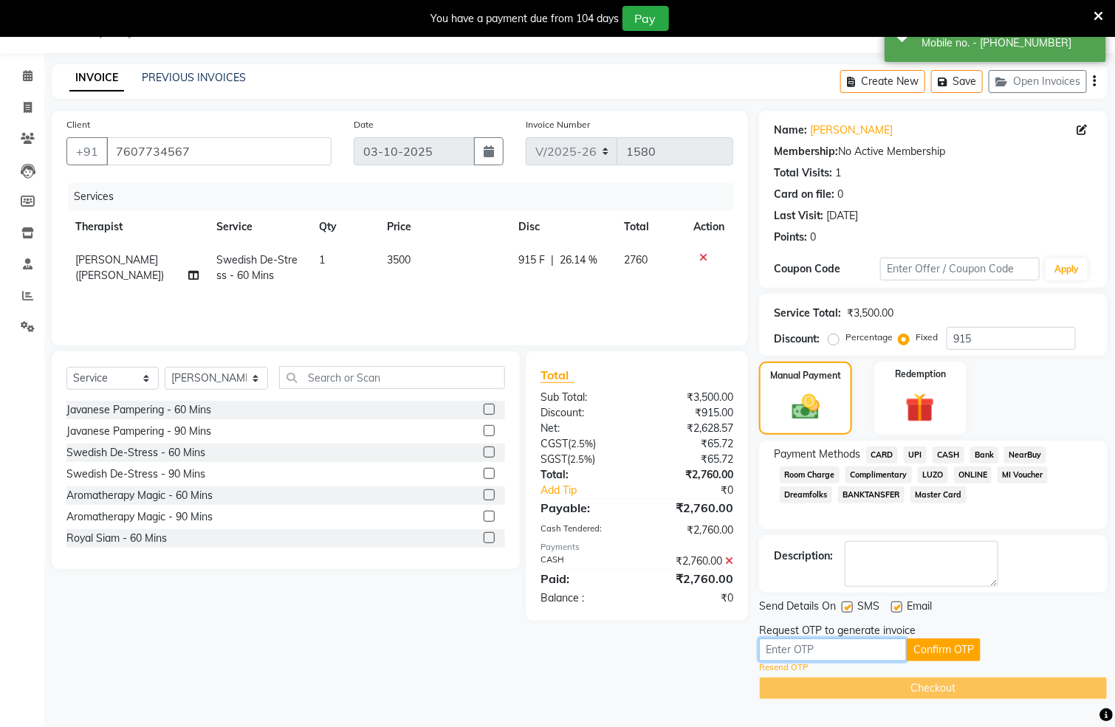
click at [871, 650] on input "text" at bounding box center [833, 650] width 148 height 23
type input "2860"
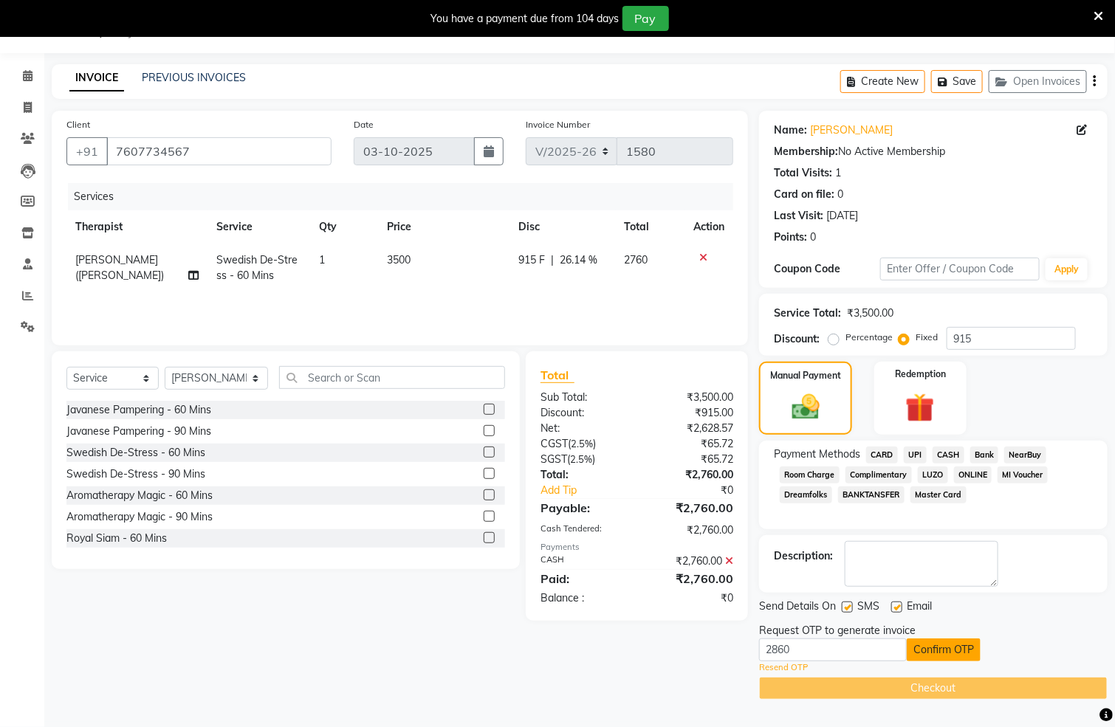
click at [929, 642] on button "Confirm OTP" at bounding box center [944, 650] width 74 height 23
click at [944, 652] on button "Confirm OTP" at bounding box center [944, 650] width 74 height 23
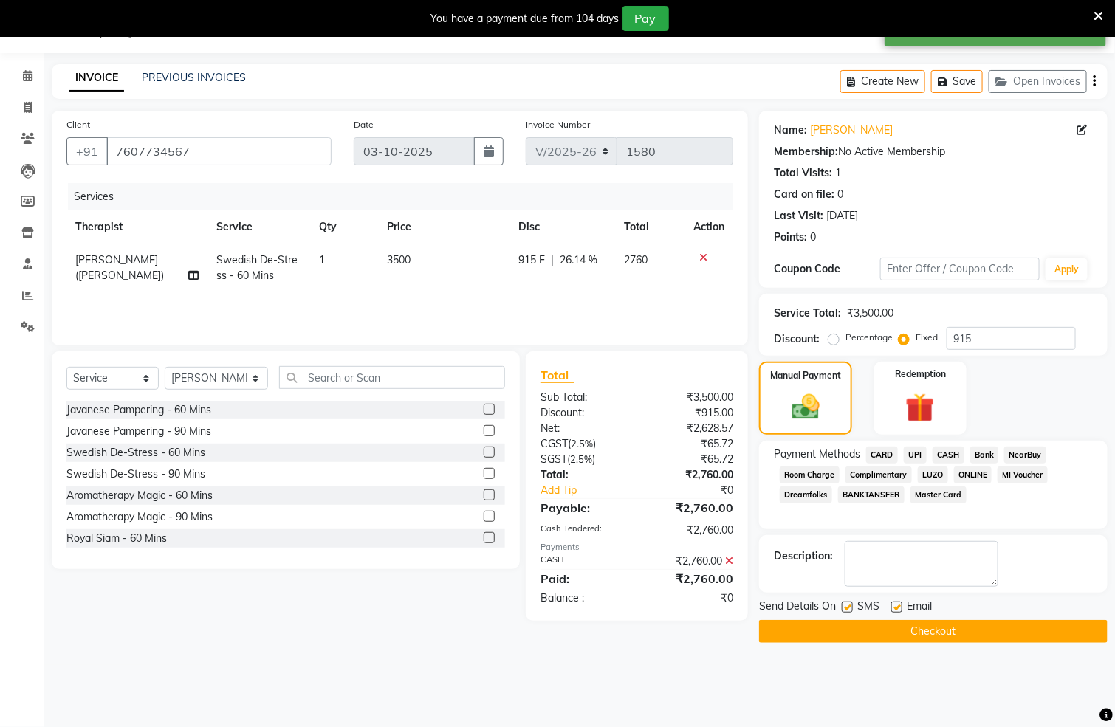
click at [929, 632] on button "Checkout" at bounding box center [933, 631] width 349 height 23
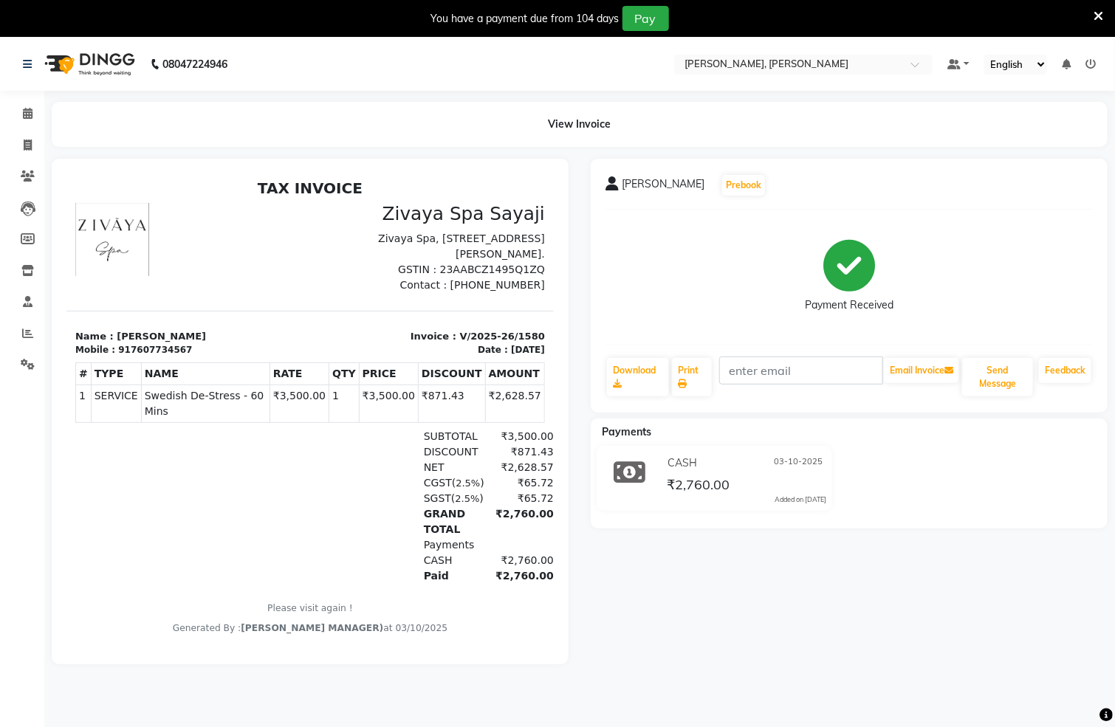
click at [78, 51] on img at bounding box center [88, 64] width 101 height 41
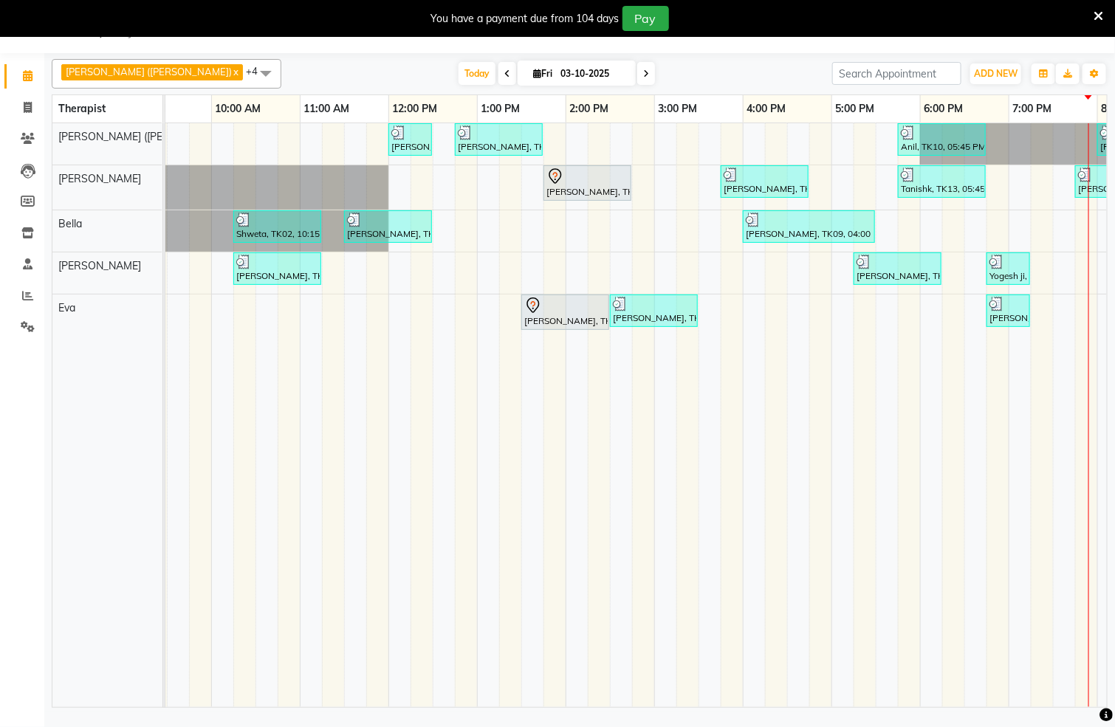
scroll to position [0, 371]
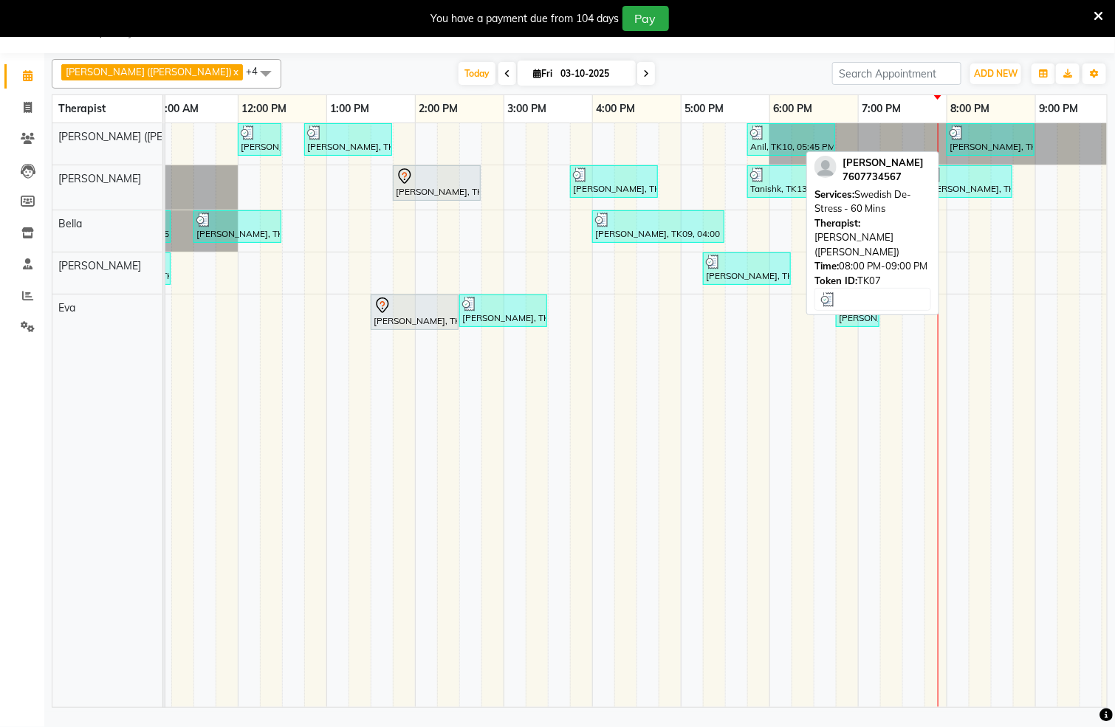
click at [962, 138] on img at bounding box center [957, 133] width 15 height 15
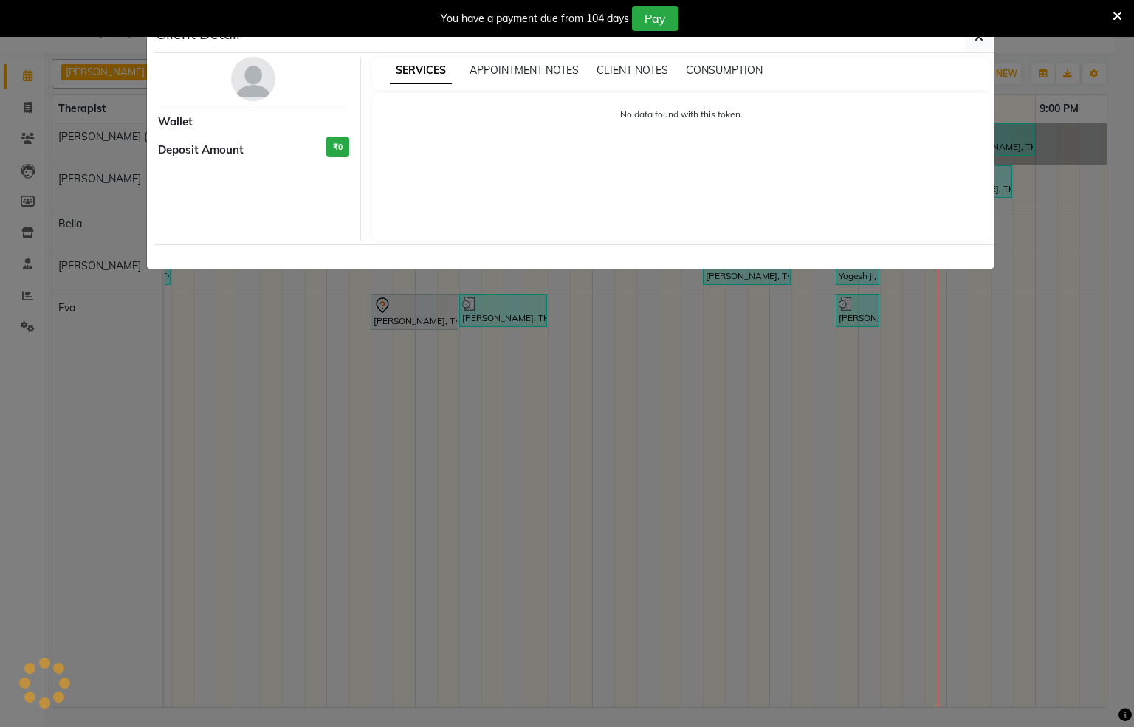
select select "3"
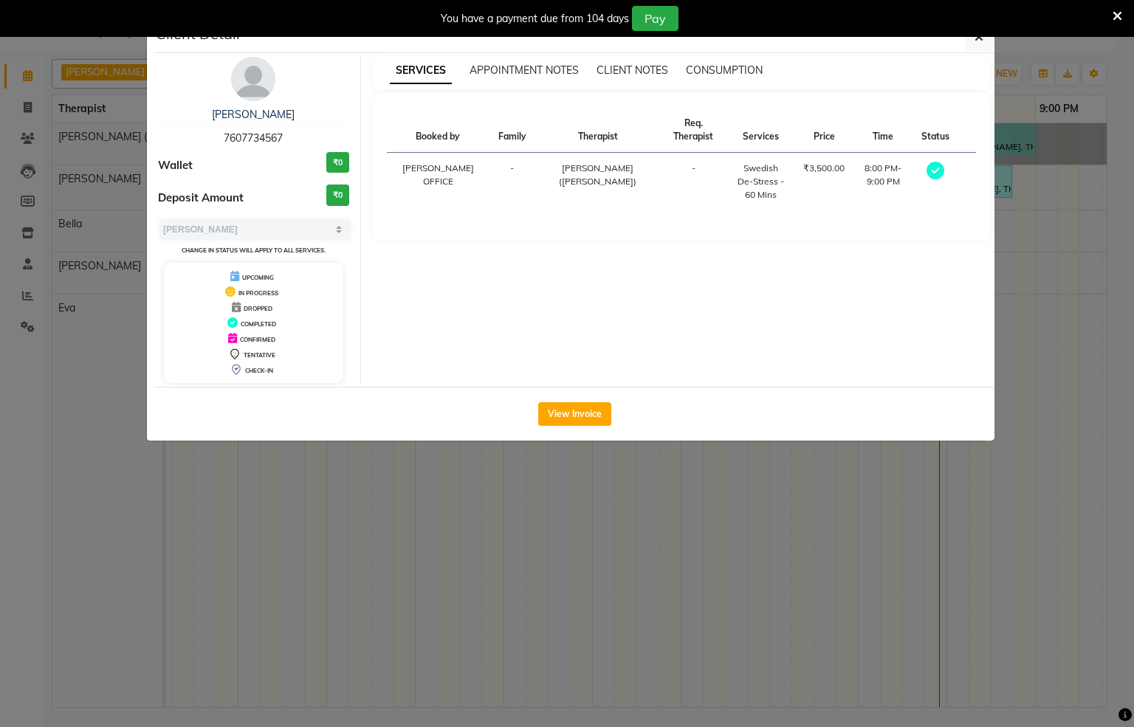
click at [249, 91] on img at bounding box center [253, 79] width 44 height 44
